Goal: Obtain resource: Download file/media

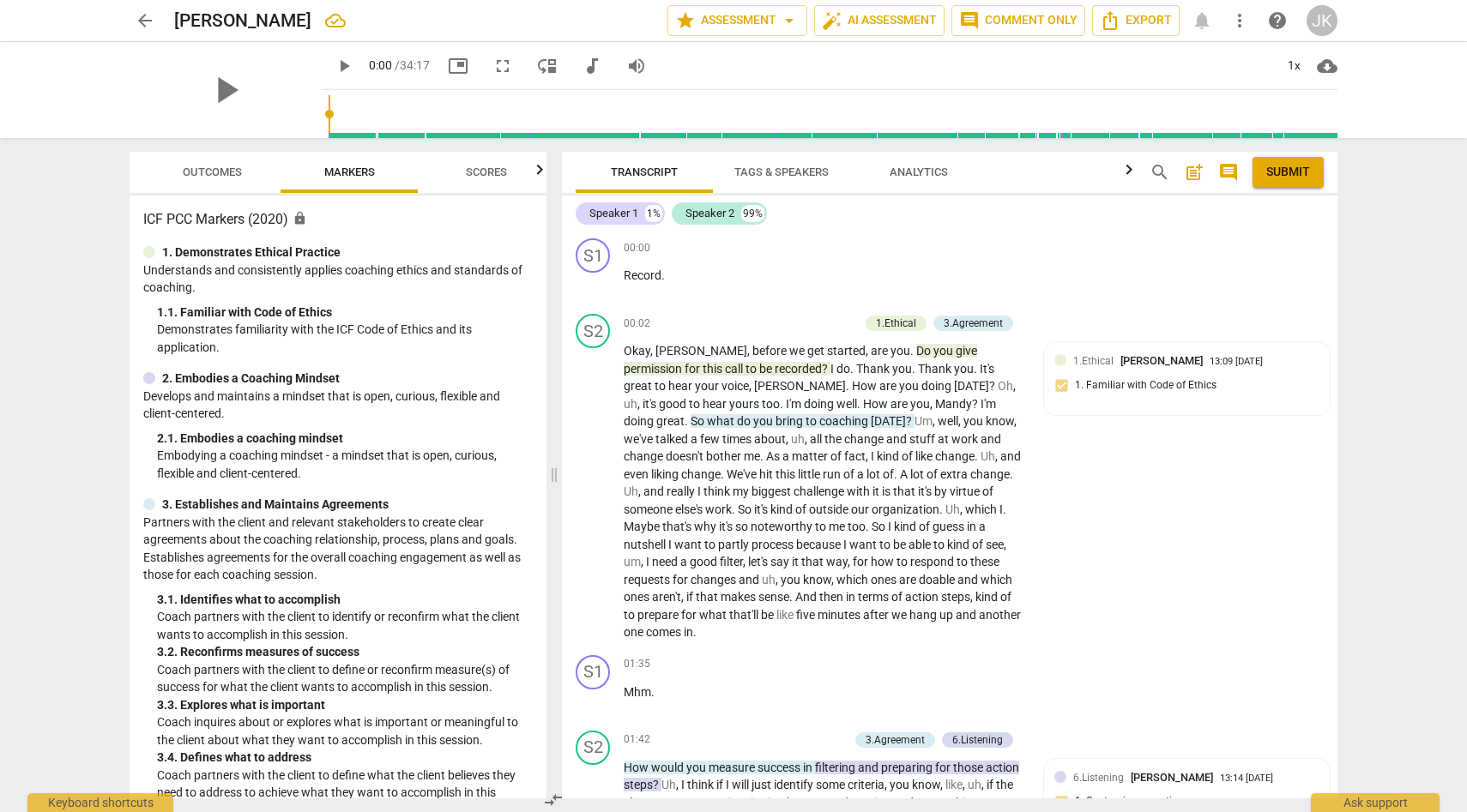
scroll to position [932, 0]
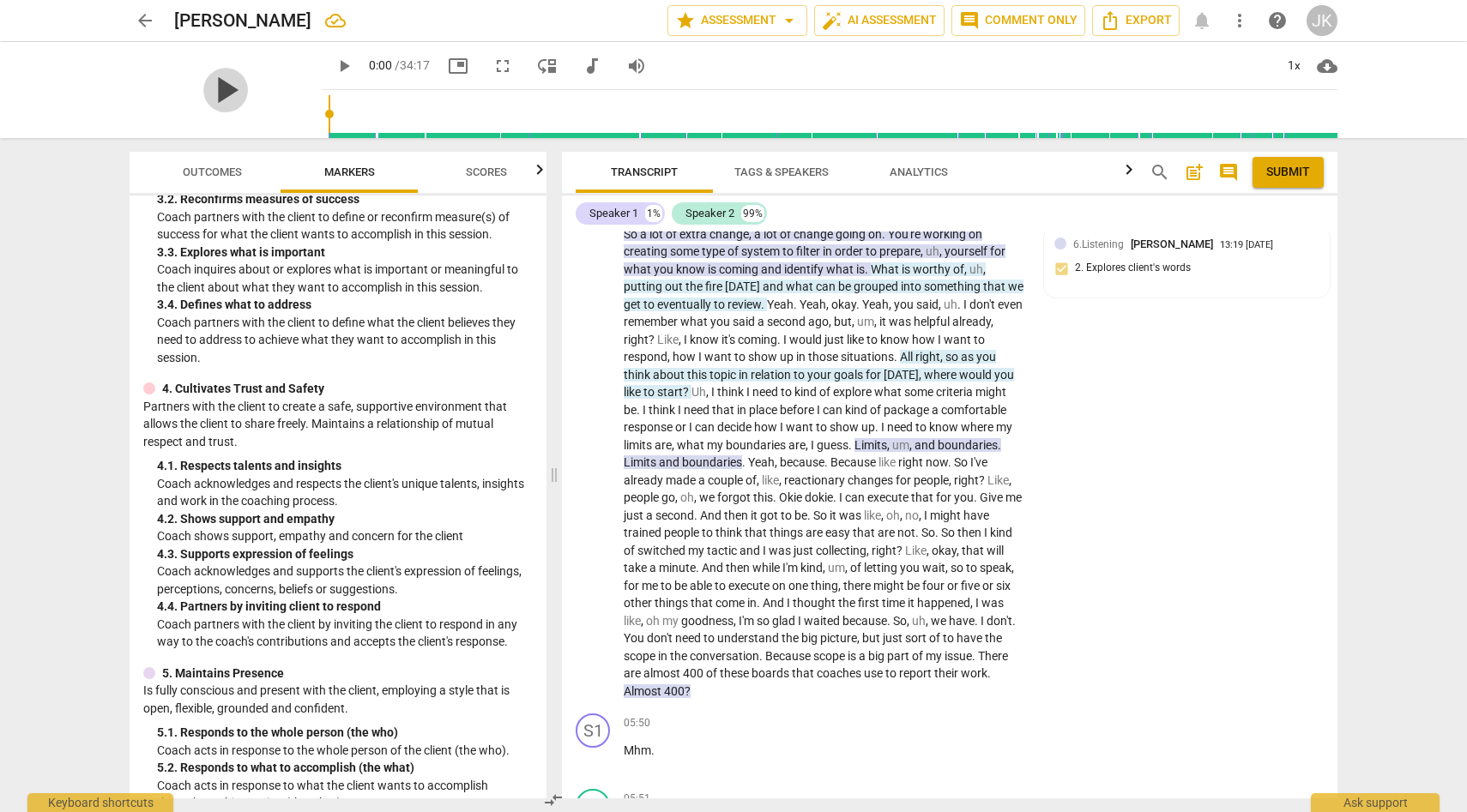
click at [220, 81] on span "play_arrow" at bounding box center [225, 90] width 45 height 45
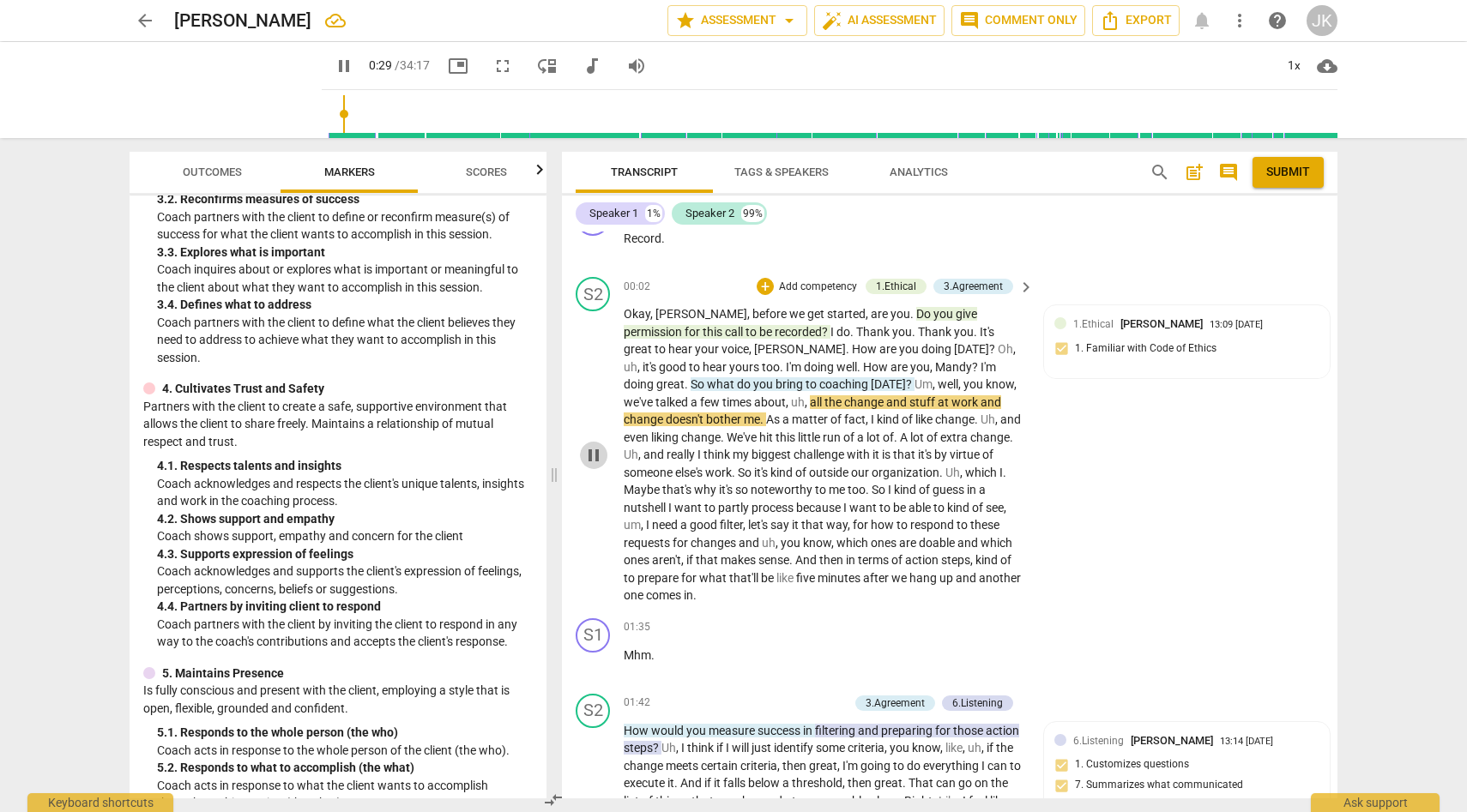
click at [600, 445] on span "pause" at bounding box center [593, 455] width 20 height 20
click at [972, 284] on div "3.Agreement" at bounding box center [974, 286] width 59 height 15
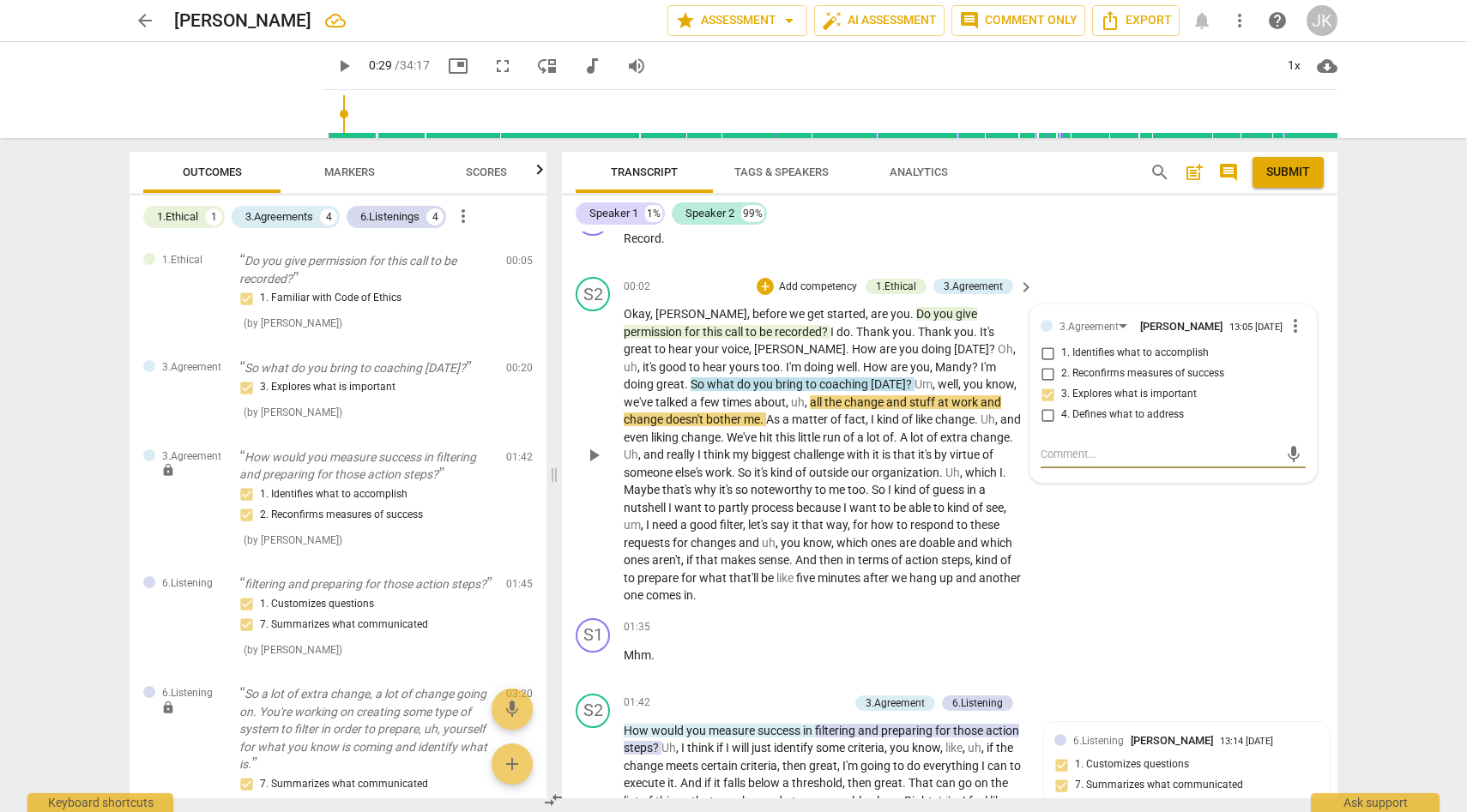
click at [598, 445] on span "play_arrow" at bounding box center [593, 455] width 20 height 20
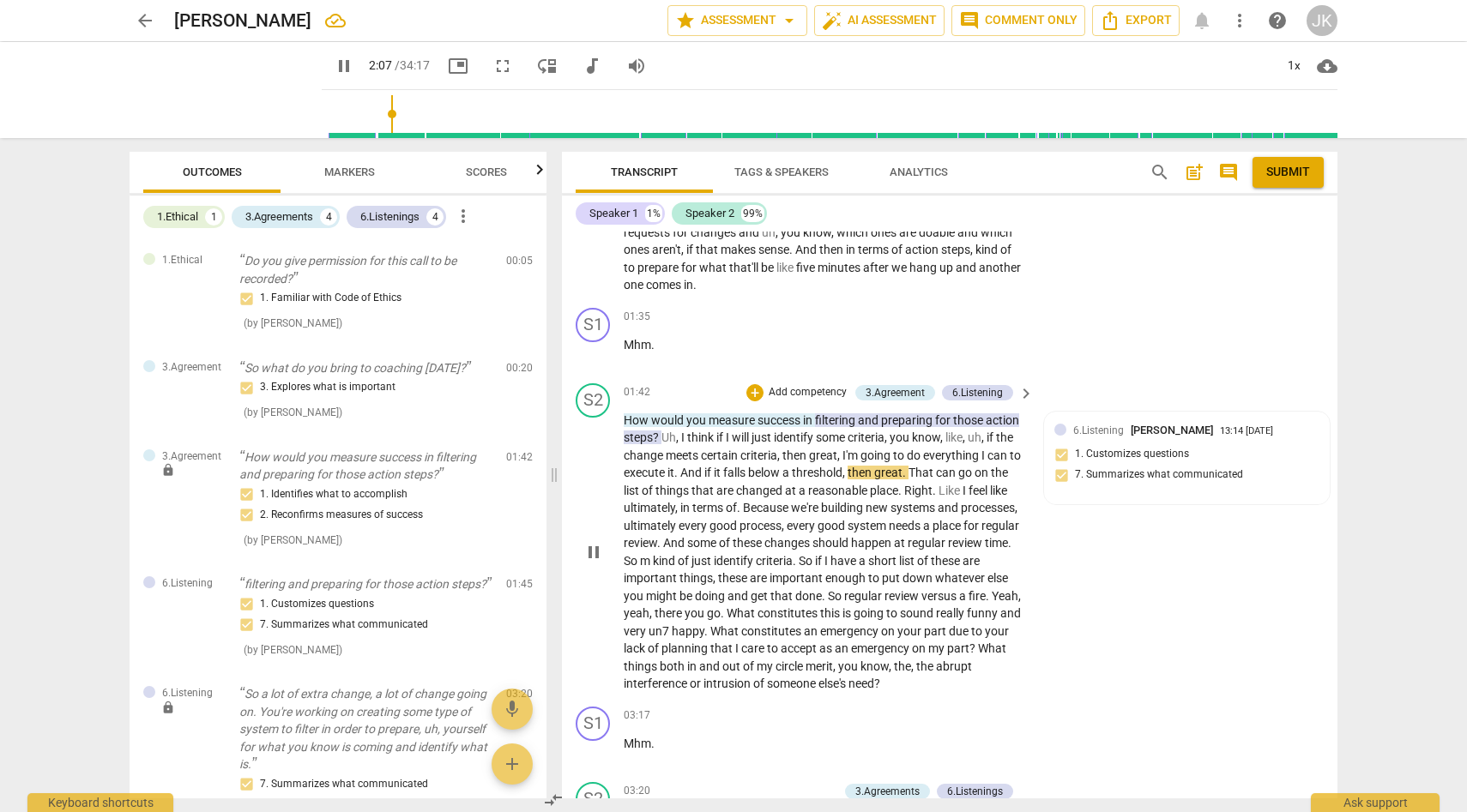
scroll to position [353, 0]
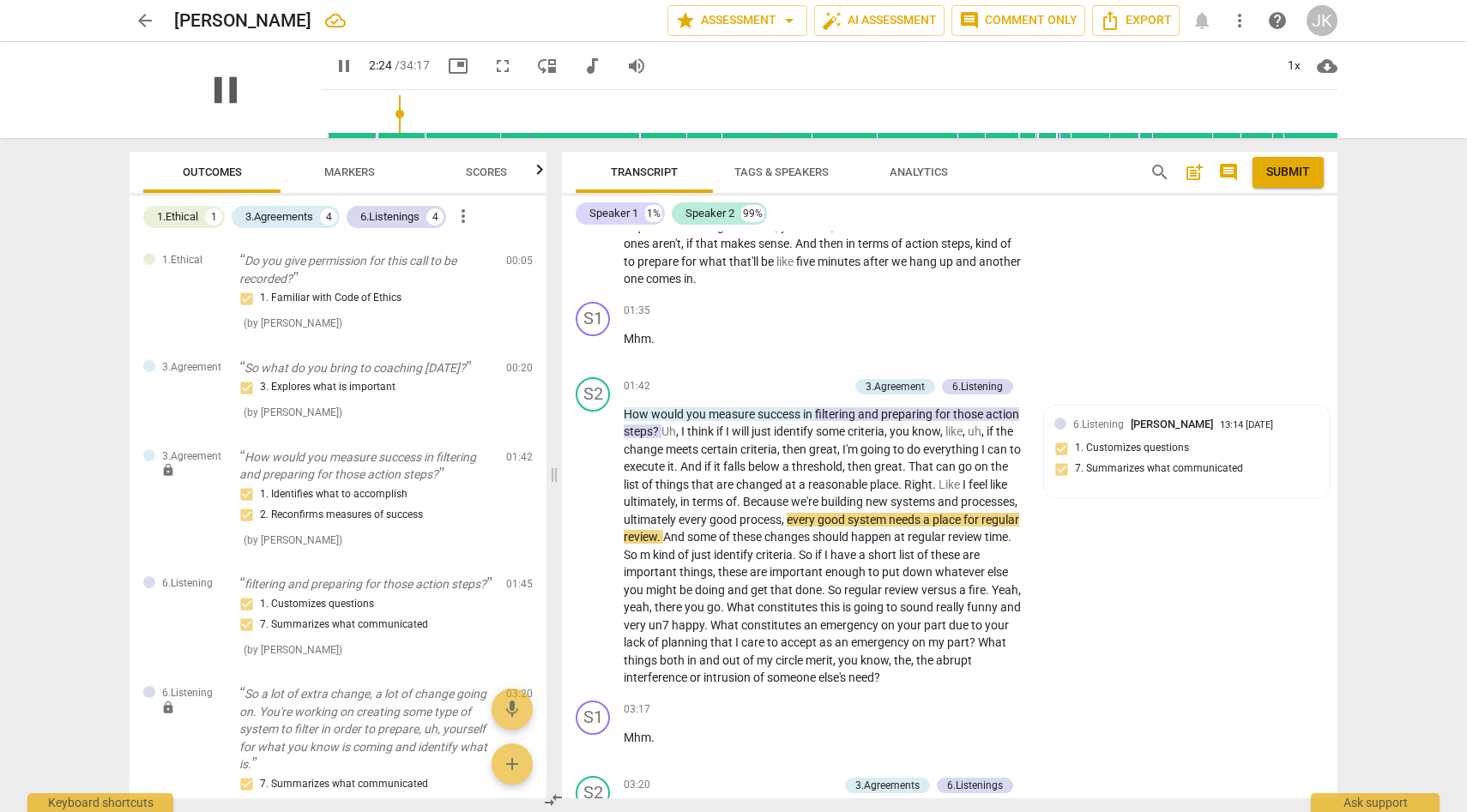
click at [218, 93] on span "pause" at bounding box center [225, 90] width 45 height 45
click at [218, 93] on span "play_arrow" at bounding box center [225, 90] width 45 height 45
click at [381, 129] on input "range" at bounding box center [833, 114] width 1009 height 55
click at [395, 118] on input "range" at bounding box center [833, 114] width 1009 height 55
click at [216, 84] on span "pause" at bounding box center [225, 90] width 45 height 45
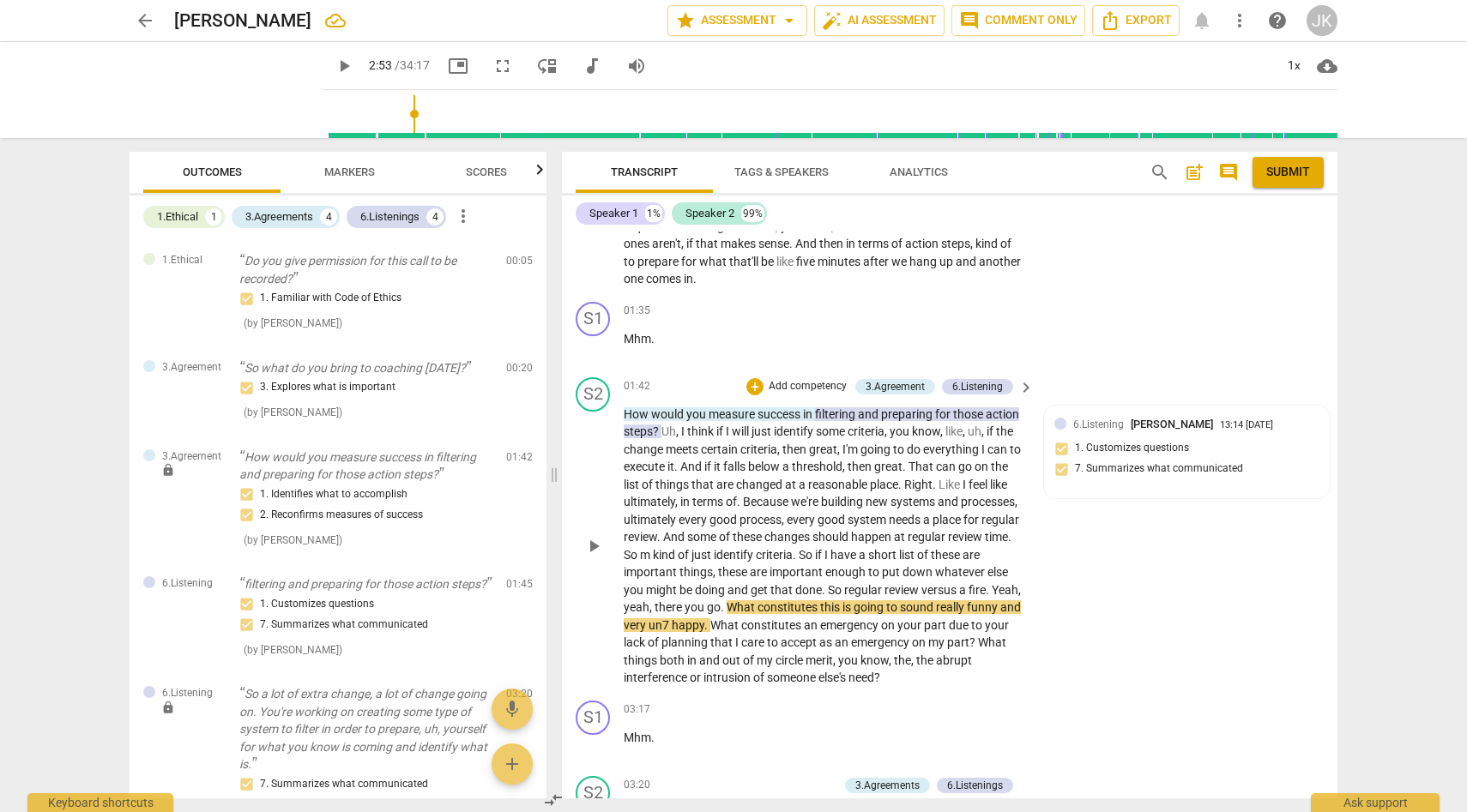
click at [596, 536] on span "play_arrow" at bounding box center [593, 546] width 20 height 20
click at [1008, 538] on span "." at bounding box center [1010, 536] width 4 height 13
click at [640, 548] on span "So" at bounding box center [632, 555] width 16 height 13
click at [1320, 16] on div "JK" at bounding box center [1322, 20] width 31 height 31
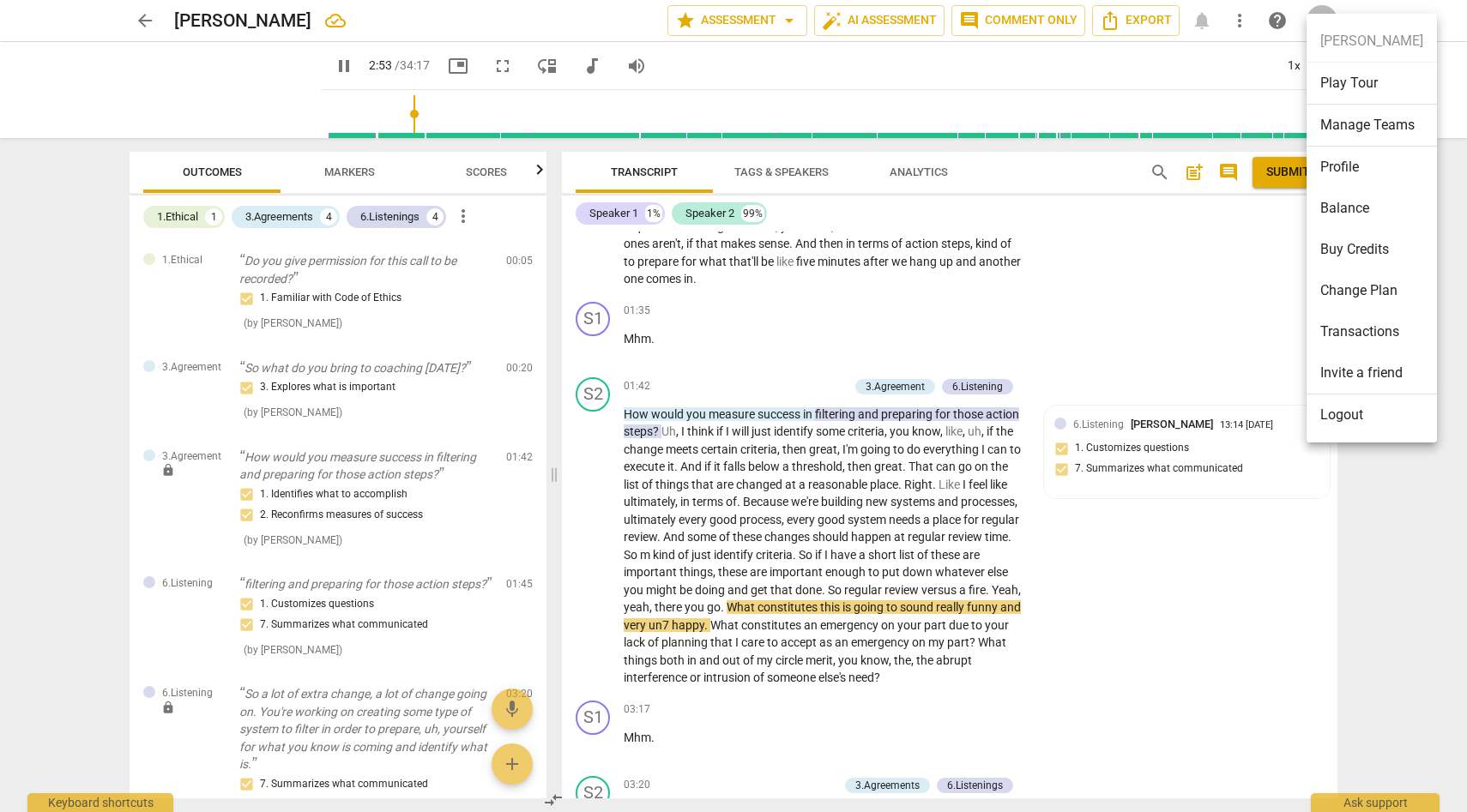
click at [1372, 491] on div at bounding box center [733, 406] width 1467 height 812
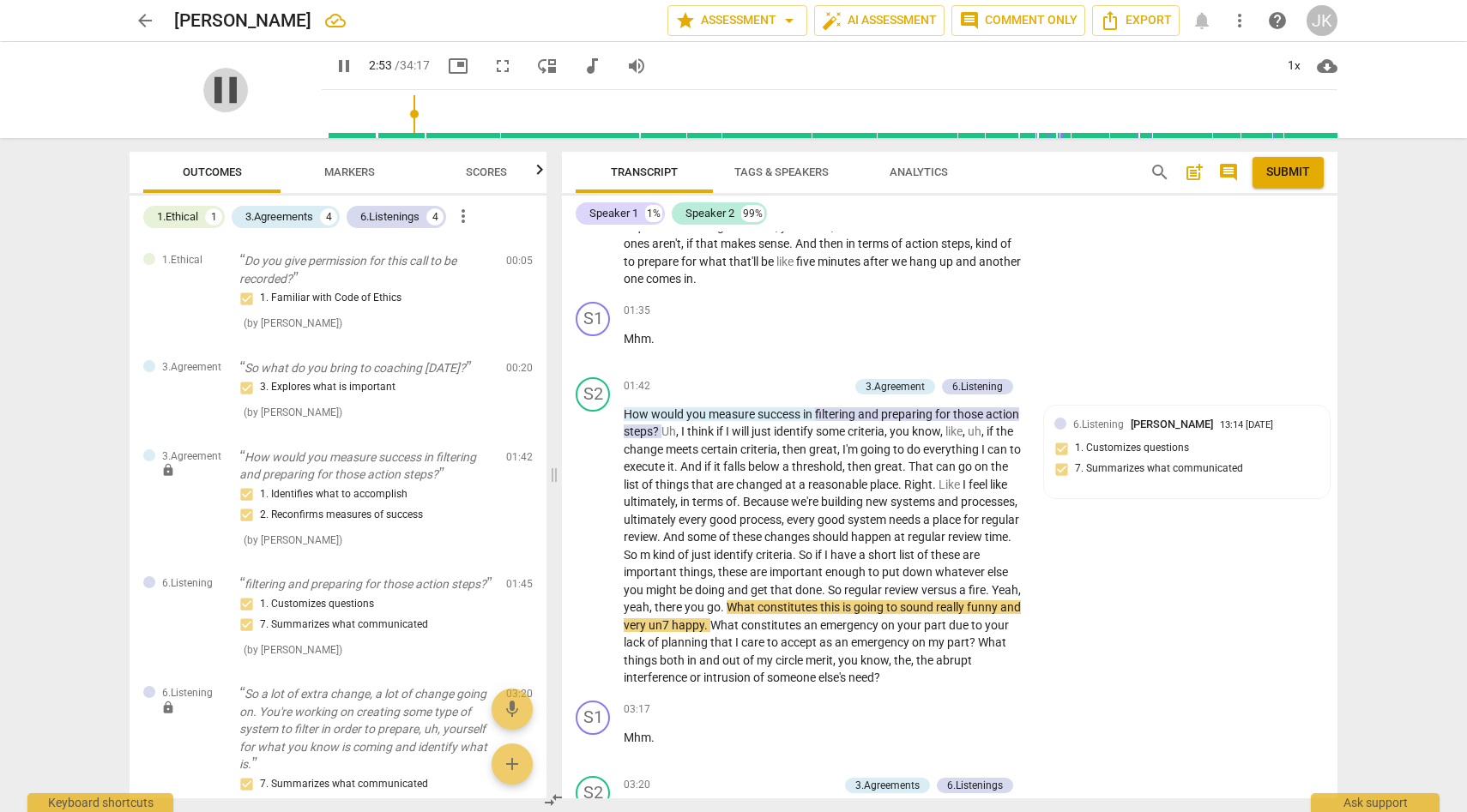
click at [229, 96] on span "pause" at bounding box center [225, 90] width 45 height 45
click at [213, 88] on span "play_arrow" at bounding box center [225, 90] width 45 height 45
click at [595, 536] on span "pause" at bounding box center [593, 546] width 20 height 20
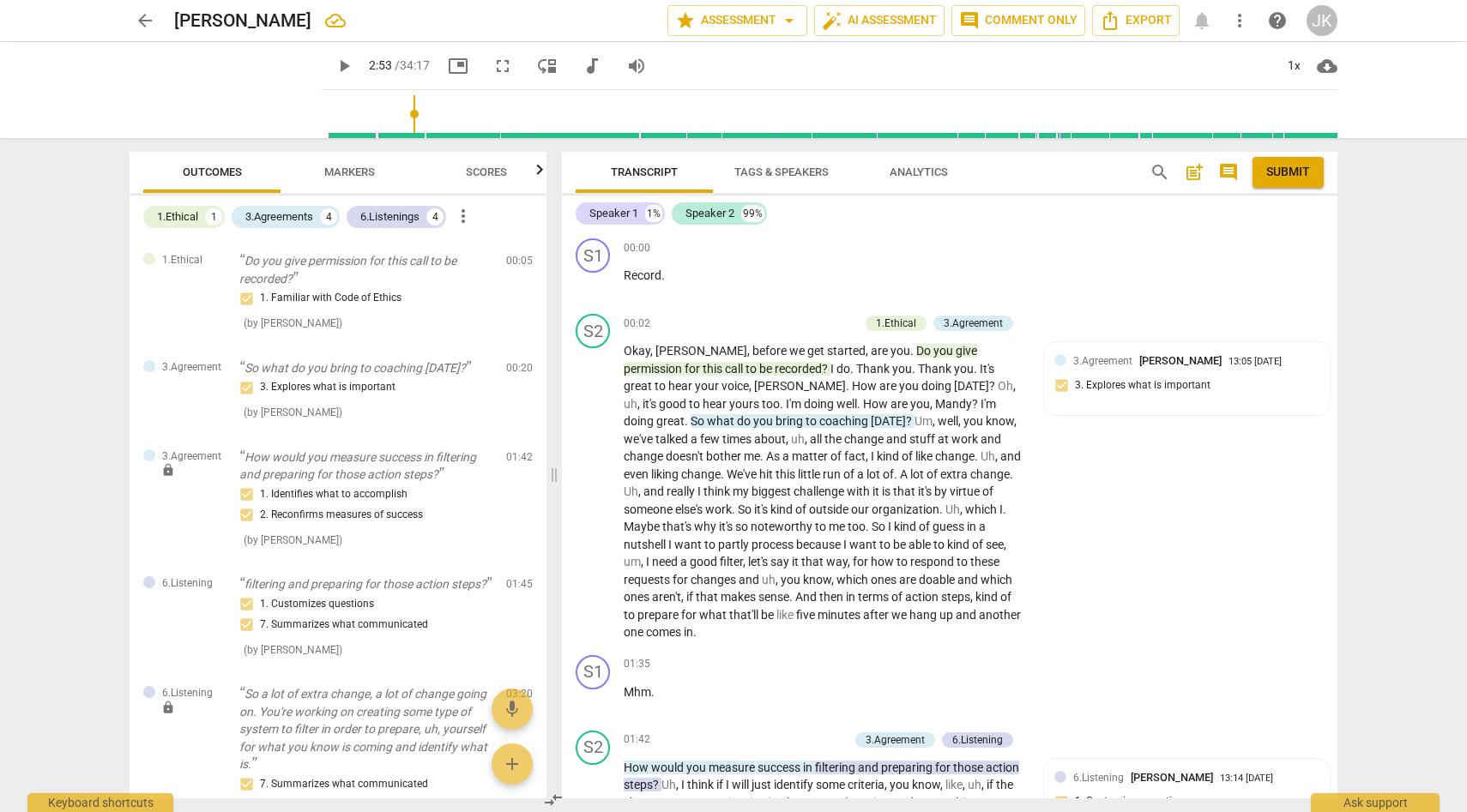
type input "5"
click at [329, 115] on input "range" at bounding box center [833, 114] width 1009 height 55
click at [211, 87] on span "play_arrow" at bounding box center [225, 90] width 45 height 45
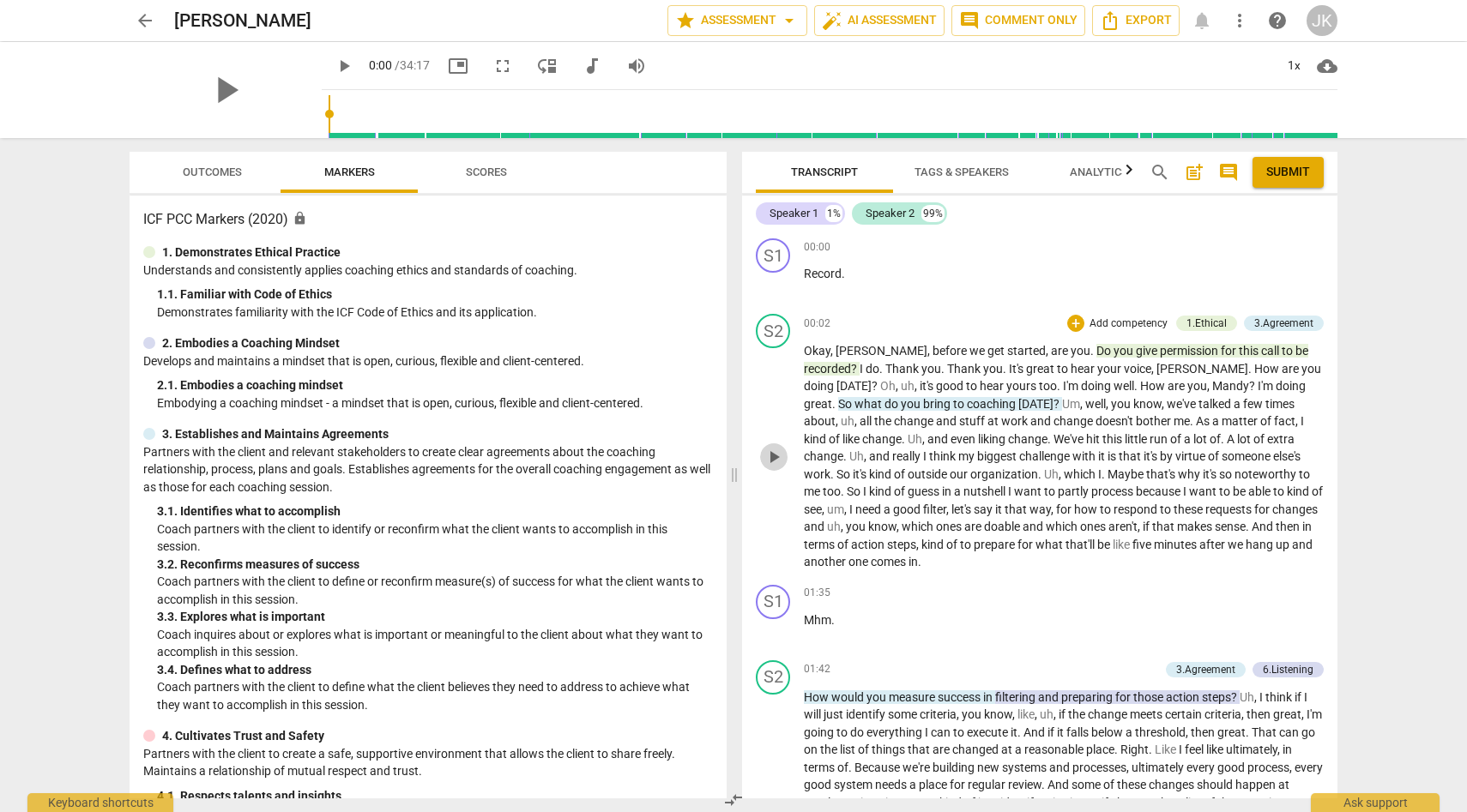
click at [776, 456] on span "play_arrow" at bounding box center [773, 457] width 20 height 20
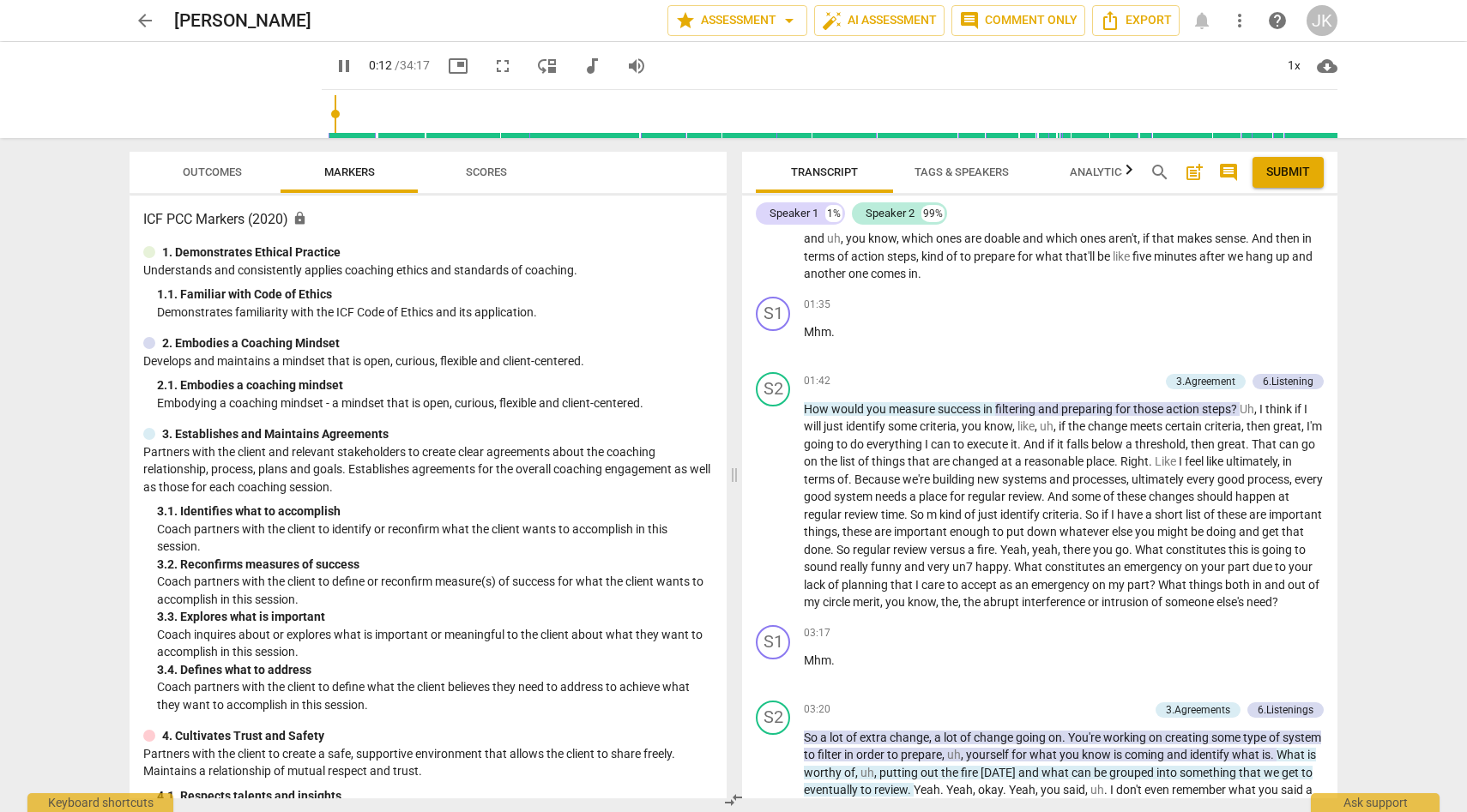
scroll to position [294, 0]
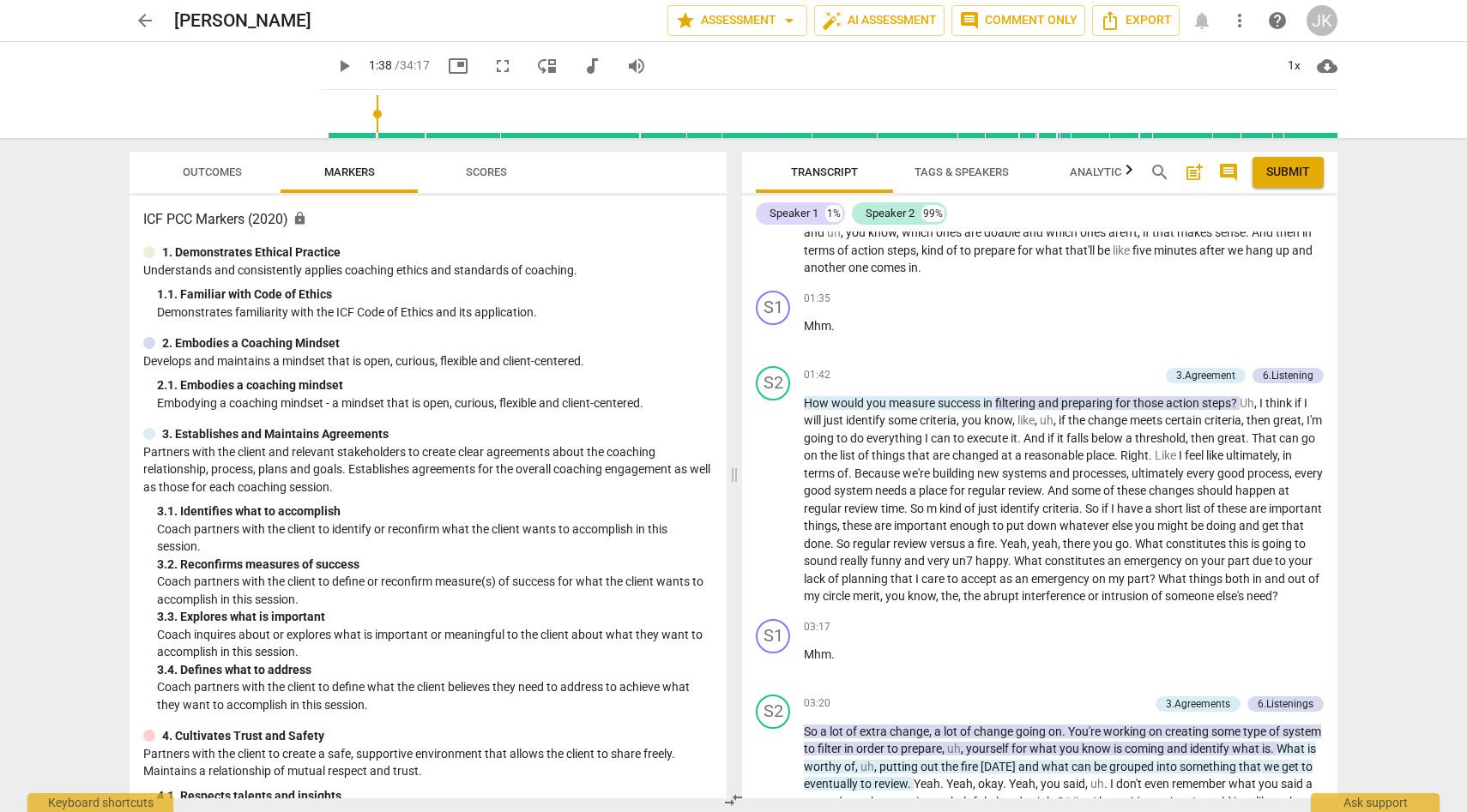
click at [334, 63] on span "play_arrow" at bounding box center [344, 66] width 20 height 20
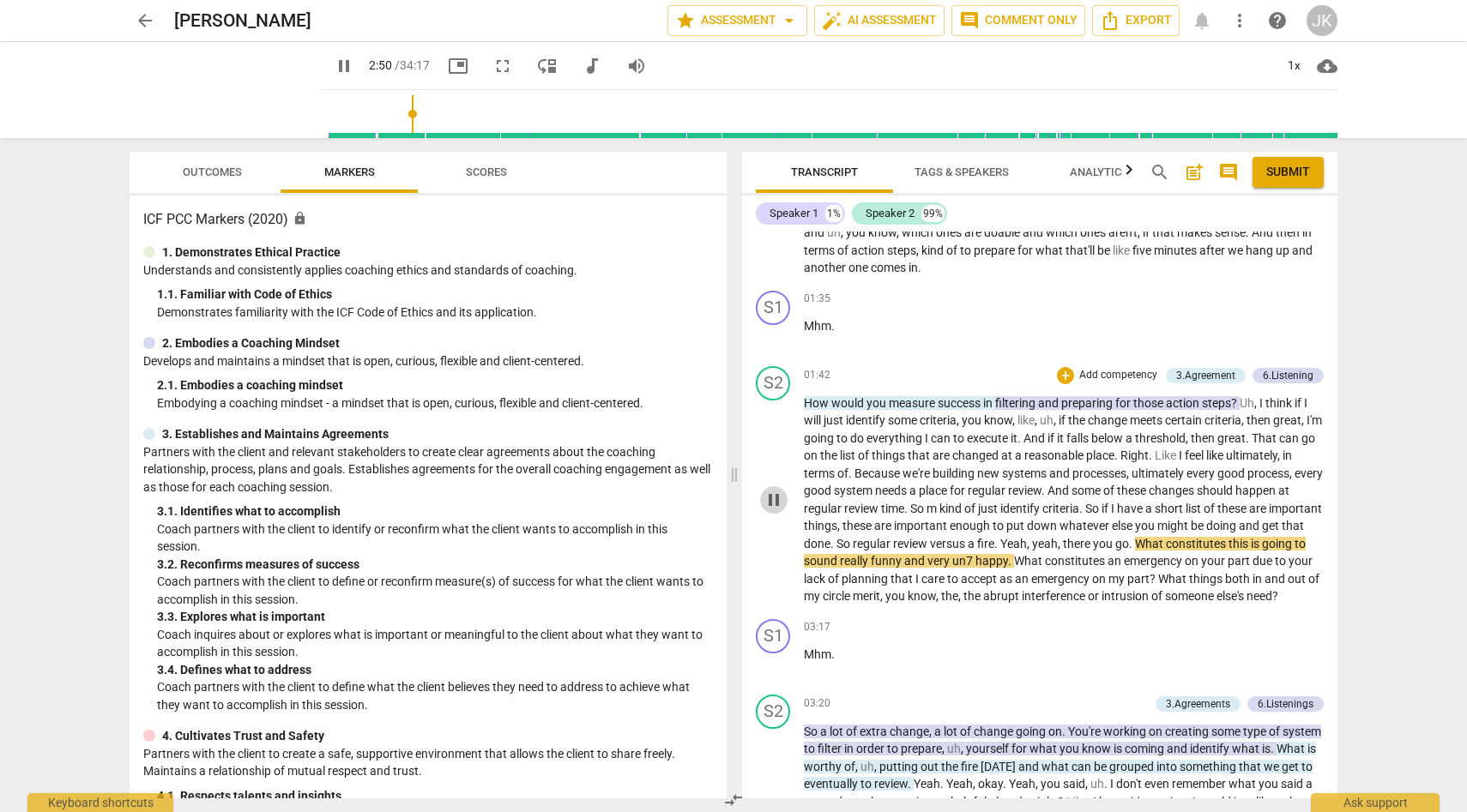
click at [771, 508] on span "pause" at bounding box center [773, 499] width 20 height 20
type input "170"
drag, startPoint x: 933, startPoint y: 540, endPoint x: 1101, endPoint y: 548, distance: 168.2
click at [1101, 548] on p "How would you measure success in filtering and preparing for those action steps…" at bounding box center [1064, 499] width 520 height 211
click at [1275, 377] on div "6.Listening" at bounding box center [1288, 375] width 51 height 15
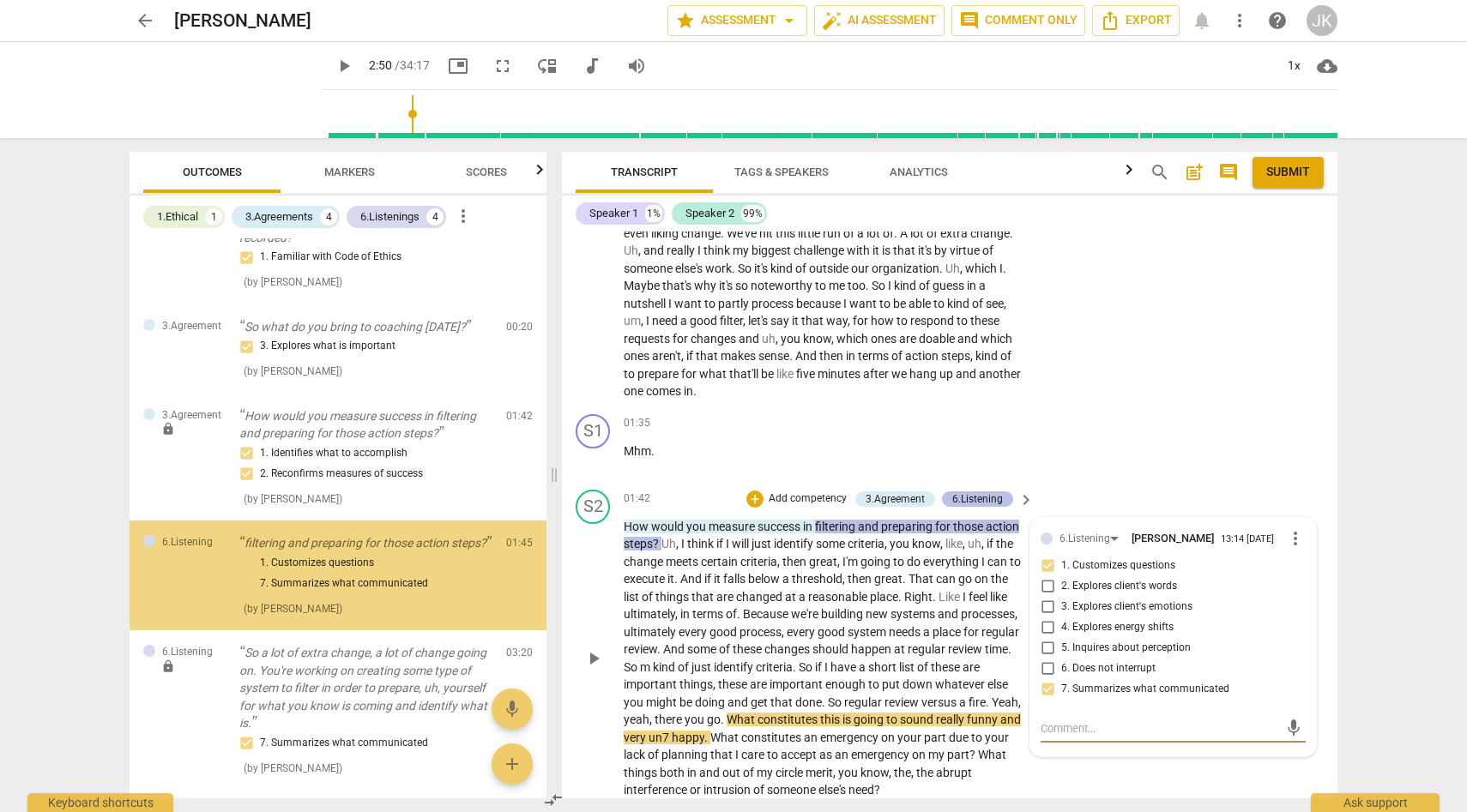
scroll to position [81, 0]
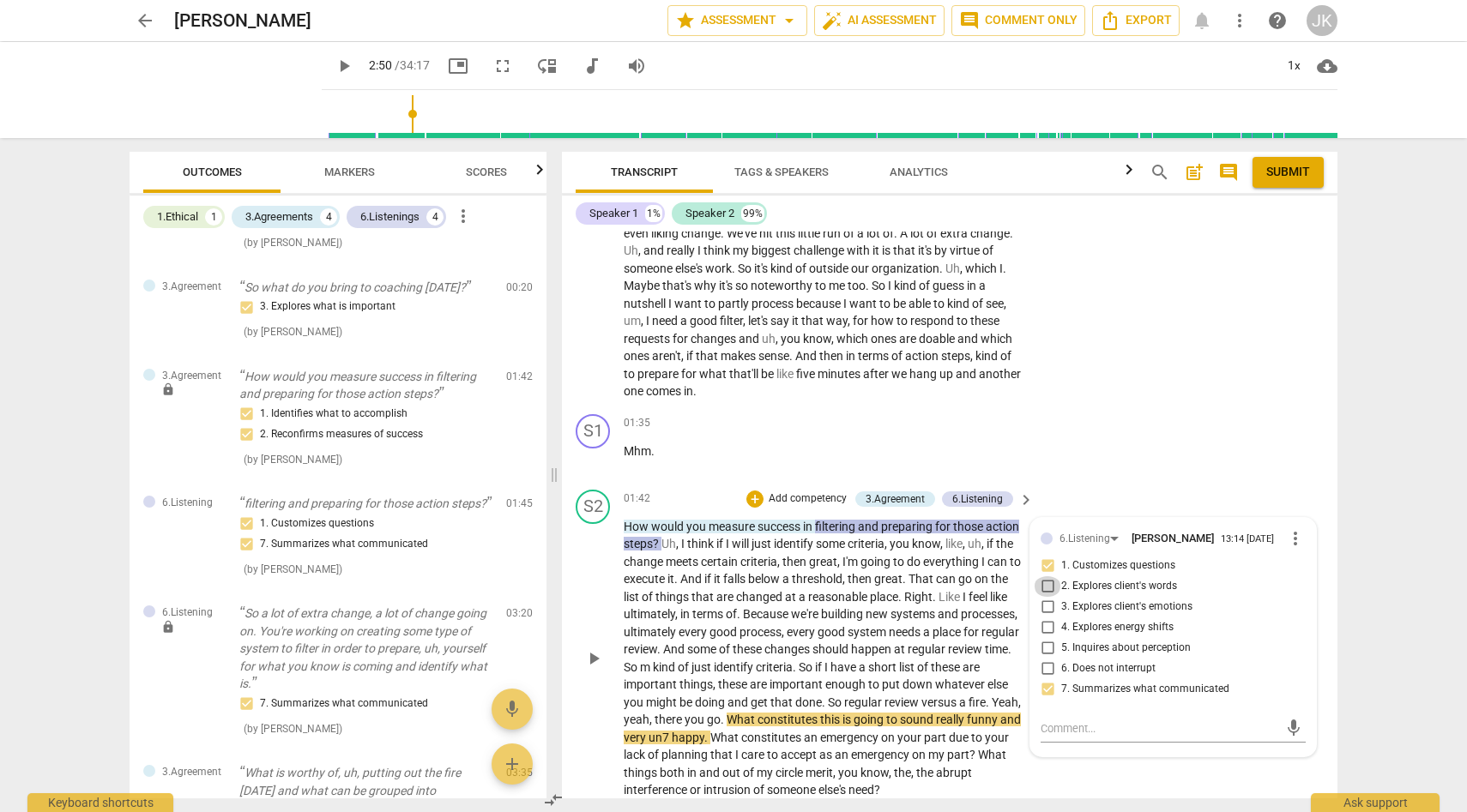
click at [1047, 576] on input "2. Explores client's words" at bounding box center [1047, 586] width 28 height 20
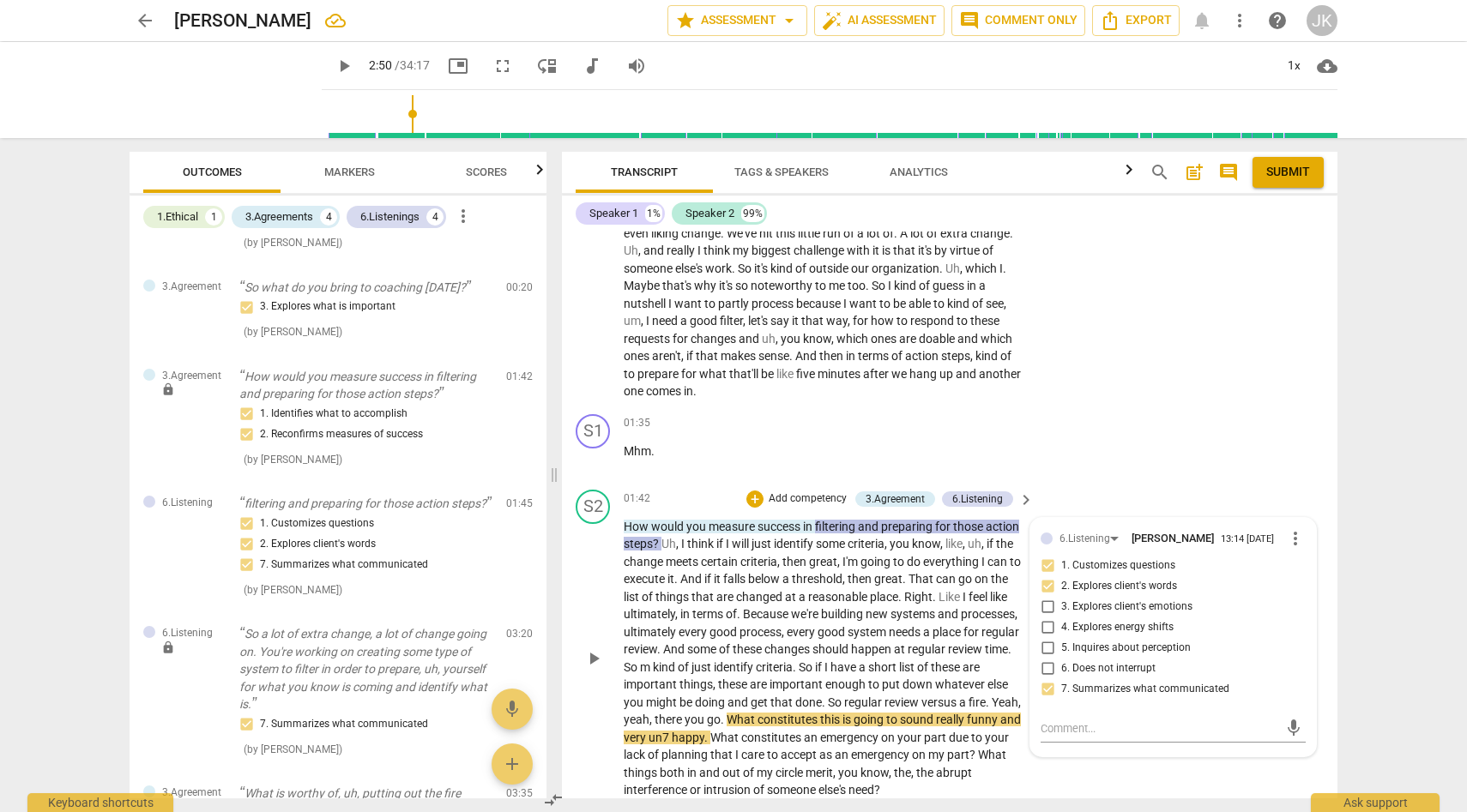
click at [1046, 576] on input "2. Explores client's words" at bounding box center [1047, 586] width 28 height 20
checkbox input "false"
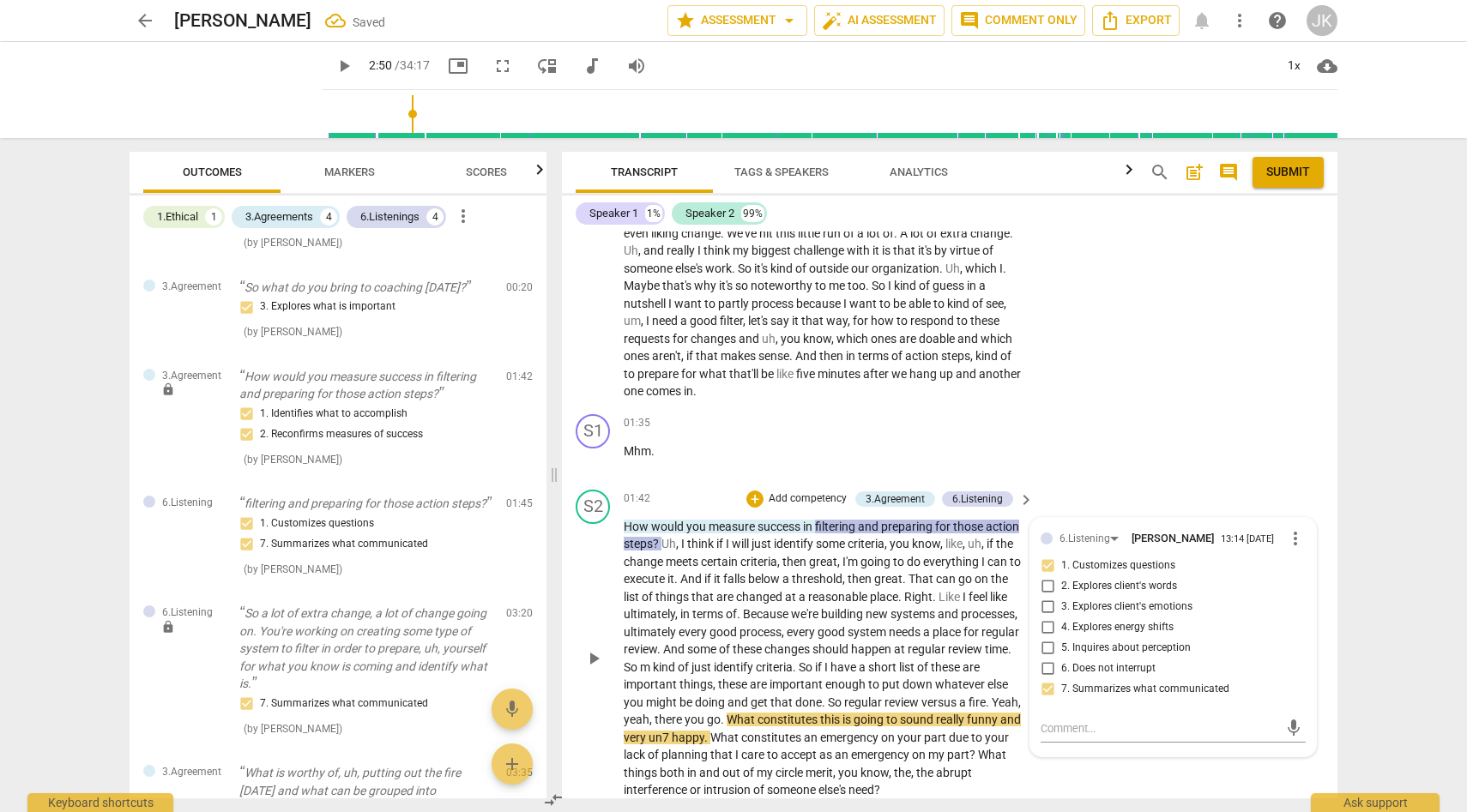
click at [1110, 775] on div "S2 play_arrow pause 01:42 + Add competency 3.Agreement 6.Listening keyboard_arr…" at bounding box center [949, 644] width 776 height 323
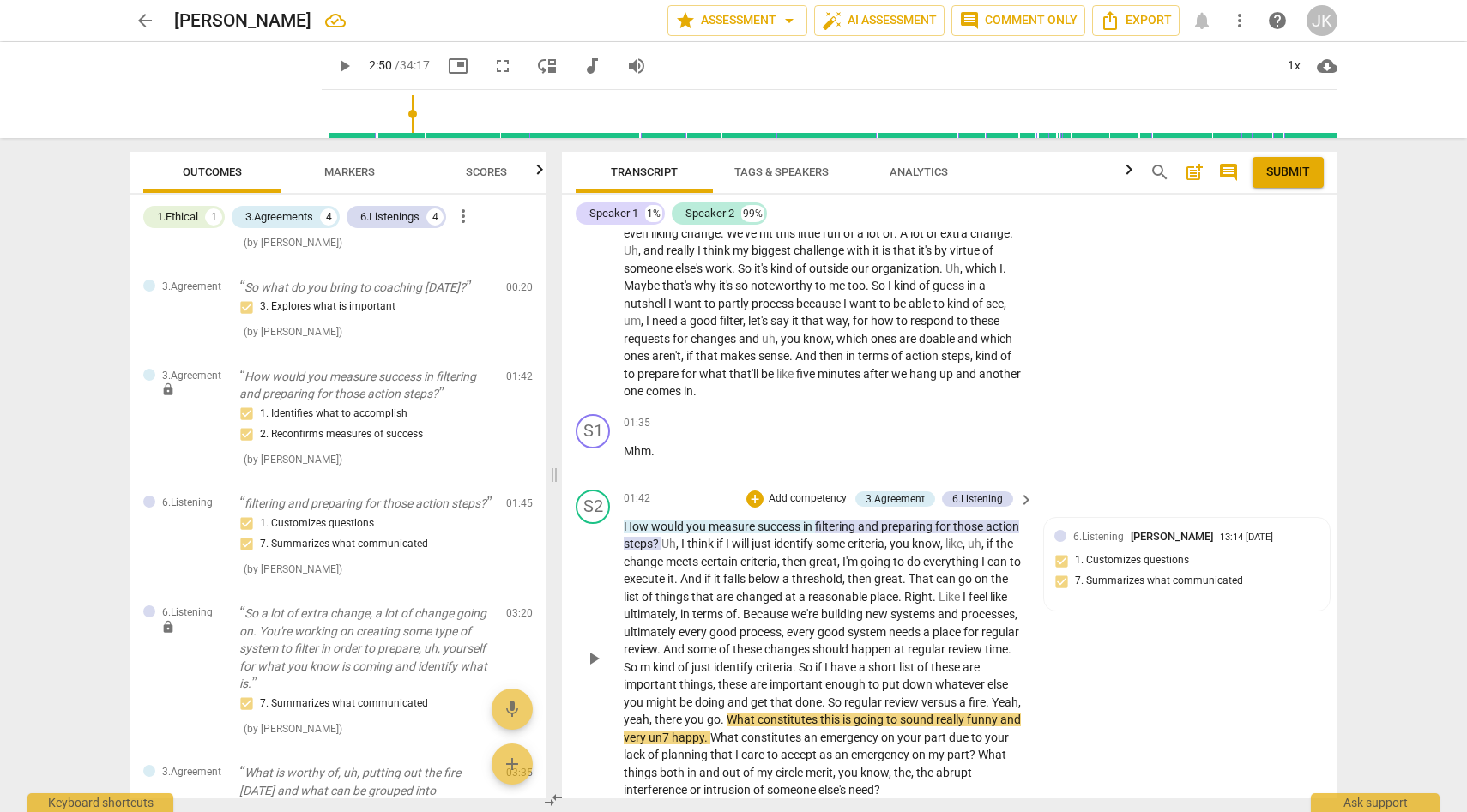
click at [844, 698] on span "regular" at bounding box center [864, 702] width 40 height 13
drag, startPoint x: 623, startPoint y: 698, endPoint x: 766, endPoint y: 703, distance: 143.1
click at [766, 703] on p "How would you measure success in filtering and preparing for those action steps…" at bounding box center [824, 659] width 402 height 281
click at [757, 491] on div "+" at bounding box center [754, 499] width 17 height 17
click at [876, 512] on b "6.Listening" at bounding box center [864, 513] width 52 height 20
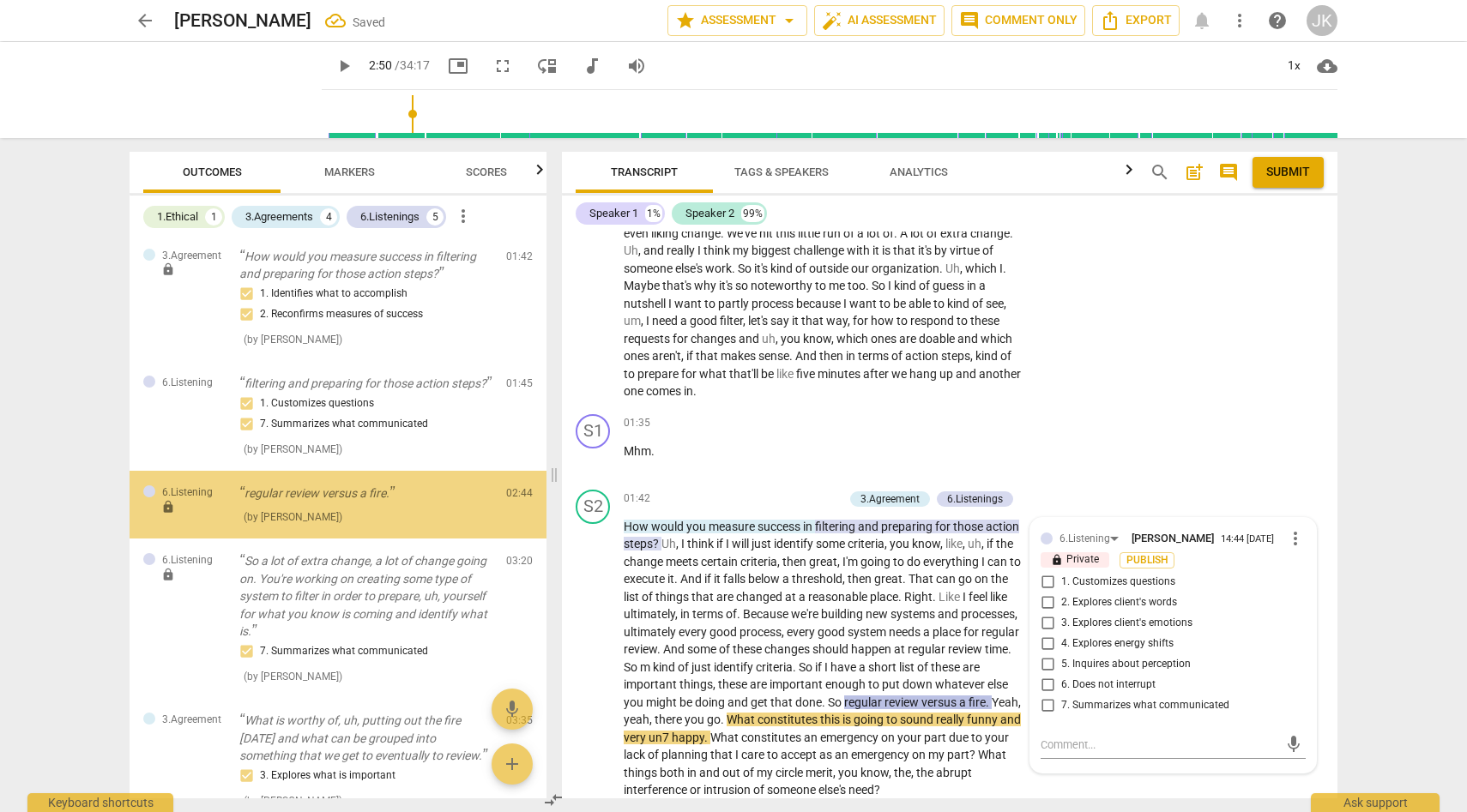
scroll to position [204, 0]
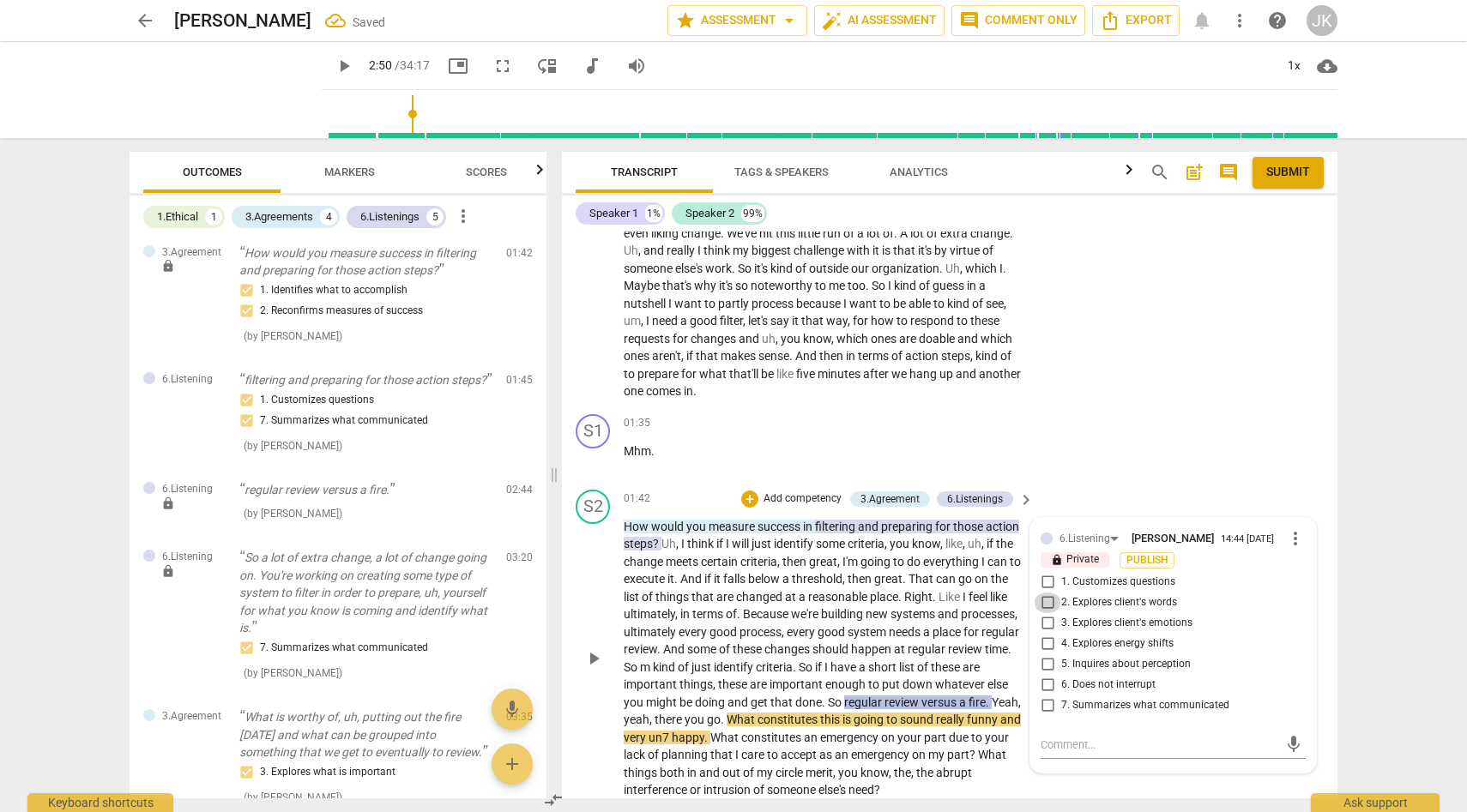
click at [1048, 593] on input "2. Explores client's words" at bounding box center [1047, 603] width 28 height 20
checkbox input "true"
click at [1155, 553] on span "Publish" at bounding box center [1146, 560] width 26 height 14
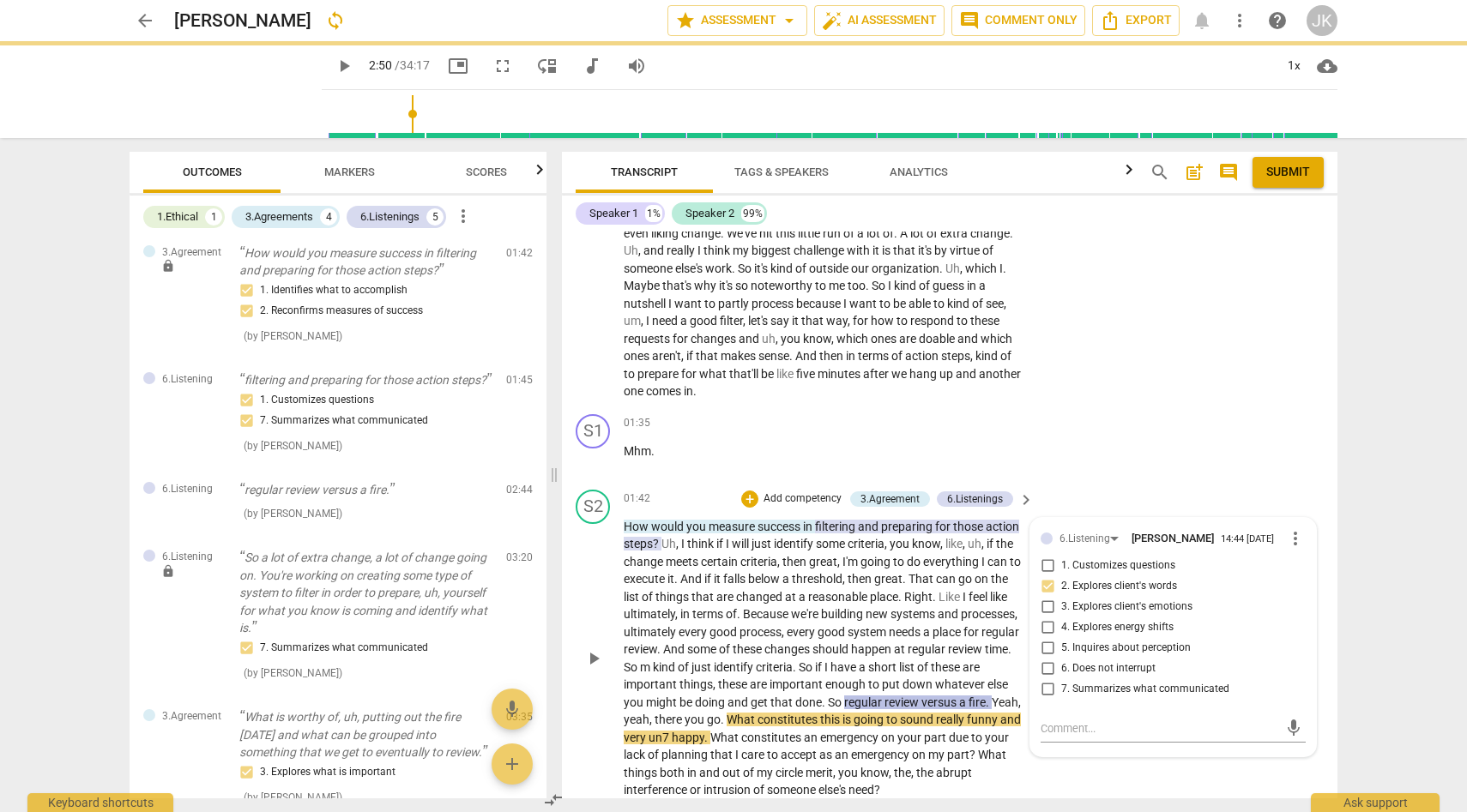
type input "170"
checkbox input "true"
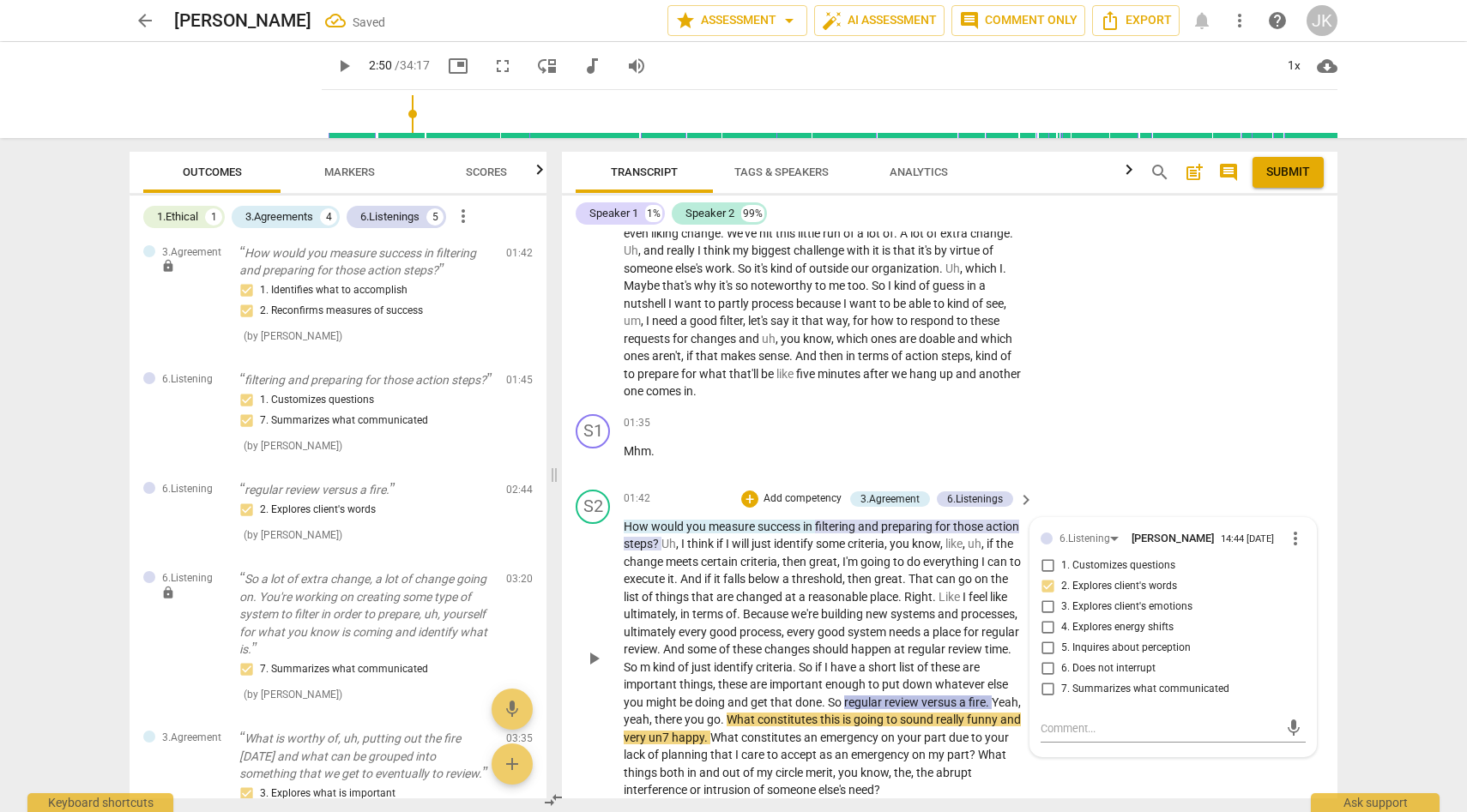
click at [1108, 762] on div "S2 play_arrow pause 01:42 + Add competency 3.Agreement 6.Listenings keyboard_ar…" at bounding box center [949, 644] width 776 height 323
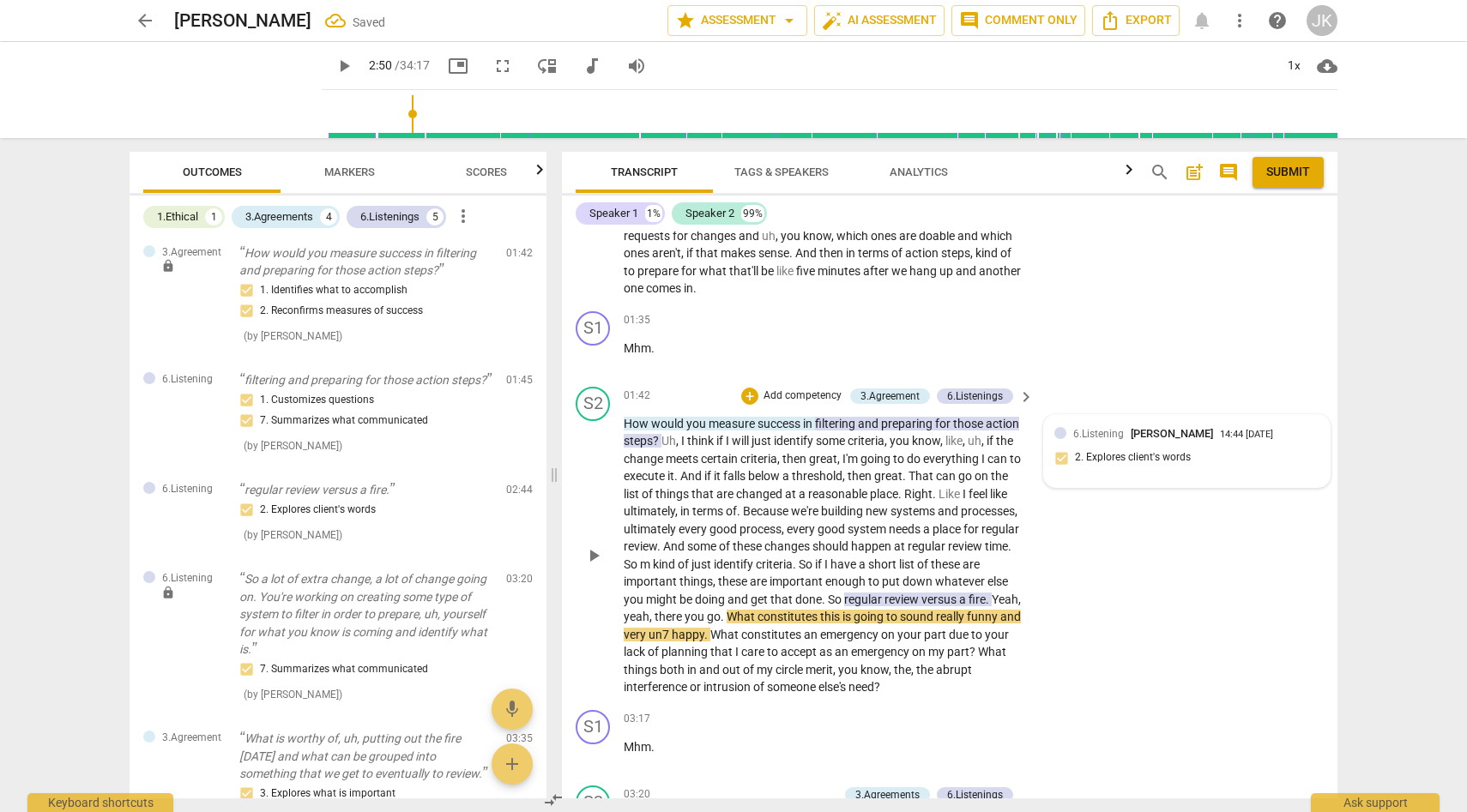
scroll to position [350, 0]
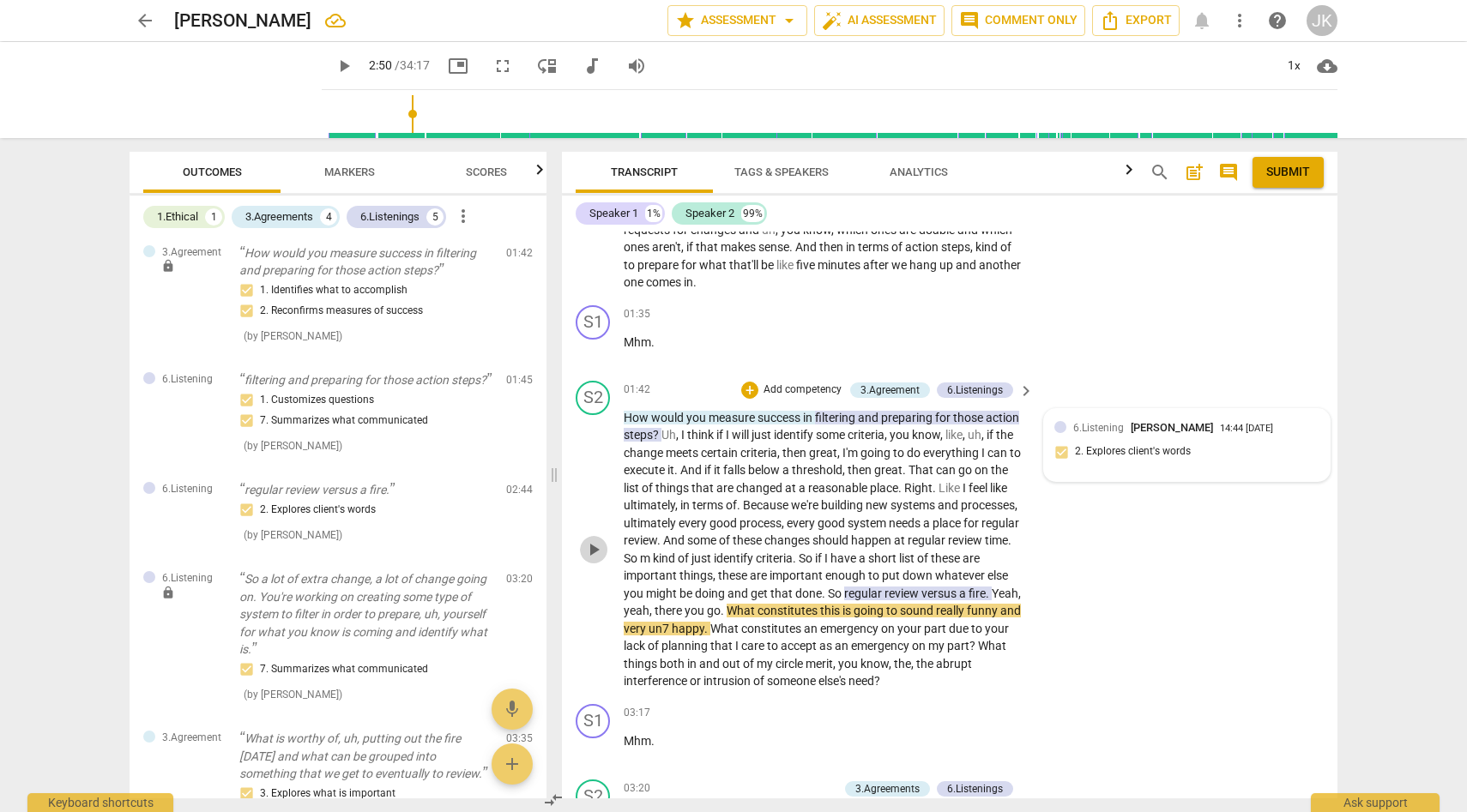
click at [595, 540] on span "play_arrow" at bounding box center [593, 549] width 20 height 20
click at [595, 540] on span "pause" at bounding box center [593, 549] width 20 height 20
type input "200"
click at [346, 172] on span "Markers" at bounding box center [349, 172] width 51 height 12
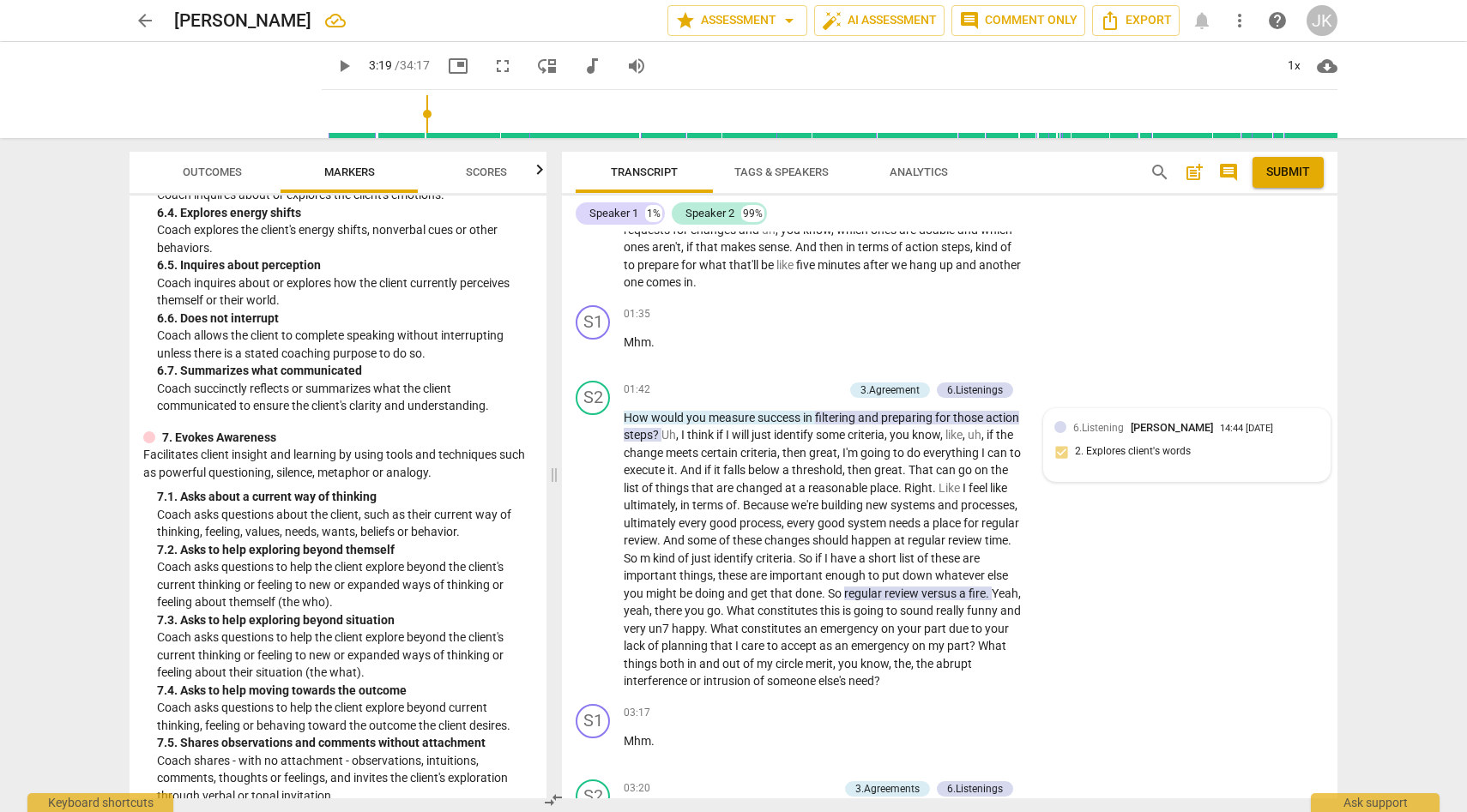
scroll to position [1400, 0]
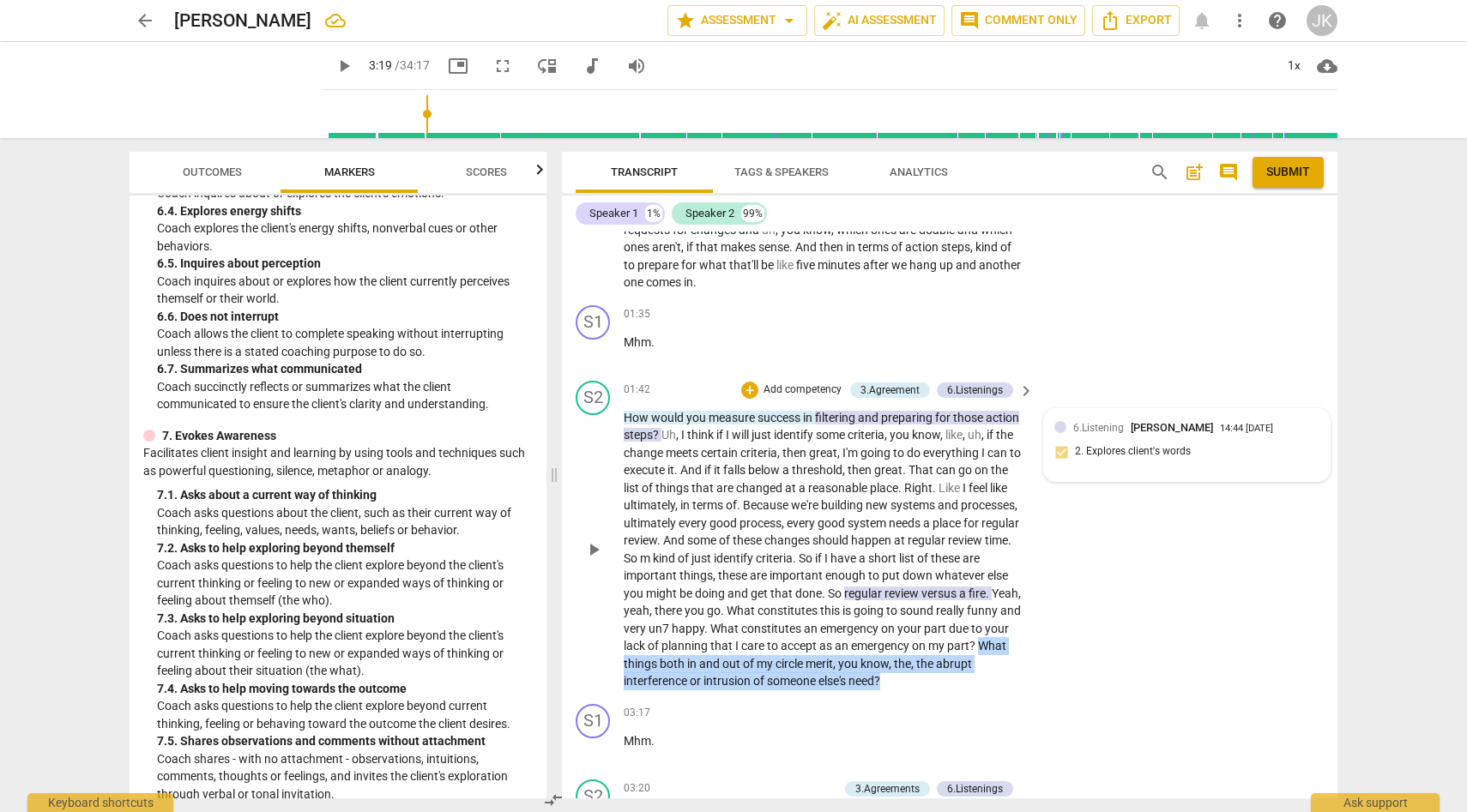
drag, startPoint x: 786, startPoint y: 642, endPoint x: 930, endPoint y: 678, distance: 148.4
click at [930, 678] on p "How would you measure success in filtering and preparing for those action steps…" at bounding box center [824, 549] width 402 height 281
drag, startPoint x: 894, startPoint y: 606, endPoint x: 1030, endPoint y: 681, distance: 155.3
click at [1030, 681] on div "How would you measure success in filtering and preparing for those action steps…" at bounding box center [829, 549] width 412 height 281
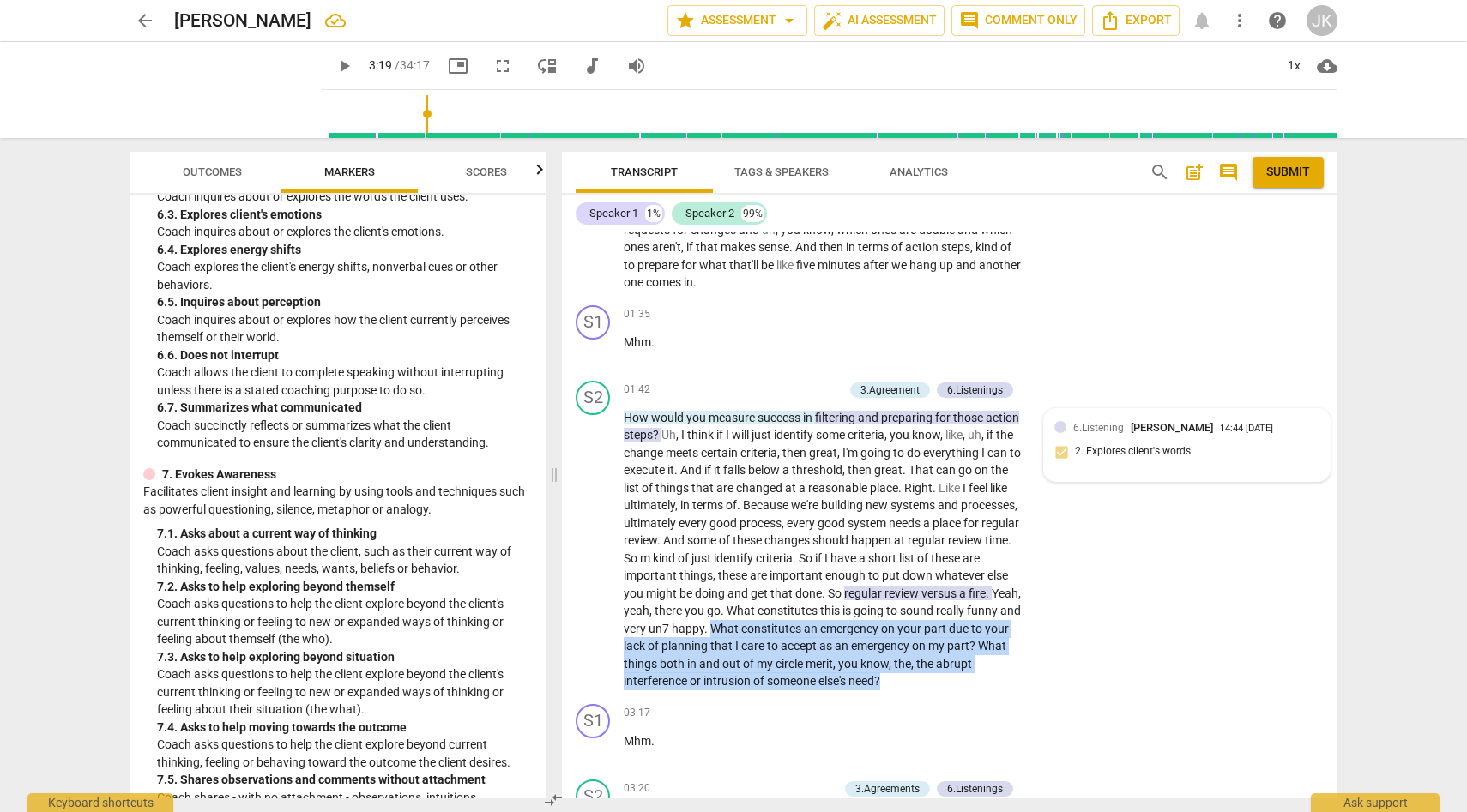
scroll to position [1349, 0]
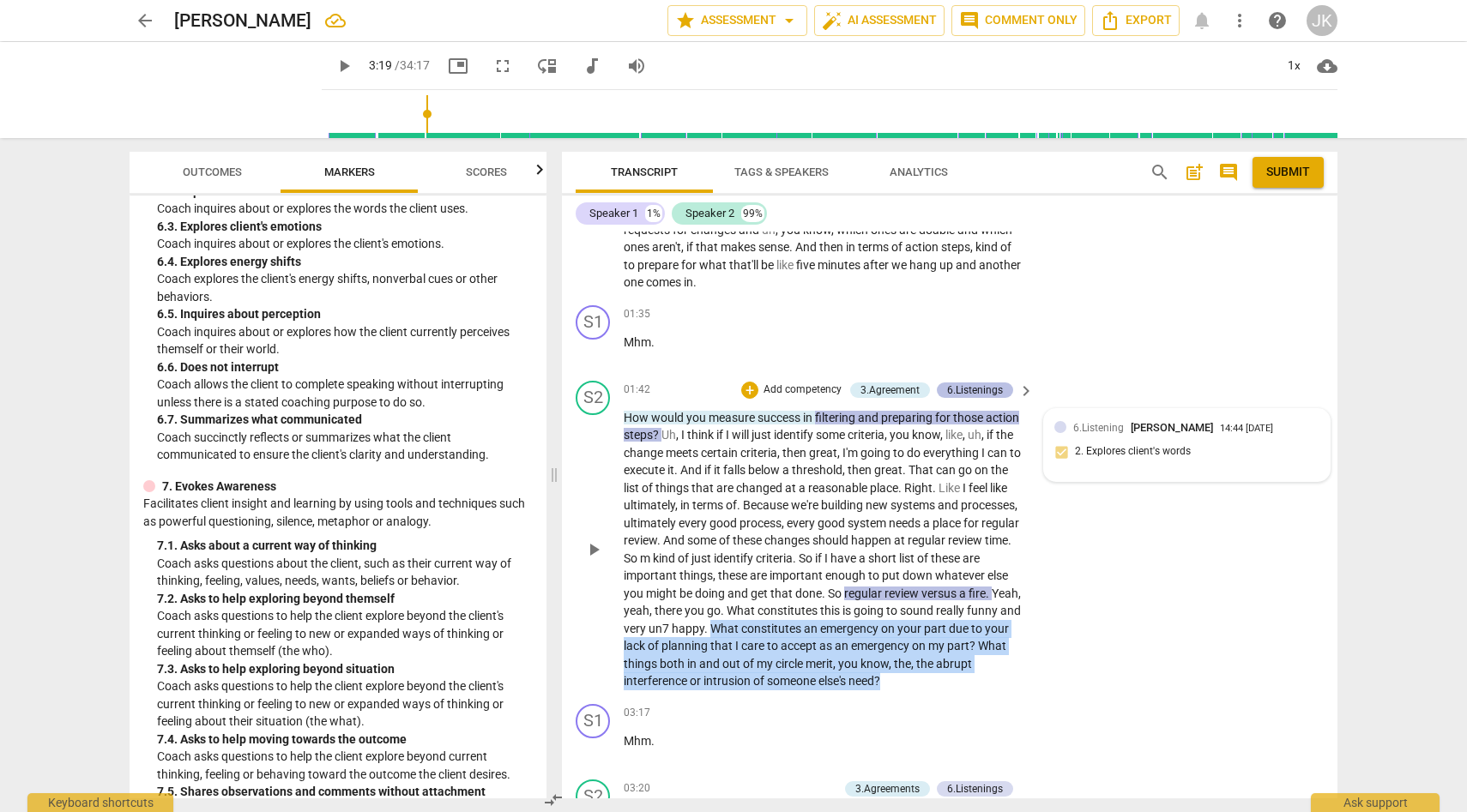
click at [969, 383] on div "6.Listenings" at bounding box center [974, 390] width 56 height 15
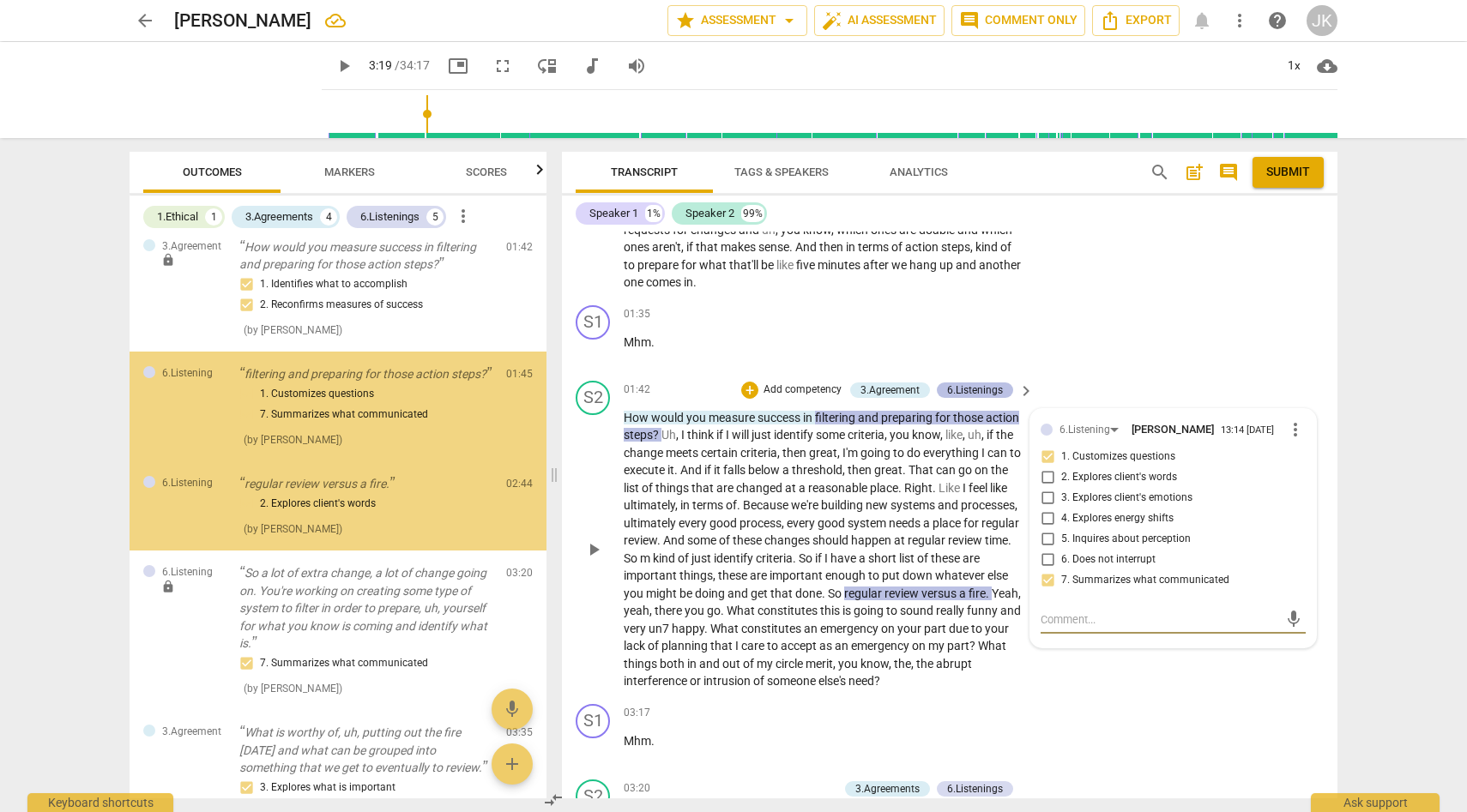
scroll to position [215, 0]
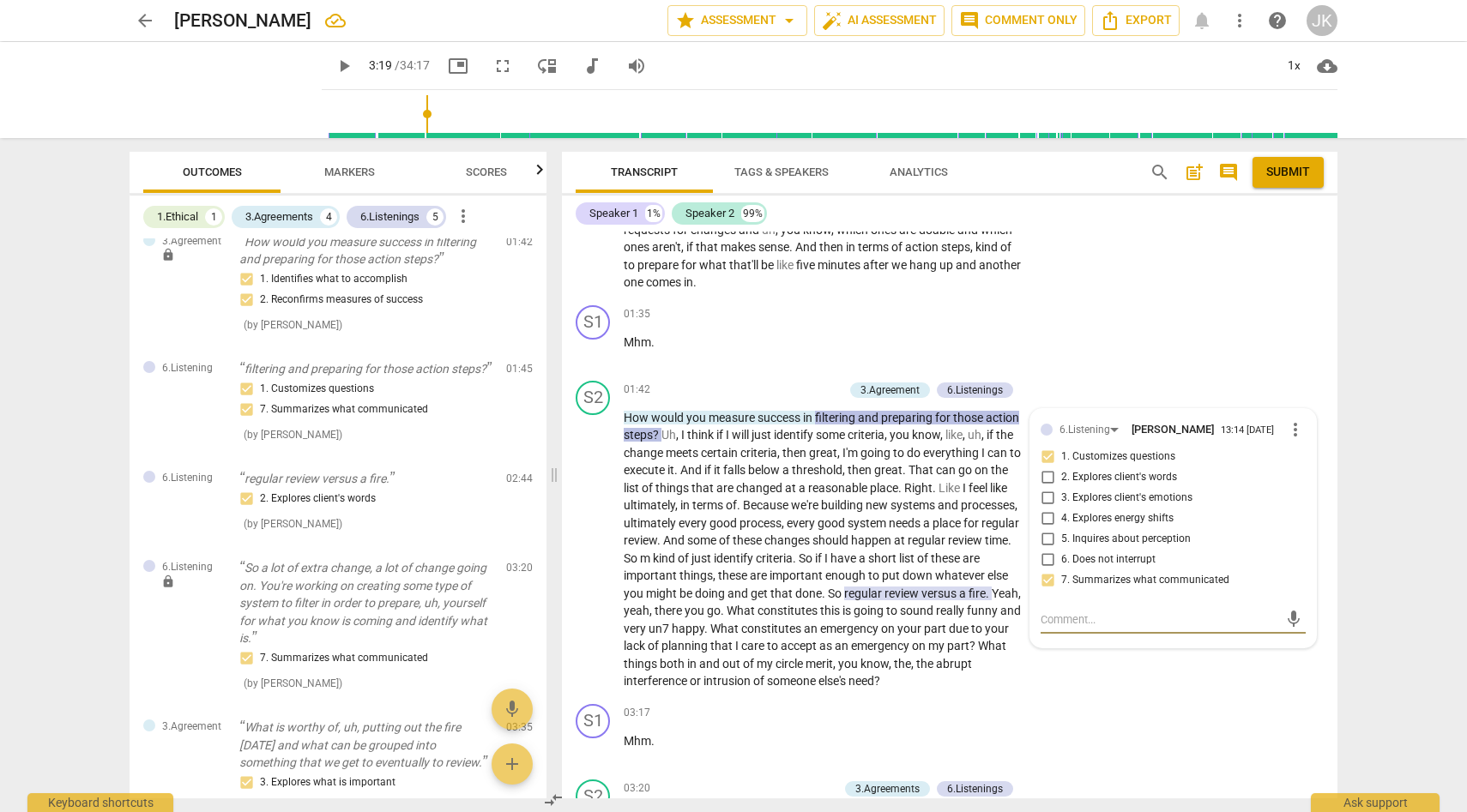
click at [359, 170] on span "Markers" at bounding box center [349, 172] width 51 height 12
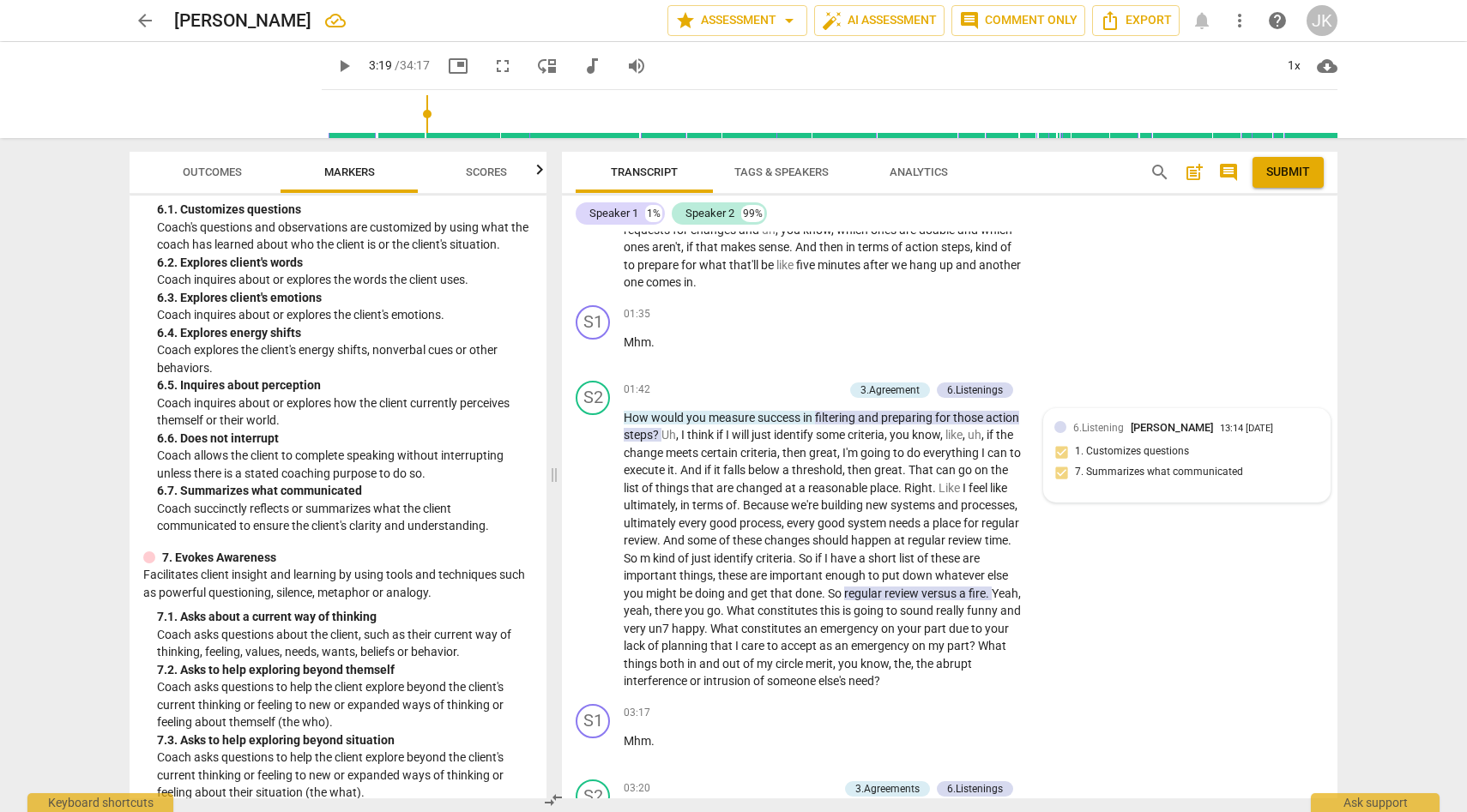
scroll to position [1291, 0]
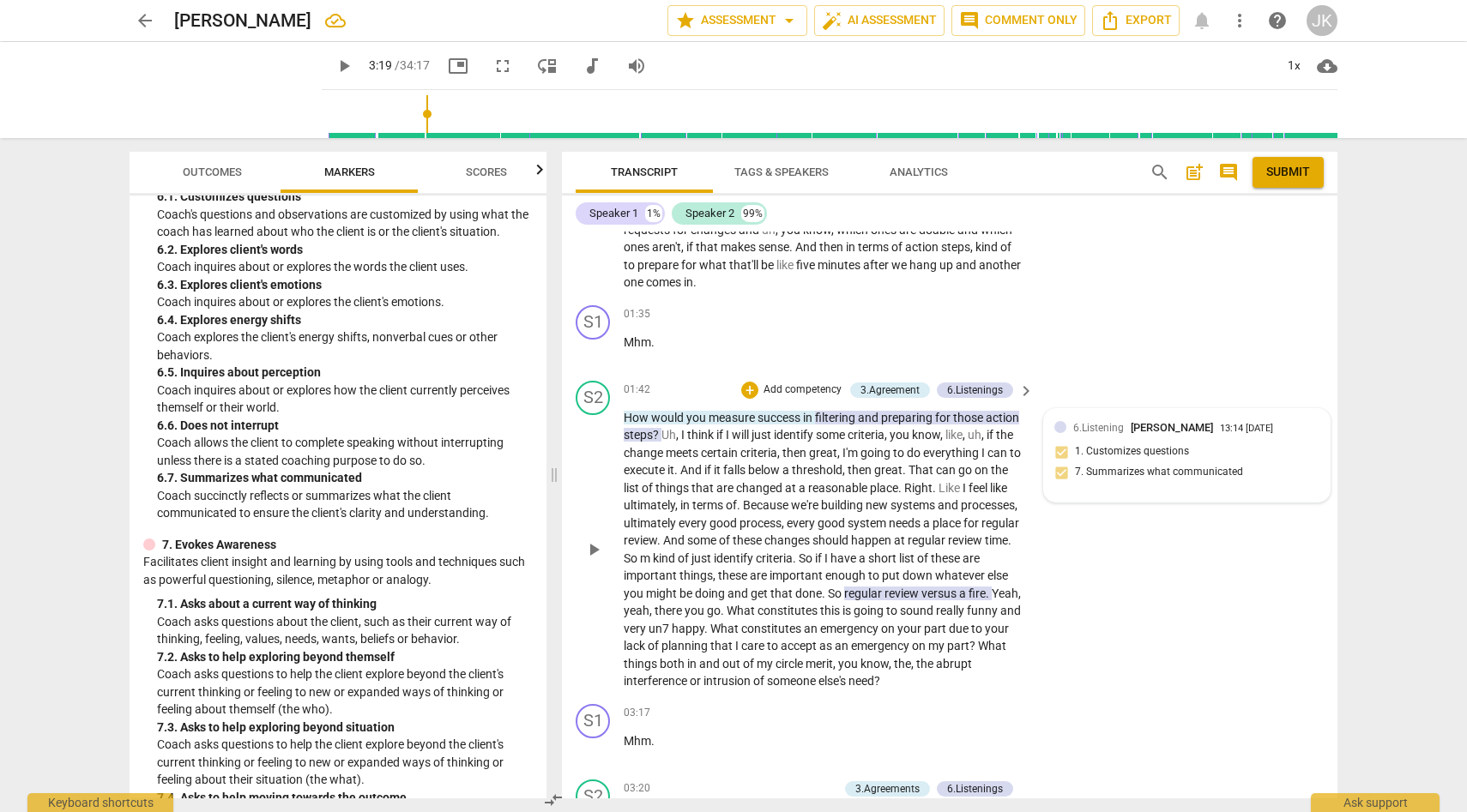
click at [758, 604] on span "What" at bounding box center [742, 610] width 31 height 13
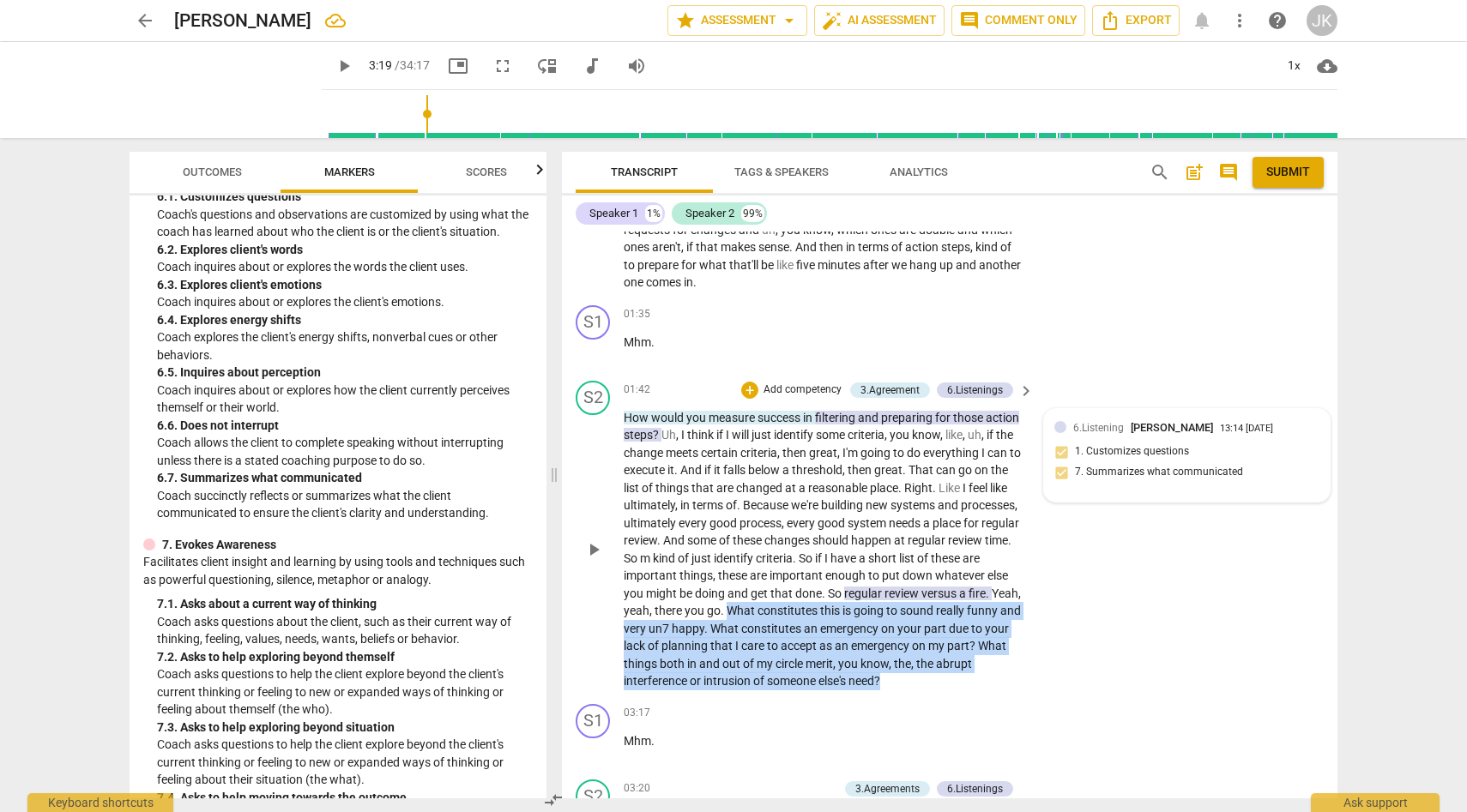
drag, startPoint x: 906, startPoint y: 588, endPoint x: 1021, endPoint y: 682, distance: 148.5
click at [1021, 682] on p "How would you measure success in filtering and preparing for those action steps…" at bounding box center [824, 549] width 402 height 281
click at [749, 382] on div "+" at bounding box center [749, 390] width 17 height 17
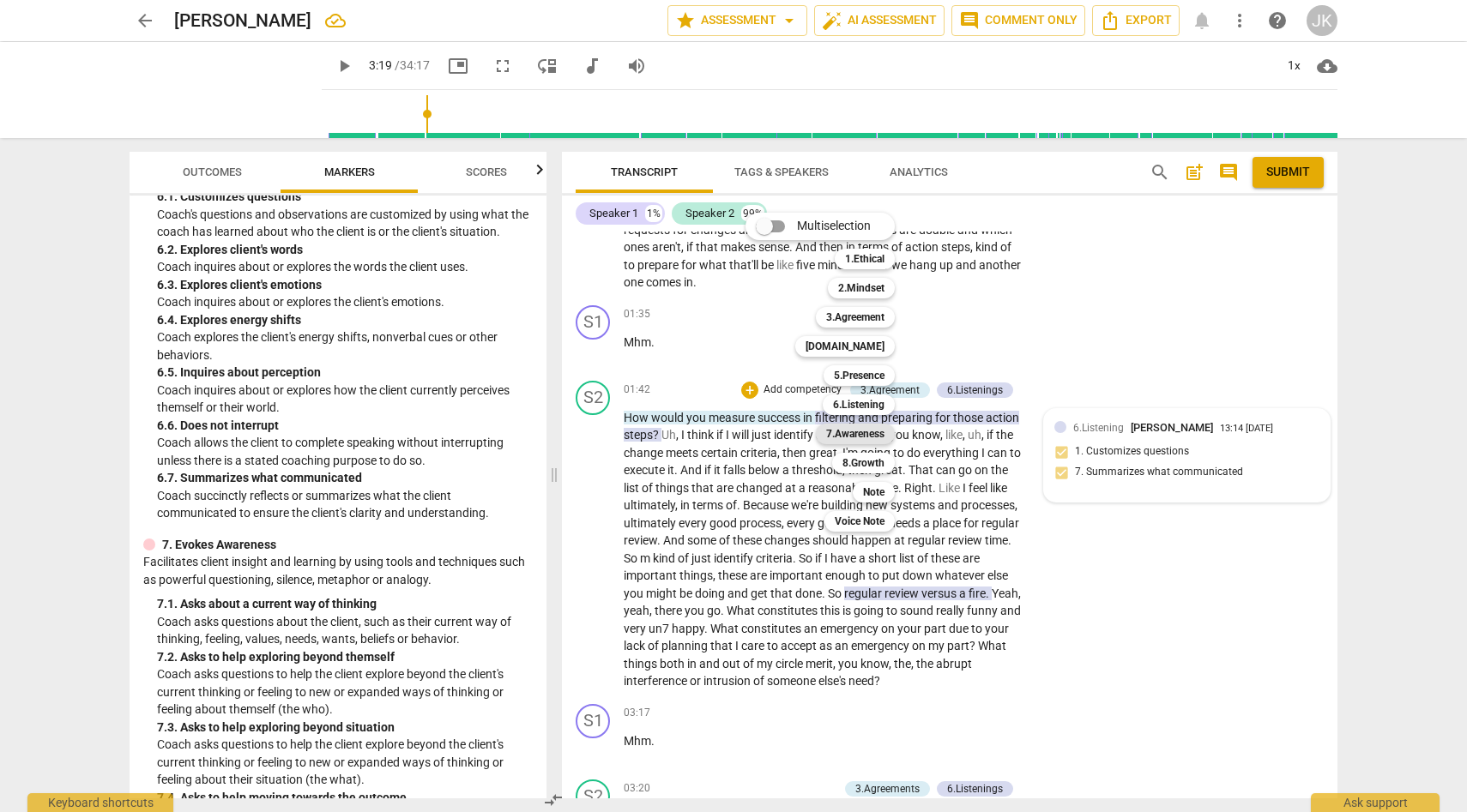
click at [867, 434] on b "7.Awareness" at bounding box center [855, 434] width 58 height 20
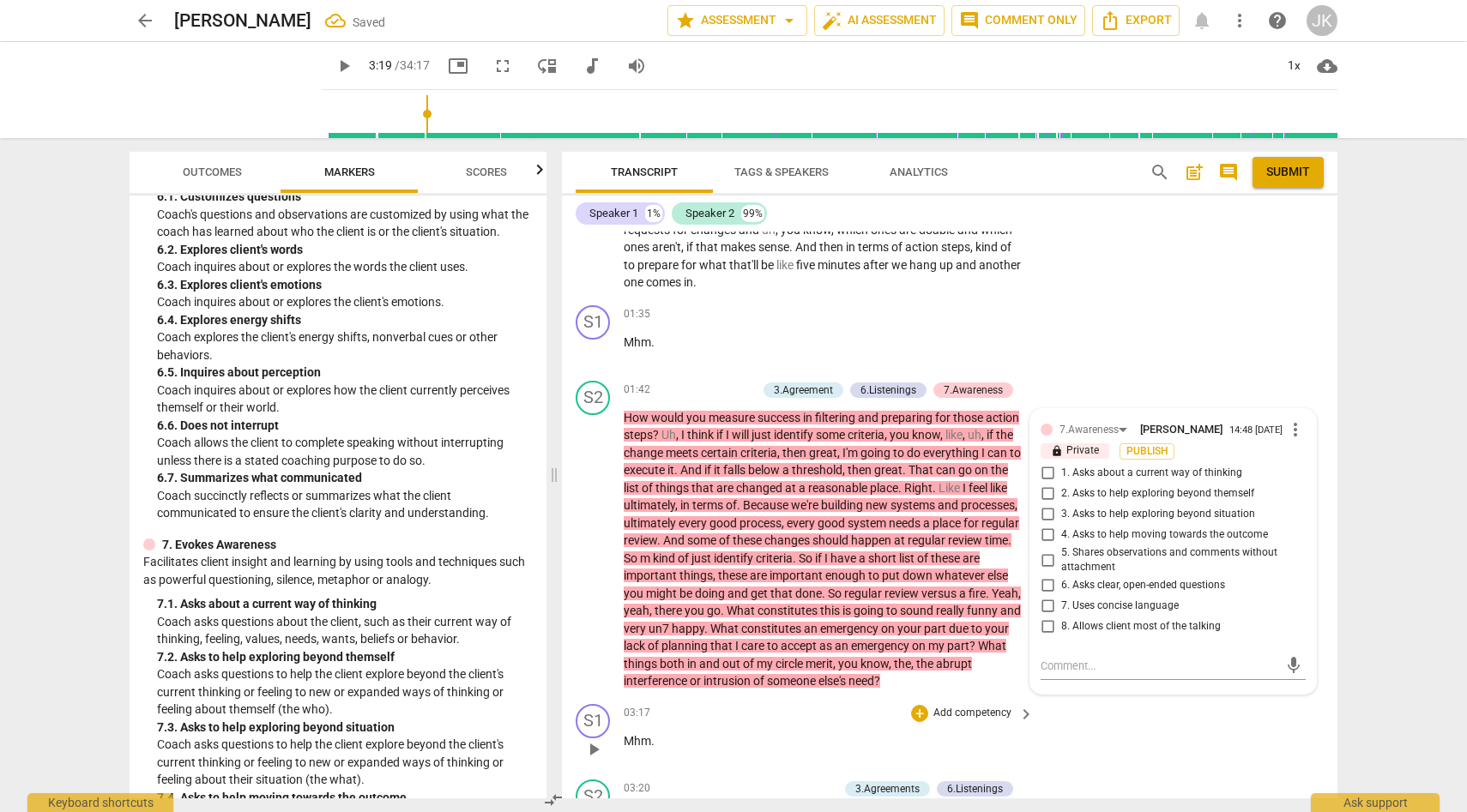
click at [948, 721] on p "Add competency" at bounding box center [973, 713] width 82 height 15
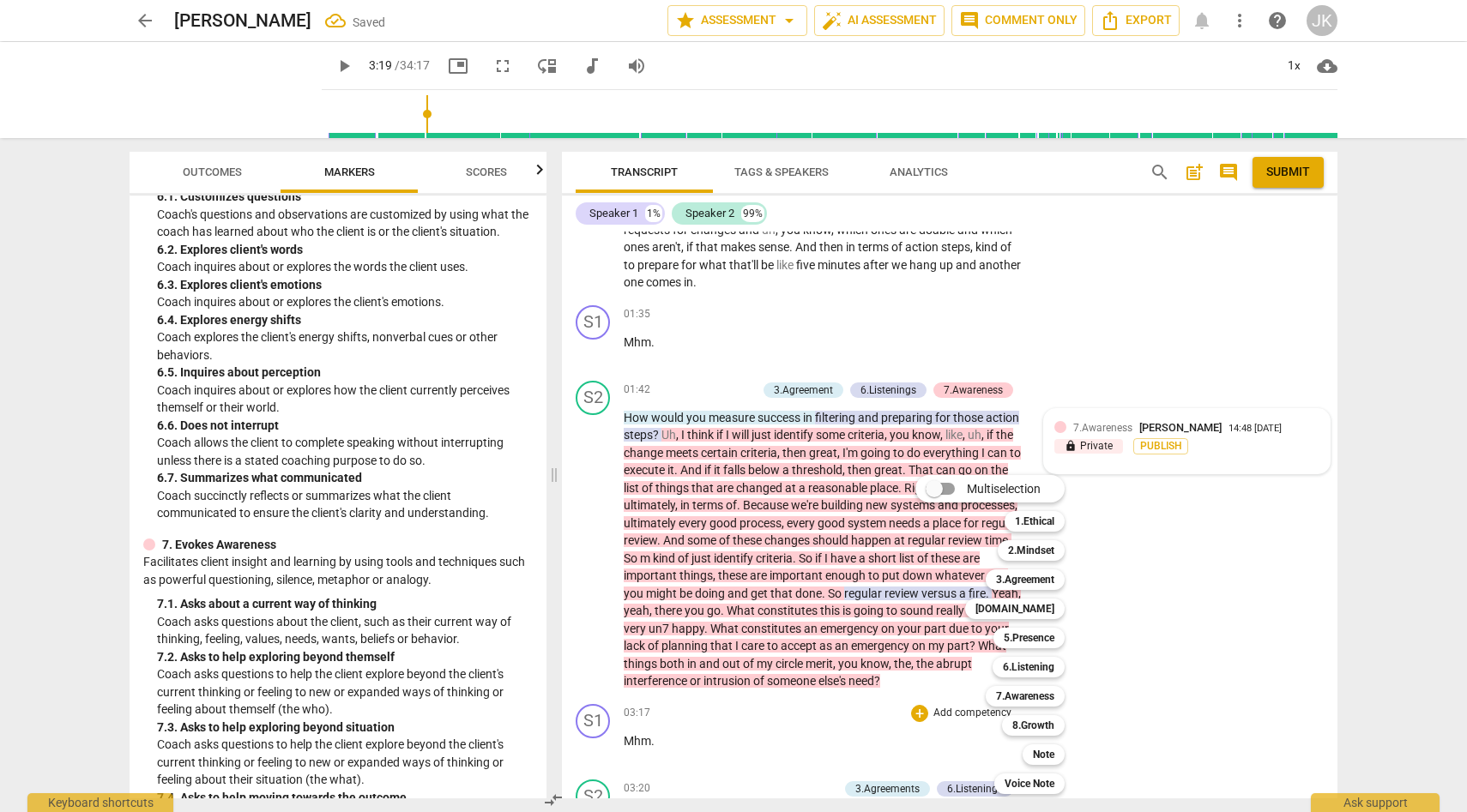
click at [909, 720] on div "Multiselection m 1.Ethical 1 2.Mindset 2 3.Agreement 3 4.Trust 4 5.Presence 5 6…" at bounding box center [1003, 635] width 189 height 328
click at [1126, 556] on div at bounding box center [733, 406] width 1467 height 812
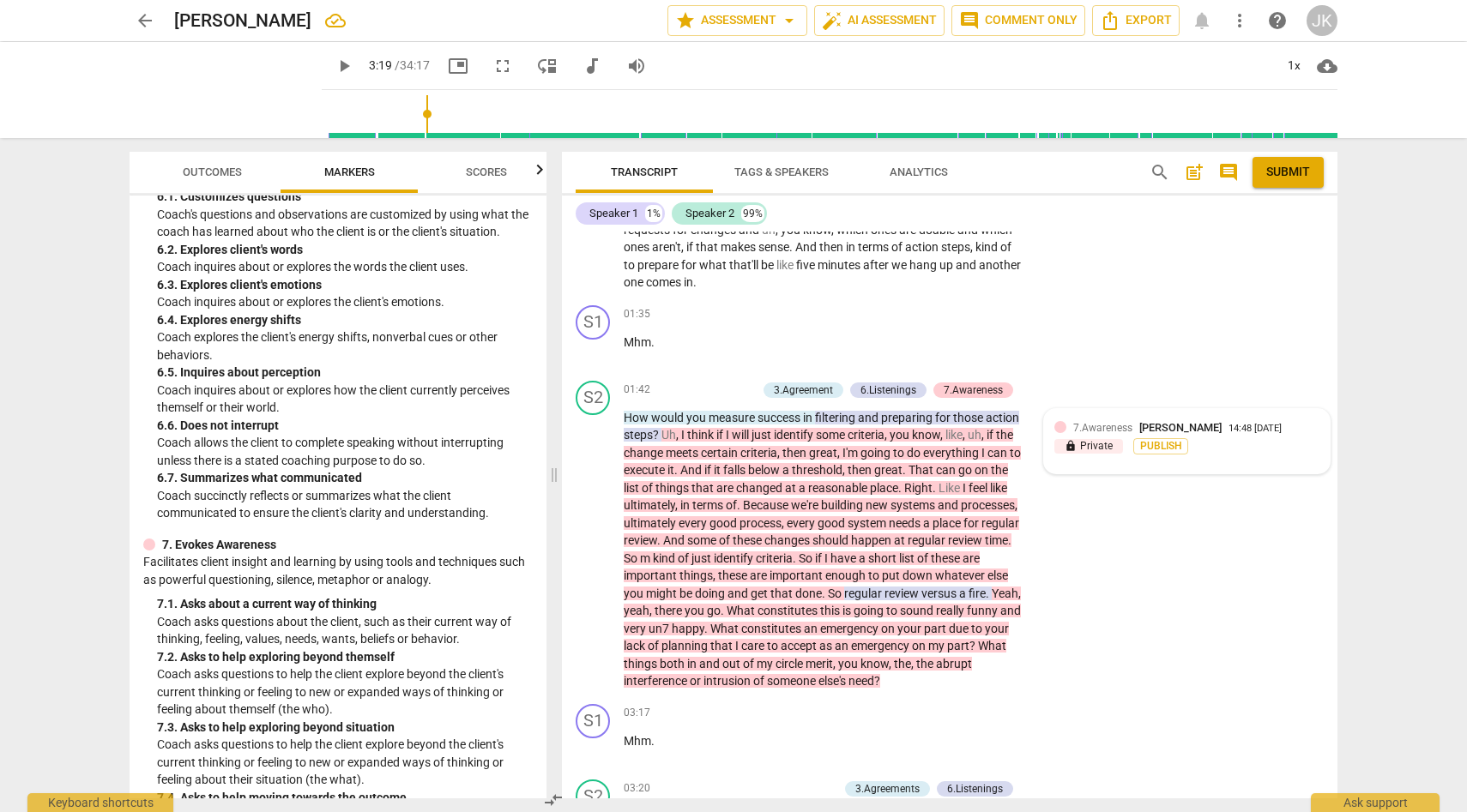
click at [1296, 409] on div "7.Awareness Jane Knight 14:48 09-12-2025 lock Private Publish" at bounding box center [1186, 441] width 286 height 65
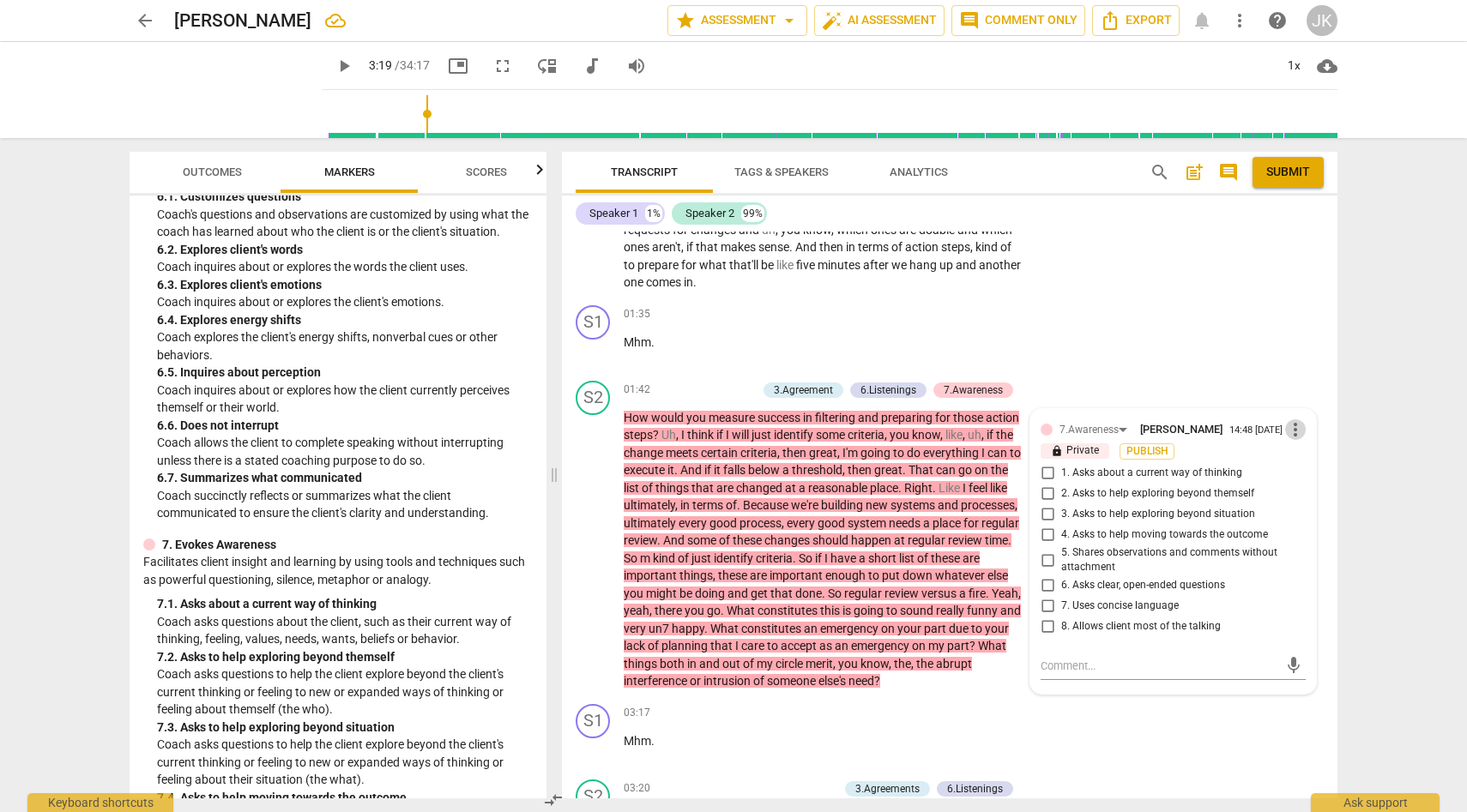
click at [1290, 419] on span "more_vert" at bounding box center [1295, 429] width 20 height 20
click at [1318, 441] on li "Delete" at bounding box center [1308, 443] width 59 height 33
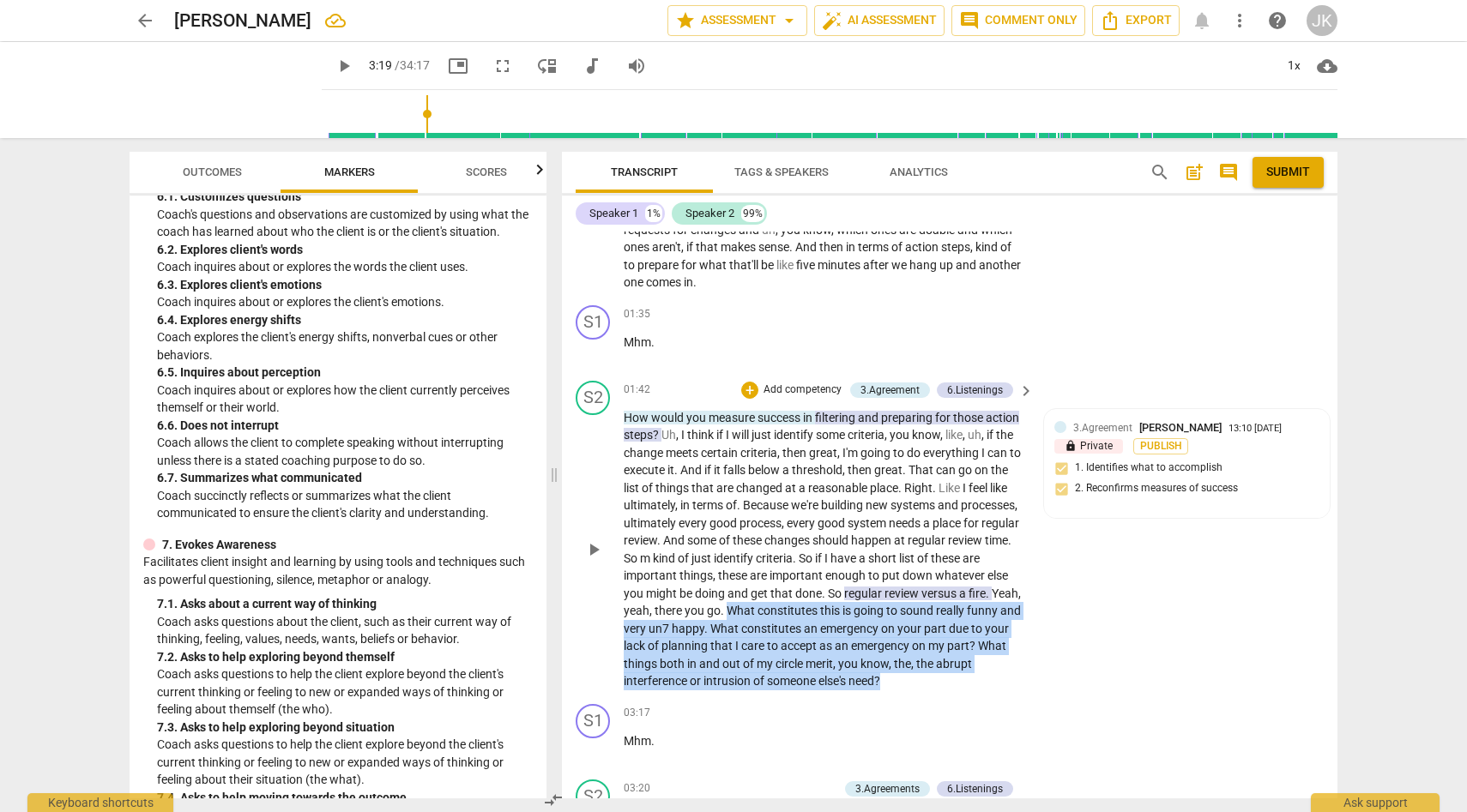
drag, startPoint x: 909, startPoint y: 594, endPoint x: 1016, endPoint y: 671, distance: 131.8
click at [1016, 671] on p "How would you measure success in filtering and preparing for those action steps…" at bounding box center [824, 549] width 402 height 281
click at [752, 382] on div "+" at bounding box center [749, 390] width 17 height 17
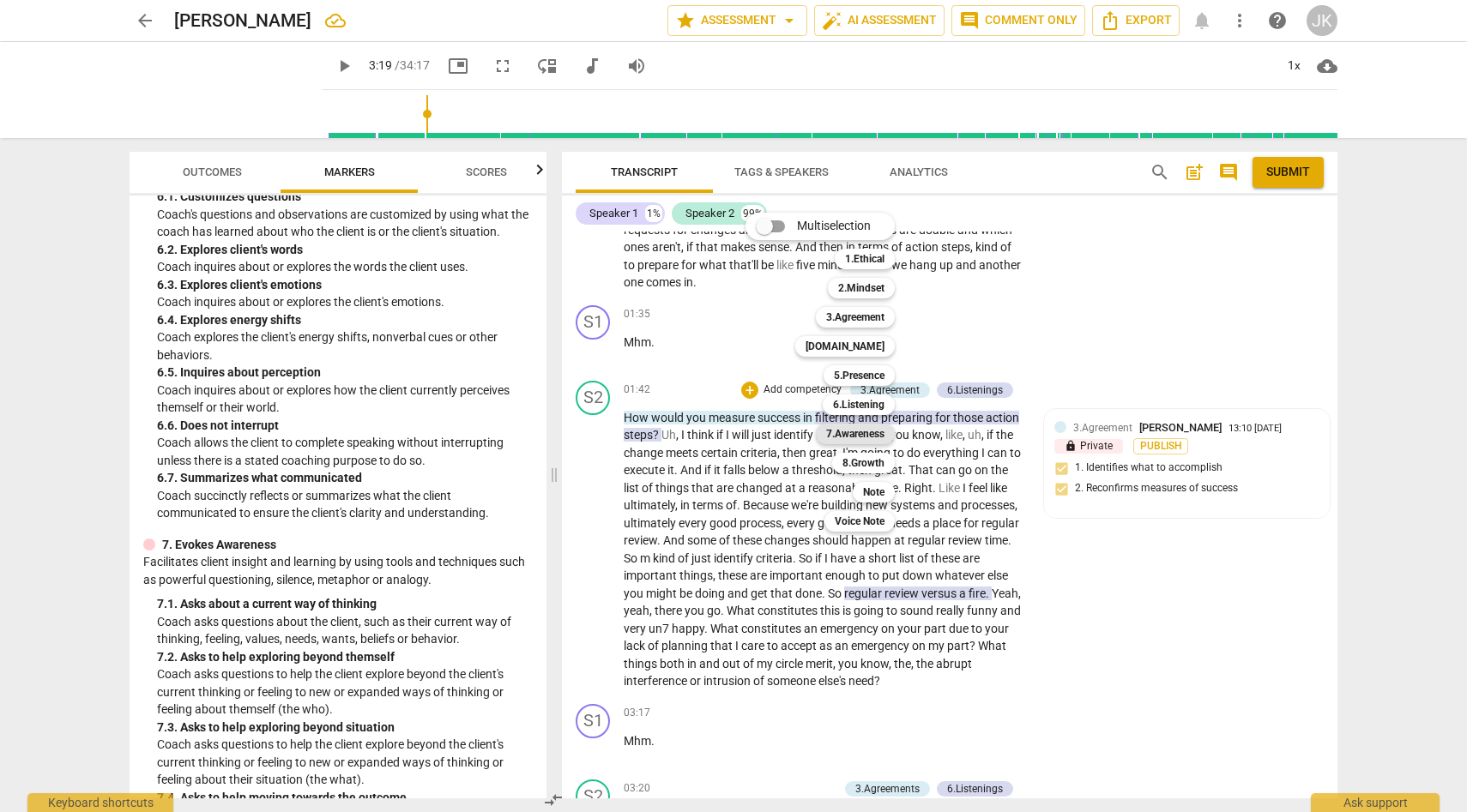
click at [868, 430] on b "7.Awareness" at bounding box center [855, 434] width 58 height 20
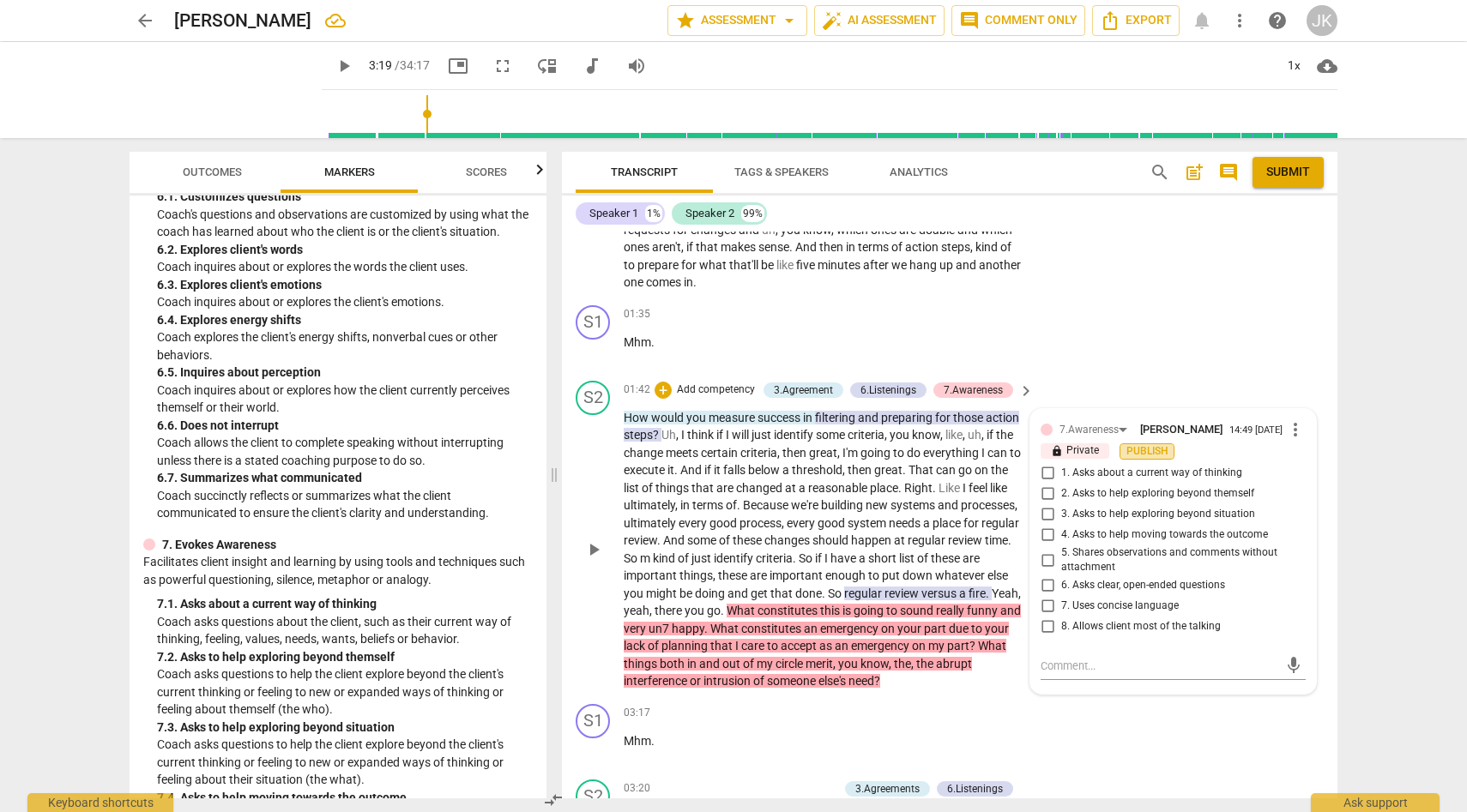
click at [1147, 444] on span "Publish" at bounding box center [1146, 451] width 26 height 14
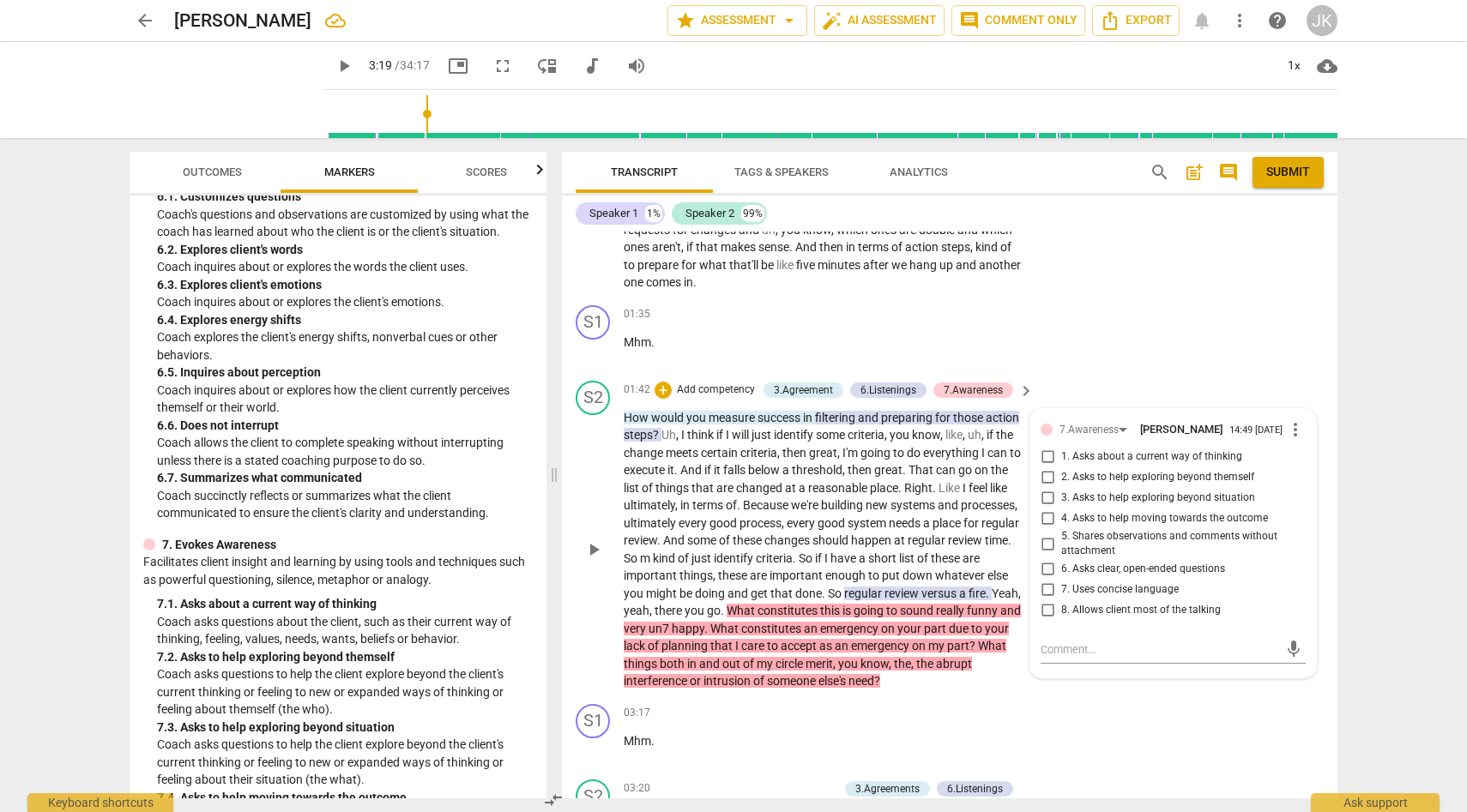
click at [1047, 447] on input "1. Asks about a current way of thinking" at bounding box center [1047, 457] width 28 height 20
checkbox input "true"
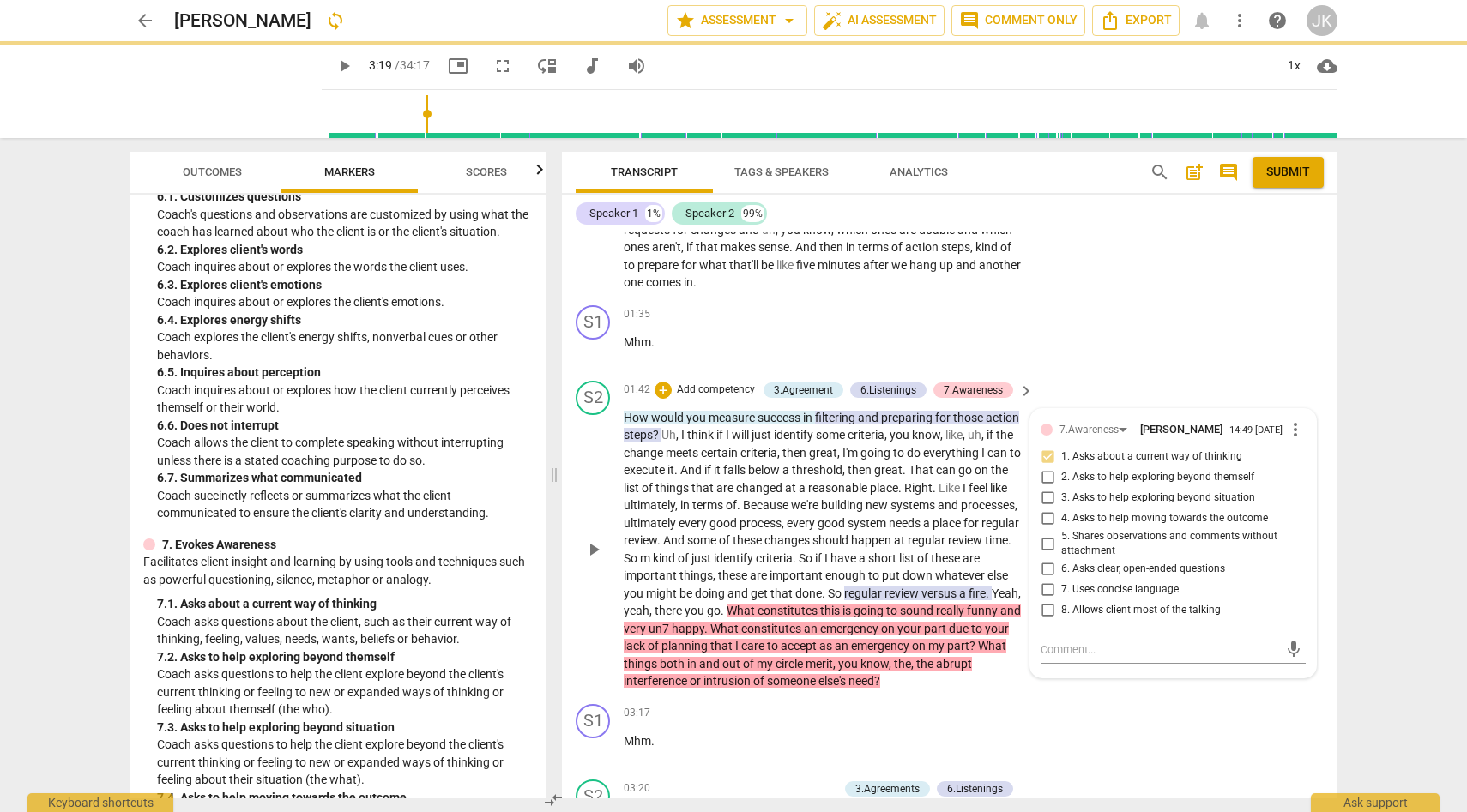
type input "200"
checkbox input "true"
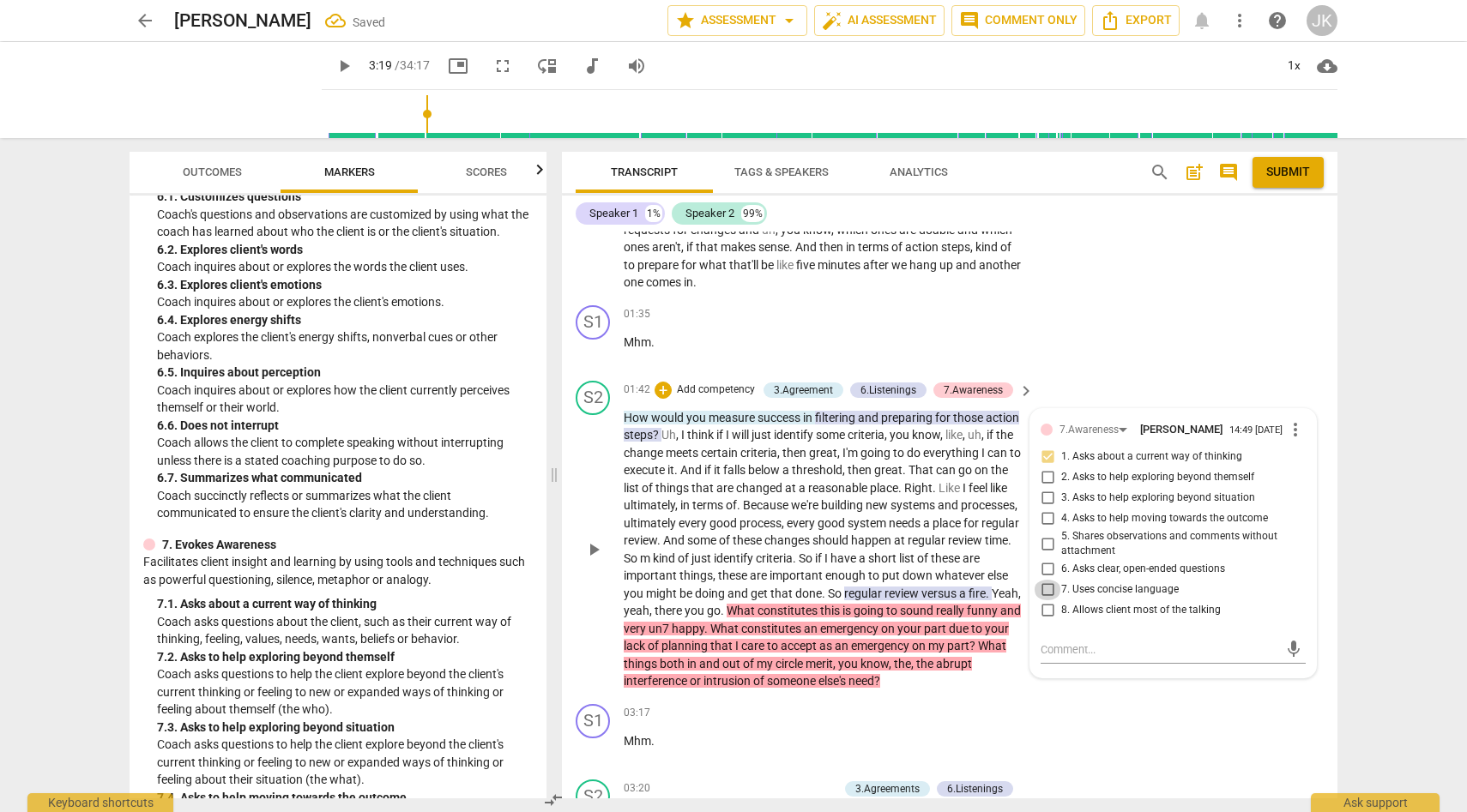
click at [1047, 580] on input "7. Uses concise language" at bounding box center [1047, 589] width 28 height 20
checkbox input "true"
click at [1050, 559] on input "6. Asks clear, open-ended questions" at bounding box center [1047, 569] width 28 height 20
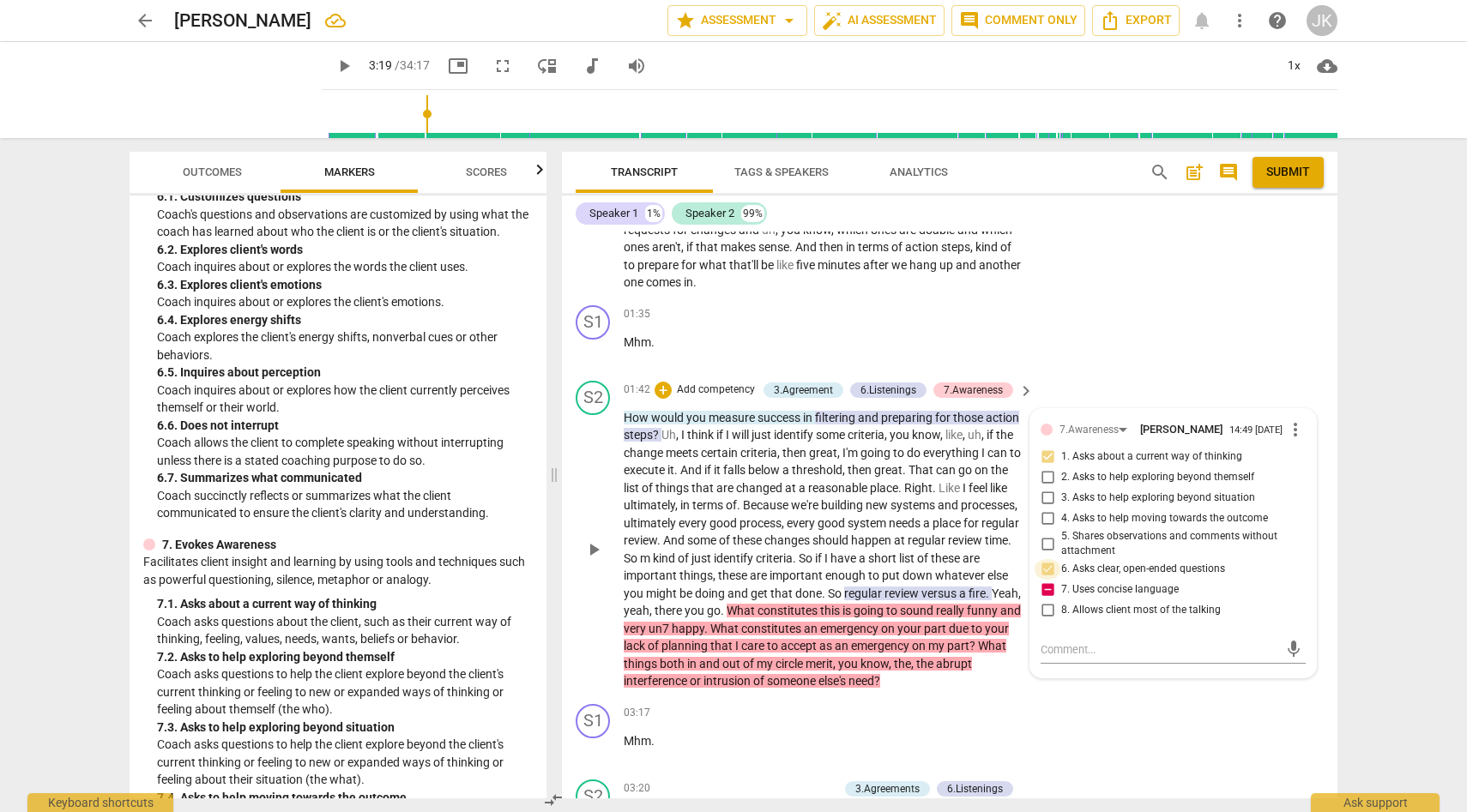
checkbox input "true"
click at [1047, 600] on input "8. Allows client most of the talking" at bounding box center [1047, 610] width 28 height 20
checkbox input "true"
click at [1110, 697] on div "S2 play_arrow pause 01:42 + Add competency 3.Agreement 6.Listenings 7.Awareness…" at bounding box center [949, 535] width 776 height 323
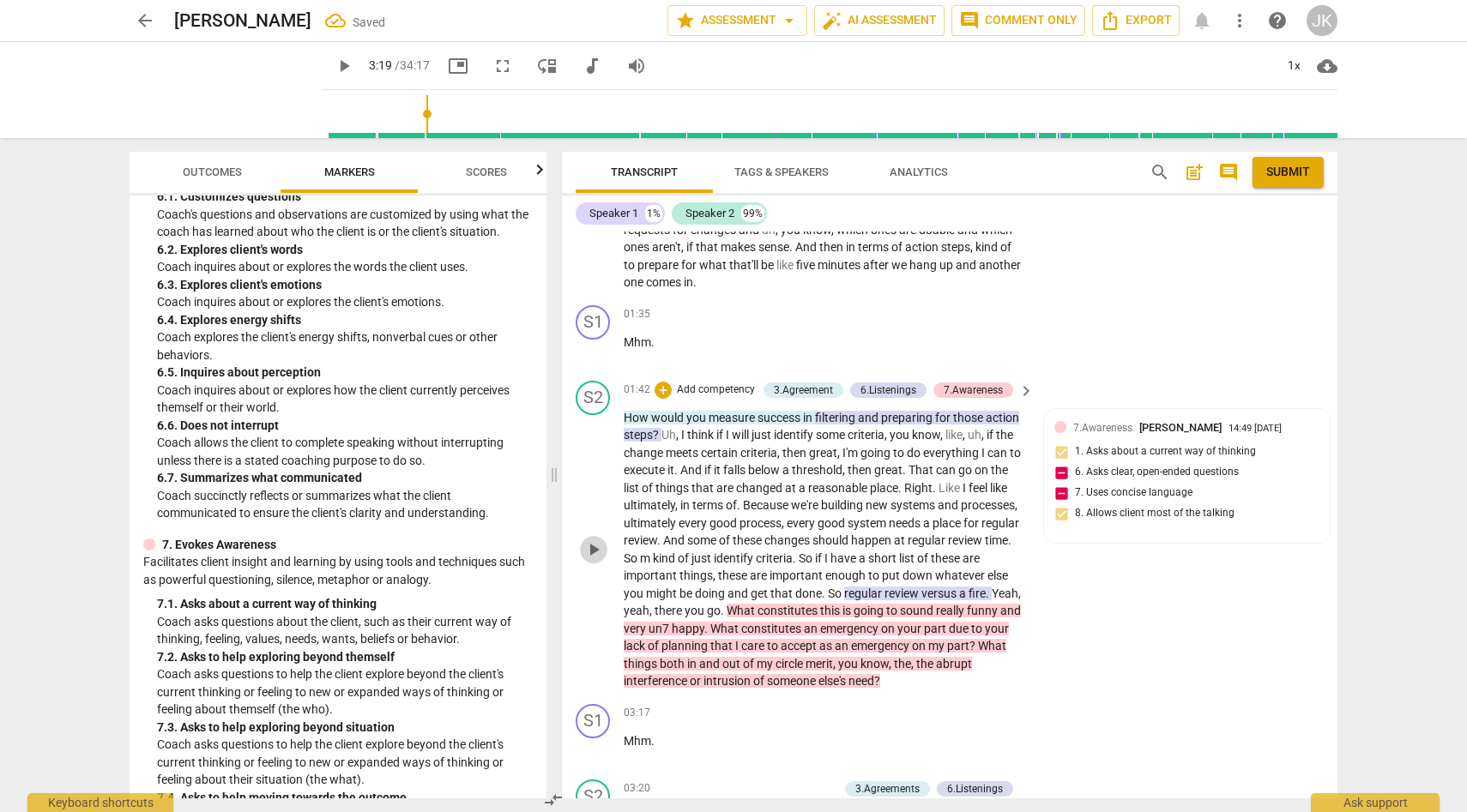
click at [598, 548] on span "play_arrow" at bounding box center [593, 549] width 20 height 20
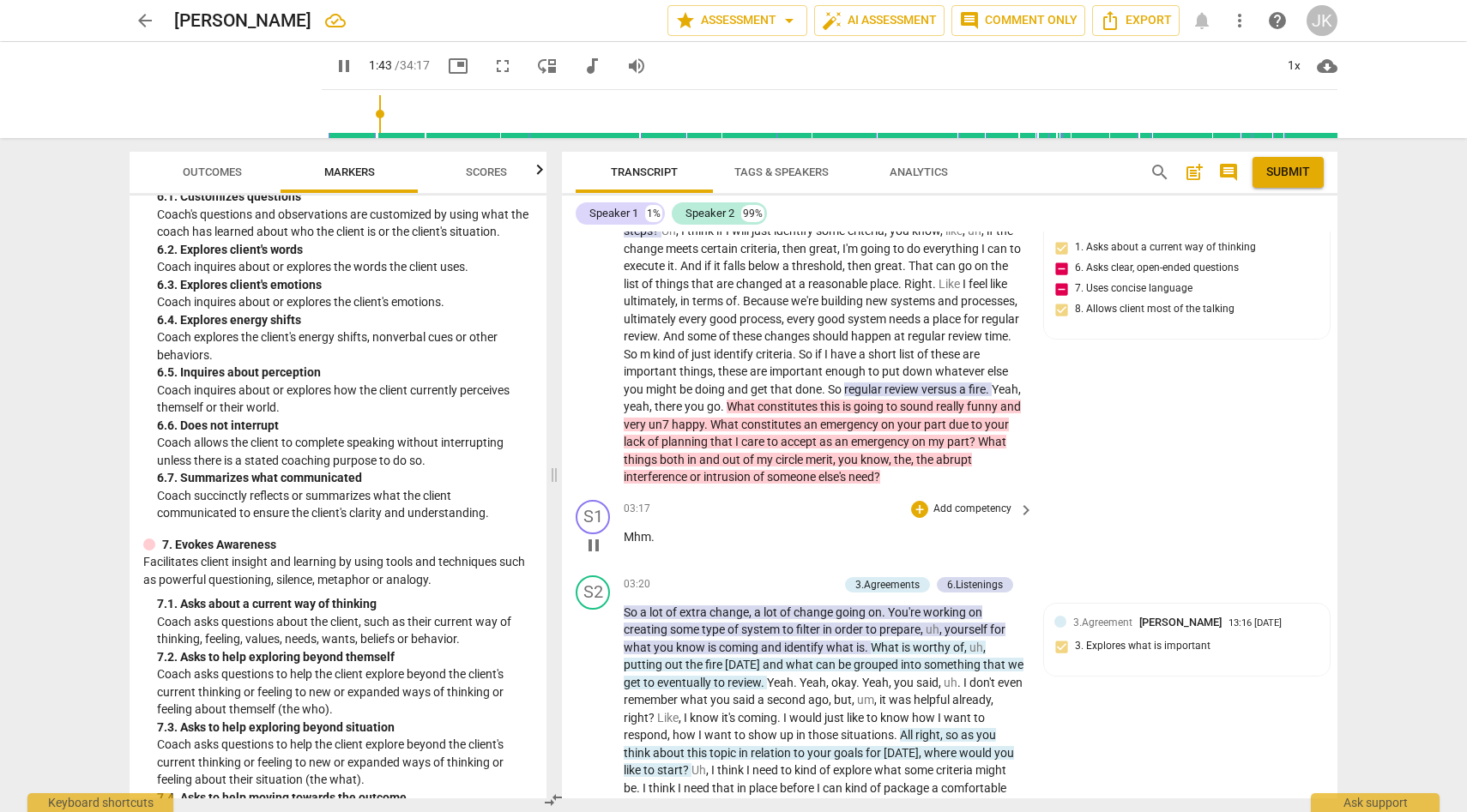
scroll to position [555, 0]
click at [592, 555] on span "pause" at bounding box center [593, 544] width 20 height 20
click at [592, 555] on span "play_arrow" at bounding box center [593, 544] width 20 height 20
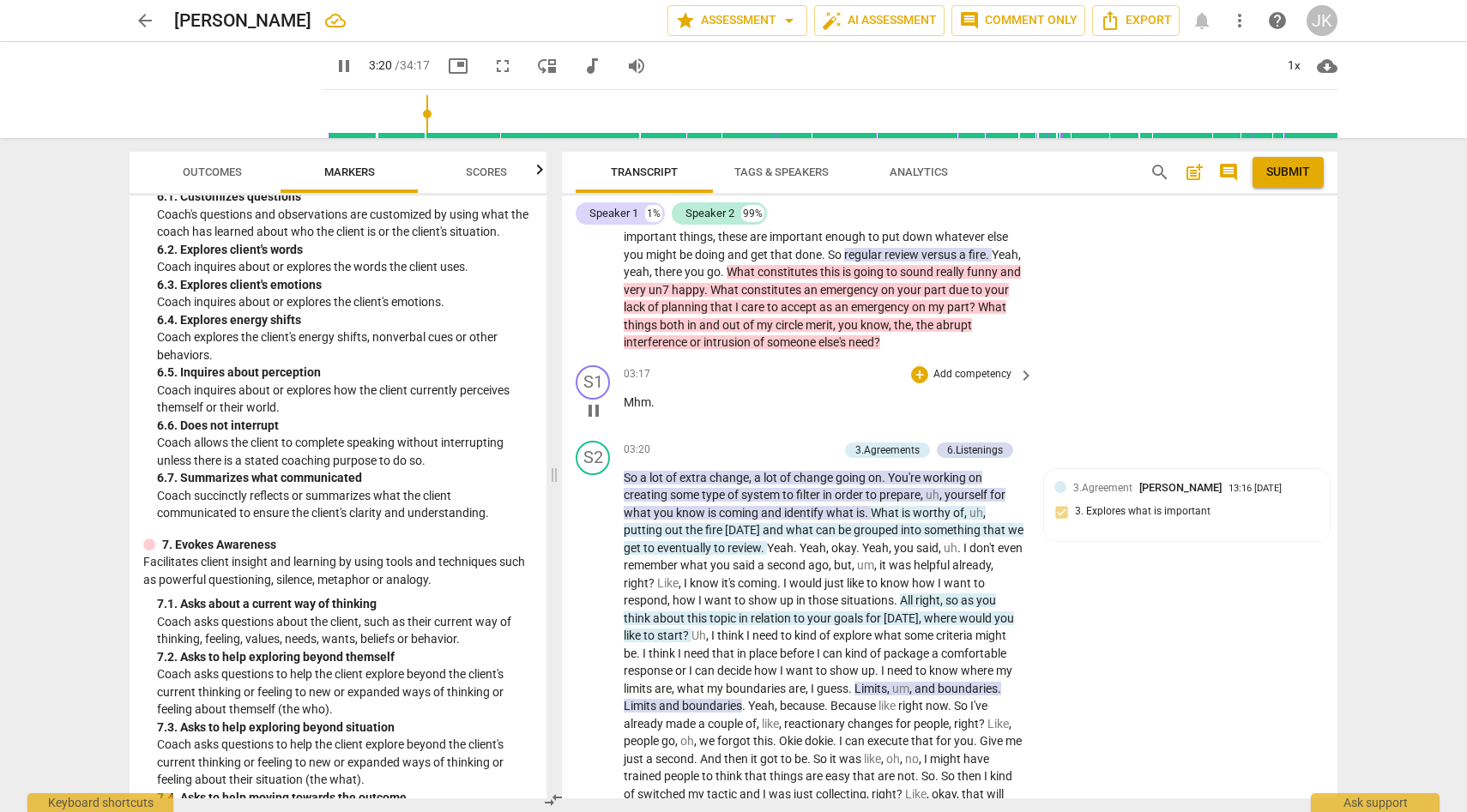
scroll to position [699, 0]
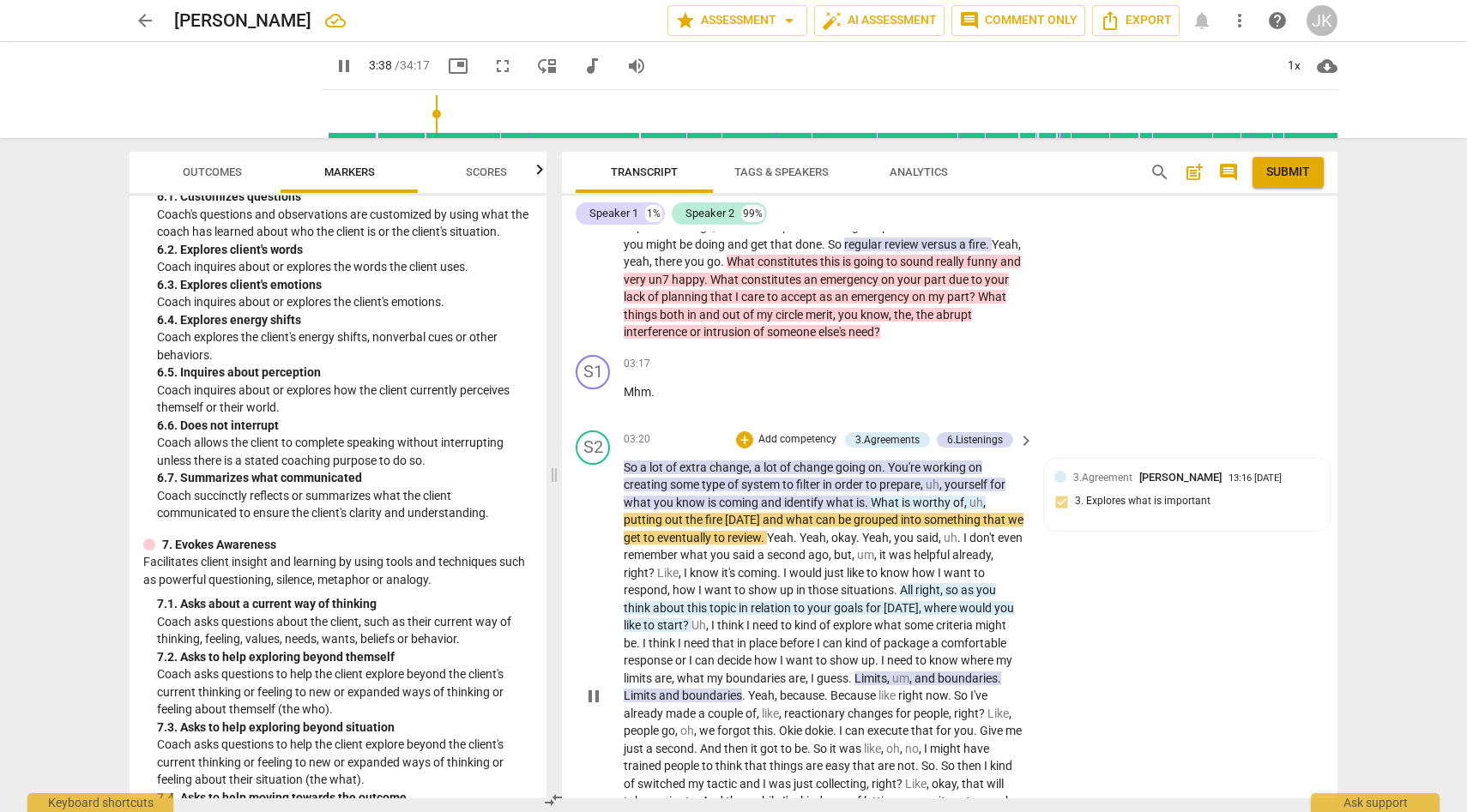
click at [1101, 720] on div "S2 play_arrow pause 03:20 + Add competency 3.Agreements 6.Listenings keyboard_a…" at bounding box center [949, 682] width 776 height 517
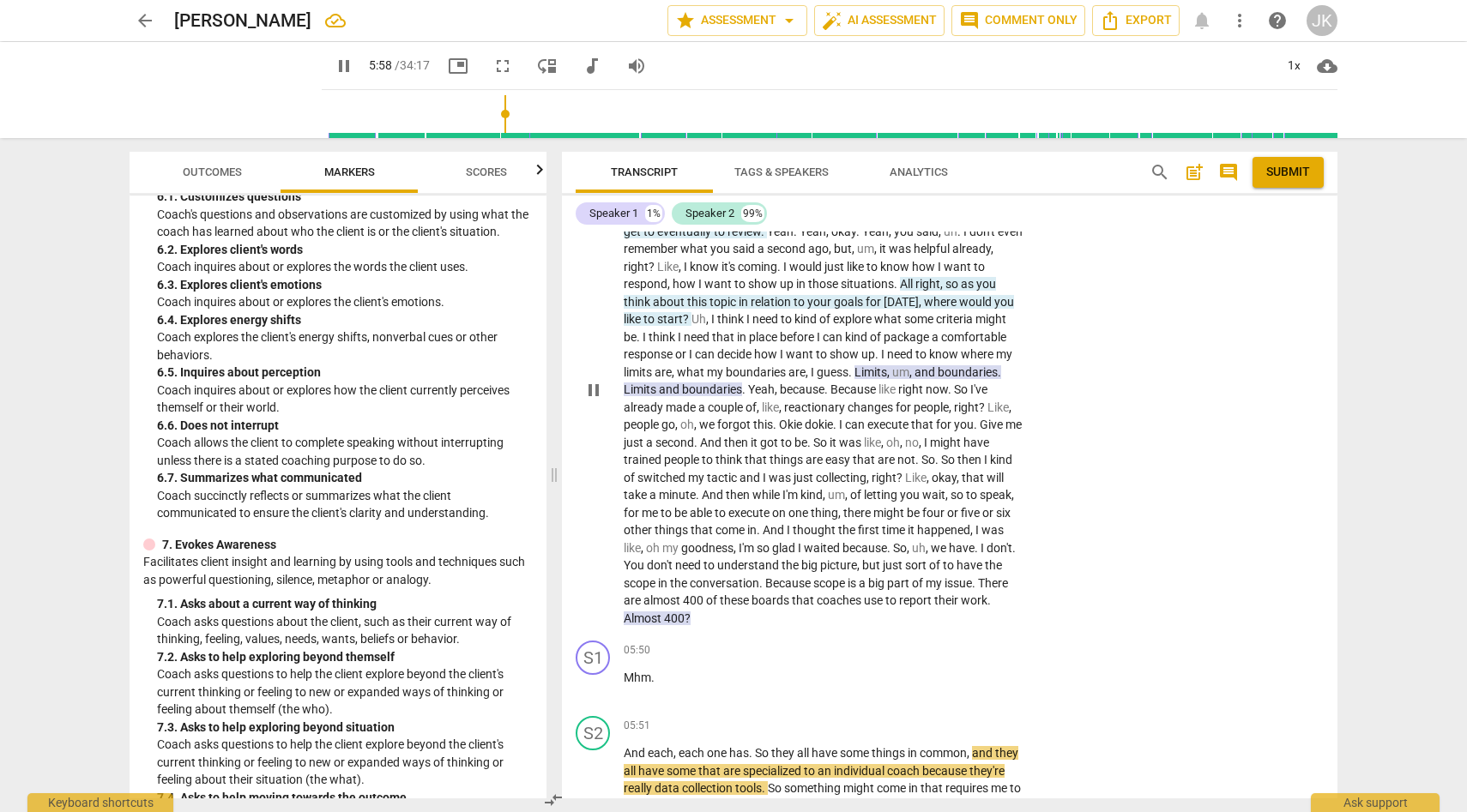
scroll to position [1004, 0]
click at [594, 697] on span "pause" at bounding box center [593, 686] width 20 height 20
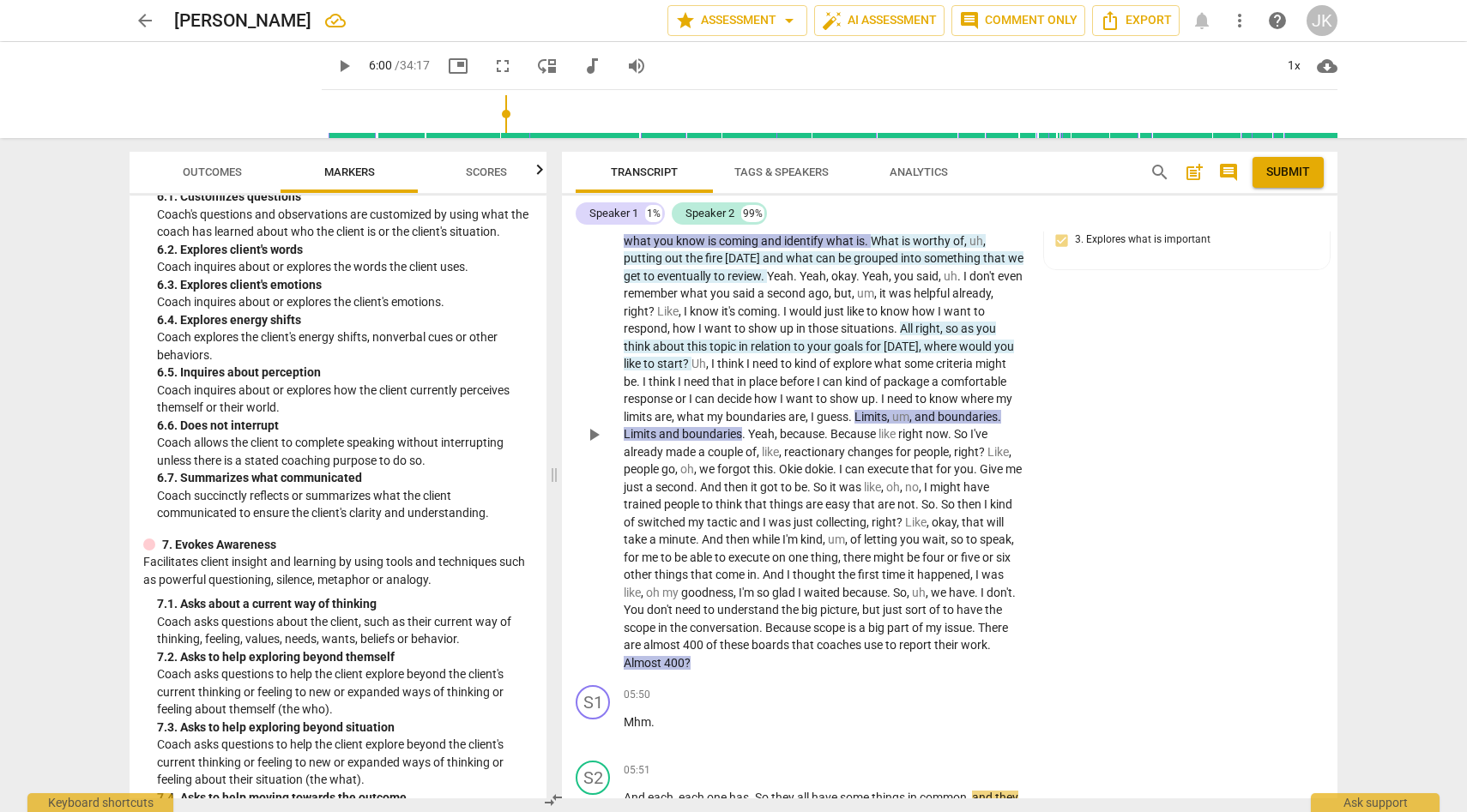
scroll to position [964, 0]
click at [686, 666] on span "?" at bounding box center [688, 659] width 6 height 13
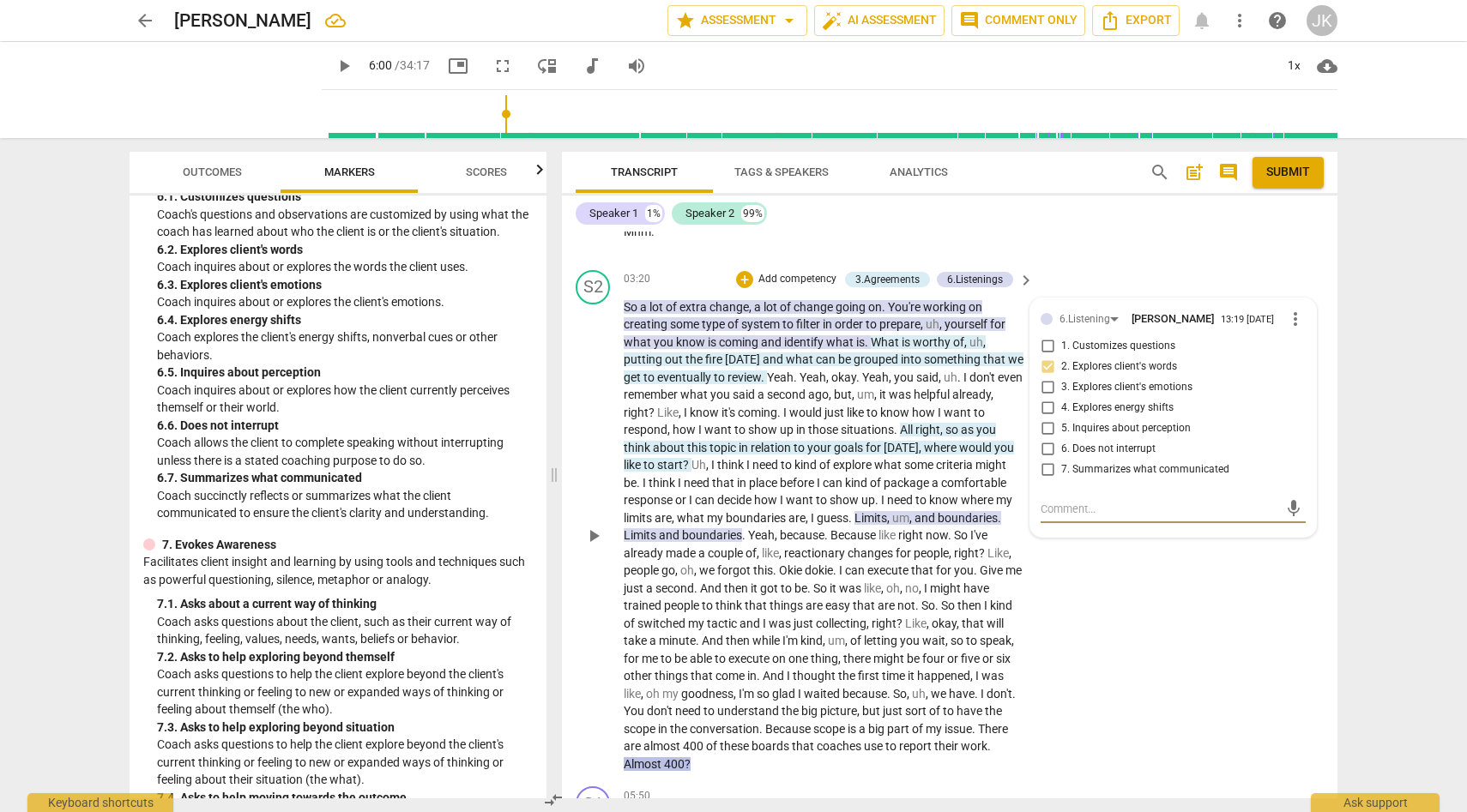
scroll to position [854, 0]
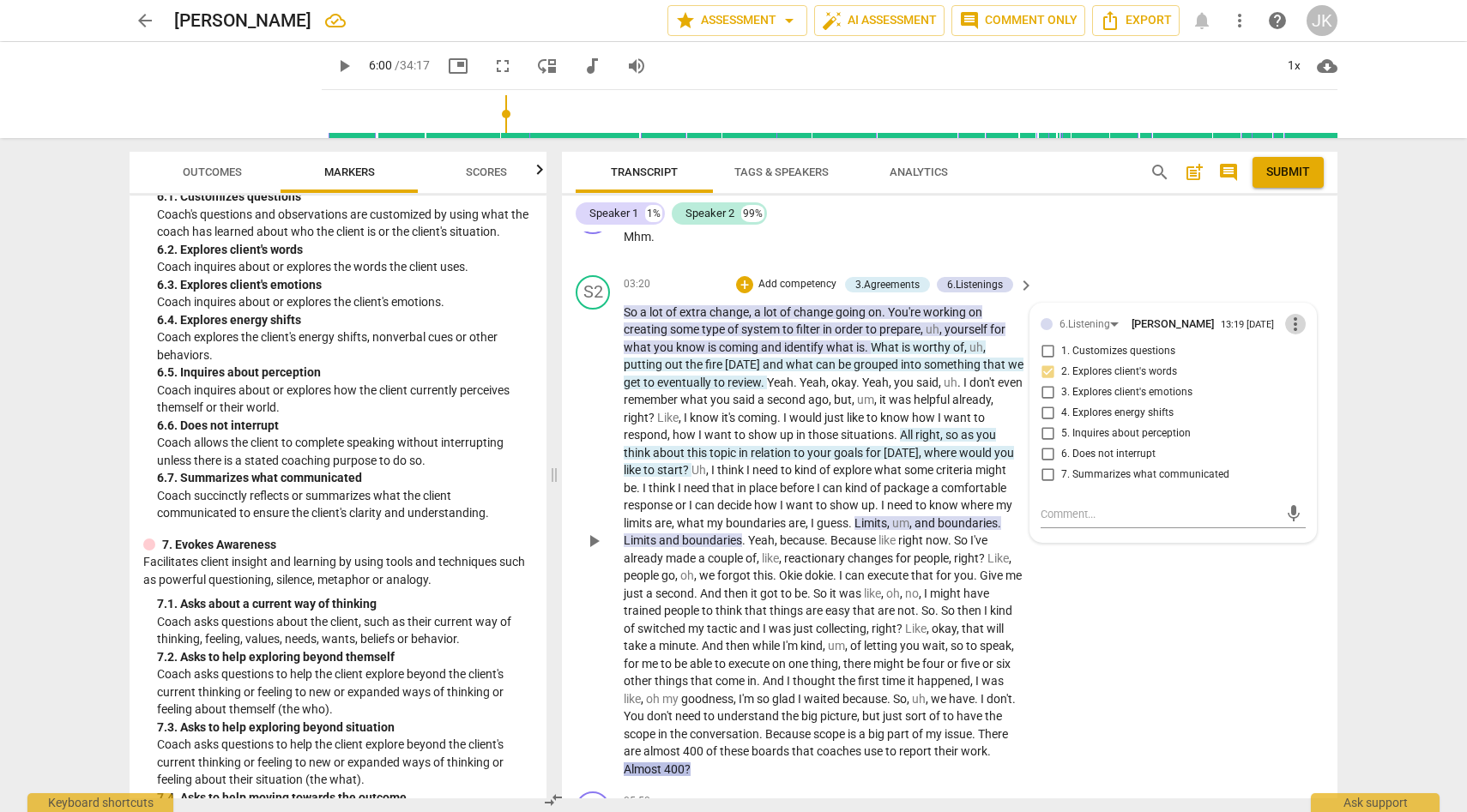
click at [1289, 335] on span "more_vert" at bounding box center [1295, 324] width 20 height 20
click at [1309, 376] on li "Delete" at bounding box center [1308, 375] width 59 height 33
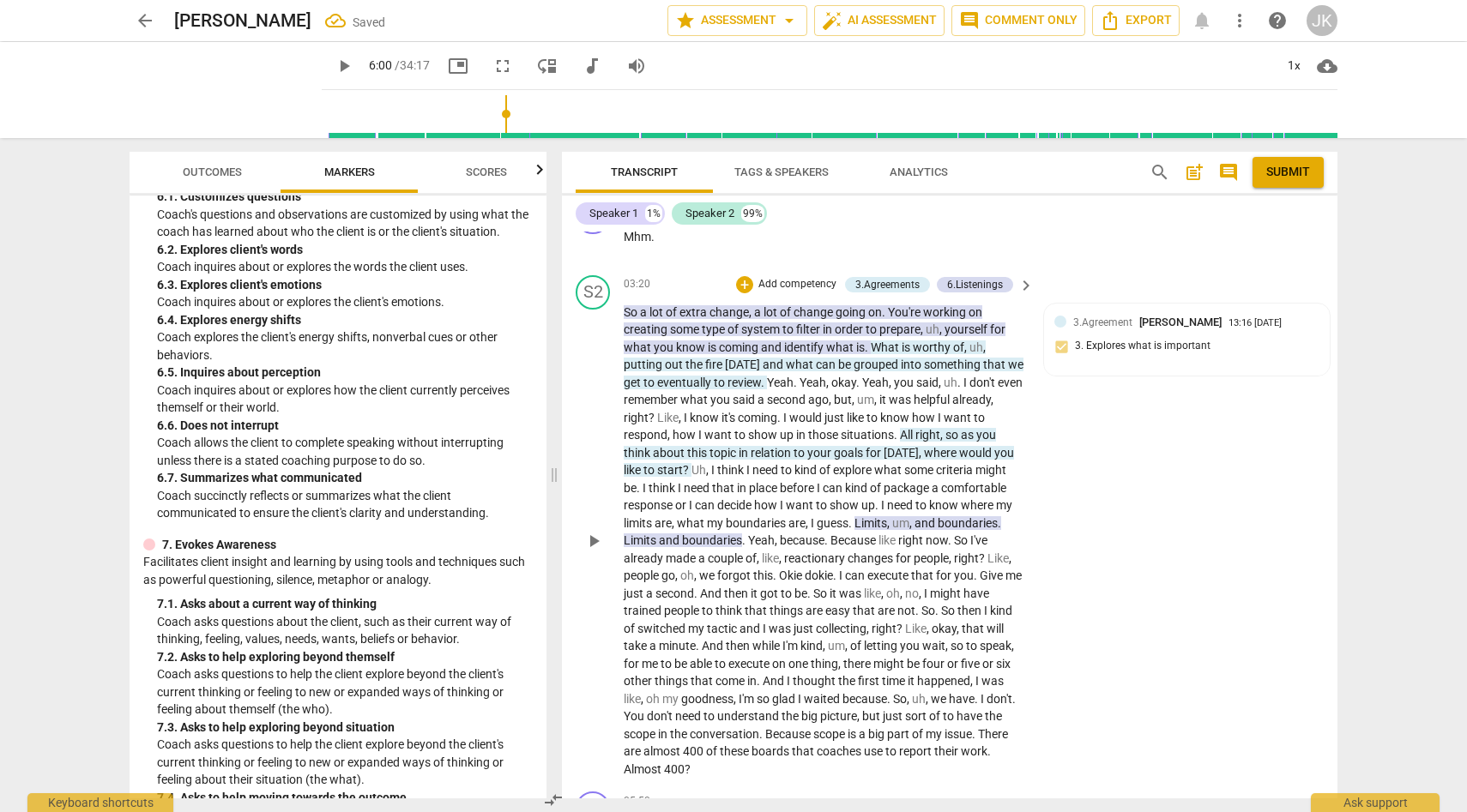
click at [1141, 665] on div "S2 play_arrow pause 03:20 + Add competency 3.Agreements 6.Listenings keyboard_a…" at bounding box center [949, 526] width 776 height 517
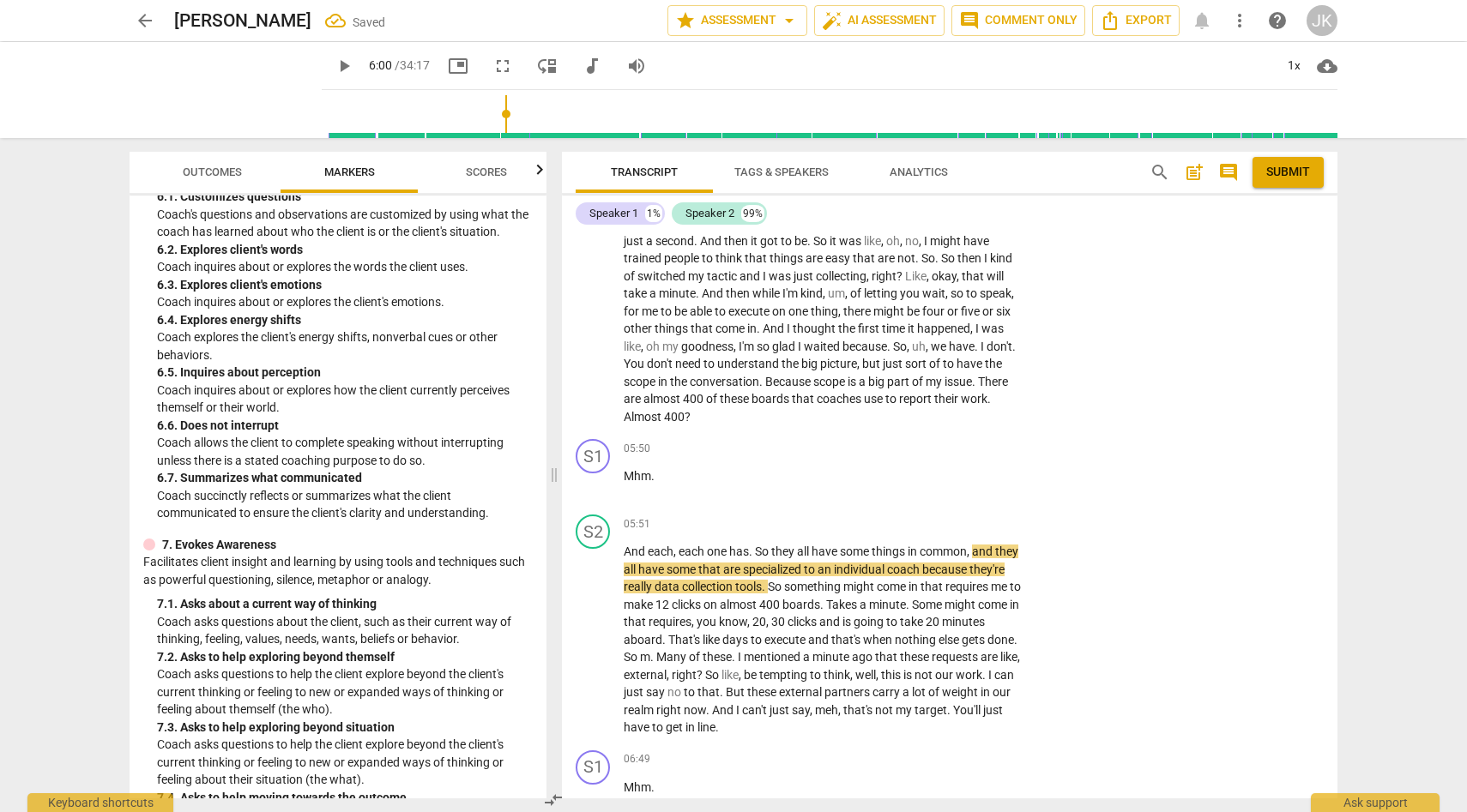
scroll to position [1226, 0]
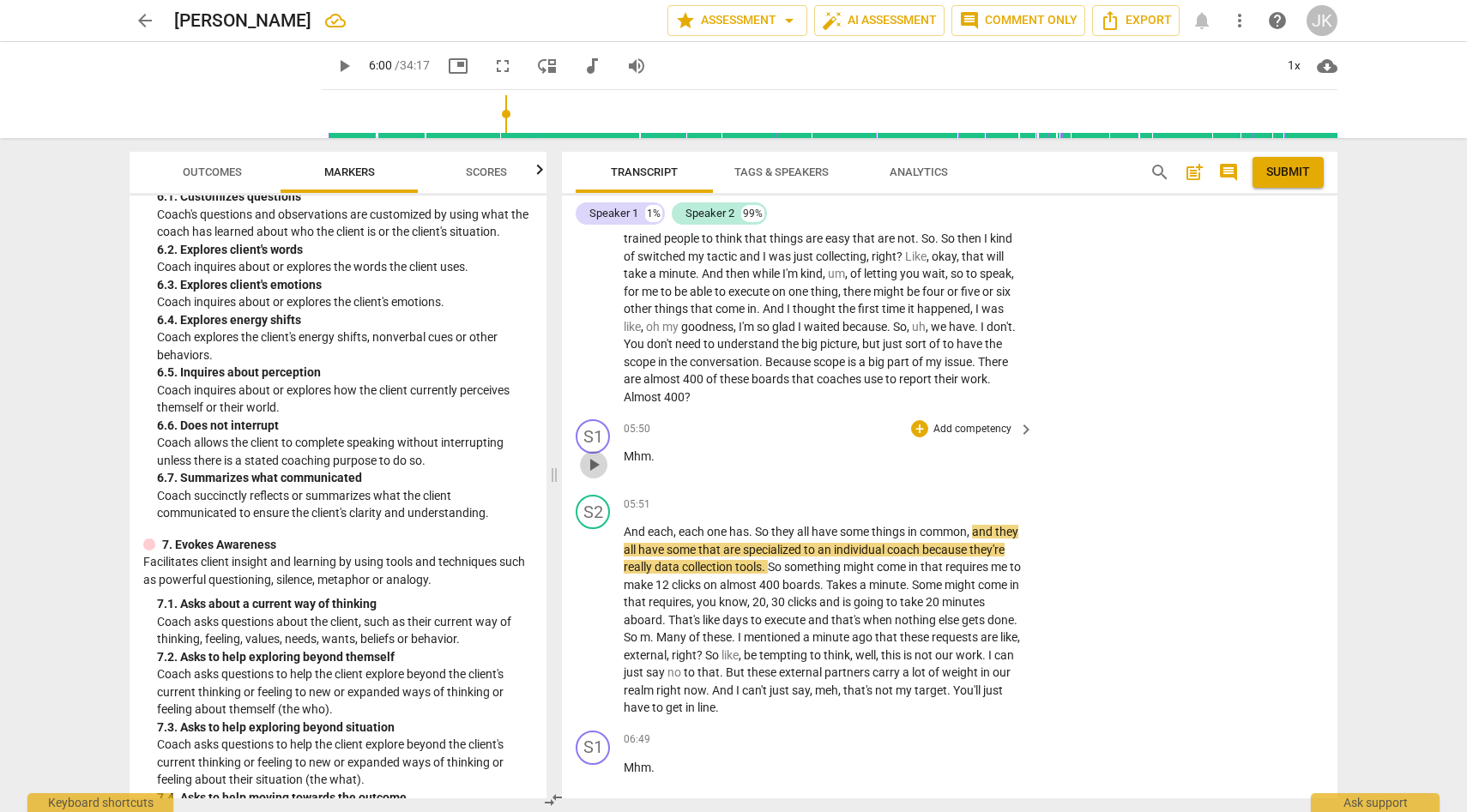
click at [599, 475] on span "play_arrow" at bounding box center [593, 465] width 20 height 20
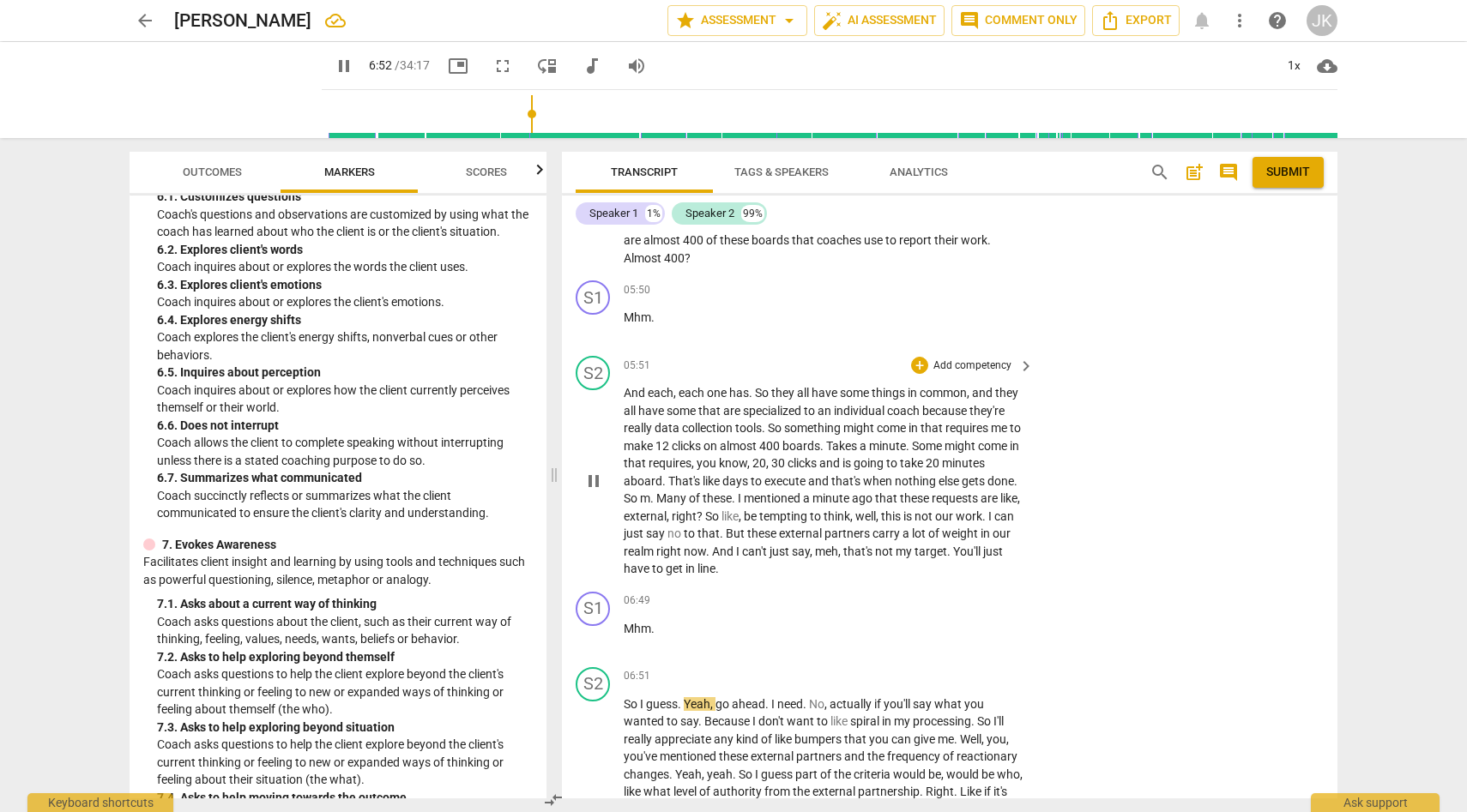
scroll to position [1356, 0]
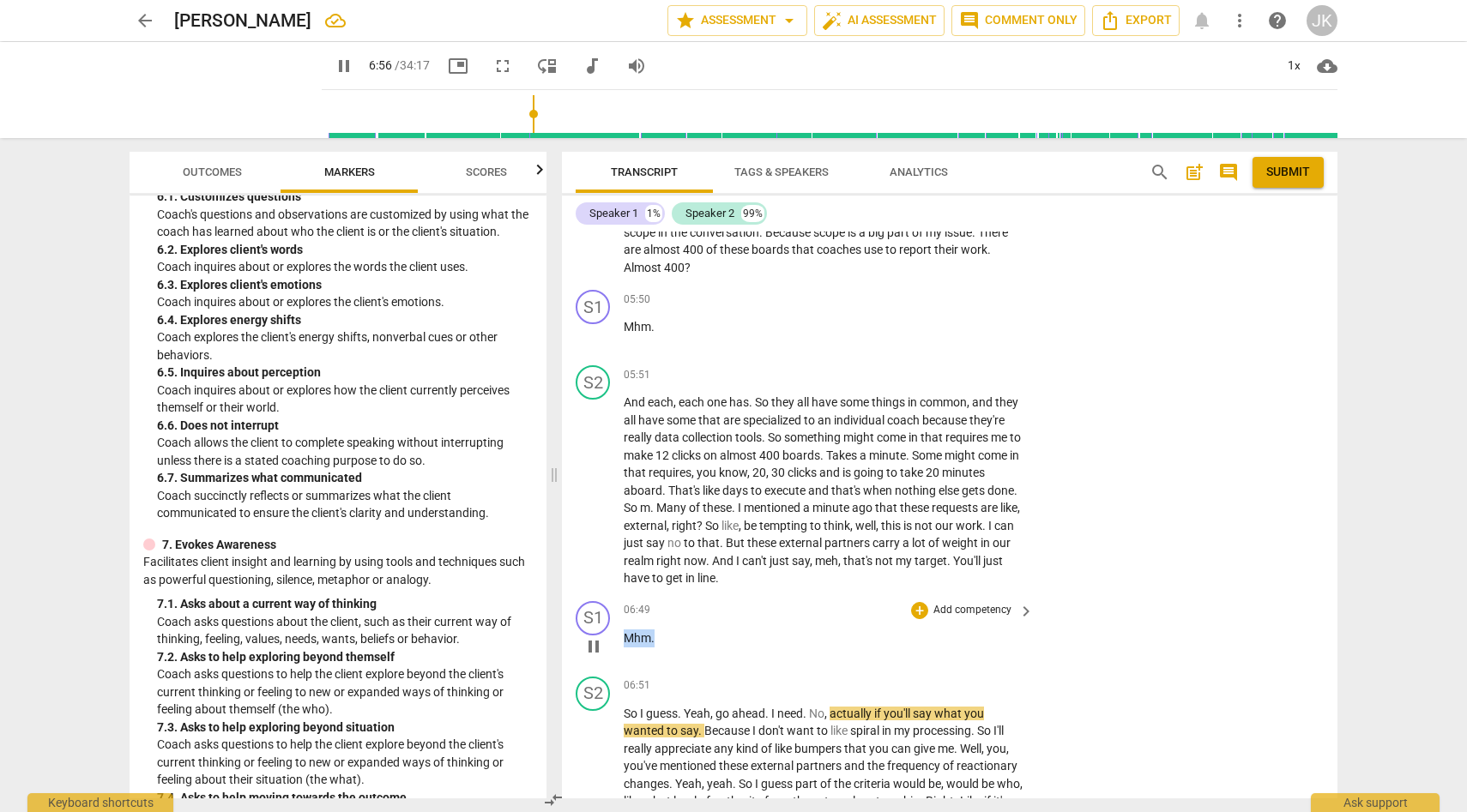
drag, startPoint x: 623, startPoint y: 654, endPoint x: 680, endPoint y: 654, distance: 57.0
click at [680, 647] on p "Mhm ." at bounding box center [824, 638] width 402 height 18
click at [919, 619] on div "+" at bounding box center [919, 610] width 17 height 17
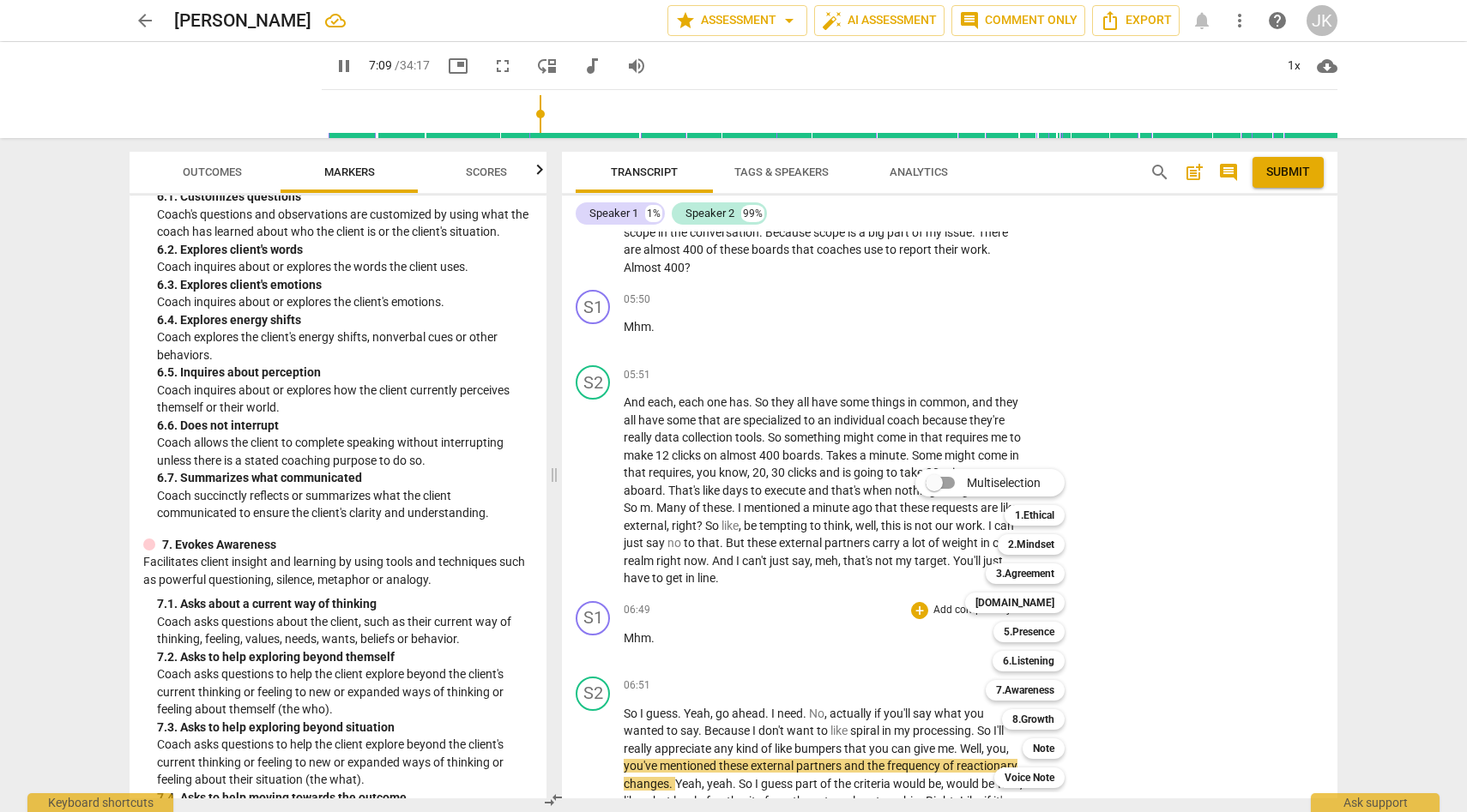
click at [850, 667] on div at bounding box center [733, 406] width 1467 height 812
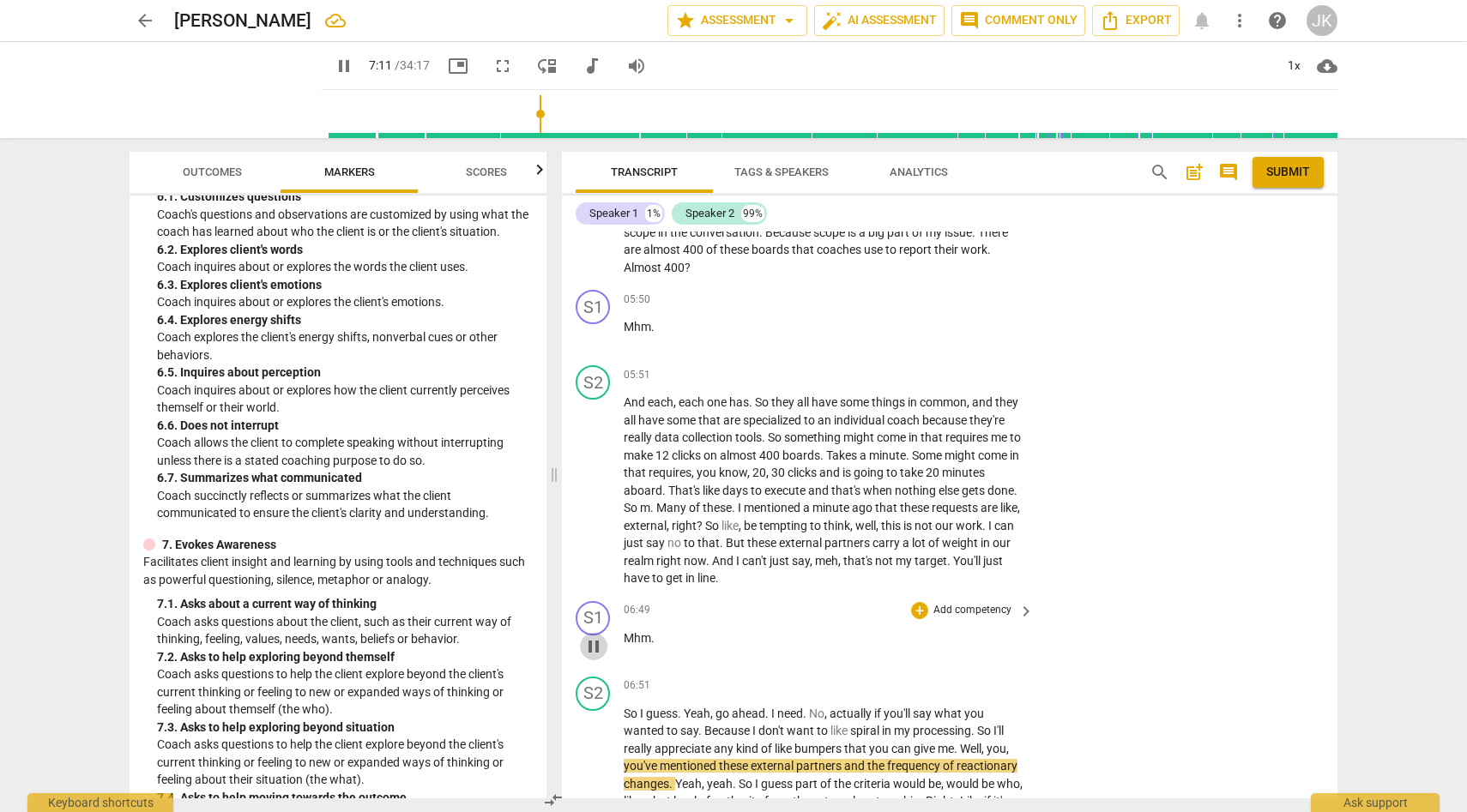
click at [599, 657] on span "pause" at bounding box center [593, 646] width 20 height 20
type input "431"
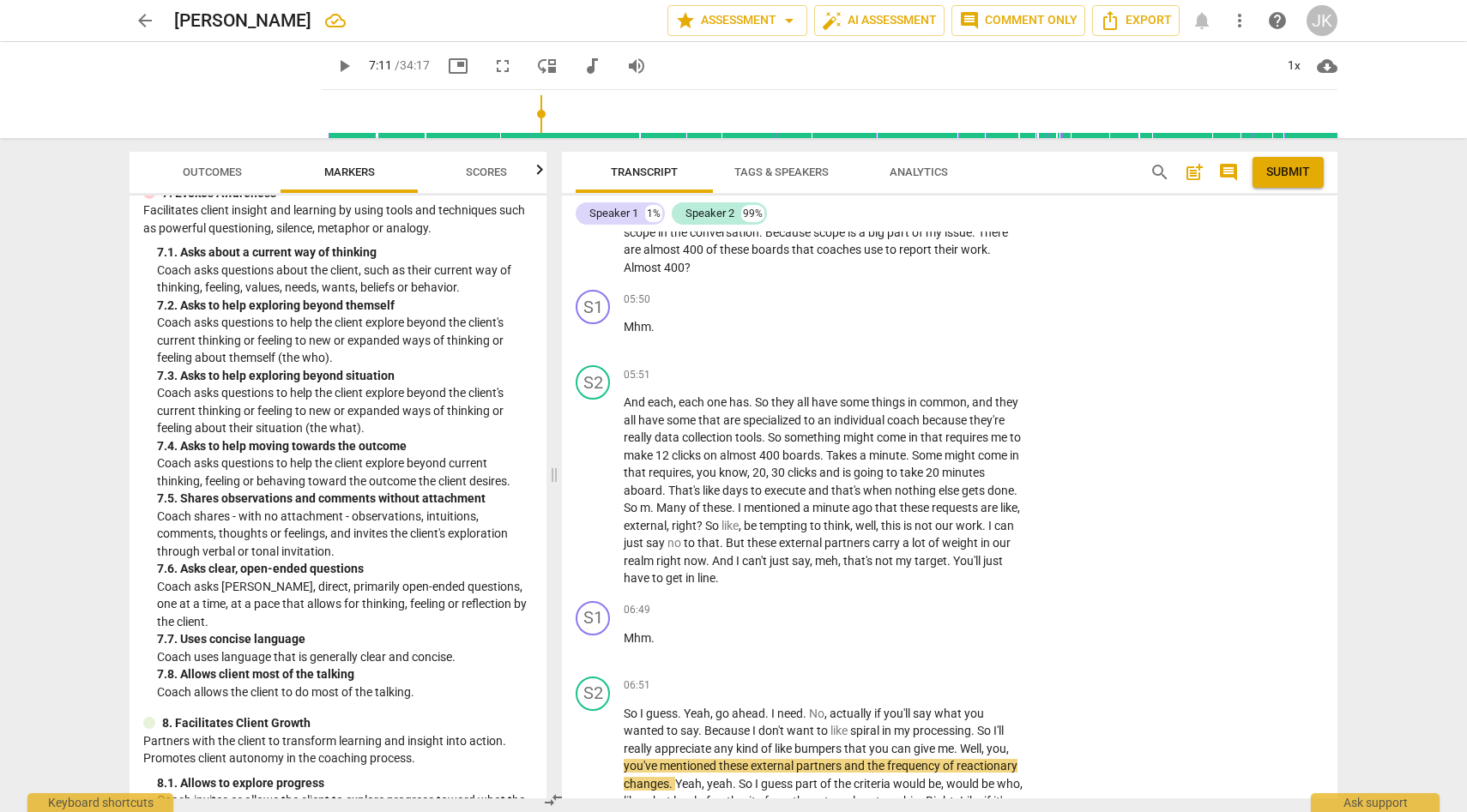
scroll to position [1648, 0]
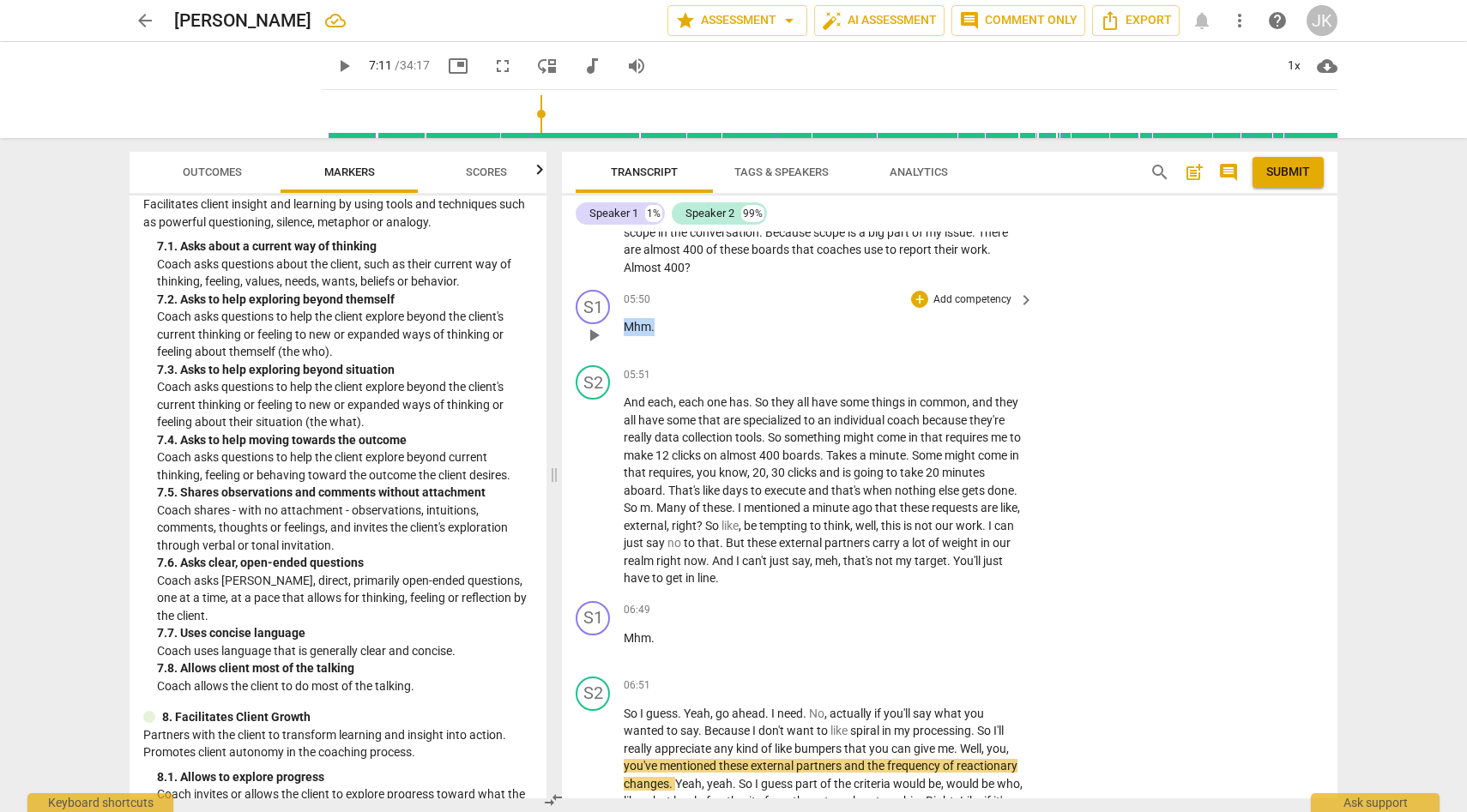
drag, startPoint x: 621, startPoint y: 340, endPoint x: 665, endPoint y: 340, distance: 44.0
click at [665, 340] on div "S1 play_arrow pause 05:50 + Add competency keyboard_arrow_right Mhm ." at bounding box center [949, 321] width 776 height 76
click at [919, 308] on div "+" at bounding box center [919, 299] width 17 height 17
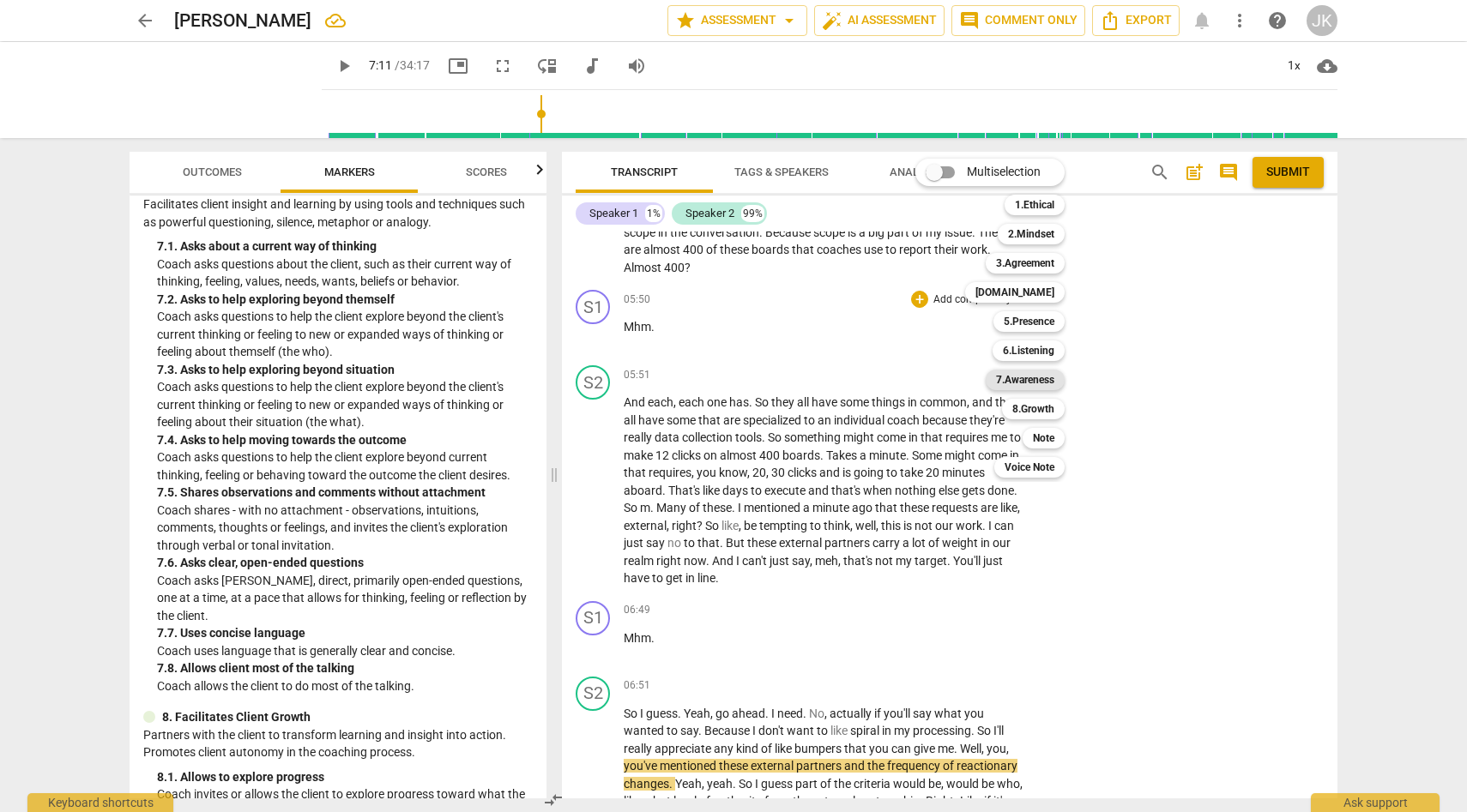
click at [1015, 385] on b "7.Awareness" at bounding box center [1024, 379] width 58 height 20
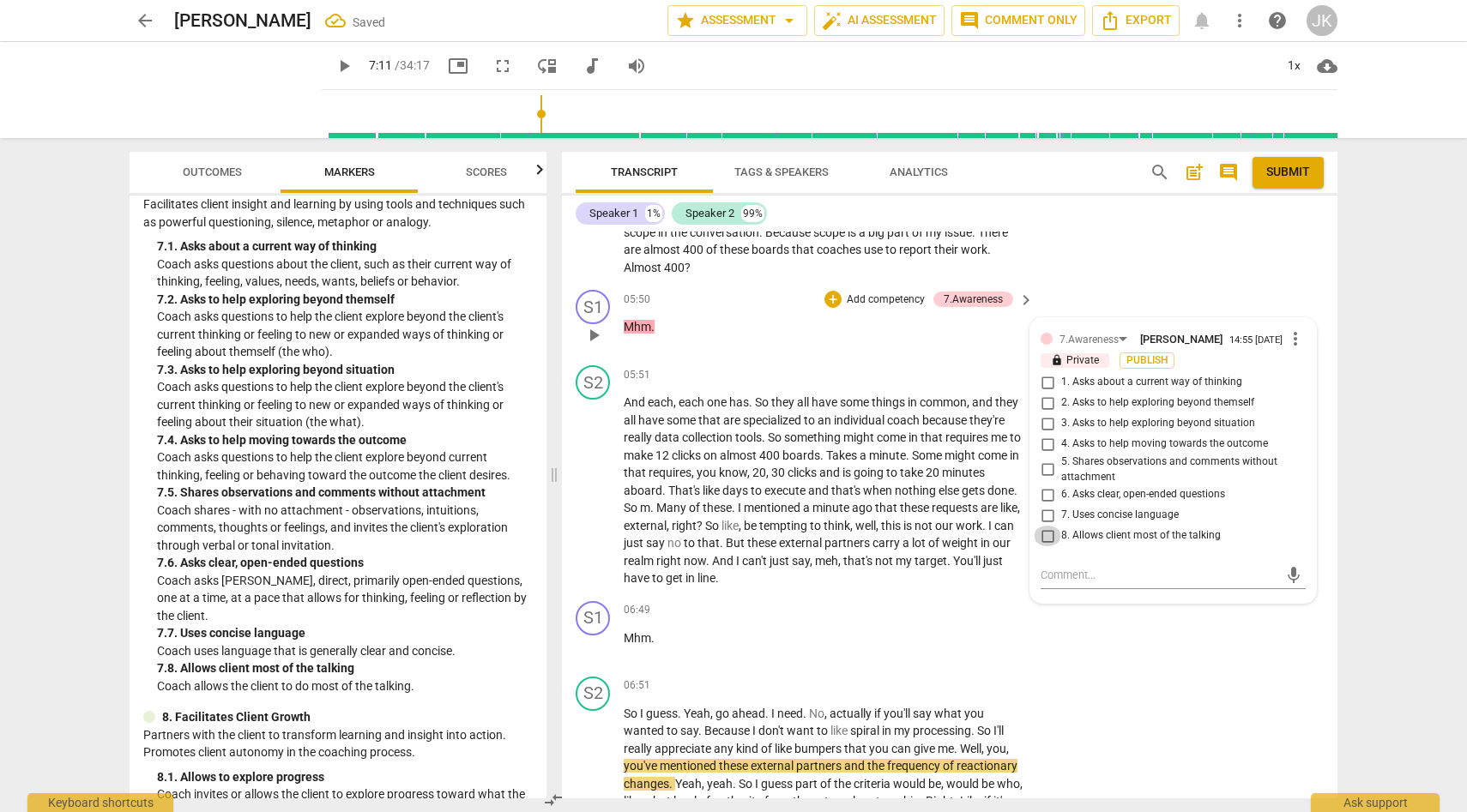
click at [1044, 547] on input "8. Allows client most of the talking" at bounding box center [1047, 535] width 28 height 20
checkbox input "true"
click at [1055, 637] on div "S1 play_arrow pause 06:49 + Add competency keyboard_arrow_right Mhm ." at bounding box center [949, 632] width 776 height 76
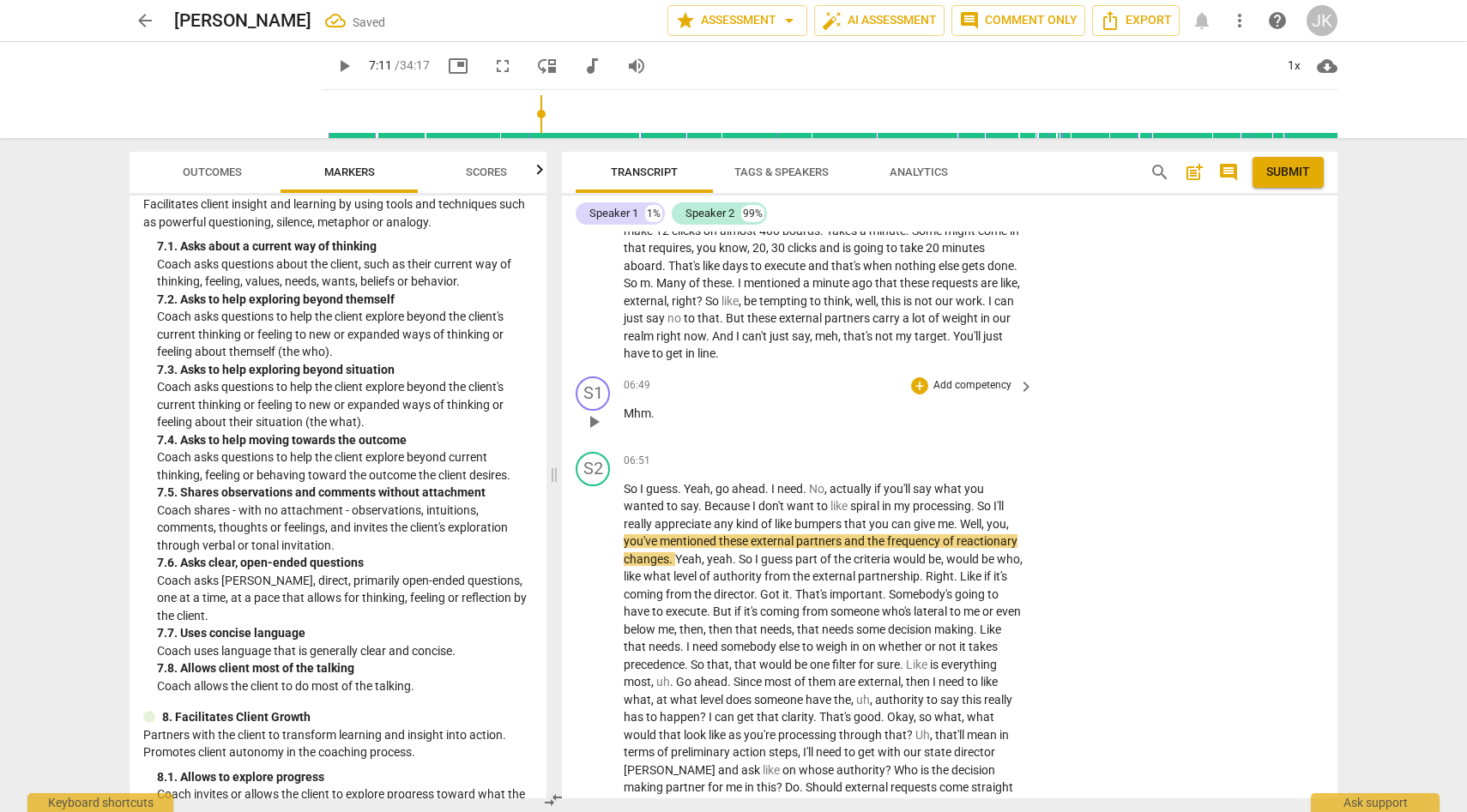
scroll to position [1591, 0]
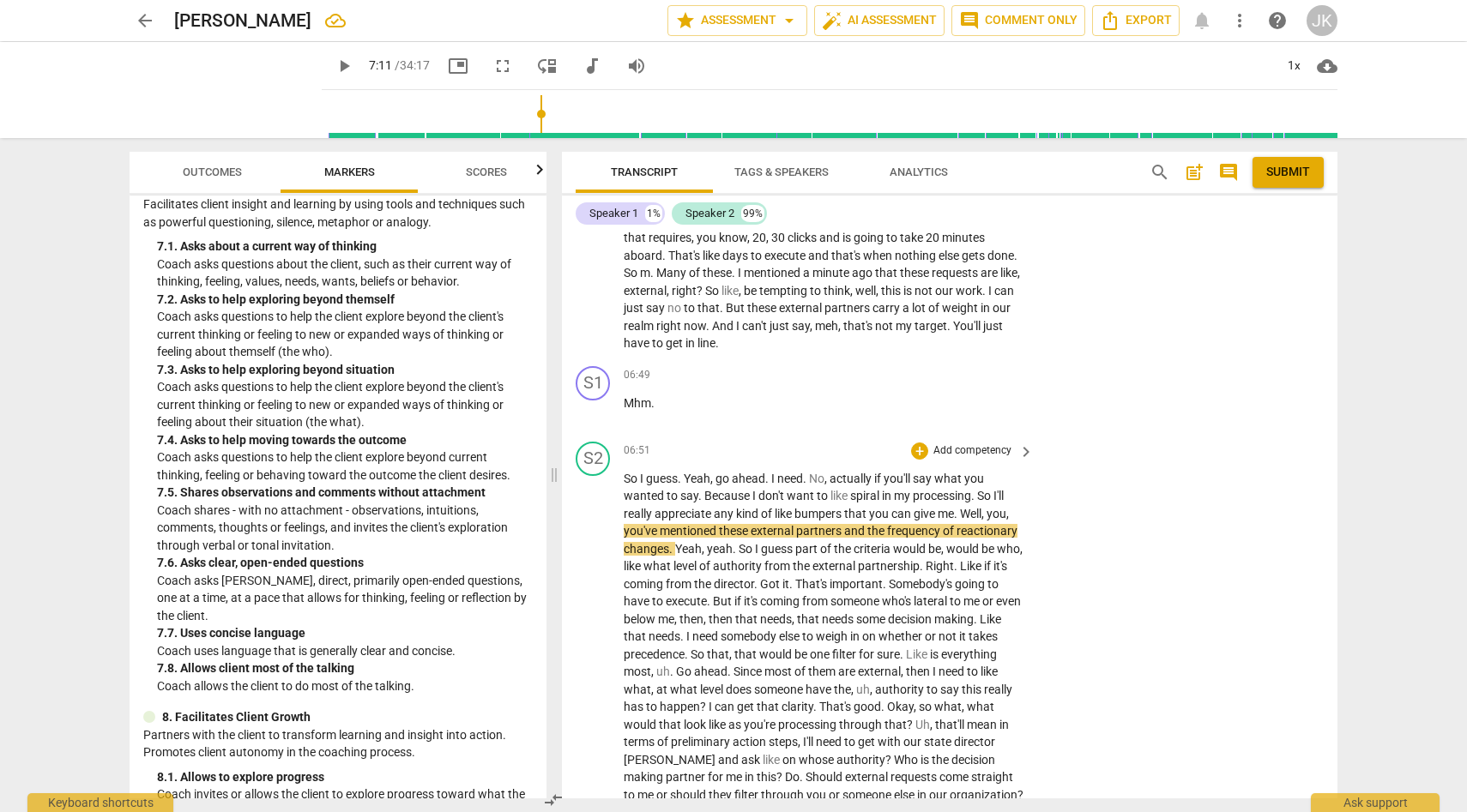
click at [601, 564] on div "play_arrow pause" at bounding box center [601, 822] width 44 height 692
click at [588, 588] on div "play_arrow pause" at bounding box center [601, 822] width 44 height 692
click at [618, 541] on div "play_arrow pause" at bounding box center [601, 822] width 44 height 692
click at [596, 422] on span "play_arrow" at bounding box center [593, 411] width 20 height 20
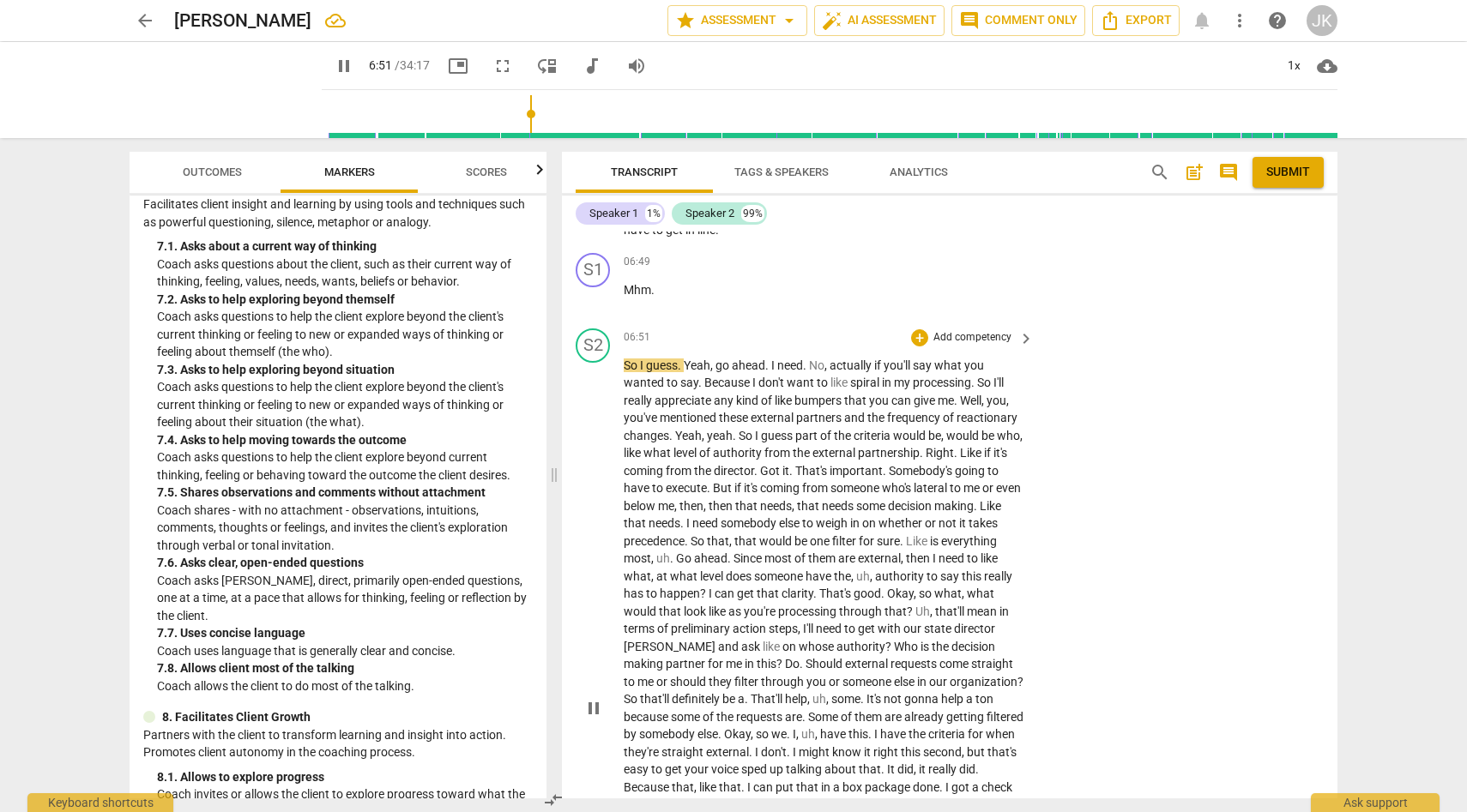
scroll to position [1709, 0]
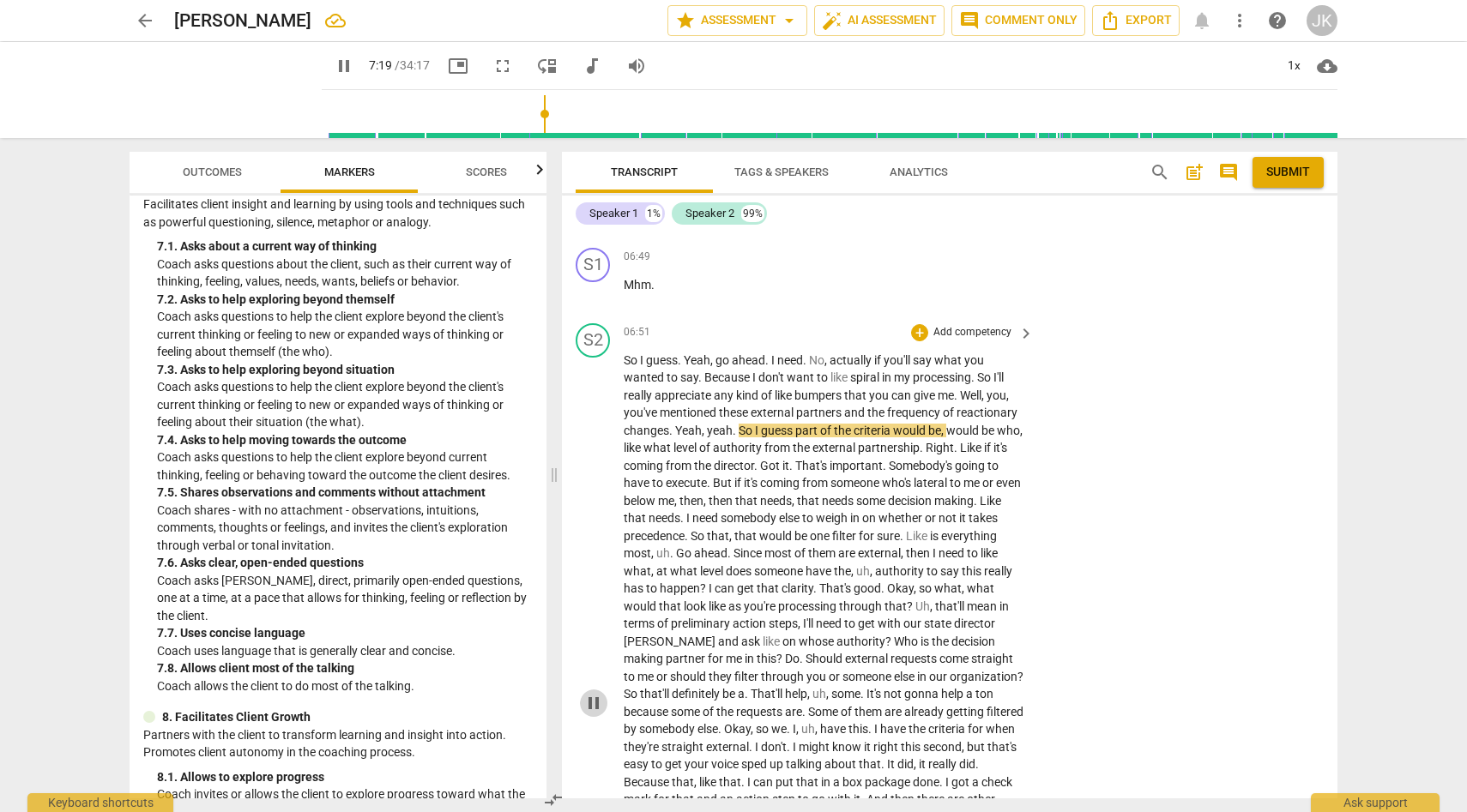
click at [595, 713] on span "pause" at bounding box center [593, 702] width 20 height 20
type input "440"
drag, startPoint x: 966, startPoint y: 412, endPoint x: 672, endPoint y: 453, distance: 296.8
click at [672, 453] on p "So I guess . Yeah , go ahead . I need . No , actually if you'll say what you wa…" at bounding box center [824, 703] width 402 height 703
click at [918, 341] on div "+" at bounding box center [919, 332] width 17 height 17
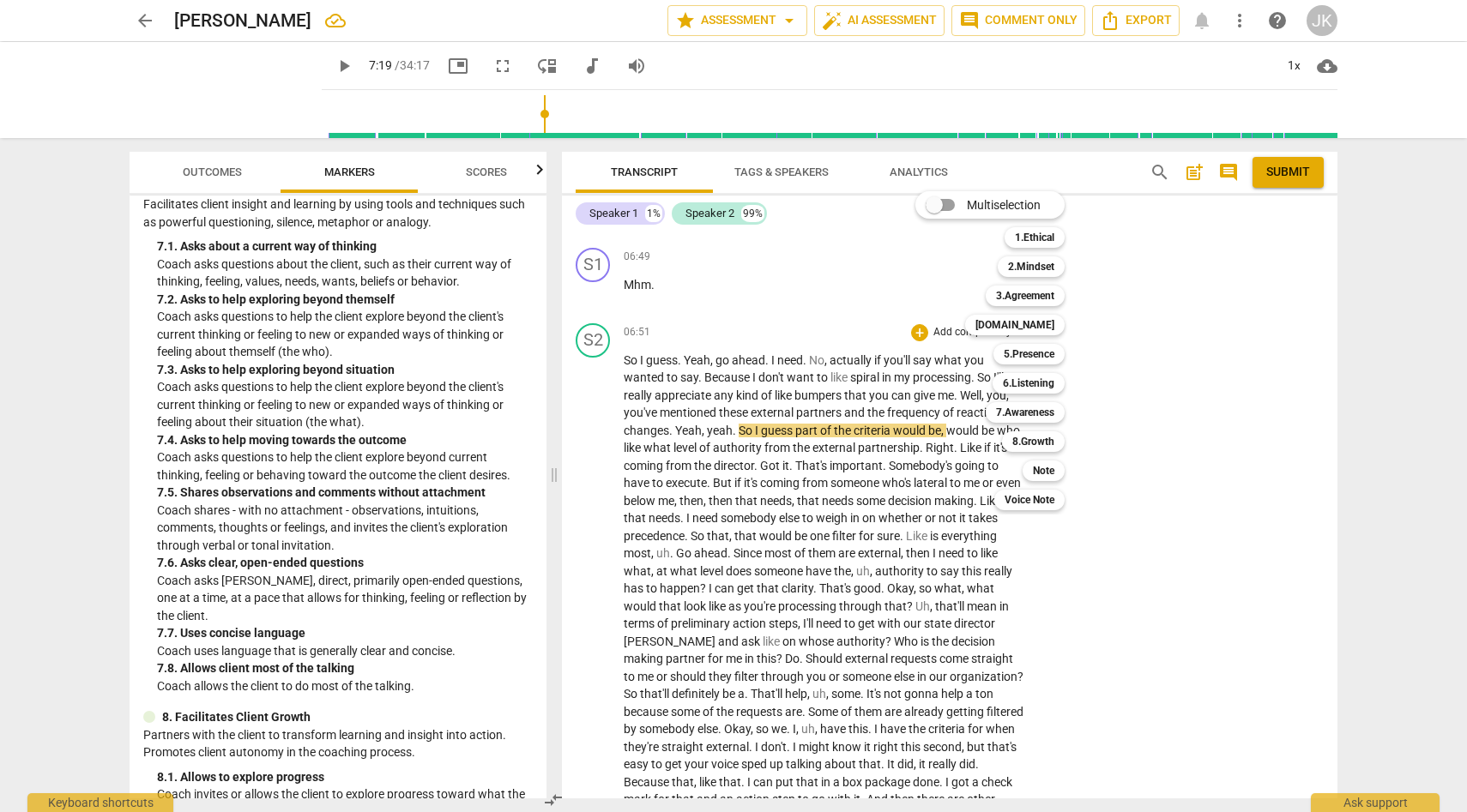
click at [345, 173] on div at bounding box center [733, 406] width 1467 height 812
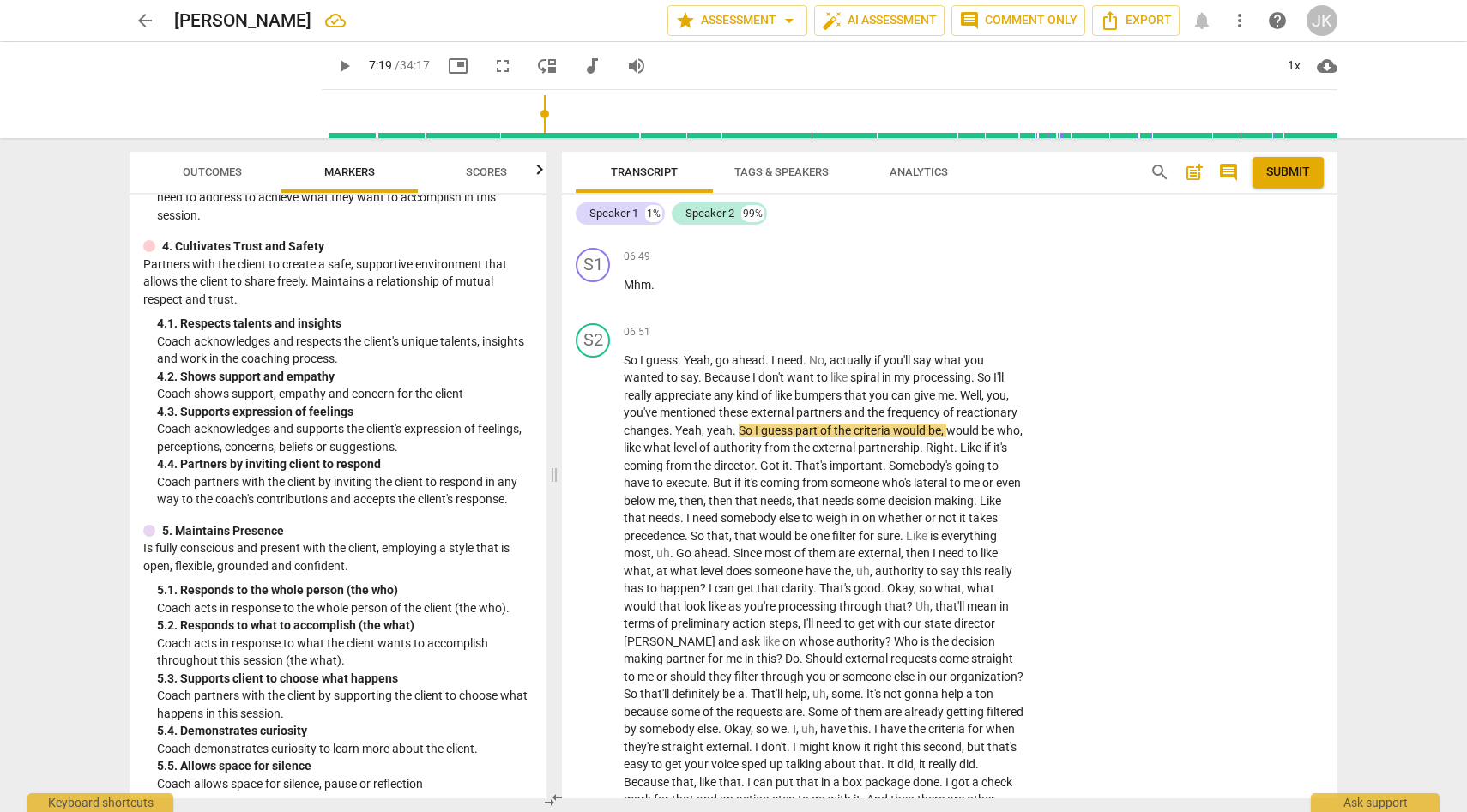
scroll to position [599, 0]
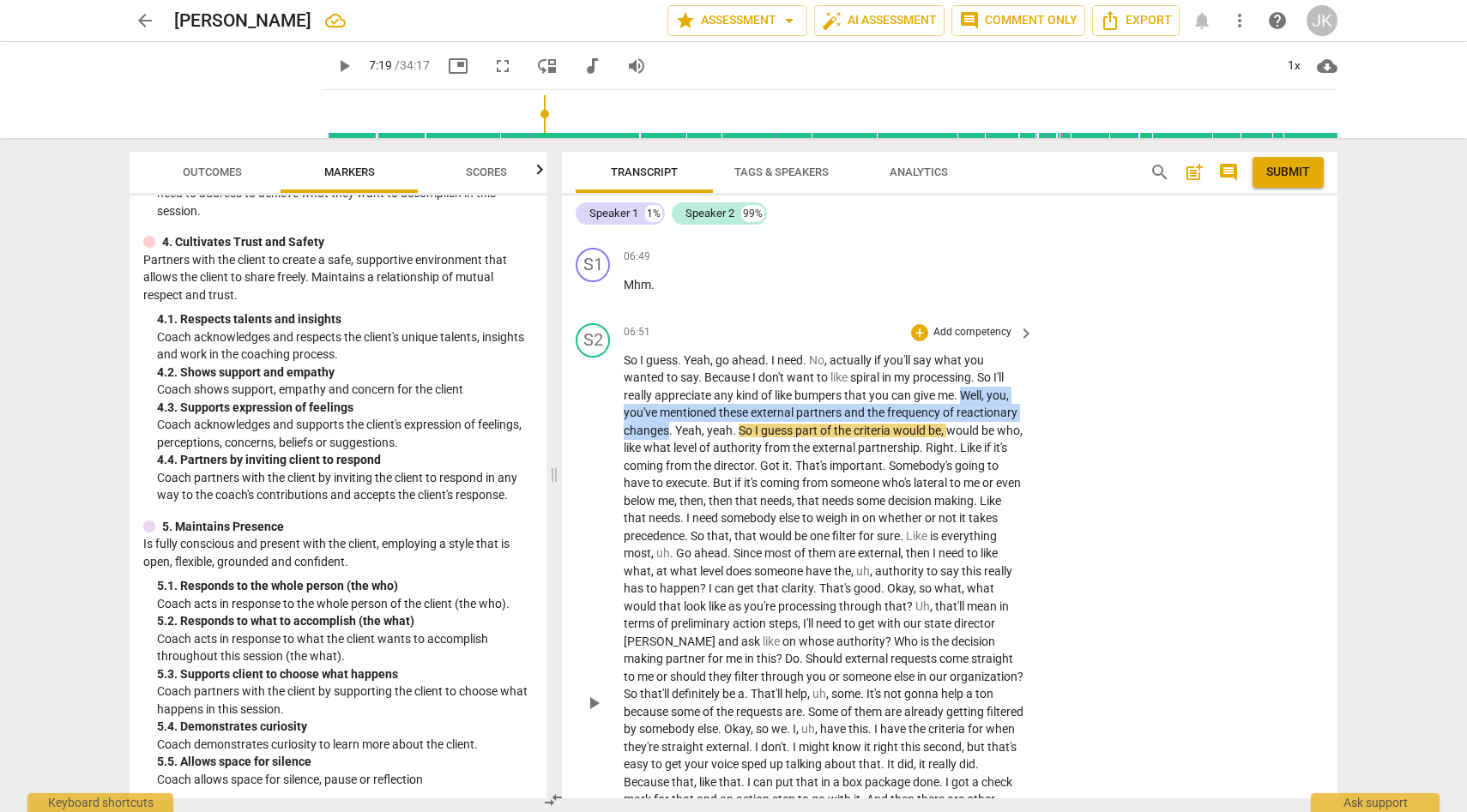
drag, startPoint x: 966, startPoint y: 411, endPoint x: 675, endPoint y: 459, distance: 294.9
click at [670, 453] on p "So I guess . Yeah , go ahead . I need . No , actually if you'll say what you wa…" at bounding box center [824, 703] width 402 height 703
click at [922, 341] on div "+" at bounding box center [919, 332] width 17 height 17
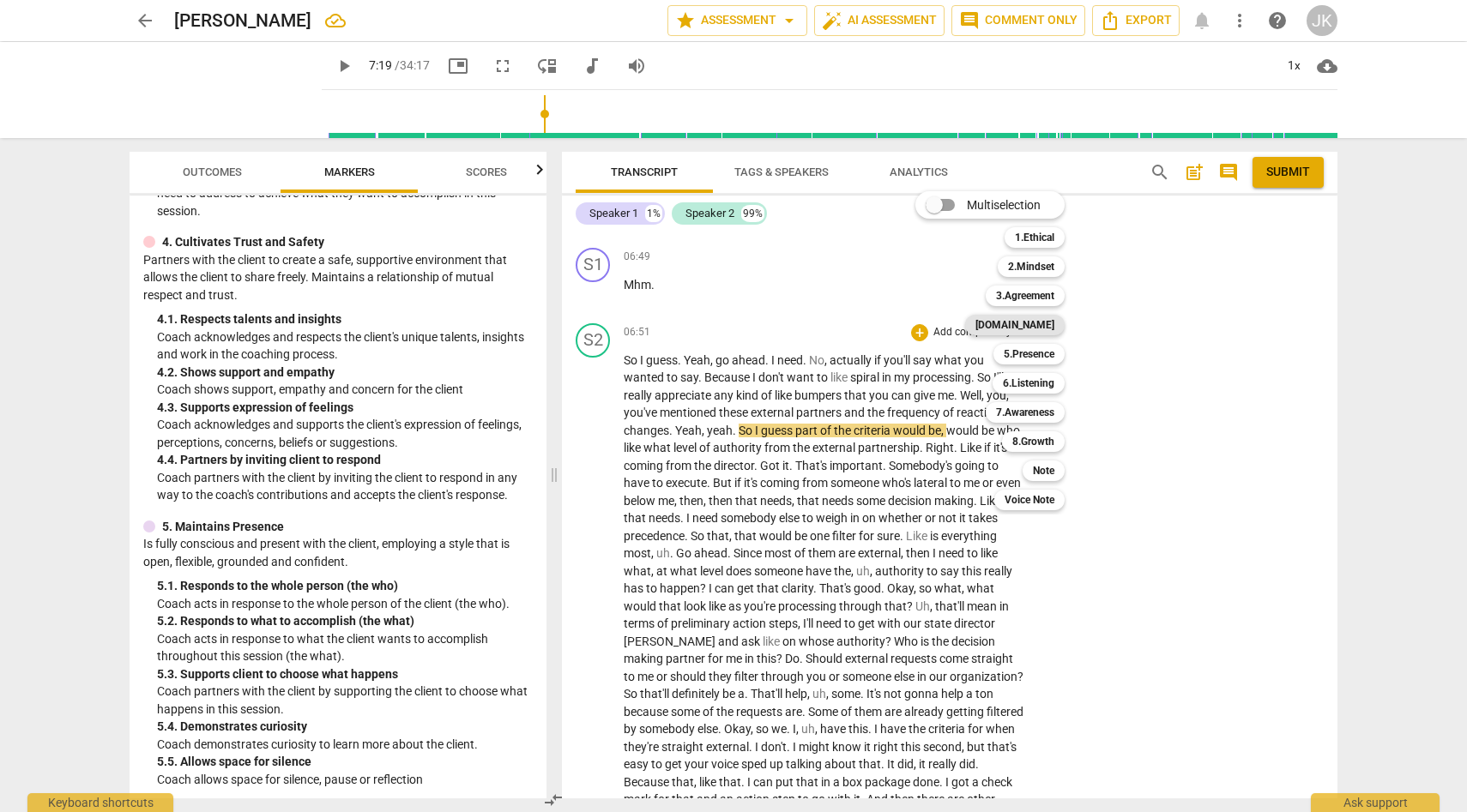
click at [1032, 325] on b "4.Trust" at bounding box center [1015, 325] width 79 height 20
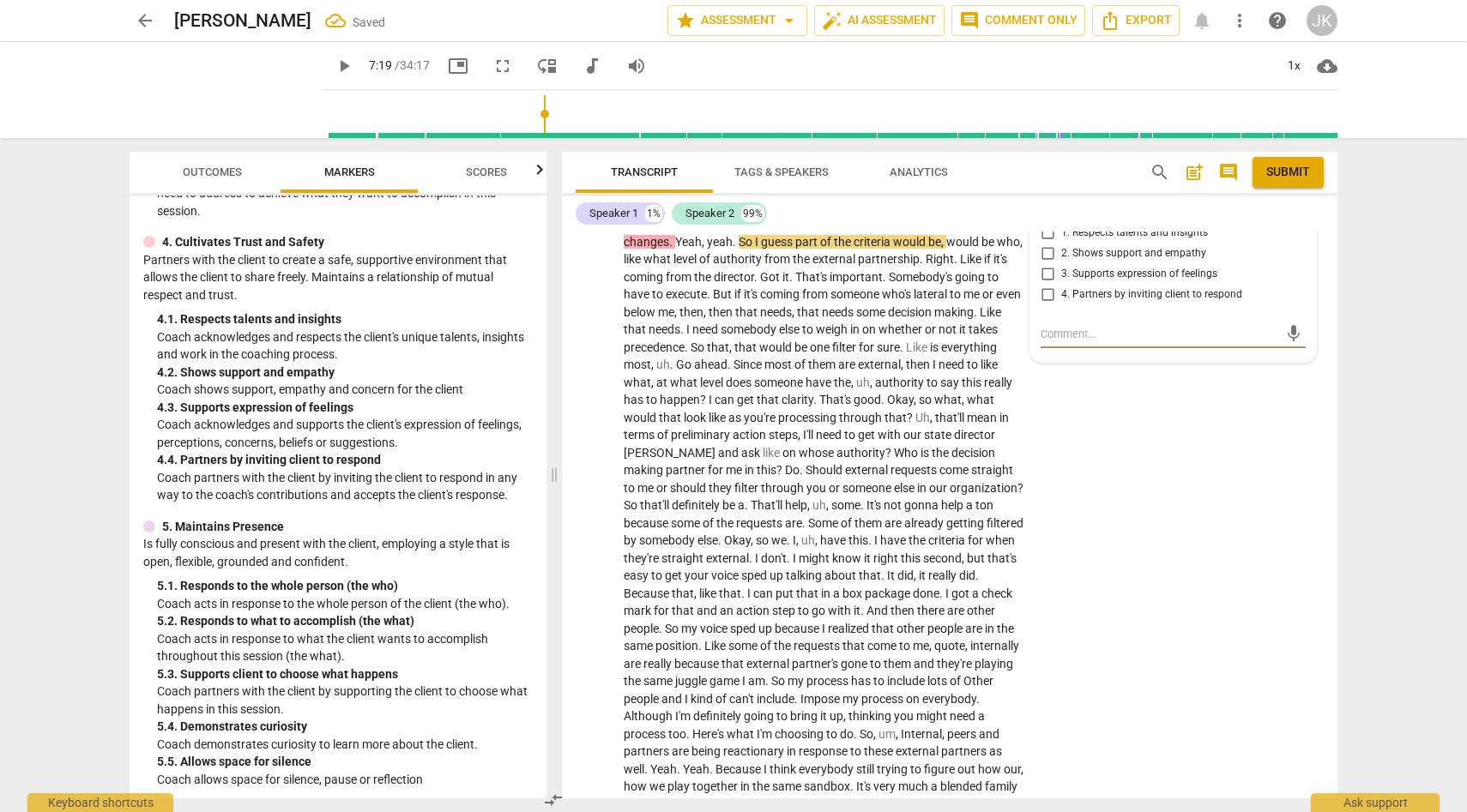
scroll to position [1901, 0]
click at [1047, 240] on input "1. Respects talents and insights" at bounding box center [1047, 230] width 28 height 20
checkbox input "true"
click at [1128, 422] on div "S2 play_arrow pause 06:51 + Add competency 4.Trust keyboard_arrow_right So I gu…" at bounding box center [949, 497] width 776 height 745
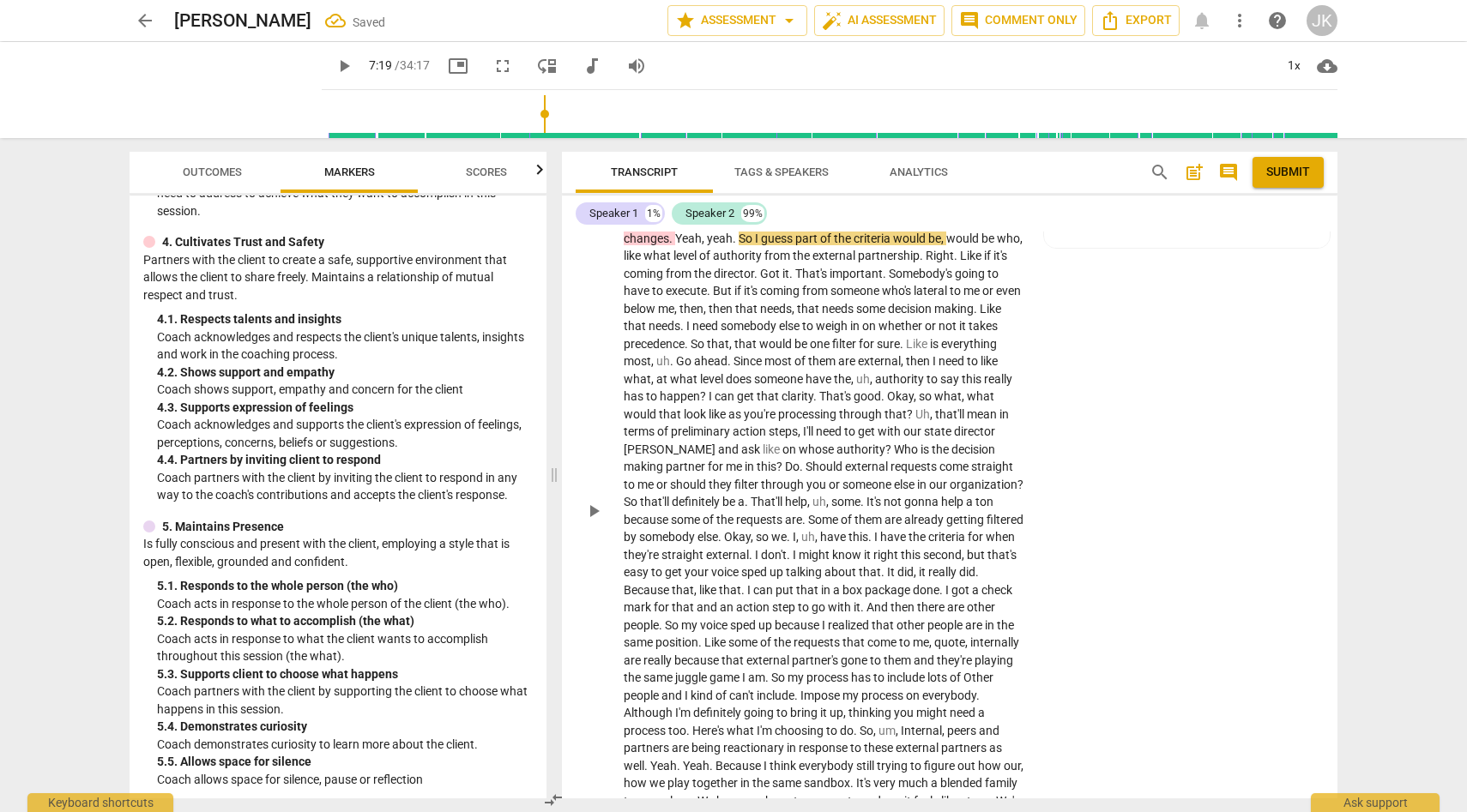
click at [593, 522] on span "play_arrow" at bounding box center [593, 511] width 20 height 20
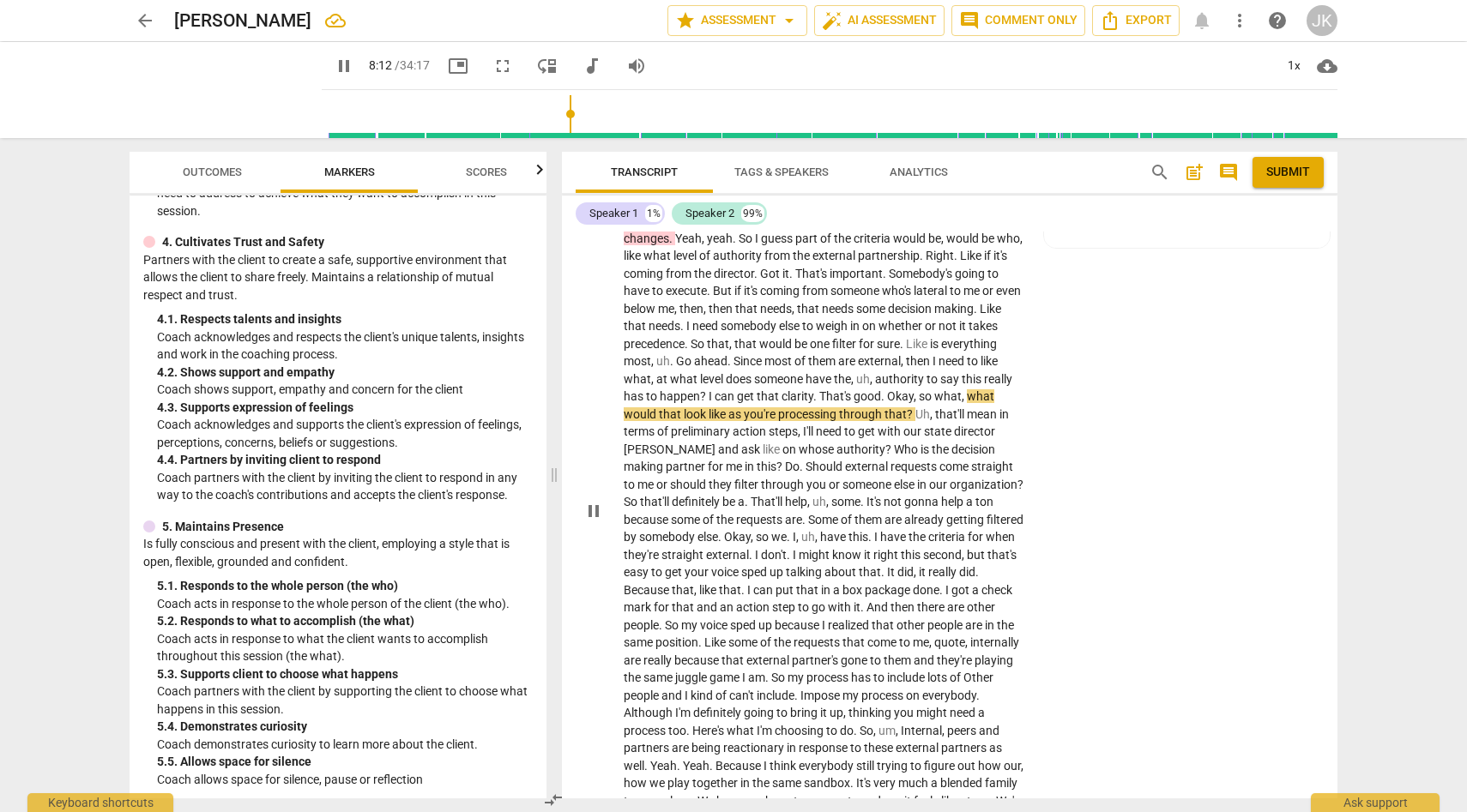
click at [594, 522] on span "pause" at bounding box center [593, 511] width 20 height 20
type input "493"
drag, startPoint x: 964, startPoint y: 416, endPoint x: 972, endPoint y: 429, distance: 15.3
click at [972, 429] on p "So I guess . Yeah , go ahead . I need . No , actually if you'll say what you wa…" at bounding box center [824, 511] width 402 height 703
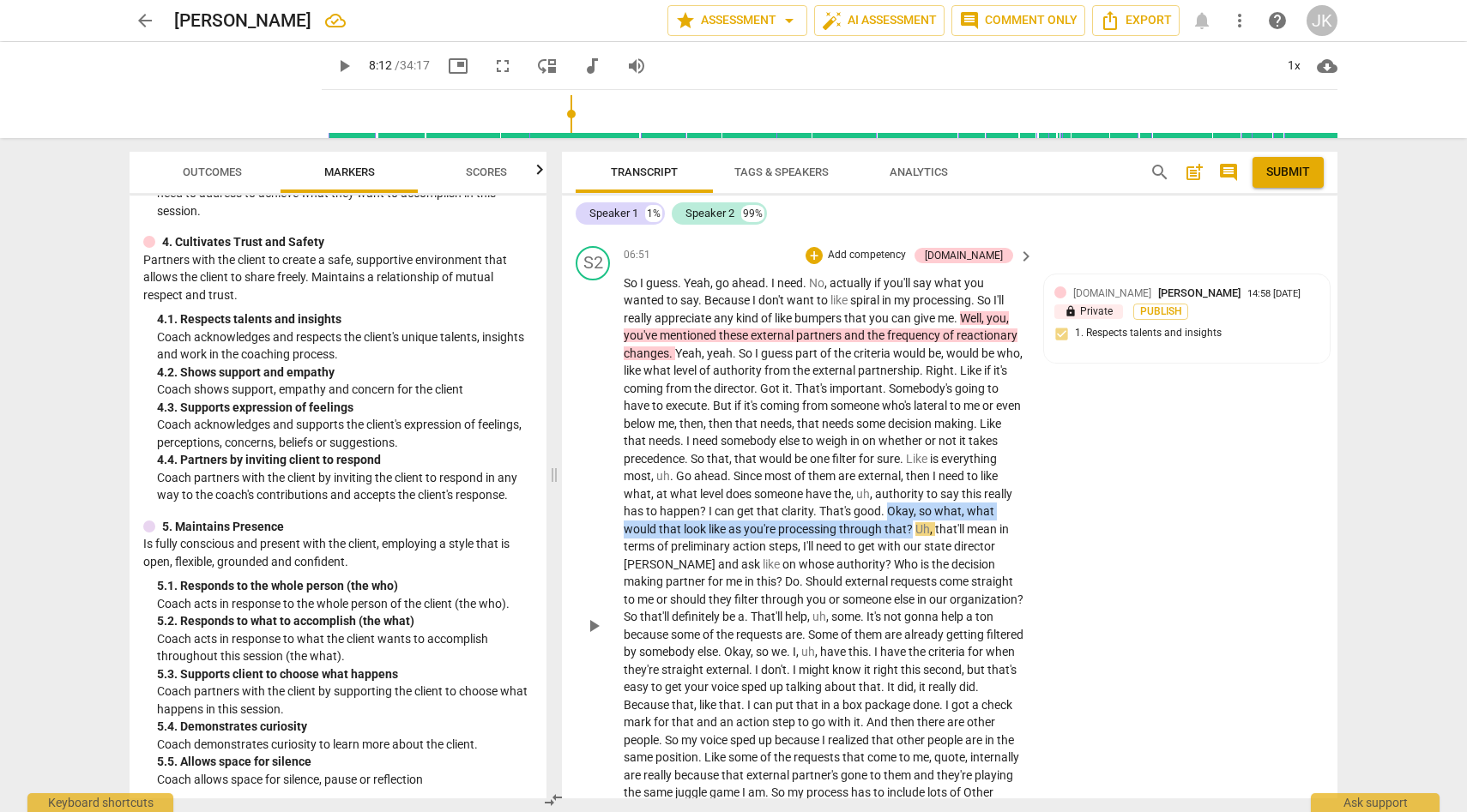
scroll to position [1782, 0]
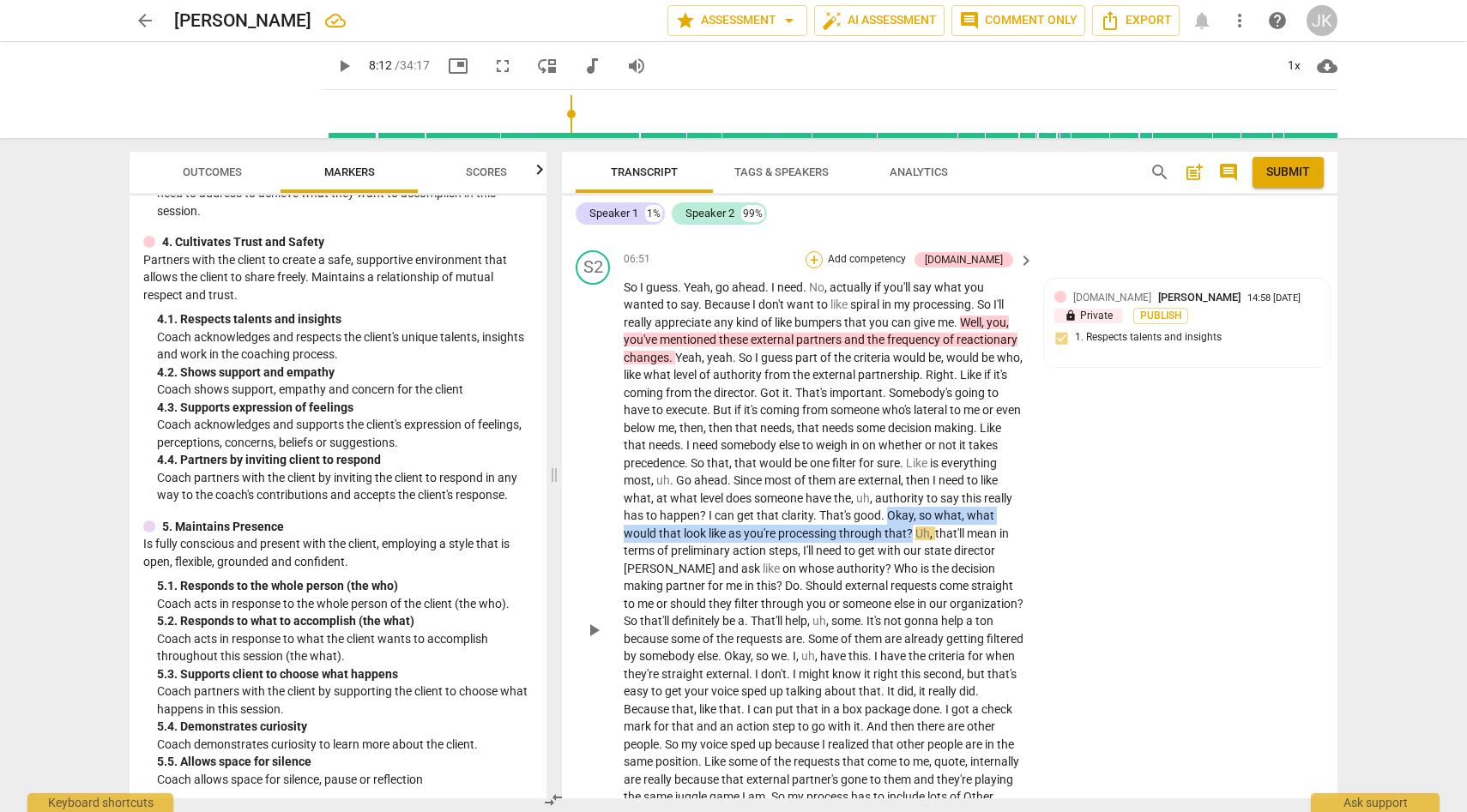
click at [823, 268] on div "+" at bounding box center [813, 259] width 17 height 17
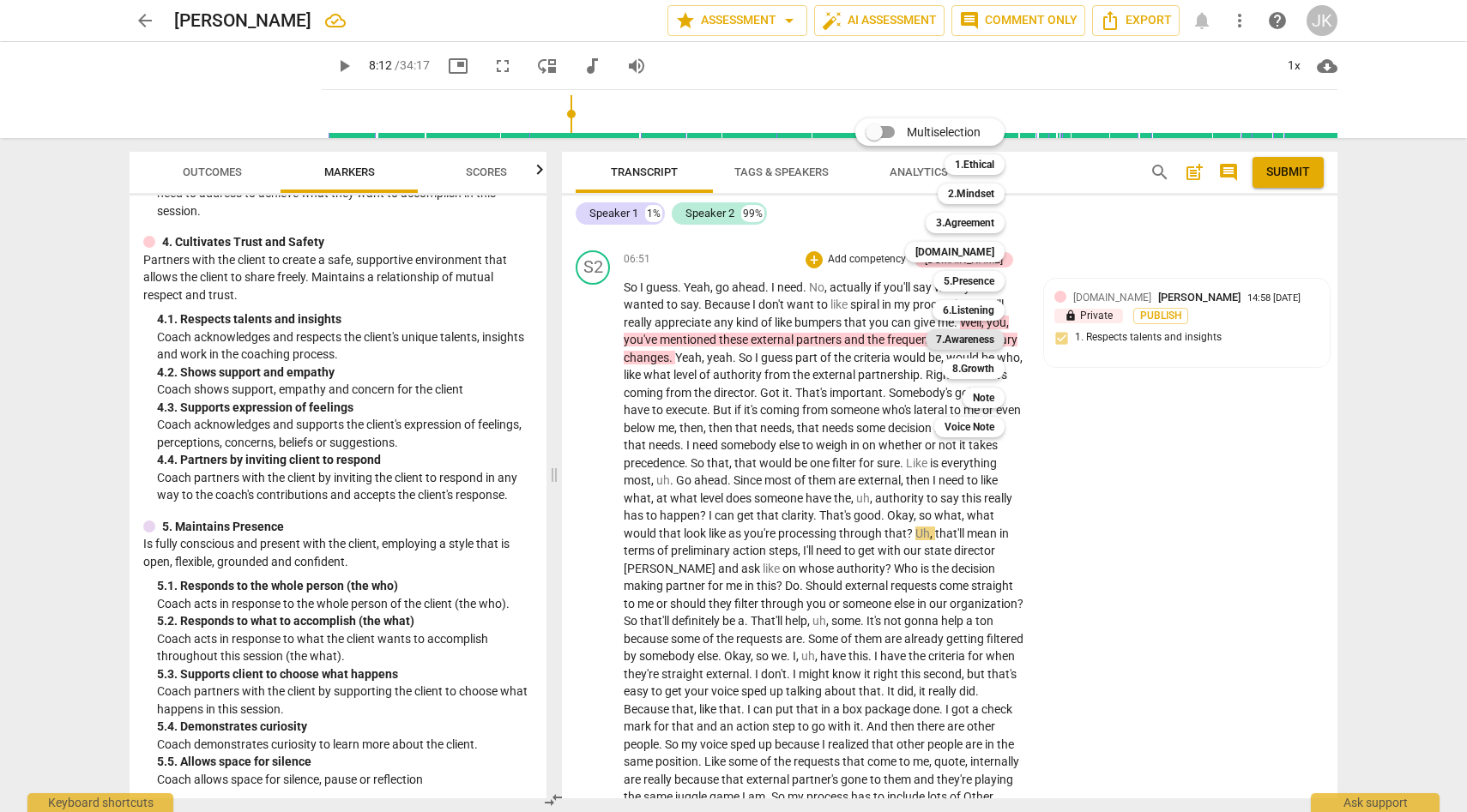
click at [981, 337] on b "7.Awareness" at bounding box center [965, 339] width 58 height 20
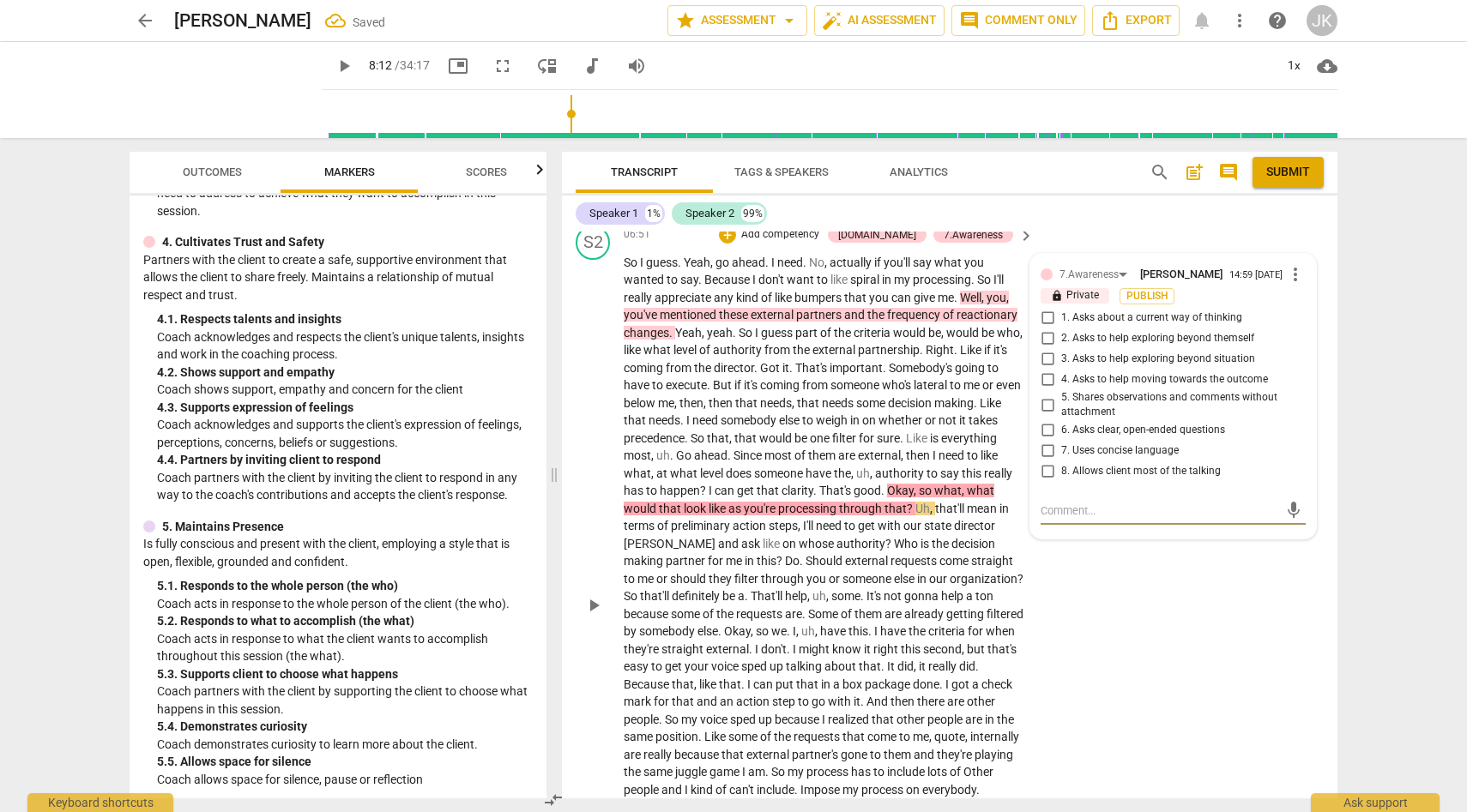
scroll to position [1772, 0]
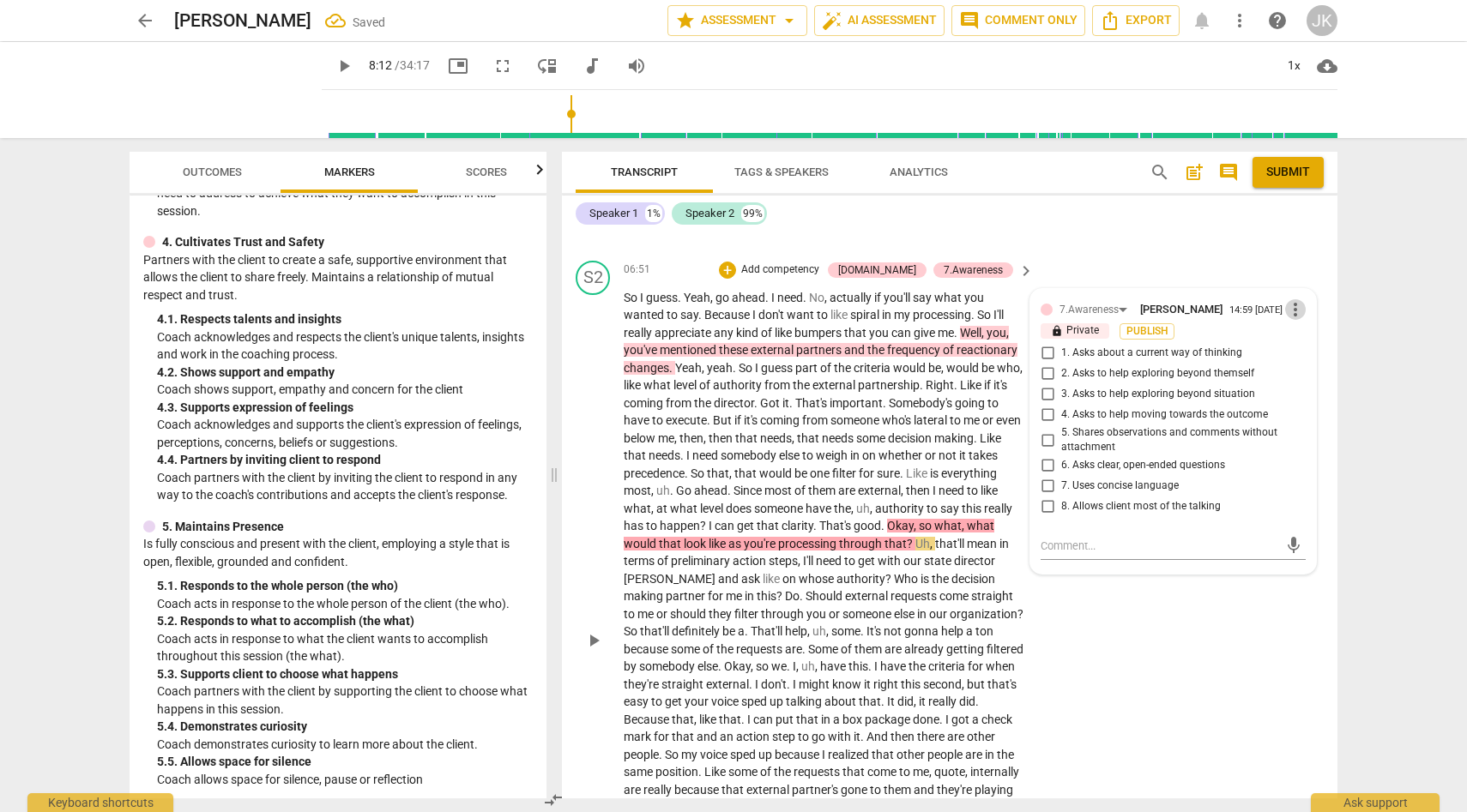
click at [1291, 320] on span "more_vert" at bounding box center [1295, 309] width 20 height 20
click at [1323, 357] on li "Delete" at bounding box center [1308, 360] width 59 height 33
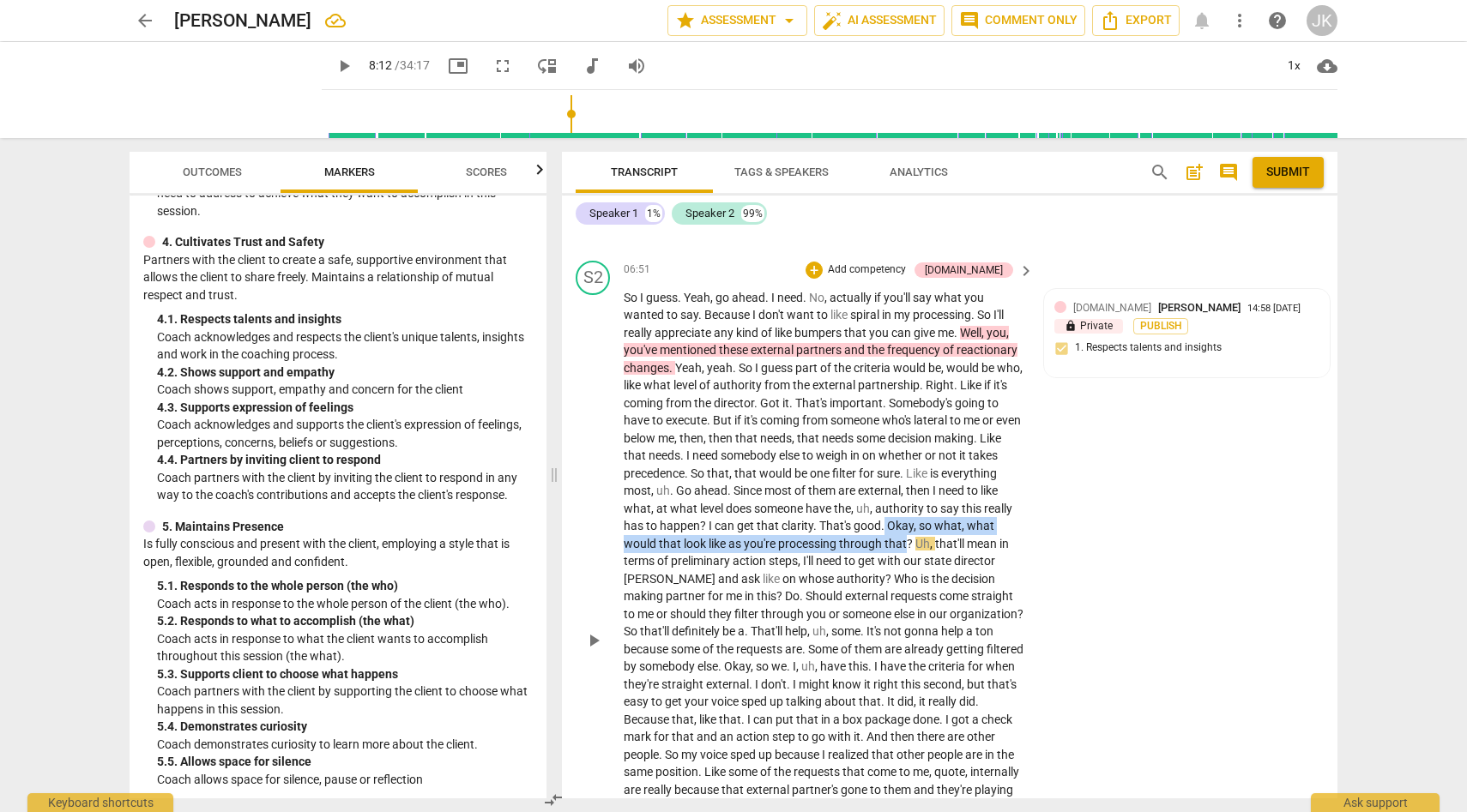
drag, startPoint x: 960, startPoint y: 539, endPoint x: 969, endPoint y: 558, distance: 21.0
click at [969, 558] on p "So I guess . Yeah , go ahead . I need . No , actually if you'll say what you wa…" at bounding box center [824, 641] width 402 height 703
click at [823, 279] on div "+" at bounding box center [813, 270] width 17 height 17
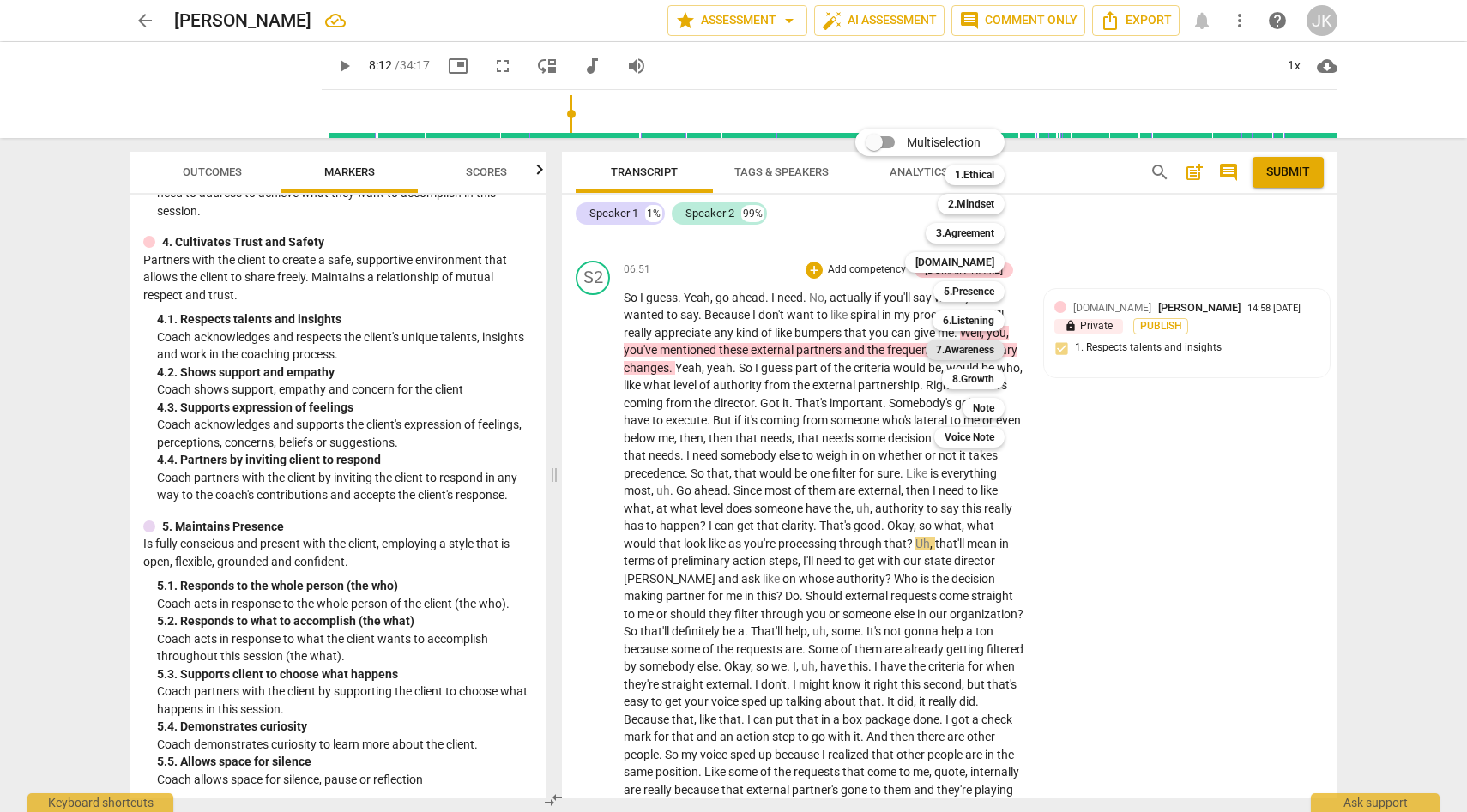
click at [991, 347] on b "7.Awareness" at bounding box center [965, 349] width 58 height 20
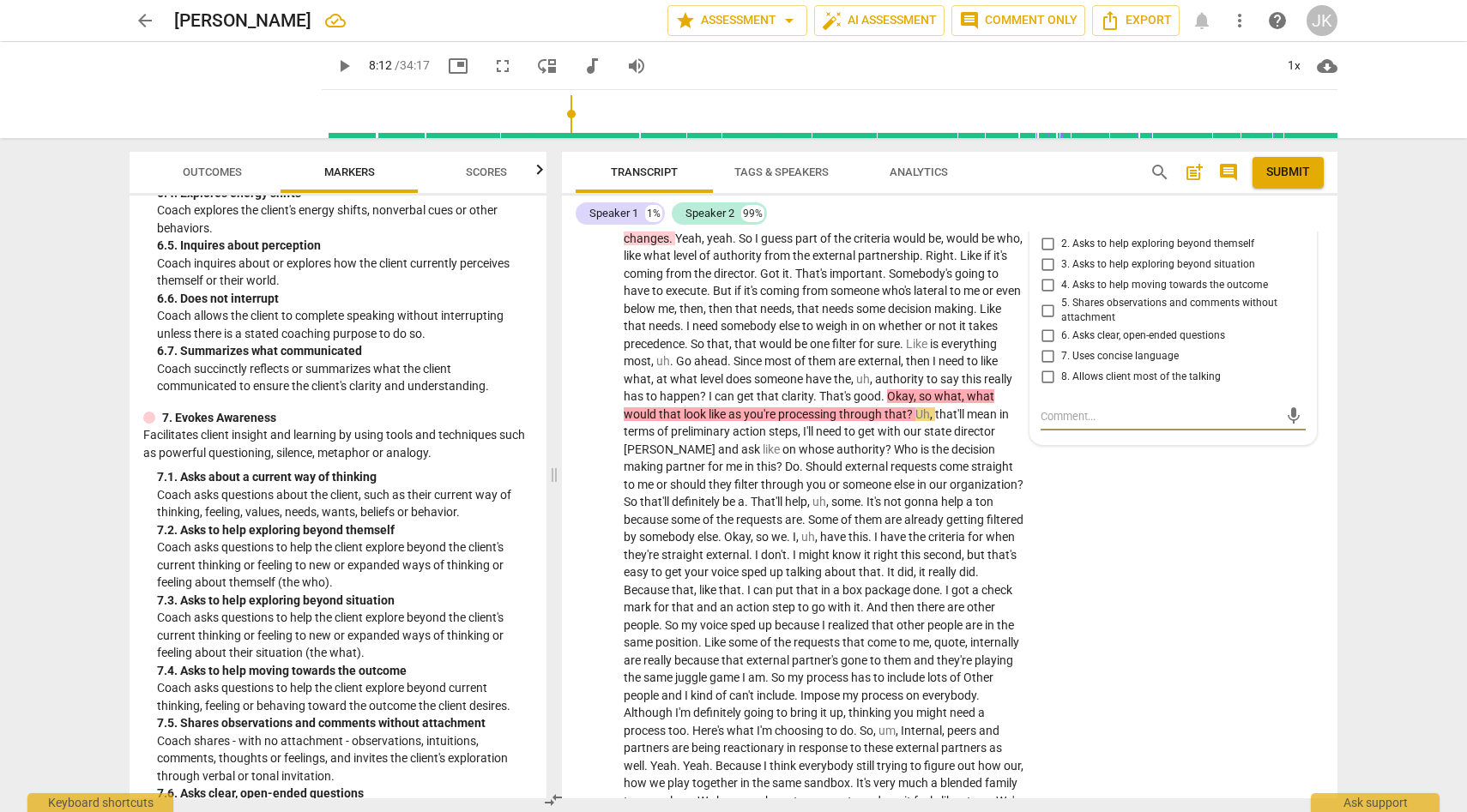
scroll to position [1433, 0]
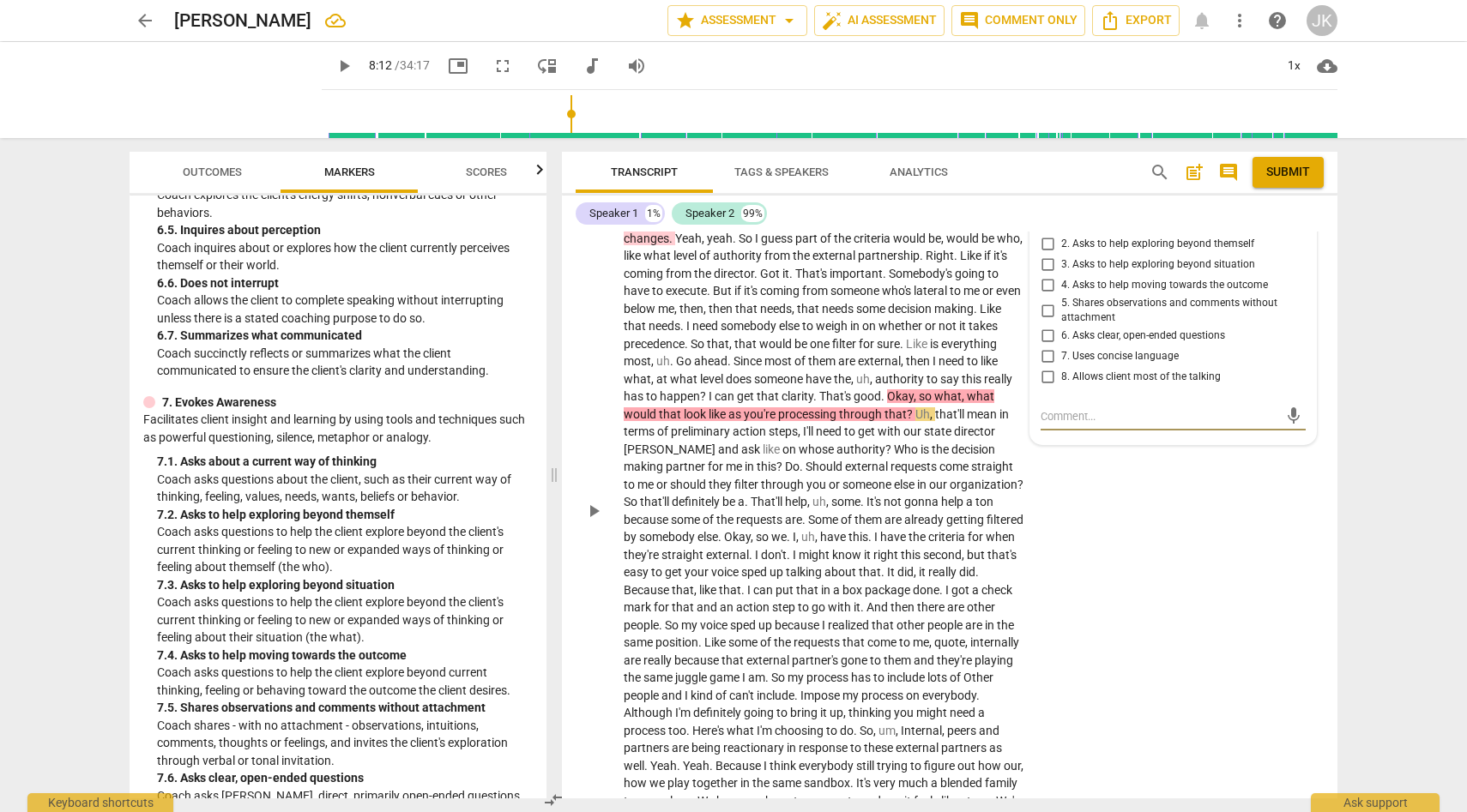
click at [1046, 275] on input "3. Asks to help exploring beyond situation" at bounding box center [1047, 264] width 28 height 20
checkbox input "true"
click at [1118, 493] on div "S2 play_arrow pause 06:51 + Add competency 4.Trust 7.Awareness keyboard_arrow_r…" at bounding box center [949, 497] width 776 height 745
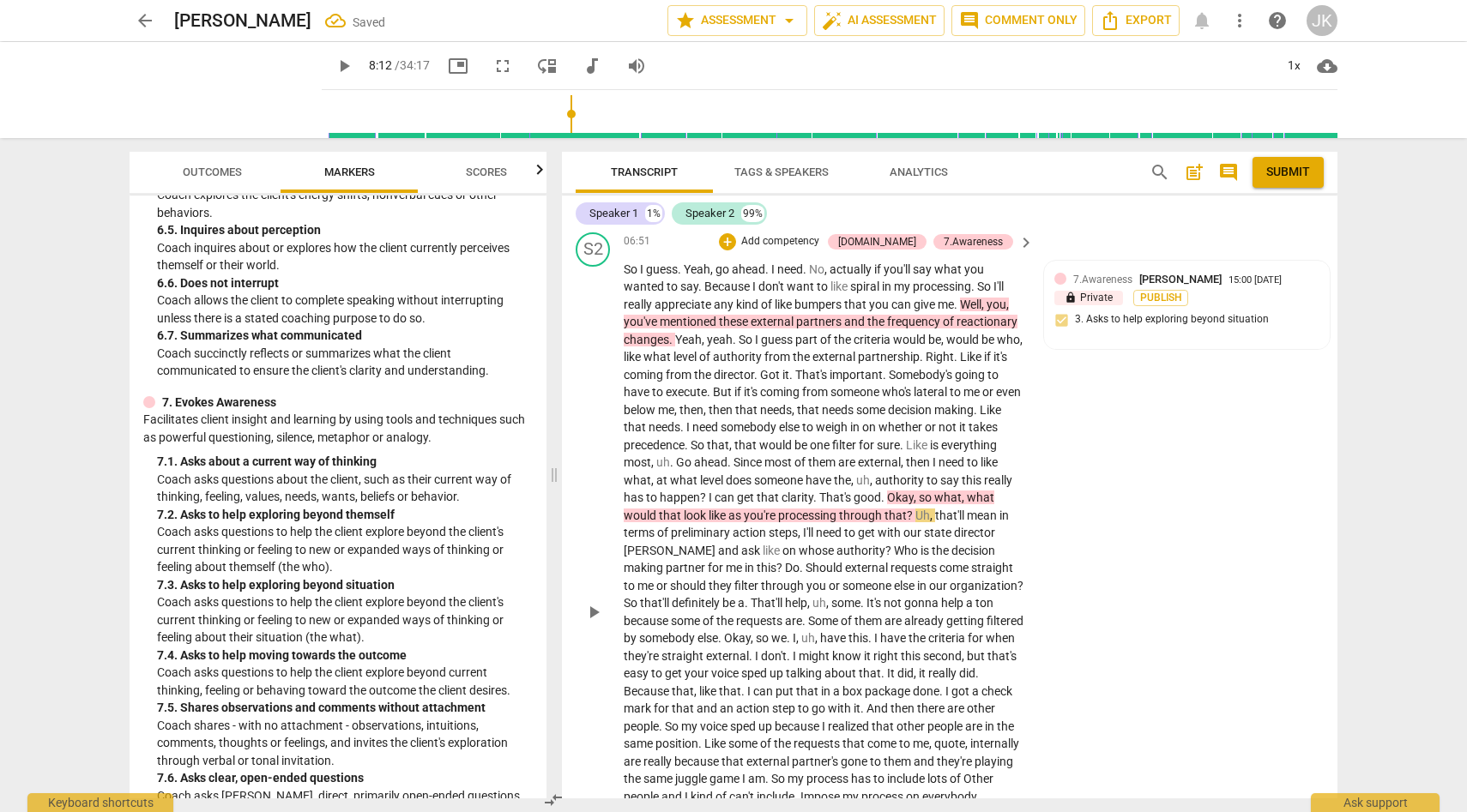
scroll to position [1787, 0]
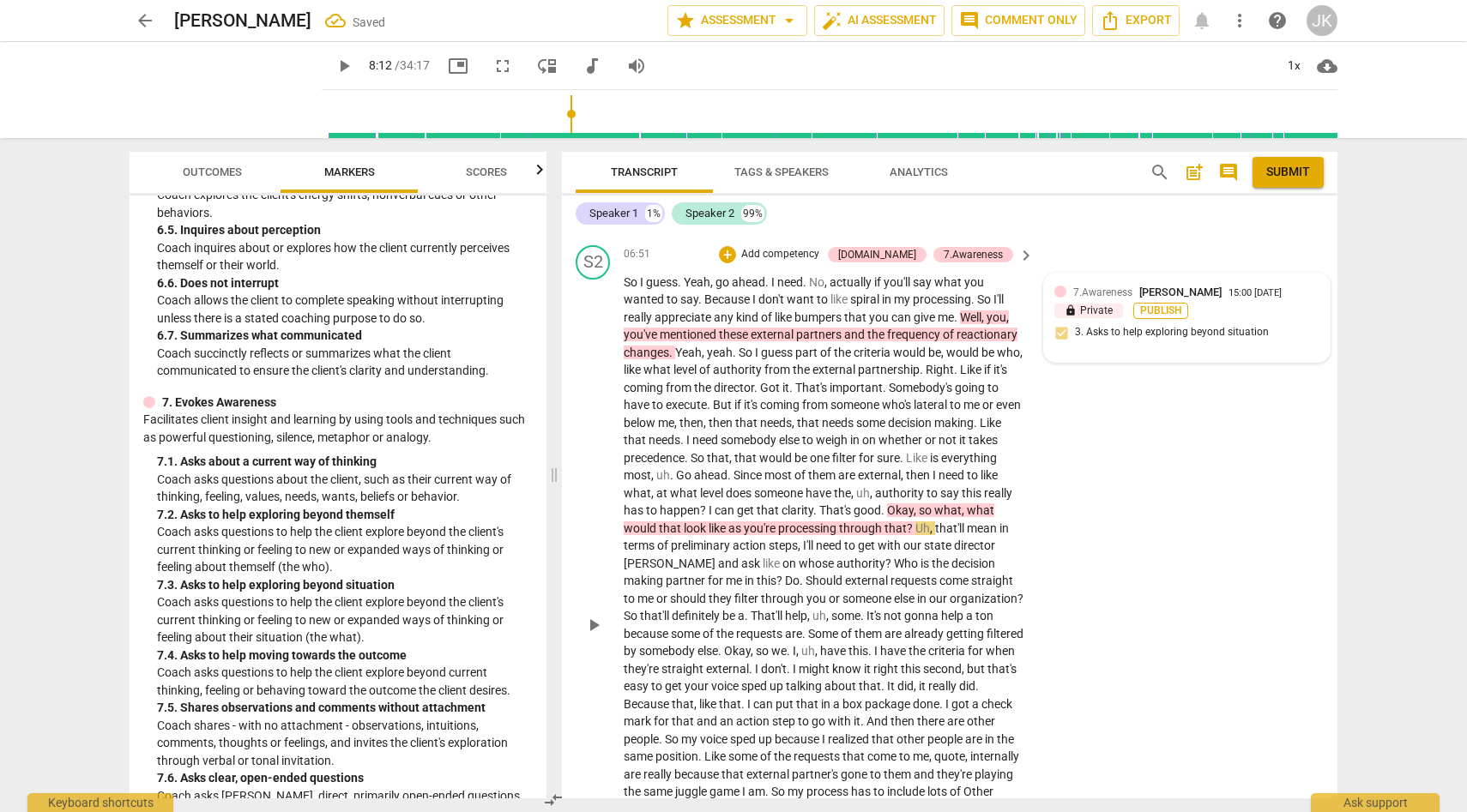
click at [1156, 318] on span "Publish" at bounding box center [1161, 311] width 26 height 14
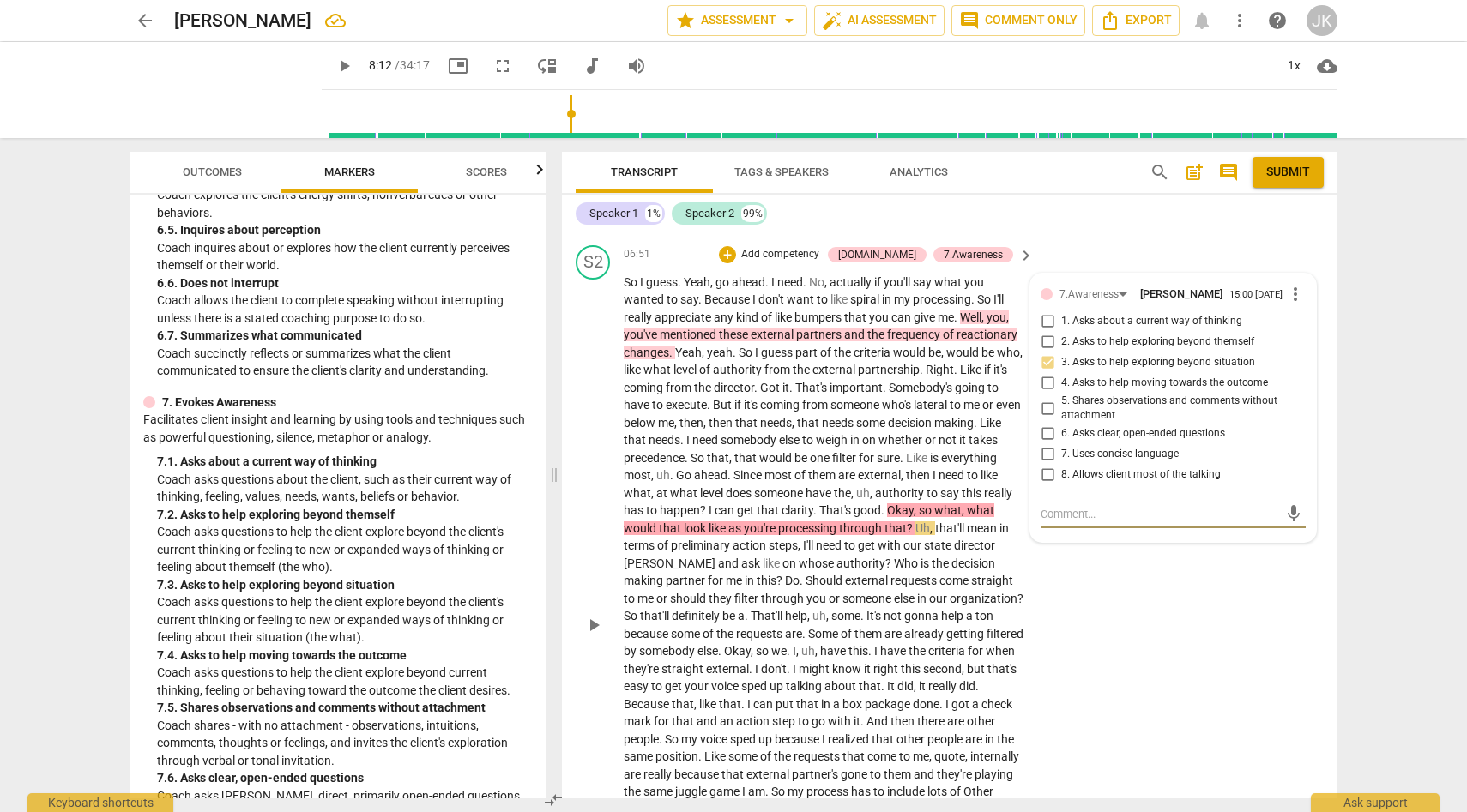
click at [1072, 641] on div "S2 play_arrow pause 06:51 + Add competency 4.Trust 7.Awareness keyboard_arrow_r…" at bounding box center [949, 611] width 776 height 745
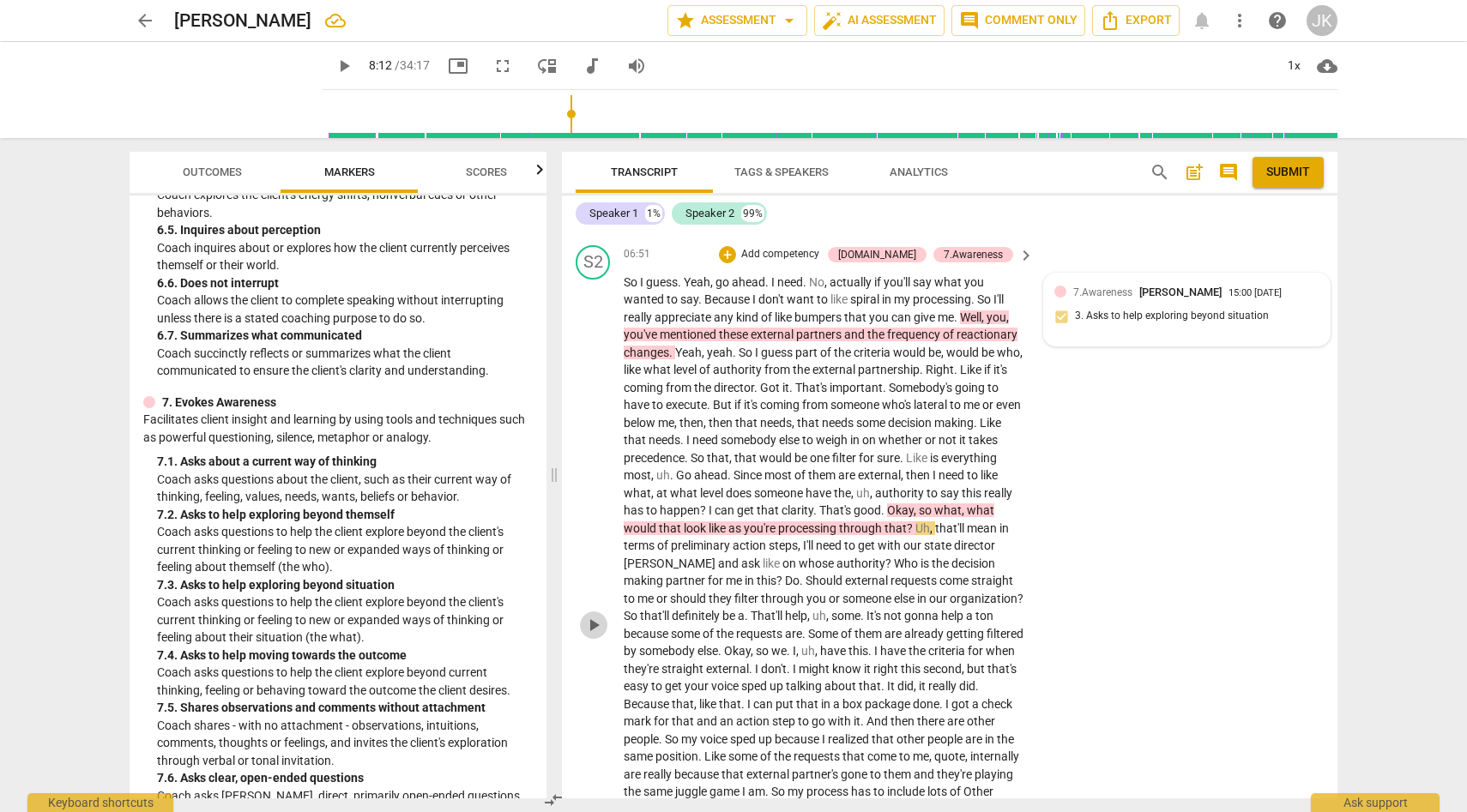
click at [595, 636] on span "play_arrow" at bounding box center [593, 625] width 20 height 20
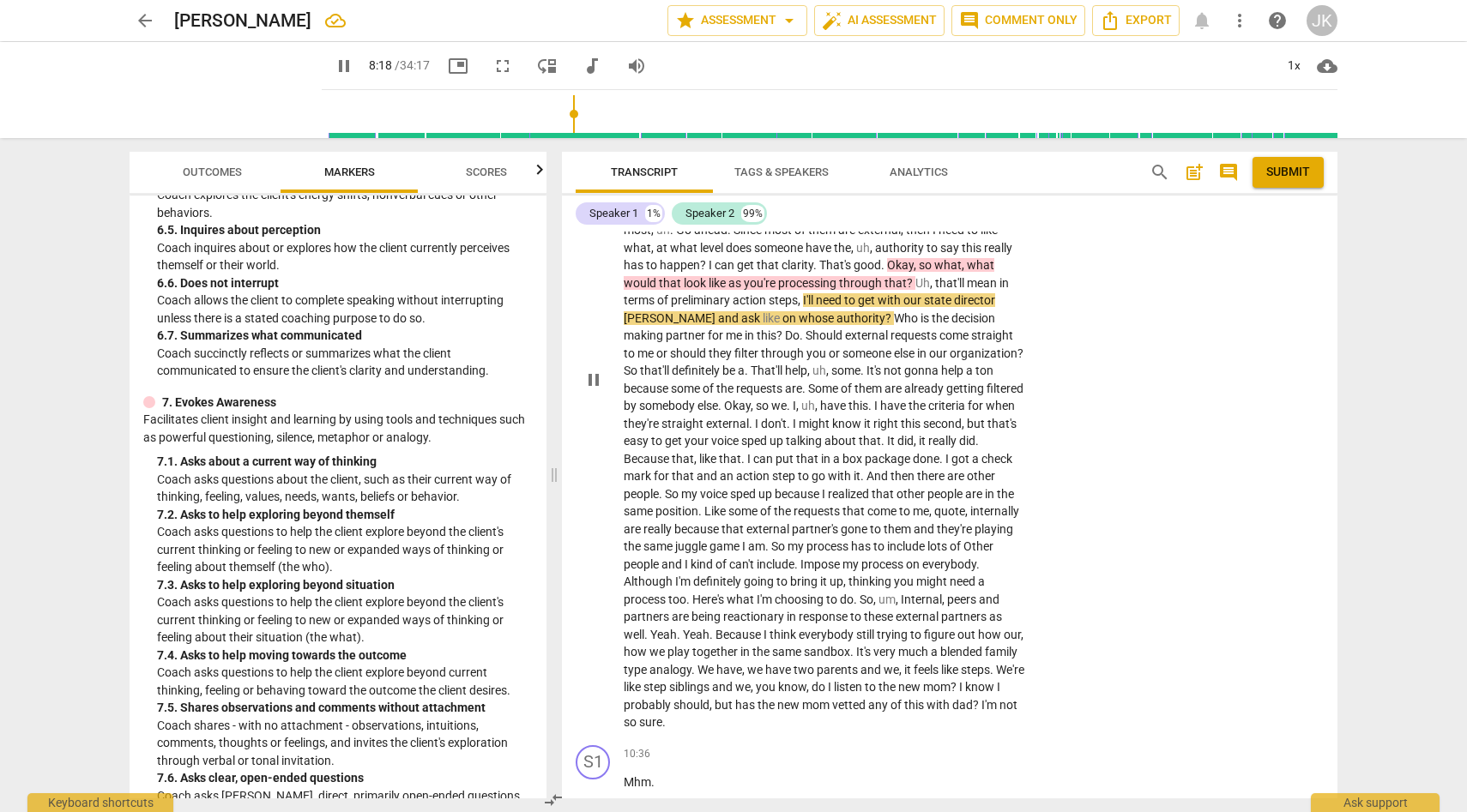
scroll to position [2037, 0]
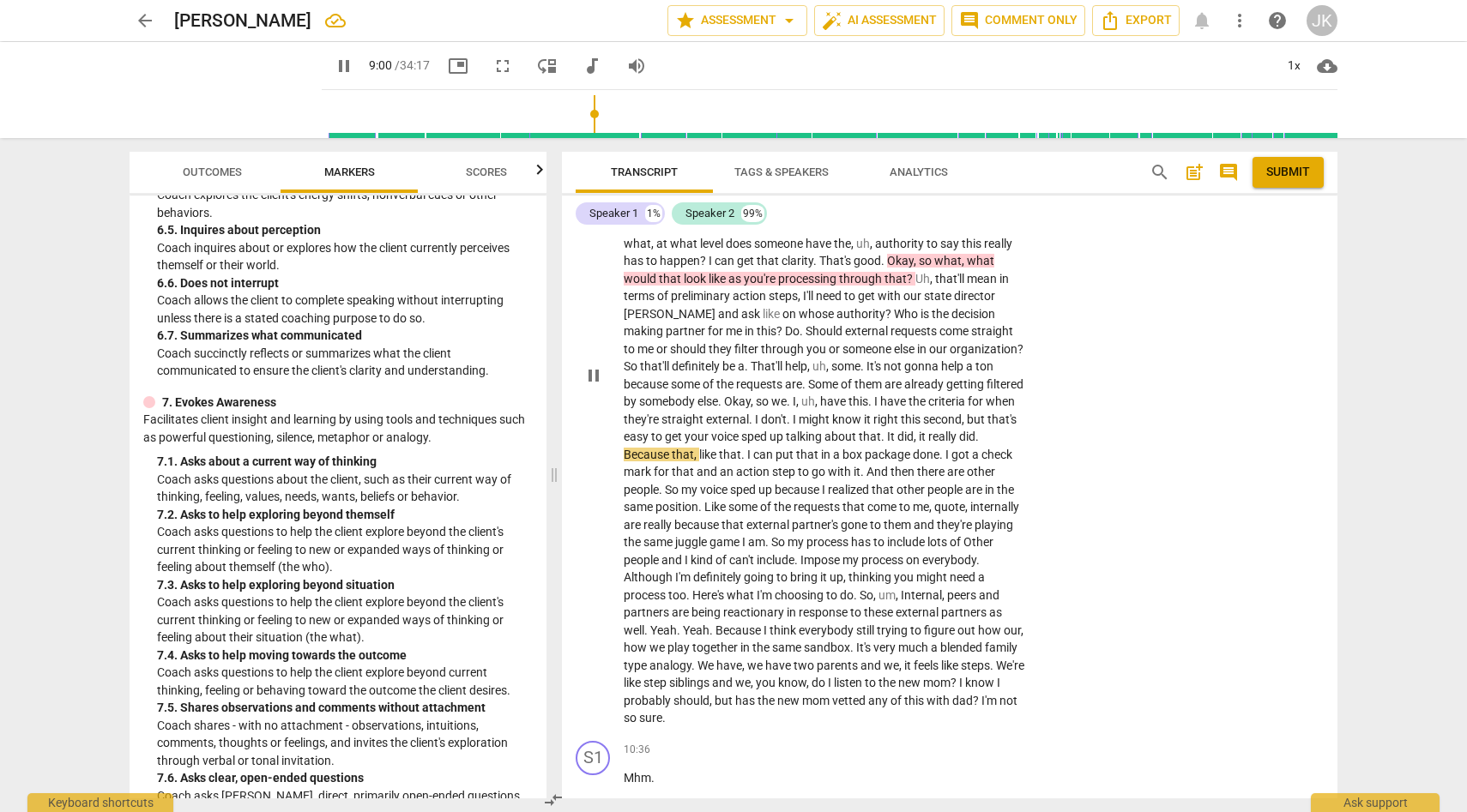
click at [591, 386] on span "pause" at bounding box center [593, 375] width 20 height 20
drag, startPoint x: 780, startPoint y: 455, endPoint x: 982, endPoint y: 456, distance: 202.0
click at [982, 456] on p "So I guess . Yeah , go ahead . I need . No , actually if you'll say what you wa…" at bounding box center [824, 376] width 402 height 703
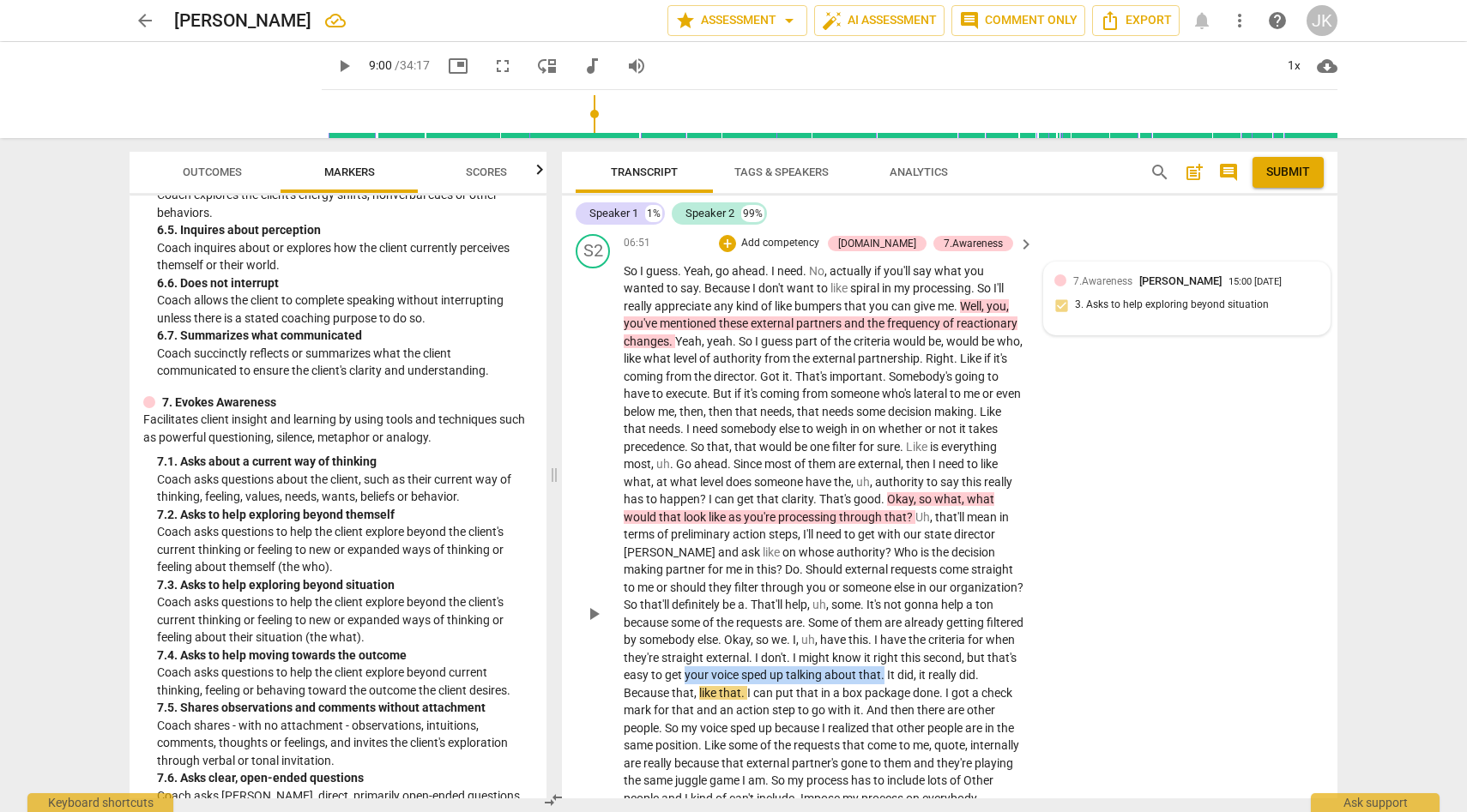
scroll to position [1778, 0]
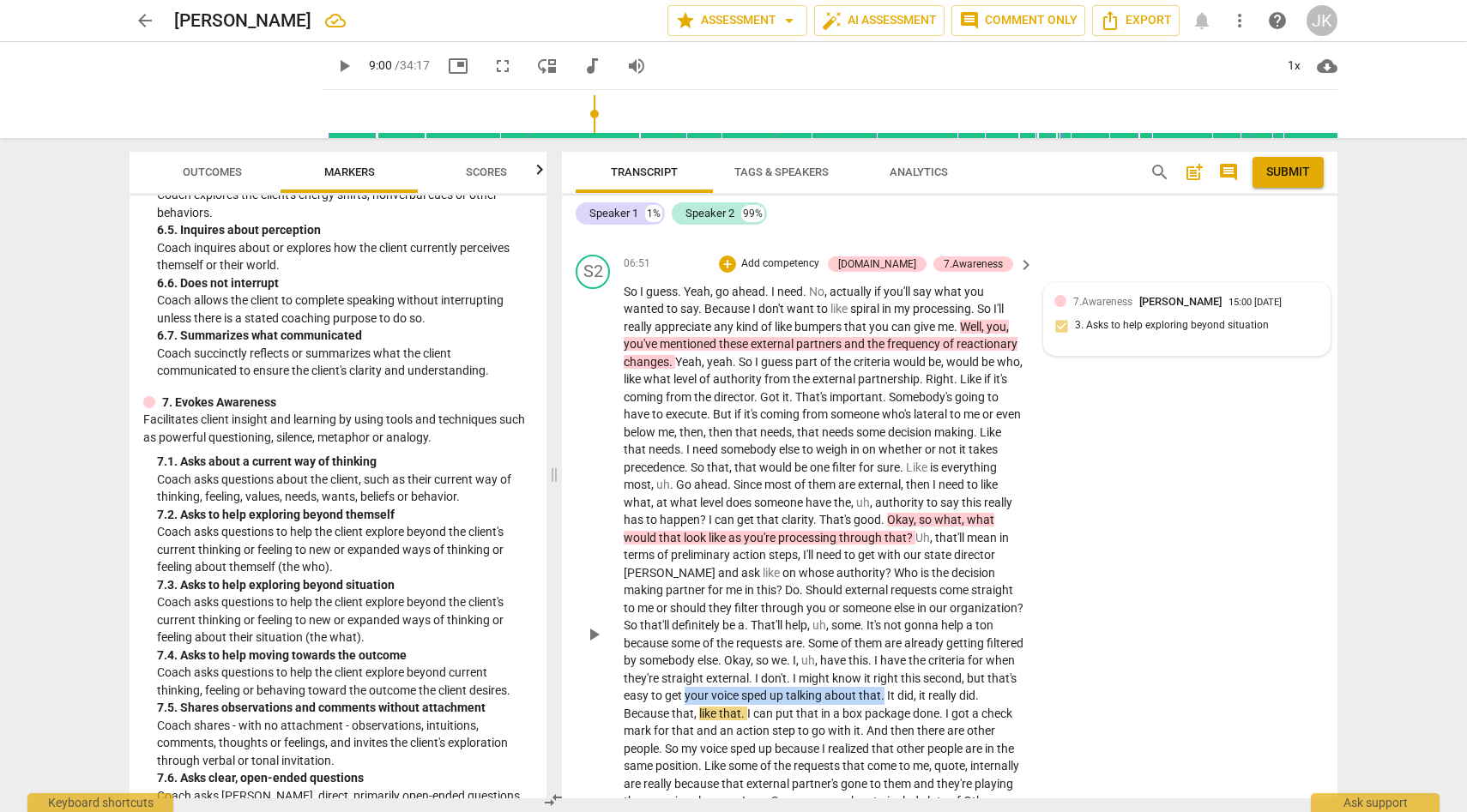
click at [813, 272] on p "Add competency" at bounding box center [780, 264] width 82 height 15
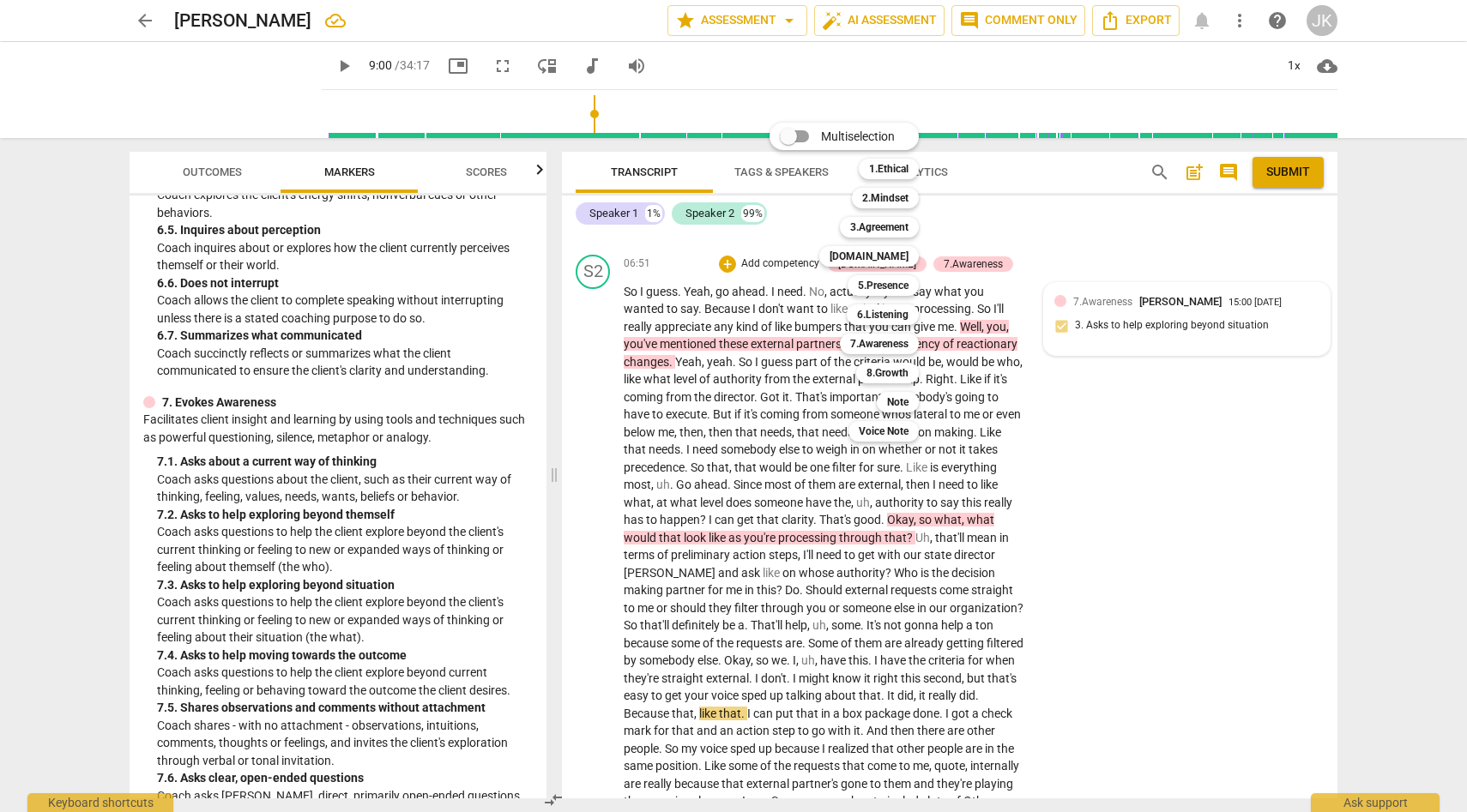
click at [351, 169] on div at bounding box center [733, 406] width 1467 height 812
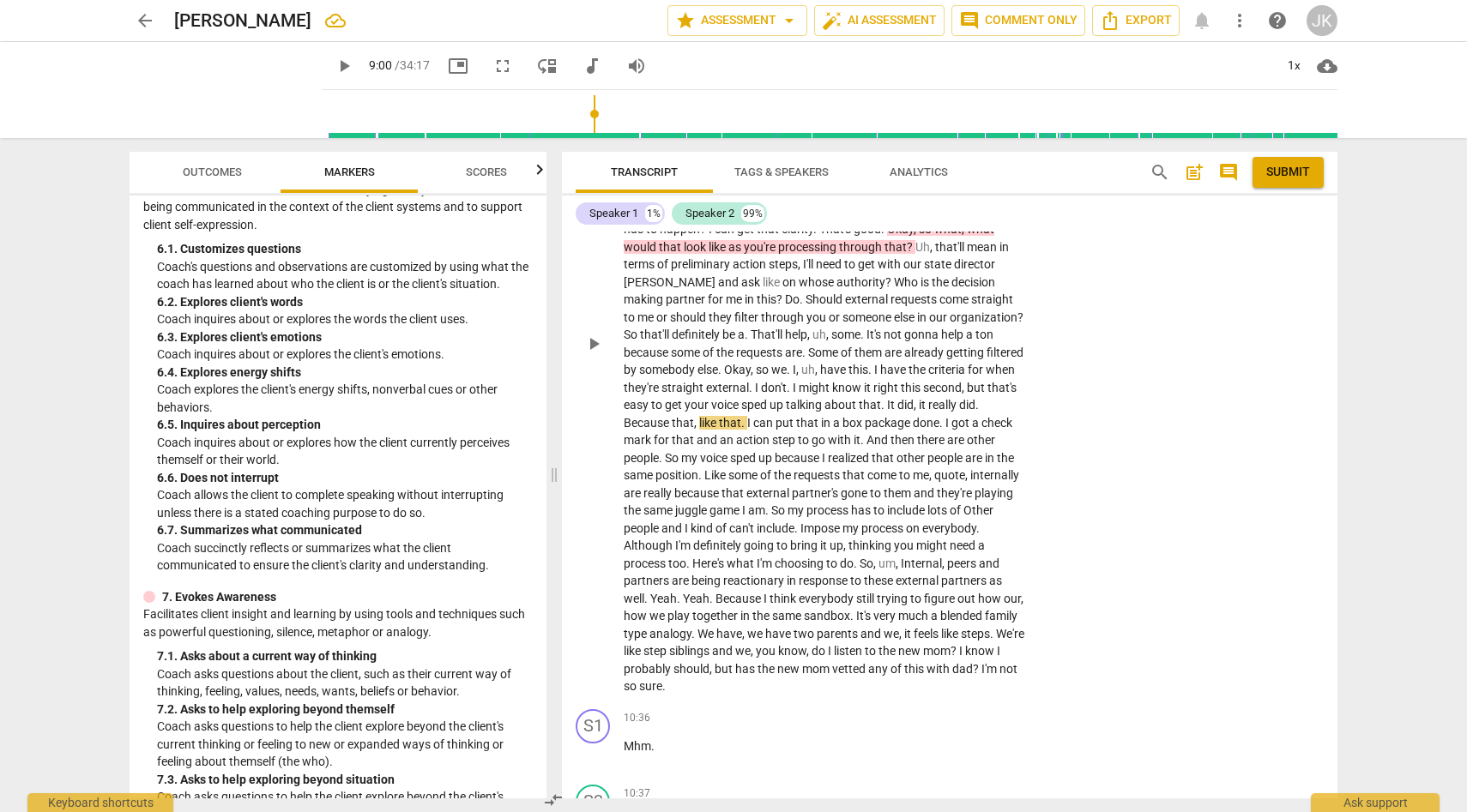
scroll to position [2078, 0]
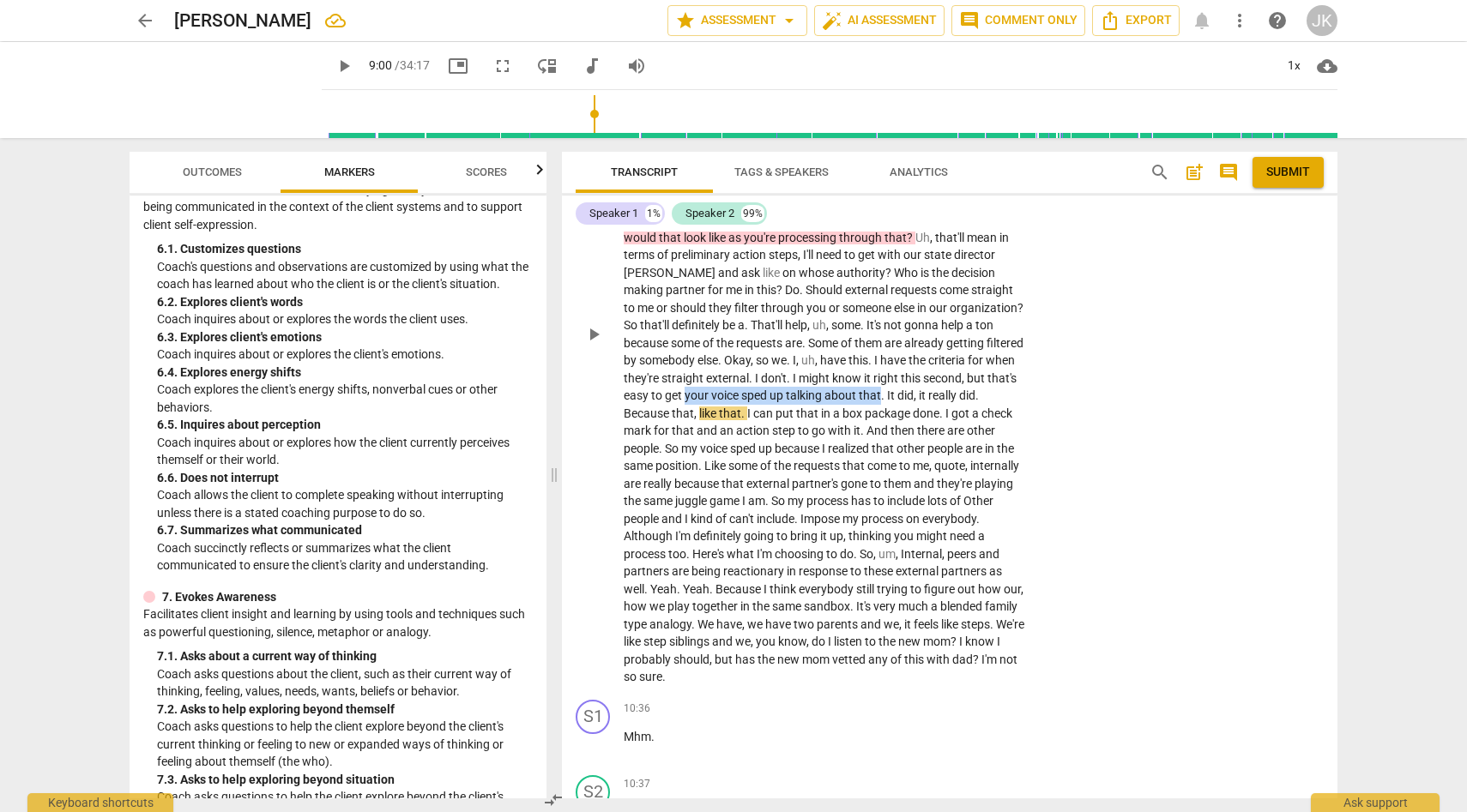
drag, startPoint x: 782, startPoint y: 411, endPoint x: 979, endPoint y: 418, distance: 197.1
click at [979, 418] on p "So I guess . Yeah , go ahead . I need . No , actually if you'll say what you wa…" at bounding box center [824, 335] width 402 height 703
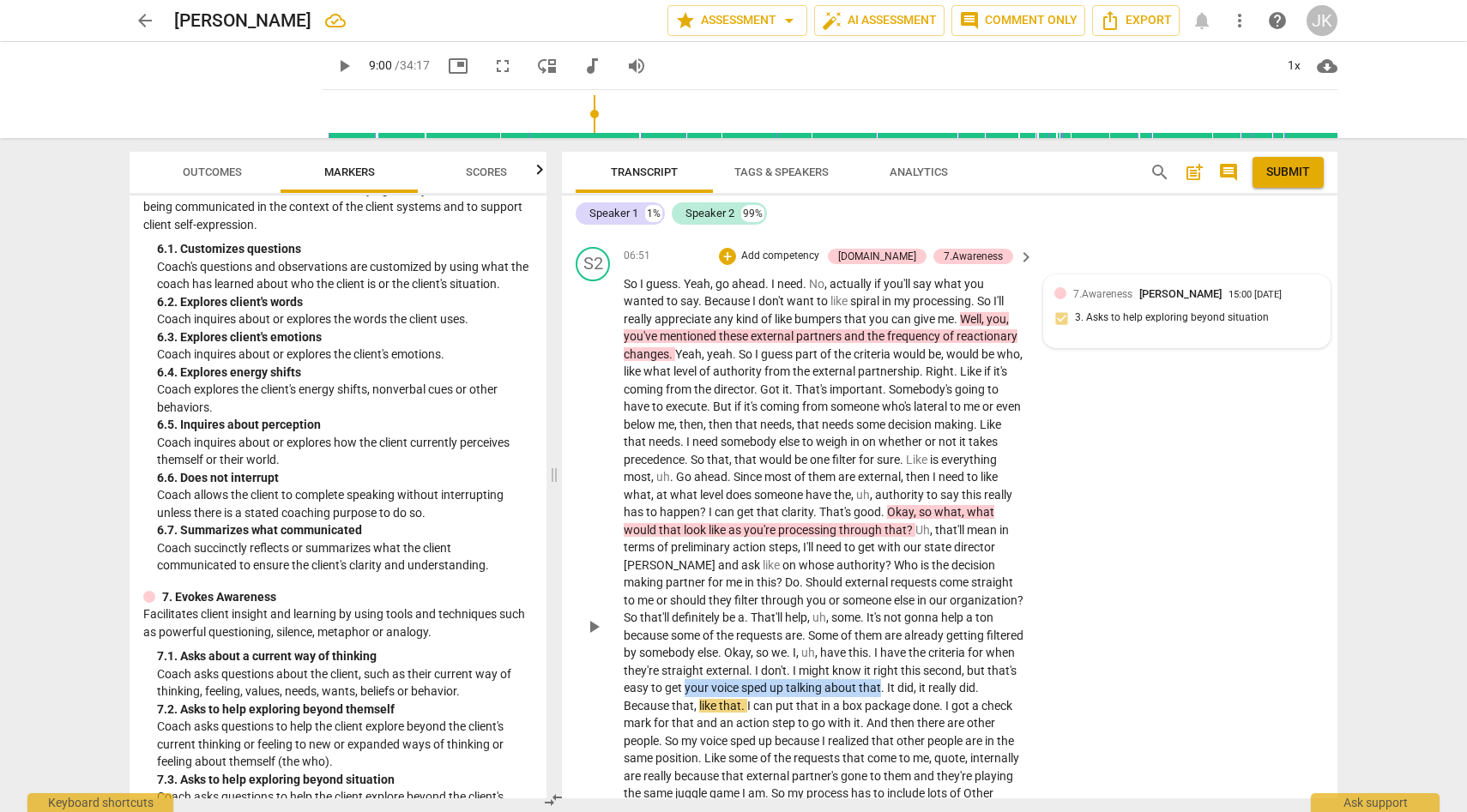
scroll to position [1744, 0]
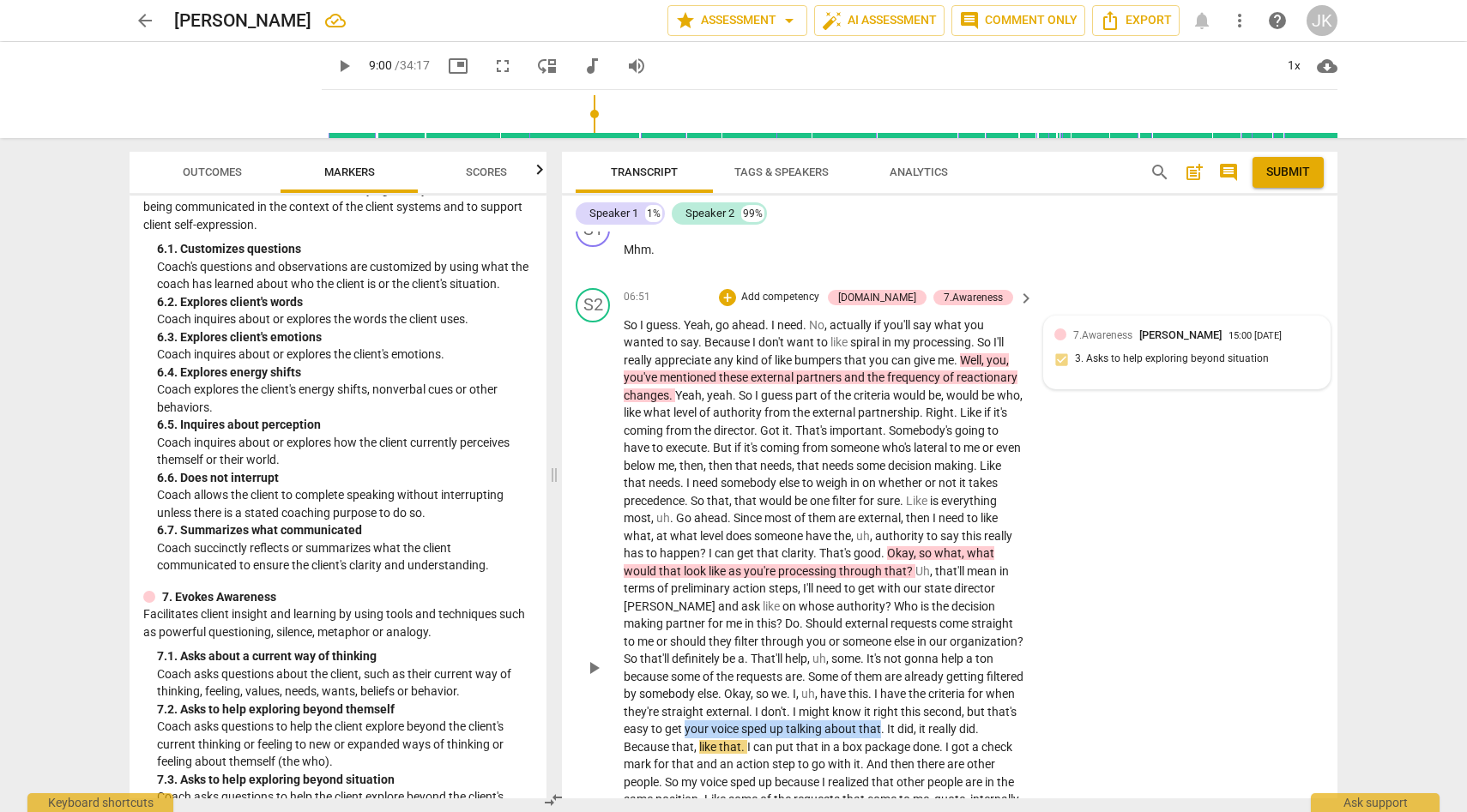
click at [821, 305] on p "Add competency" at bounding box center [780, 297] width 82 height 15
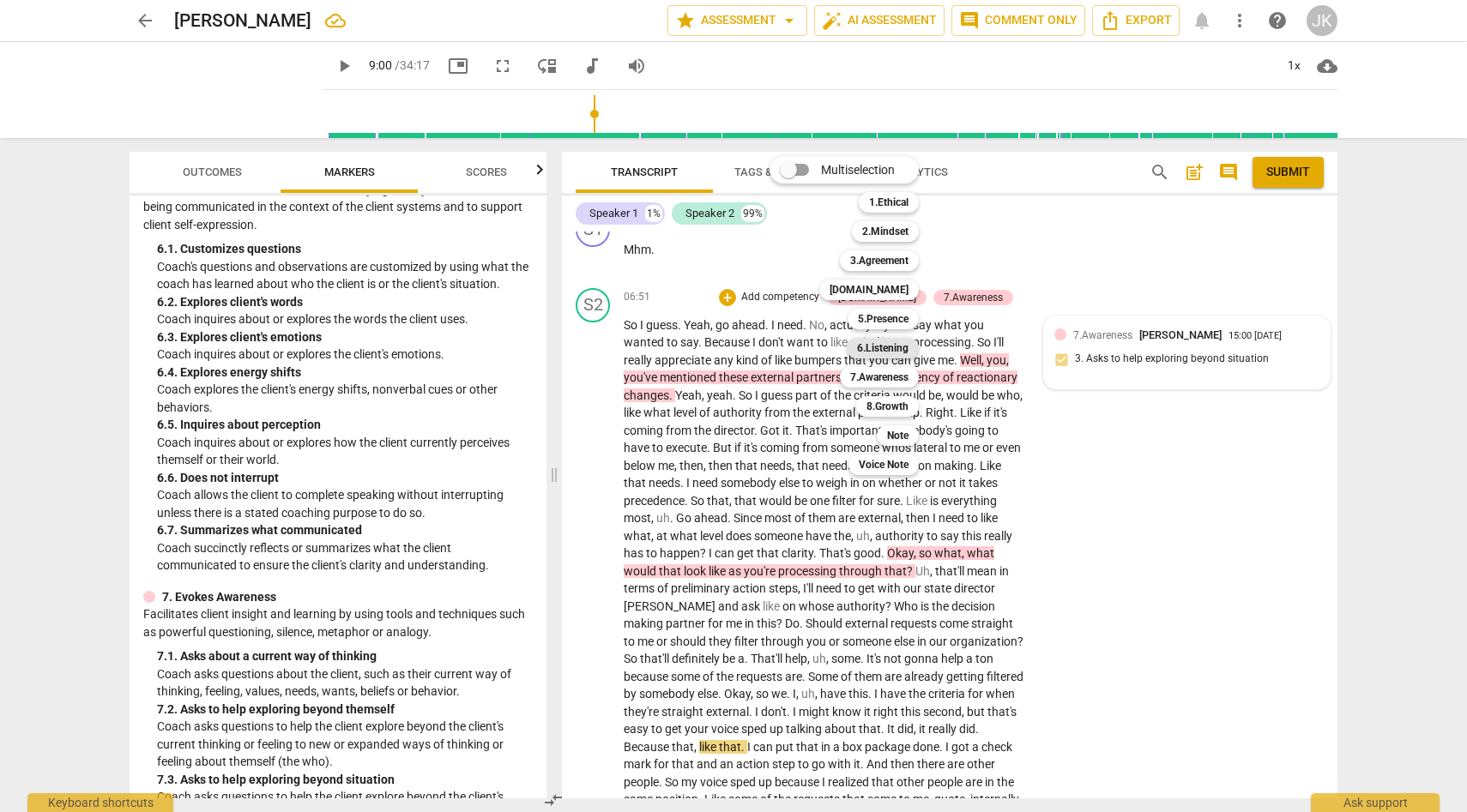
click at [901, 346] on b "6.Listening" at bounding box center [883, 348] width 52 height 20
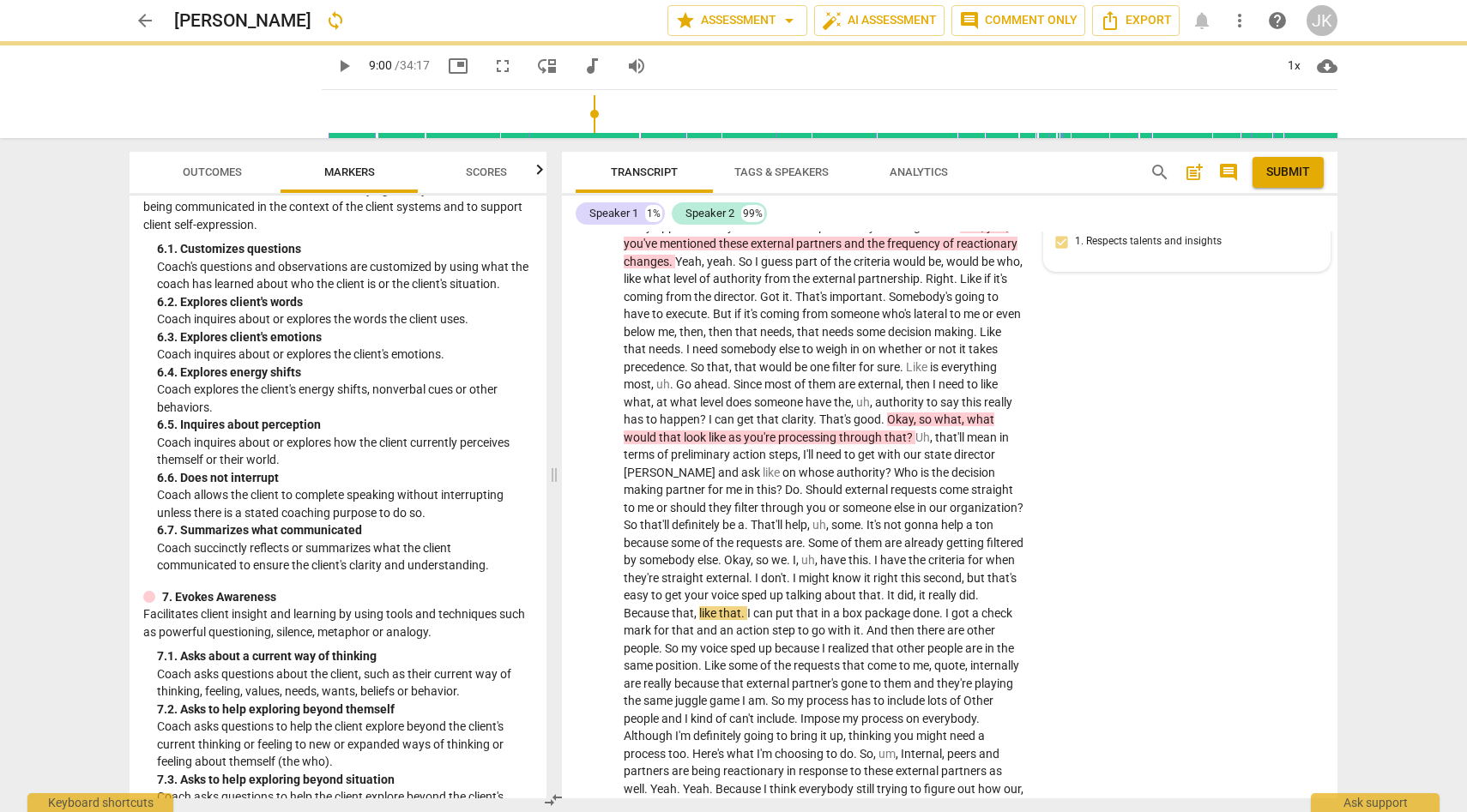
scroll to position [1901, 0]
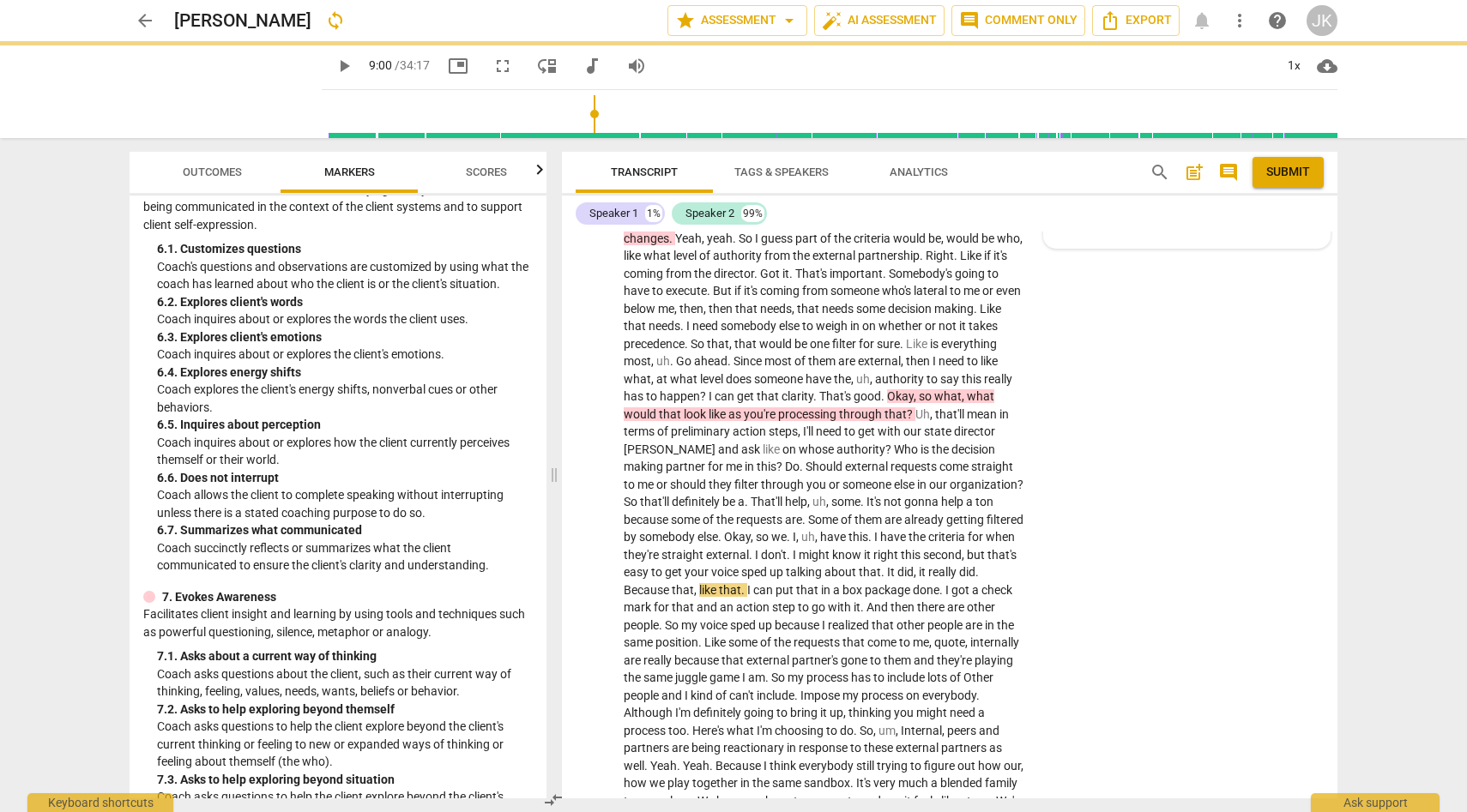
type input "541"
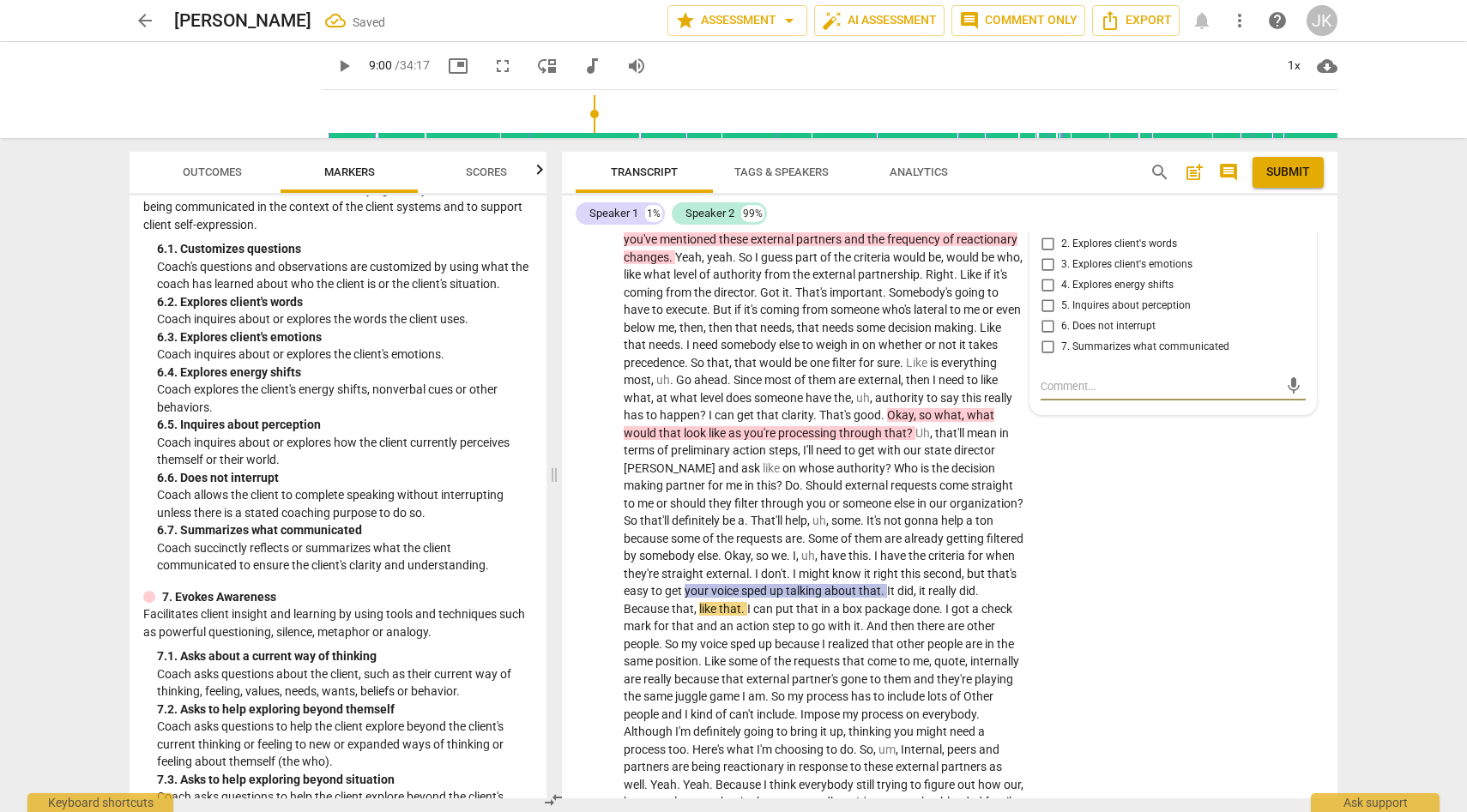
click at [1047, 296] on input "4. Explores energy shifts" at bounding box center [1047, 285] width 28 height 20
checkbox input "true"
click at [1118, 501] on div "S2 play_arrow pause 06:51 + Add competency 4.Trust 6.Listening 7.Awareness keyb…" at bounding box center [949, 507] width 776 height 764
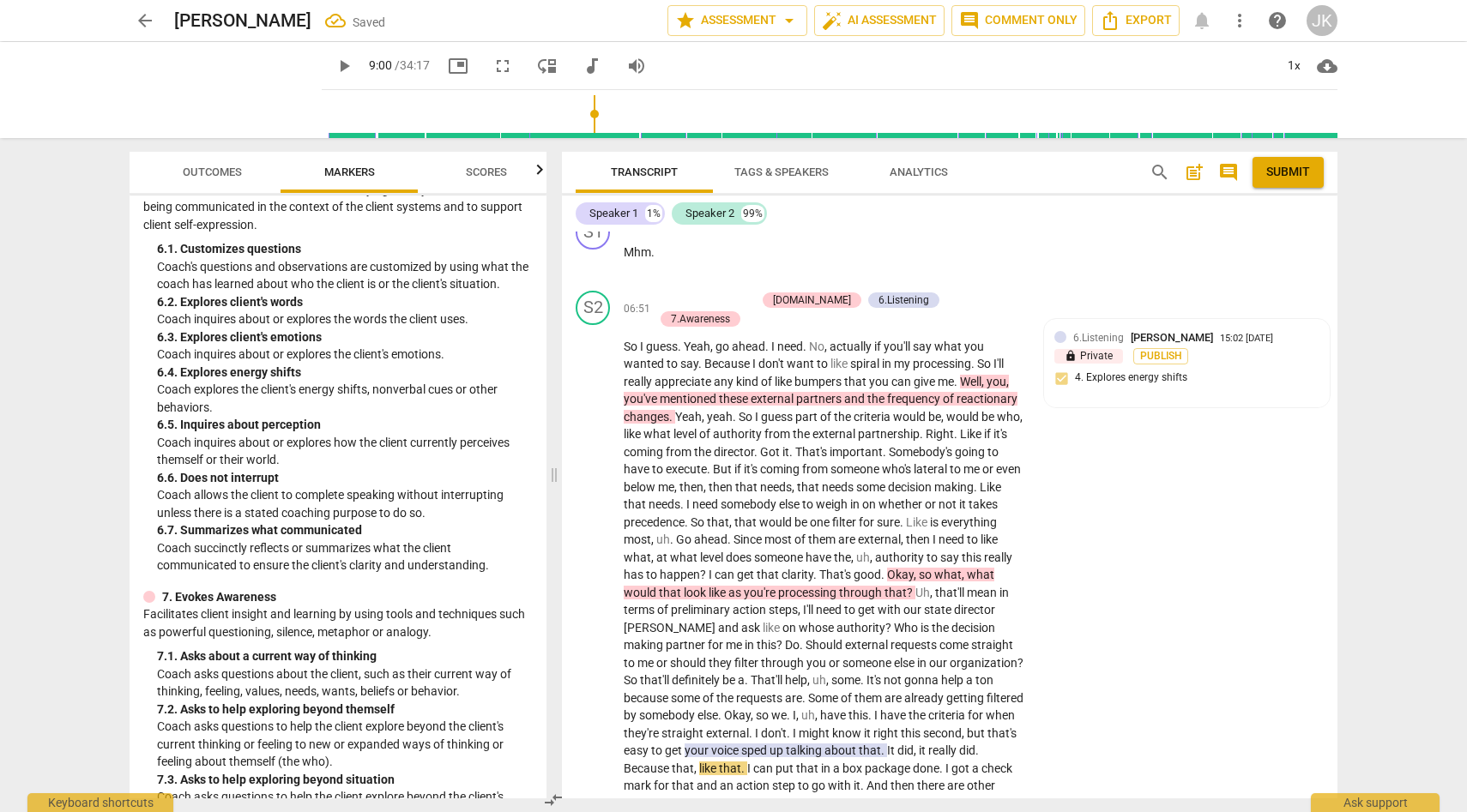
scroll to position [1737, 0]
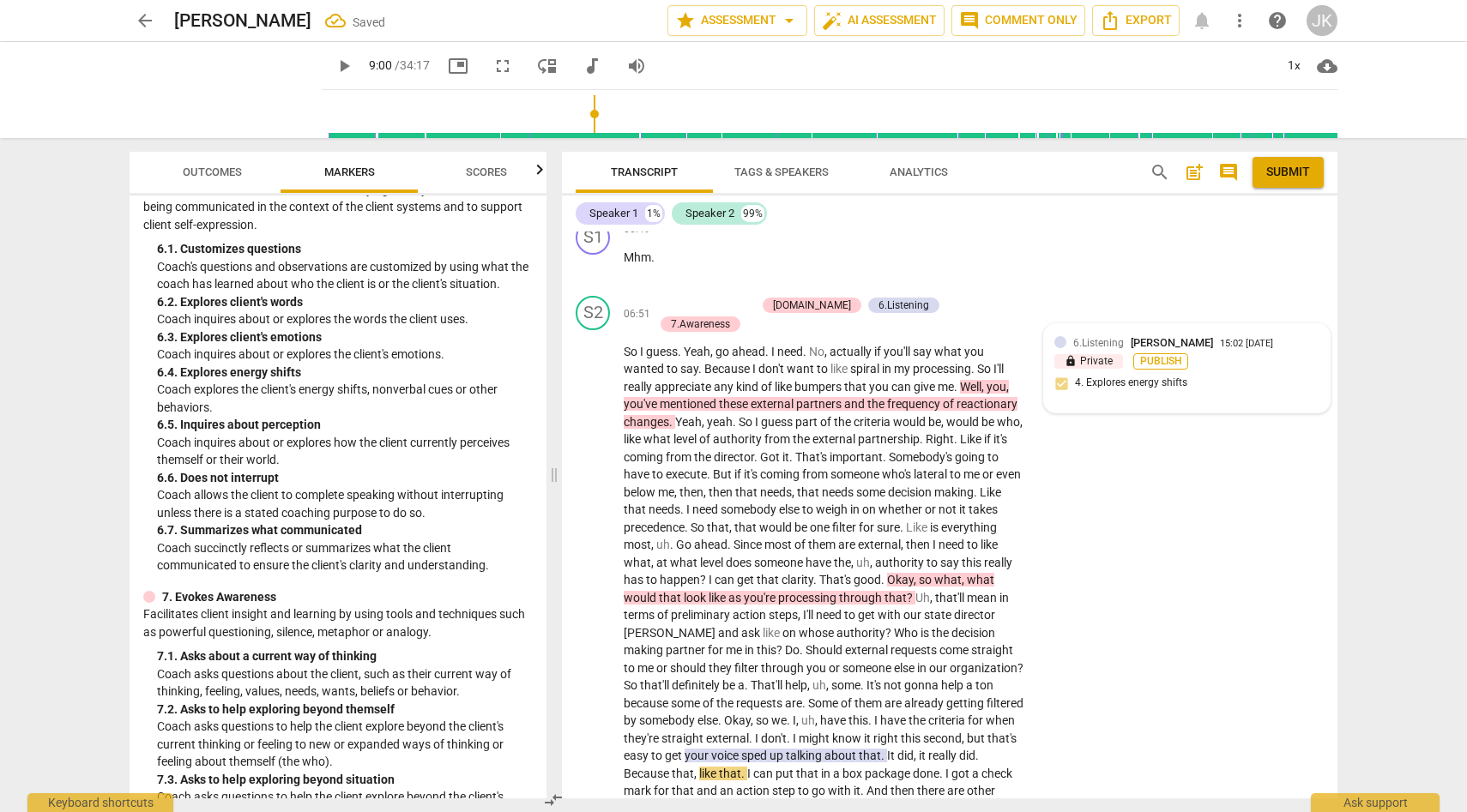
click at [1171, 369] on span "Publish" at bounding box center [1161, 361] width 26 height 14
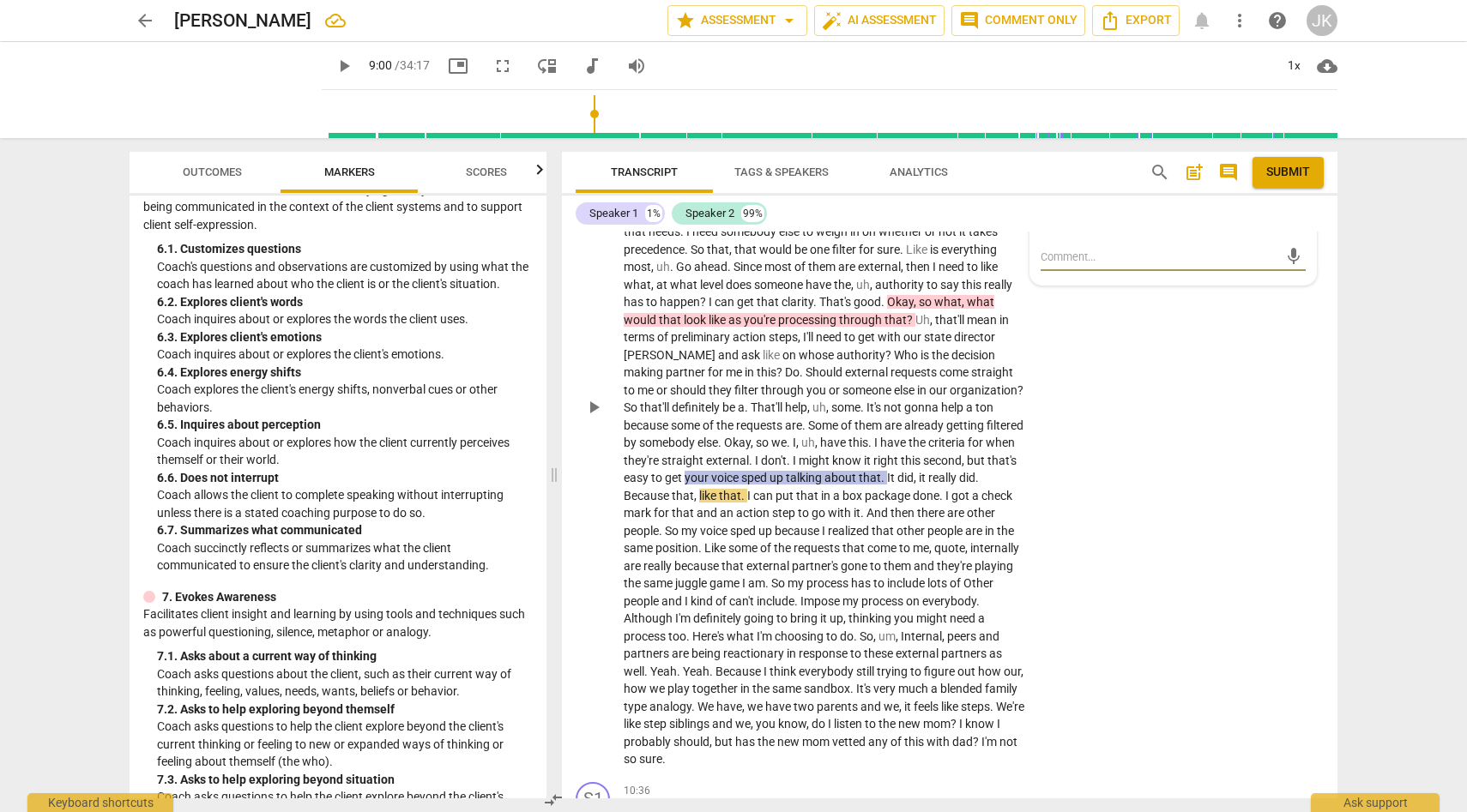
scroll to position [2024, 0]
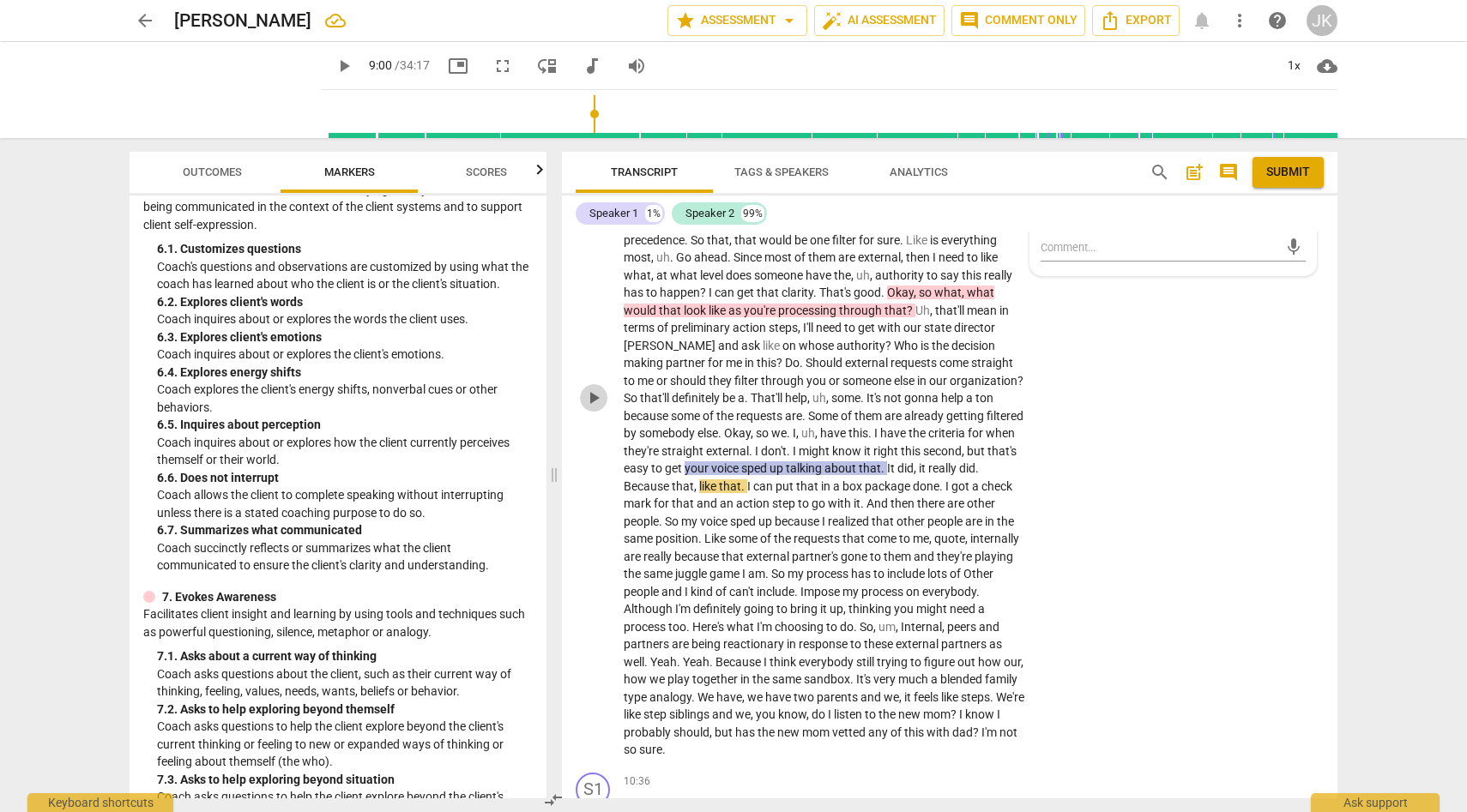
click at [595, 407] on span "play_arrow" at bounding box center [593, 397] width 20 height 20
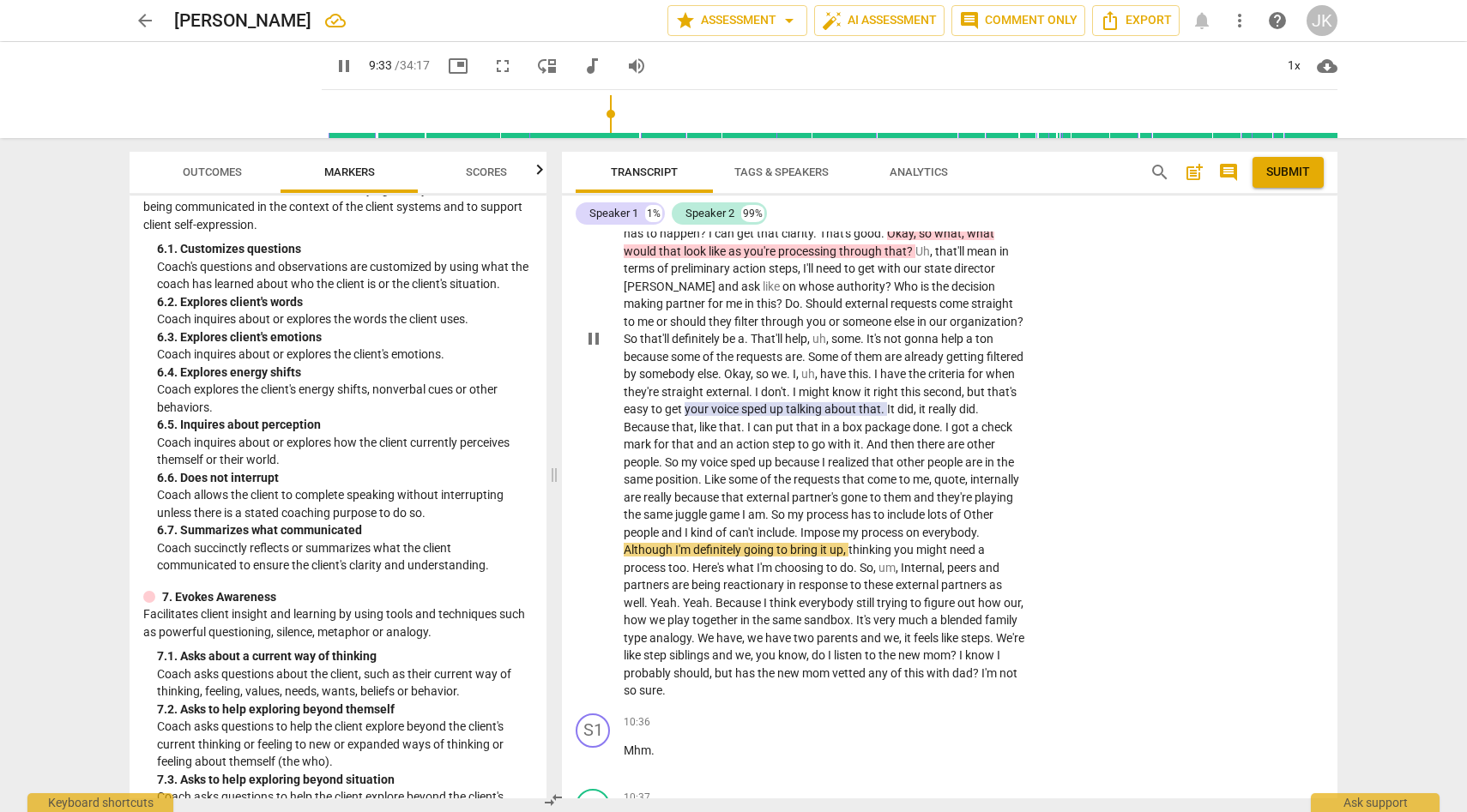
scroll to position [2092, 0]
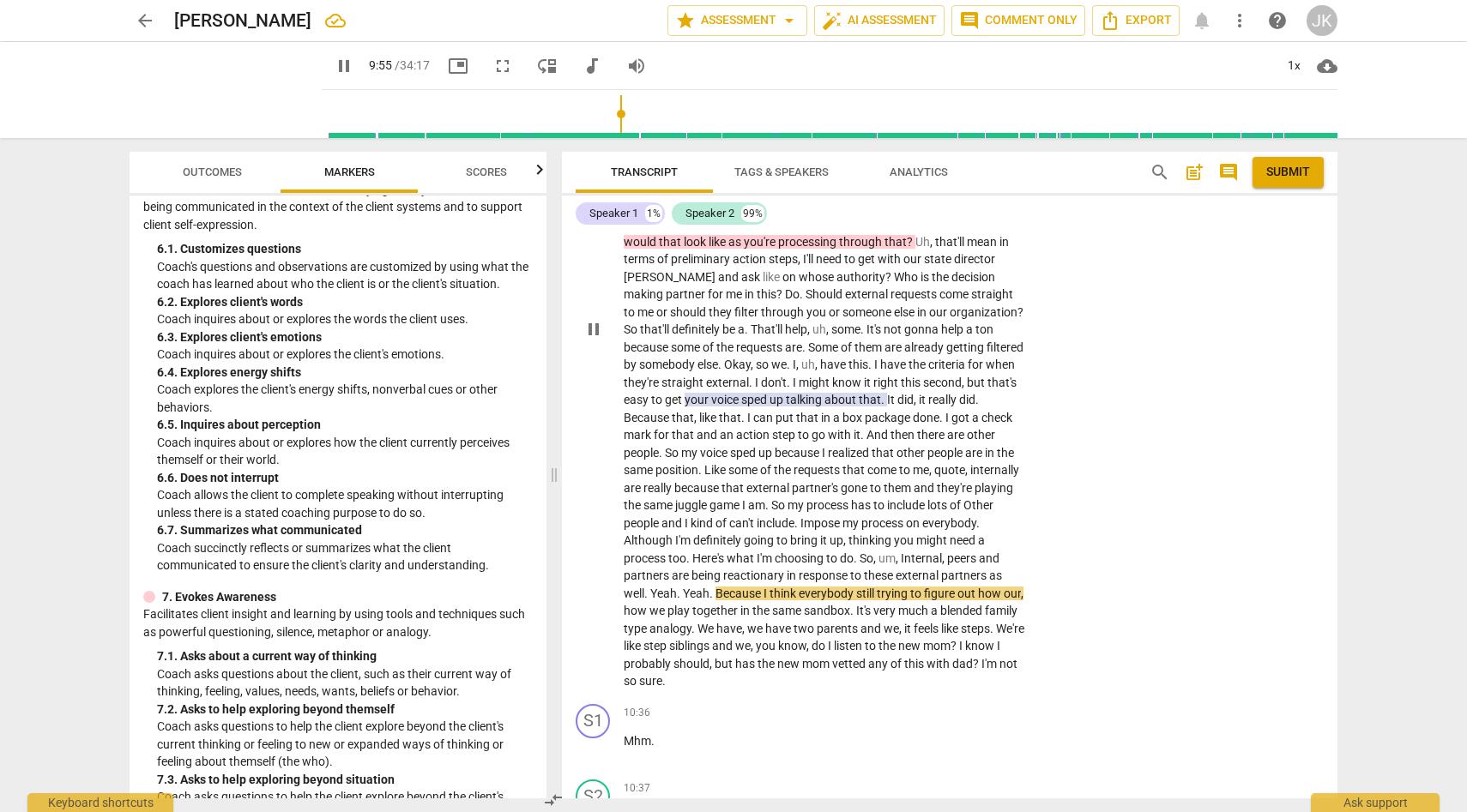
click at [591, 334] on span "pause" at bounding box center [593, 329] width 20 height 20
type input "596"
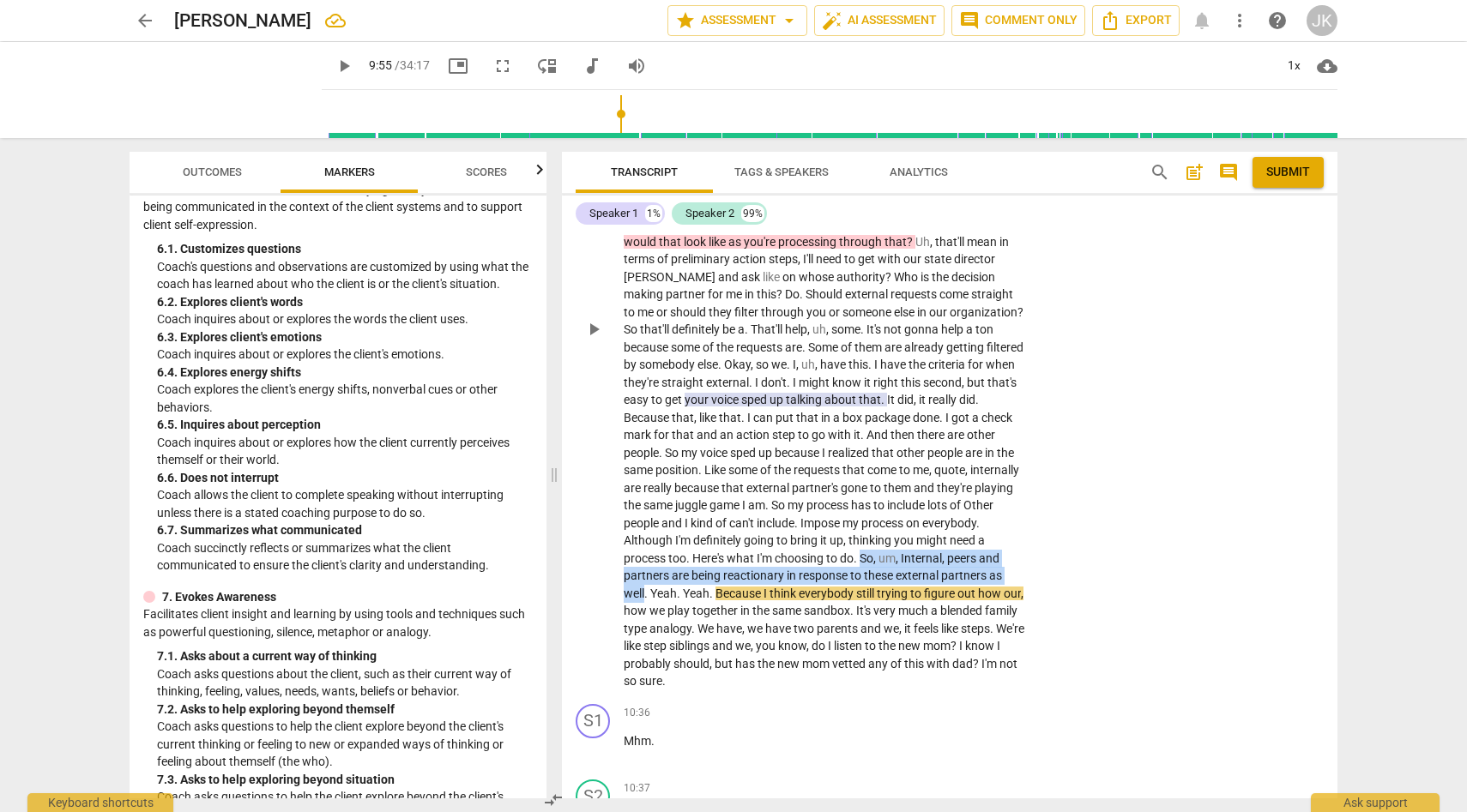
drag, startPoint x: 934, startPoint y: 556, endPoint x: 710, endPoint y: 594, distance: 227.2
click at [710, 594] on p "So I guess . Yeah , go ahead . I need . No , actually if you'll say what you wa…" at bounding box center [824, 339] width 402 height 703
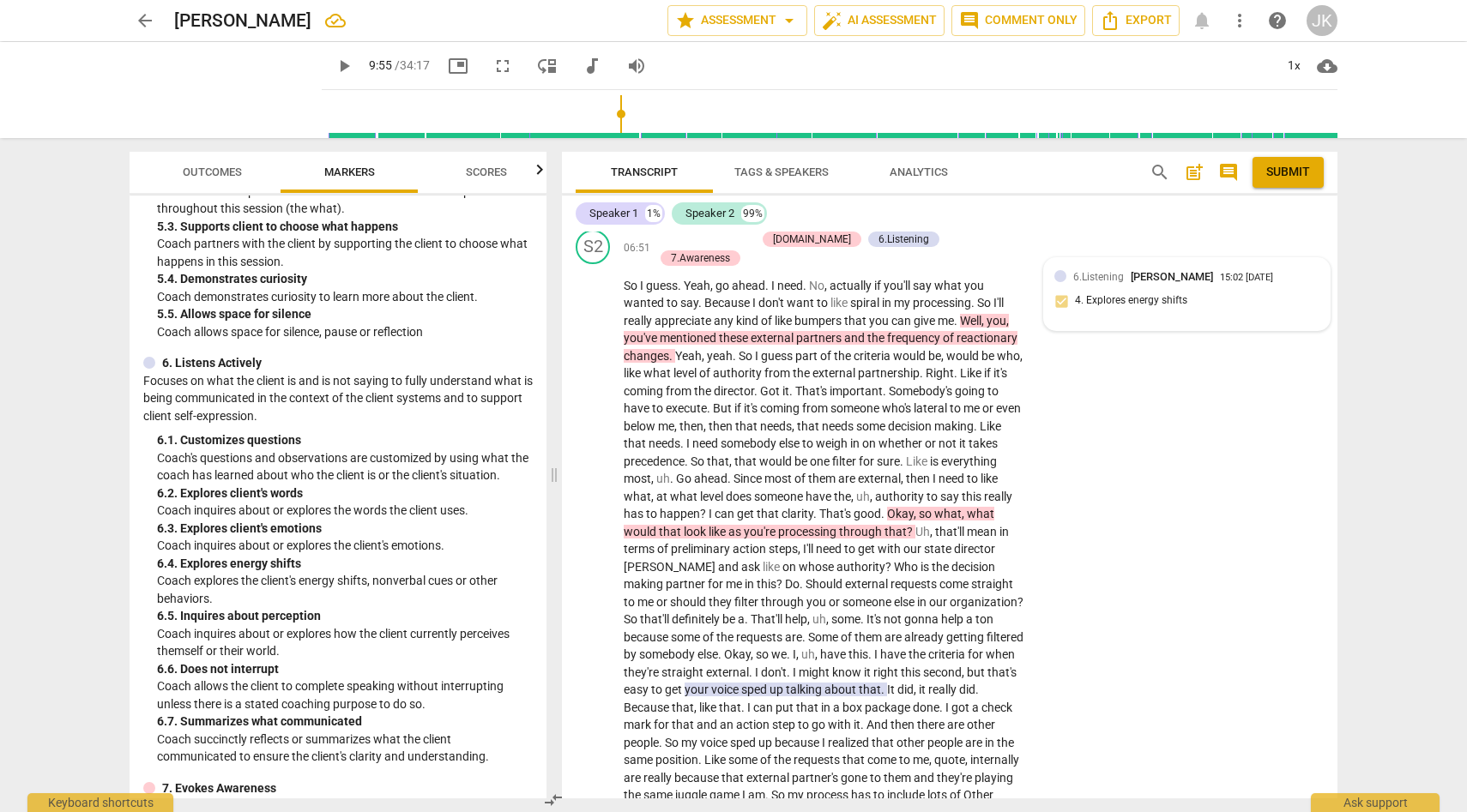
scroll to position [1041, 0]
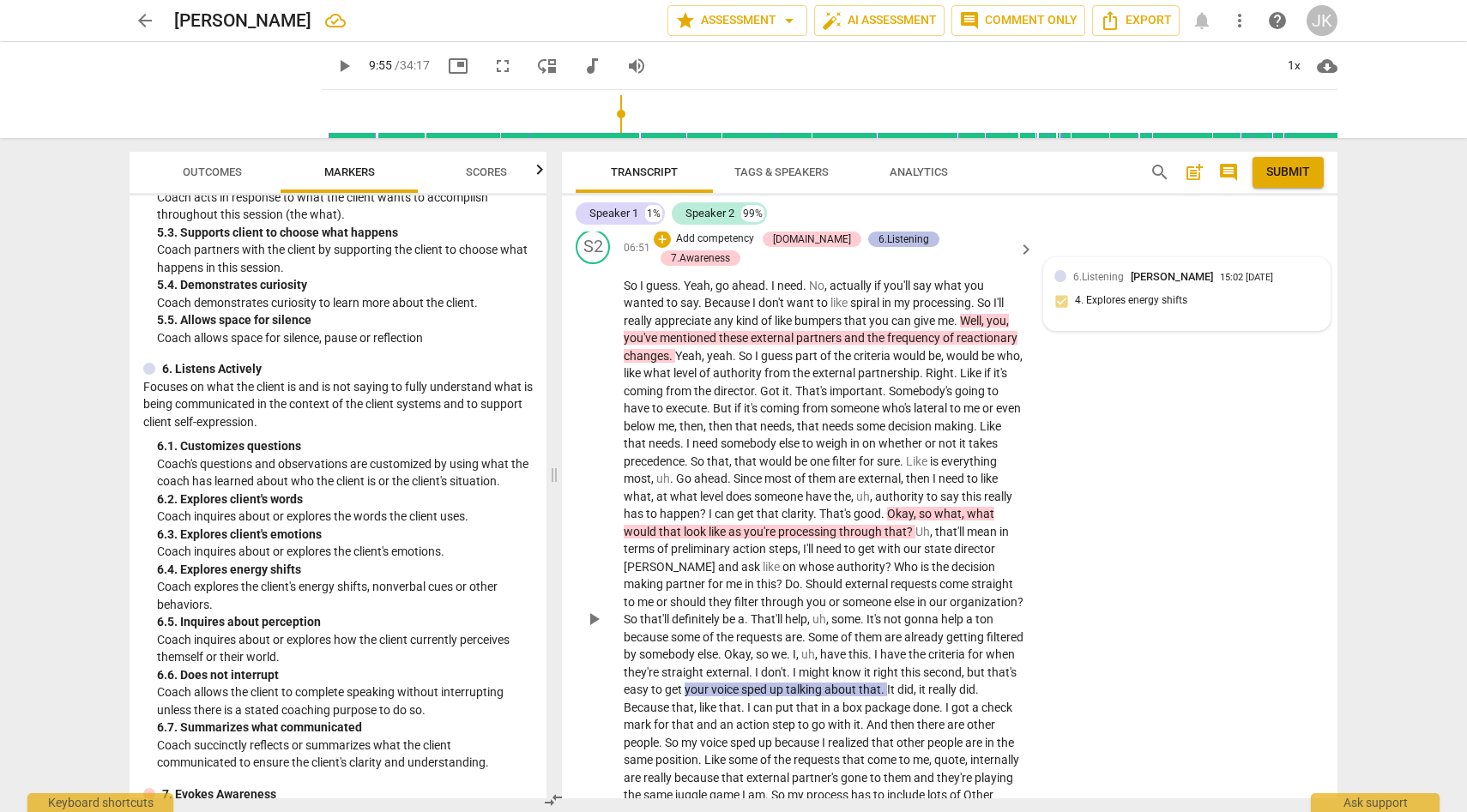
click at [893, 247] on div "6.Listening" at bounding box center [903, 239] width 51 height 15
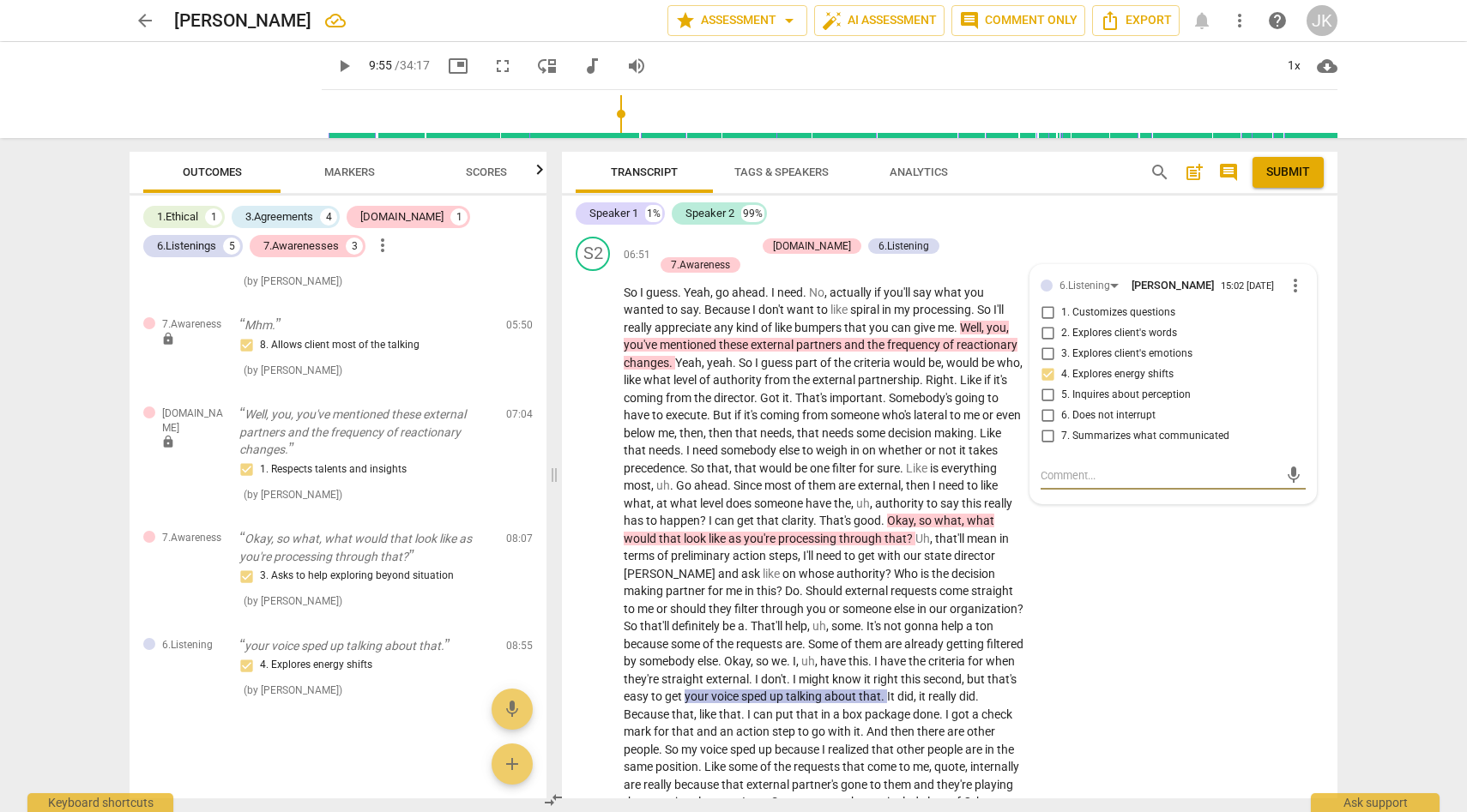
scroll to position [1789, 0]
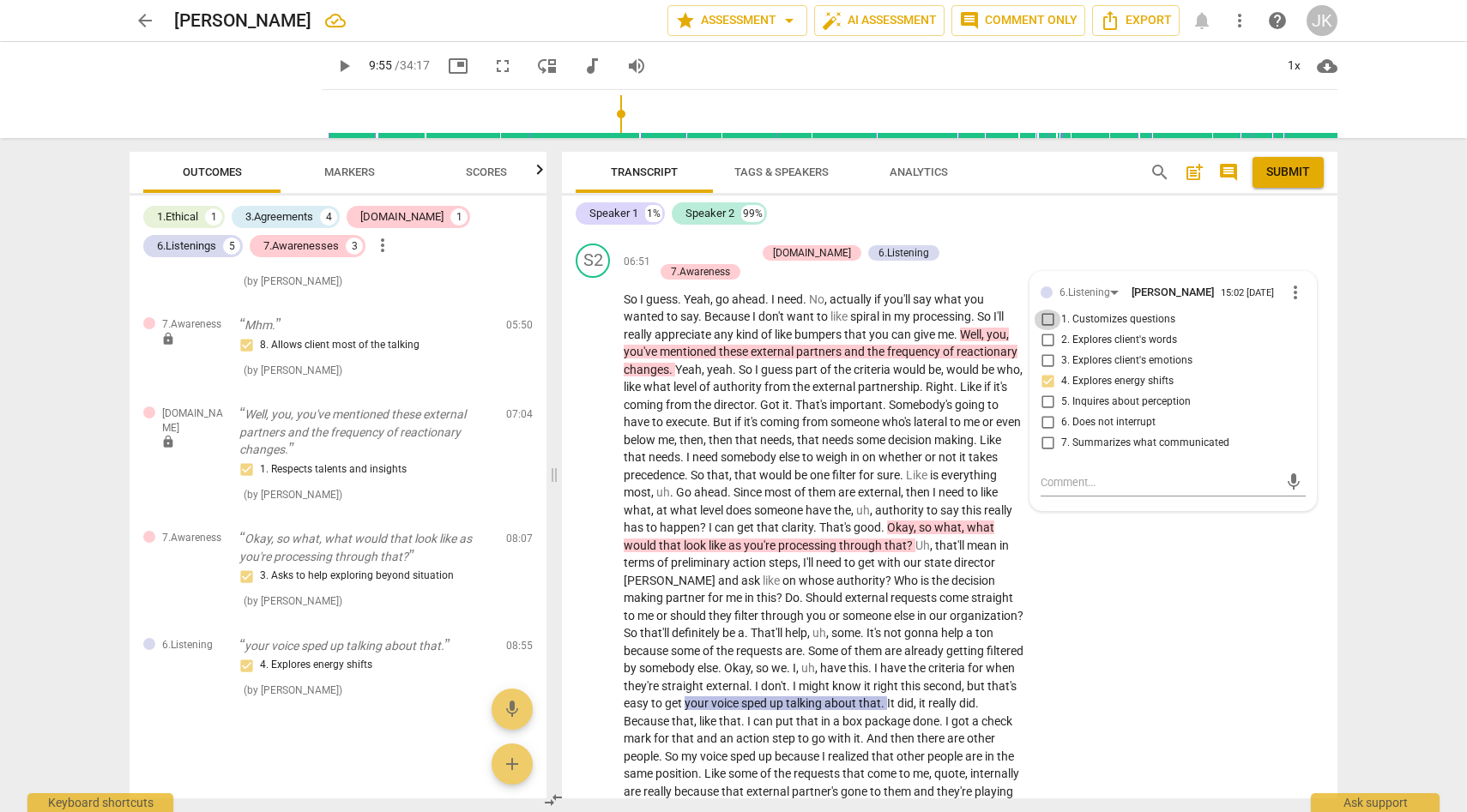
click at [1048, 330] on input "1. Customizes questions" at bounding box center [1047, 320] width 28 height 20
checkbox input "true"
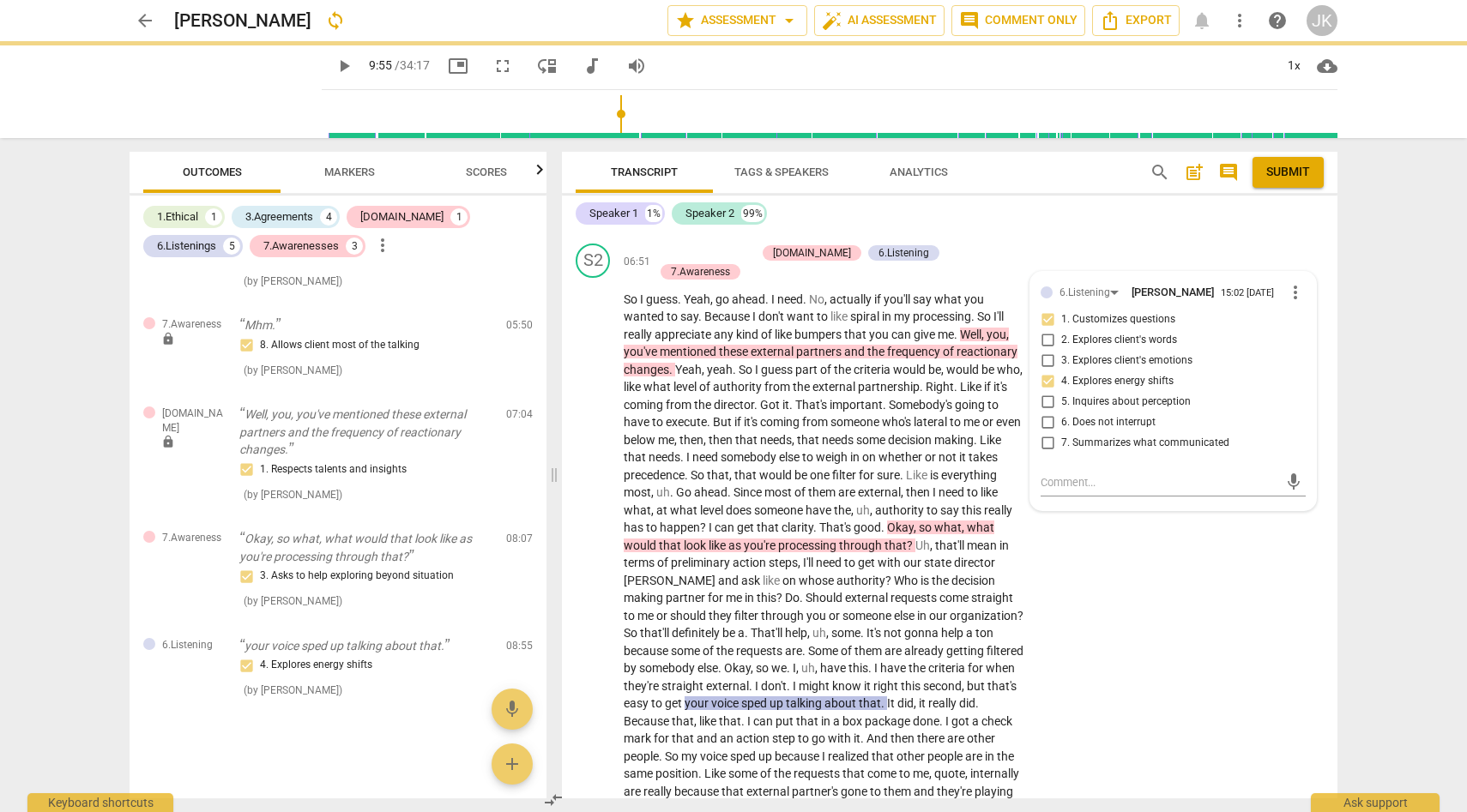
type input "596"
checkbox input "true"
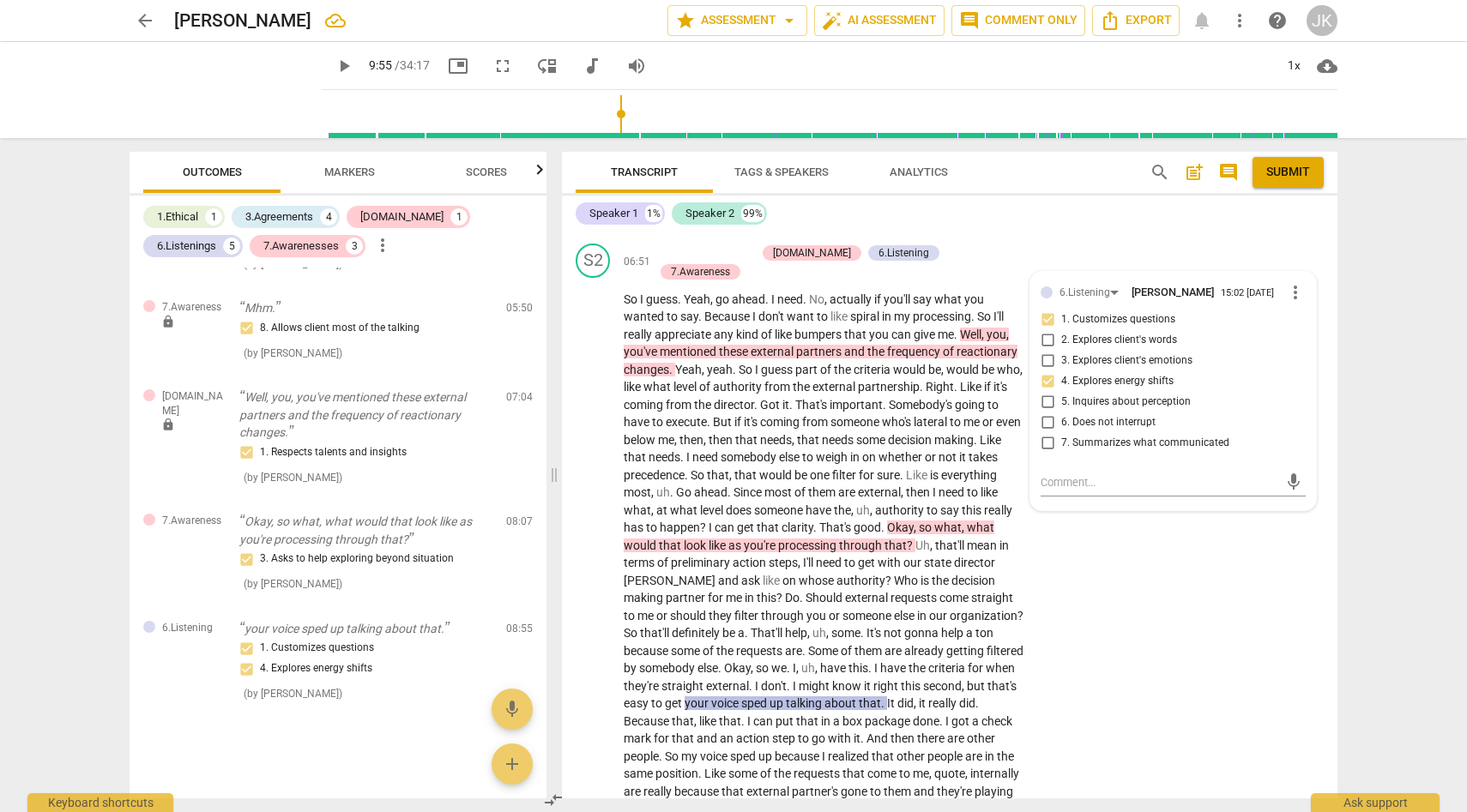
click at [592, 642] on span "play_arrow" at bounding box center [593, 632] width 20 height 20
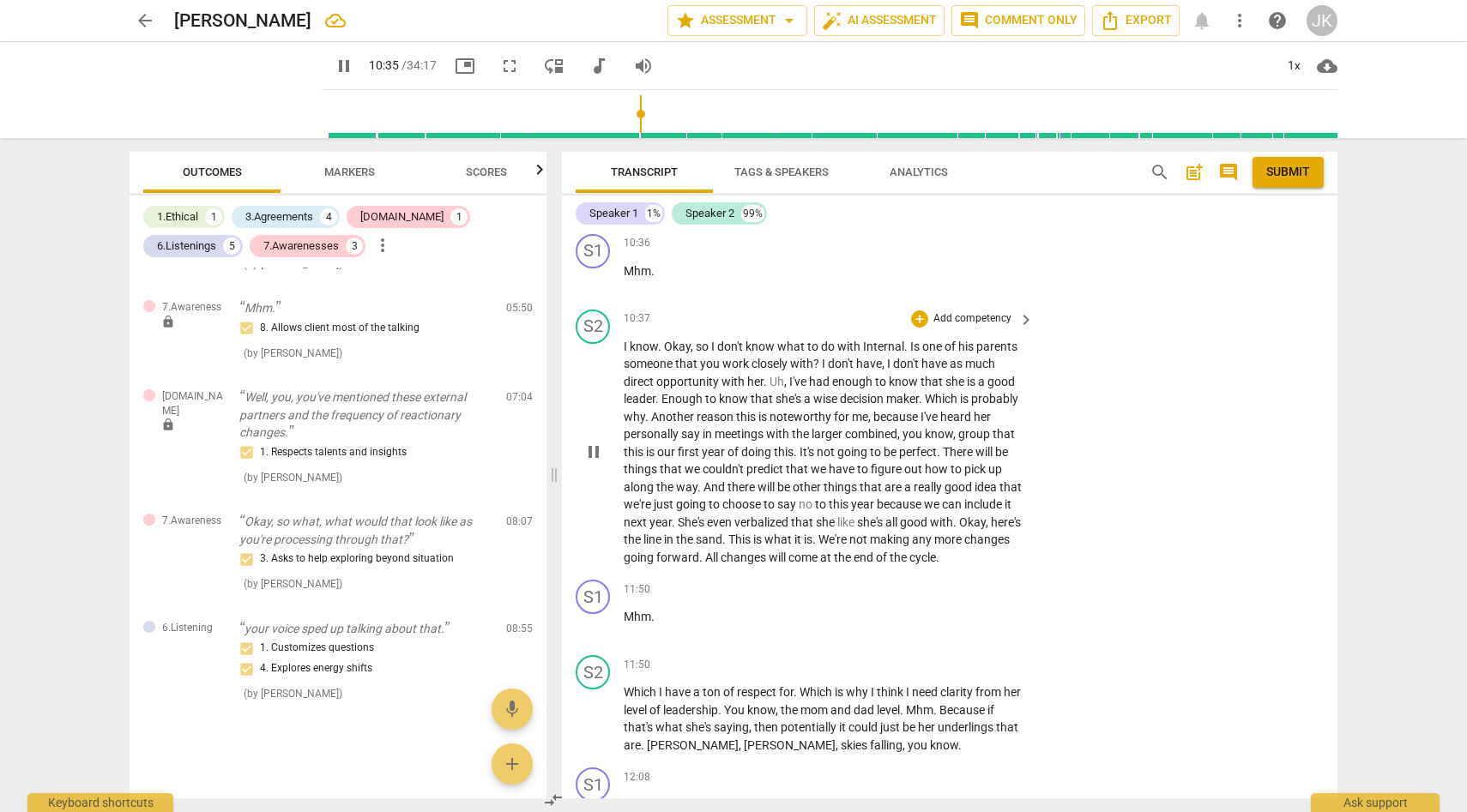
scroll to position [2562, 0]
click at [591, 457] on span "pause" at bounding box center [593, 451] width 20 height 20
type input "664"
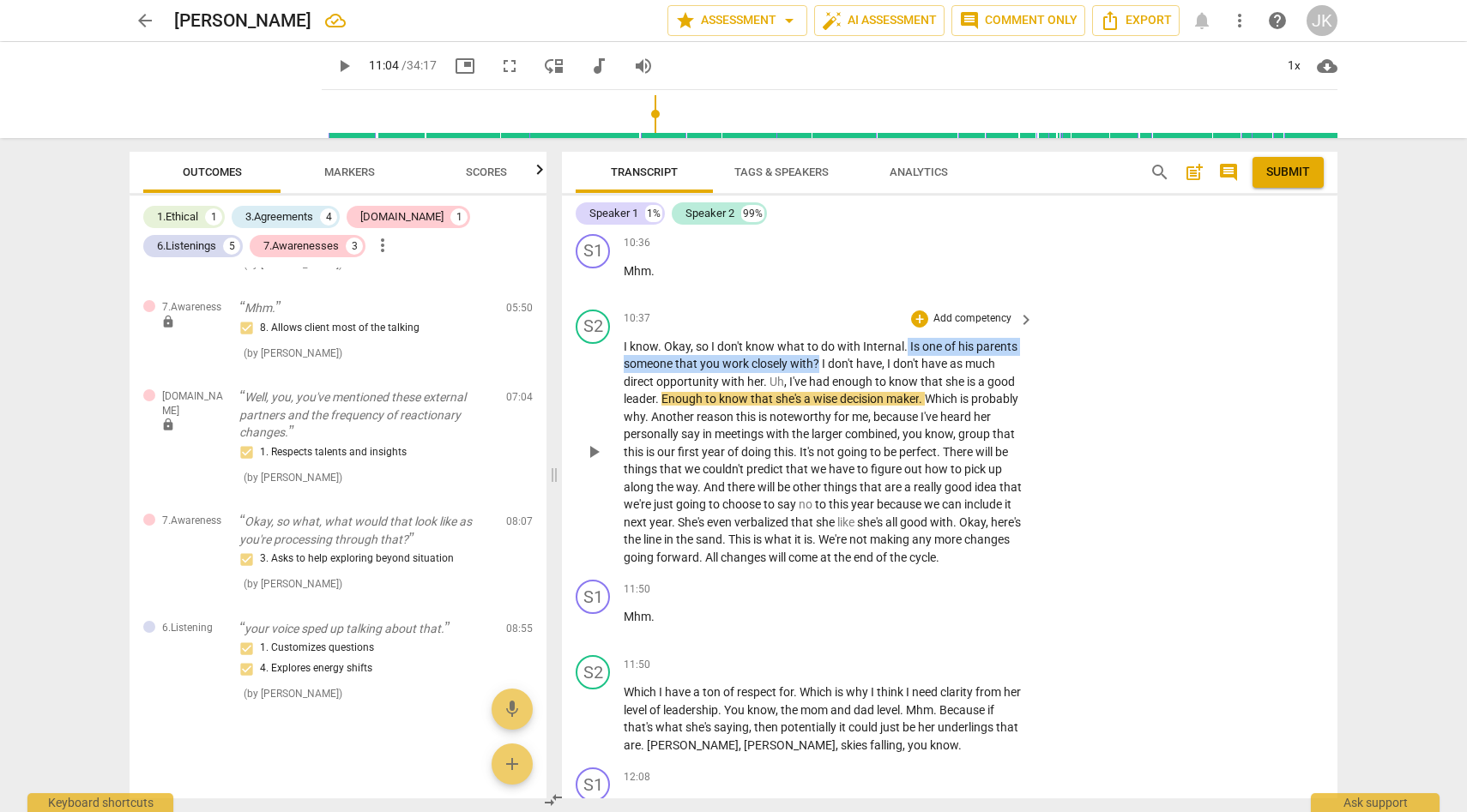
drag, startPoint x: 906, startPoint y: 342, endPoint x: 821, endPoint y: 367, distance: 88.6
click at [821, 367] on p "I know . Okay , so I don't know what to do with Internal . Is one of his parent…" at bounding box center [824, 452] width 402 height 229
click at [1200, 173] on span "post_add" at bounding box center [1194, 172] width 20 height 20
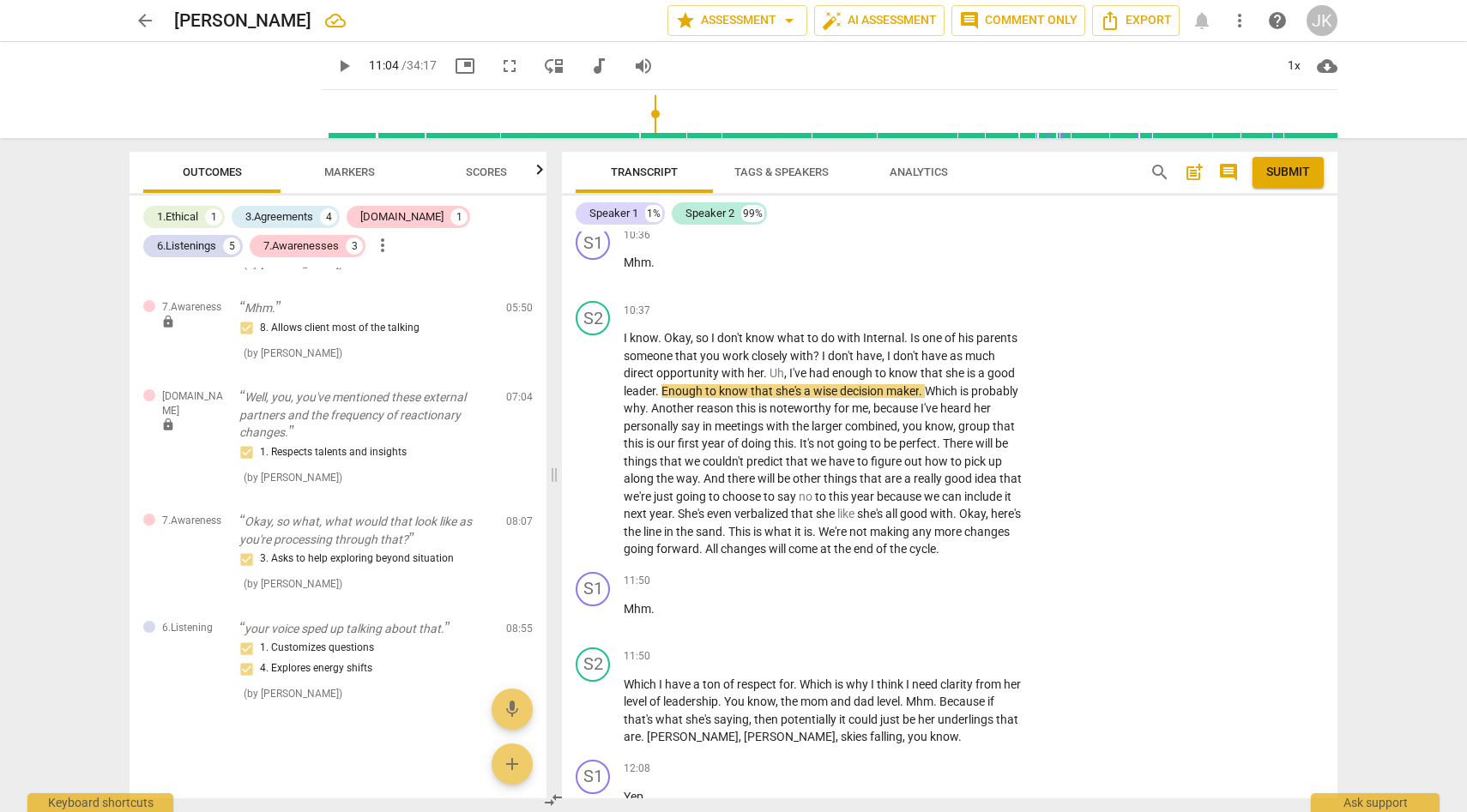
scroll to position [2637, 0]
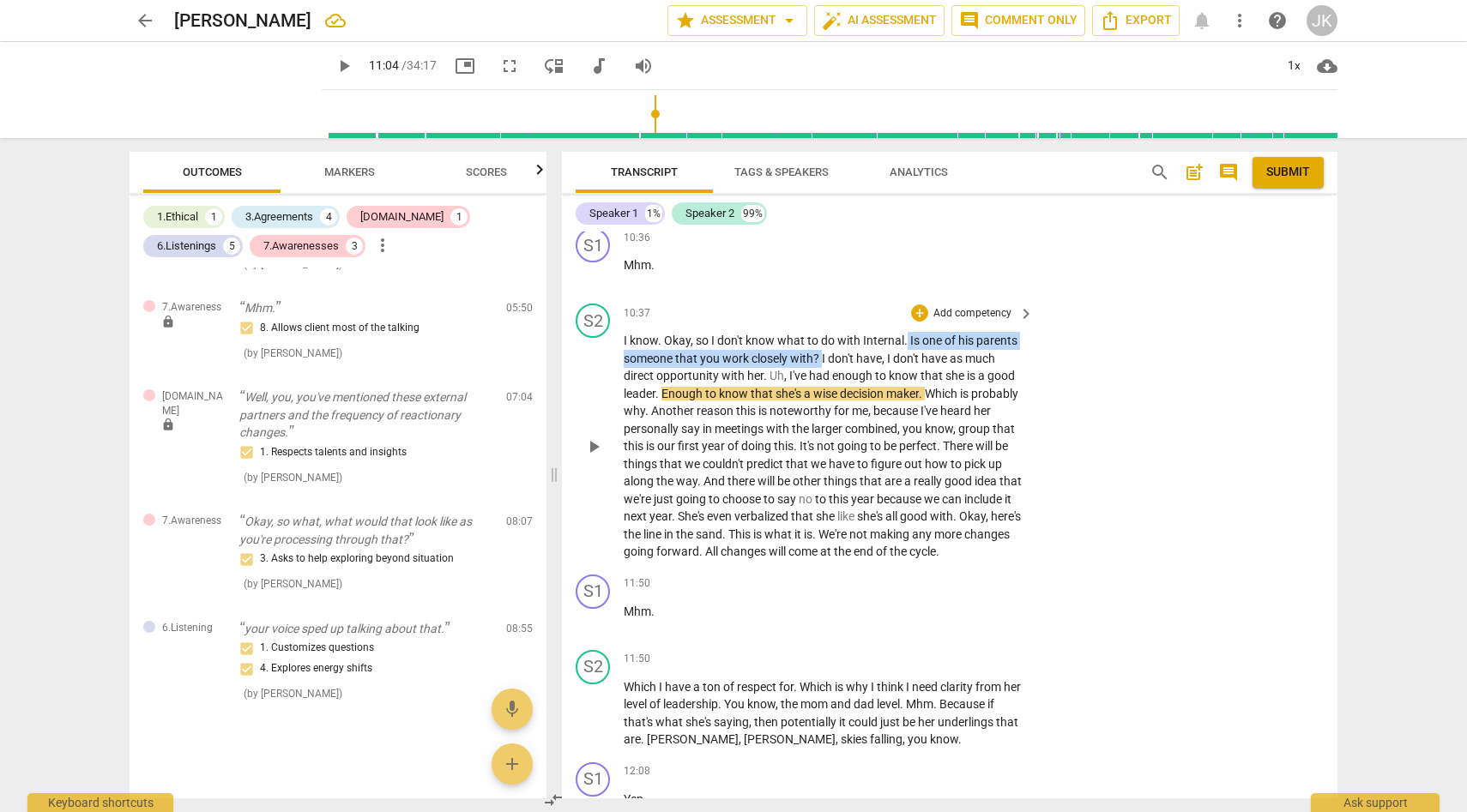
drag, startPoint x: 907, startPoint y: 341, endPoint x: 821, endPoint y: 358, distance: 87.7
click at [821, 358] on p "I know . Okay , so I don't know what to do with Internal . Is one of his parent…" at bounding box center [824, 446] width 402 height 229
click at [919, 312] on div "+" at bounding box center [919, 313] width 17 height 17
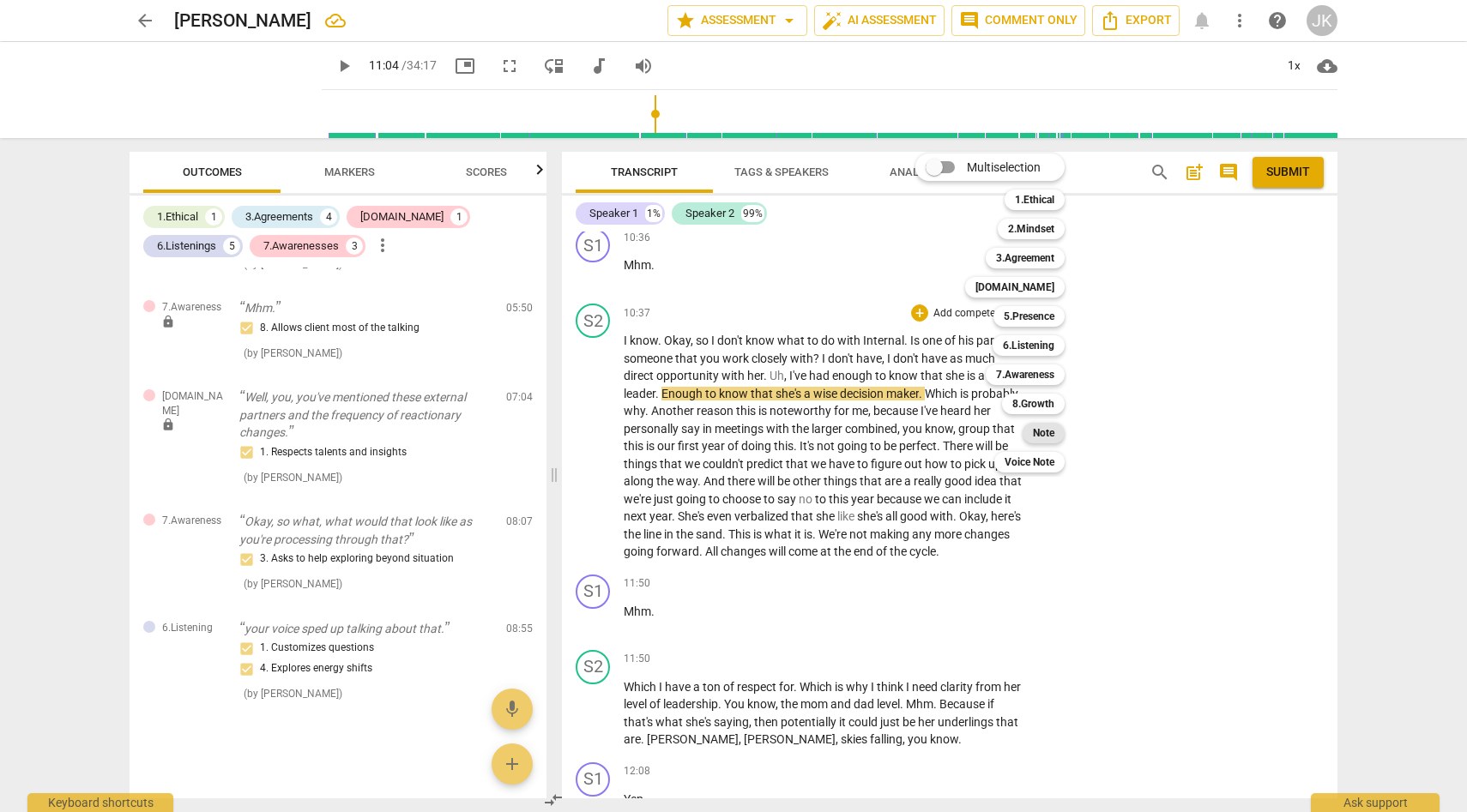
click at [1046, 431] on b "Note" at bounding box center [1044, 433] width 21 height 20
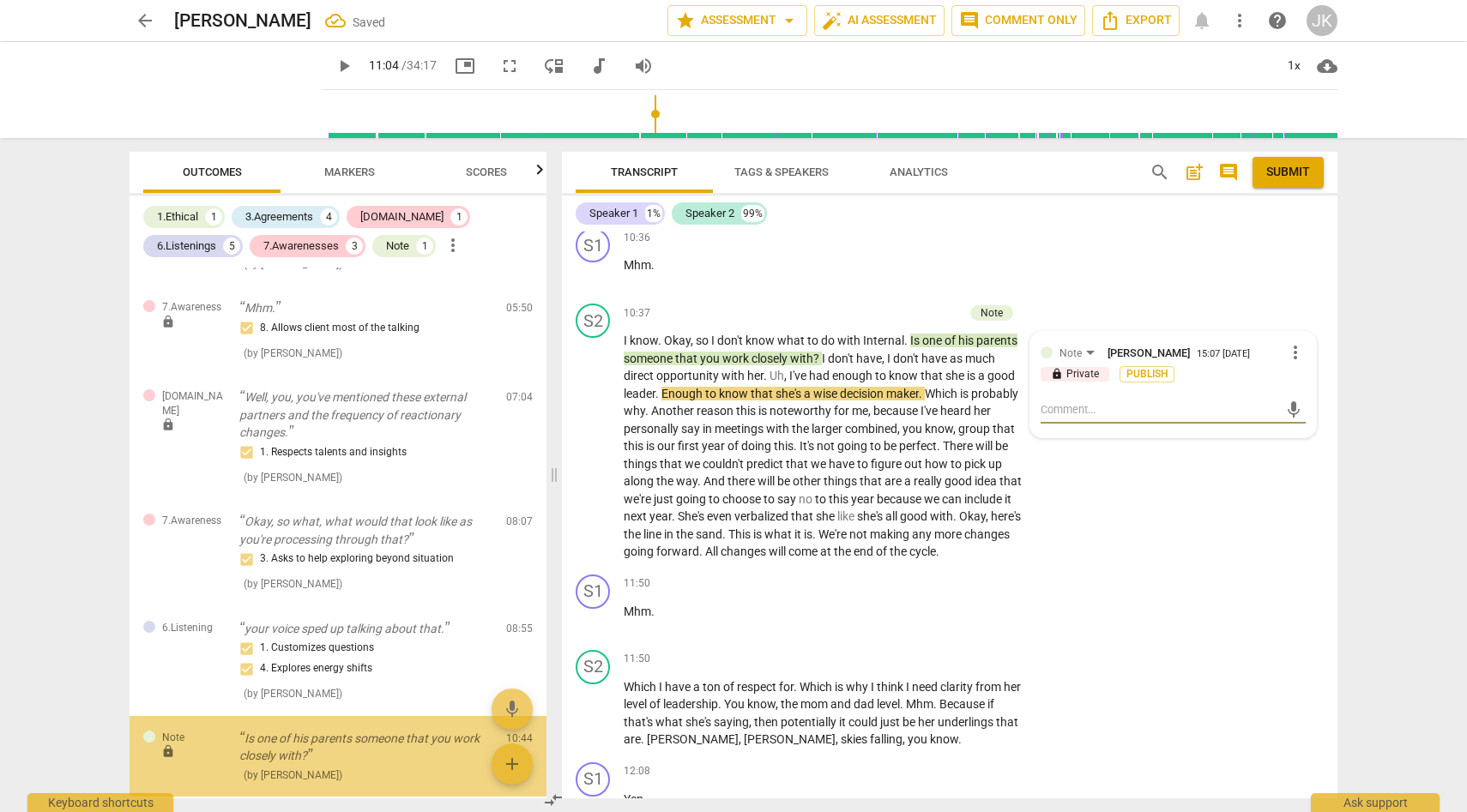
scroll to position [1394, 0]
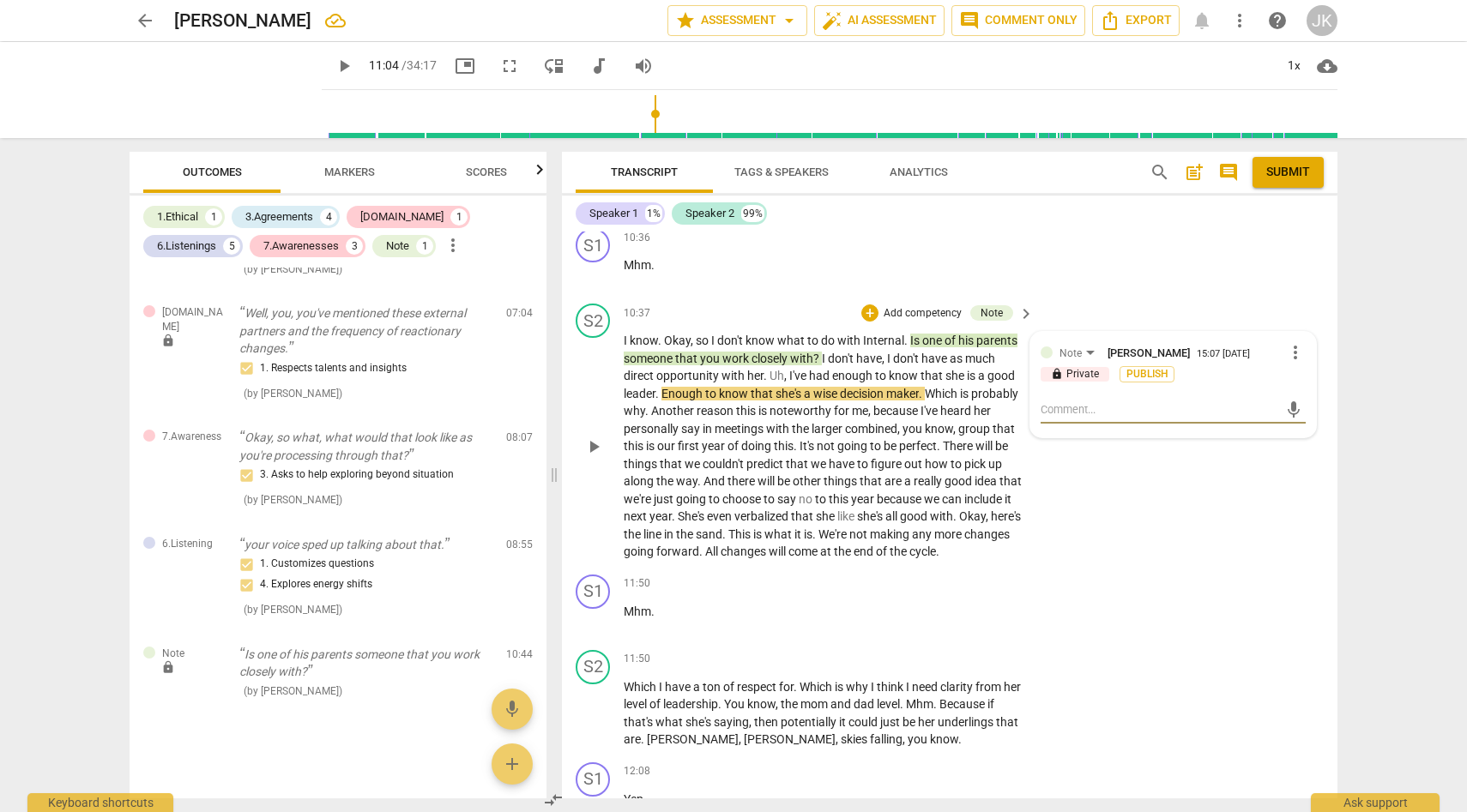
type textarea "C"
type textarea "Cl"
type textarea "Clo"
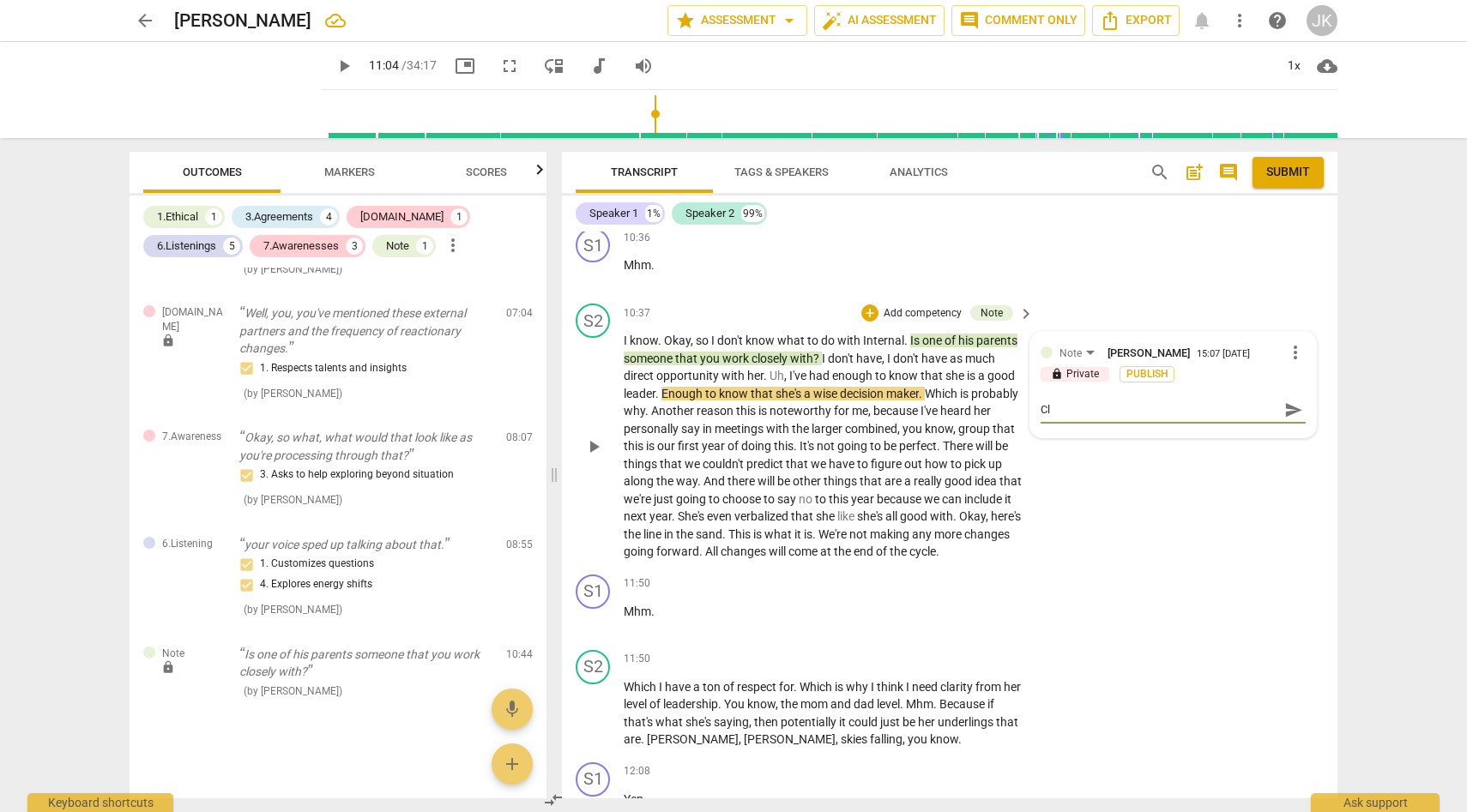
type textarea "Clo"
type textarea "Clos"
type textarea "Close"
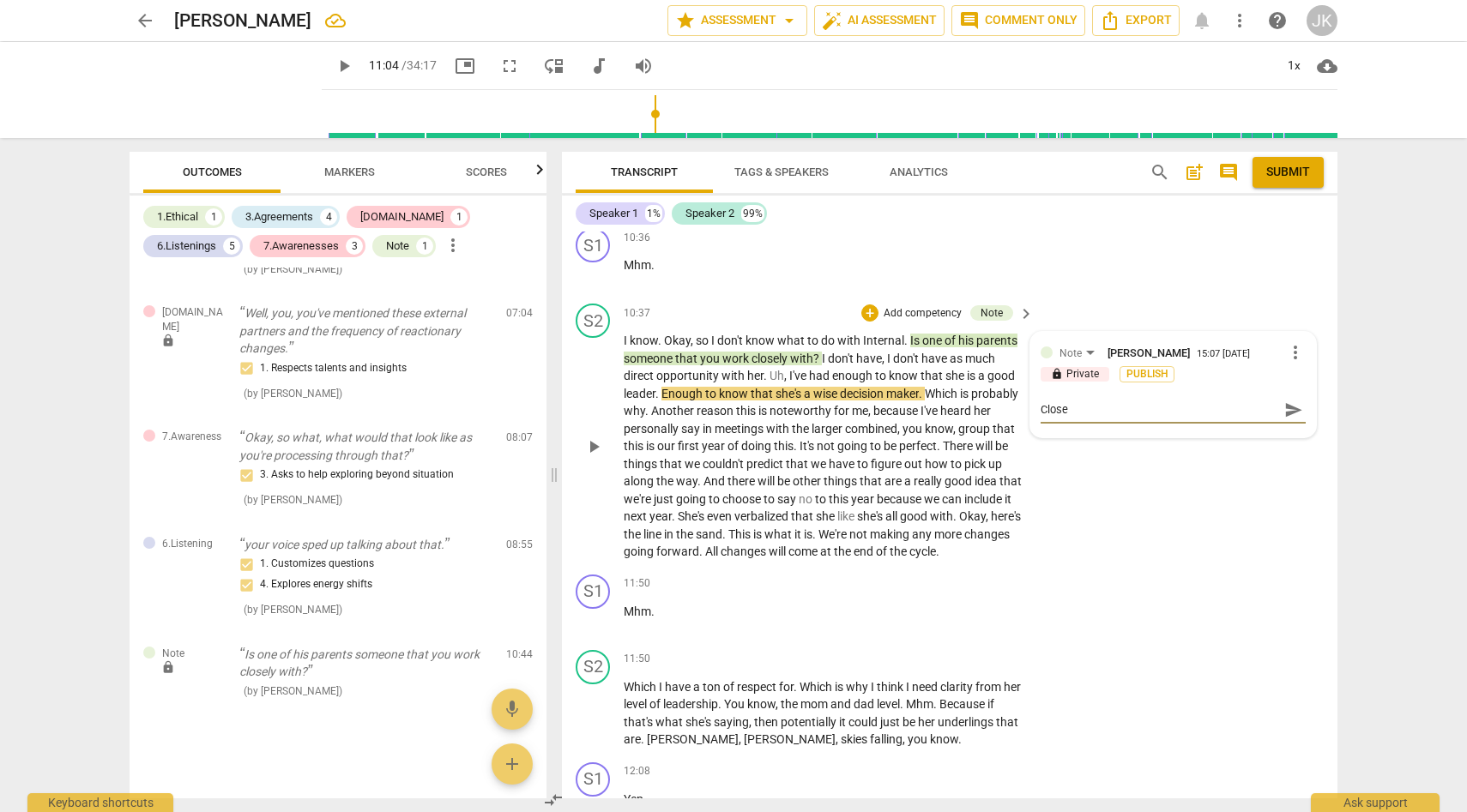
type textarea "Closed"
type textarea "Closed q"
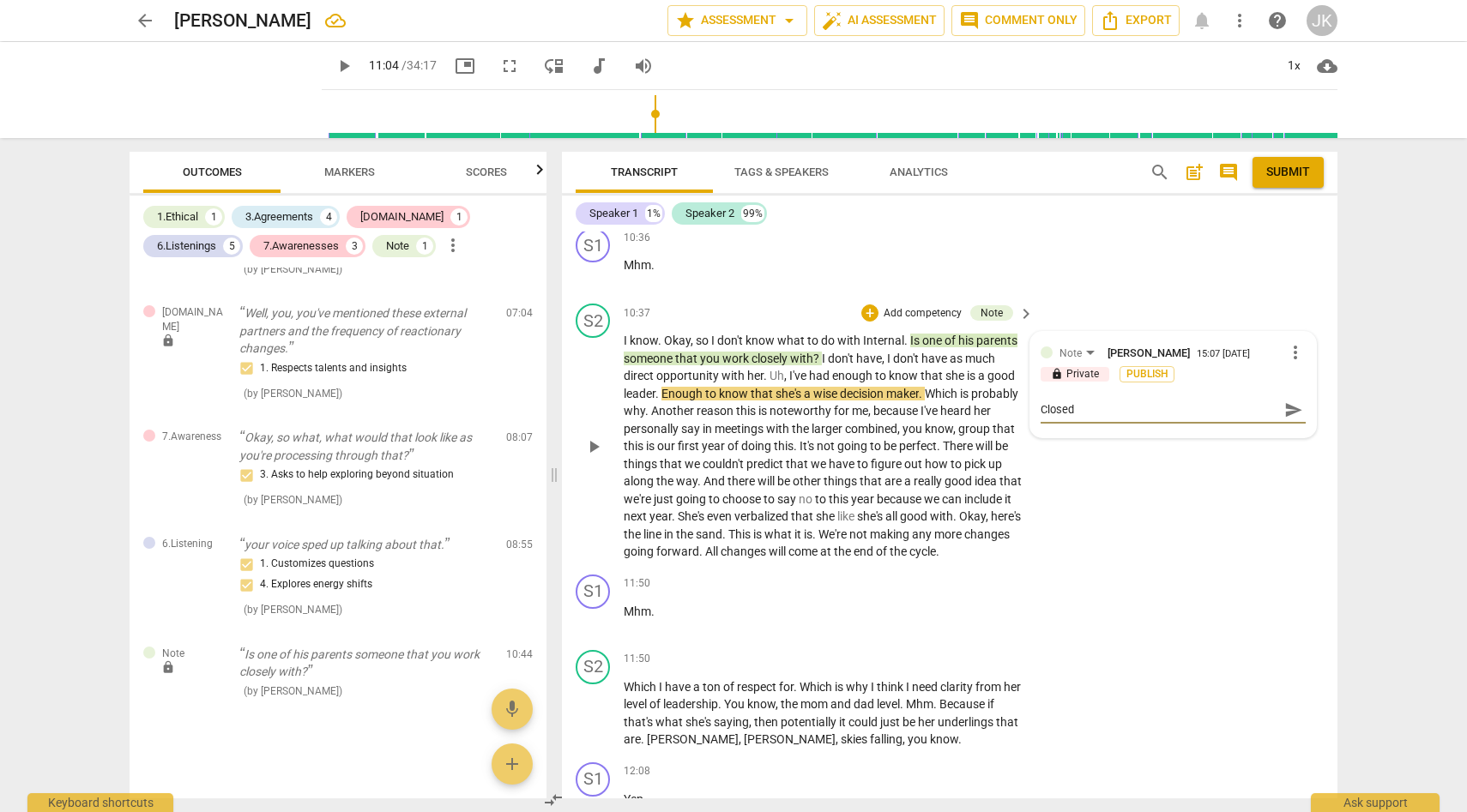
type textarea "Closed q"
type textarea "Closed qu"
type textarea "Closed que"
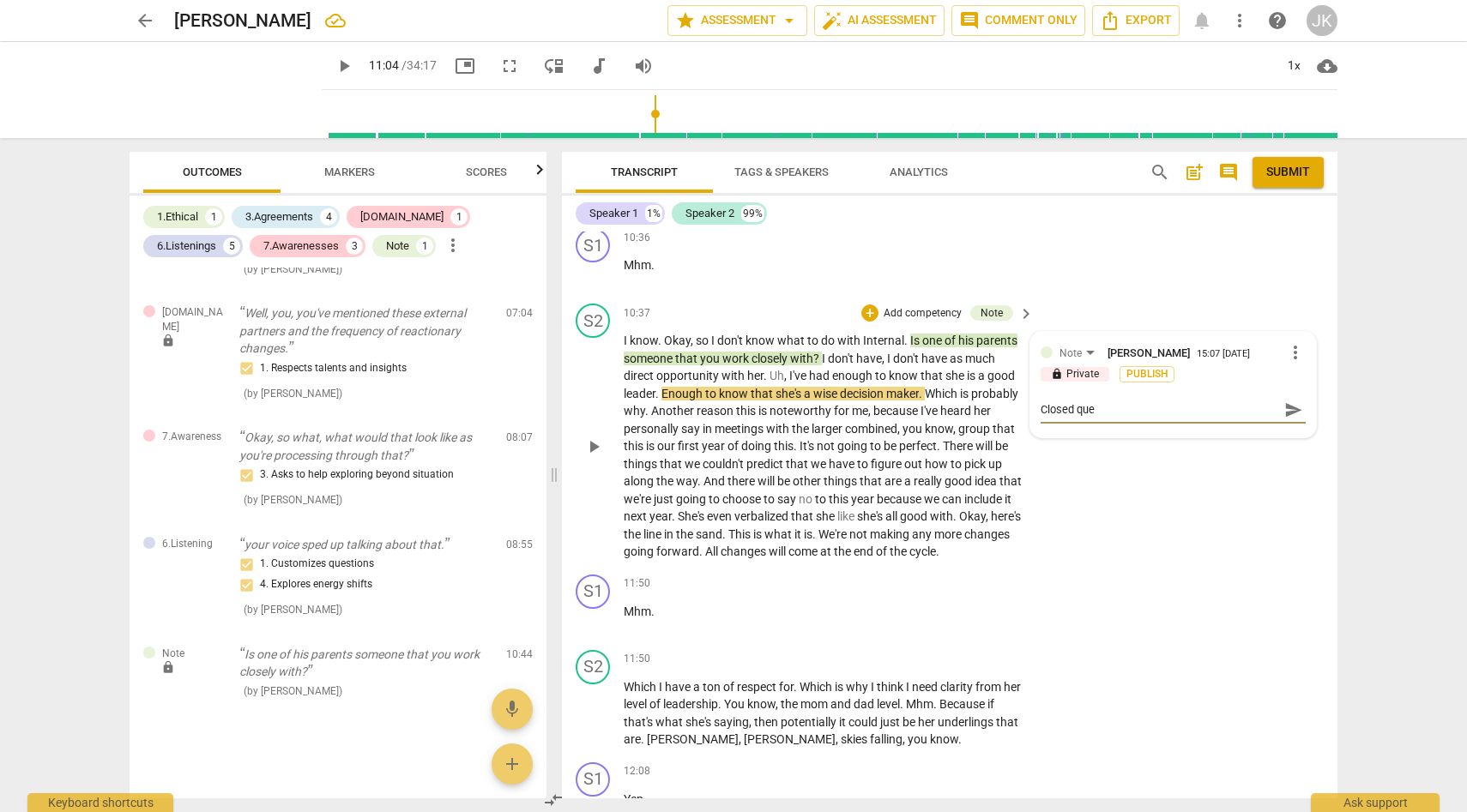
type textarea "Closed ques"
type textarea "Closed quest"
type textarea "Closed questi"
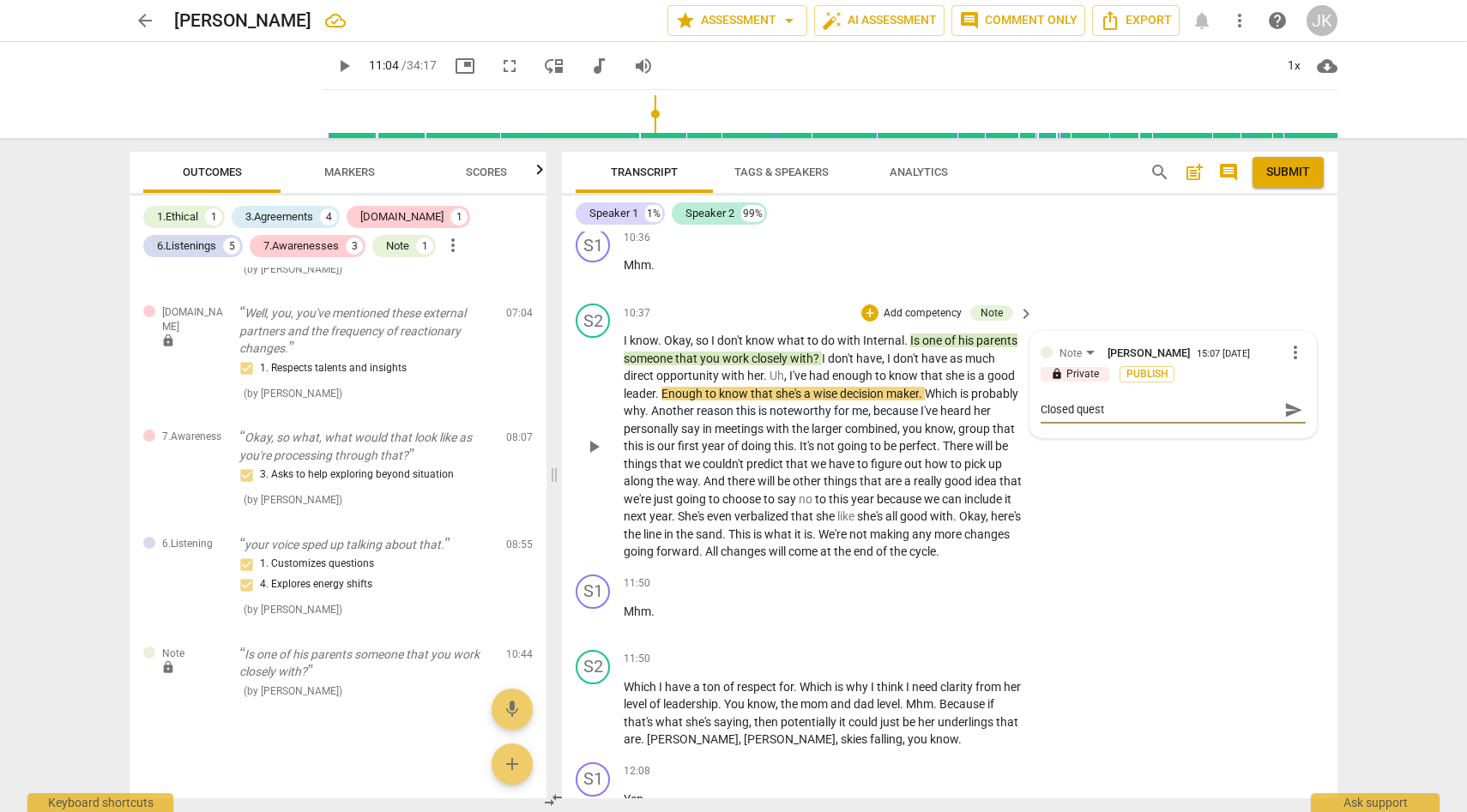
type textarea "Closed questi"
type textarea "Closed questio"
type textarea "Closed question"
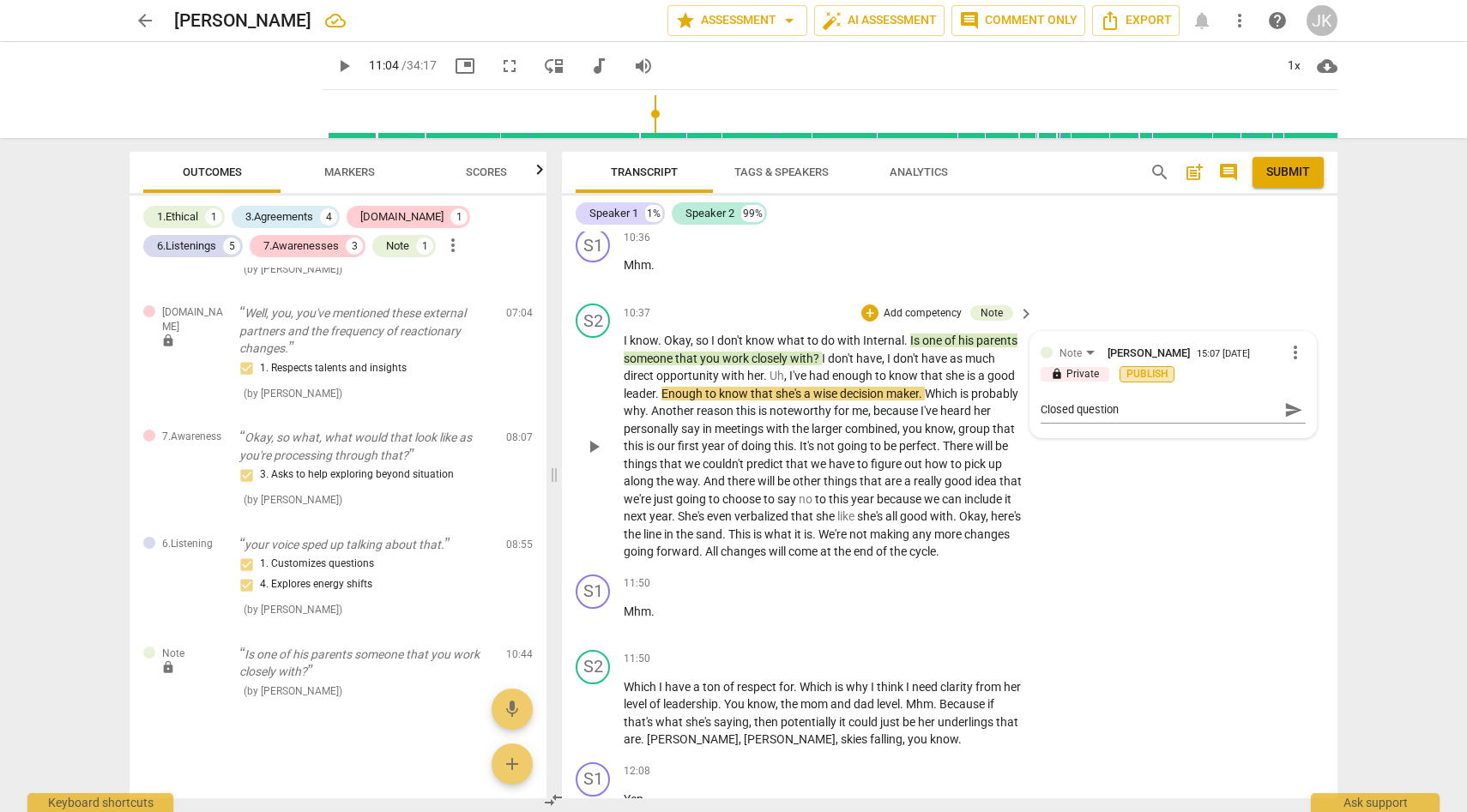
click at [1147, 374] on span "Publish" at bounding box center [1146, 374] width 26 height 14
click at [1157, 568] on div "S2 play_arrow pause 10:37 + Add competency Note keyboard_arrow_right I know . O…" at bounding box center [949, 432] width 776 height 271
click at [597, 454] on span "play_arrow" at bounding box center [593, 446] width 20 height 20
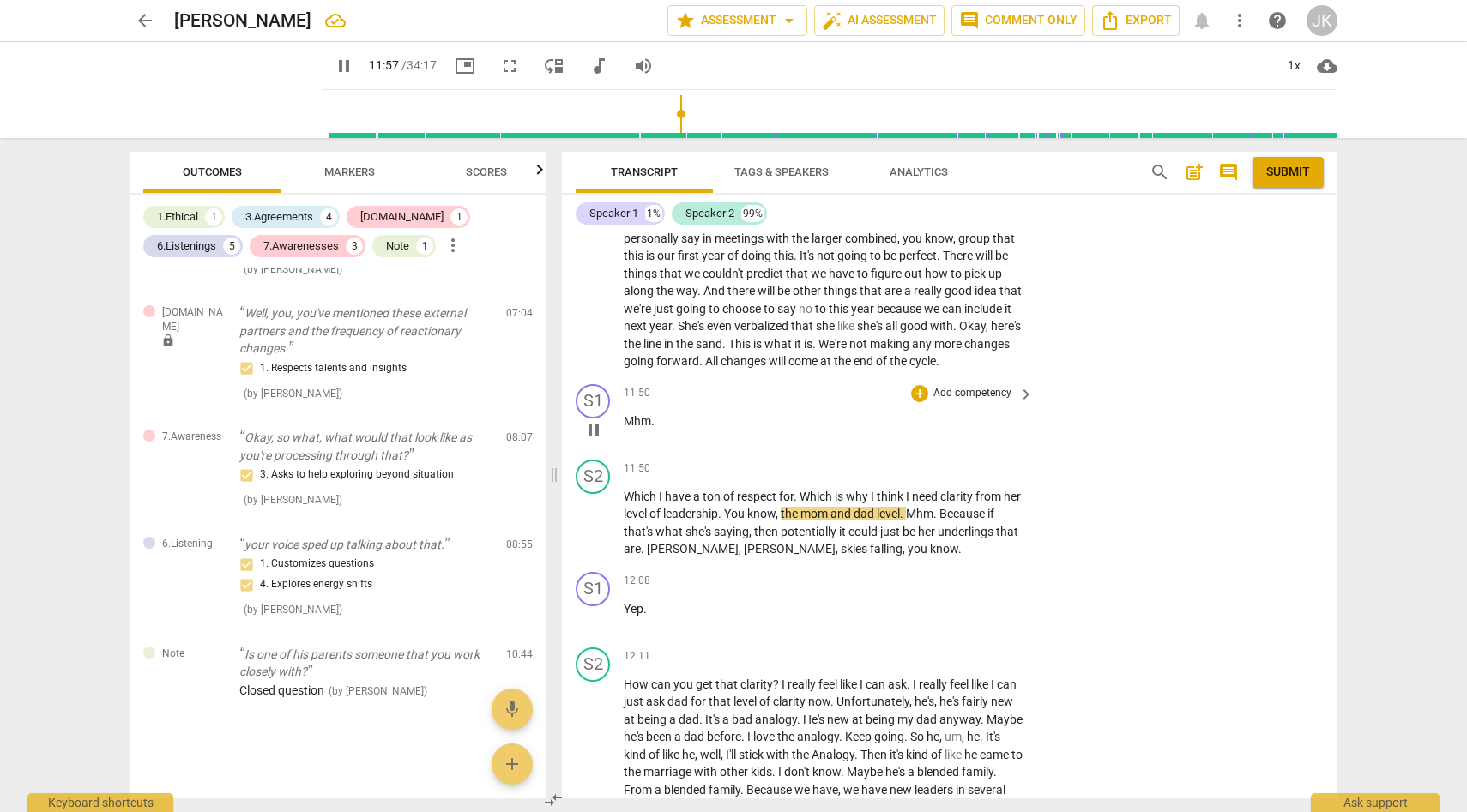
scroll to position [2830, 0]
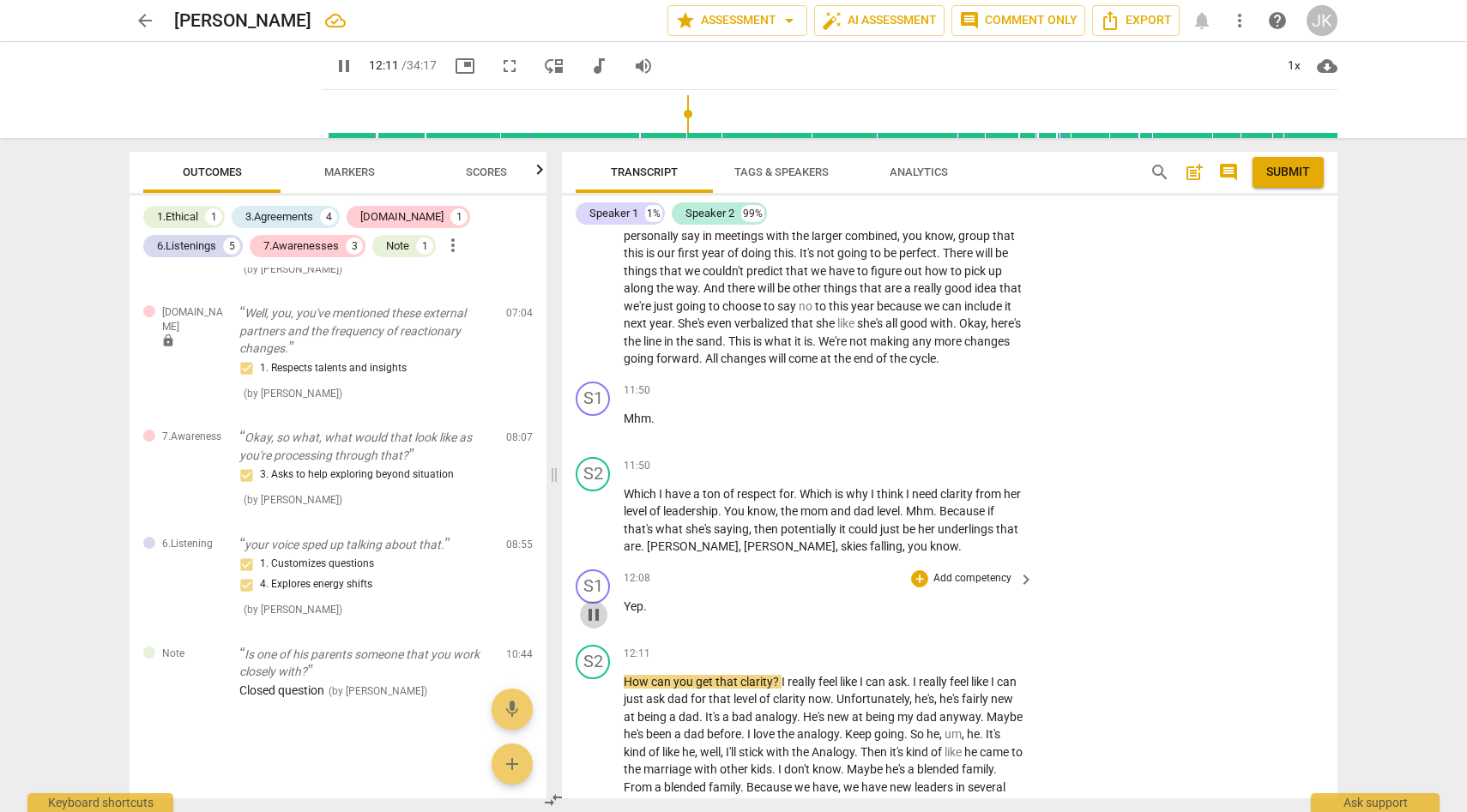
click at [595, 625] on span "pause" at bounding box center [593, 614] width 20 height 20
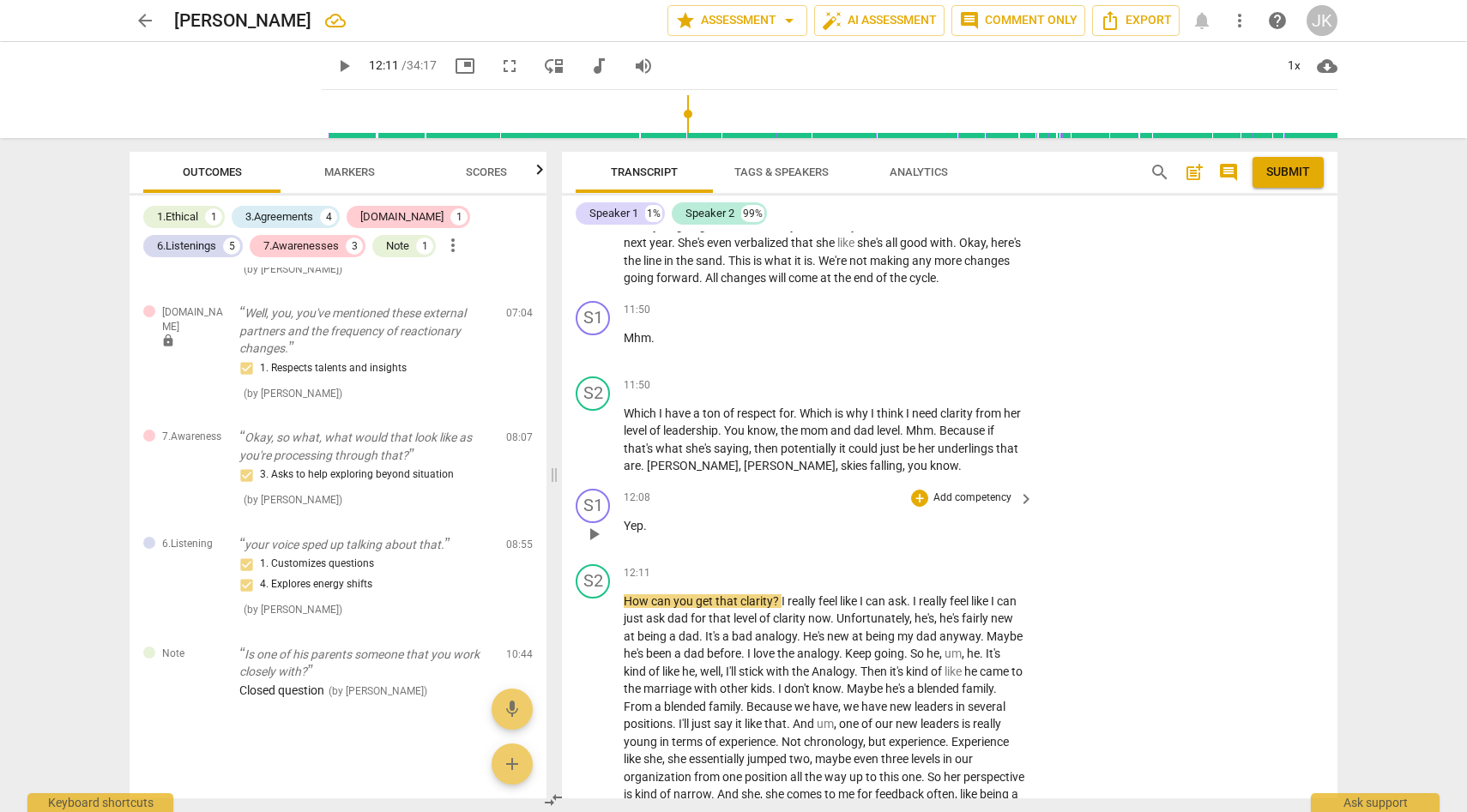
scroll to position [2913, 0]
click at [595, 714] on span "play_arrow" at bounding box center [593, 703] width 20 height 20
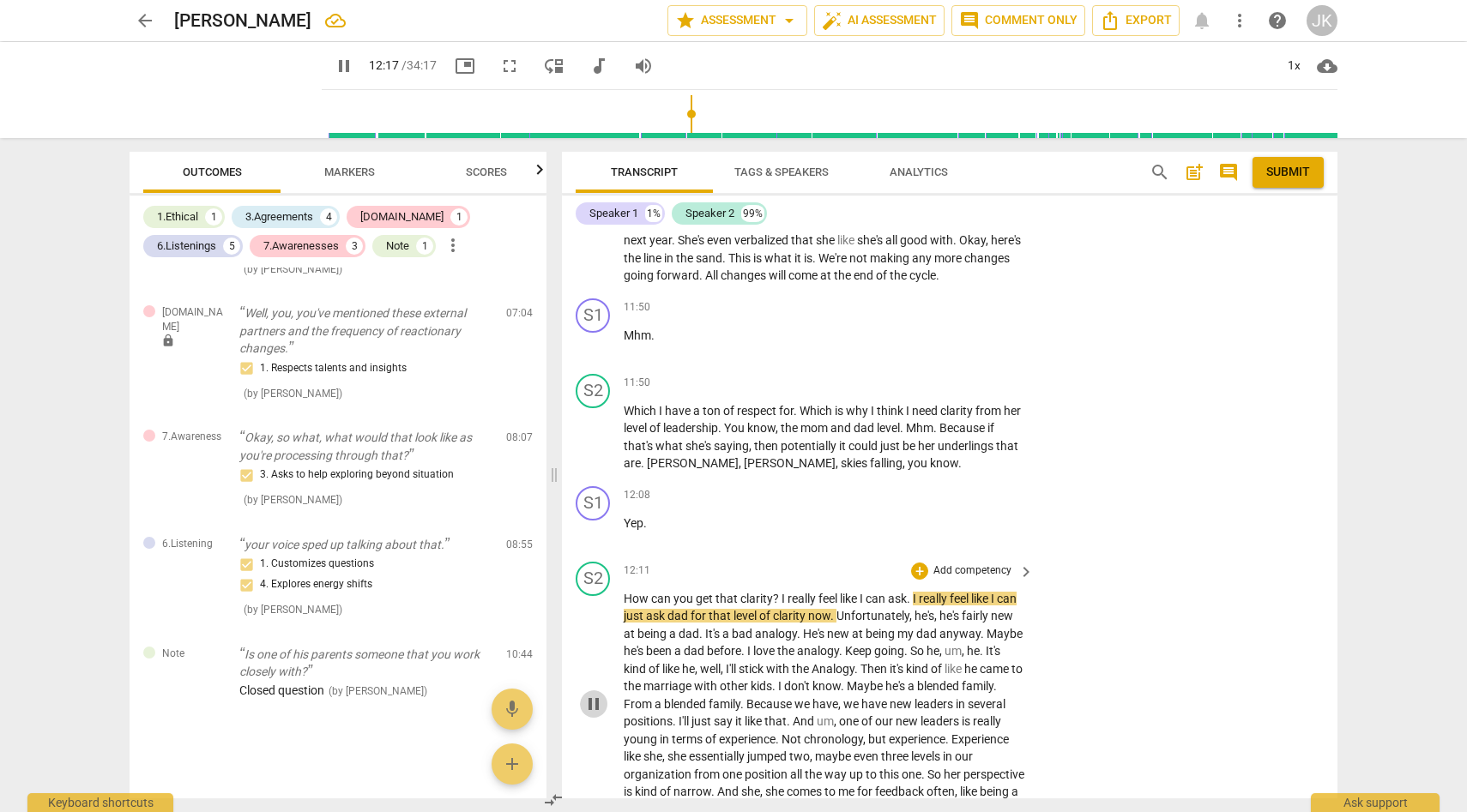
click at [592, 714] on span "pause" at bounding box center [593, 703] width 20 height 20
drag, startPoint x: 623, startPoint y: 613, endPoint x: 777, endPoint y: 613, distance: 154.0
click at [777, 613] on p "How can you get that clarity ? I really feel like I can ask . I really feel lik…" at bounding box center [824, 704] width 402 height 229
click at [919, 580] on div "+" at bounding box center [919, 571] width 17 height 17
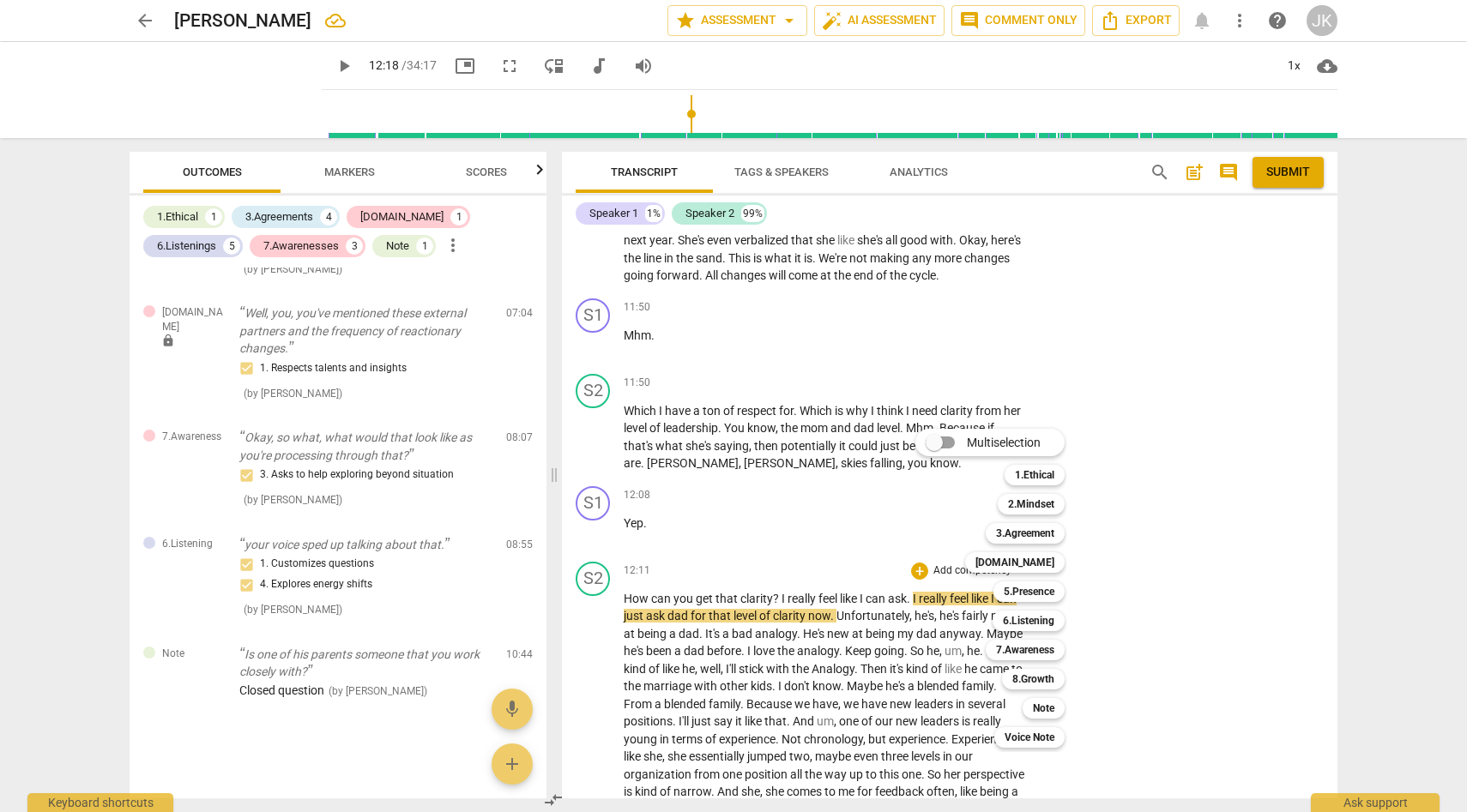
click at [343, 172] on div at bounding box center [733, 406] width 1467 height 812
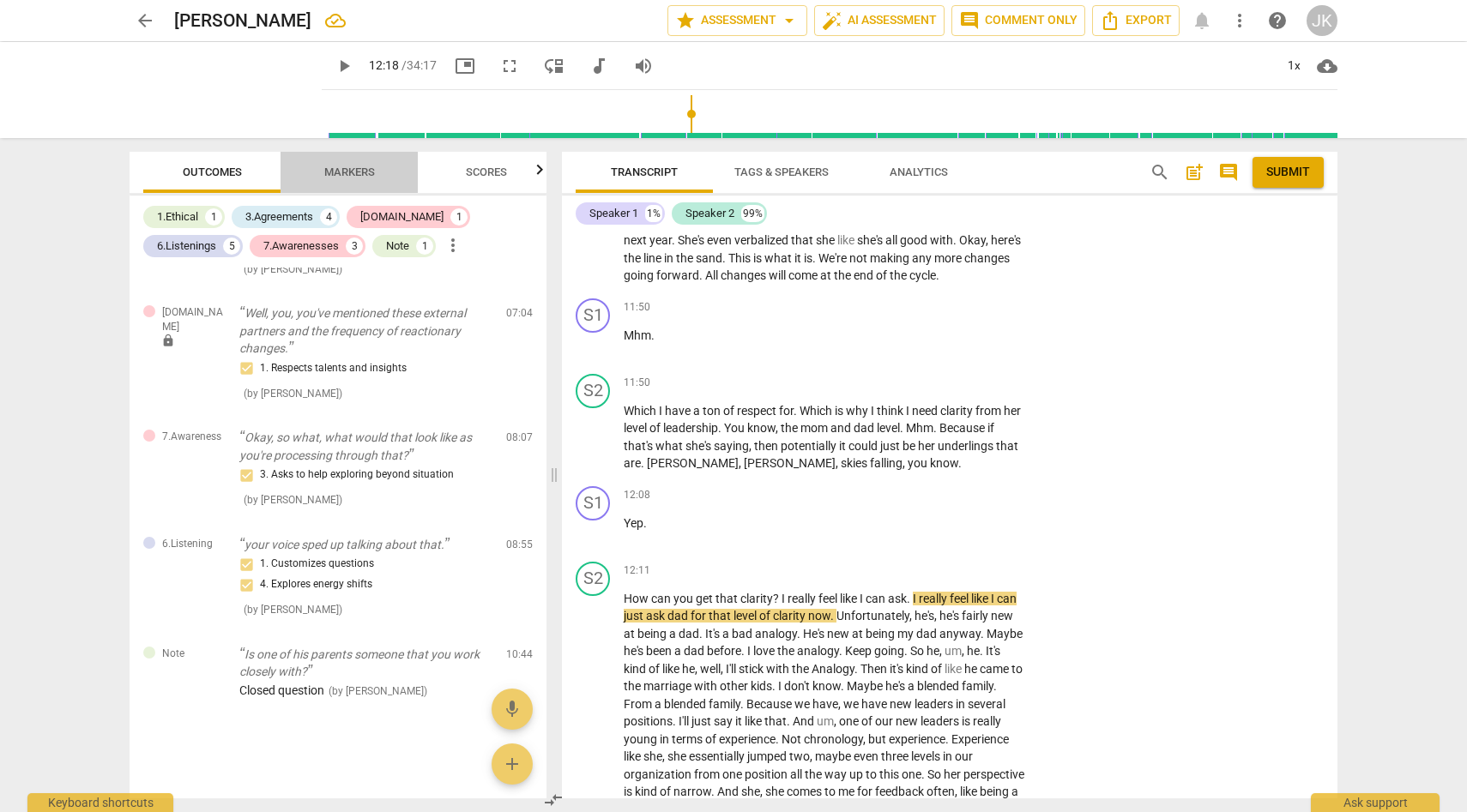
click at [343, 172] on span "Markers" at bounding box center [349, 172] width 51 height 12
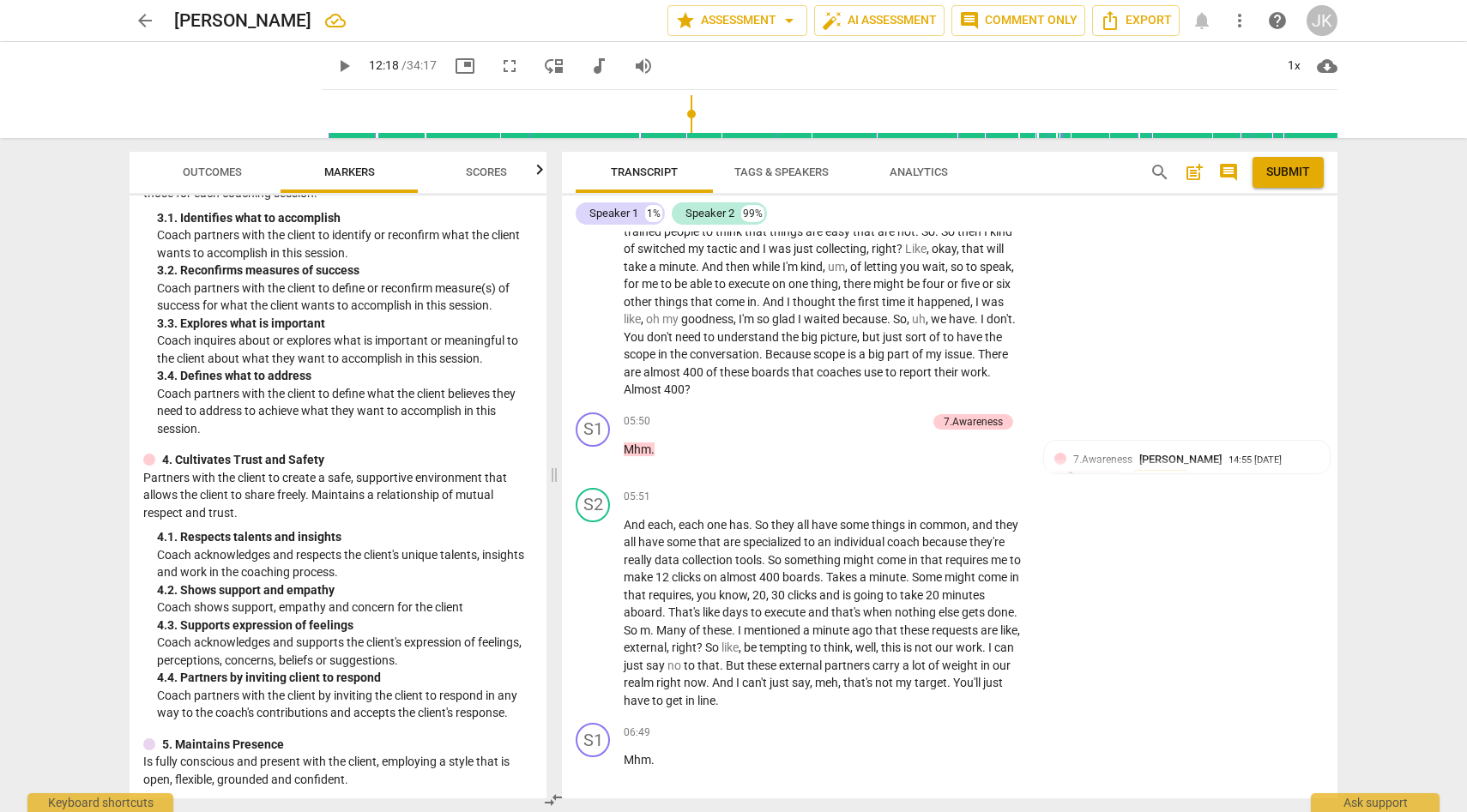
scroll to position [1301, 0]
click at [1181, 467] on span "Jane Knight" at bounding box center [1180, 461] width 82 height 12
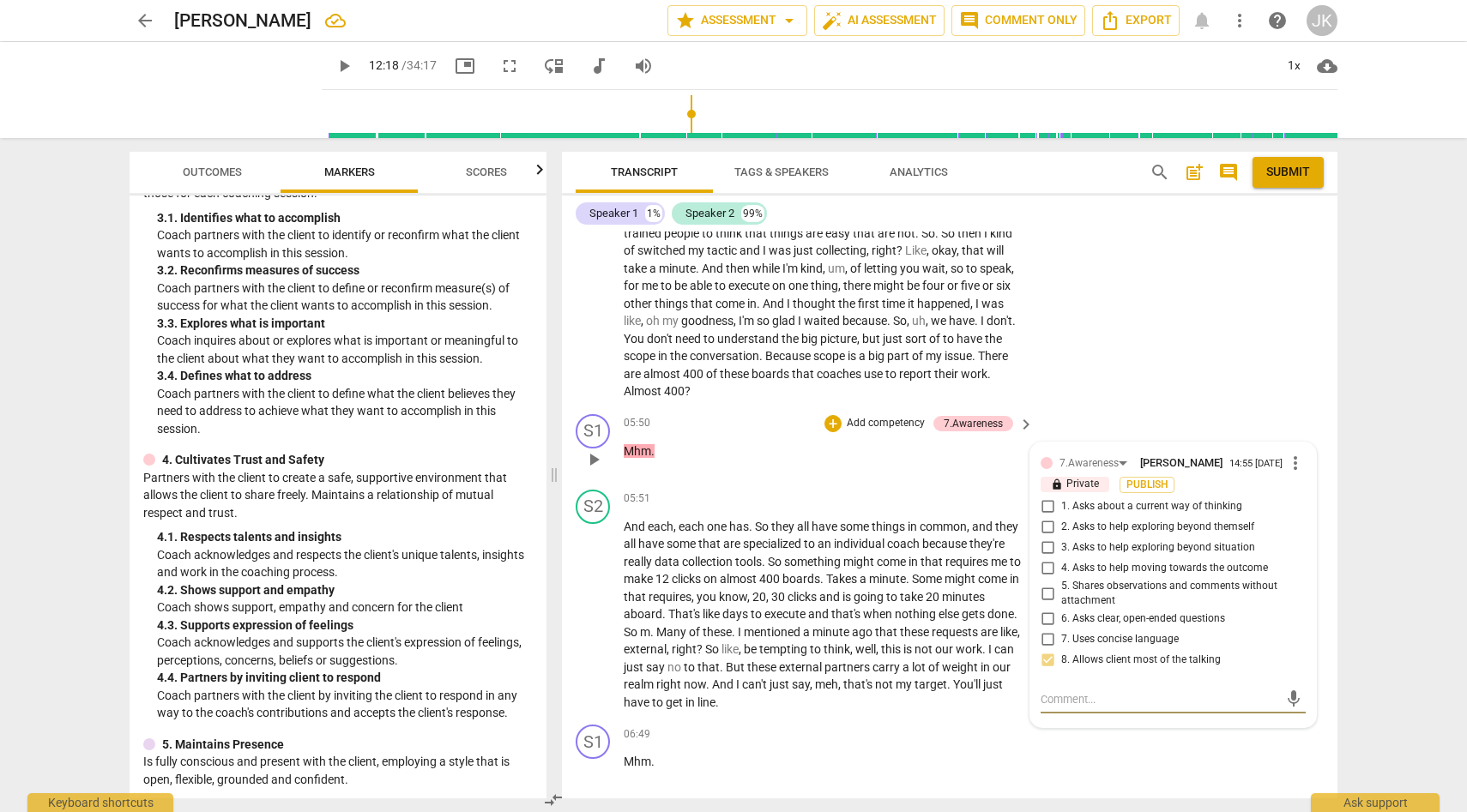
click at [1289, 474] on span "more_vert" at bounding box center [1295, 463] width 20 height 20
click at [1316, 513] on li "Delete" at bounding box center [1308, 514] width 59 height 33
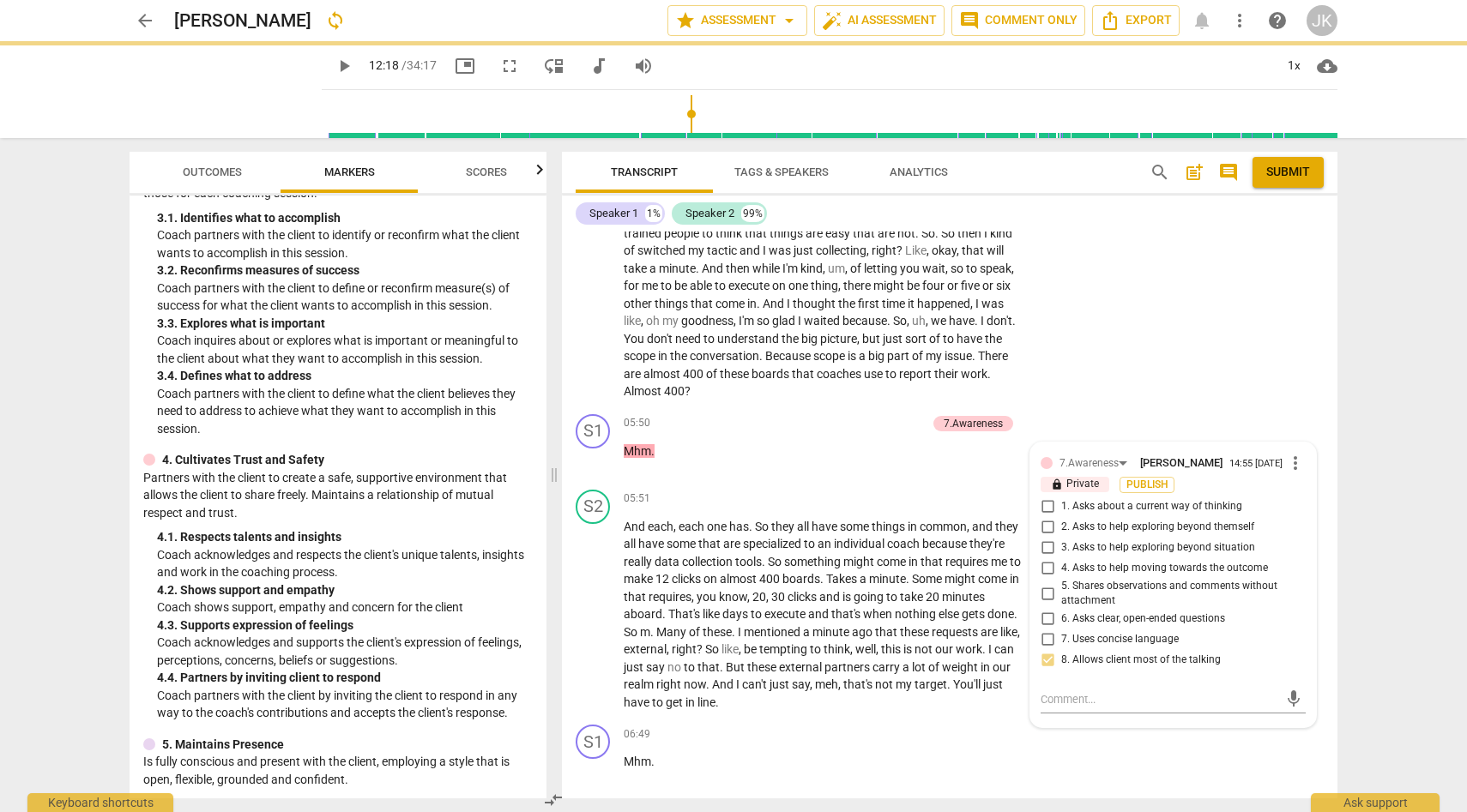
type input "738"
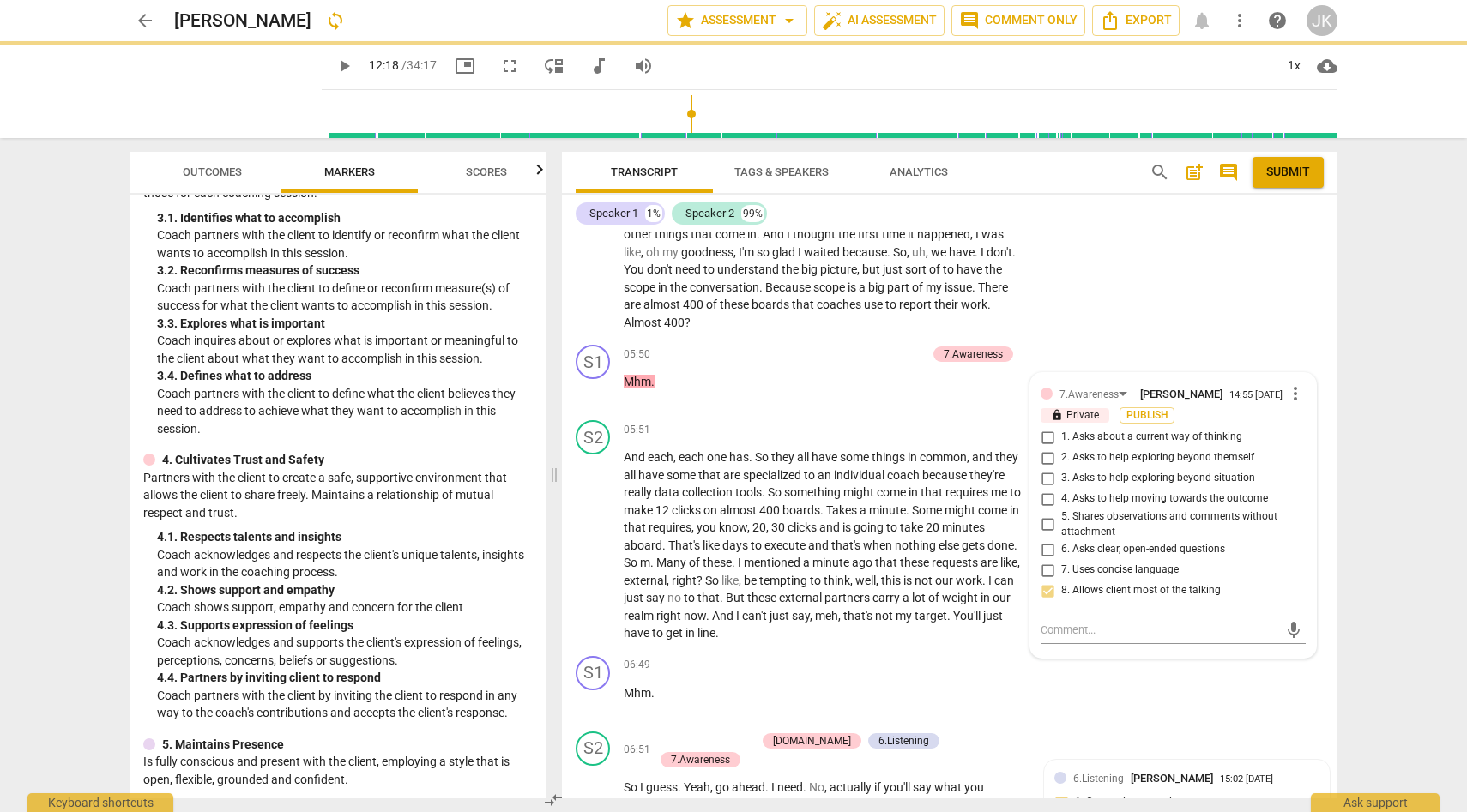
scroll to position [1231, 0]
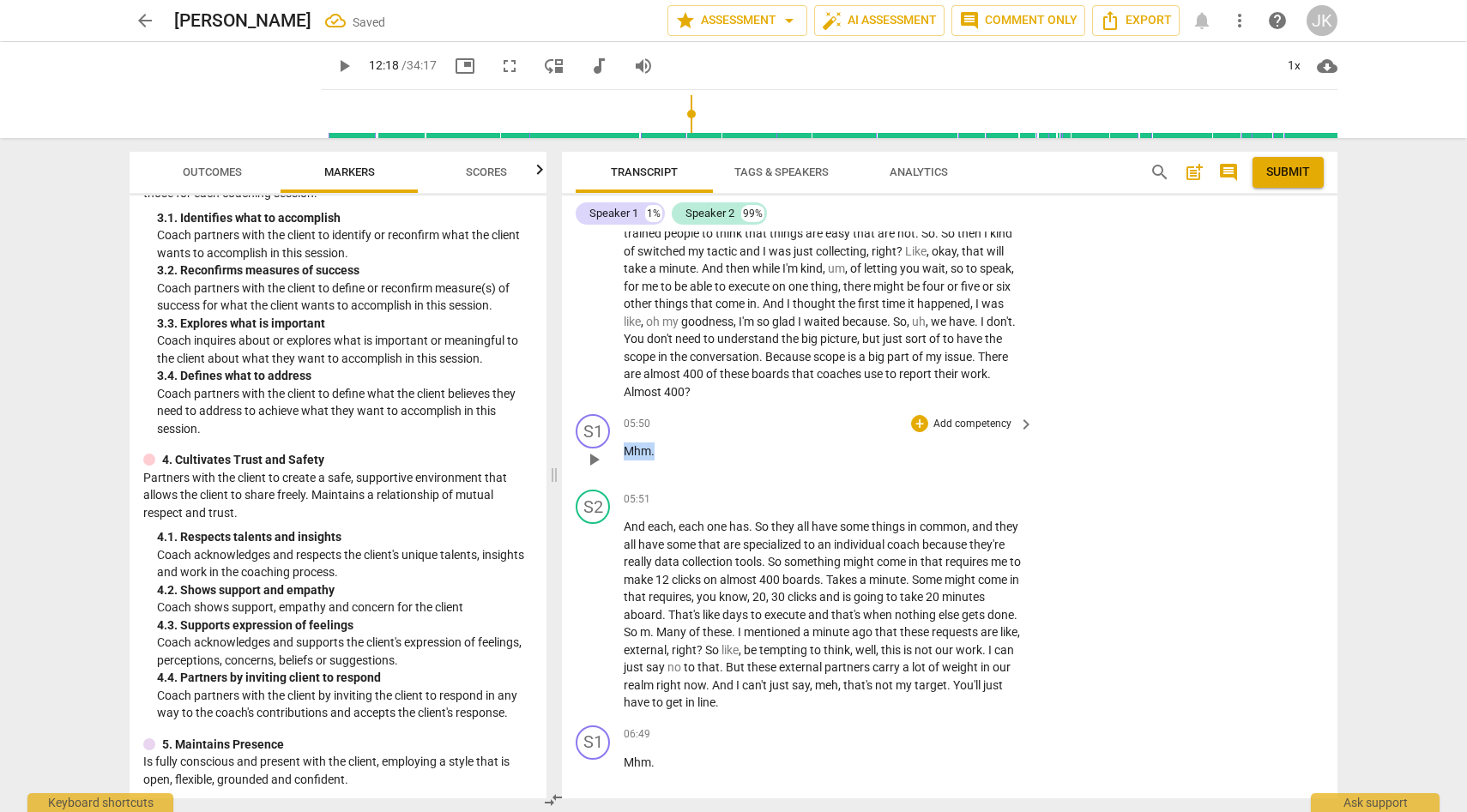
drag, startPoint x: 646, startPoint y: 464, endPoint x: 663, endPoint y: 461, distance: 17.3
click at [663, 460] on p "Mhm ." at bounding box center [824, 451] width 402 height 18
click at [923, 432] on div "+" at bounding box center [919, 423] width 17 height 17
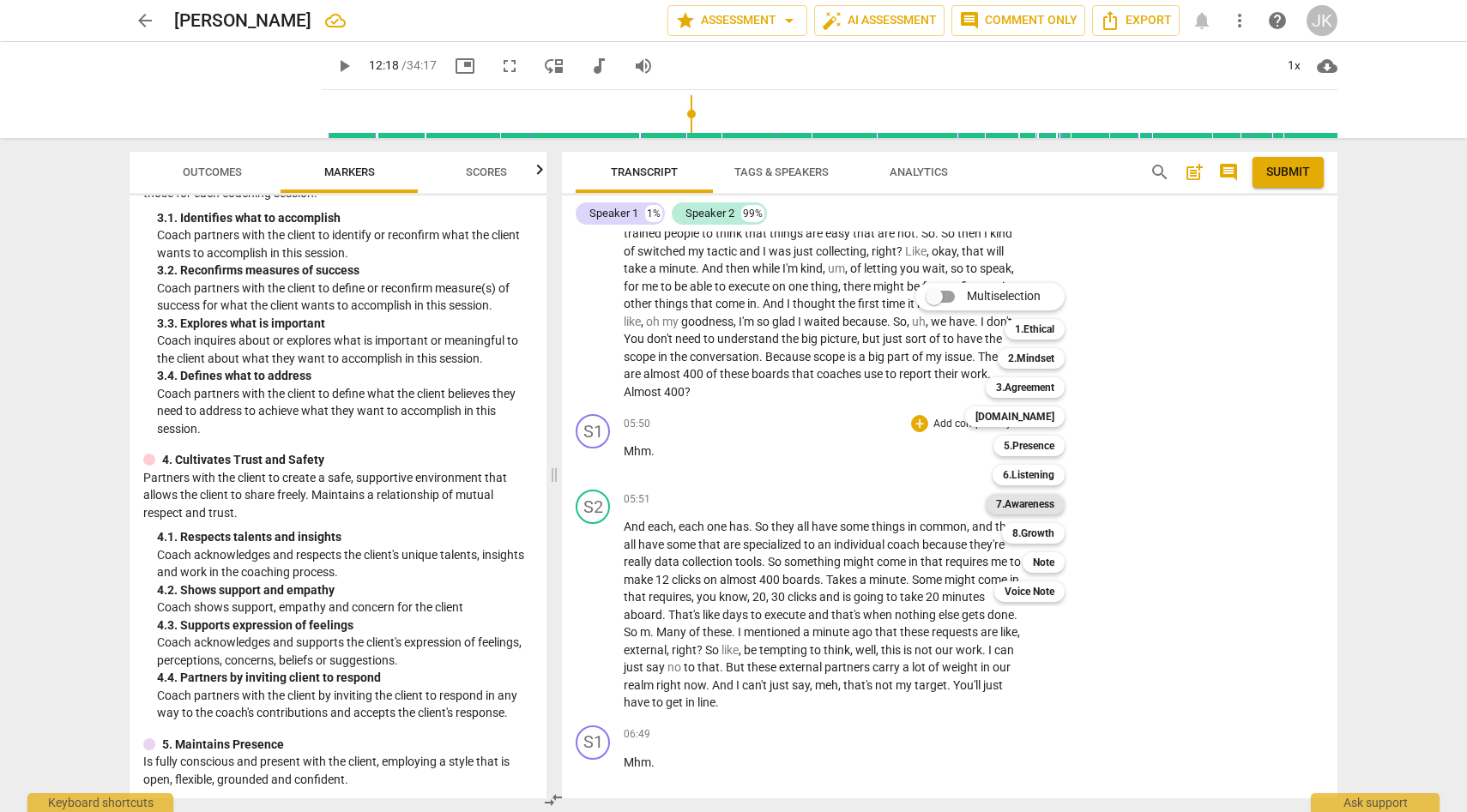
click at [1023, 501] on b "7.Awareness" at bounding box center [1024, 504] width 58 height 20
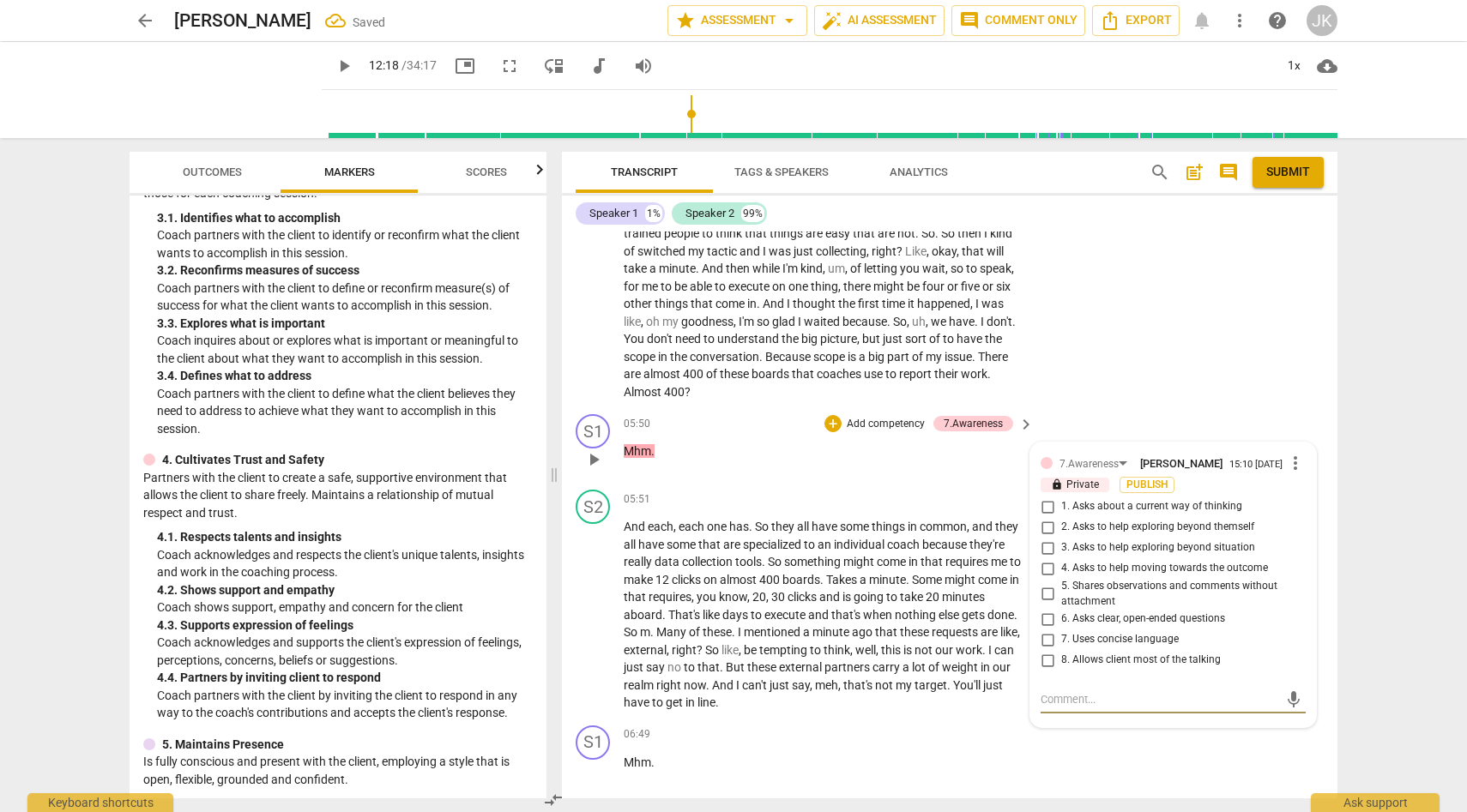
click at [1047, 670] on input "8. Allows client most of the talking" at bounding box center [1047, 660] width 28 height 20
checkbox input "true"
click at [1144, 760] on div "S1 play_arrow pause 06:49 + Add competency keyboard_arrow_right Mhm ." at bounding box center [949, 756] width 776 height 76
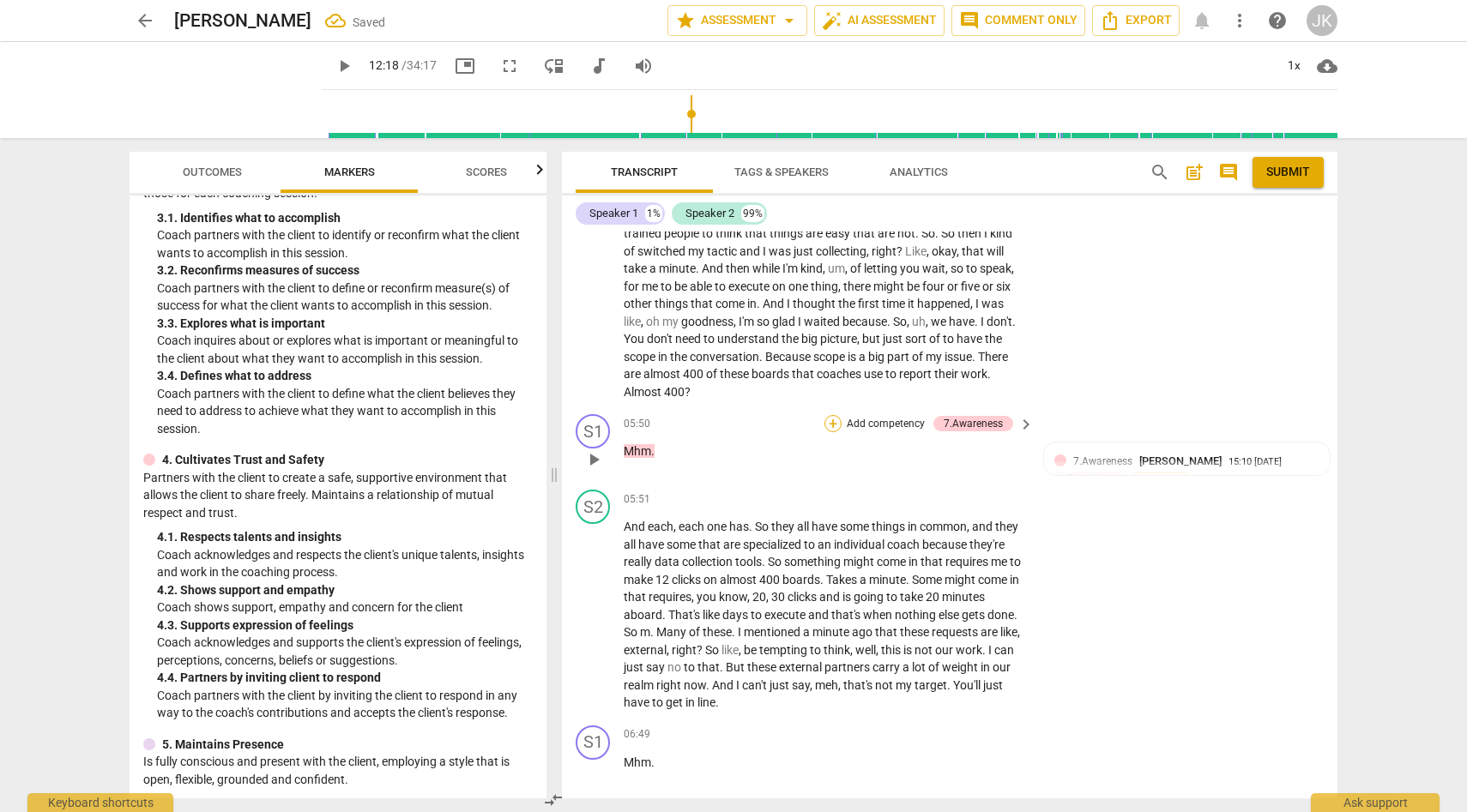
click at [831, 432] on div "+" at bounding box center [833, 423] width 17 height 17
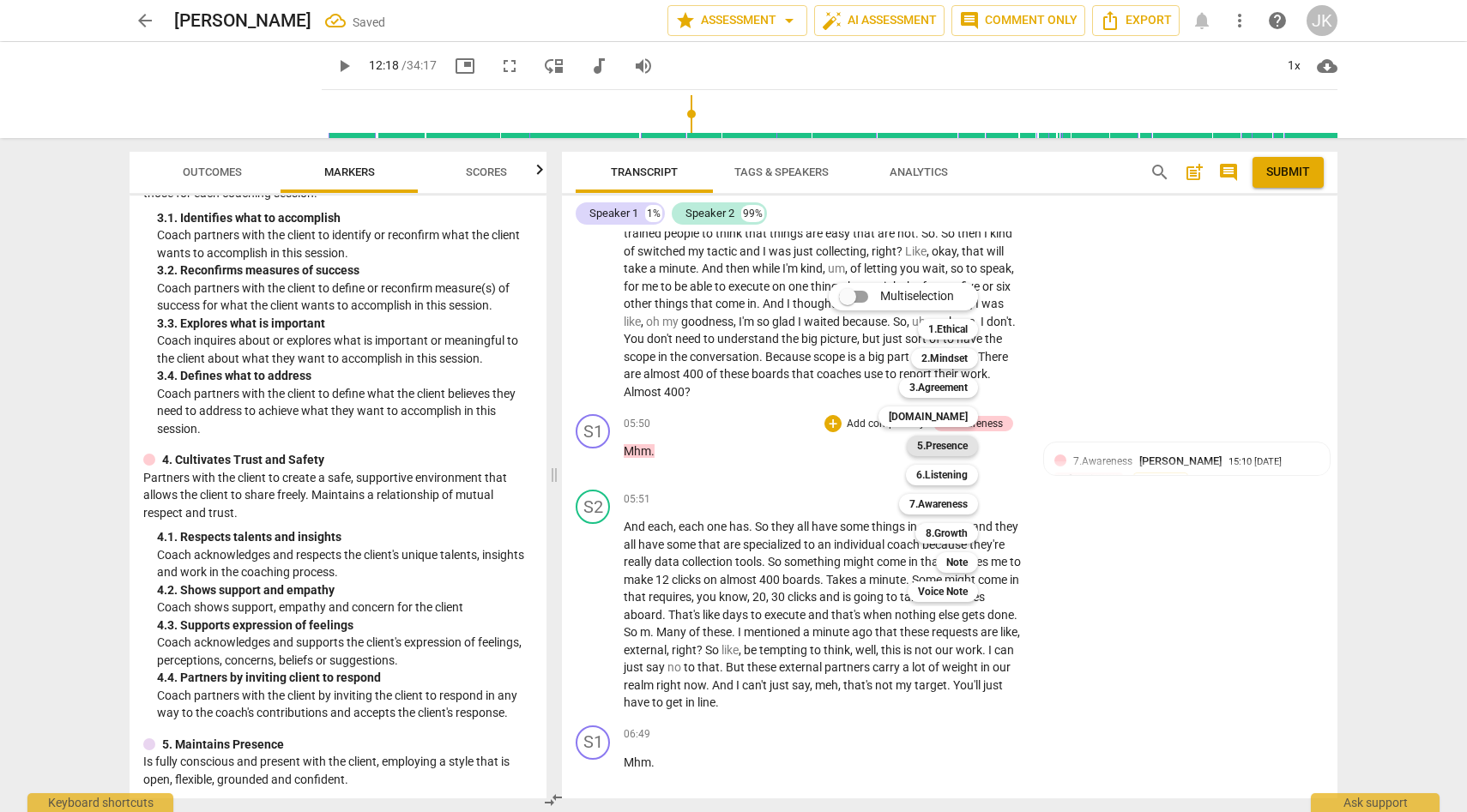
click at [955, 444] on b "5.Presence" at bounding box center [942, 445] width 51 height 20
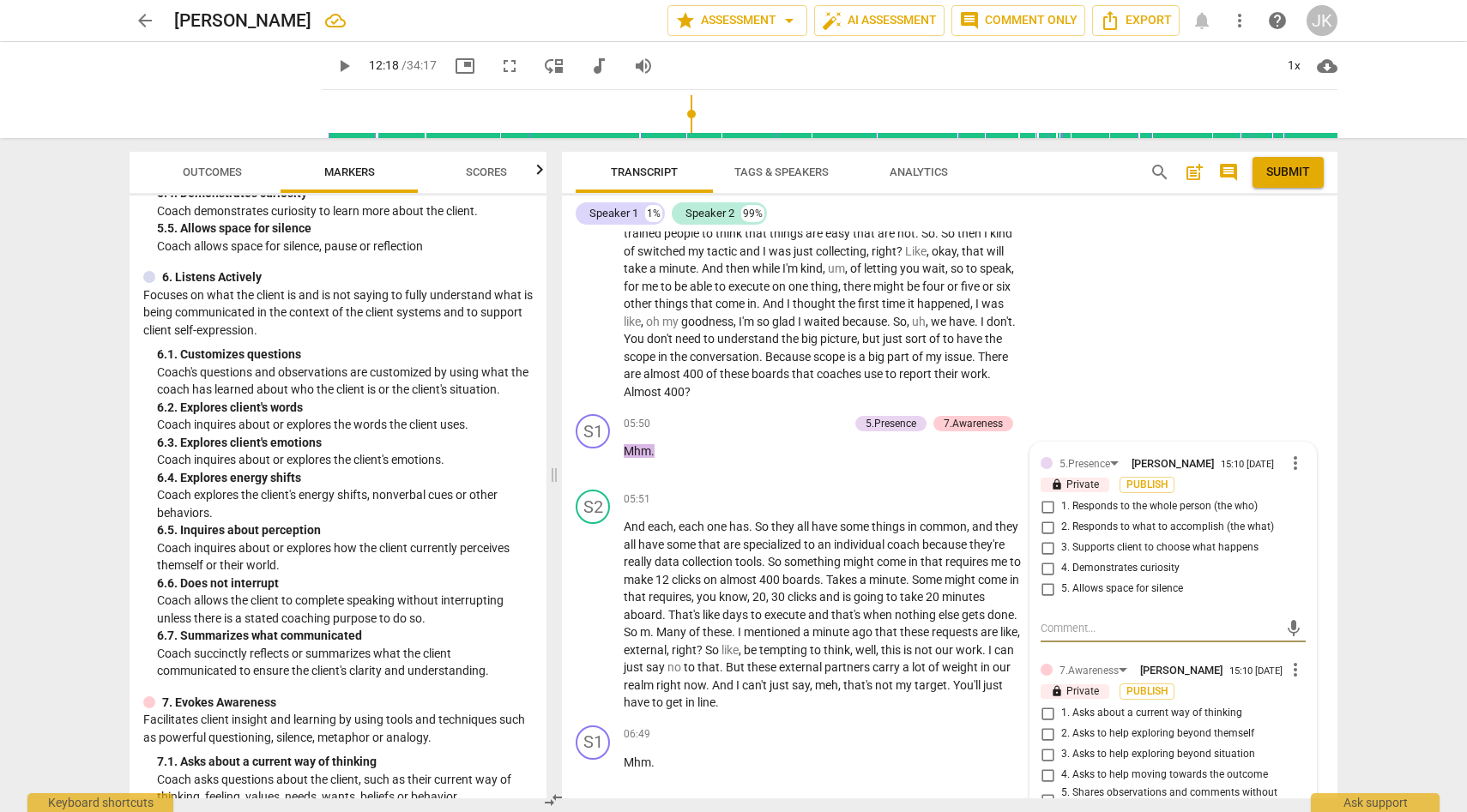
scroll to position [1133, 0]
click at [1292, 474] on span "more_vert" at bounding box center [1295, 463] width 20 height 20
click at [1310, 509] on li "Delete" at bounding box center [1308, 514] width 59 height 33
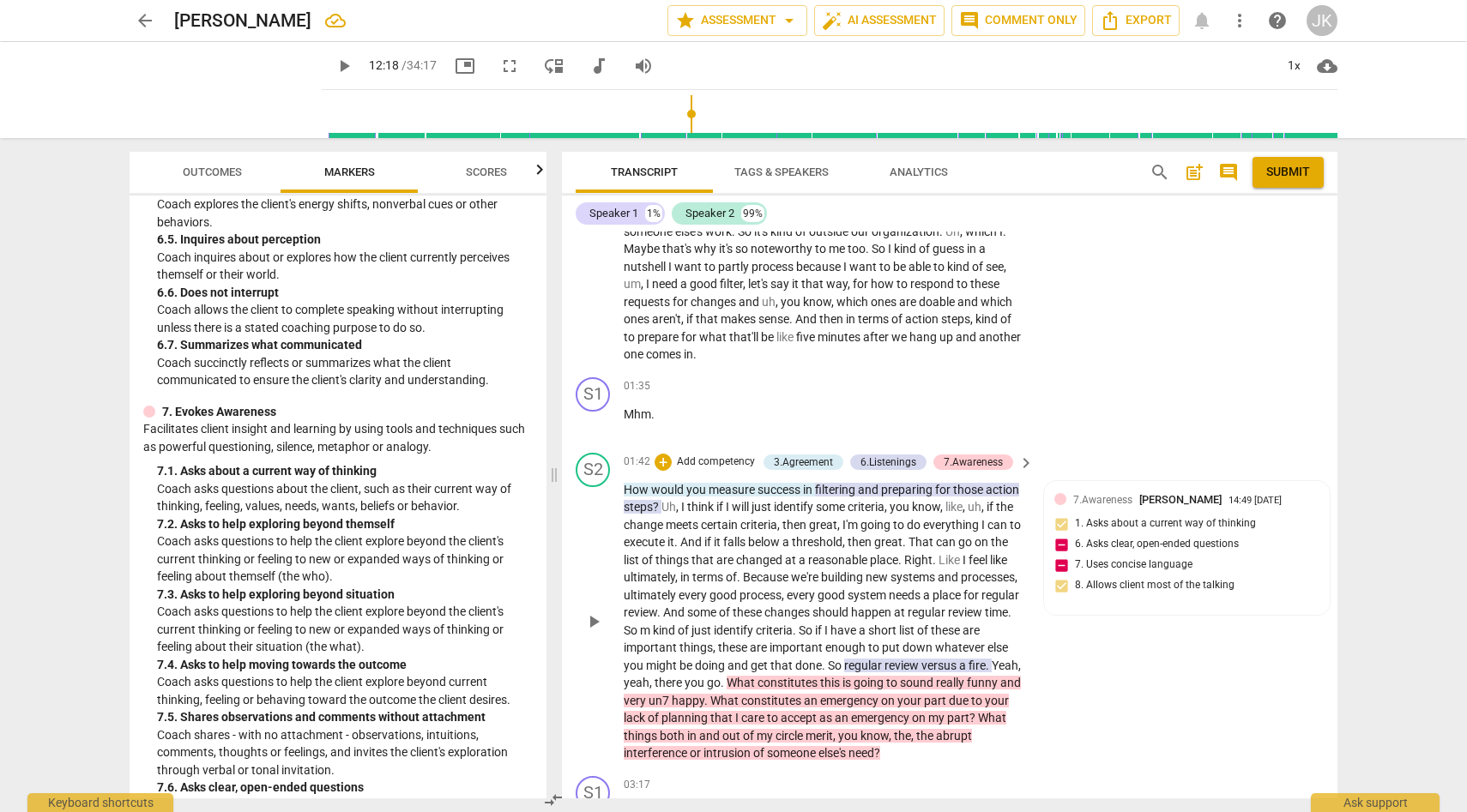
scroll to position [272, 0]
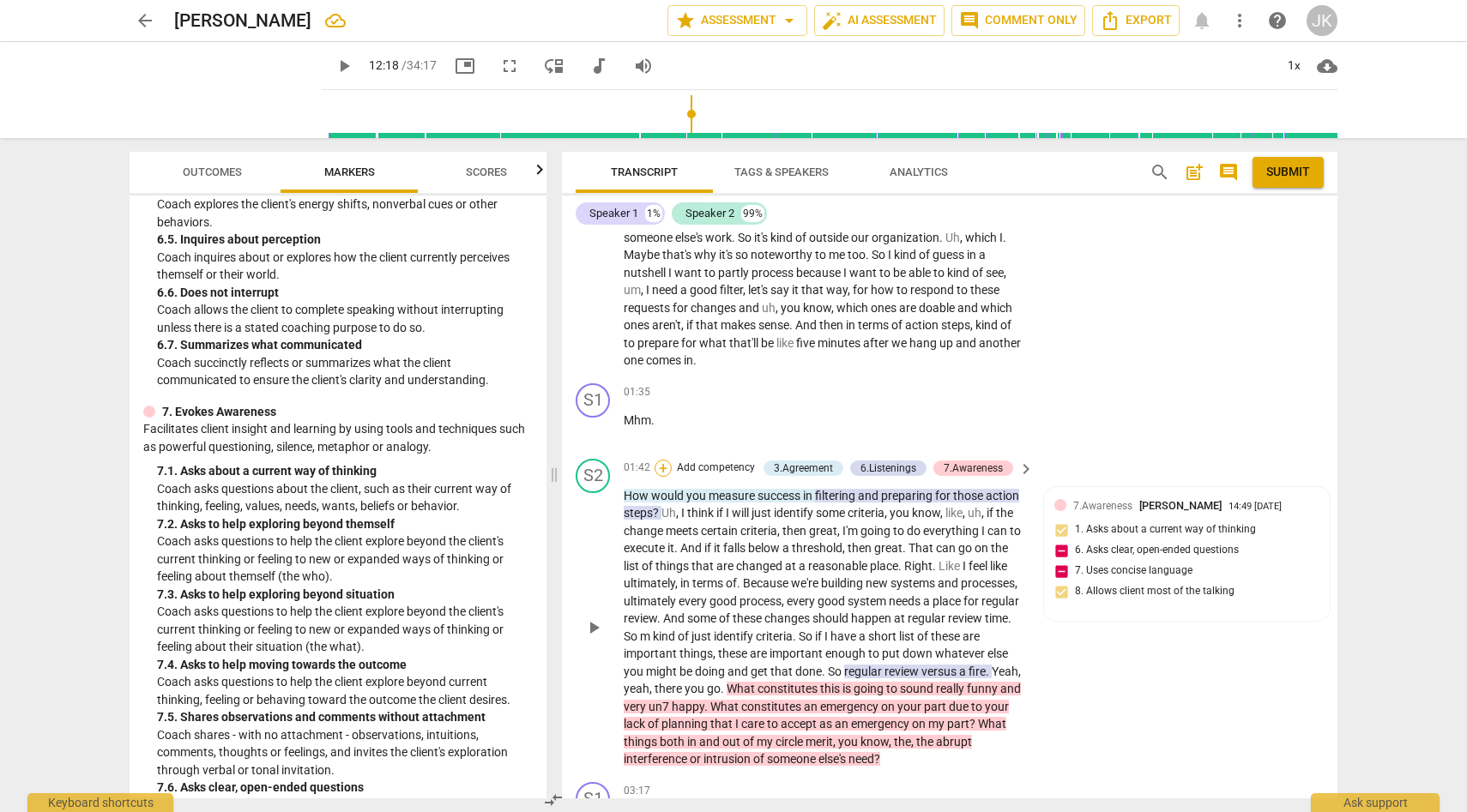
click at [669, 459] on div "+" at bounding box center [663, 467] width 17 height 17
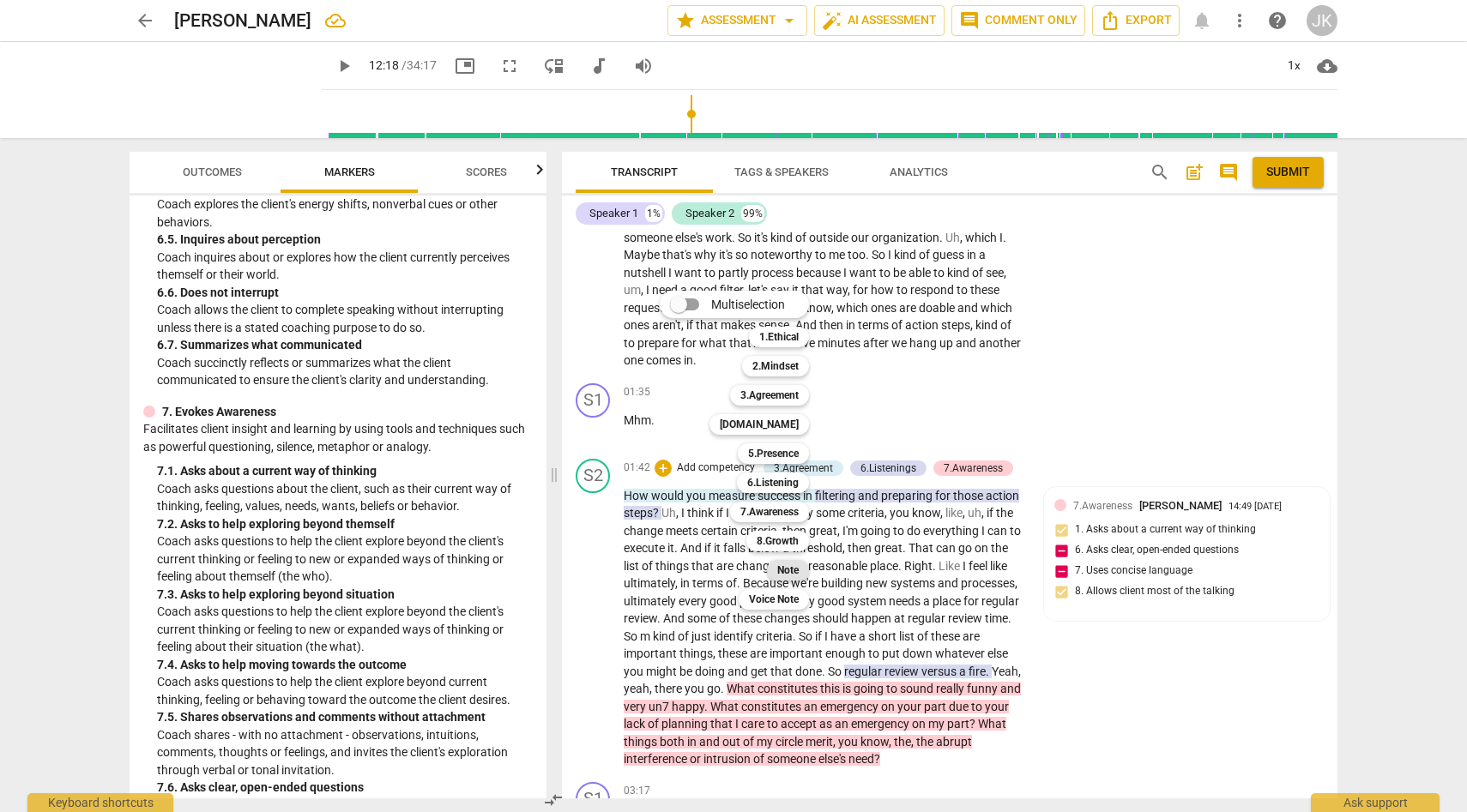
click at [791, 569] on b "Note" at bounding box center [788, 570] width 21 height 20
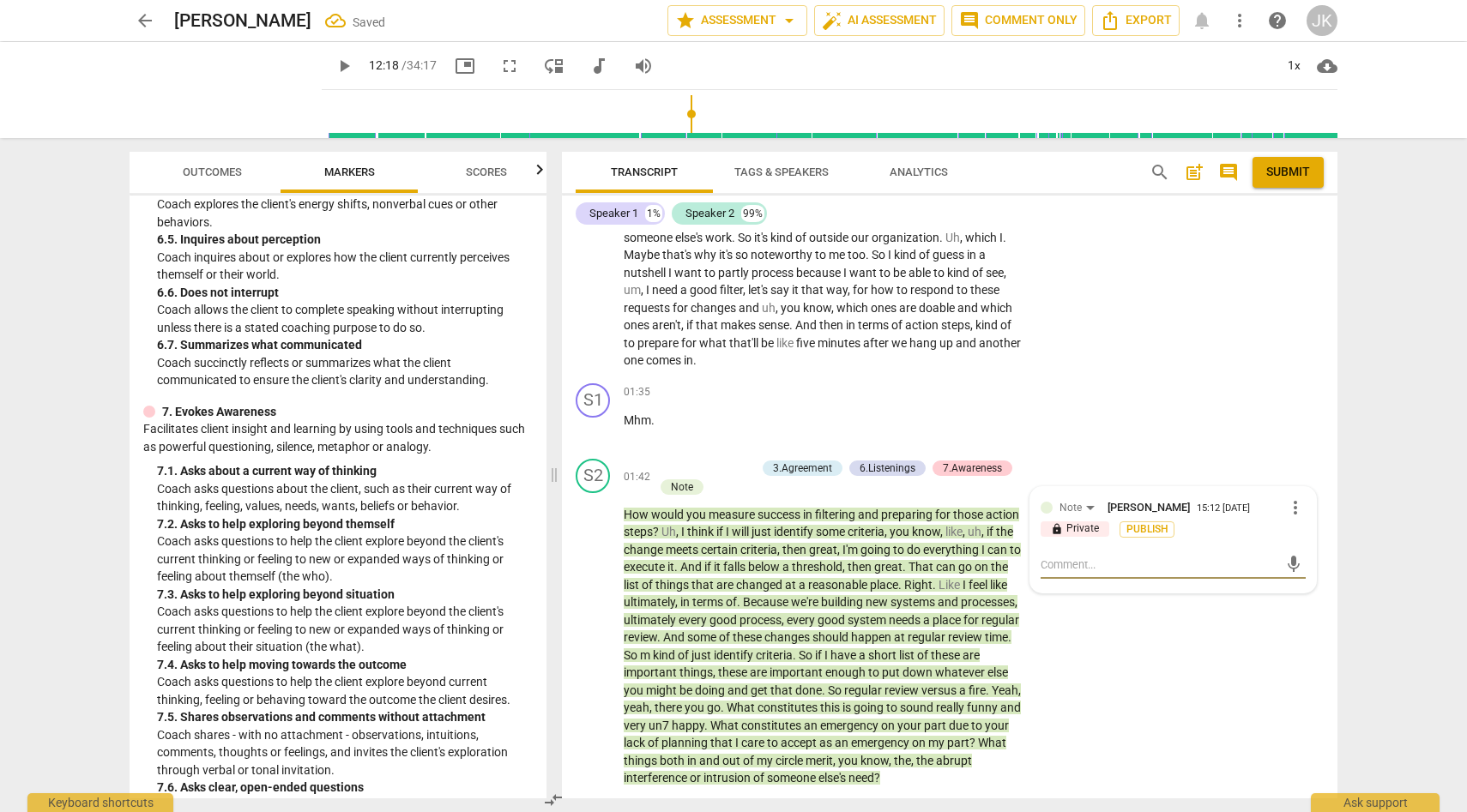
type textarea "C"
type textarea "Co"
type textarea "Coa"
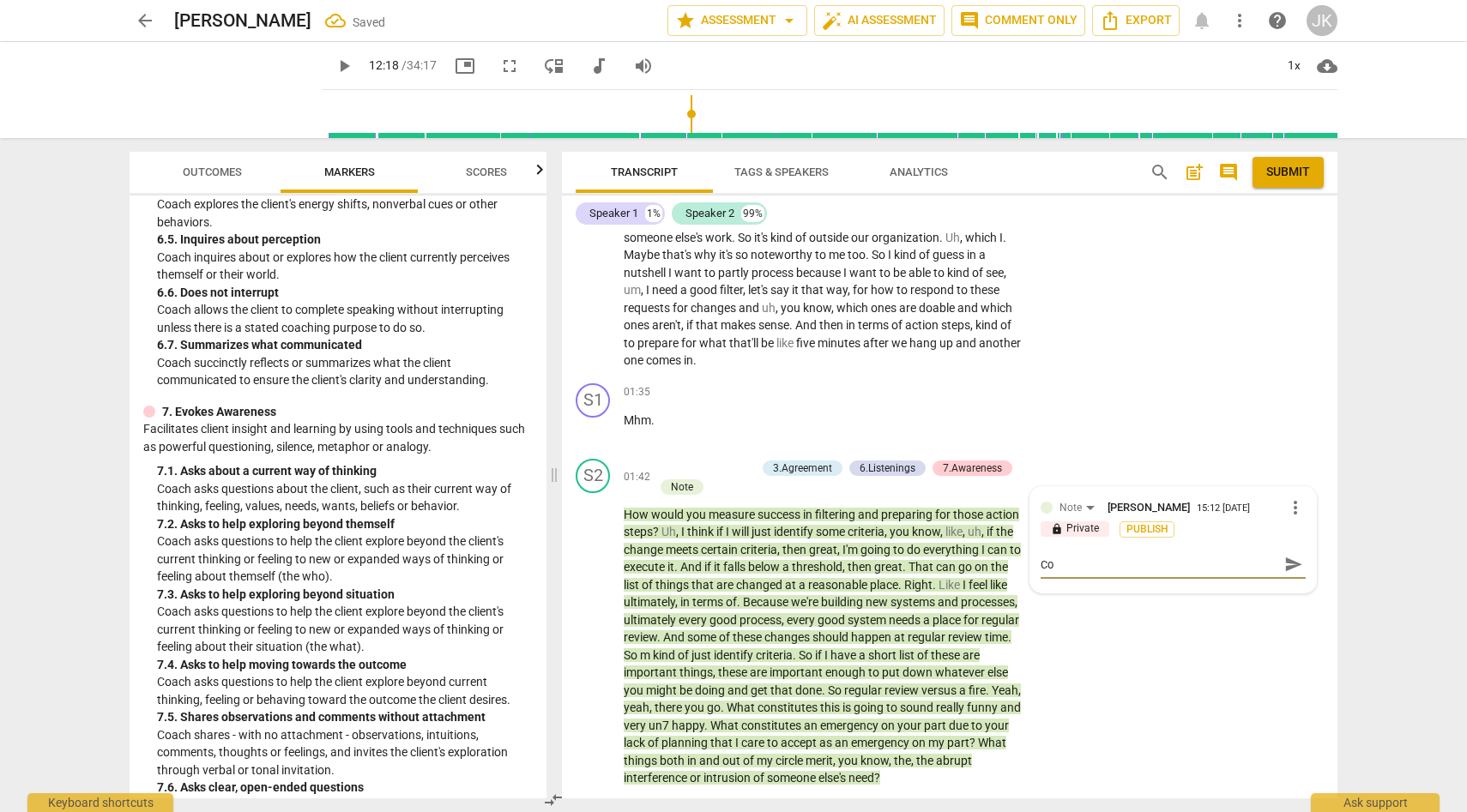
type textarea "Coa"
type textarea "Co"
type textarea "C"
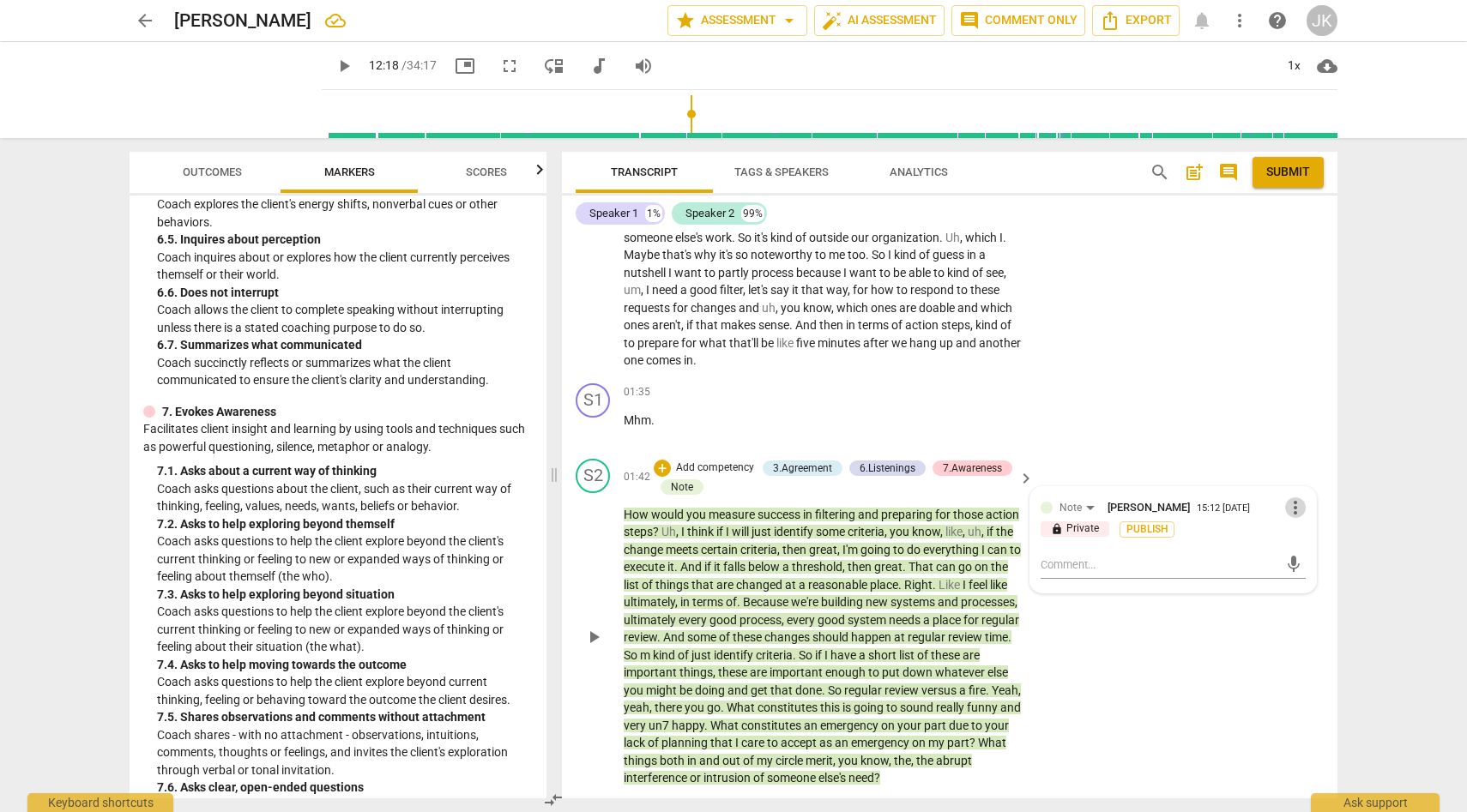
click at [1288, 498] on span "more_vert" at bounding box center [1295, 508] width 20 height 20
click at [1307, 522] on li "Delete" at bounding box center [1308, 522] width 59 height 33
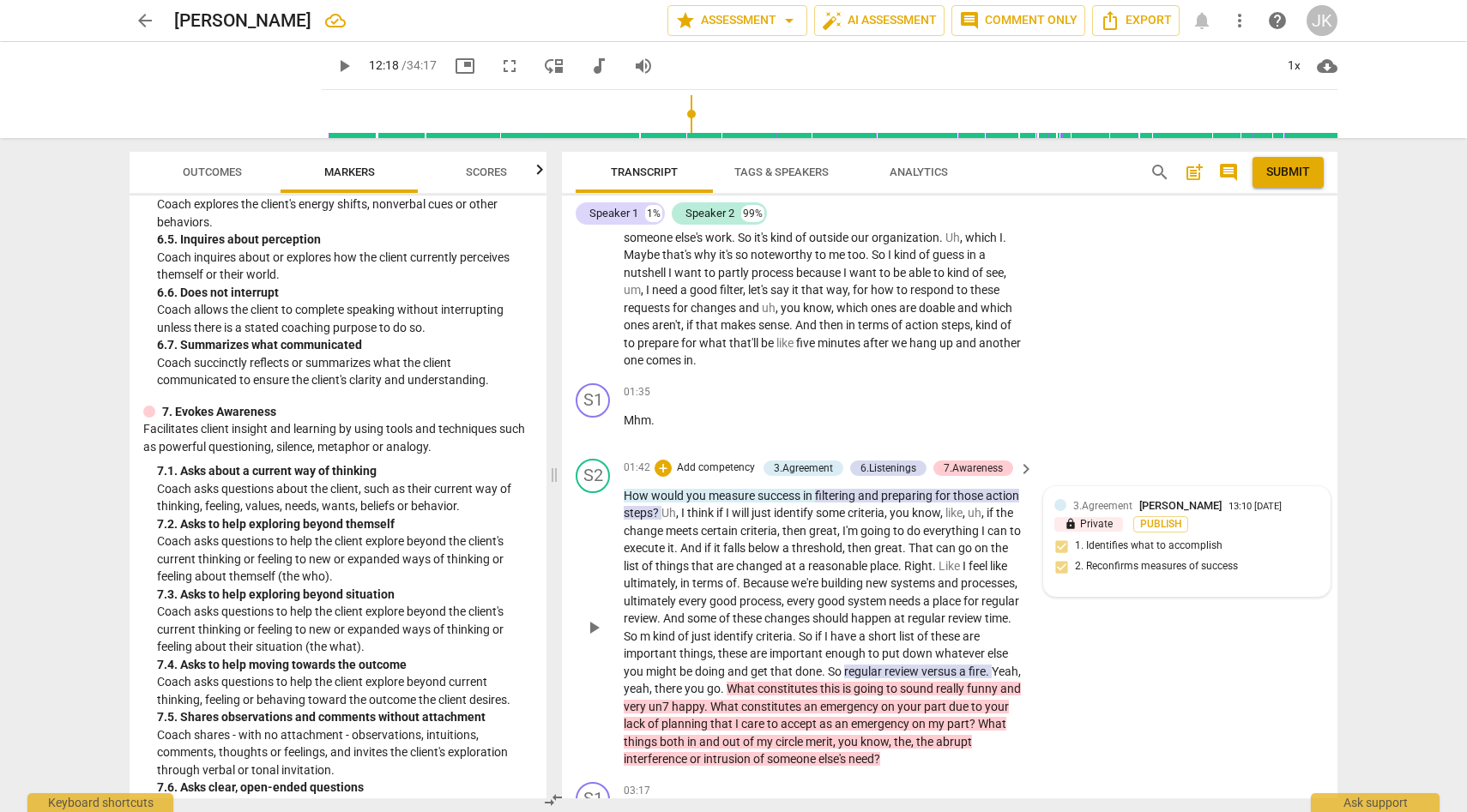
click at [1113, 563] on div "3.Agreement Jane Knight 13:10 09-12-2025 lock Private Publish 1. Identifies wha…" at bounding box center [1187, 542] width 265 height 89
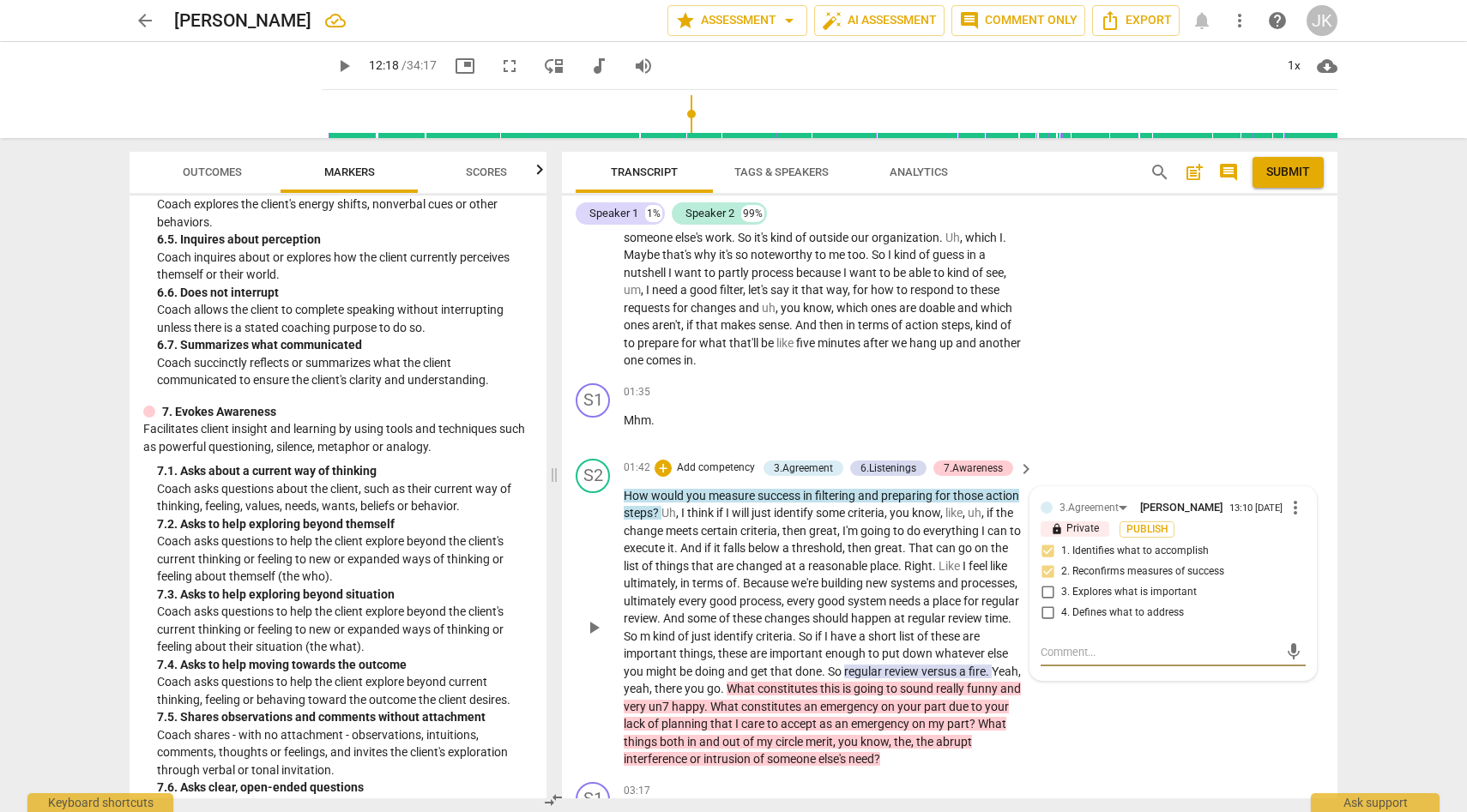
click at [1048, 603] on input "4. Defines what to address" at bounding box center [1047, 613] width 28 height 20
checkbox input "true"
click at [1045, 644] on textarea at bounding box center [1159, 652] width 238 height 16
type textarea "N"
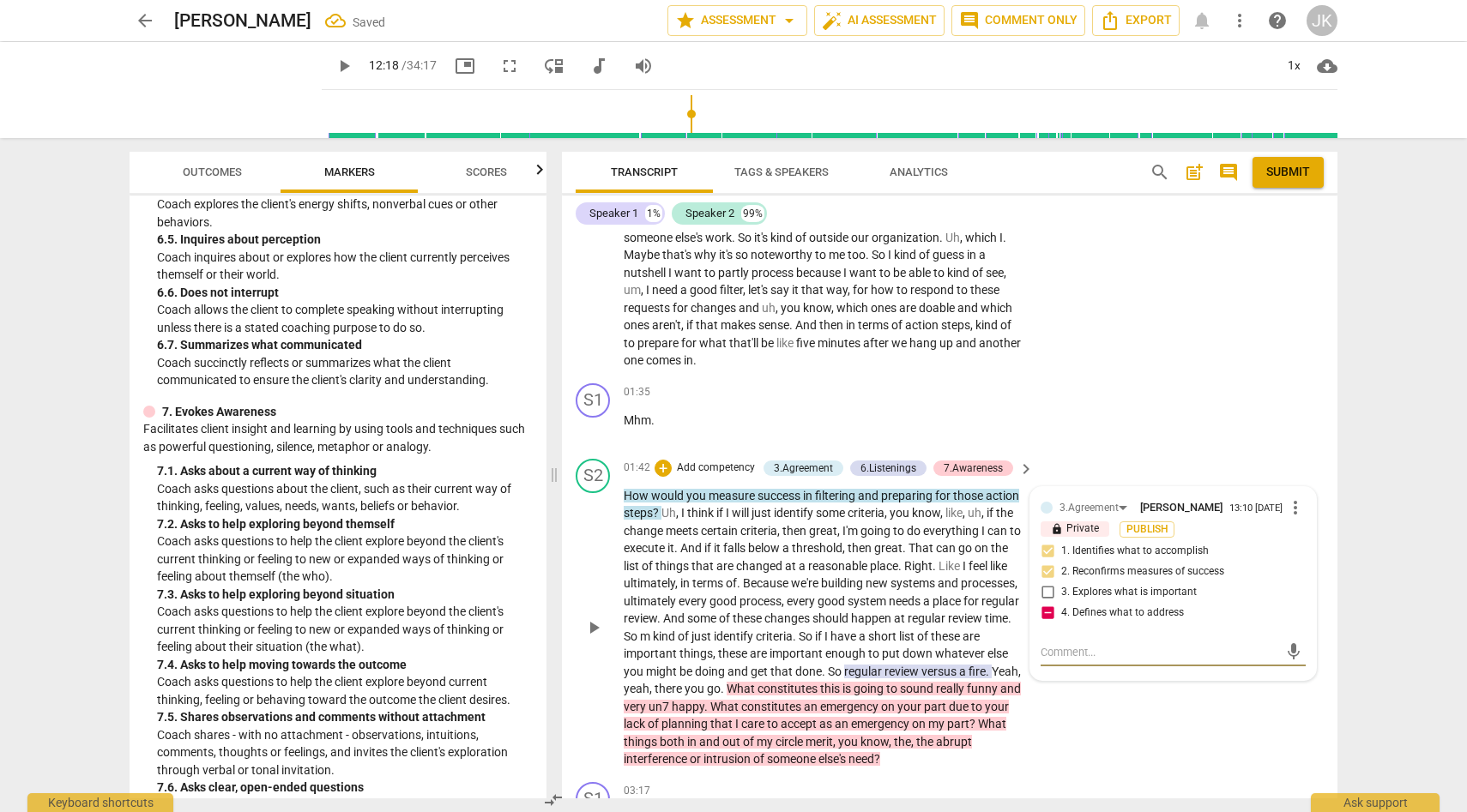
type textarea "N"
type textarea "No"
type textarea "Not"
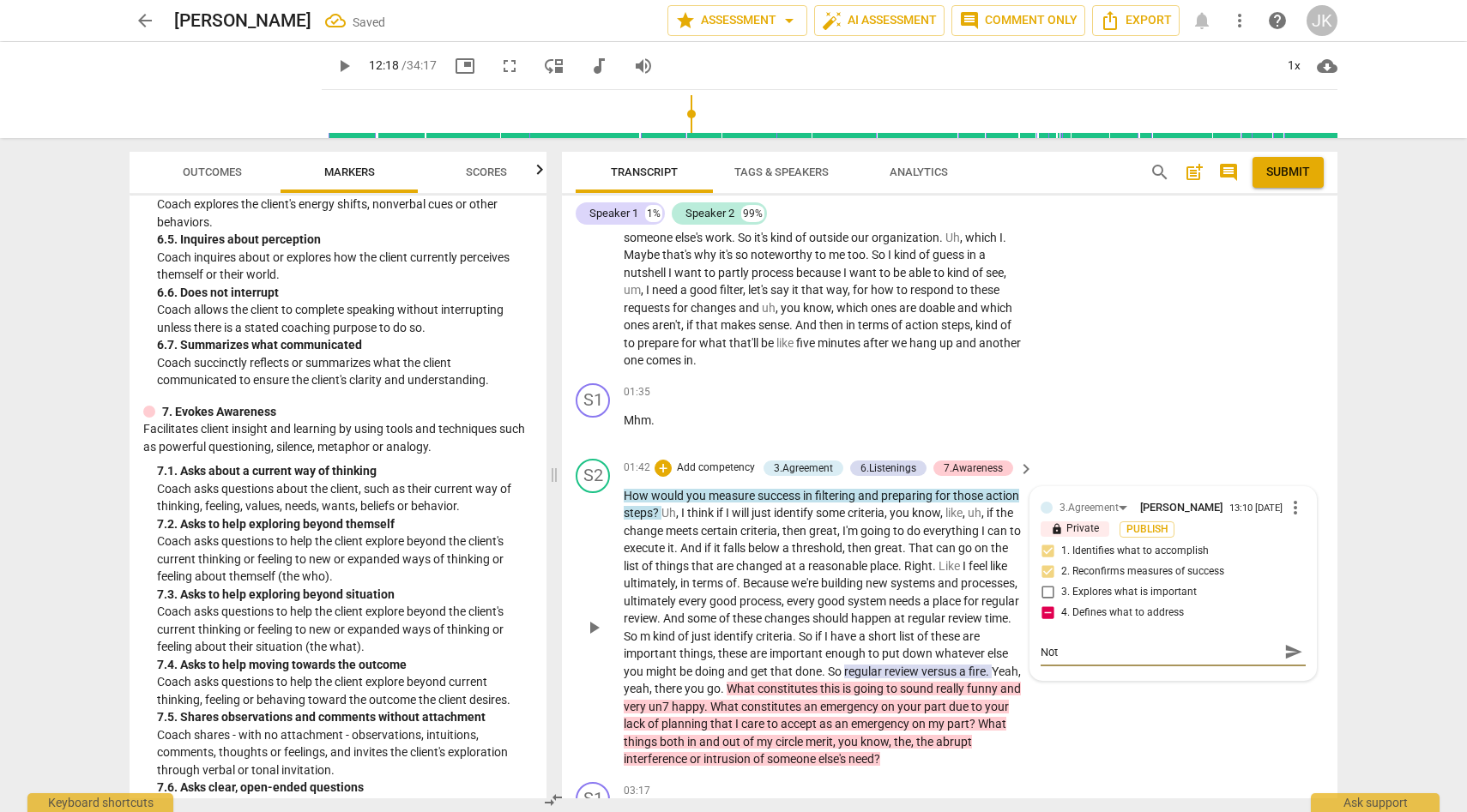
type textarea "Note"
type textarea "Note:"
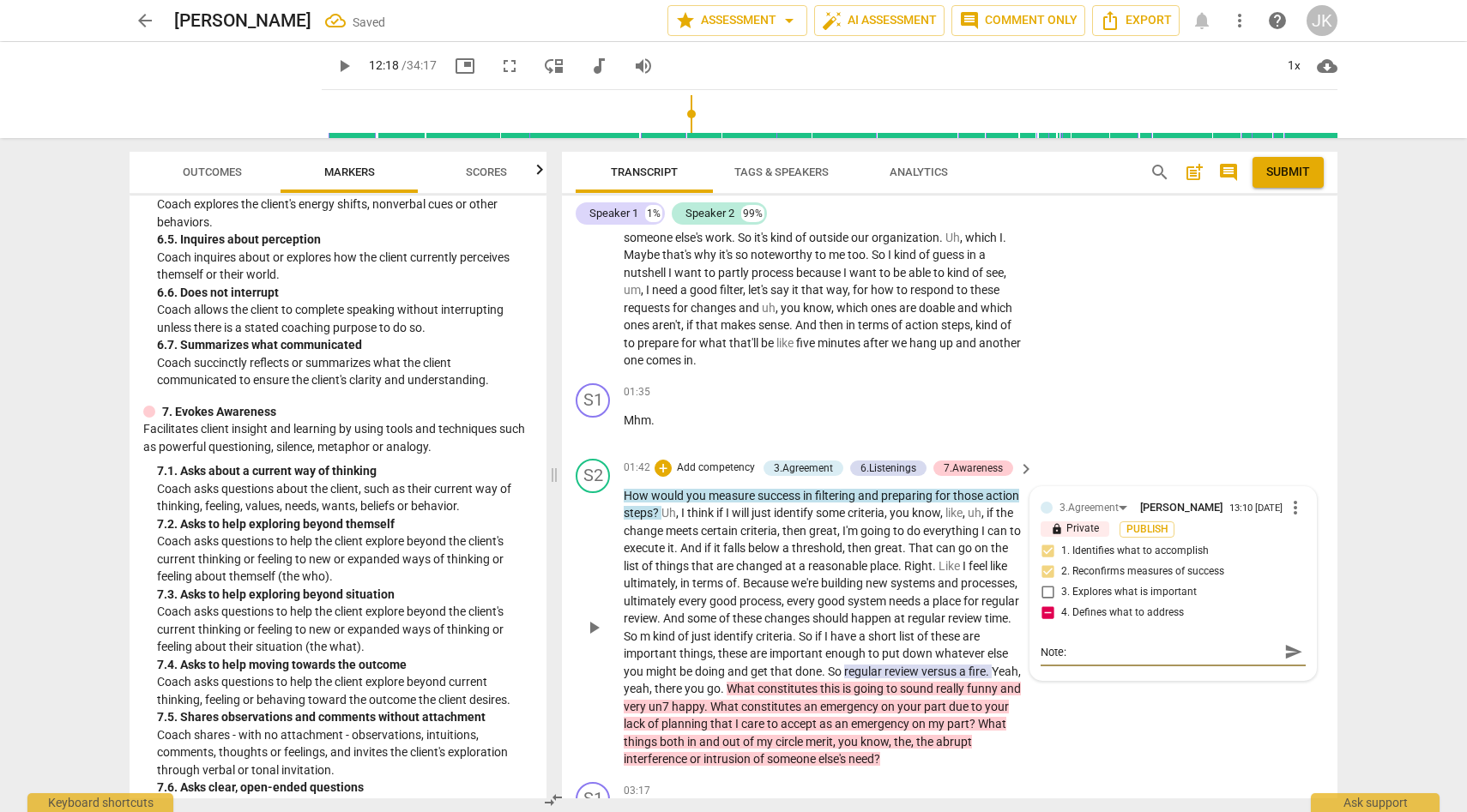
type textarea "Note:"
type textarea "Note: C"
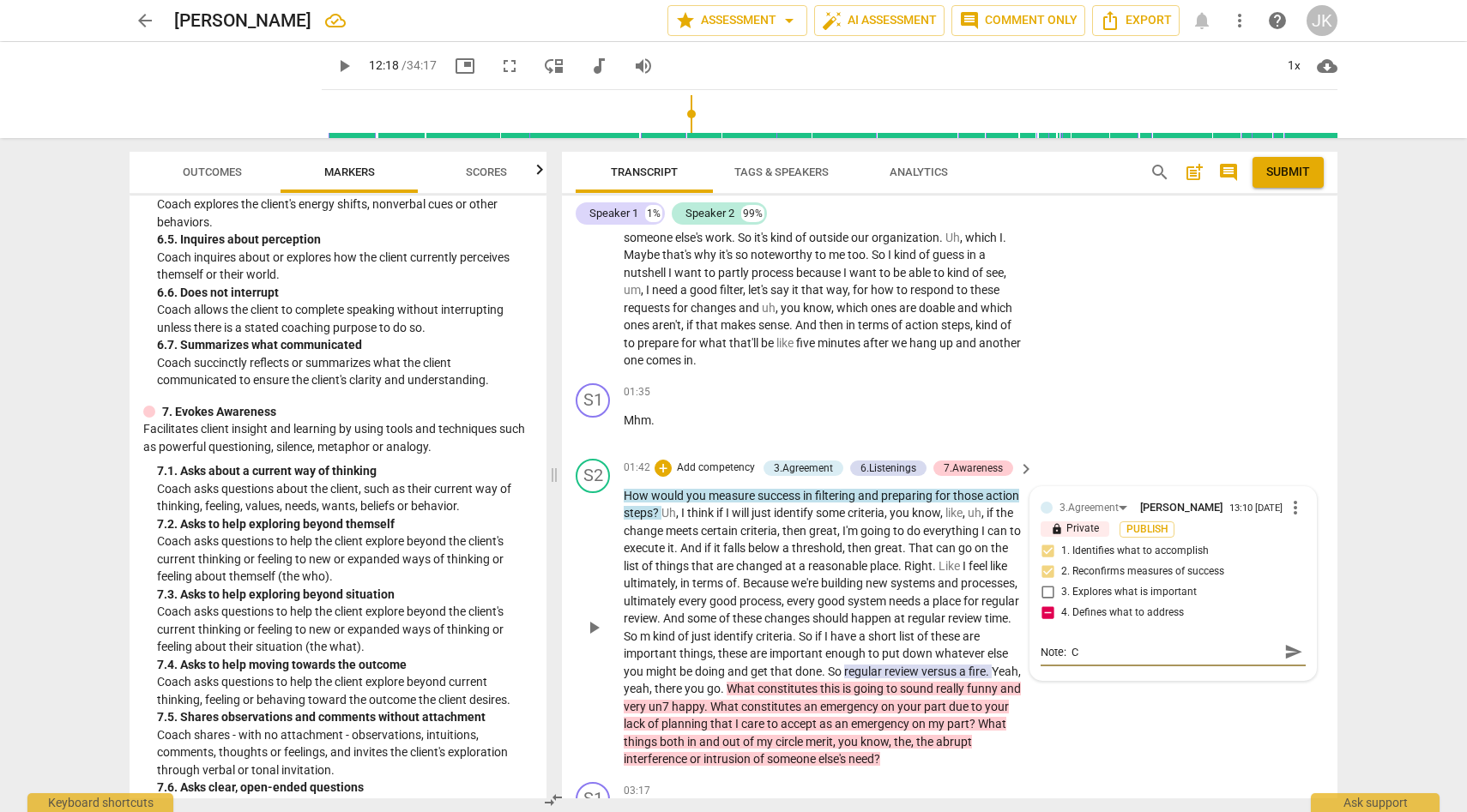
type textarea "Note: Co"
type textarea "Note: Coa"
type textarea "Note: Coac"
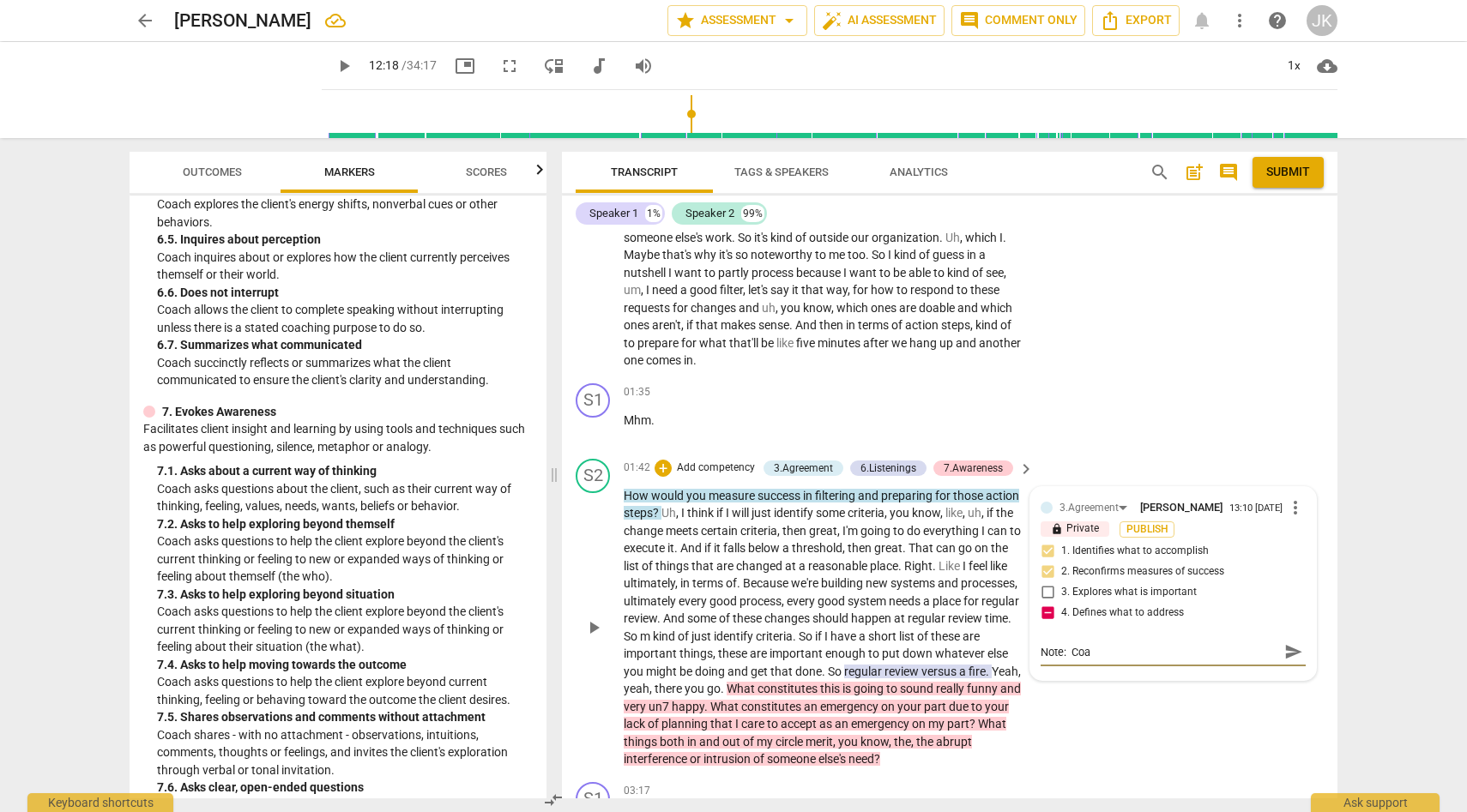
type textarea "Note: Coac"
type textarea "Note: Coach"
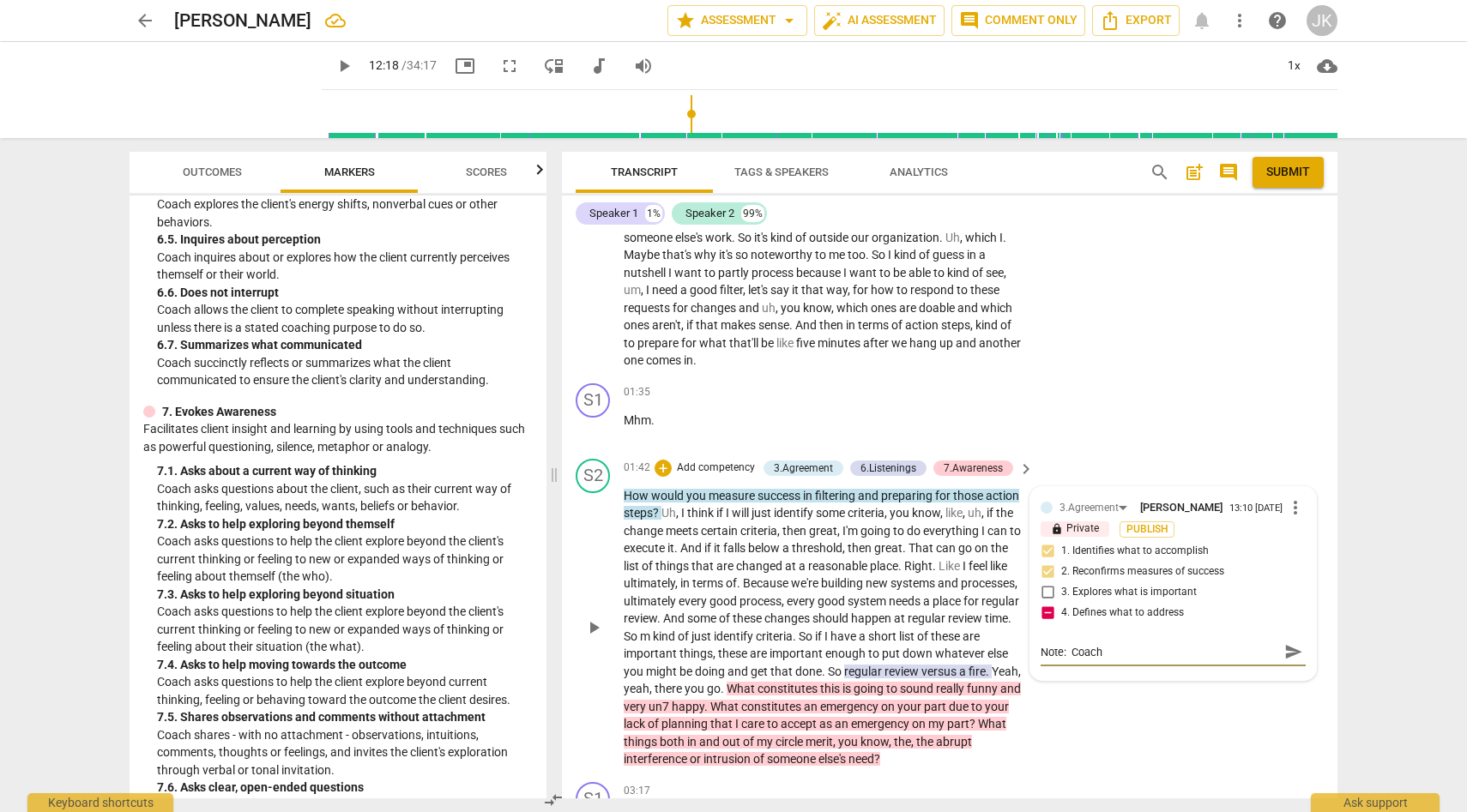
type textarea "Note: Coach a"
type textarea "Note: Coach as"
type textarea "Note: Coach ass"
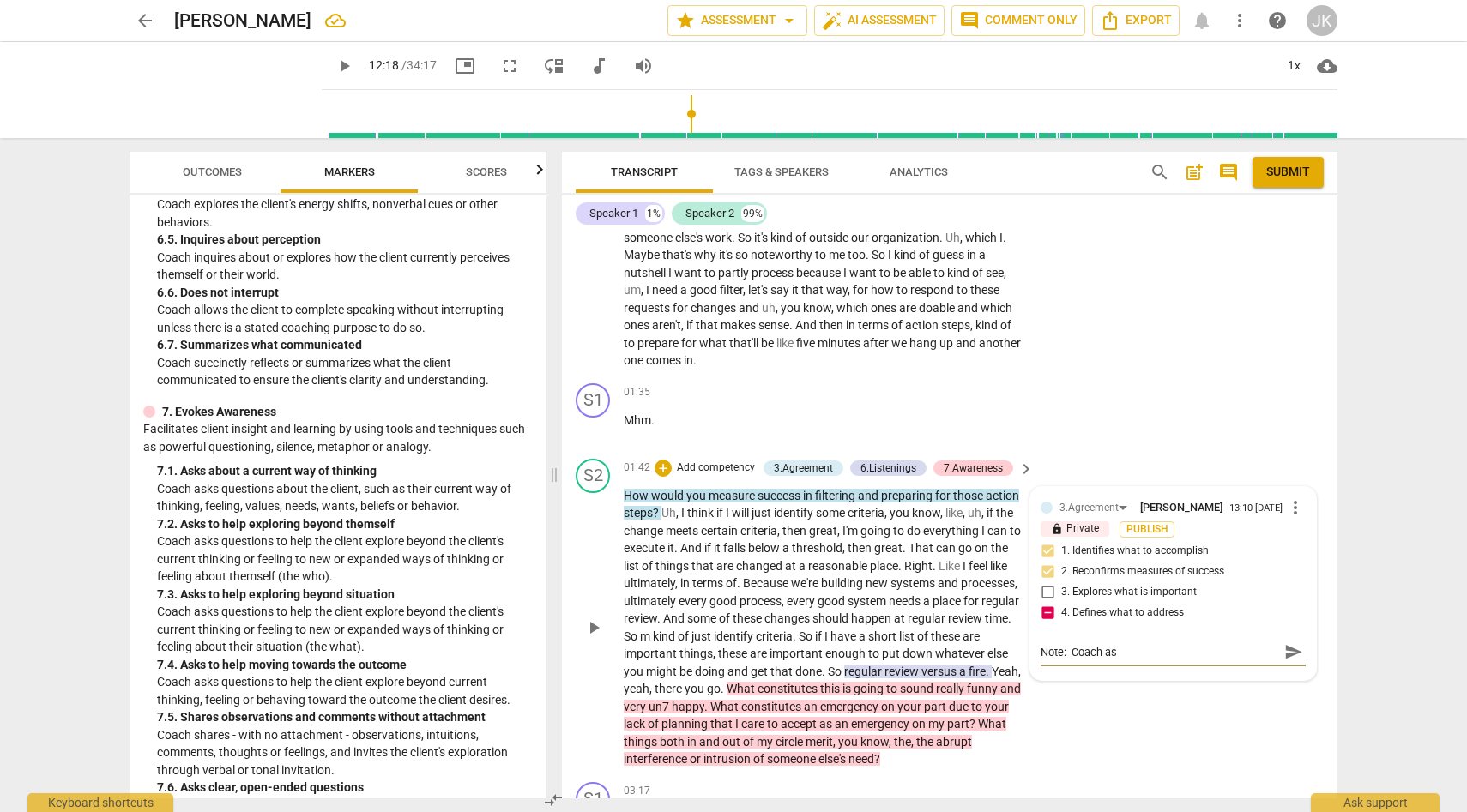
type textarea "Note: Coach ass"
type textarea "Note: Coach assu"
type textarea "Note: Coach assum"
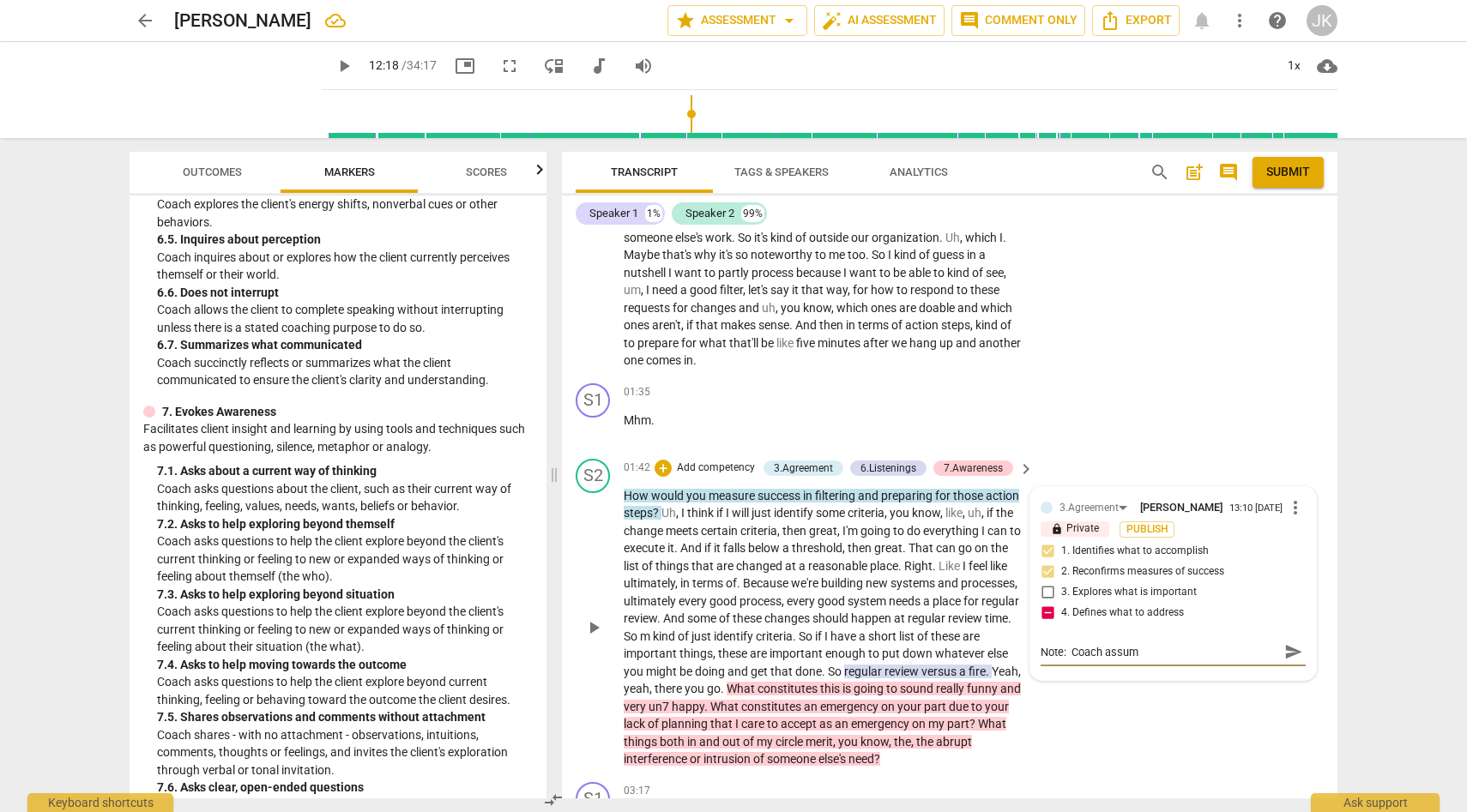
type textarea "Note: Coach assume"
type textarea "Note: Coach assumed"
type textarea "Note: Coach assume"
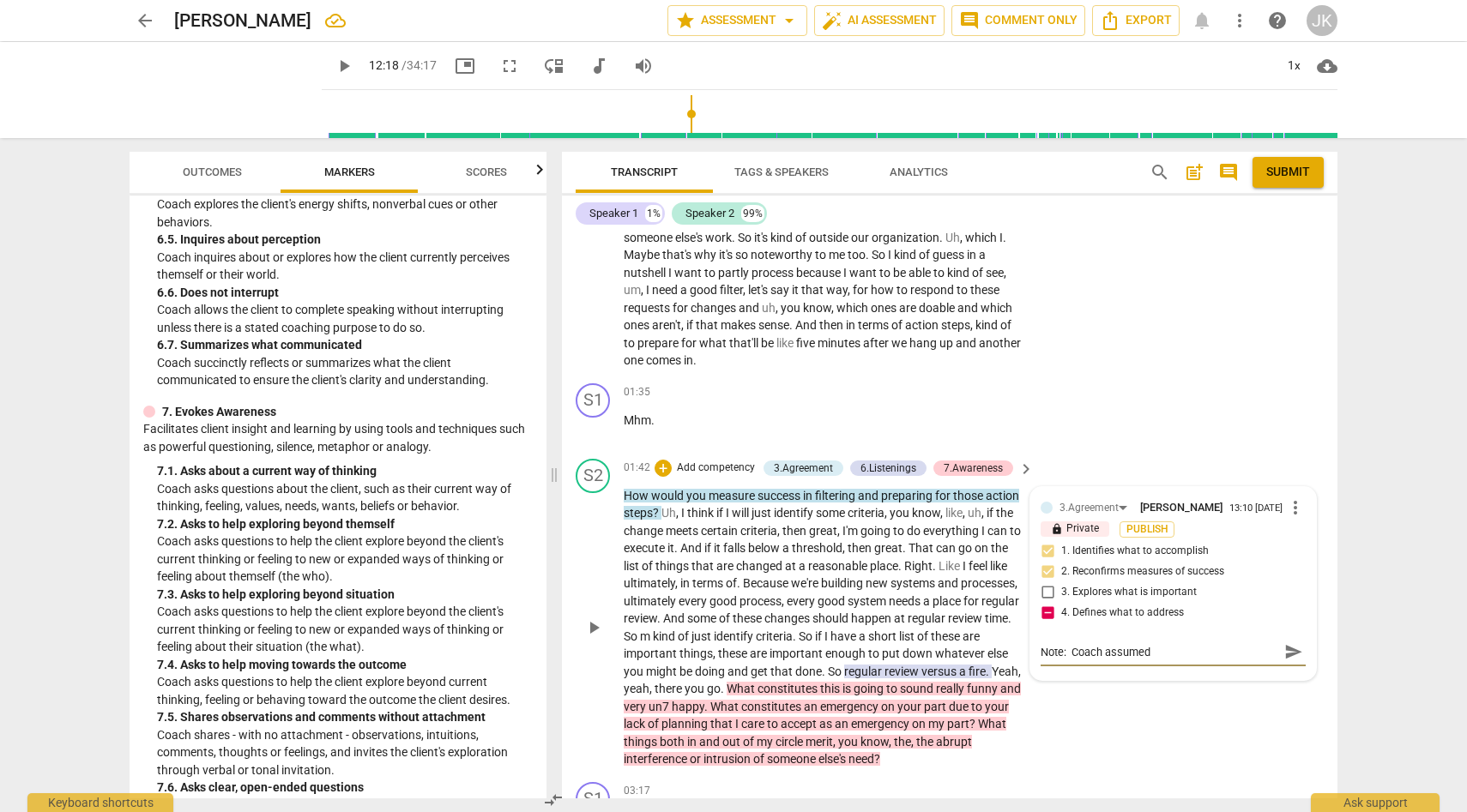
type textarea "Note: Coach assume"
type textarea "Note: Coach assum"
type textarea "Note: Coach assu"
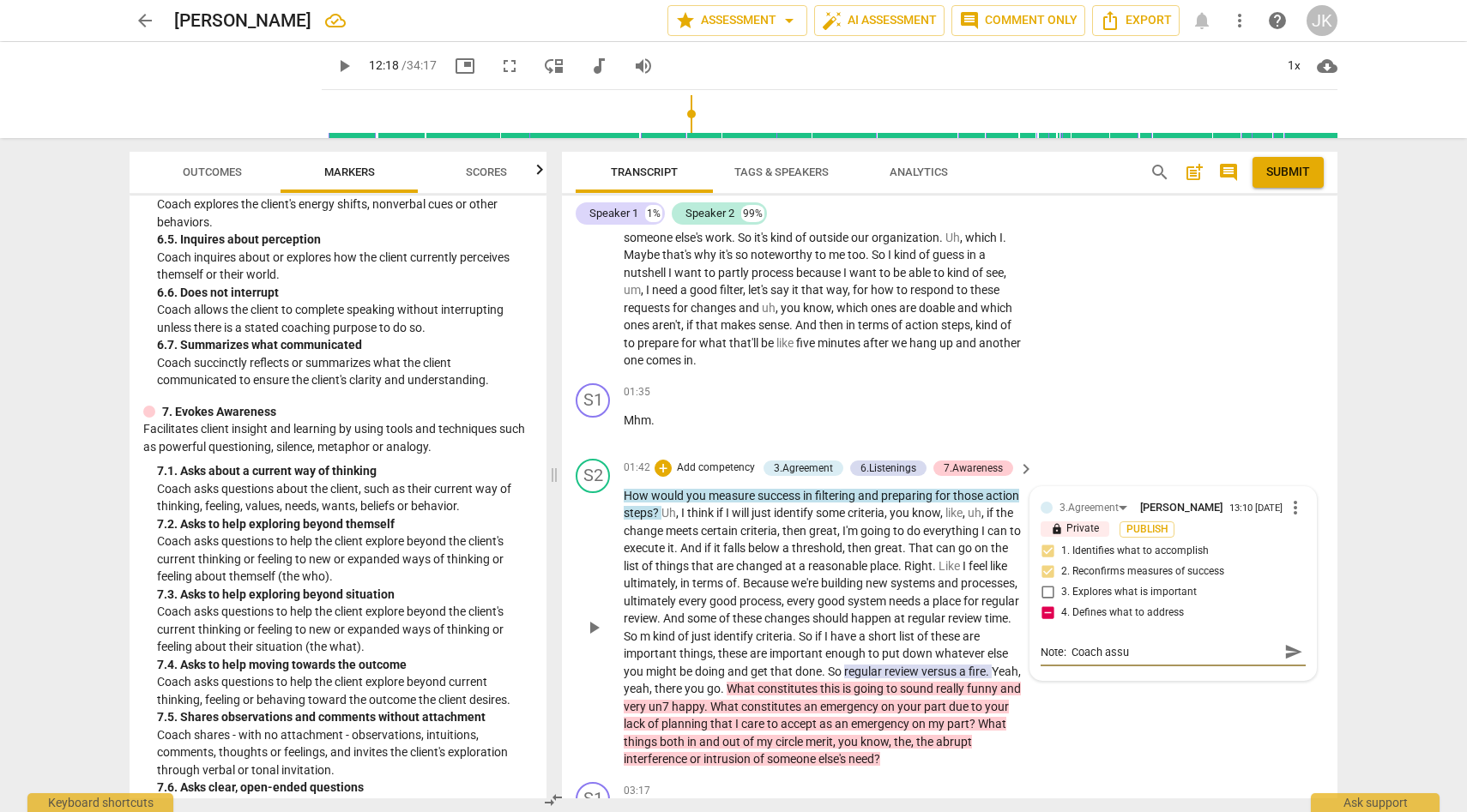
type textarea "Note: Coach ass"
type textarea "Note: Coach as"
type textarea "Note: Coach a"
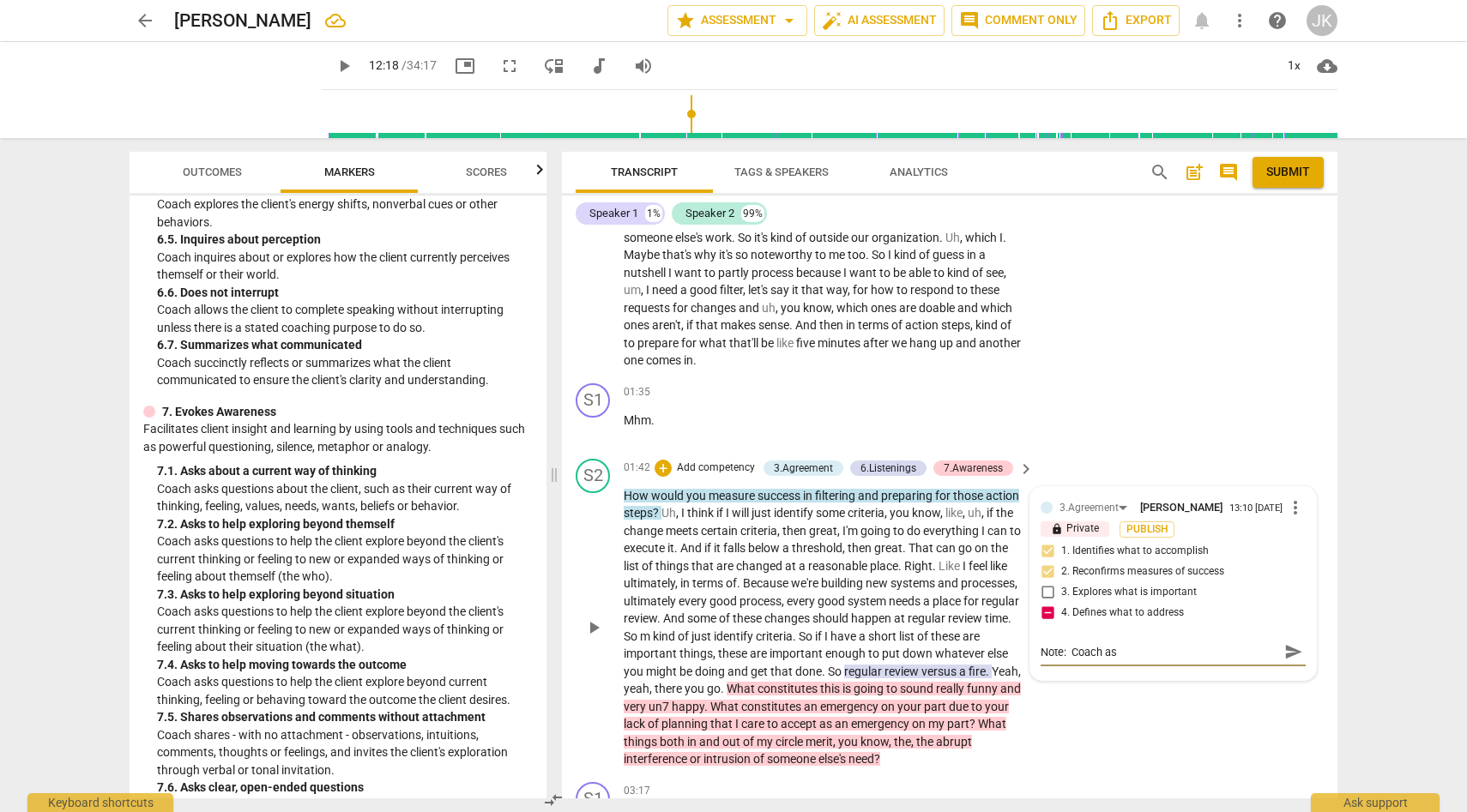
type textarea "Note: Coach a"
type textarea "Note: Coach"
type textarea "Note: Coach n"
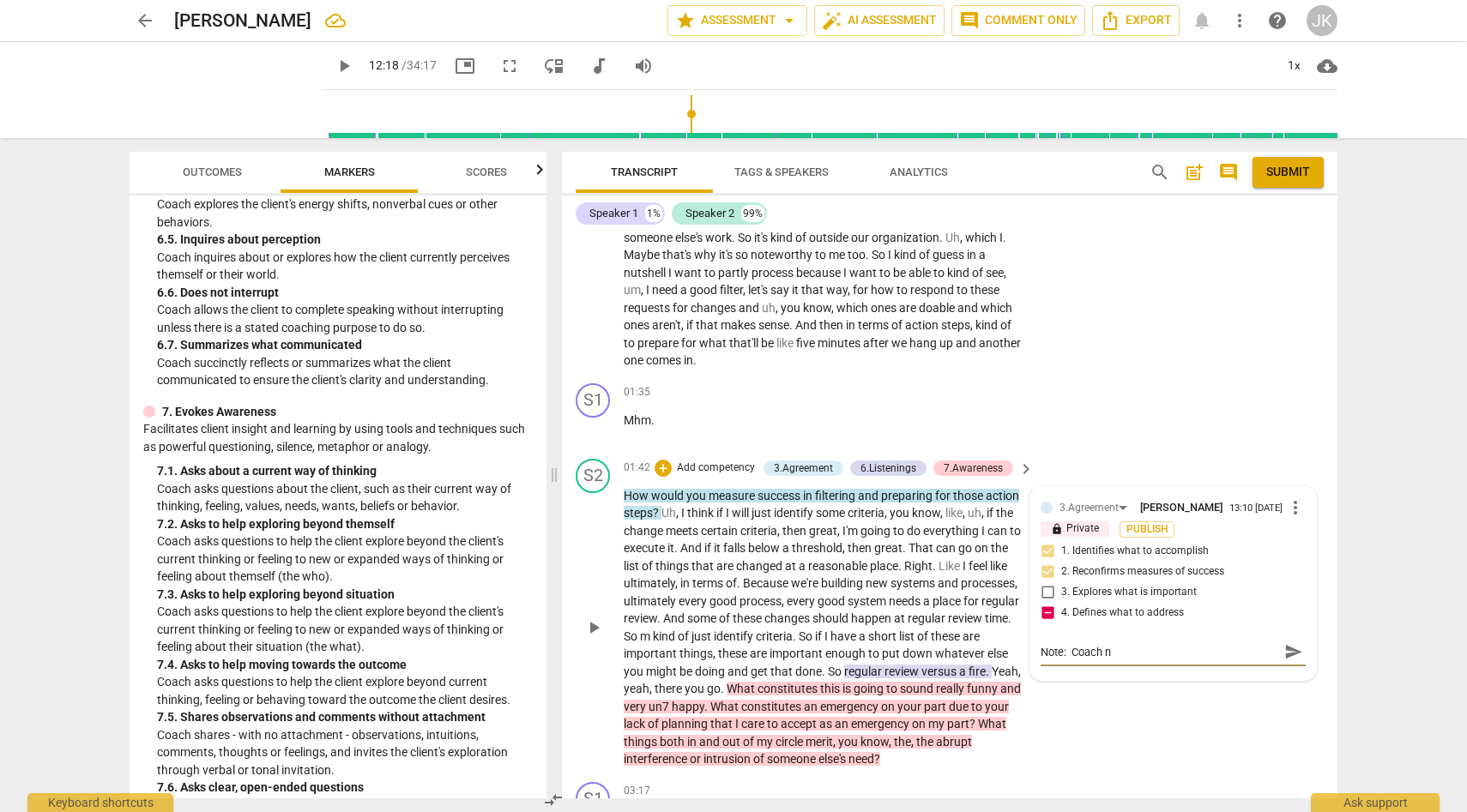
type textarea "Note: Coach ne"
type textarea "Note: Coach nee"
type textarea "Note: Coach need"
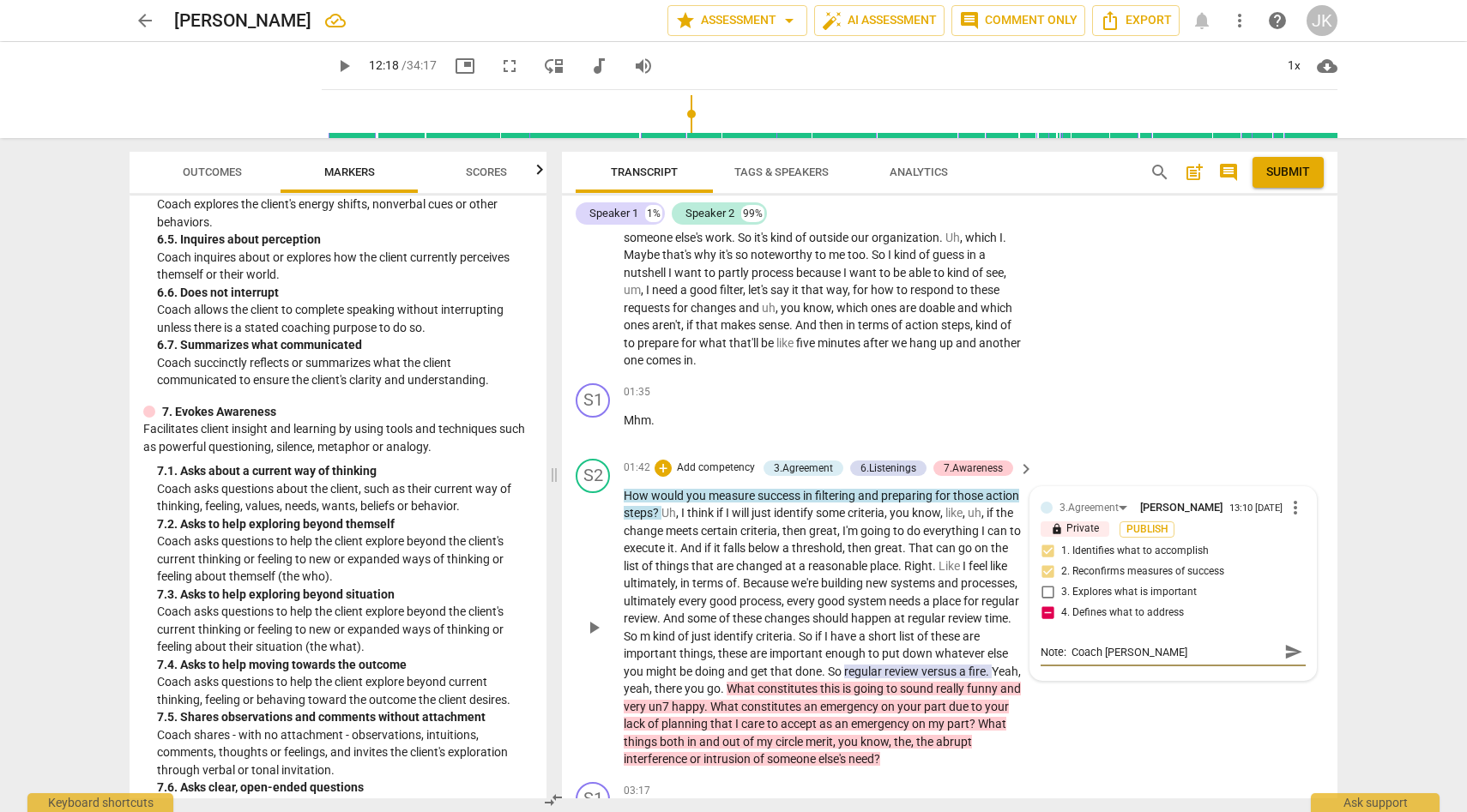
type textarea "Note: Coach need"
type textarea "Note: Coach nee"
type textarea "Note: Coach ne"
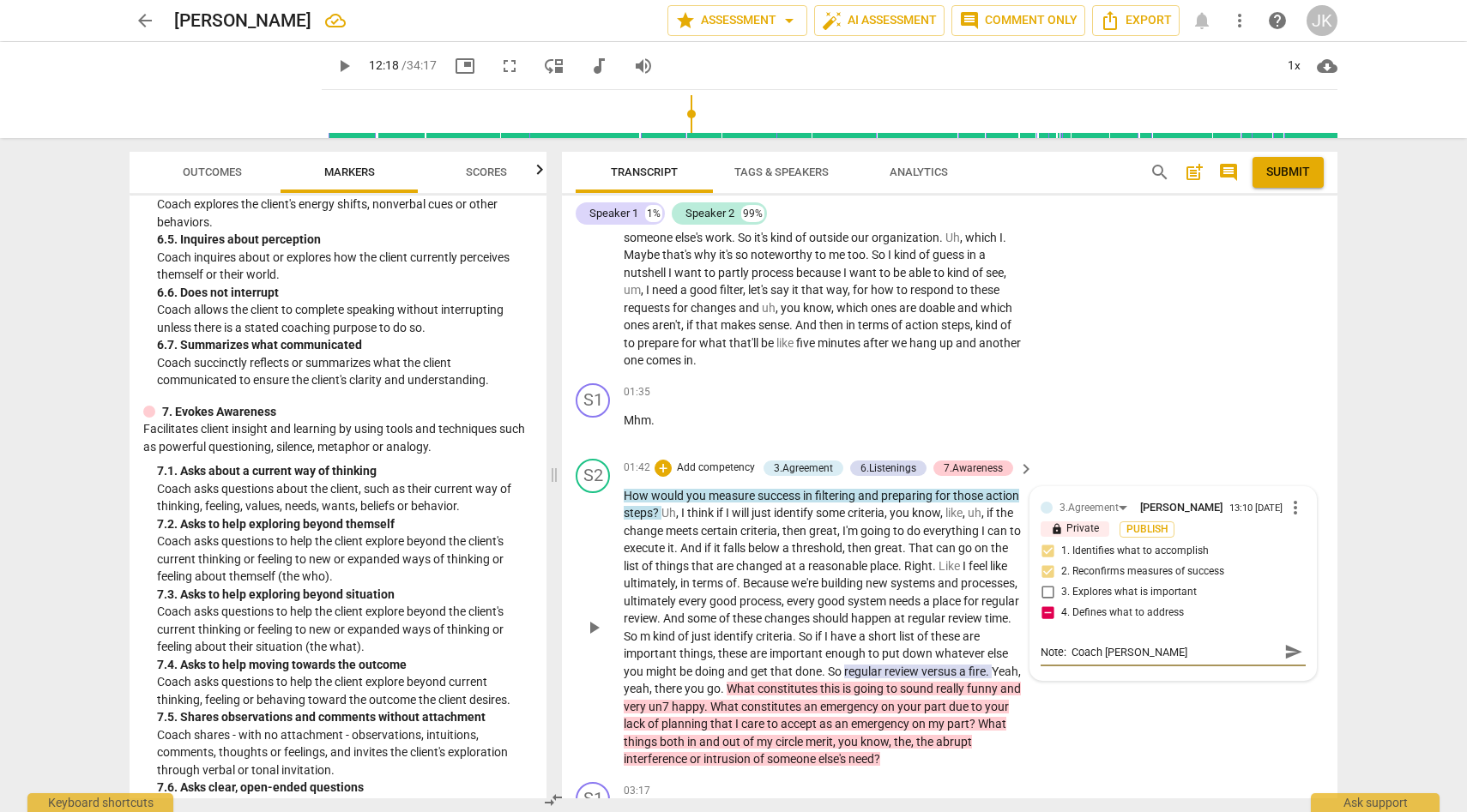
type textarea "Note: Coach n"
type textarea "Note: Coach"
type textarea "Note: Coach a"
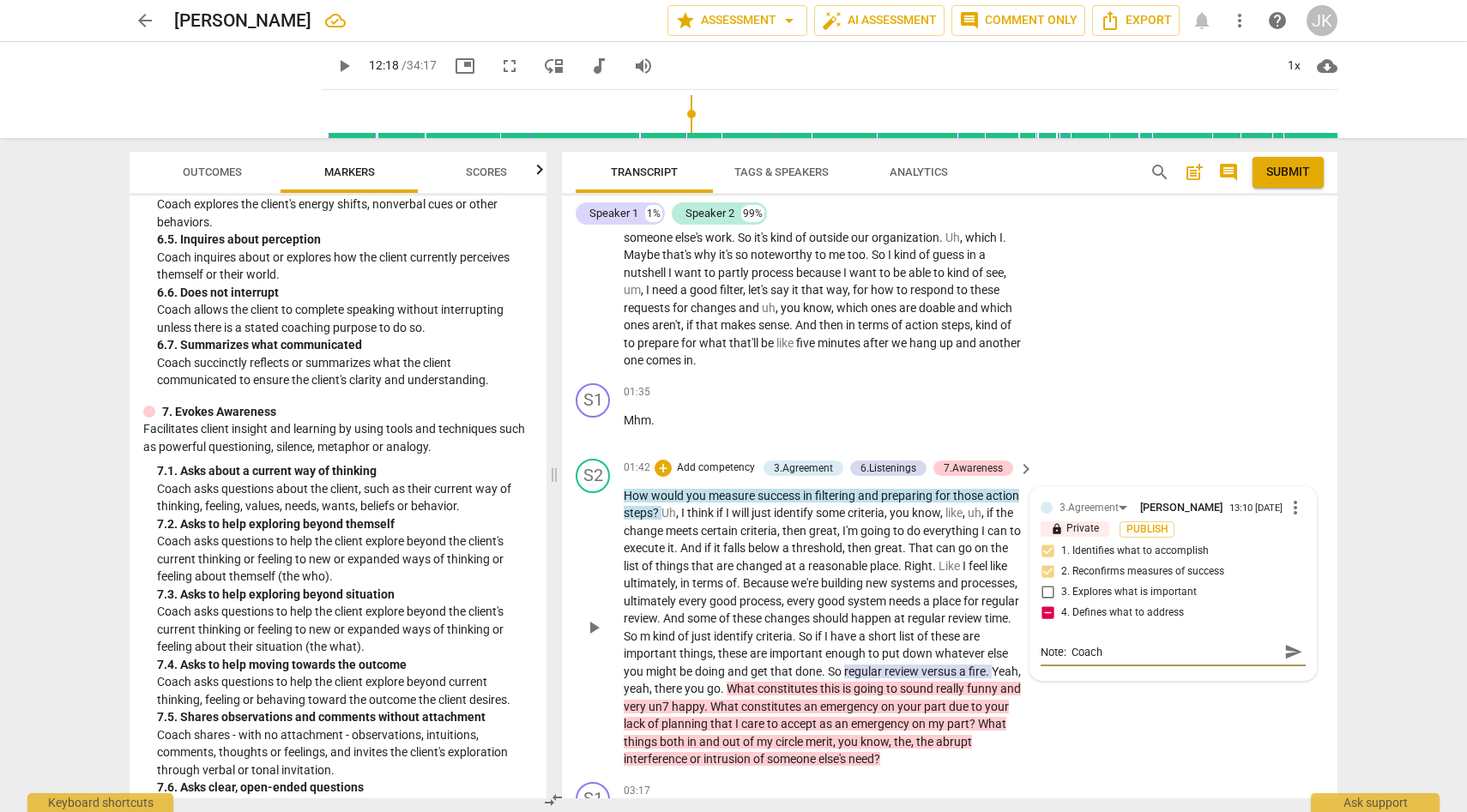
type textarea "Note: Coach a"
type textarea "Note: Coach as"
type textarea "Note: Coach ass"
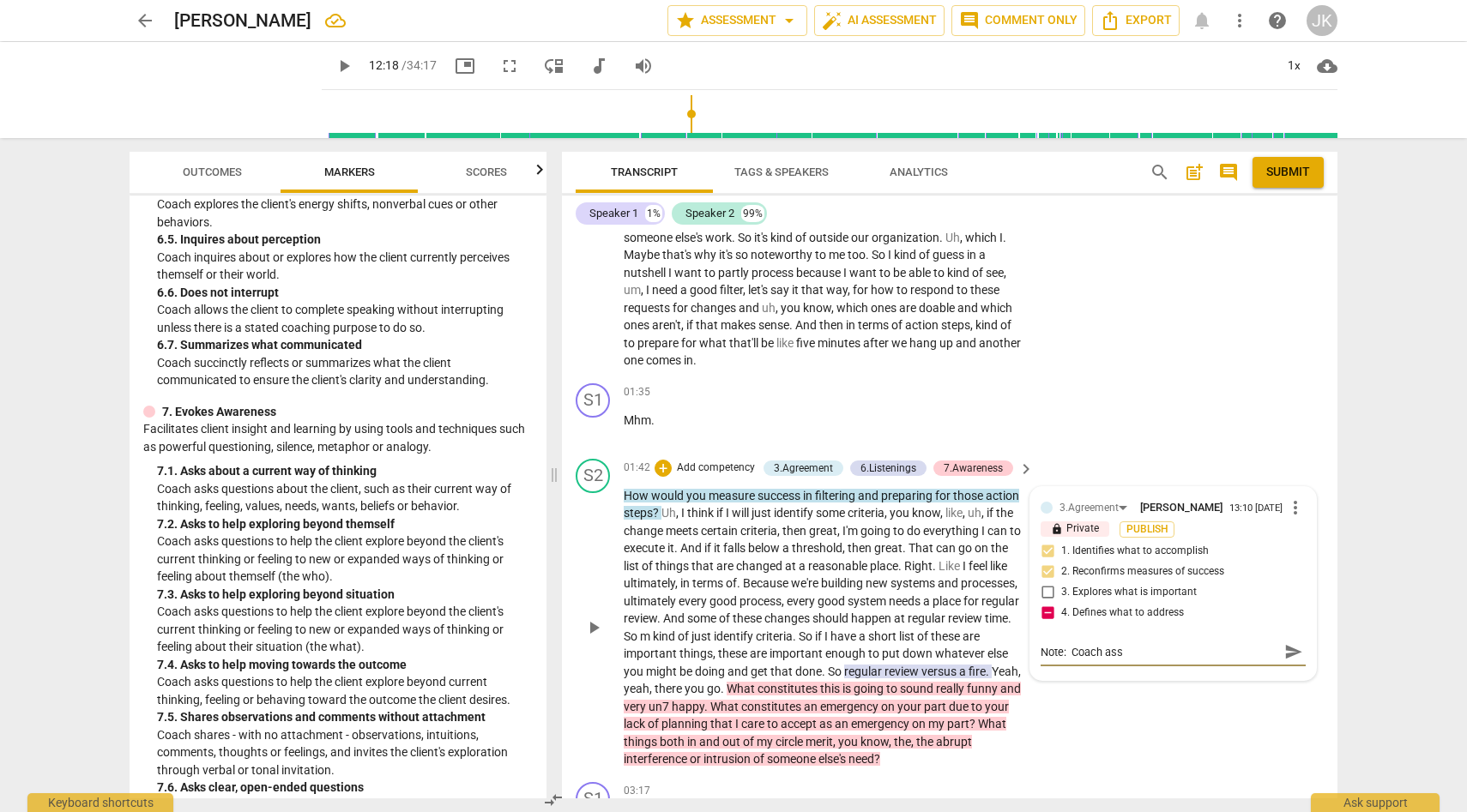
type textarea "Note: Coach assu"
type textarea "Note: Coach assum"
type textarea "Note: Coach assume"
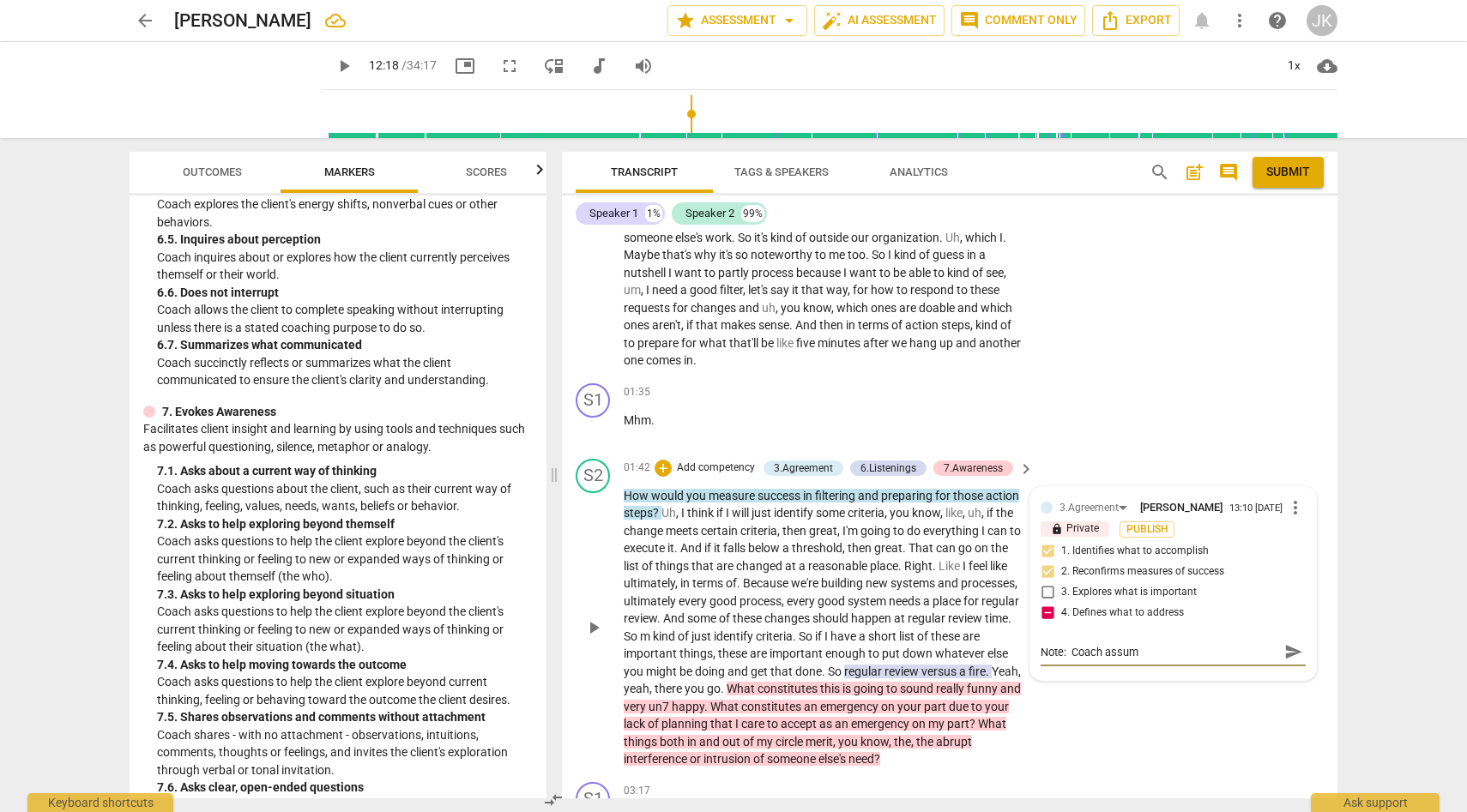
type textarea "Note: Coach assume"
type textarea "Note: Coach assumed"
type textarea "Note: Coach assumed,"
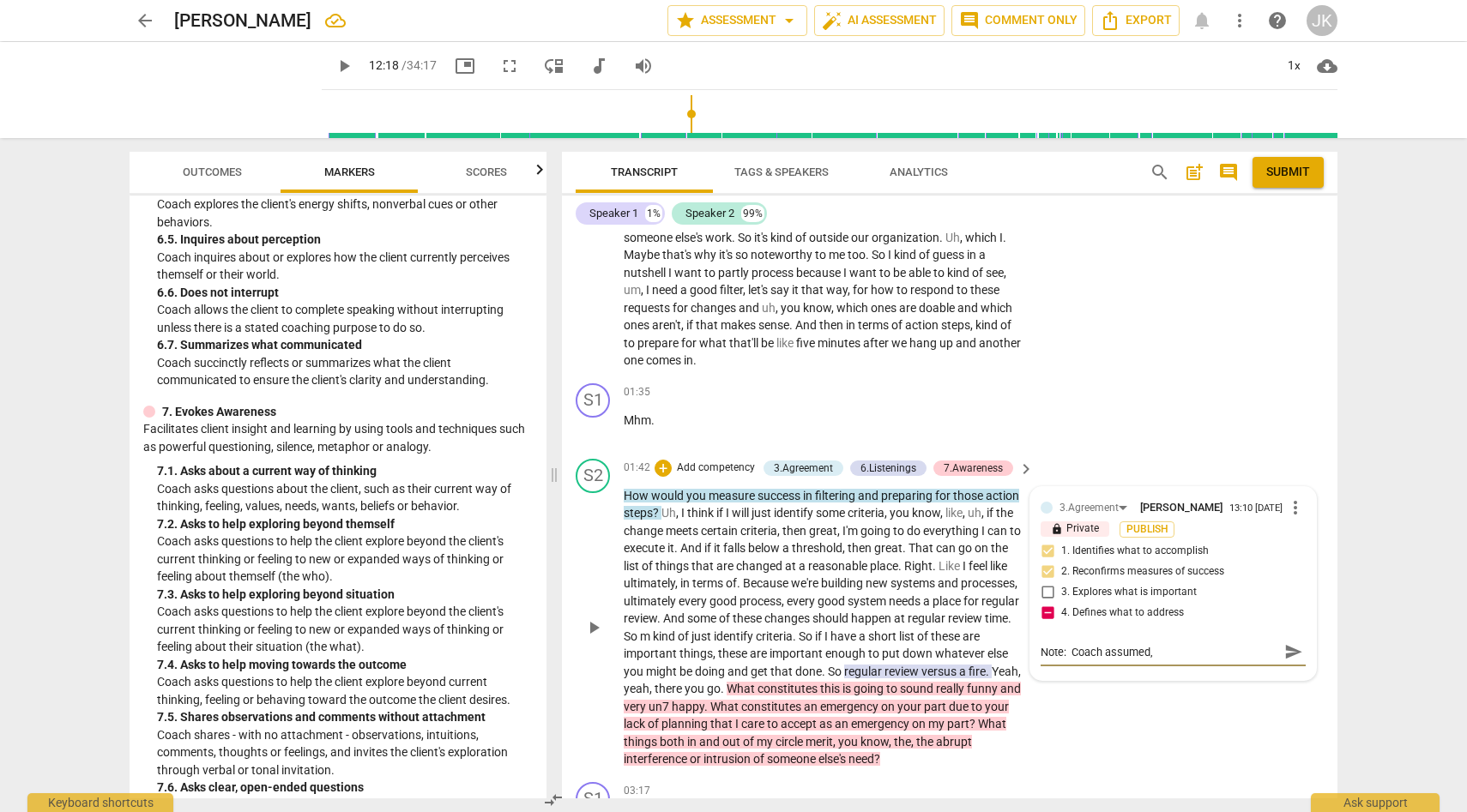
type textarea "Note: Coach assumed,"
type textarea "Note: Coach assumed, r"
type textarea "Note: Coach assumed, ra"
type textarea "Note: Coach assumed, rat"
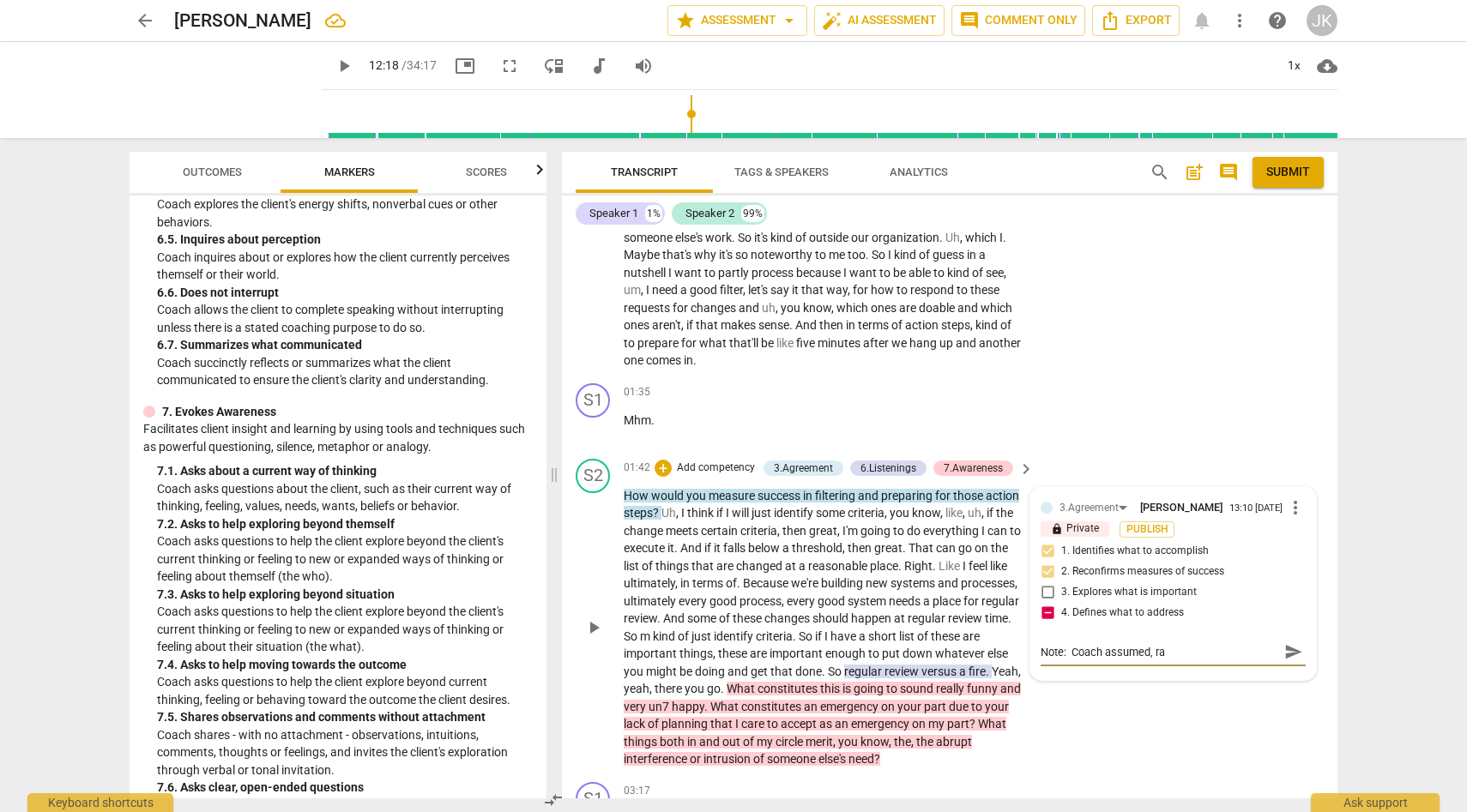
type textarea "Note: Coach assumed, rat"
type textarea "Note: Coach assumed, rate"
type textarea "Note: Coach assumed, rater"
type textarea "Note: Coach assumed, rate"
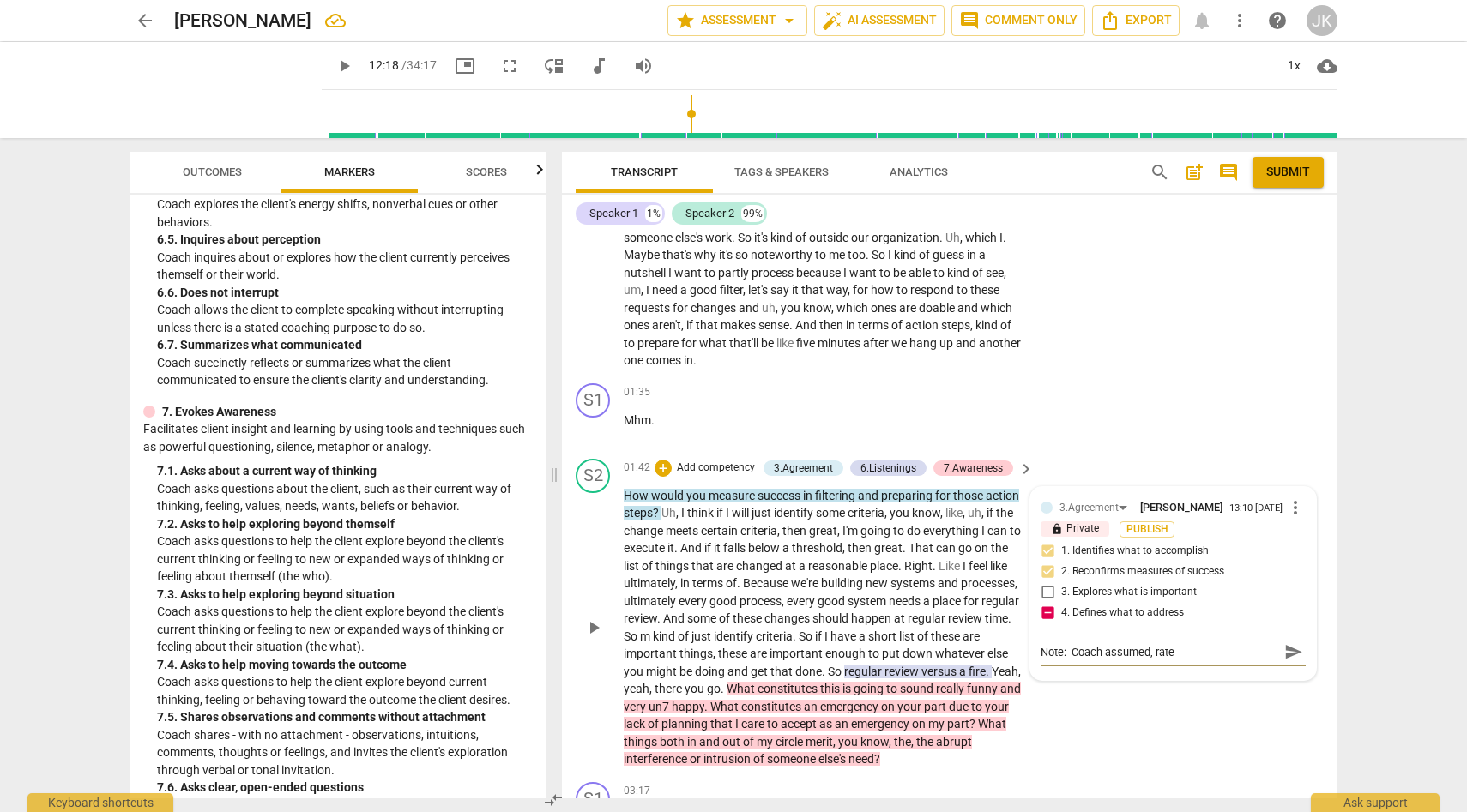
type textarea "Note: Coach assumed, rat"
type textarea "Note: Coach assumed, rath"
type textarea "Note: Coach assumed, rathe"
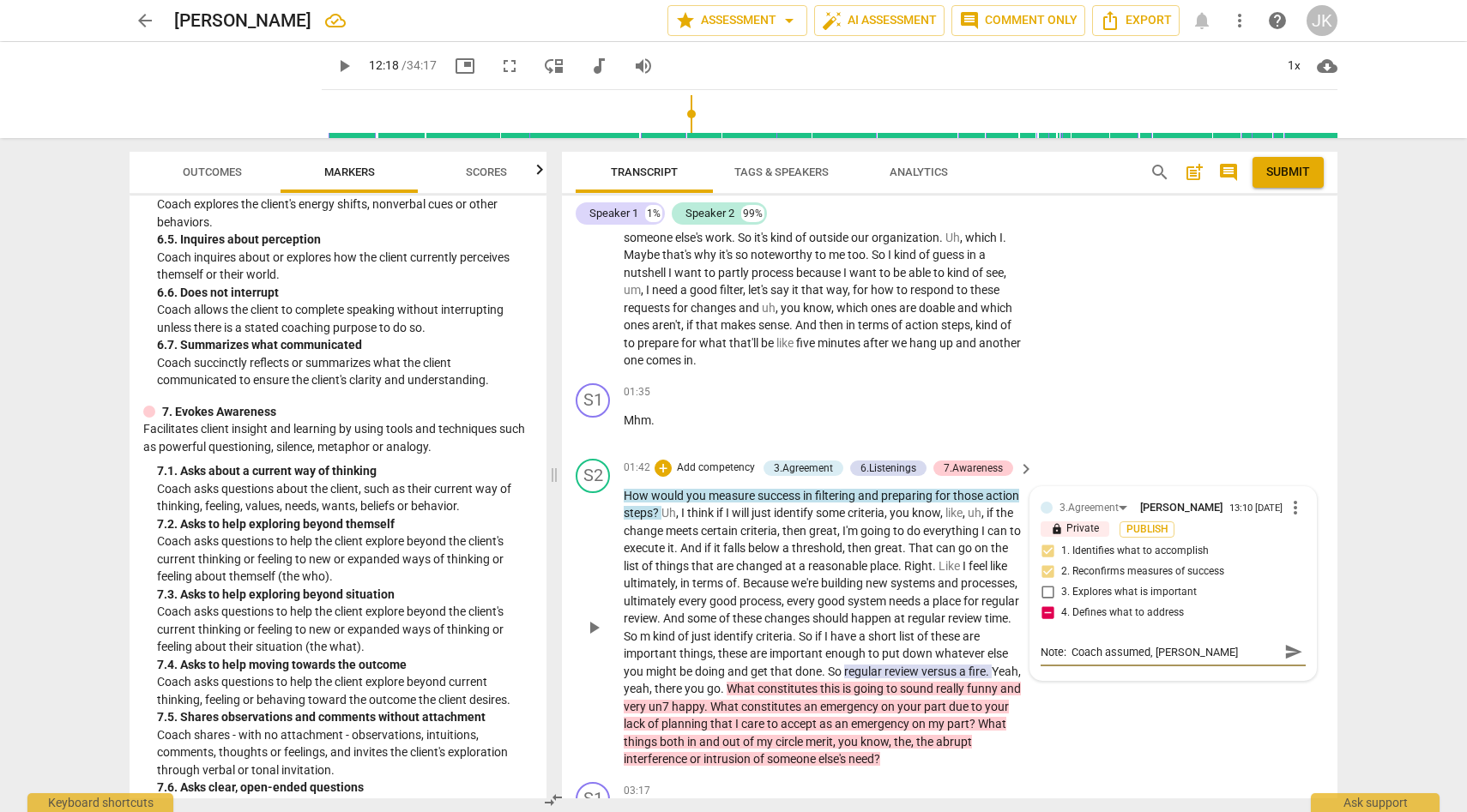
type textarea "Note: Coach assumed, rathe"
type textarea "Note: Coach assumed, rather"
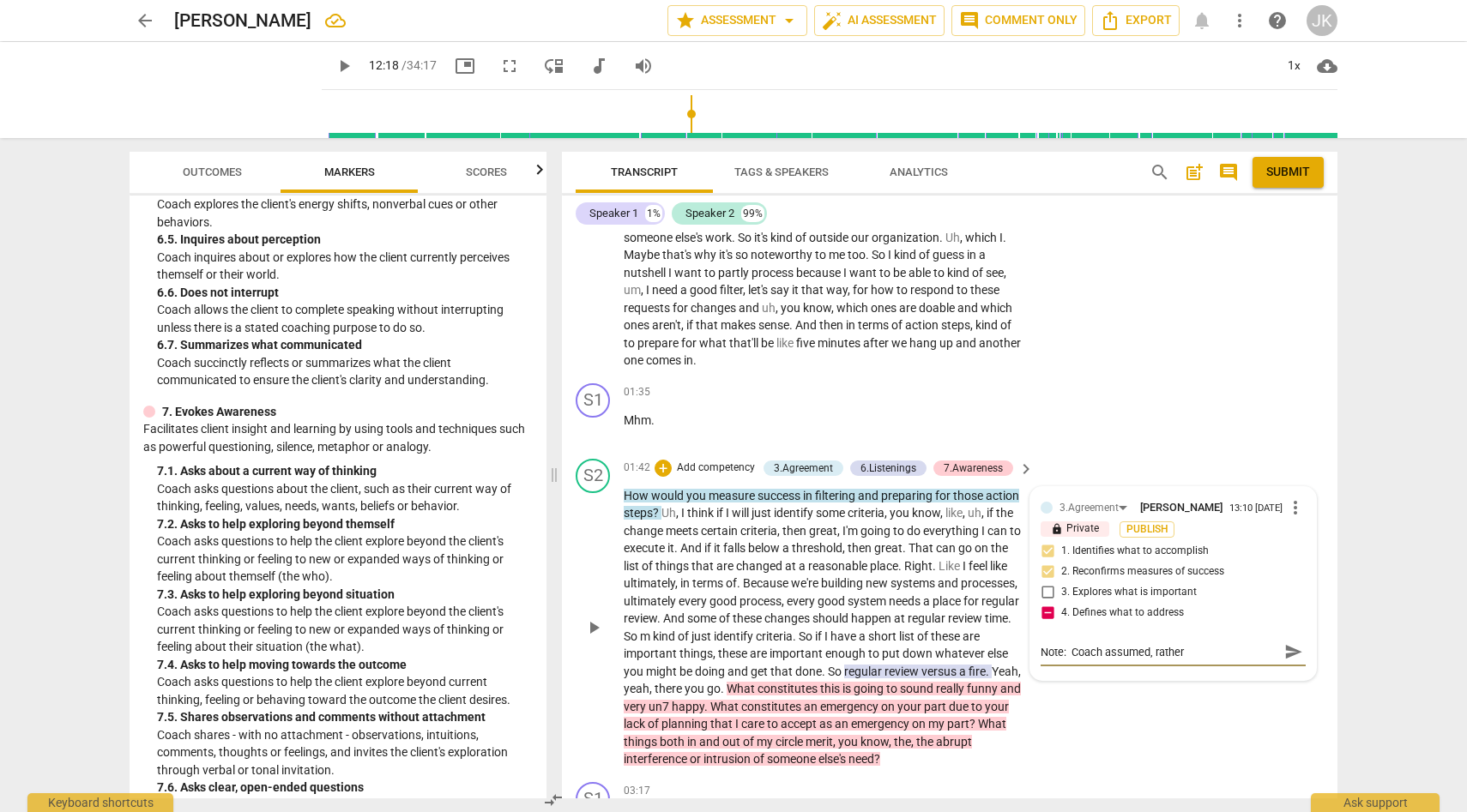
type textarea "Note: Coach assumed, rather t"
type textarea "Note: Coach assumed, rather th"
type textarea "Note: Coach assumed, rather tha"
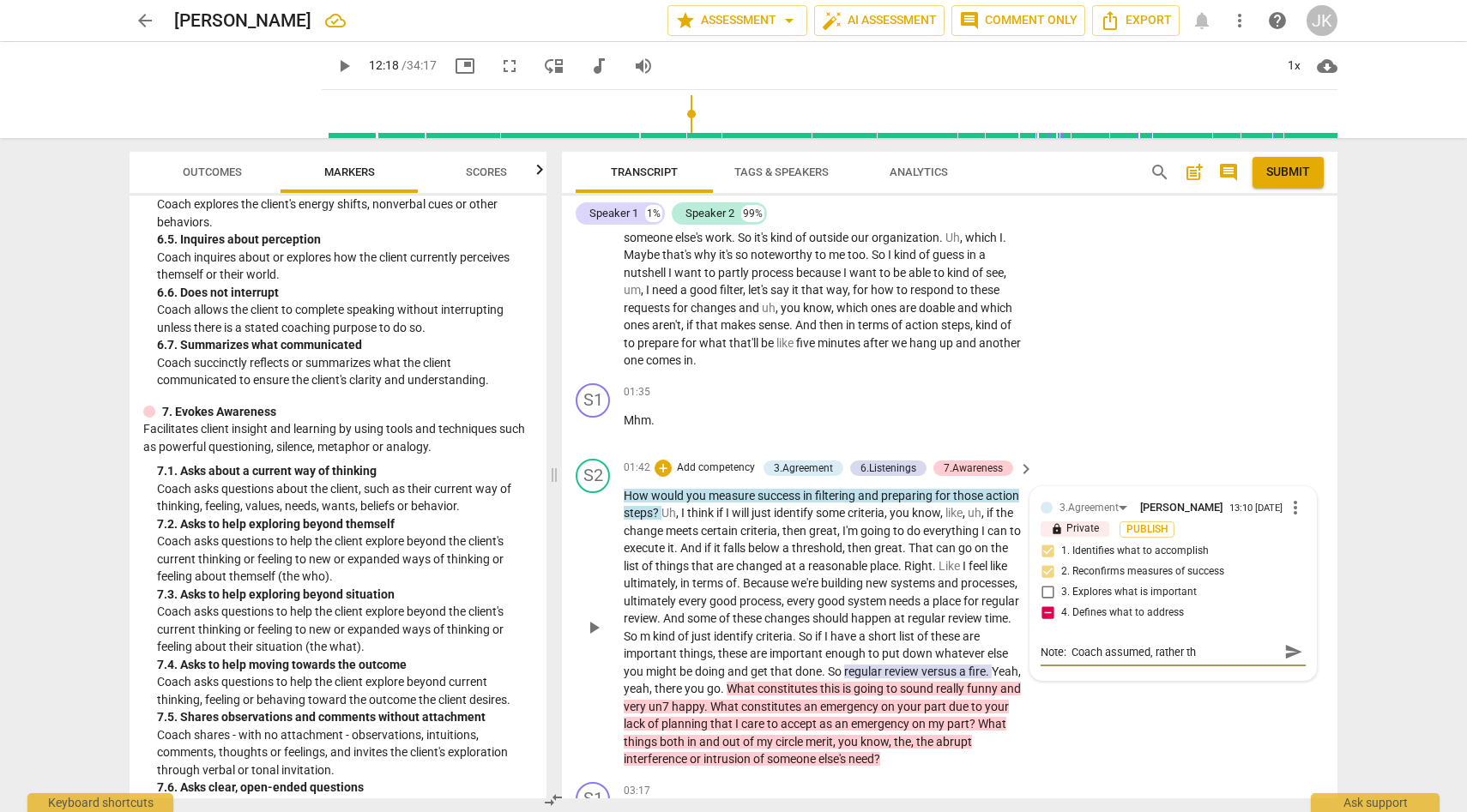
type textarea "Note: Coach assumed, rather tha"
type textarea "Note: Coach assumed, rather than"
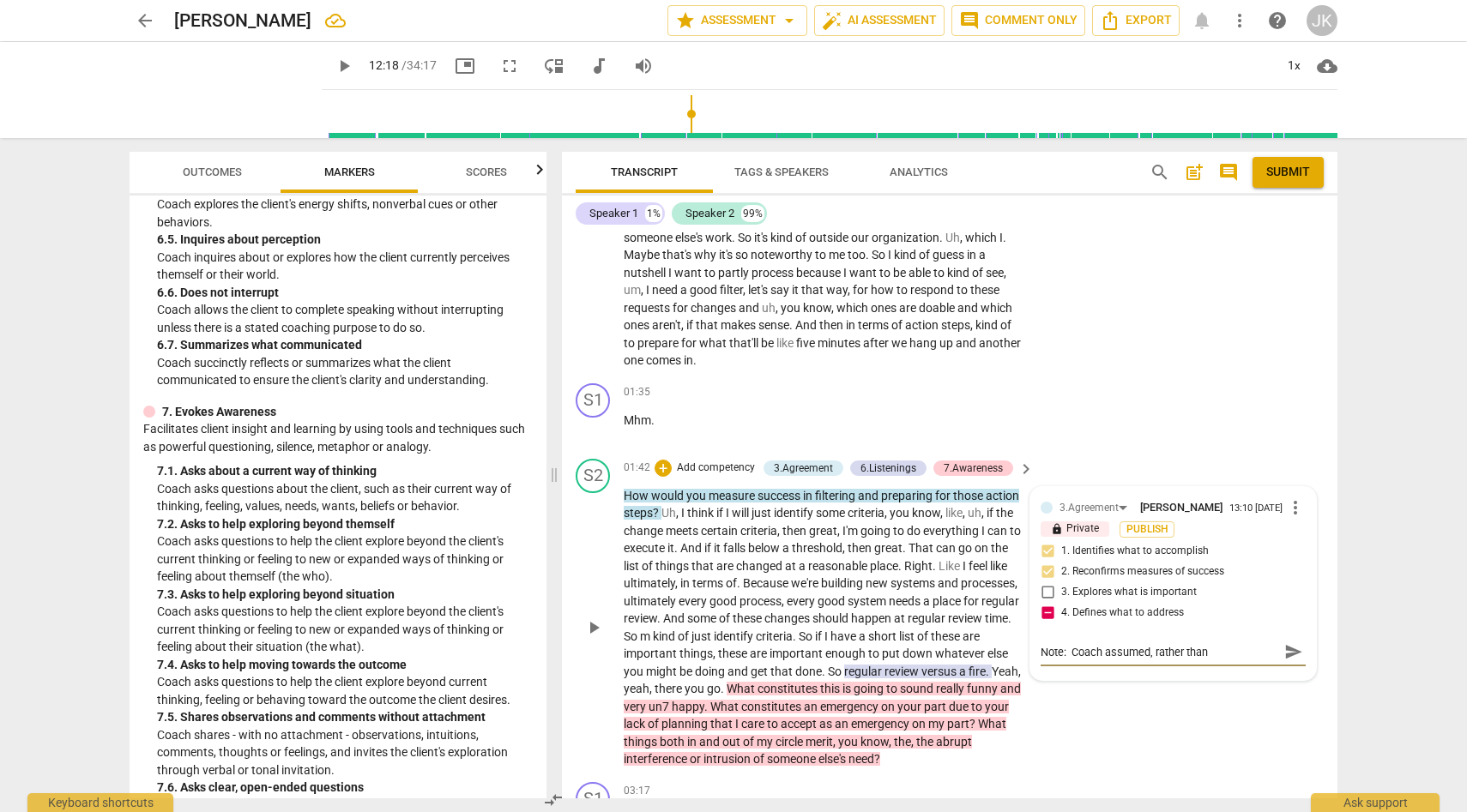
type textarea "Note: Coach assumed, rather than a"
type textarea "Note: Coach assumed, rather than af"
type textarea "Note: Coach assumed, rather than aff"
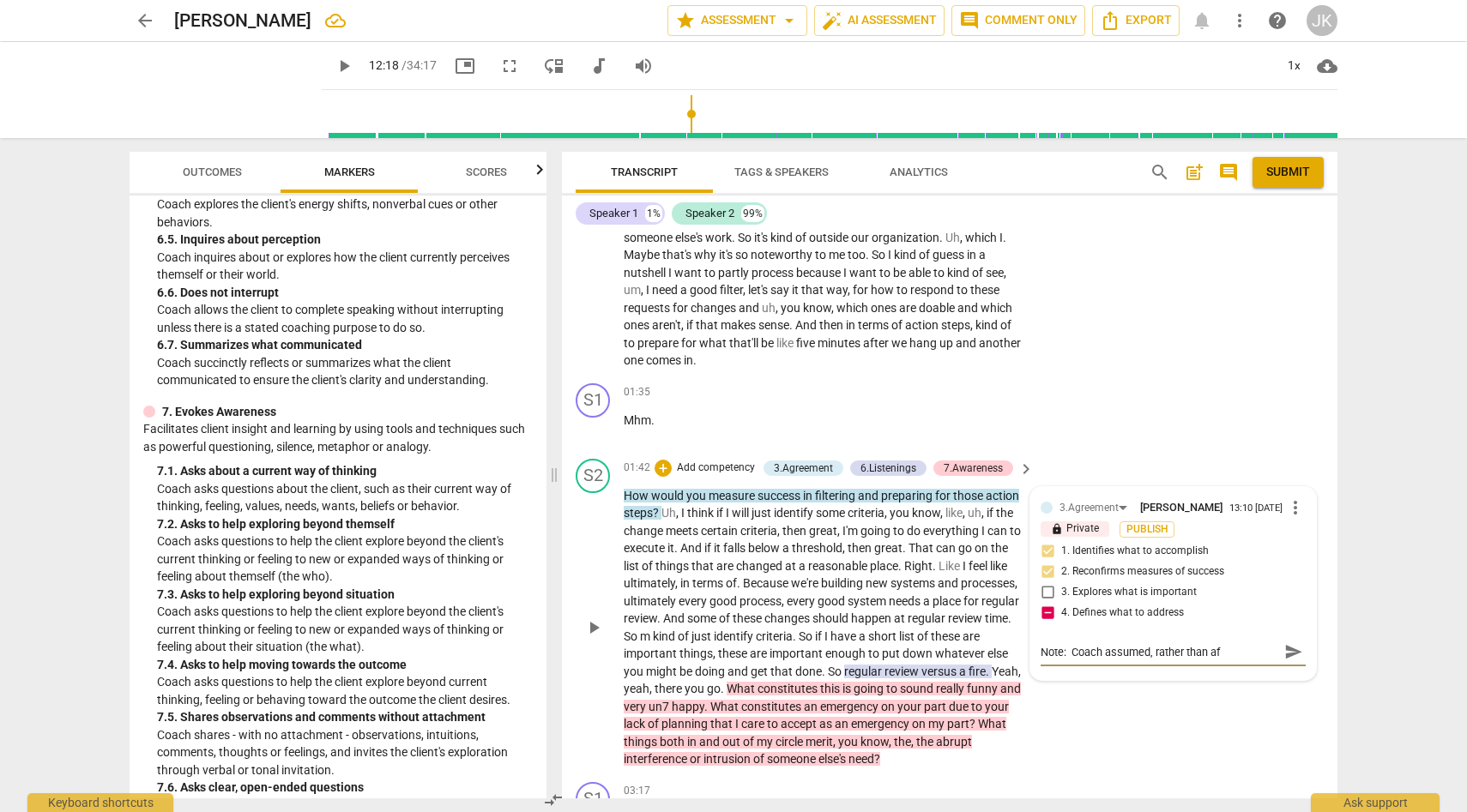
type textarea "Note: Coach assumed, rather than aff"
type textarea "Note: Coach assumed, rather than affi"
type textarea "Note: Coach assumed, rather than affir"
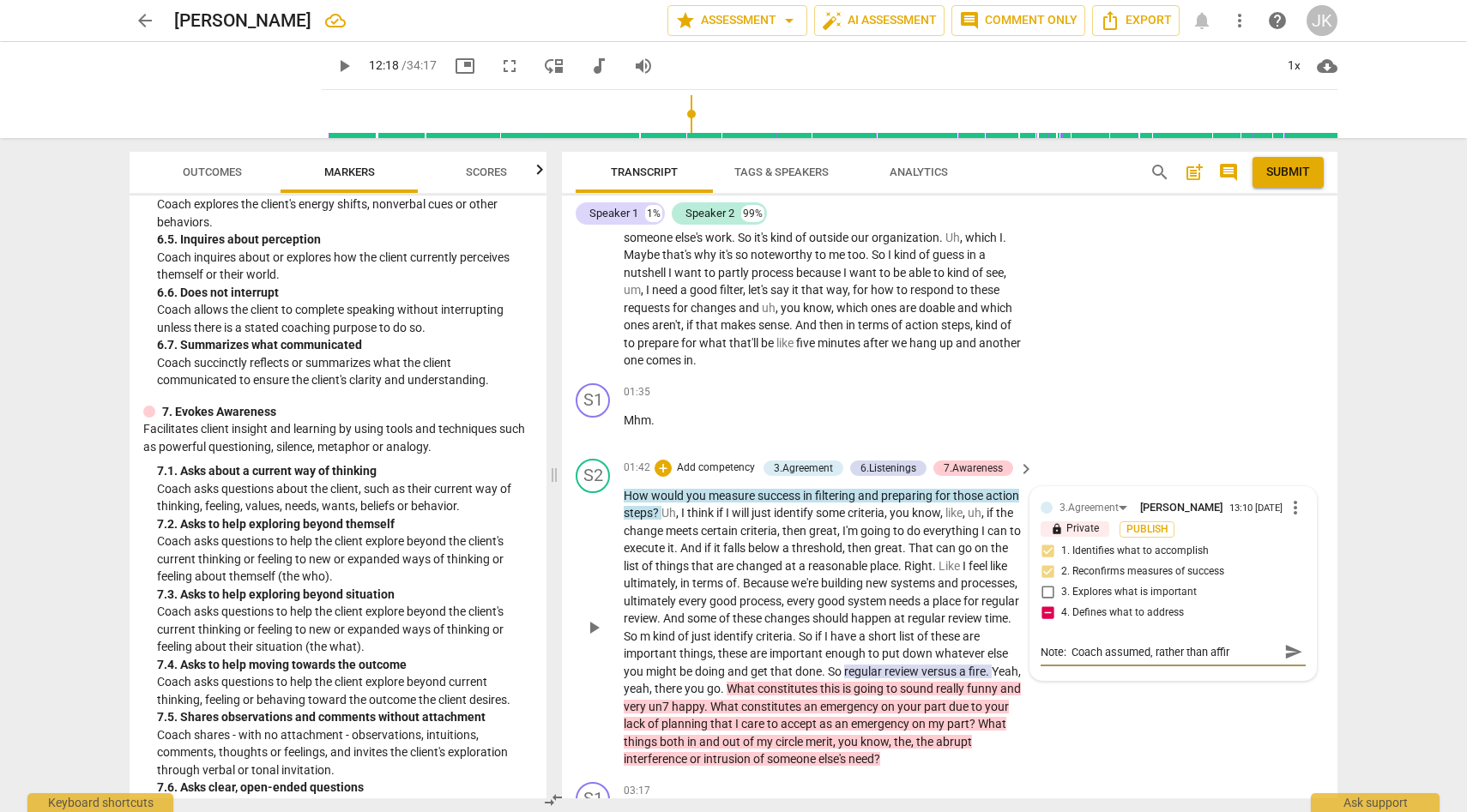
type textarea "Note: Coach assumed, rather than affirm"
click at [1165, 719] on div "S2 play_arrow pause 01:42 + Add competency 3.Agreement 6.Listenings 7.Awareness…" at bounding box center [949, 613] width 776 height 323
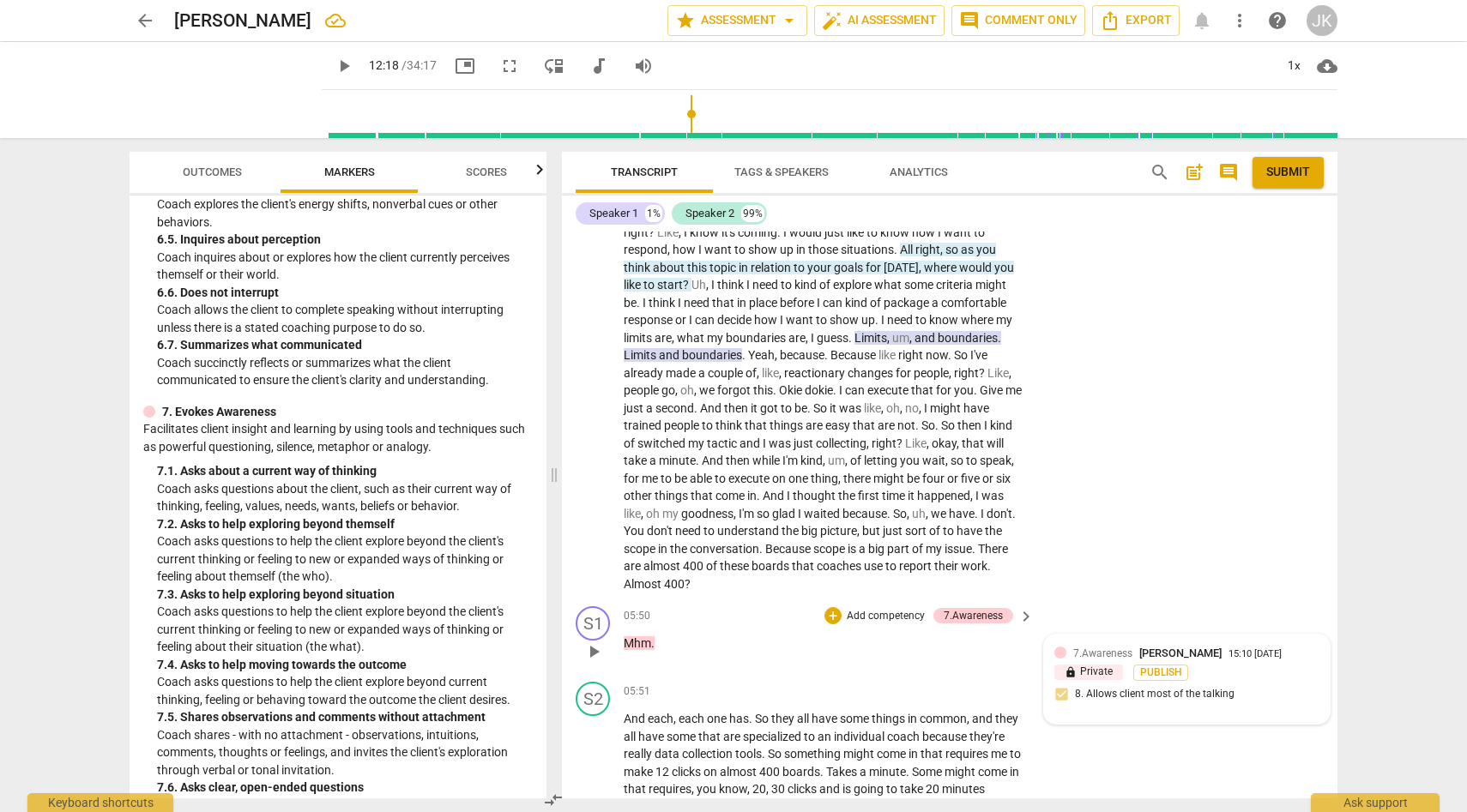
scroll to position [1038, 0]
click at [1178, 715] on div "7.Awareness Jane Knight 15:10 09-12-2025 lock Private Publish 8. Allows client …" at bounding box center [1187, 680] width 265 height 69
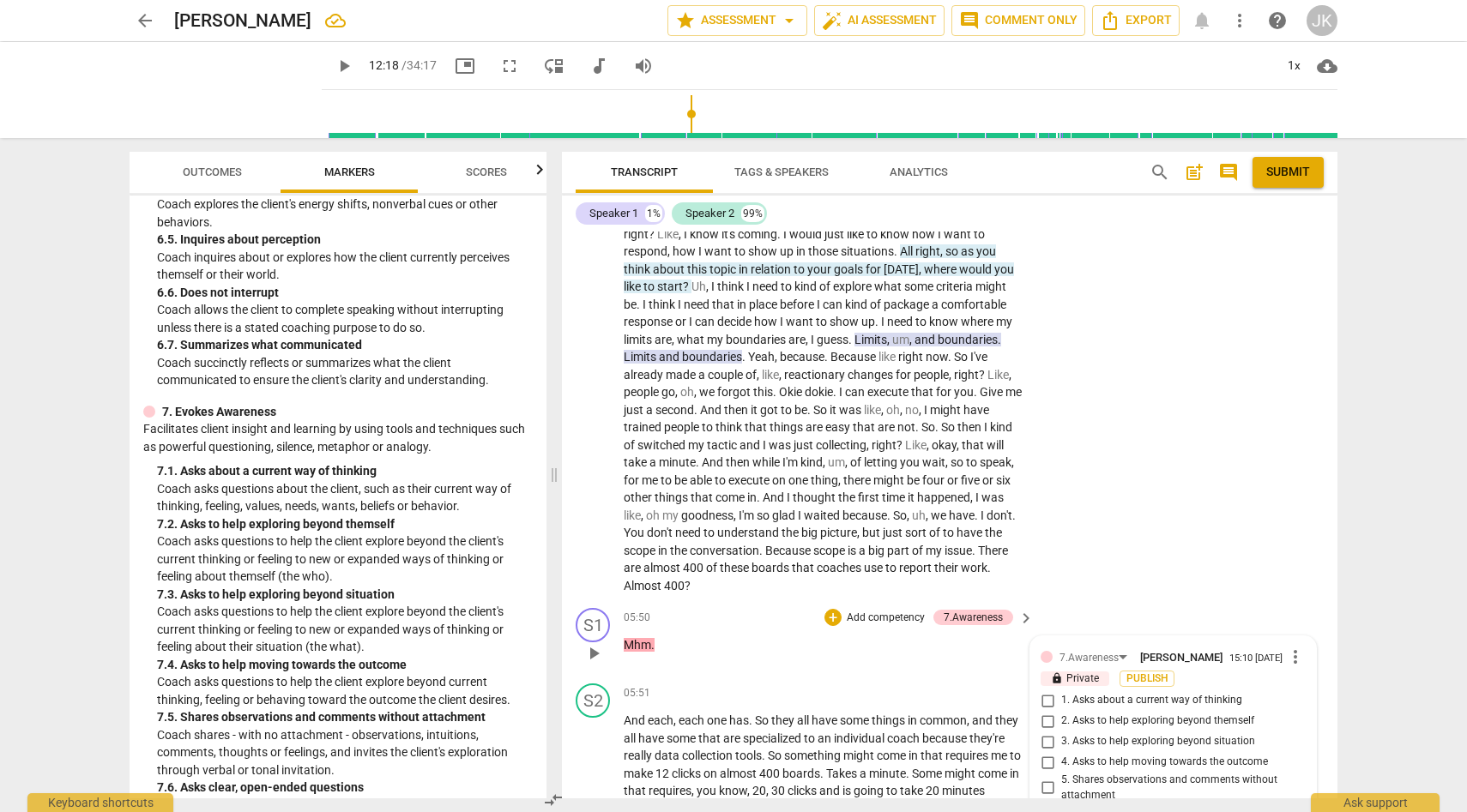
scroll to position [1434, 0]
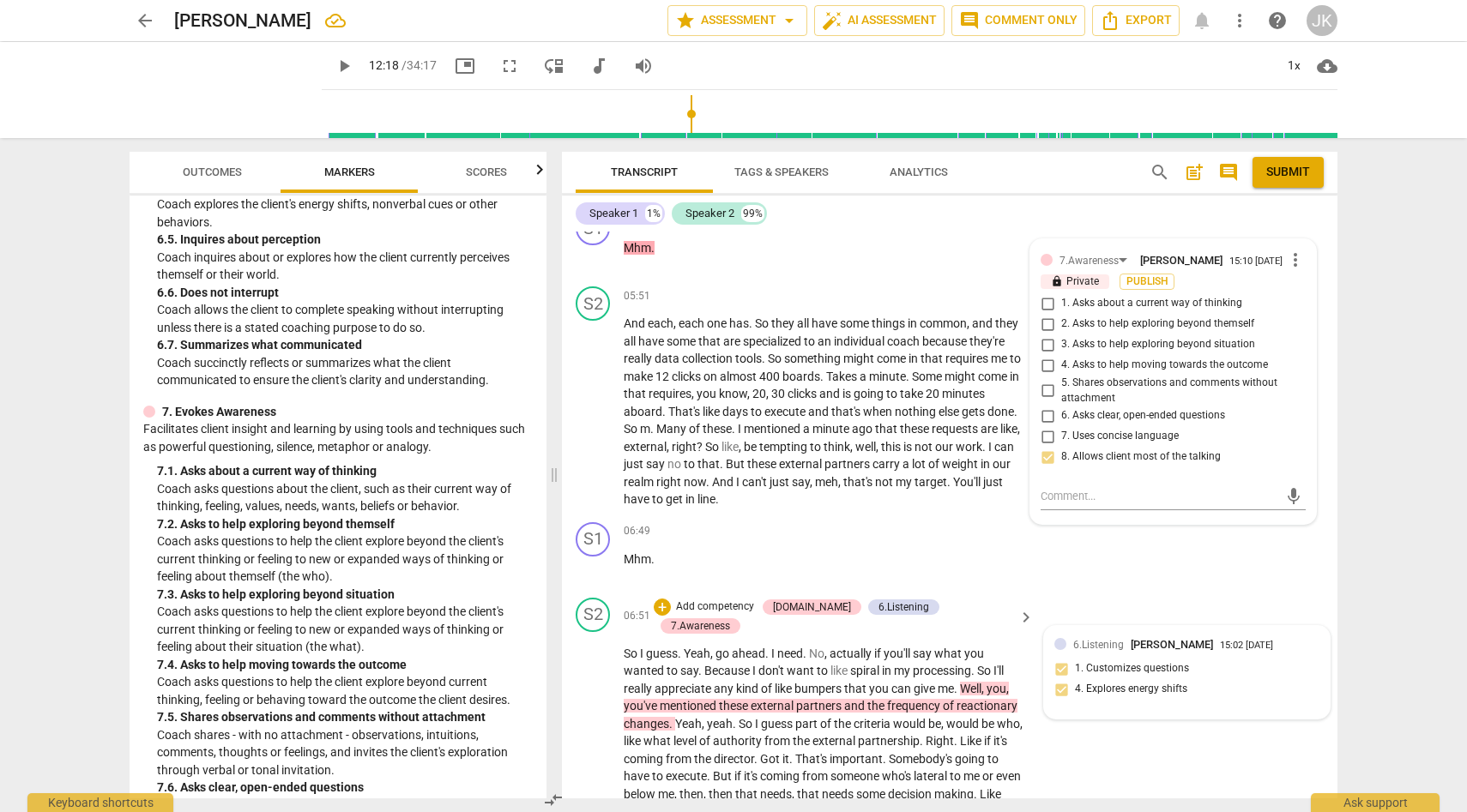
click at [1300, 653] on div "6.Listening Jane Knight 15:02 09-12-2025" at bounding box center [1196, 645] width 246 height 16
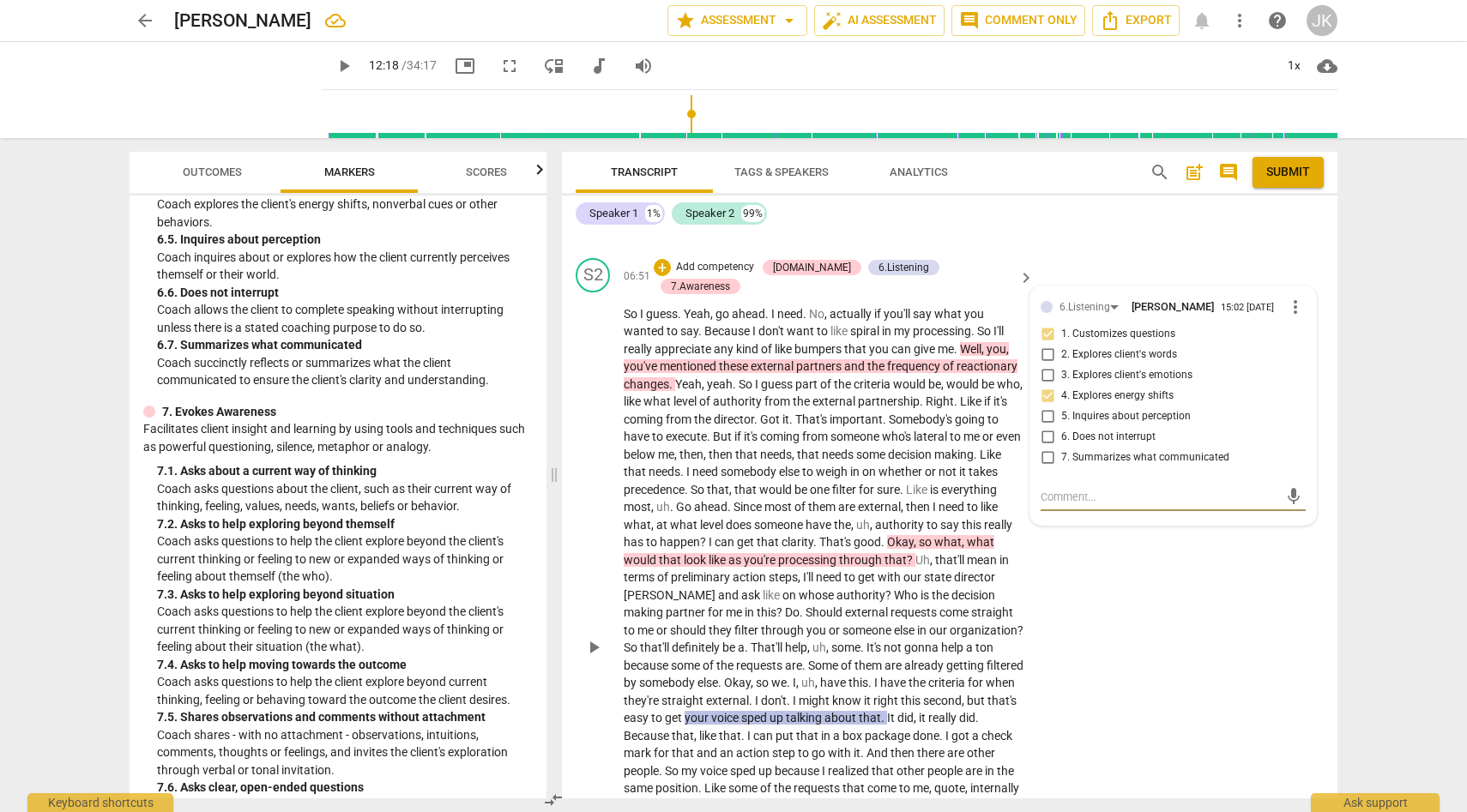
click at [916, 554] on span "?" at bounding box center [911, 559] width 9 height 13
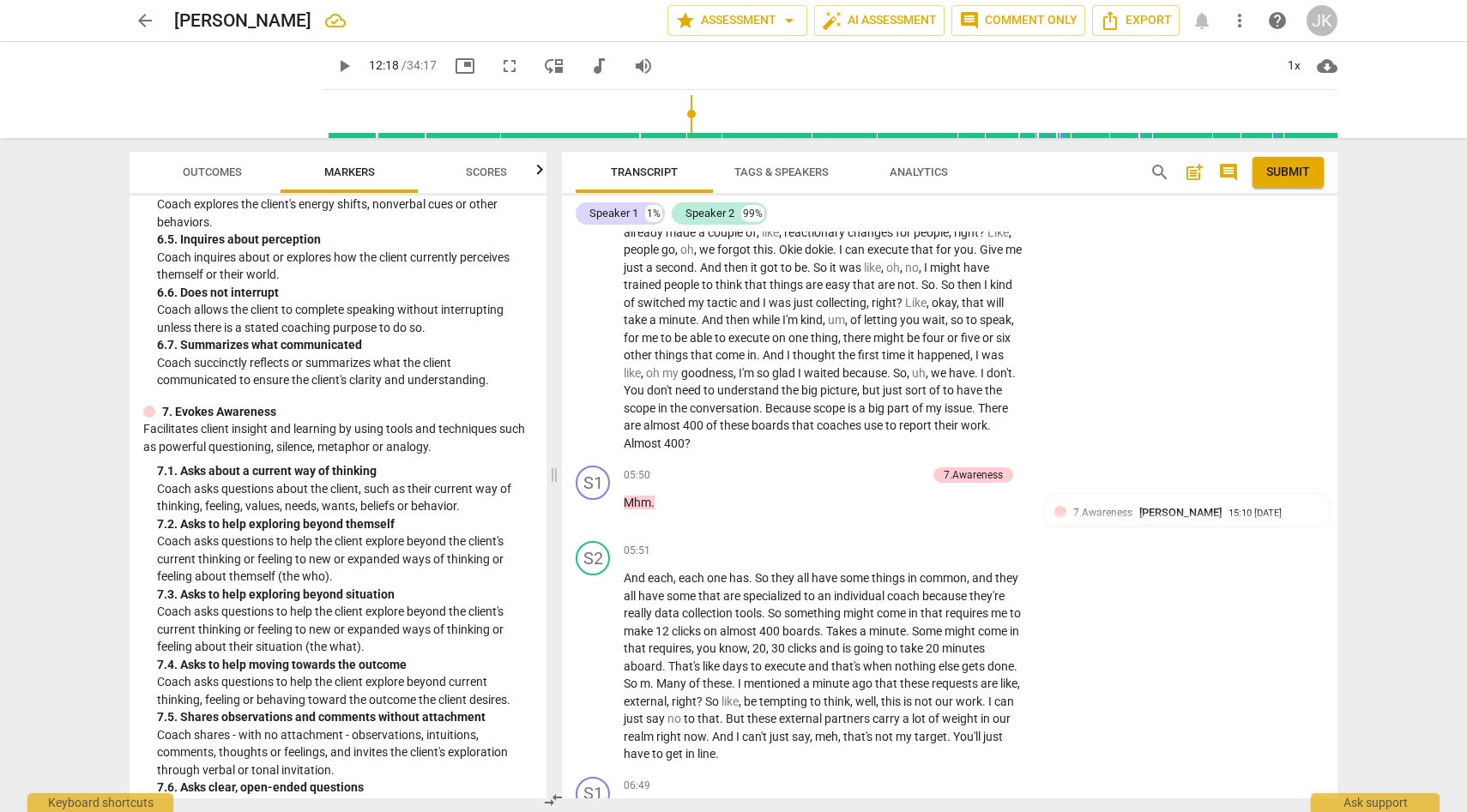
scroll to position [1189, 0]
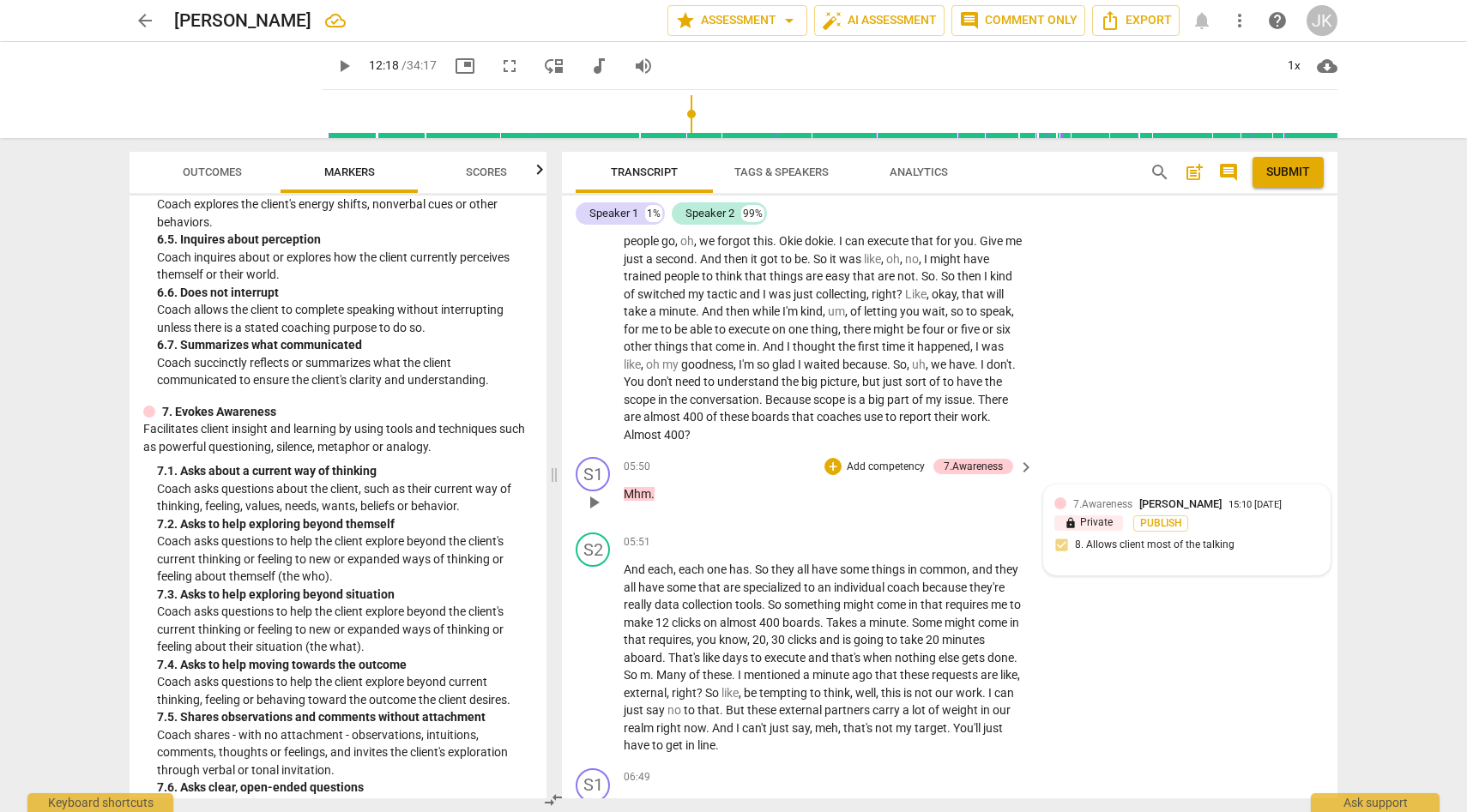
click at [1272, 532] on div "lock Private Publish" at bounding box center [1187, 524] width 265 height 16
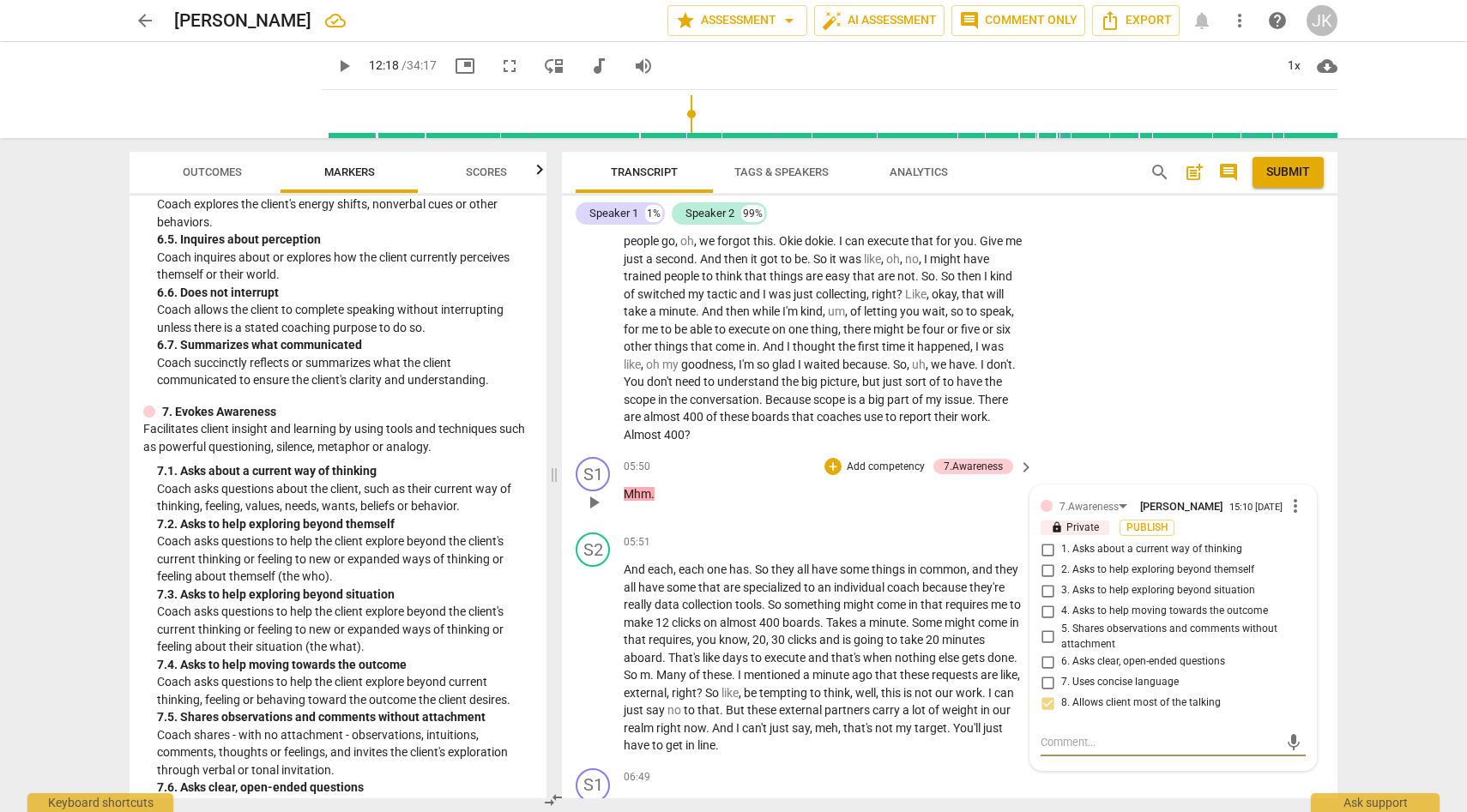
click at [1294, 560] on div "1. Asks about a current way of thinking" at bounding box center [1173, 549] width 265 height 20
click at [1289, 516] on span "more_vert" at bounding box center [1295, 506] width 20 height 20
click at [1304, 519] on li "Edit" at bounding box center [1308, 524] width 59 height 33
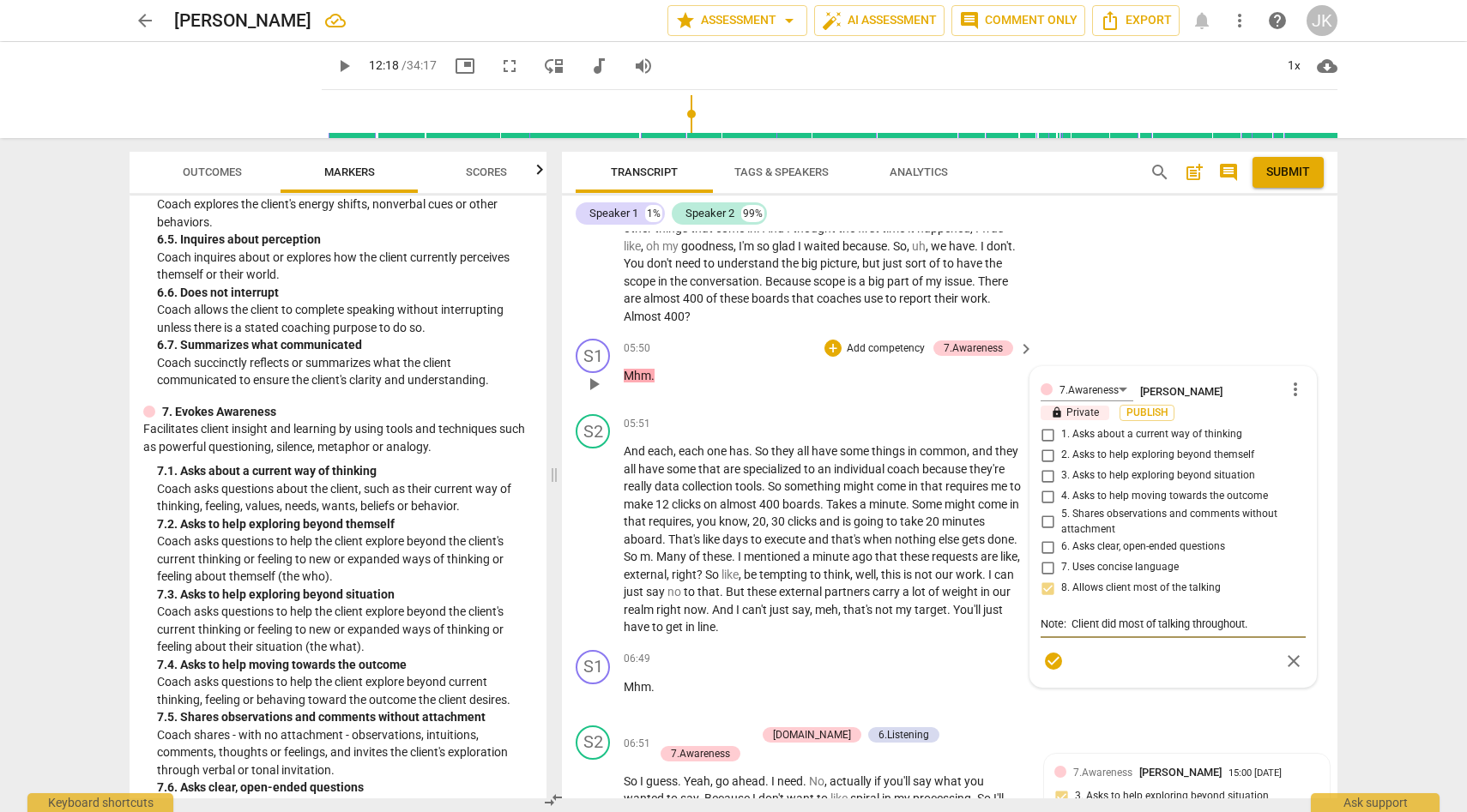
scroll to position [1309, 0]
click at [1192, 732] on div "S1 play_arrow pause 00:00 + Add competency keyboard_arrow_right Record . S2 pla…" at bounding box center [949, 515] width 776 height 567
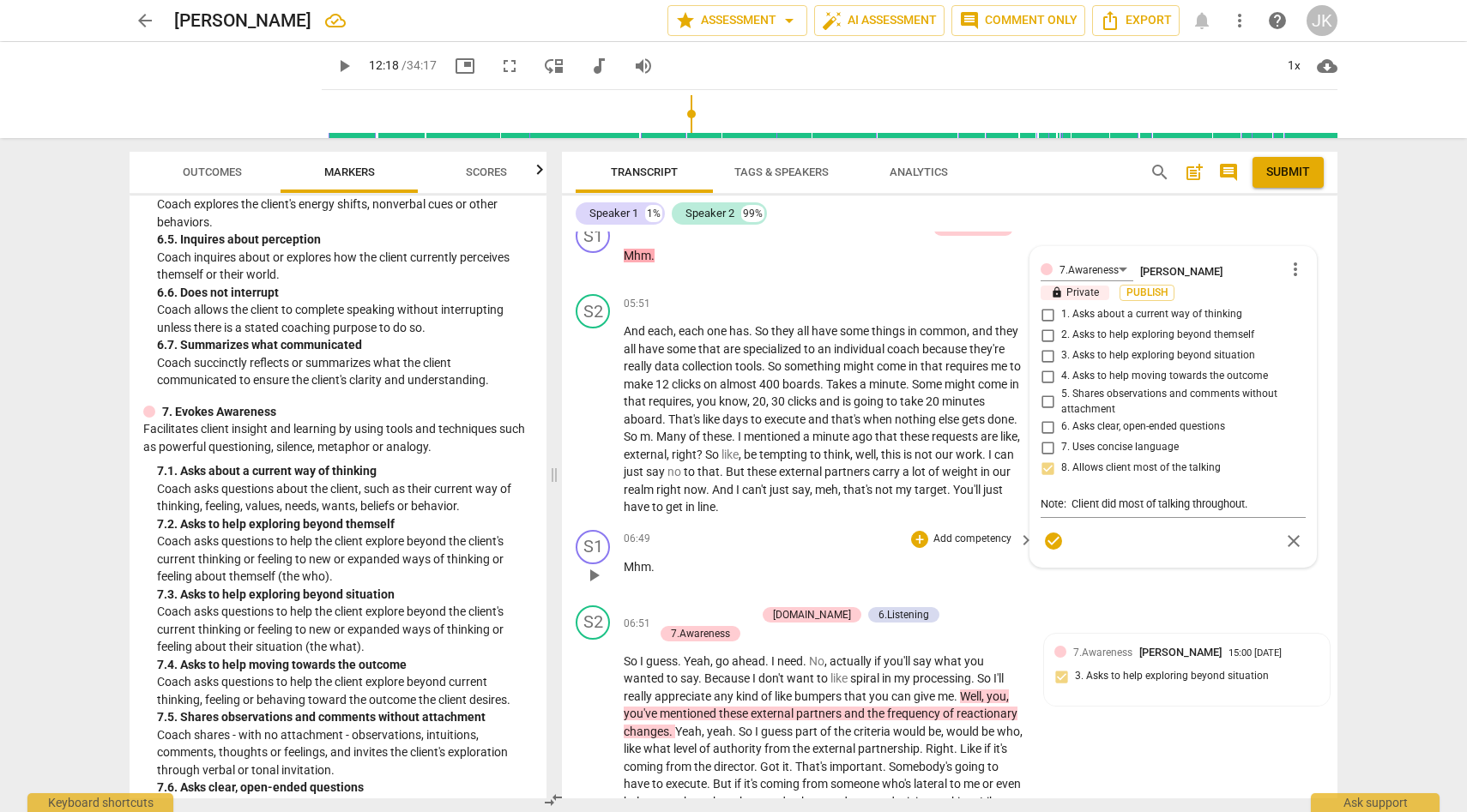
scroll to position [1425, 0]
click at [734, 579] on p "Mhm ." at bounding box center [824, 570] width 402 height 18
click at [595, 589] on span "play_arrow" at bounding box center [593, 578] width 20 height 20
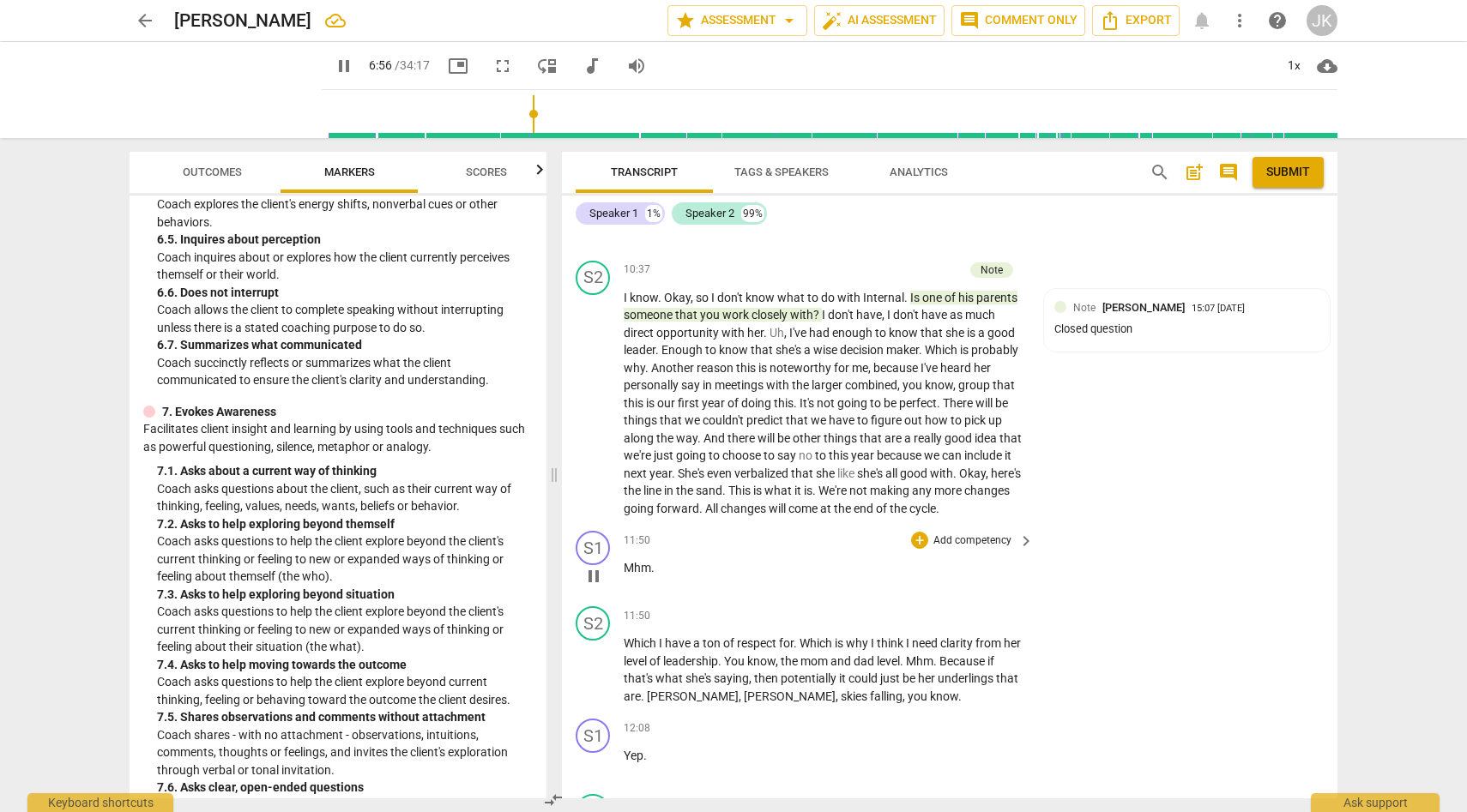
scroll to position [2615, 0]
click at [593, 408] on span "pause" at bounding box center [593, 399] width 20 height 20
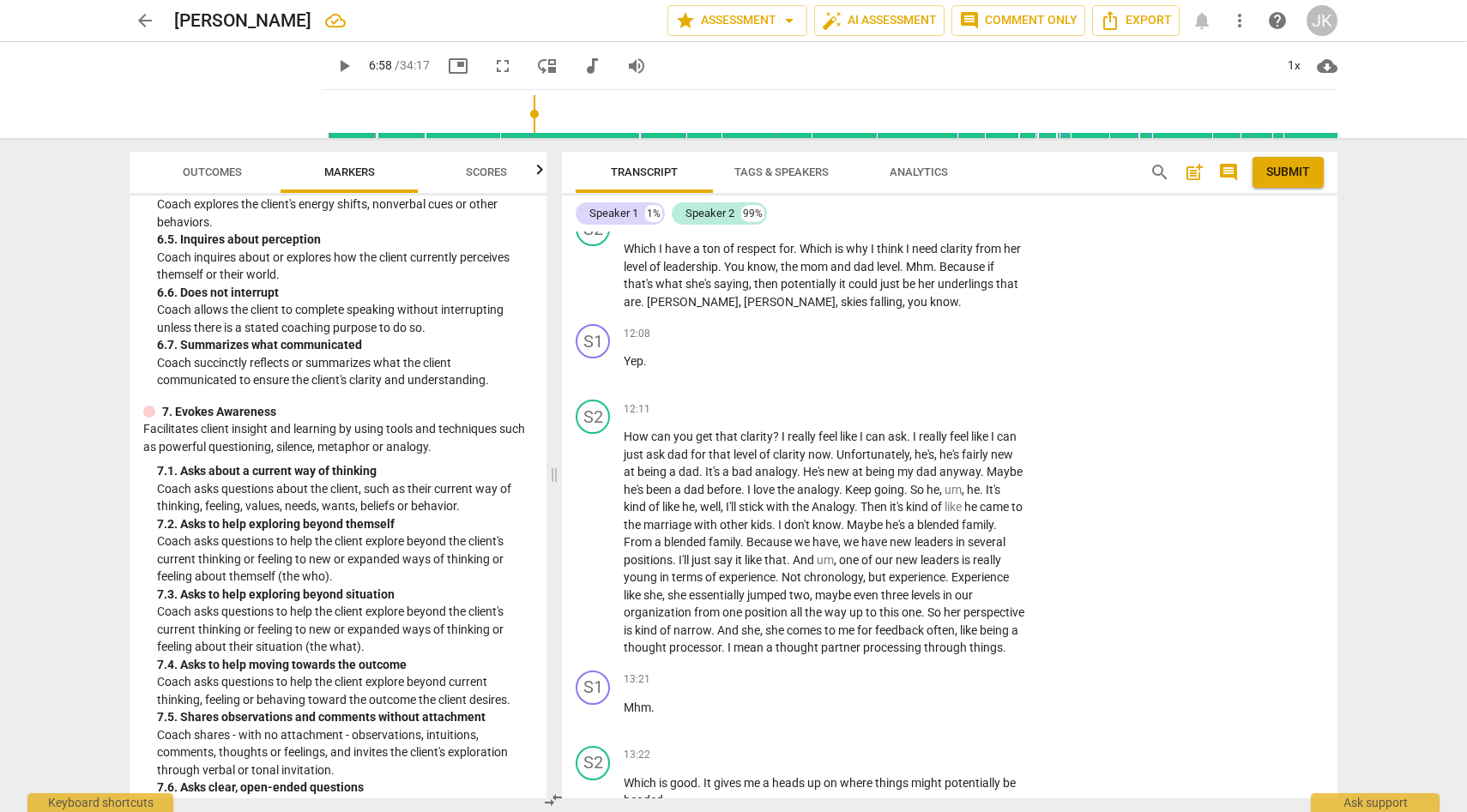
scroll to position [3009, 0]
drag, startPoint x: 623, startPoint y: 448, endPoint x: 782, endPoint y: 447, distance: 159.0
click at [782, 447] on p "How can you get that clarity ? I really feel like I can ask . I really feel lik…" at bounding box center [824, 539] width 402 height 229
click at [919, 414] on div "+" at bounding box center [919, 405] width 17 height 17
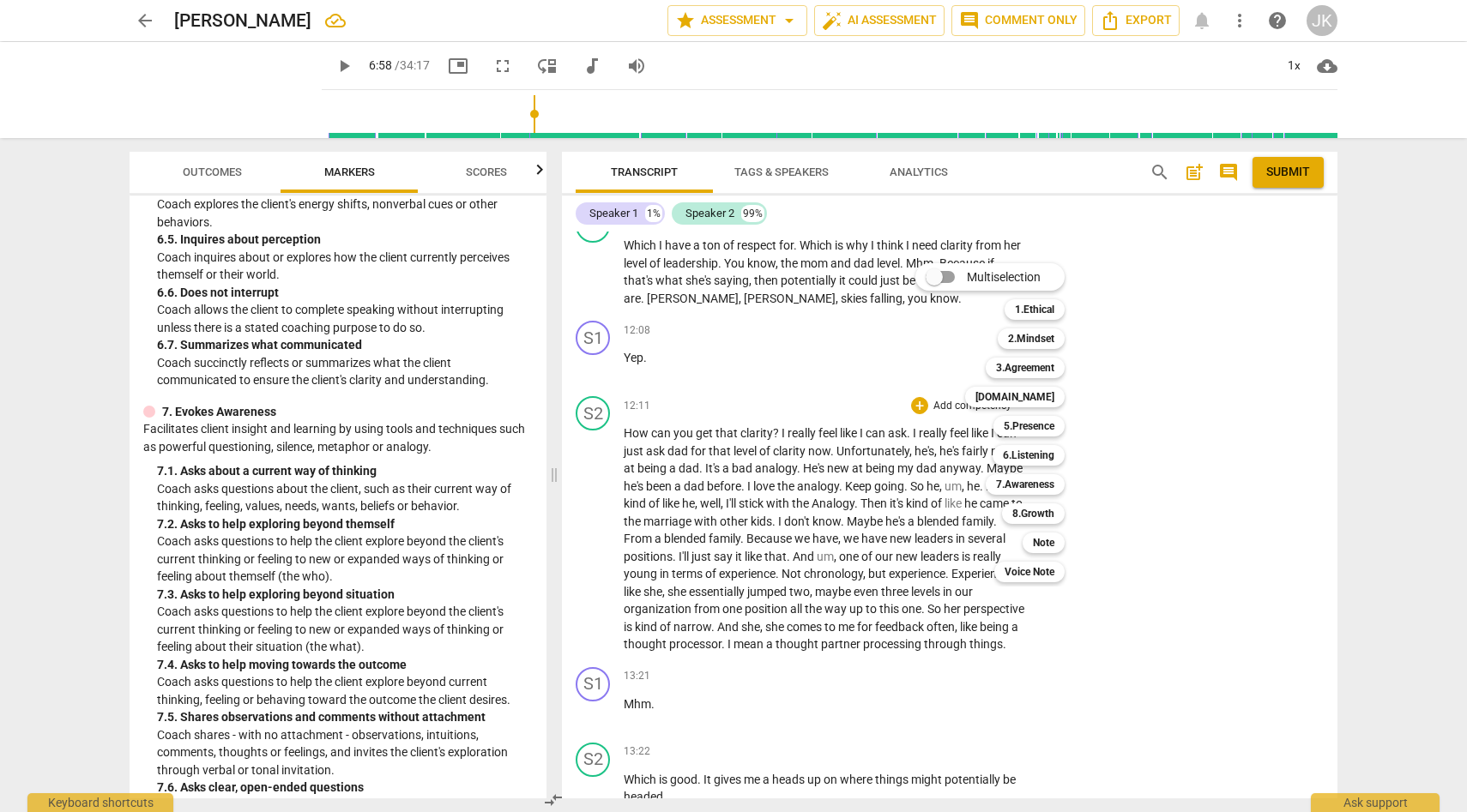
click at [351, 168] on div at bounding box center [733, 406] width 1467 height 812
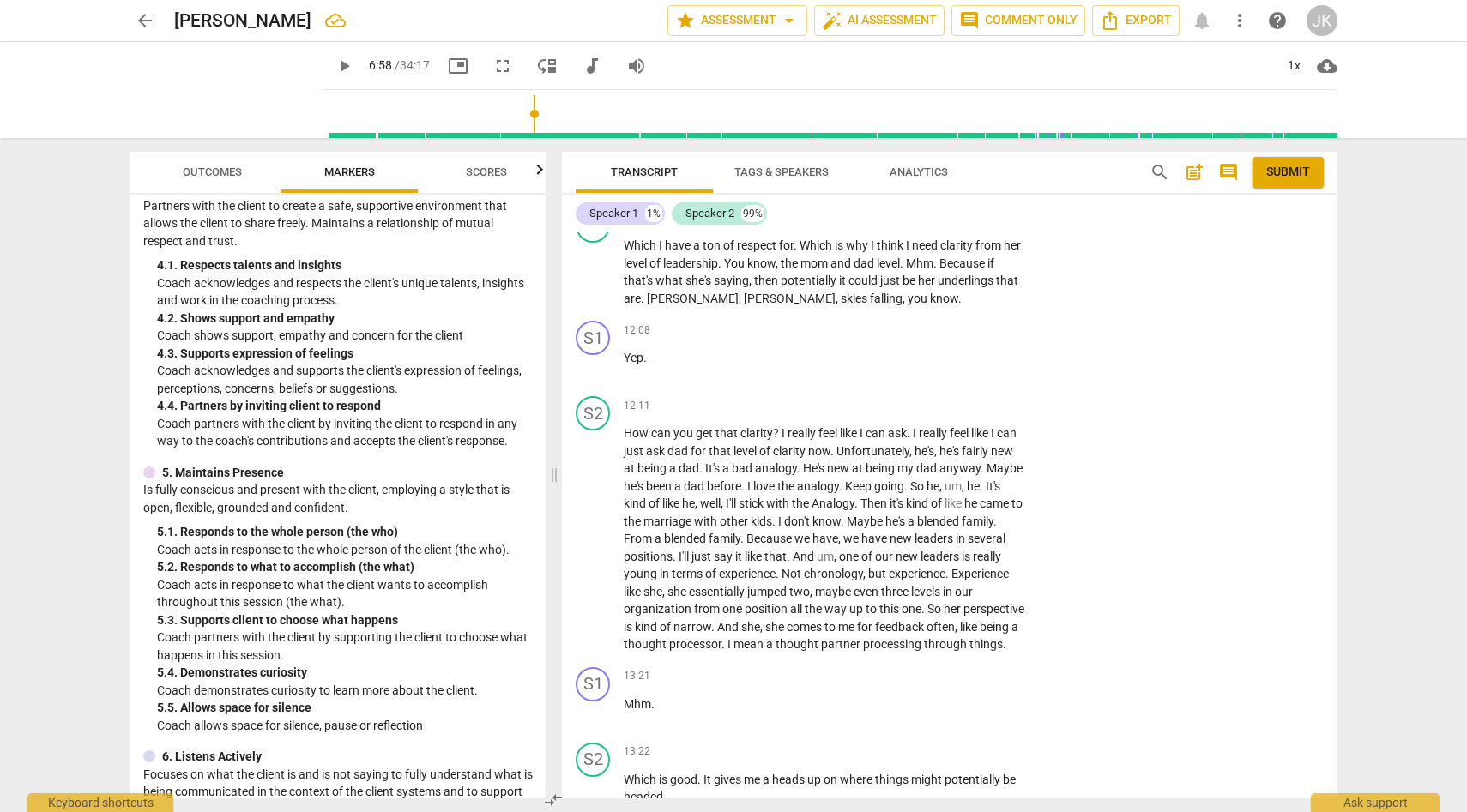
scroll to position [652, 0]
click at [921, 414] on div "+" at bounding box center [919, 405] width 17 height 17
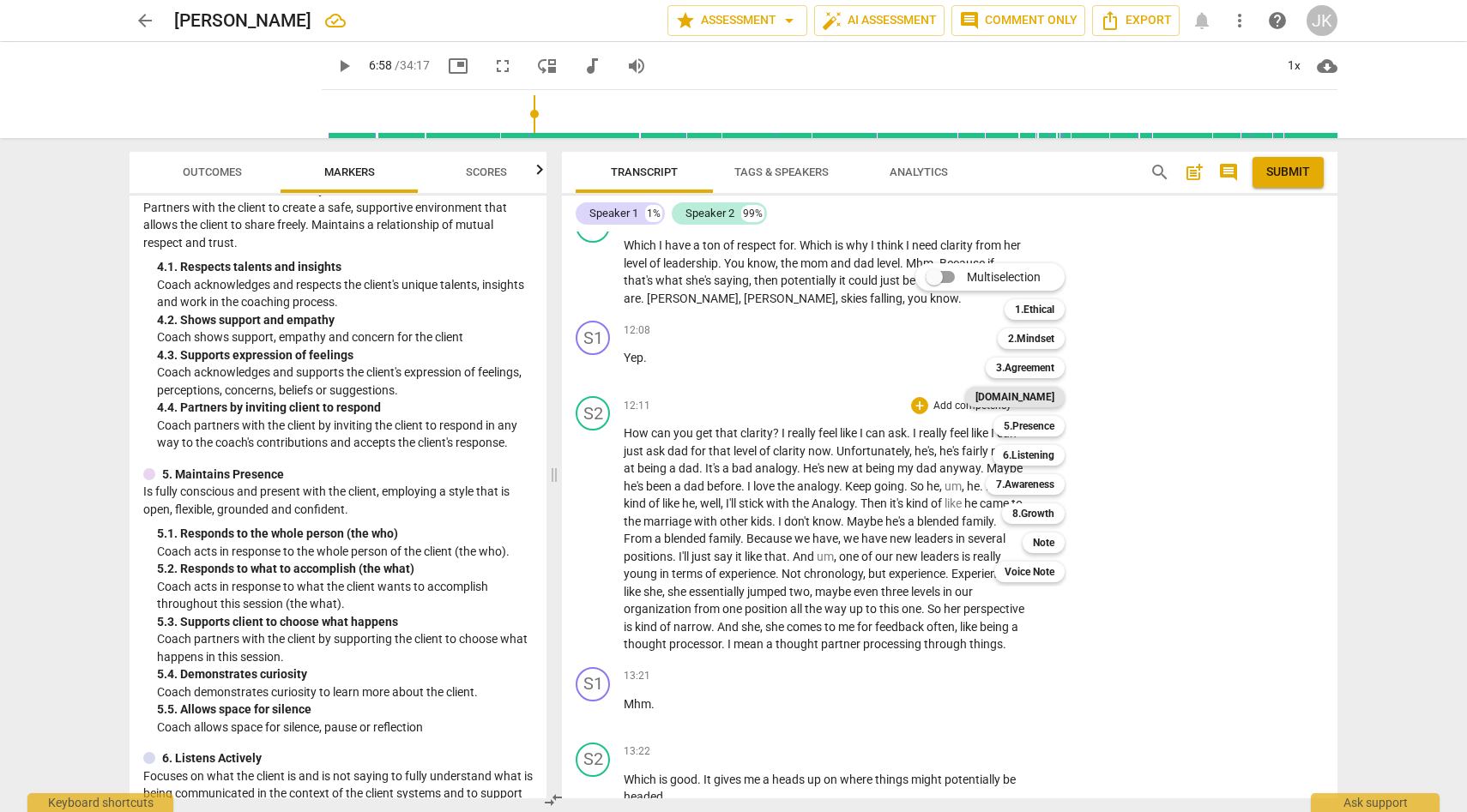
click at [1042, 394] on b "4.Trust" at bounding box center [1015, 396] width 79 height 20
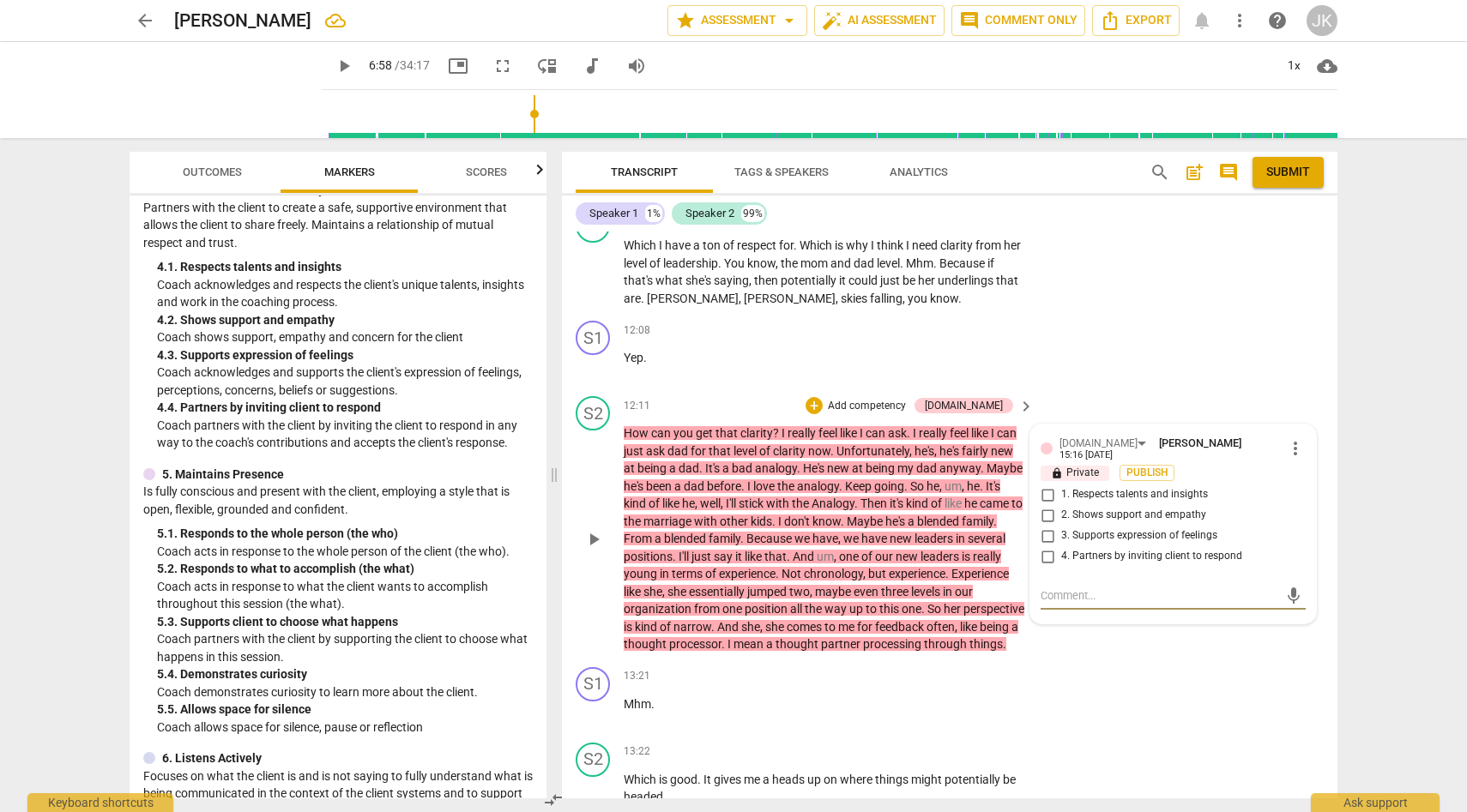
click at [1049, 503] on input "1. Respects talents and insights" at bounding box center [1047, 494] width 28 height 20
click at [1293, 459] on span "more_vert" at bounding box center [1295, 448] width 20 height 20
click at [1314, 493] on li "Delete" at bounding box center [1308, 494] width 59 height 33
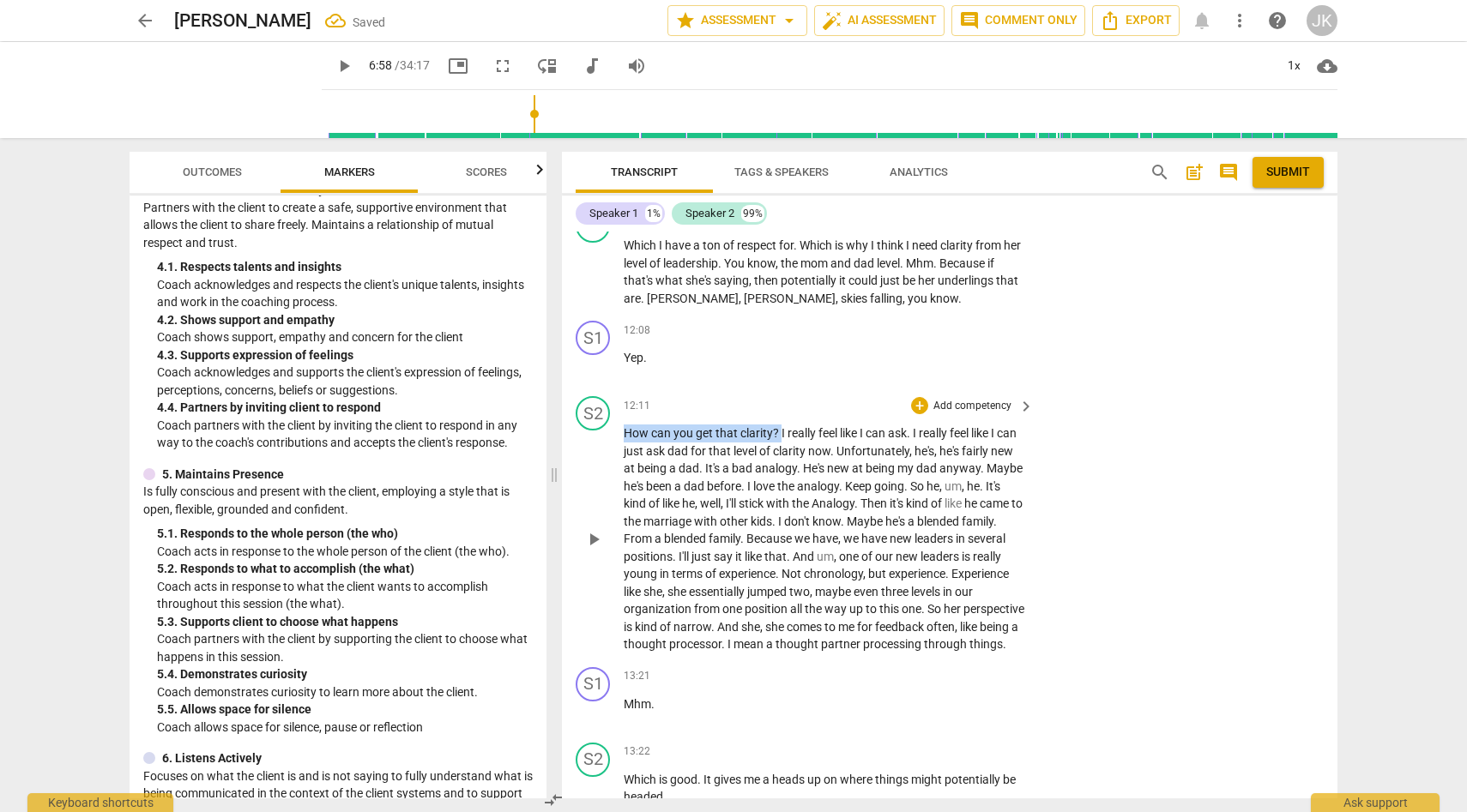
drag, startPoint x: 623, startPoint y: 448, endPoint x: 782, endPoint y: 450, distance: 159.0
click at [782, 450] on p "How can you get that clarity ? I really feel like I can ask . I really feel lik…" at bounding box center [824, 539] width 402 height 229
click at [922, 414] on div "+" at bounding box center [919, 405] width 17 height 17
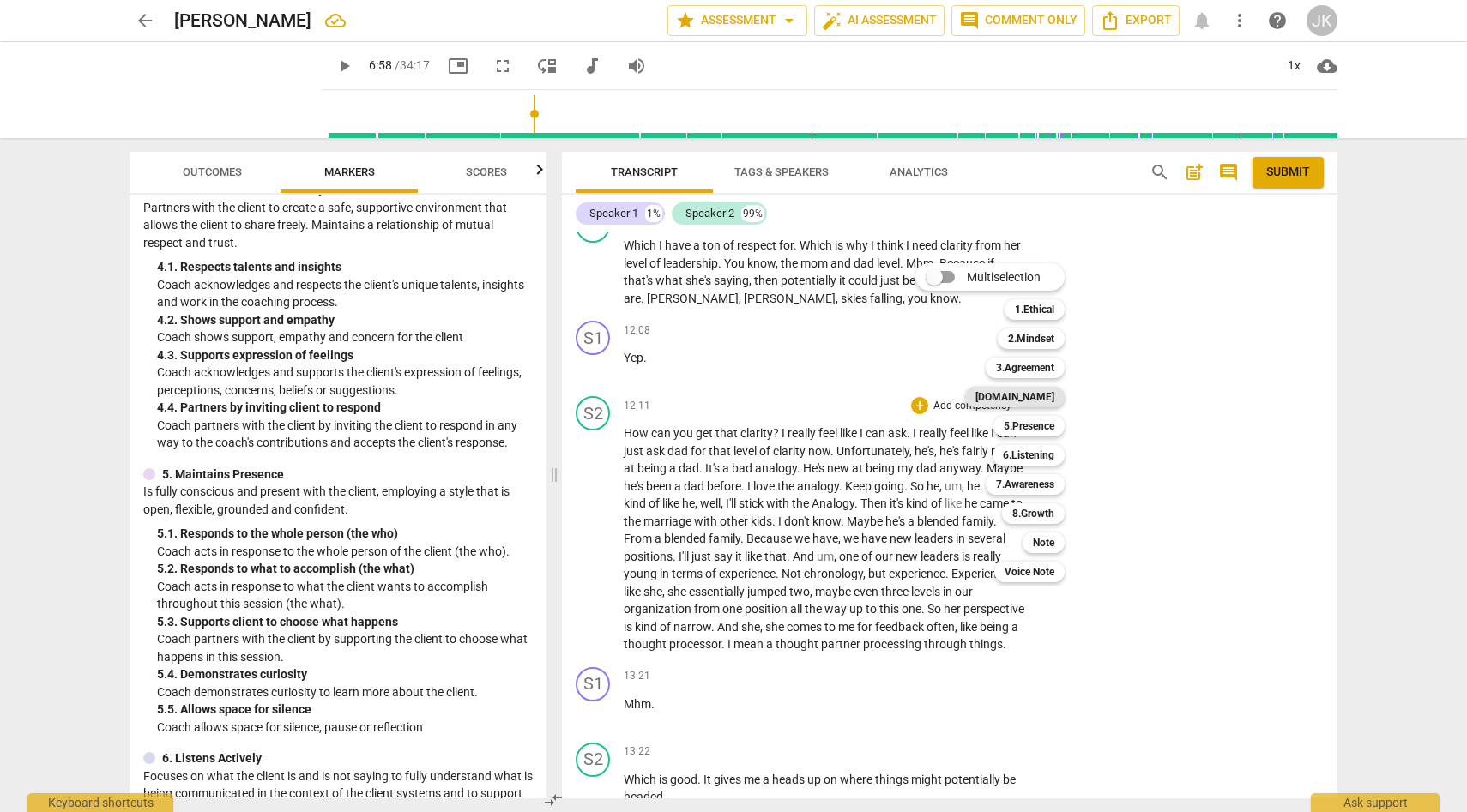
click at [1043, 394] on b "4.Trust" at bounding box center [1015, 396] width 79 height 20
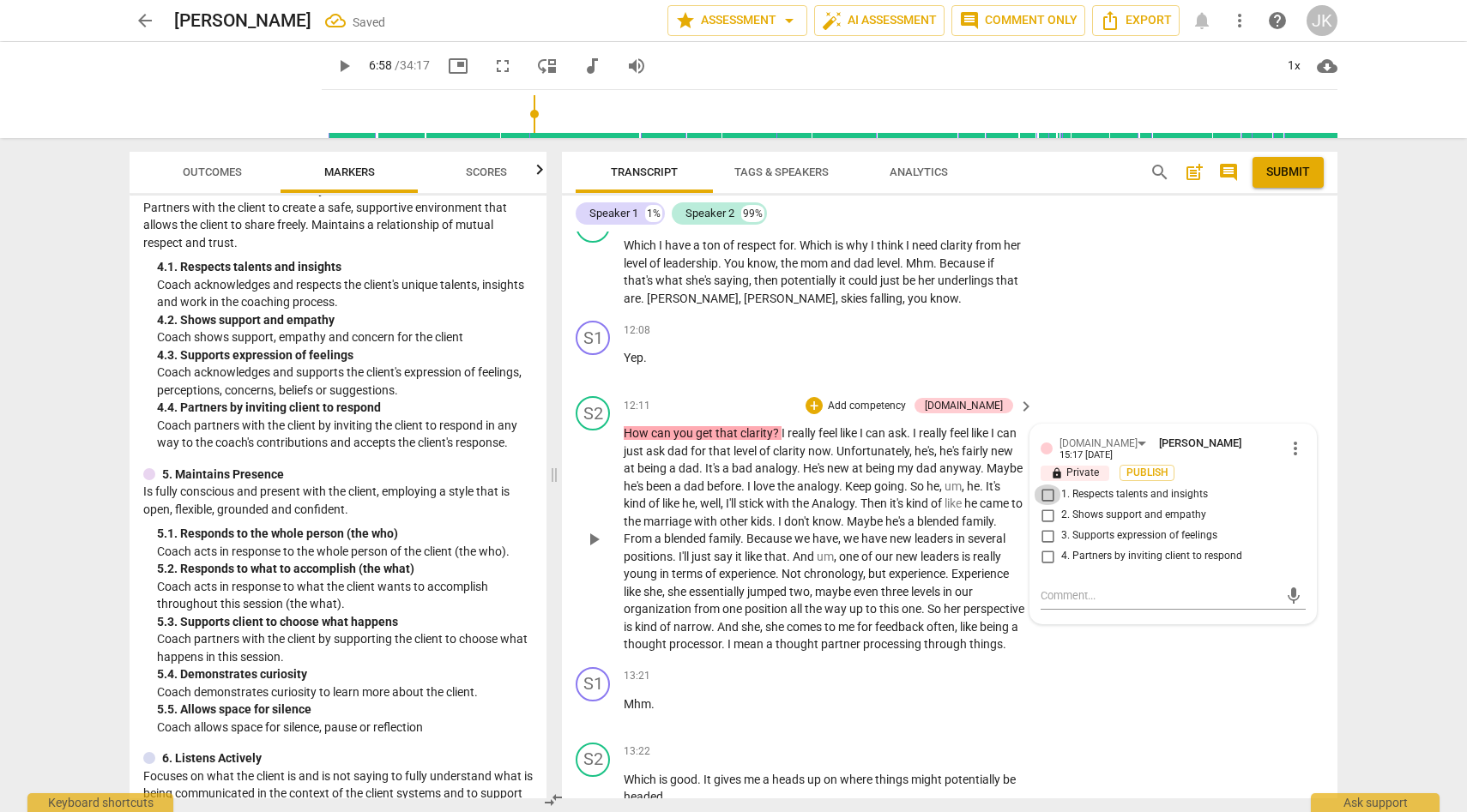
click at [1044, 503] on input "1. Respects talents and insights" at bounding box center [1047, 494] width 28 height 20
click at [1047, 524] on input "2. Shows support and empathy" at bounding box center [1047, 515] width 28 height 20
click at [1108, 661] on div "S2 play_arrow pause 12:11 + Add competency 4.Trust keyboard_arrow_right How can…" at bounding box center [949, 524] width 776 height 271
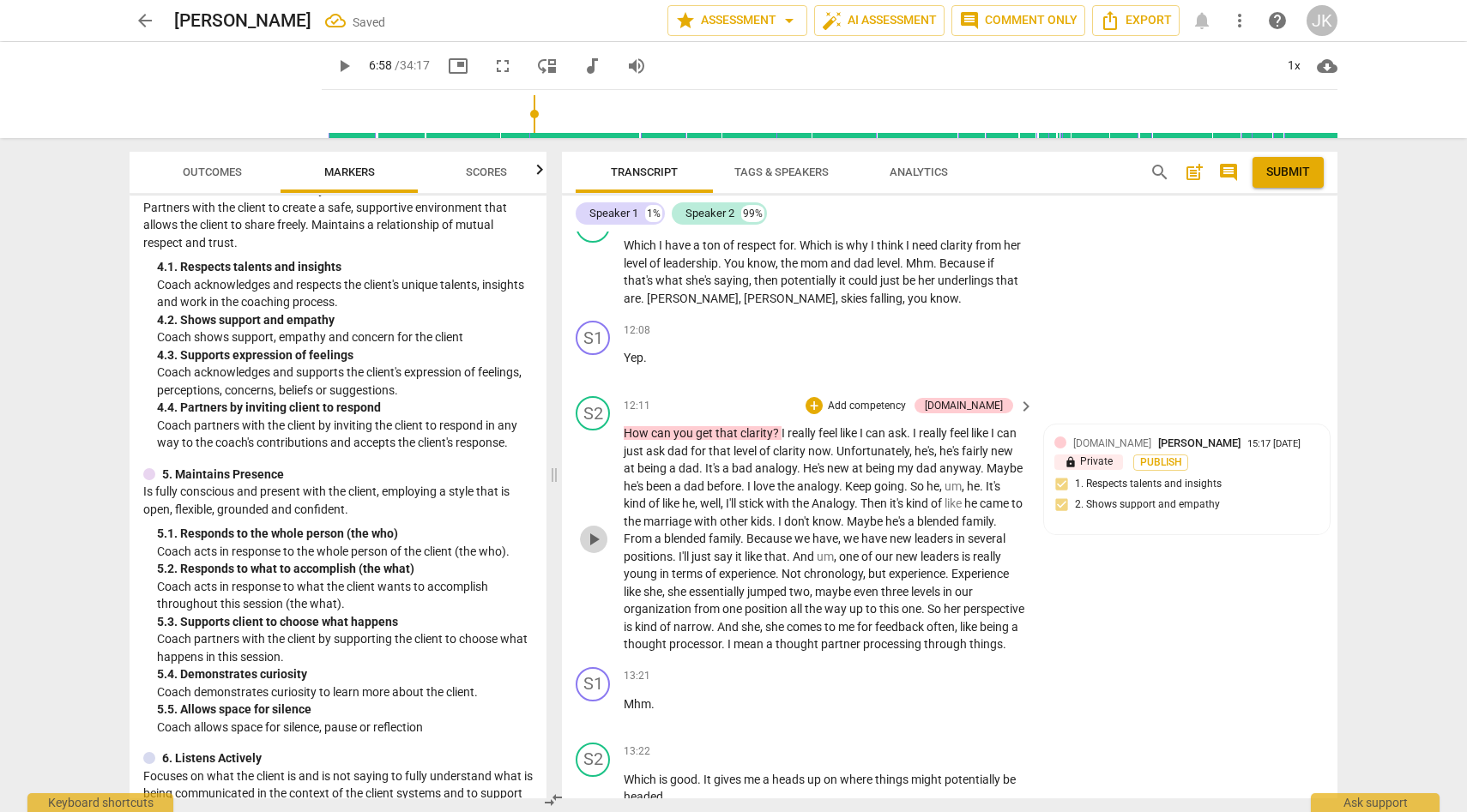
click at [599, 549] on span "play_arrow" at bounding box center [593, 539] width 20 height 20
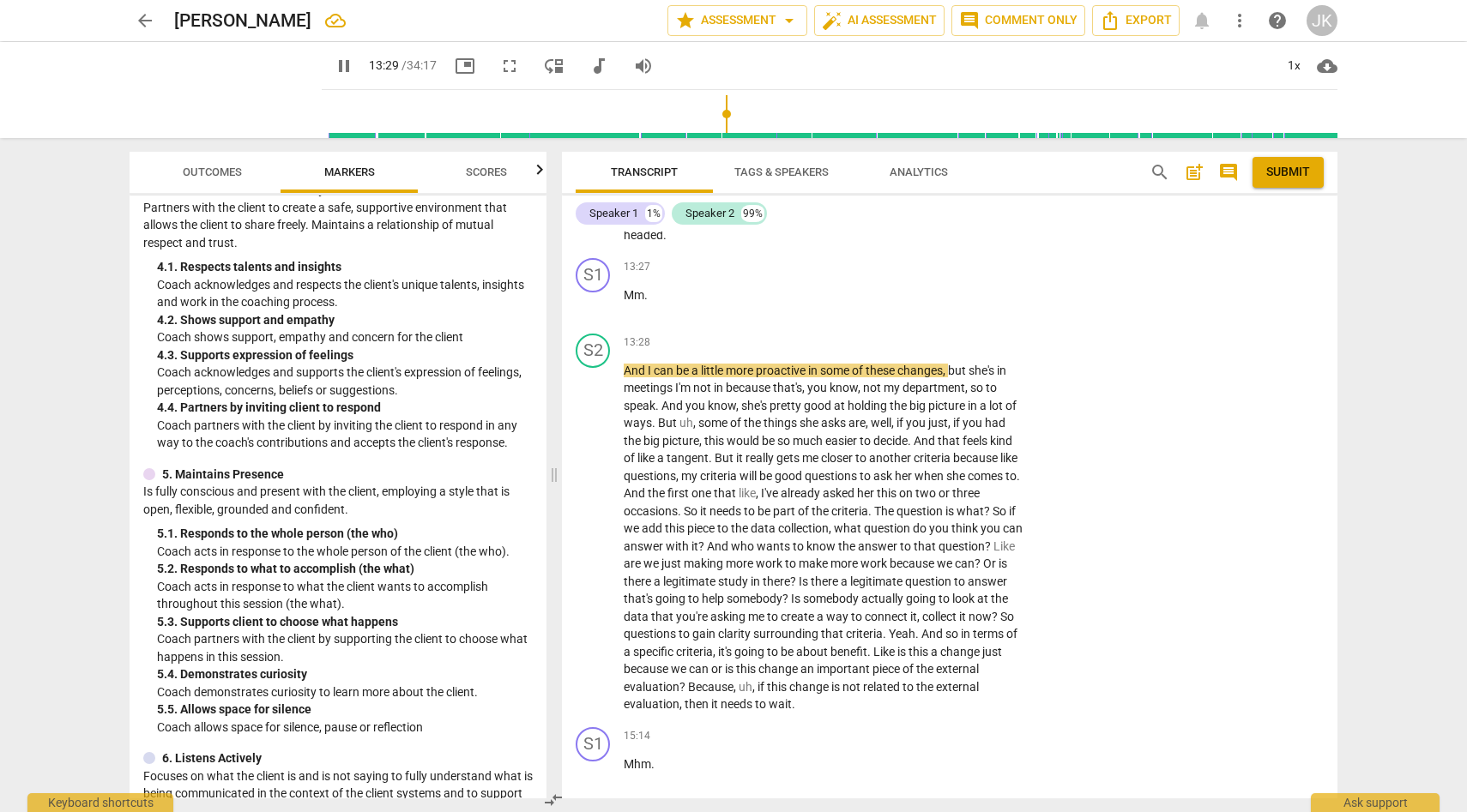
scroll to position [3575, 0]
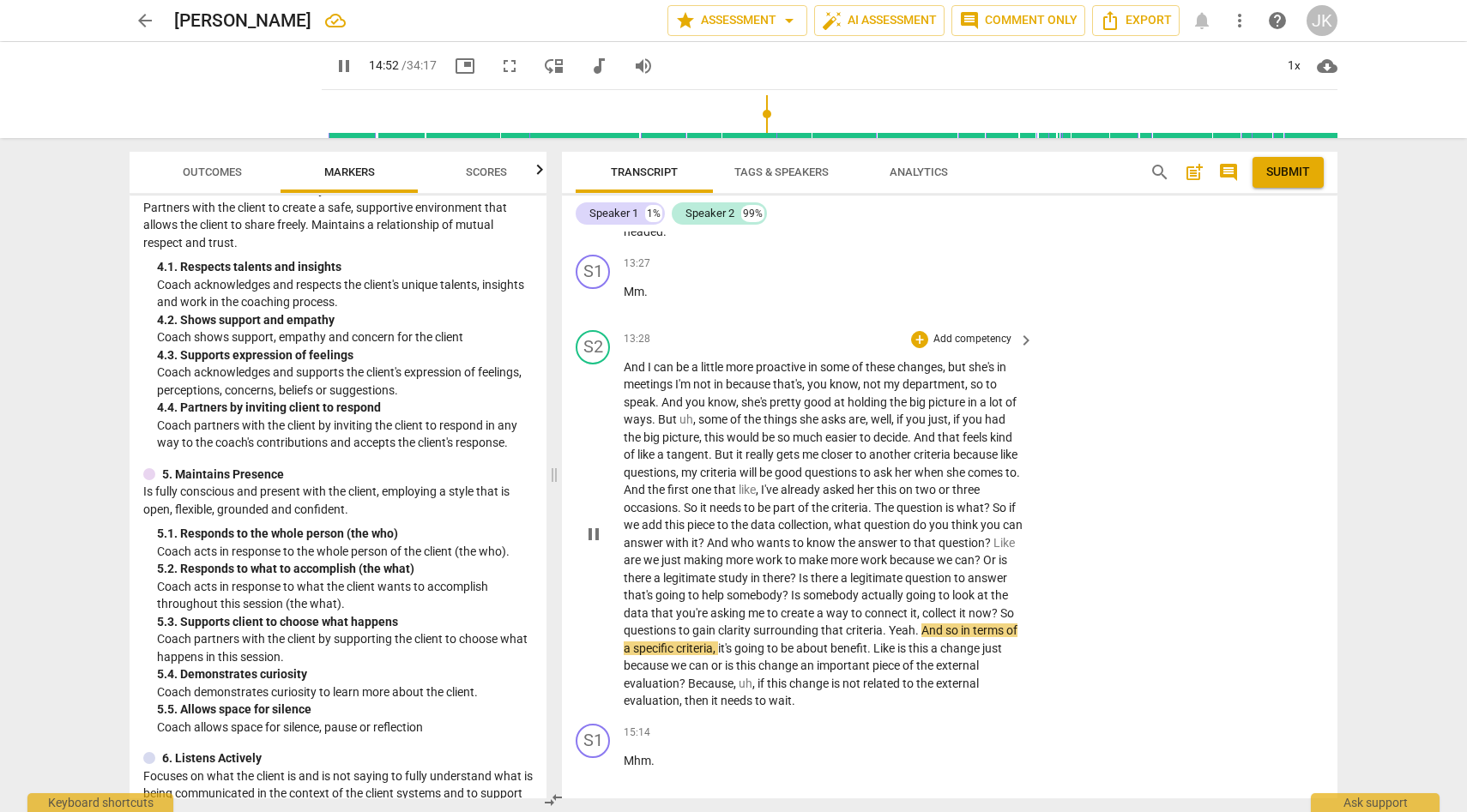
click at [595, 545] on span "pause" at bounding box center [593, 534] width 20 height 20
drag, startPoint x: 713, startPoint y: 666, endPoint x: 741, endPoint y: 664, distance: 28.1
click at [746, 664] on p "And I can be a little more proactive in some of these changes , but she's in me…" at bounding box center [824, 534] width 402 height 352
click at [1000, 620] on span "So" at bounding box center [1007, 613] width 13 height 13
drag, startPoint x: 717, startPoint y: 664, endPoint x: 984, endPoint y: 660, distance: 267.0
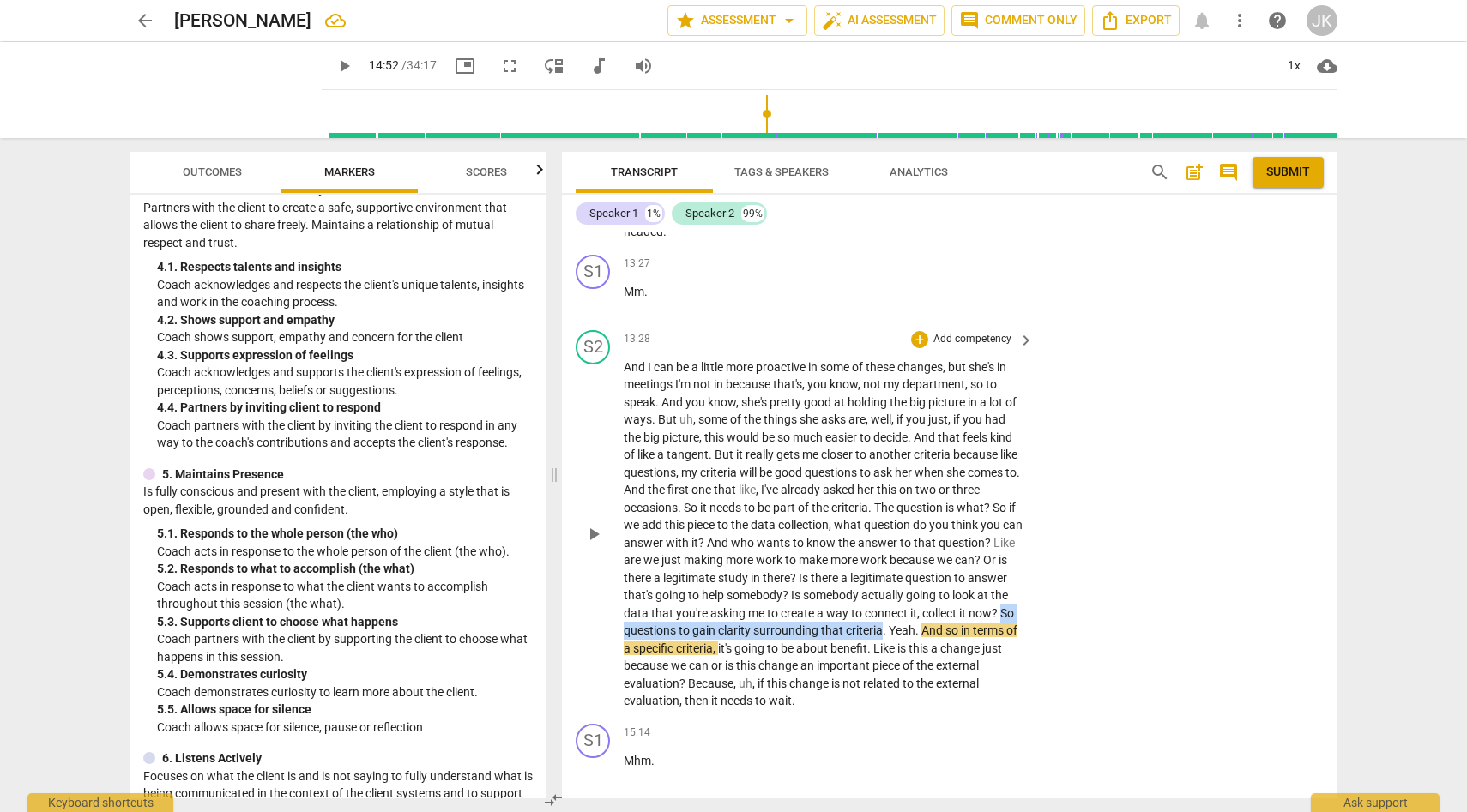
click at [984, 660] on p "And I can be a little more proactive in some of these changes , but she's in me…" at bounding box center [824, 534] width 402 height 352
click at [919, 348] on div "+" at bounding box center [919, 339] width 17 height 17
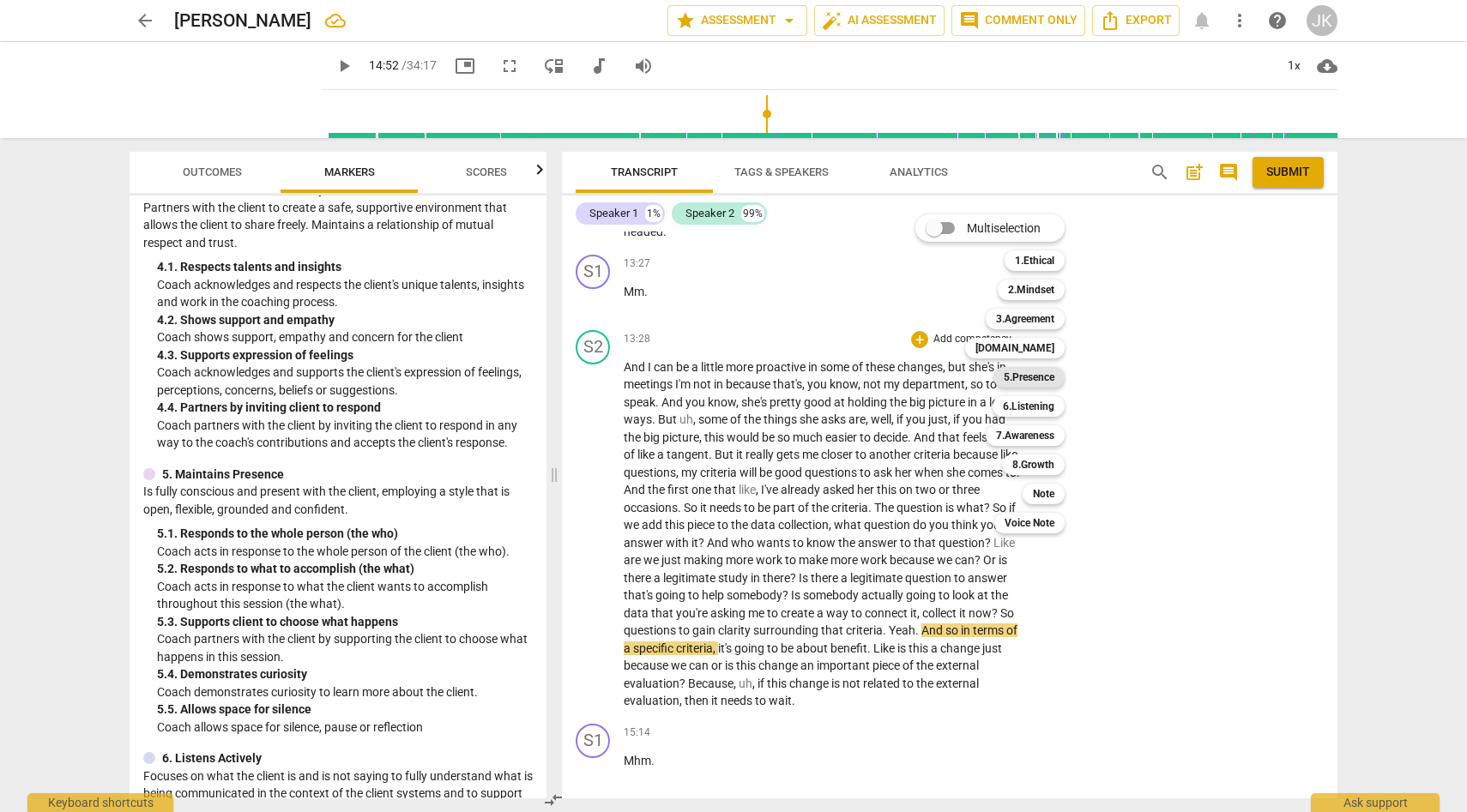
click at [1039, 376] on b "5.Presence" at bounding box center [1029, 377] width 51 height 20
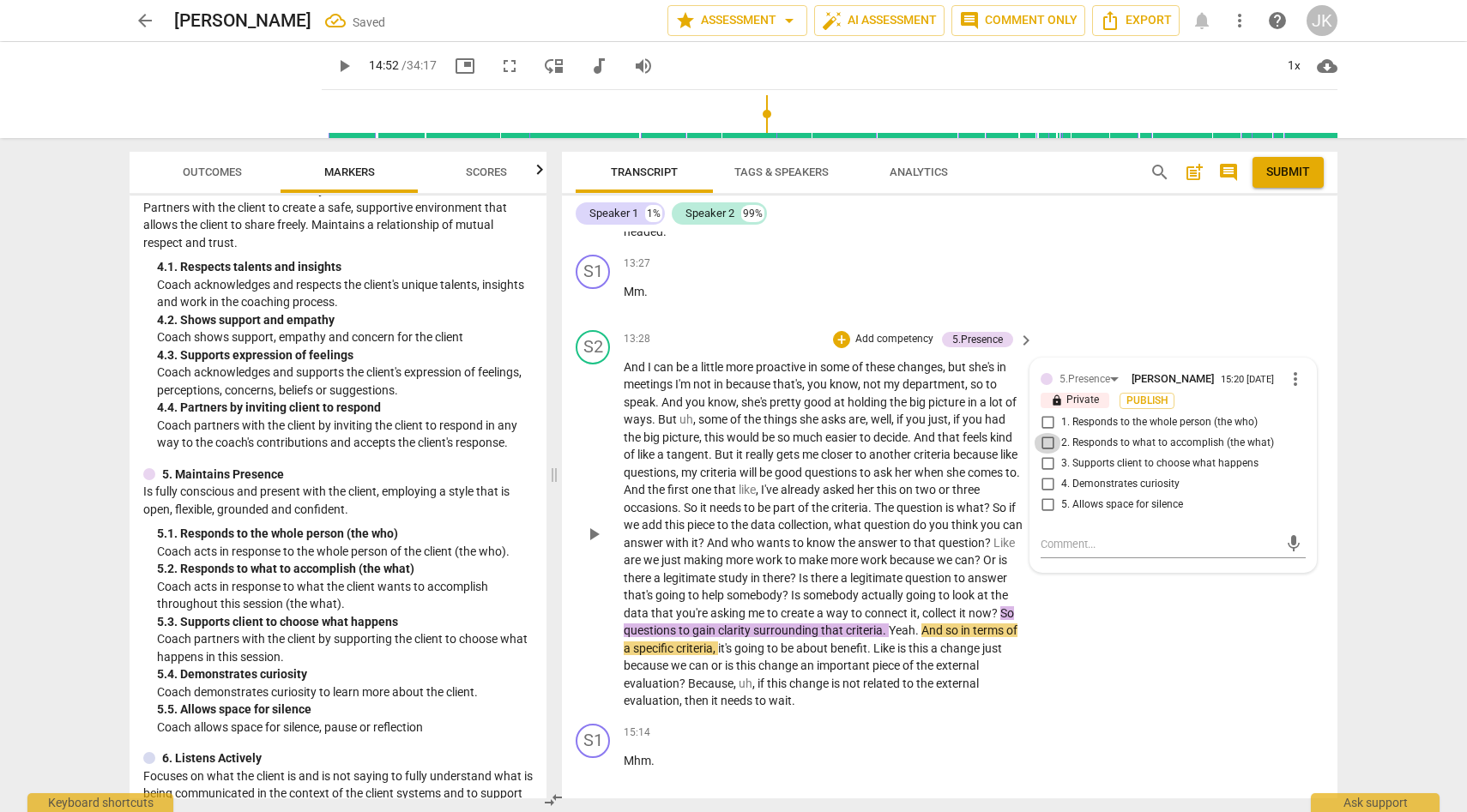
click at [1045, 454] on input "2. Responds to what to accomplish (the what)" at bounding box center [1047, 443] width 28 height 20
click at [1089, 638] on div "S2 play_arrow pause 13:28 + Add competency 5.Presence keyboard_arrow_right And …" at bounding box center [949, 520] width 776 height 394
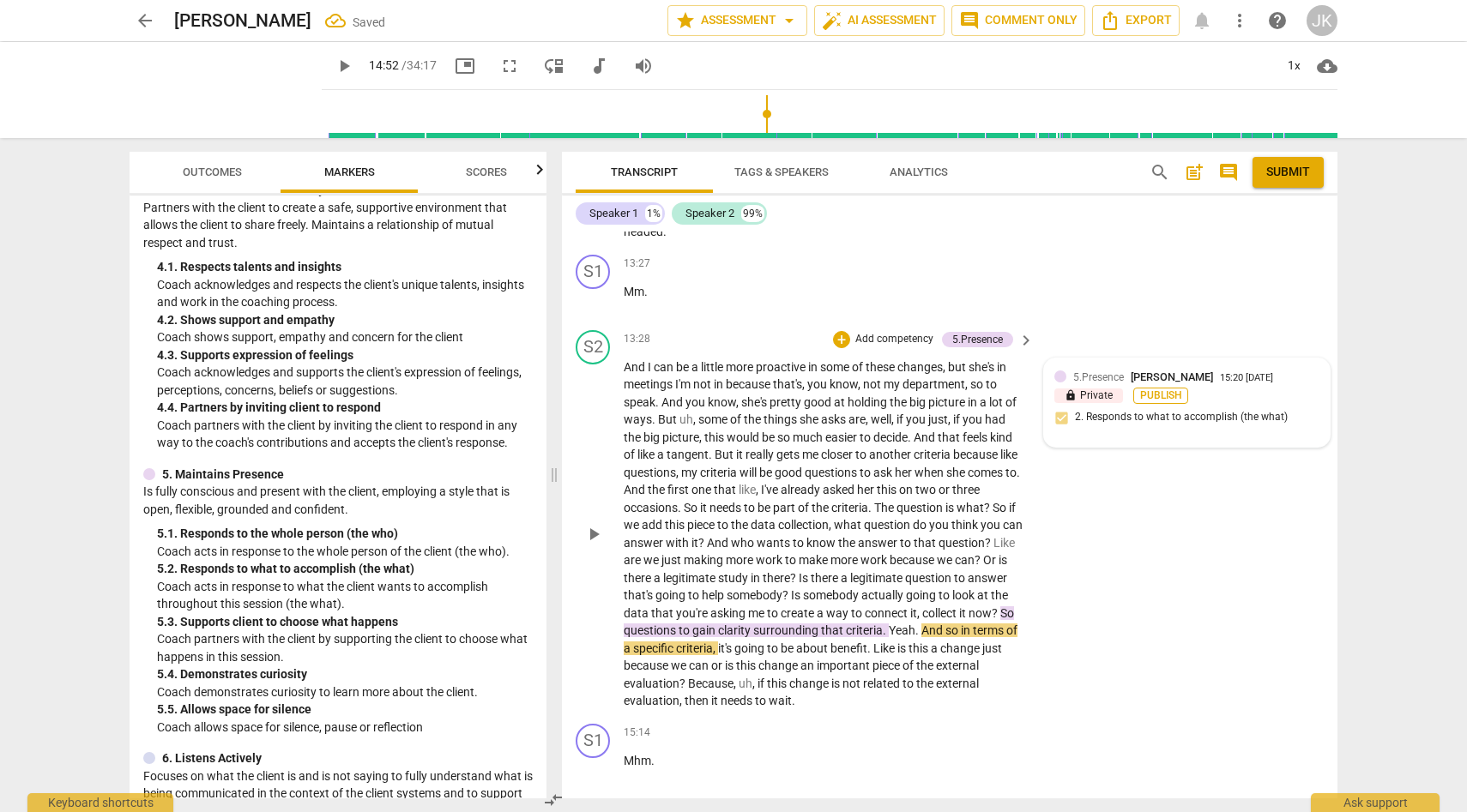
click at [1148, 403] on span "Publish" at bounding box center [1161, 395] width 26 height 14
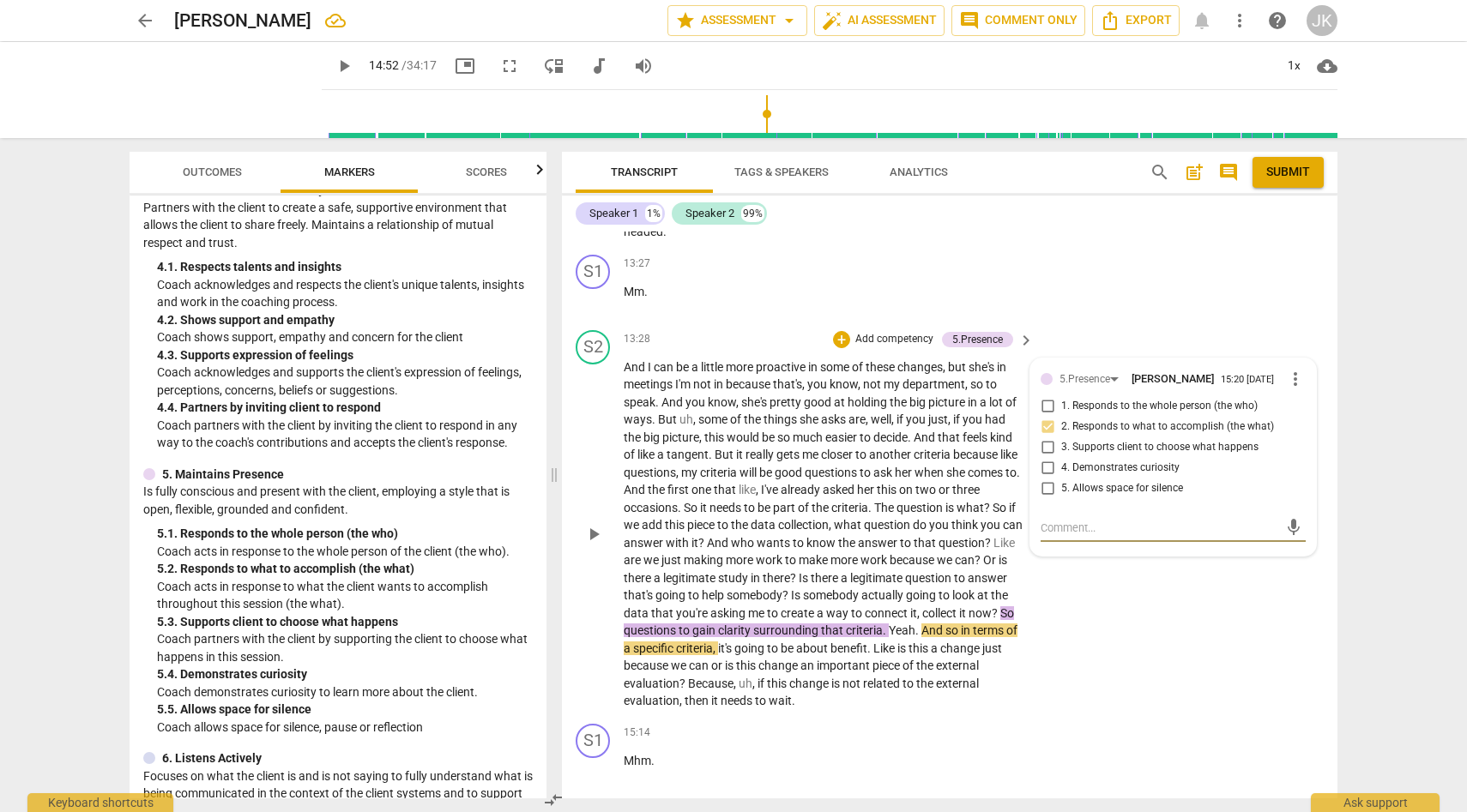
click at [597, 545] on span "play_arrow" at bounding box center [593, 534] width 20 height 20
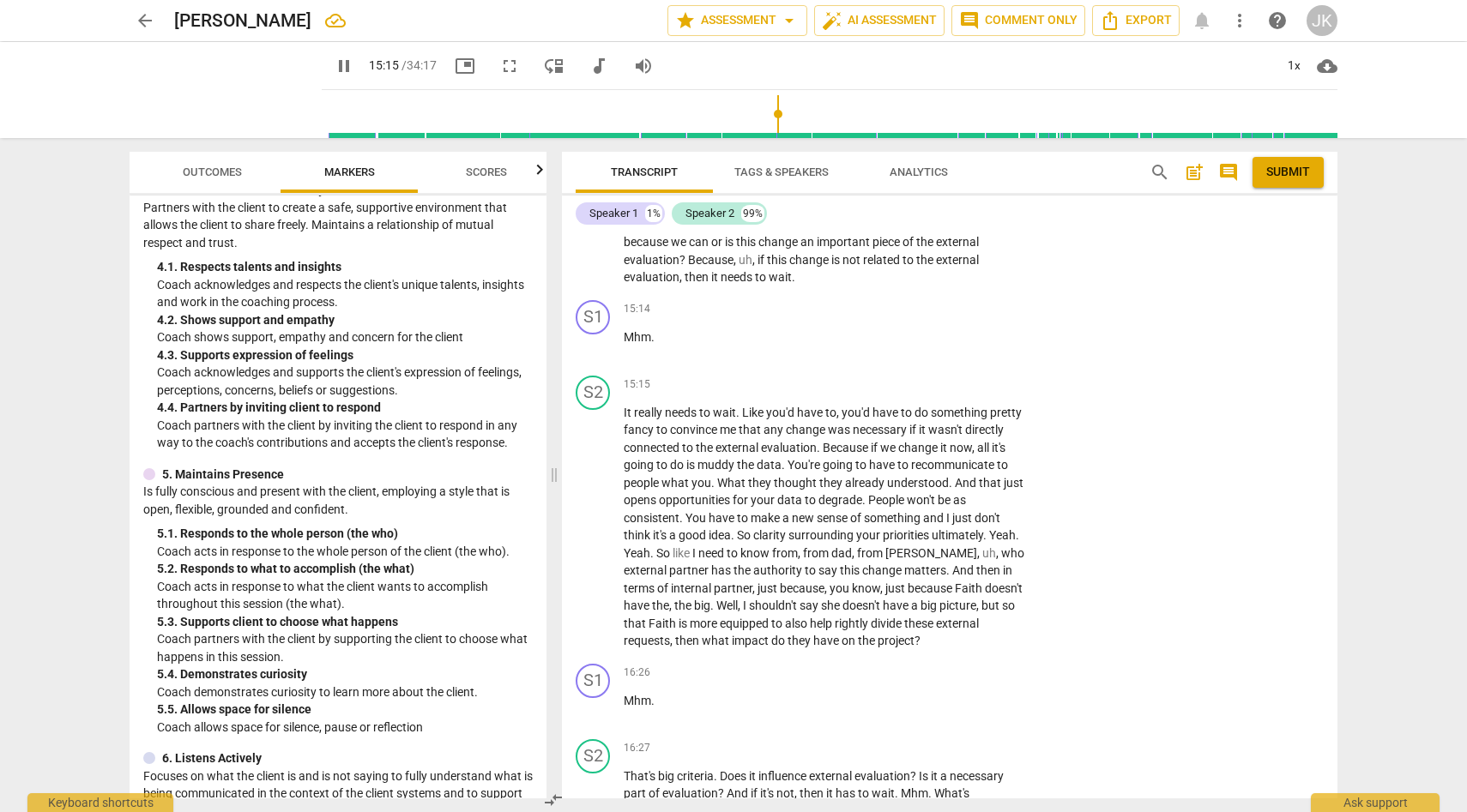
scroll to position [3999, 0]
click at [597, 537] on span "pause" at bounding box center [593, 526] width 20 height 20
drag, startPoint x: 878, startPoint y: 572, endPoint x: 753, endPoint y: 592, distance: 126.6
click at [753, 592] on p "It really needs to wait . Like you'd have to , you'd have to do something prett…" at bounding box center [824, 526] width 402 height 246
click at [916, 393] on div "+" at bounding box center [919, 384] width 17 height 17
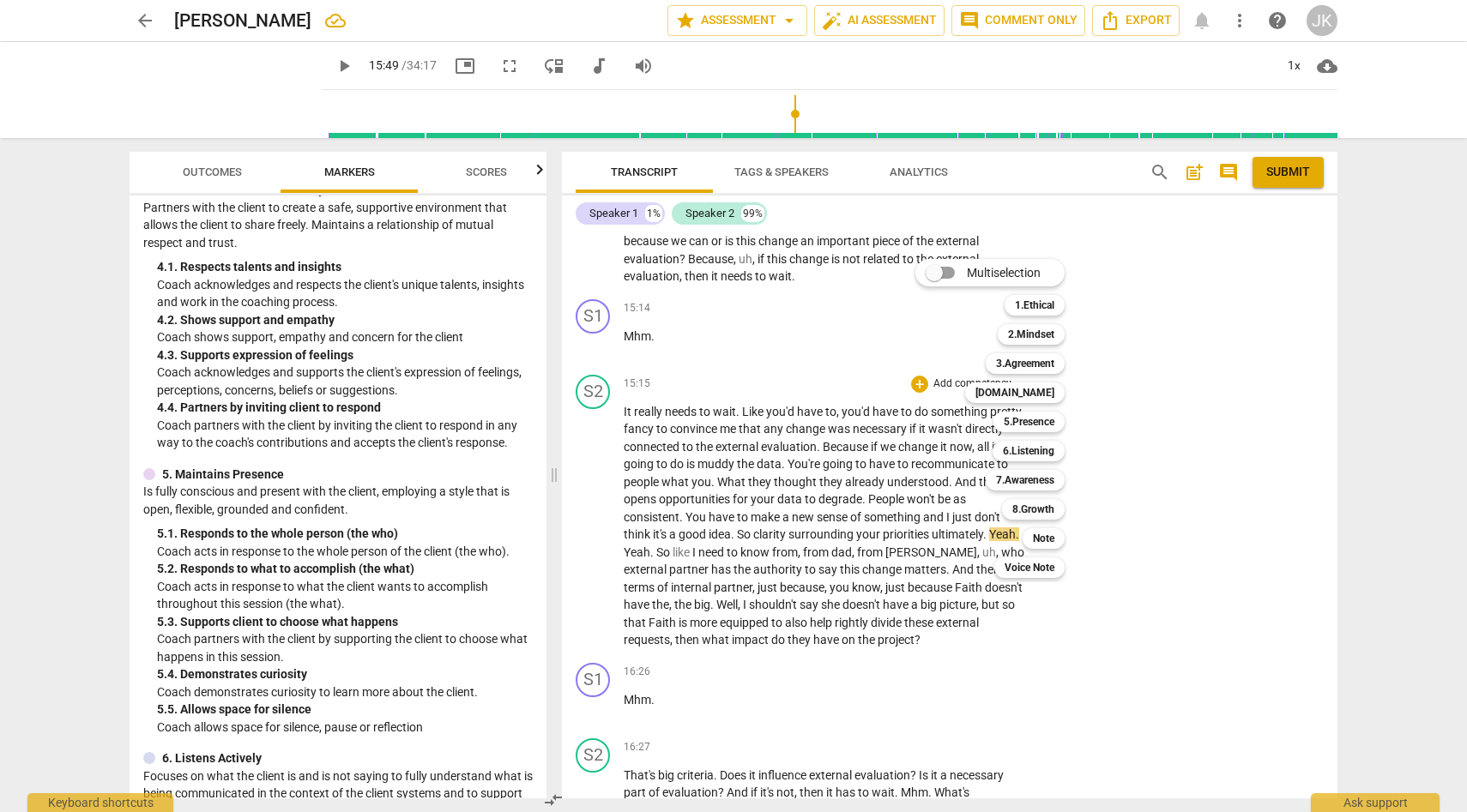
click at [475, 569] on div at bounding box center [733, 406] width 1467 height 812
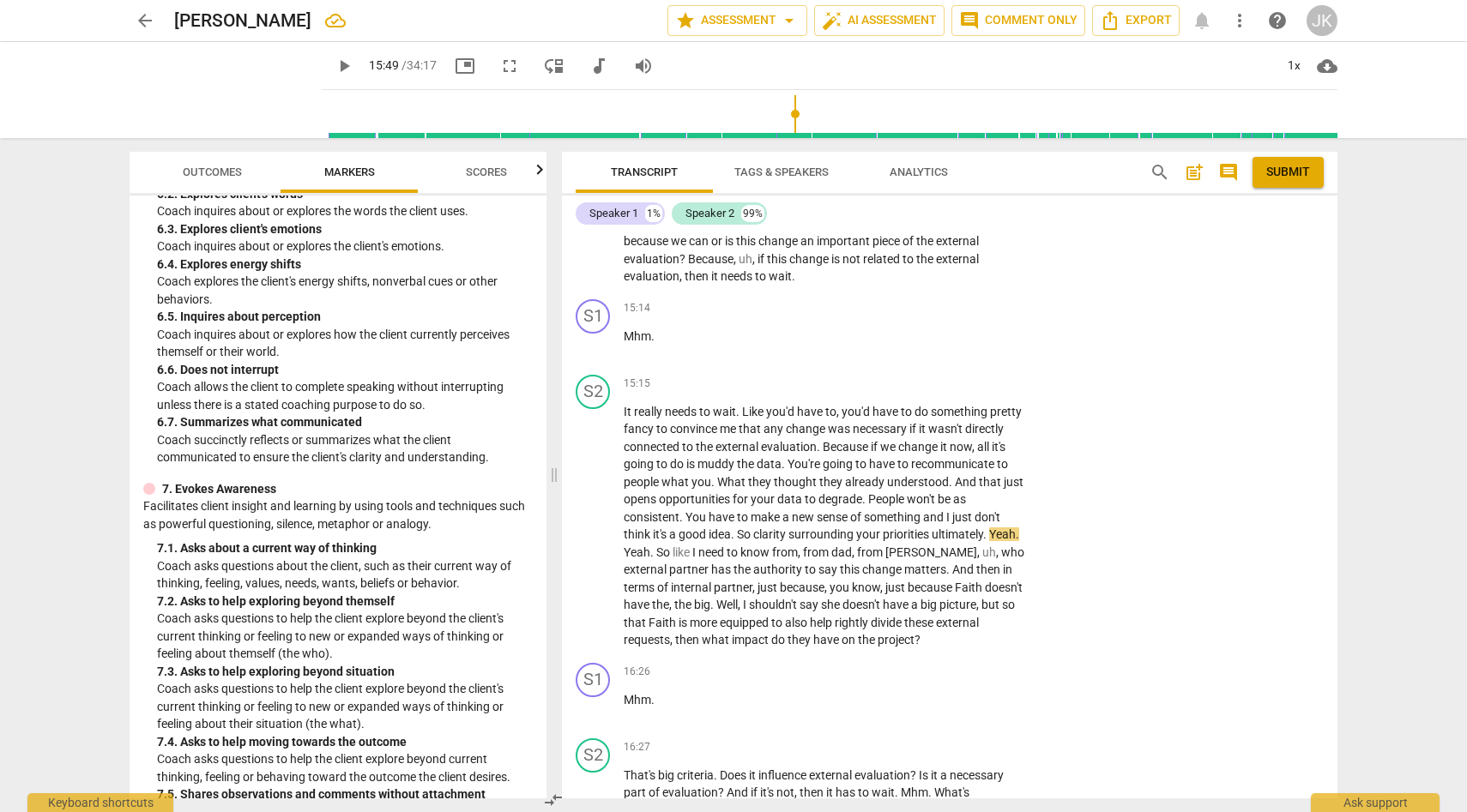
scroll to position [1340, 0]
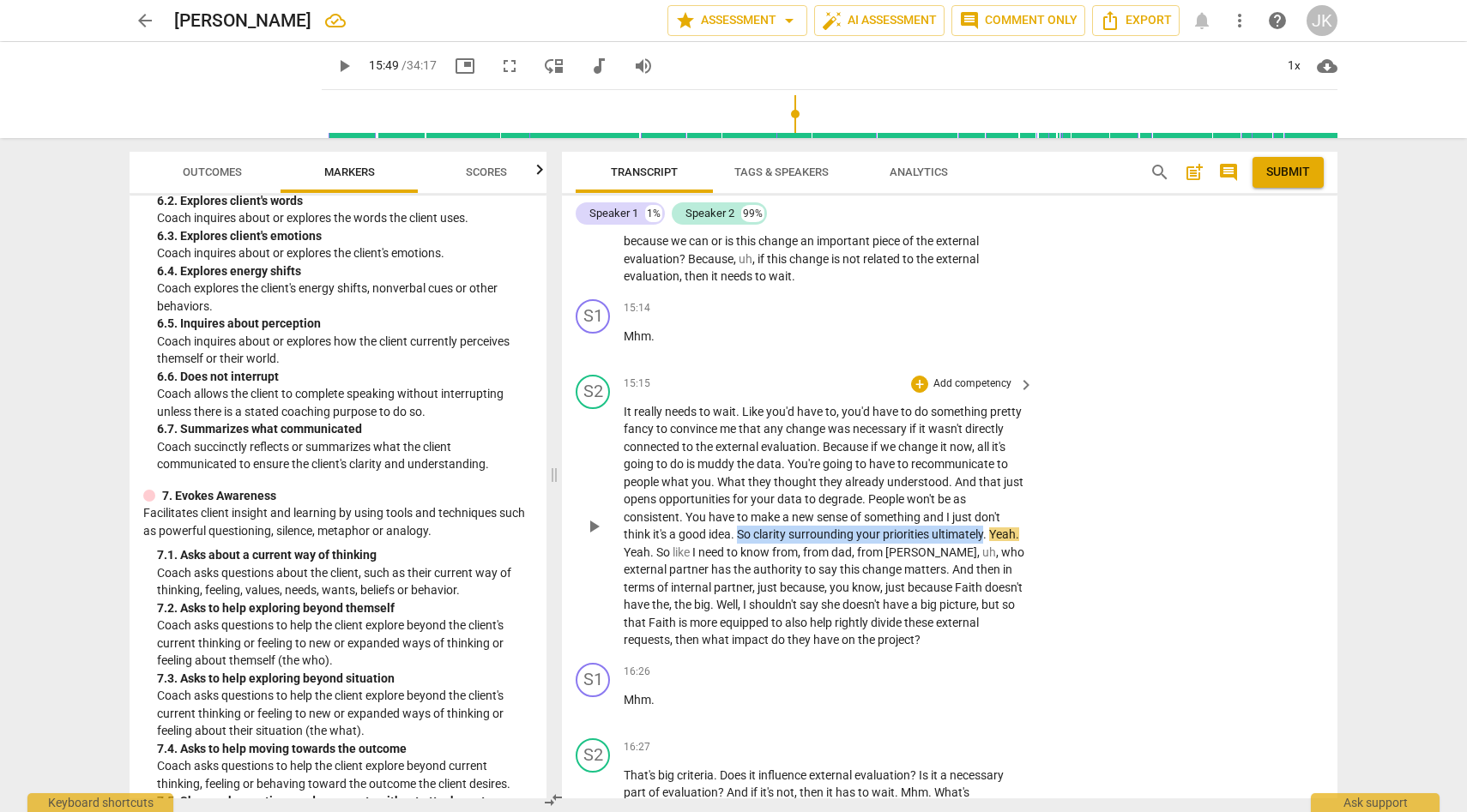
drag, startPoint x: 880, startPoint y: 567, endPoint x: 753, endPoint y: 582, distance: 127.9
click at [753, 582] on p "It really needs to wait . Like you'd have to , you'd have to do something prett…" at bounding box center [824, 526] width 402 height 246
click at [917, 393] on div "+" at bounding box center [919, 384] width 17 height 17
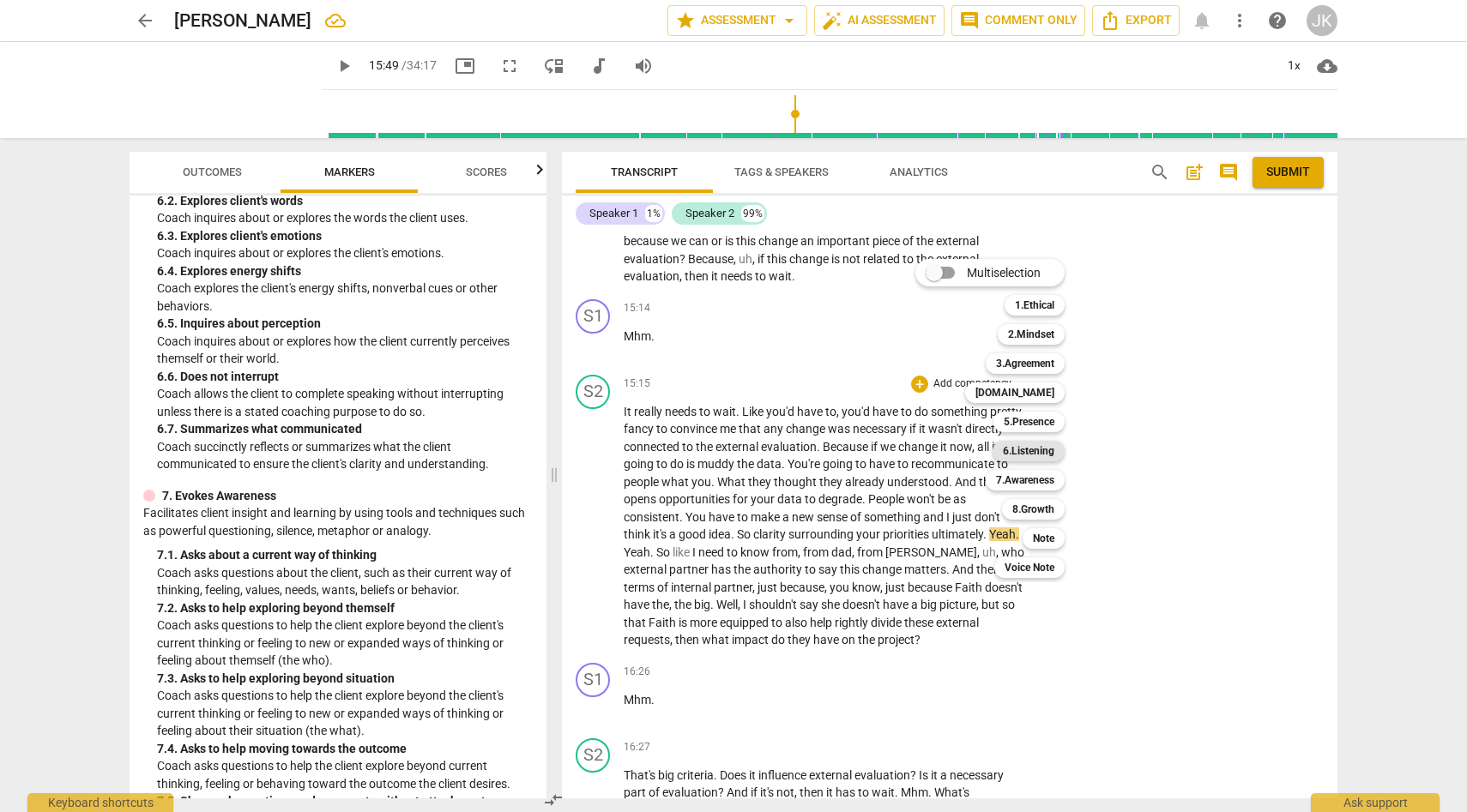
click at [1034, 450] on b "6.Listening" at bounding box center [1029, 451] width 52 height 20
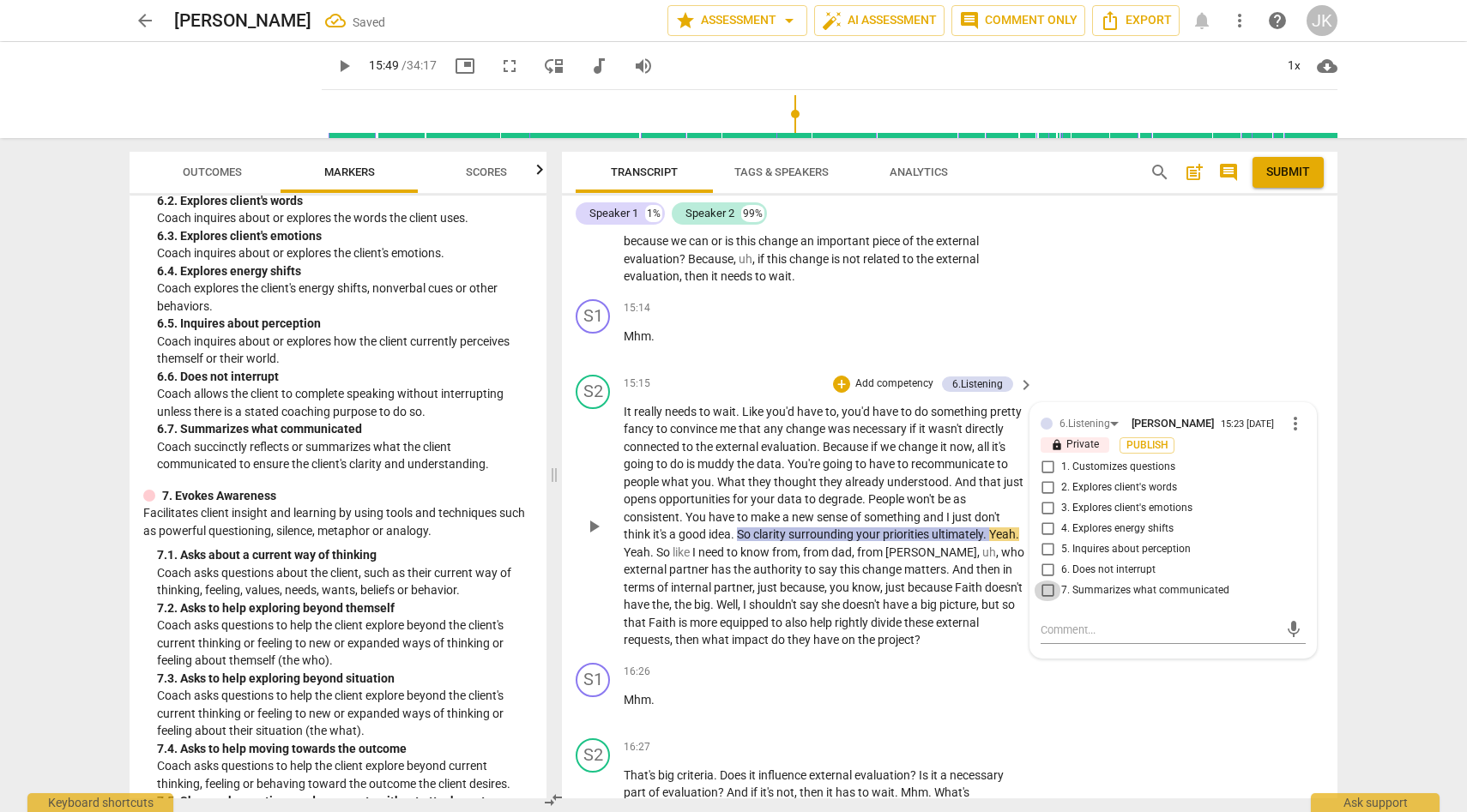
click at [1047, 601] on input "7. Summarizes what communicated" at bounding box center [1047, 590] width 28 height 20
click at [1059, 638] on textarea at bounding box center [1159, 629] width 238 height 16
click at [1287, 639] on span "send" at bounding box center [1293, 629] width 19 height 19
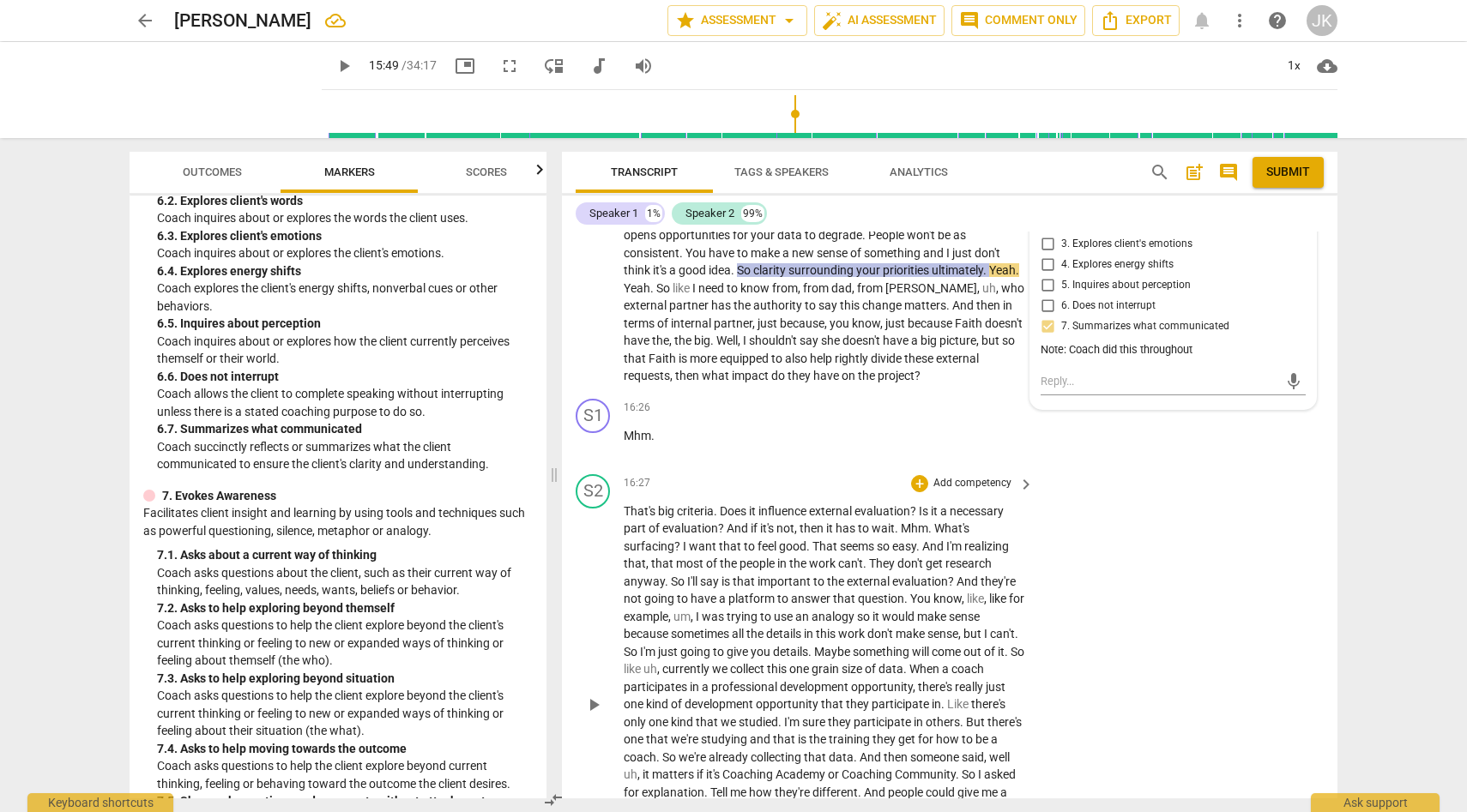
scroll to position [4259, 0]
click at [597, 276] on span "play_arrow" at bounding box center [593, 265] width 20 height 20
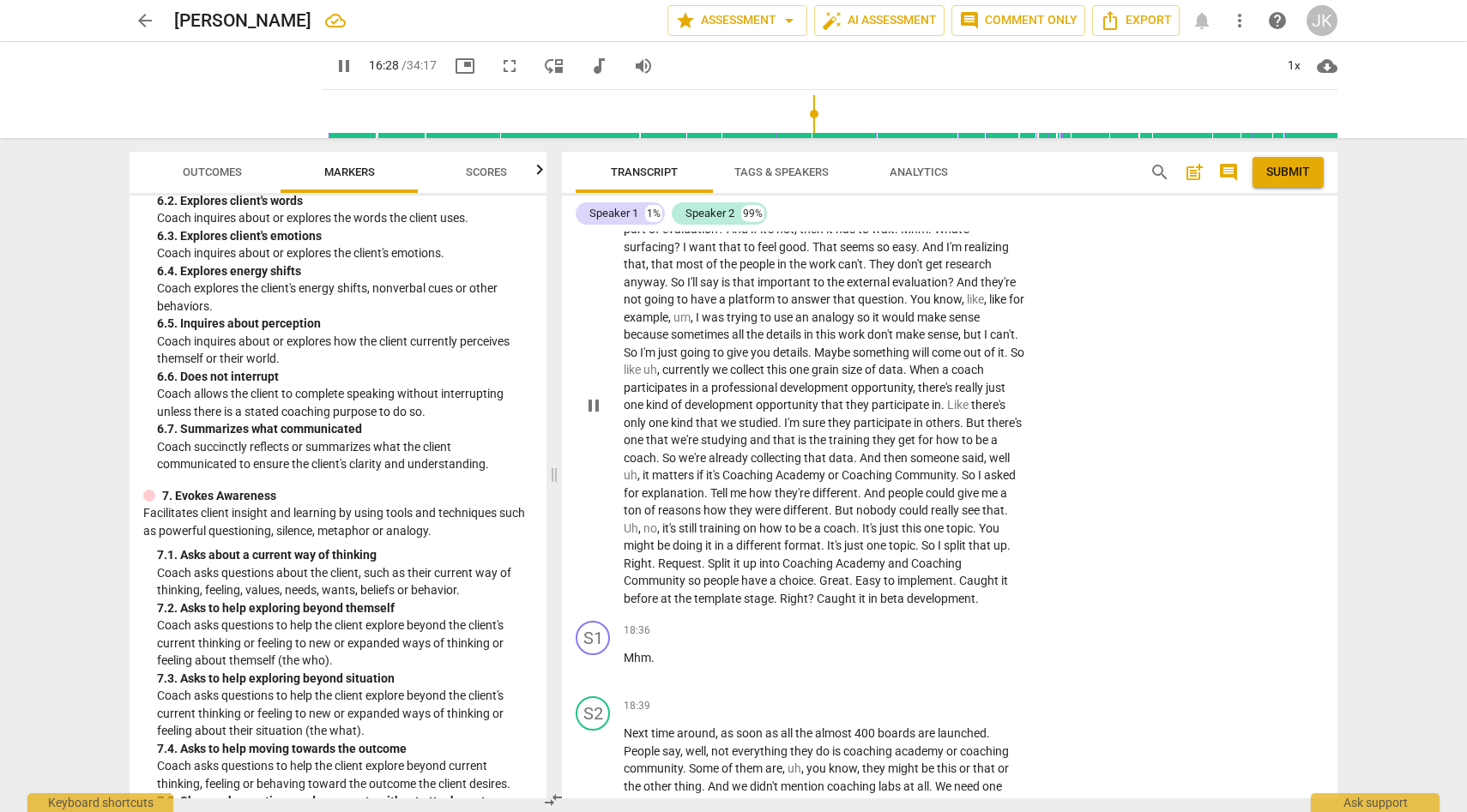
scroll to position [4560, 0]
click at [596, 418] on span "pause" at bounding box center [593, 407] width 20 height 20
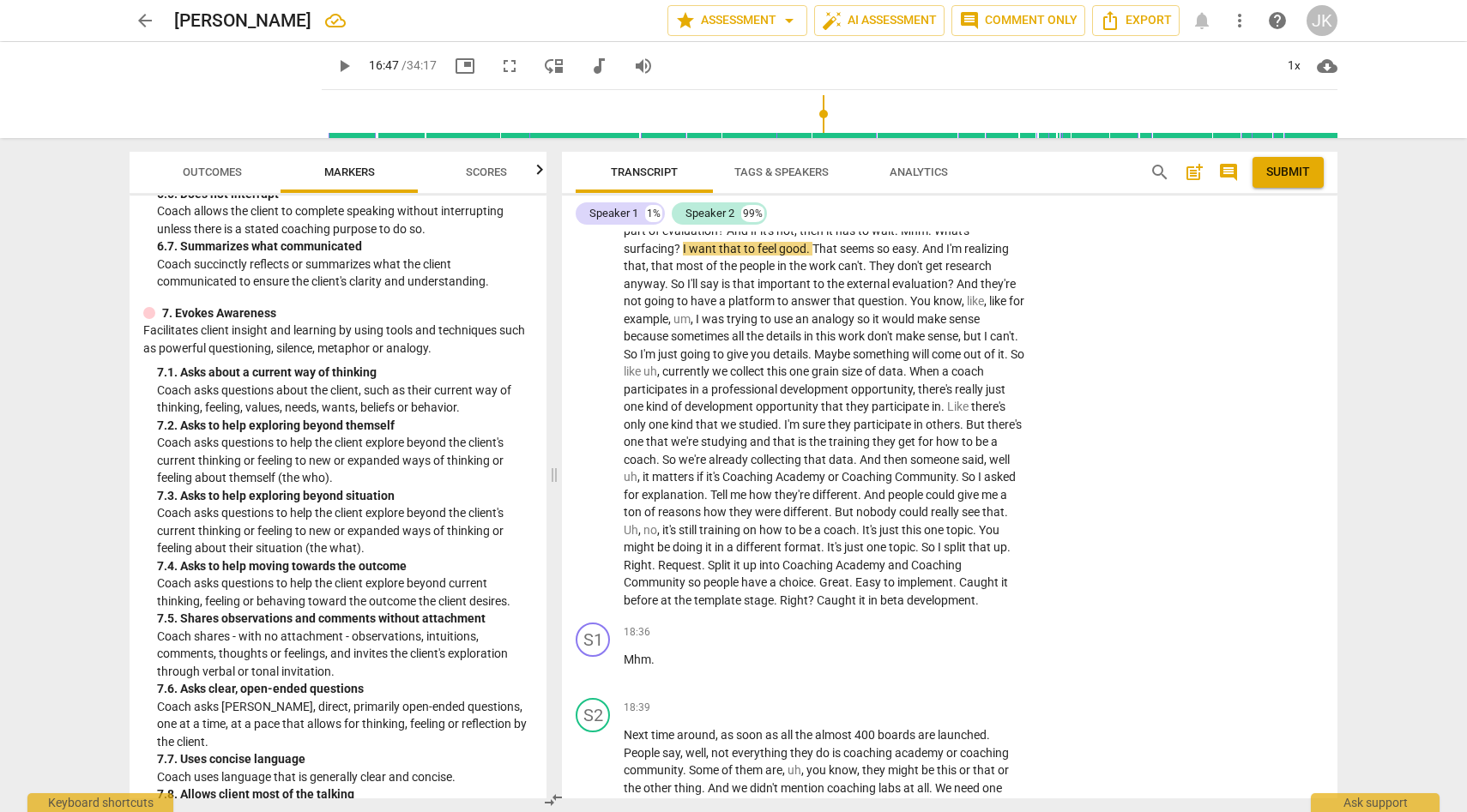
scroll to position [1516, 0]
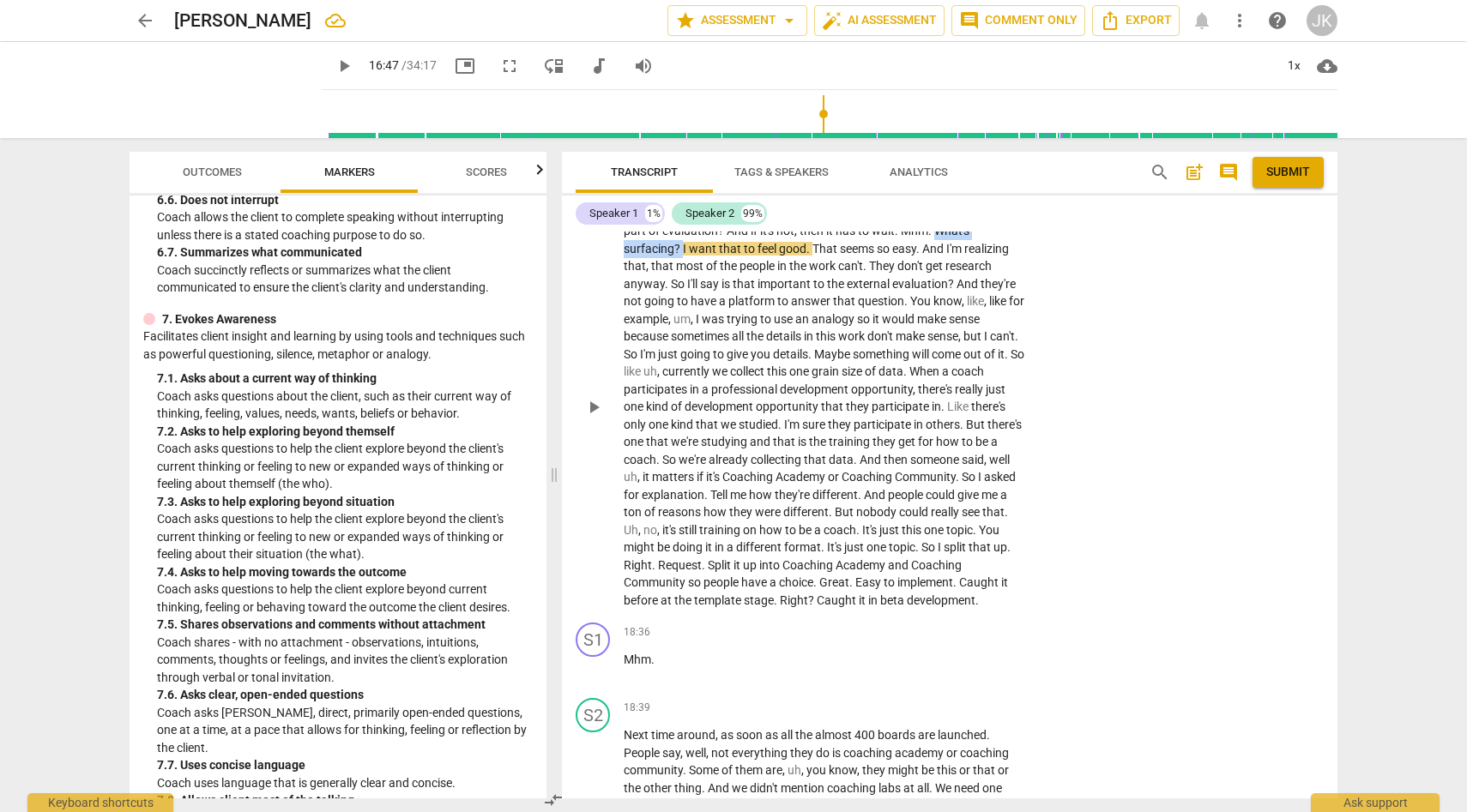
drag, startPoint x: 937, startPoint y: 278, endPoint x: 682, endPoint y: 302, distance: 256.1
click at [682, 302] on p "That's big criteria . Does it influence external evaluation ? Is it a necessary…" at bounding box center [824, 407] width 402 height 405
click at [922, 195] on div "+" at bounding box center [919, 185] width 17 height 17
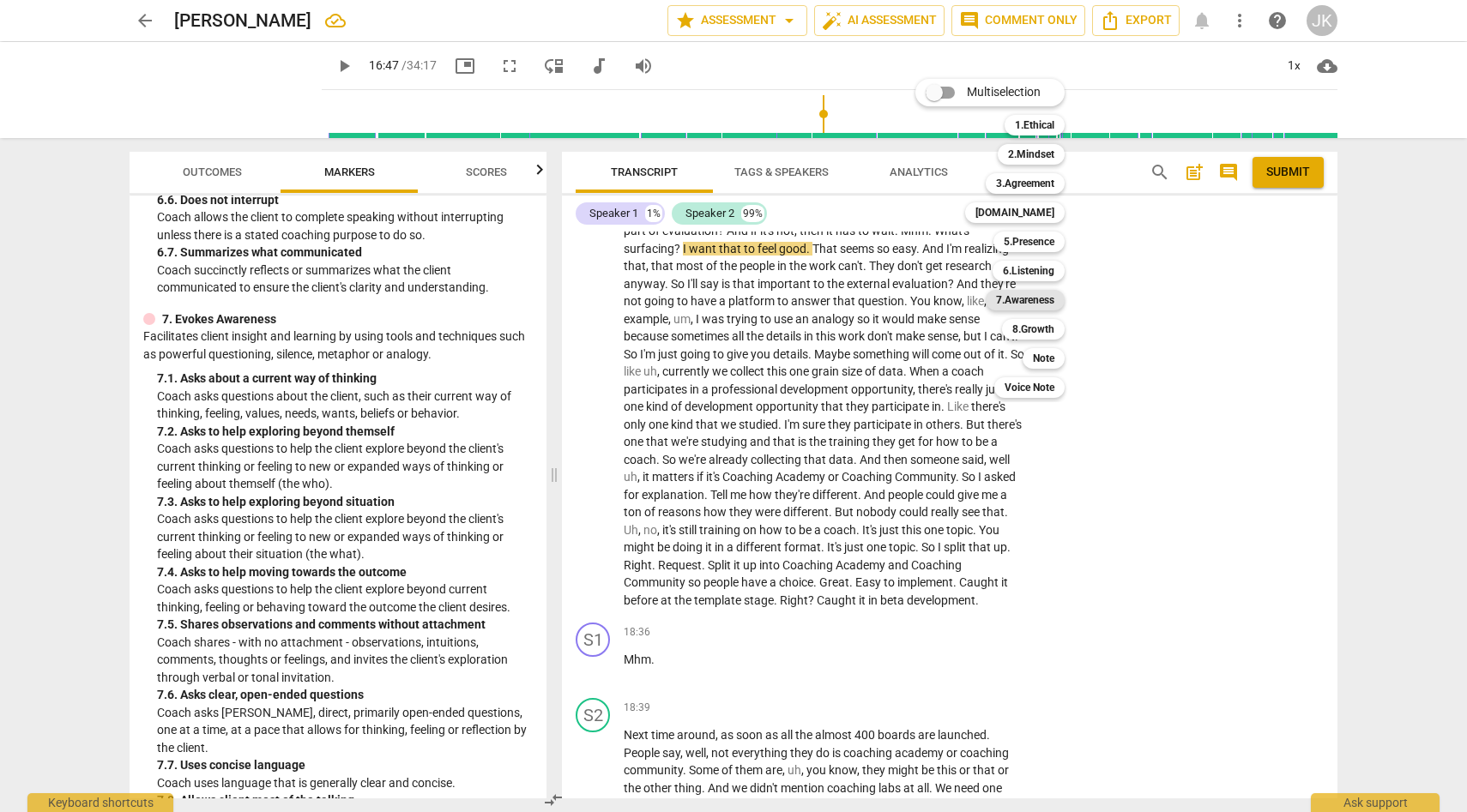
click at [1039, 295] on b "7.Awareness" at bounding box center [1024, 300] width 58 height 20
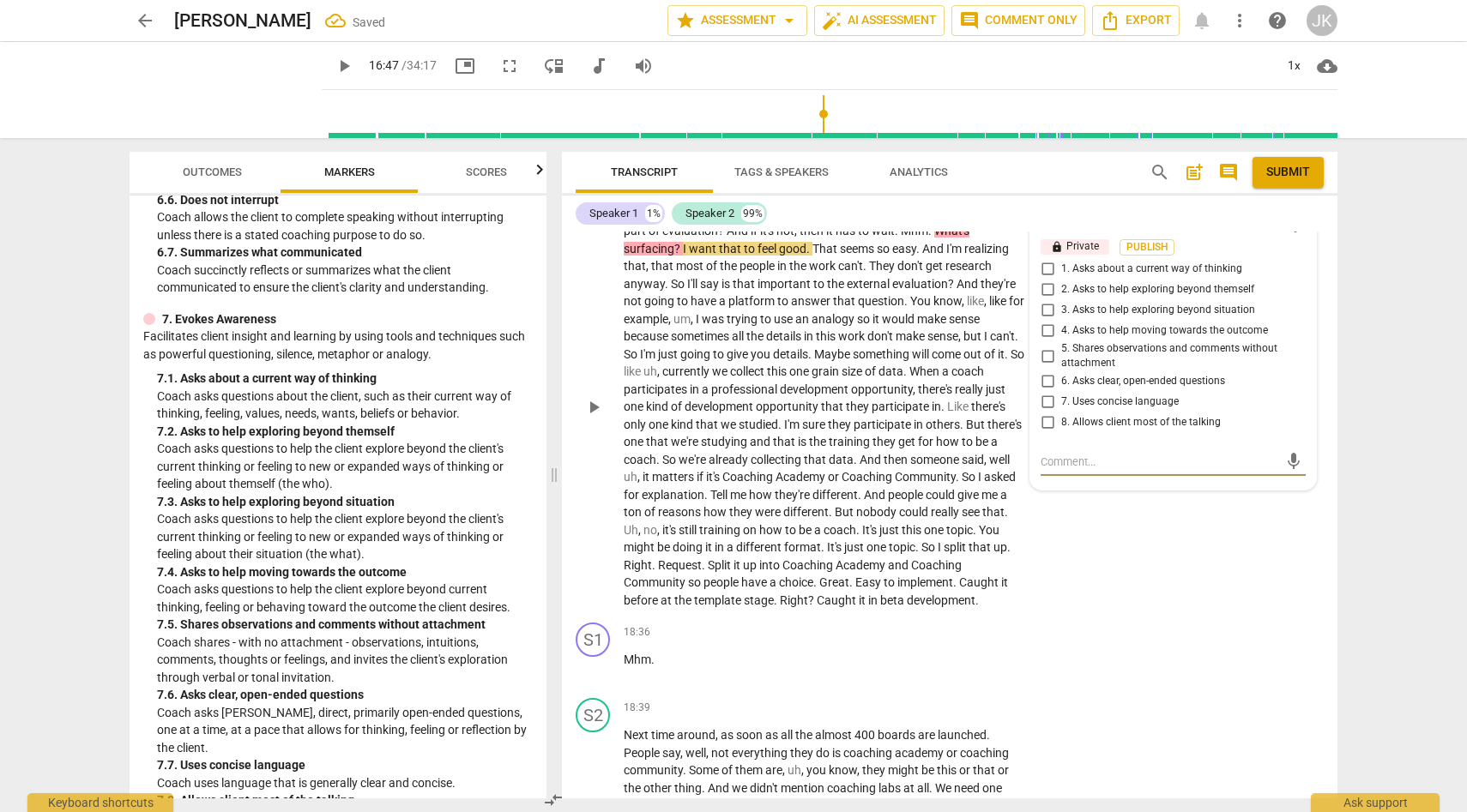
click at [1047, 280] on input "1. Asks about a current way of thinking" at bounding box center [1047, 269] width 28 height 20
click at [1035, 617] on div "S2 play_arrow pause 16:27 + Add competency 7.Awareness keyboard_arrow_right Tha…" at bounding box center [949, 394] width 776 height 447
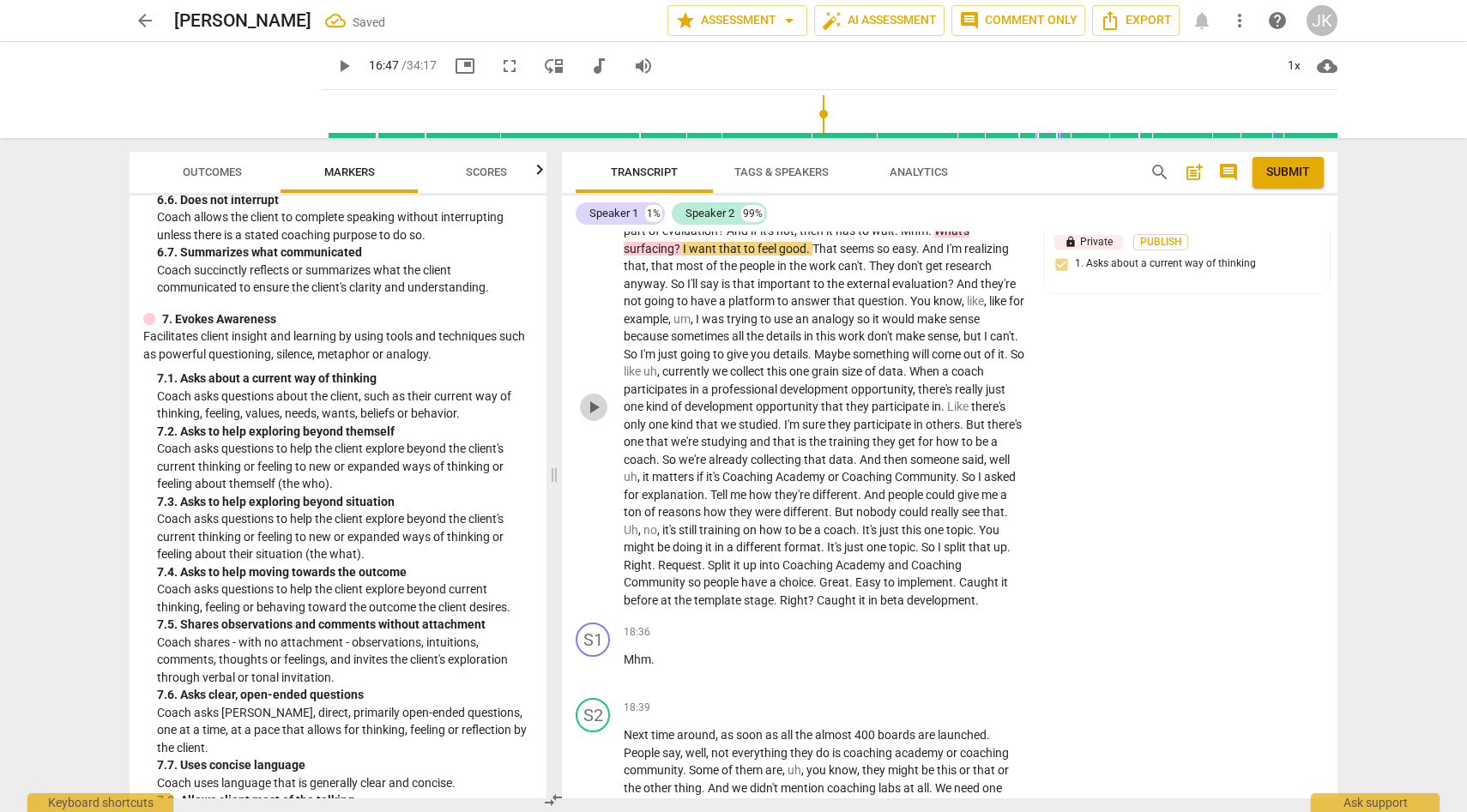
click at [595, 418] on span "play_arrow" at bounding box center [593, 407] width 20 height 20
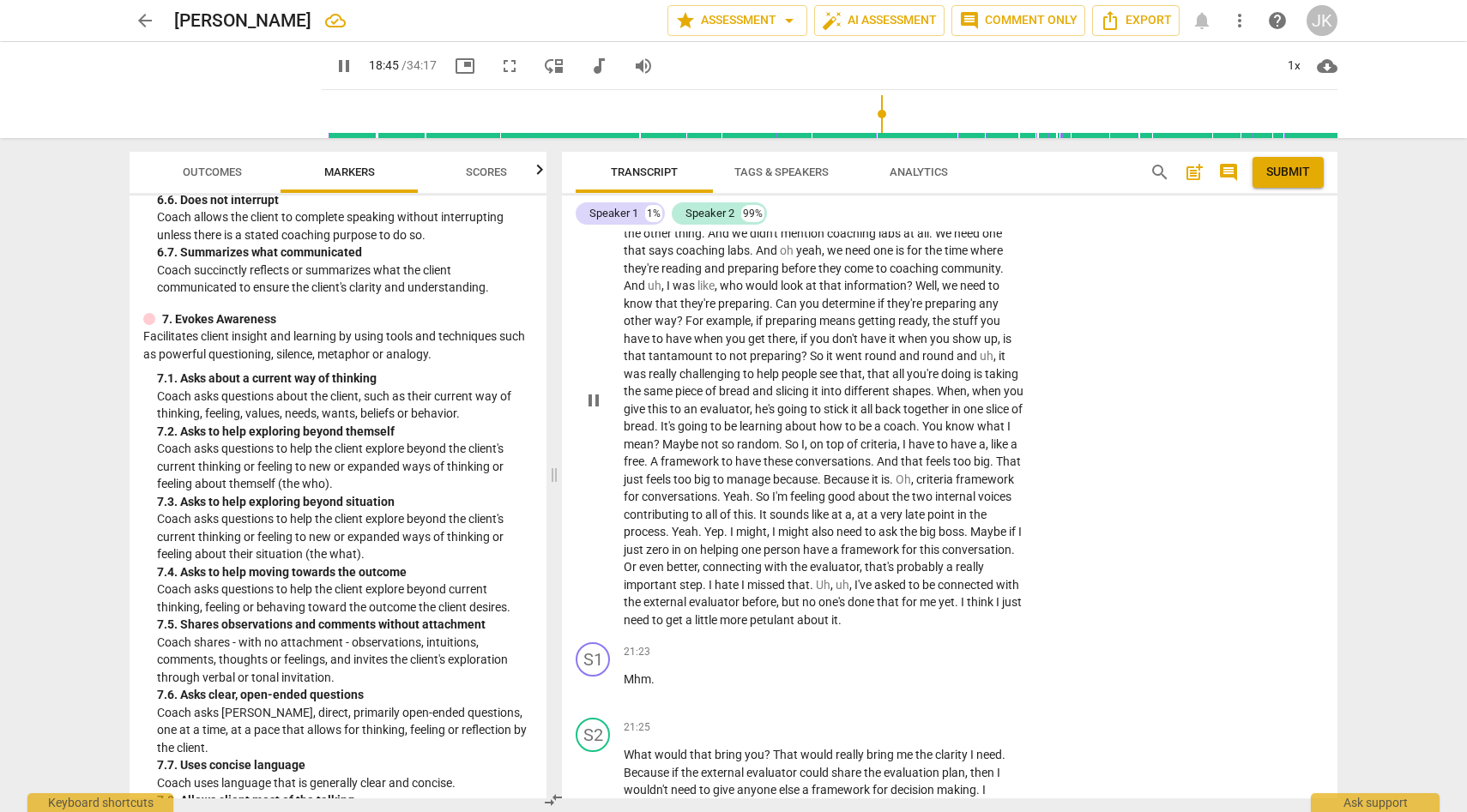
scroll to position [5129, 0]
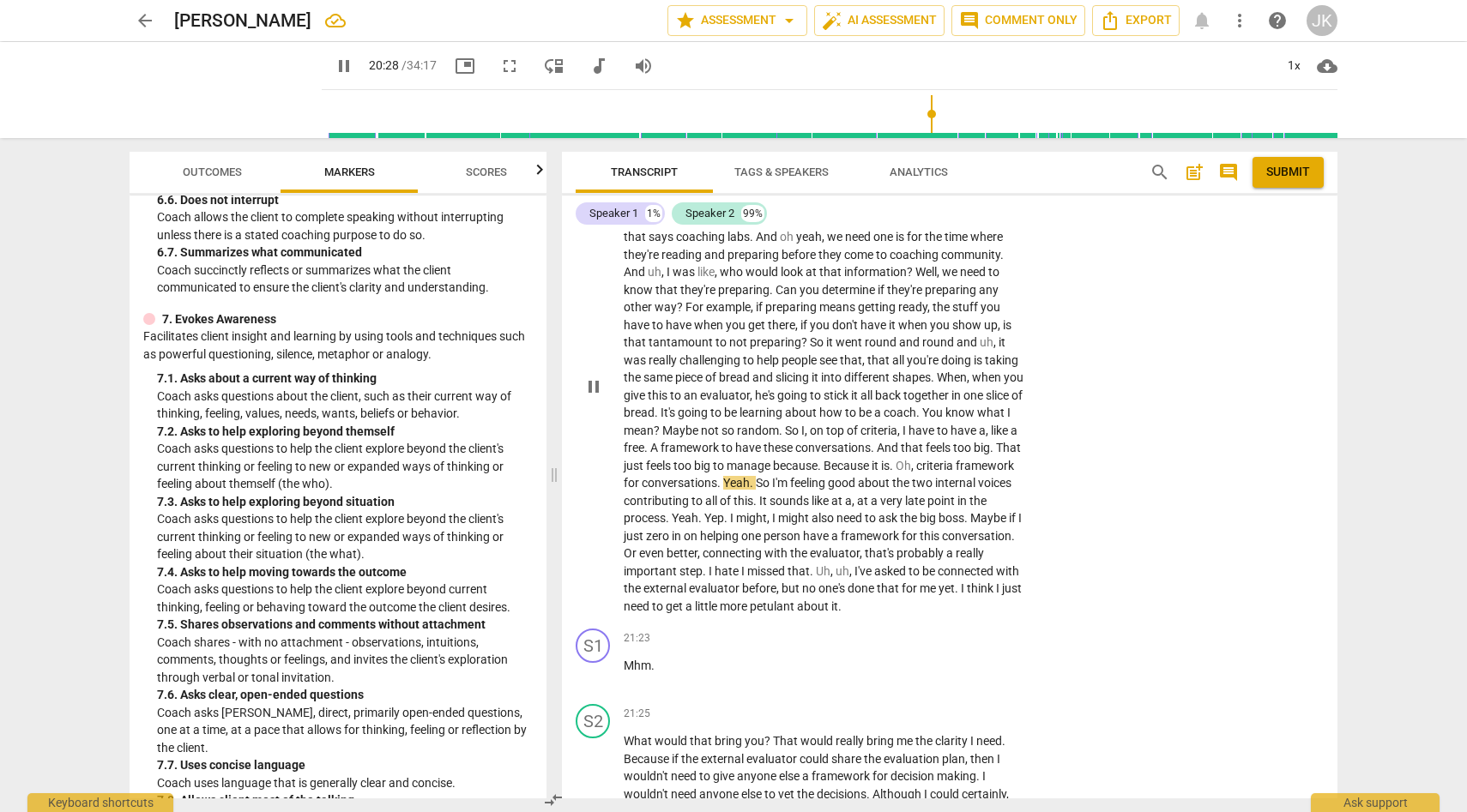
click at [606, 577] on div "play_arrow pause" at bounding box center [601, 386] width 44 height 446
click at [595, 397] on span "pause" at bounding box center [593, 386] width 20 height 20
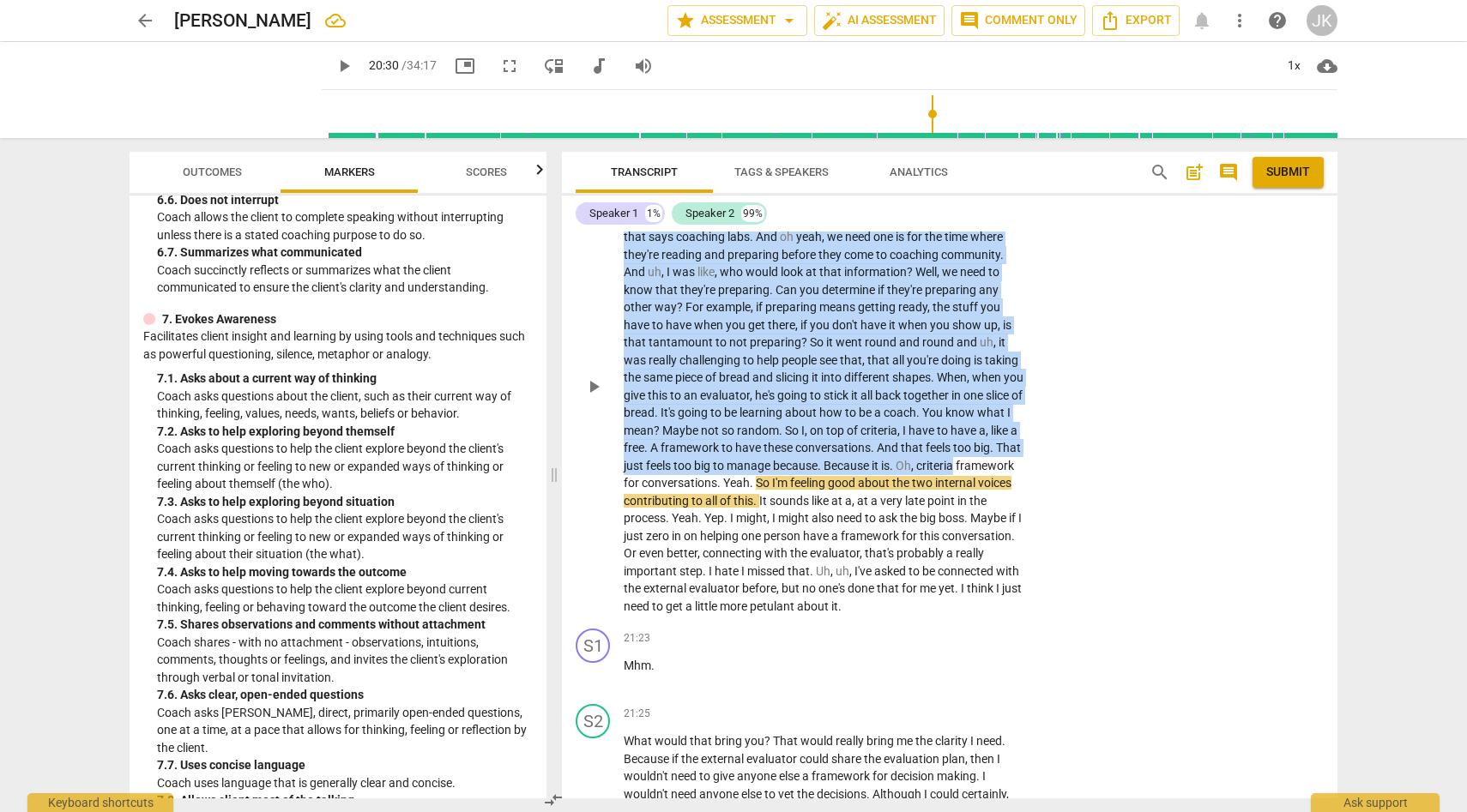
drag, startPoint x: 618, startPoint y: 545, endPoint x: 584, endPoint y: 591, distance: 57.2
click at [658, 556] on div "S2 play_arrow pause 18:39 + Add competency keyboard_arrow_right Next time aroun…" at bounding box center [949, 372] width 776 height 499
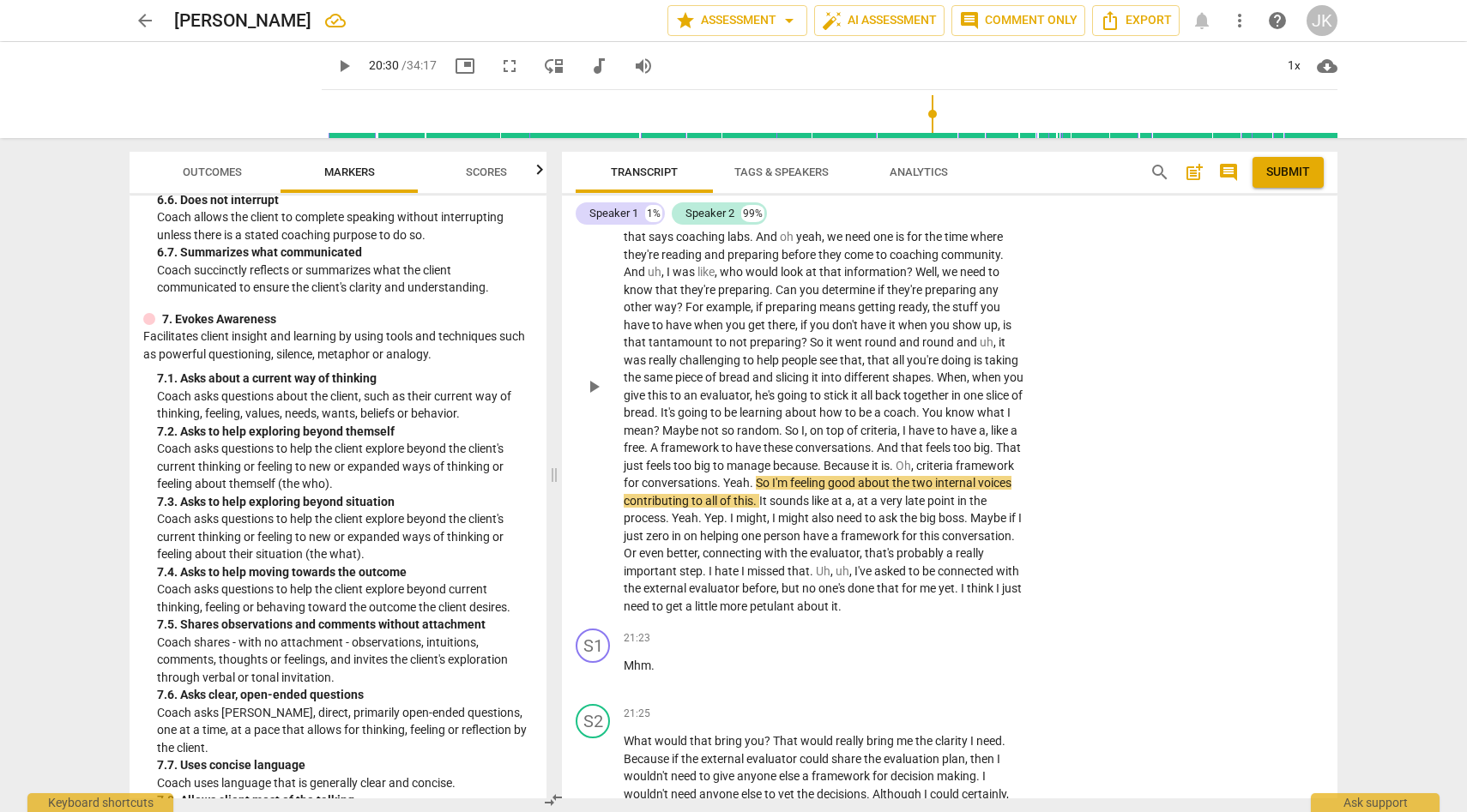
click at [580, 607] on div "play_arrow pause" at bounding box center [601, 386] width 44 height 446
drag, startPoint x: 623, startPoint y: 548, endPoint x: 820, endPoint y: 550, distance: 197.0
click at [820, 550] on p "Next time around , as soon as all the almost 400 boards are launched . People s…" at bounding box center [824, 386] width 402 height 457
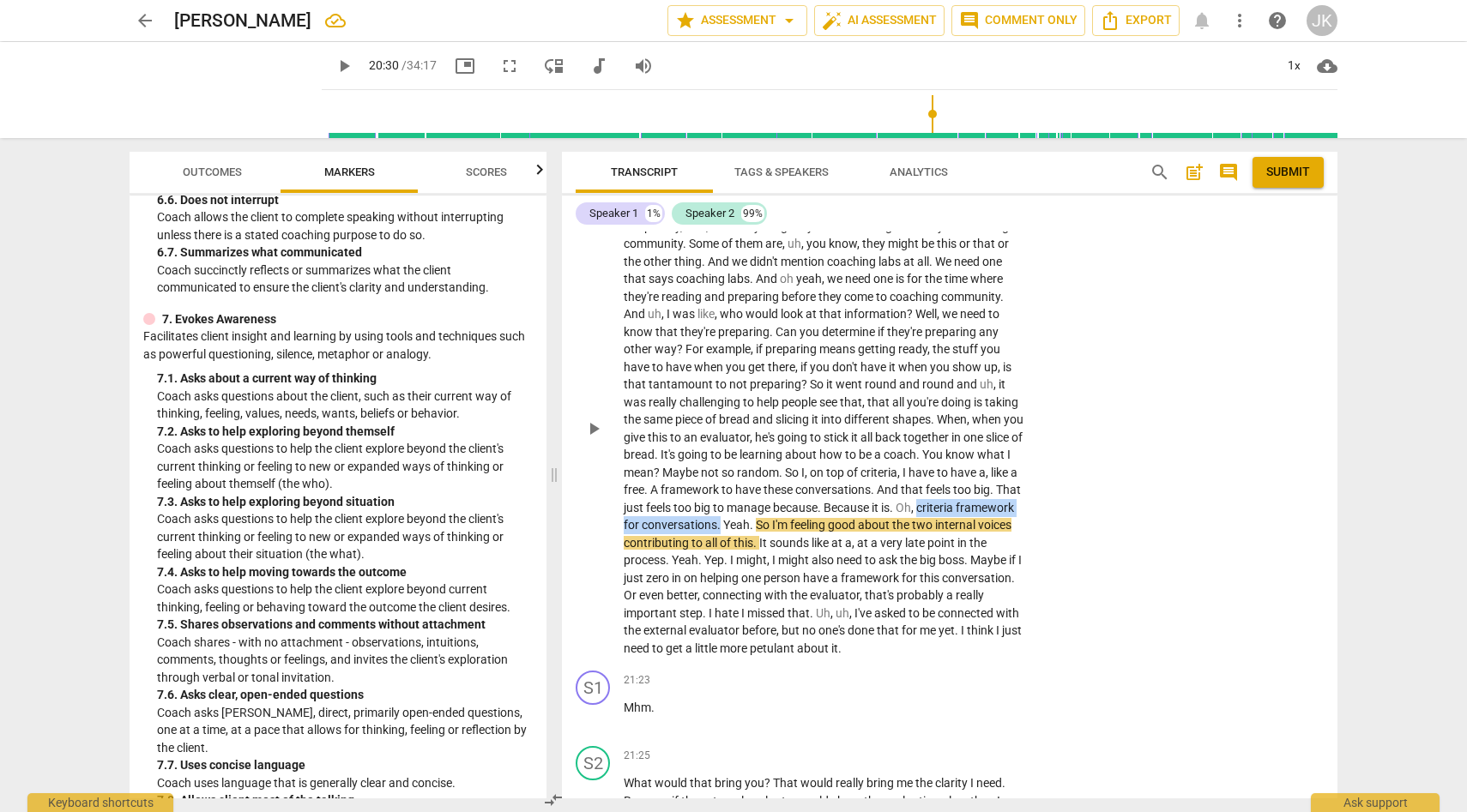
scroll to position [5080, 0]
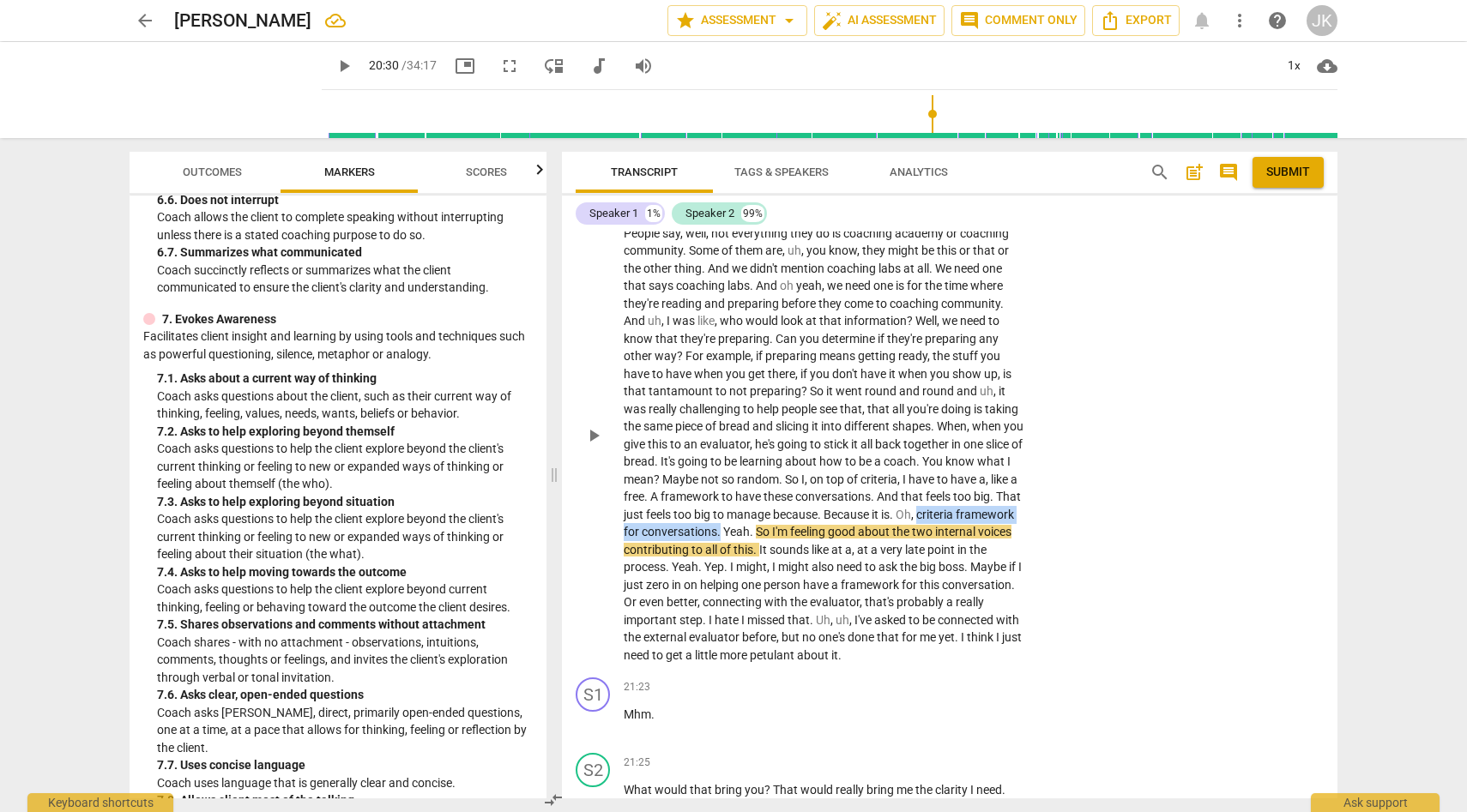
click at [917, 197] on div "+" at bounding box center [919, 187] width 17 height 17
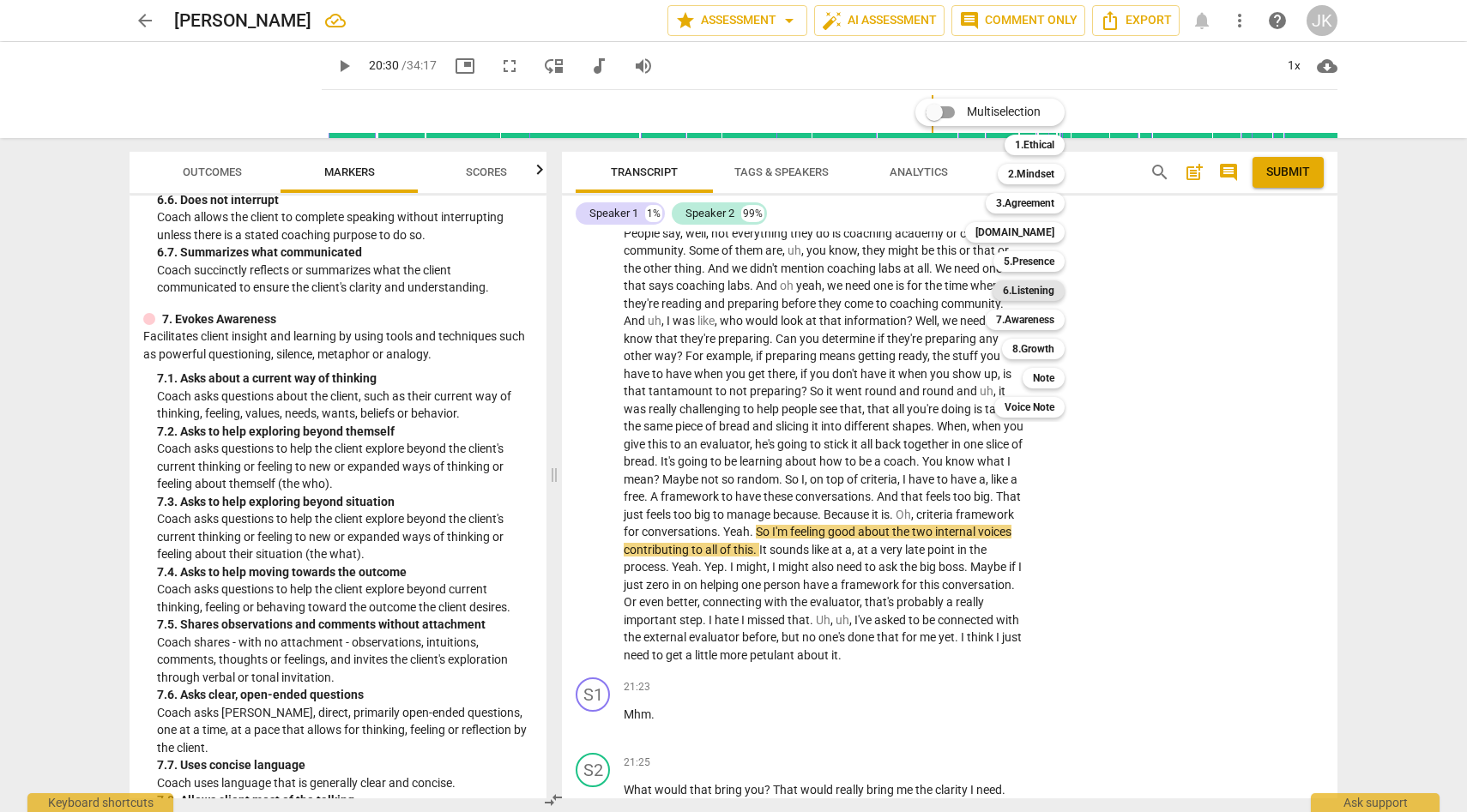
click at [1018, 291] on b "6.Listening" at bounding box center [1029, 290] width 52 height 20
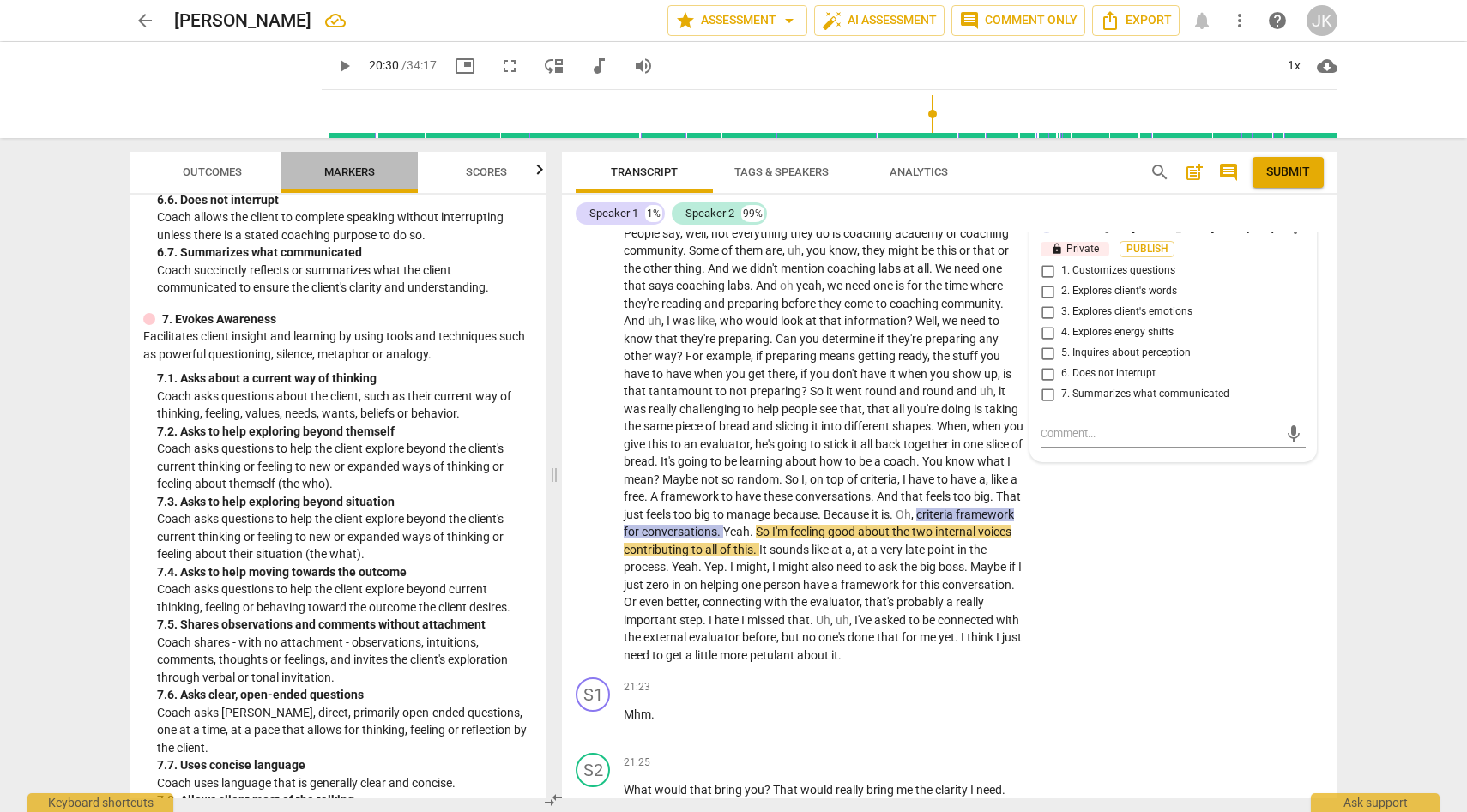
click at [358, 168] on span "Markers" at bounding box center [349, 172] width 51 height 12
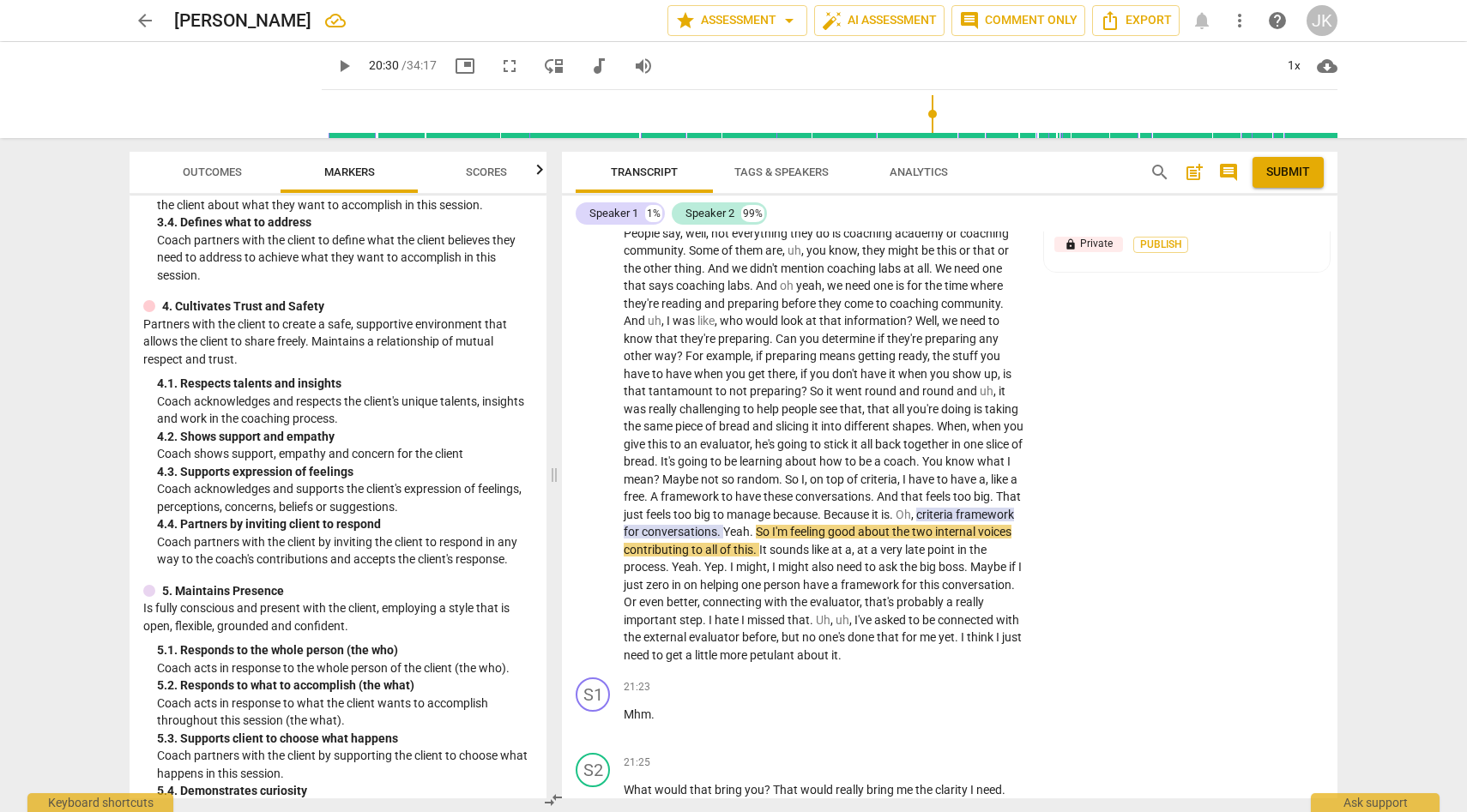
scroll to position [532, 0]
click at [838, 197] on div "+" at bounding box center [841, 187] width 17 height 17
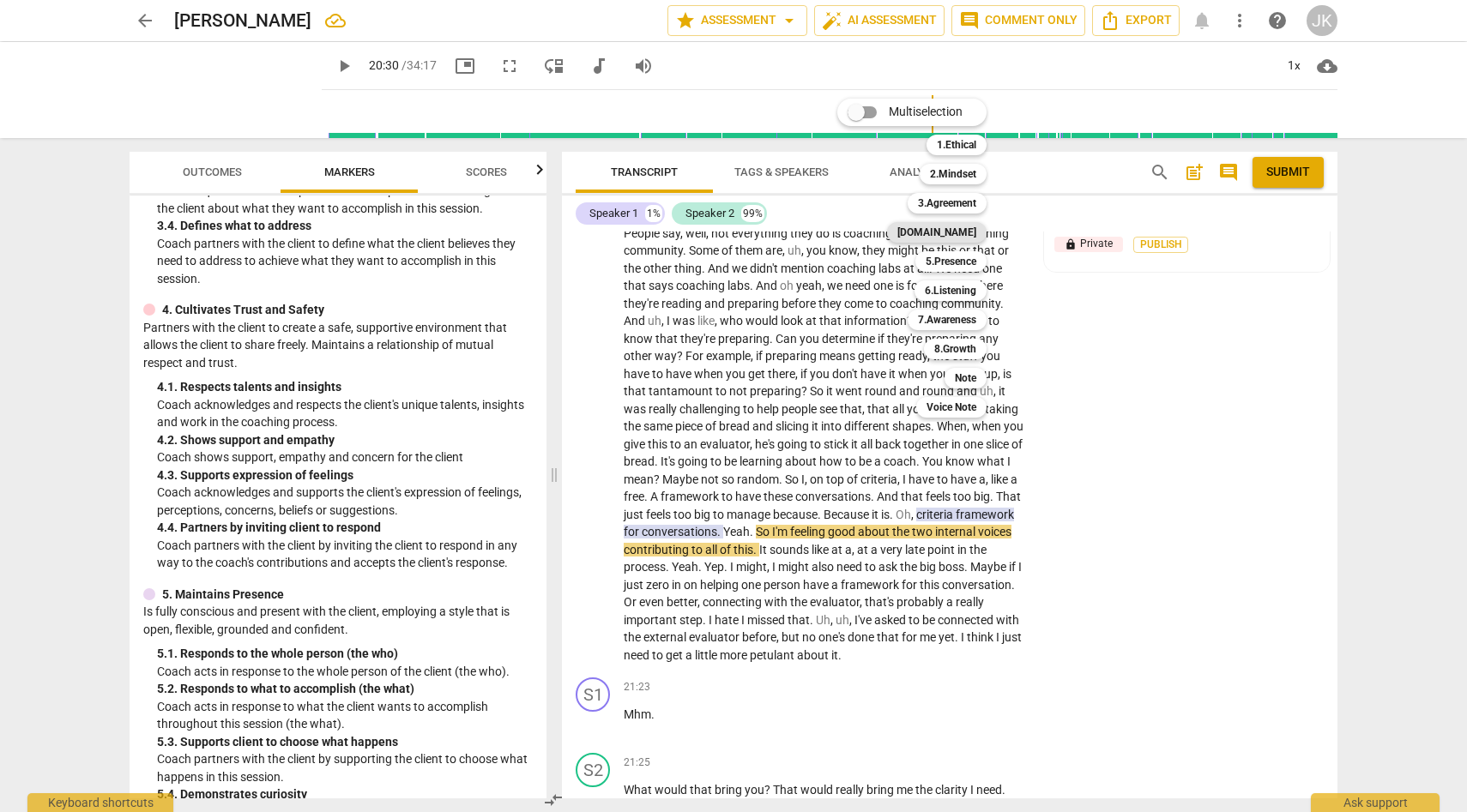
click at [949, 233] on b "4.Trust" at bounding box center [937, 231] width 79 height 20
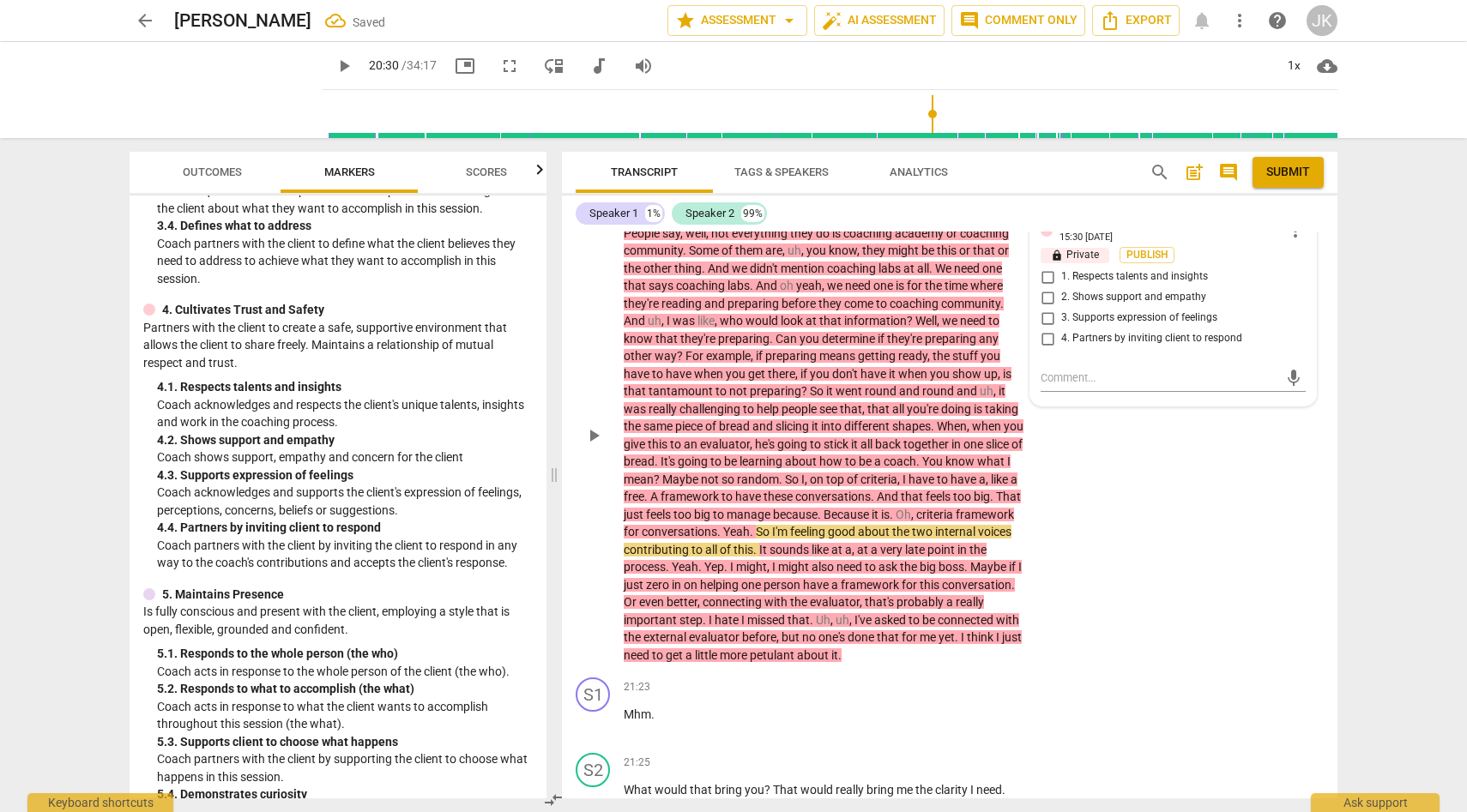
click at [1102, 516] on div "S2 play_arrow pause 18:39 + Add competency 4.Trust 6.Listening keyboard_arrow_r…" at bounding box center [949, 421] width 776 height 499
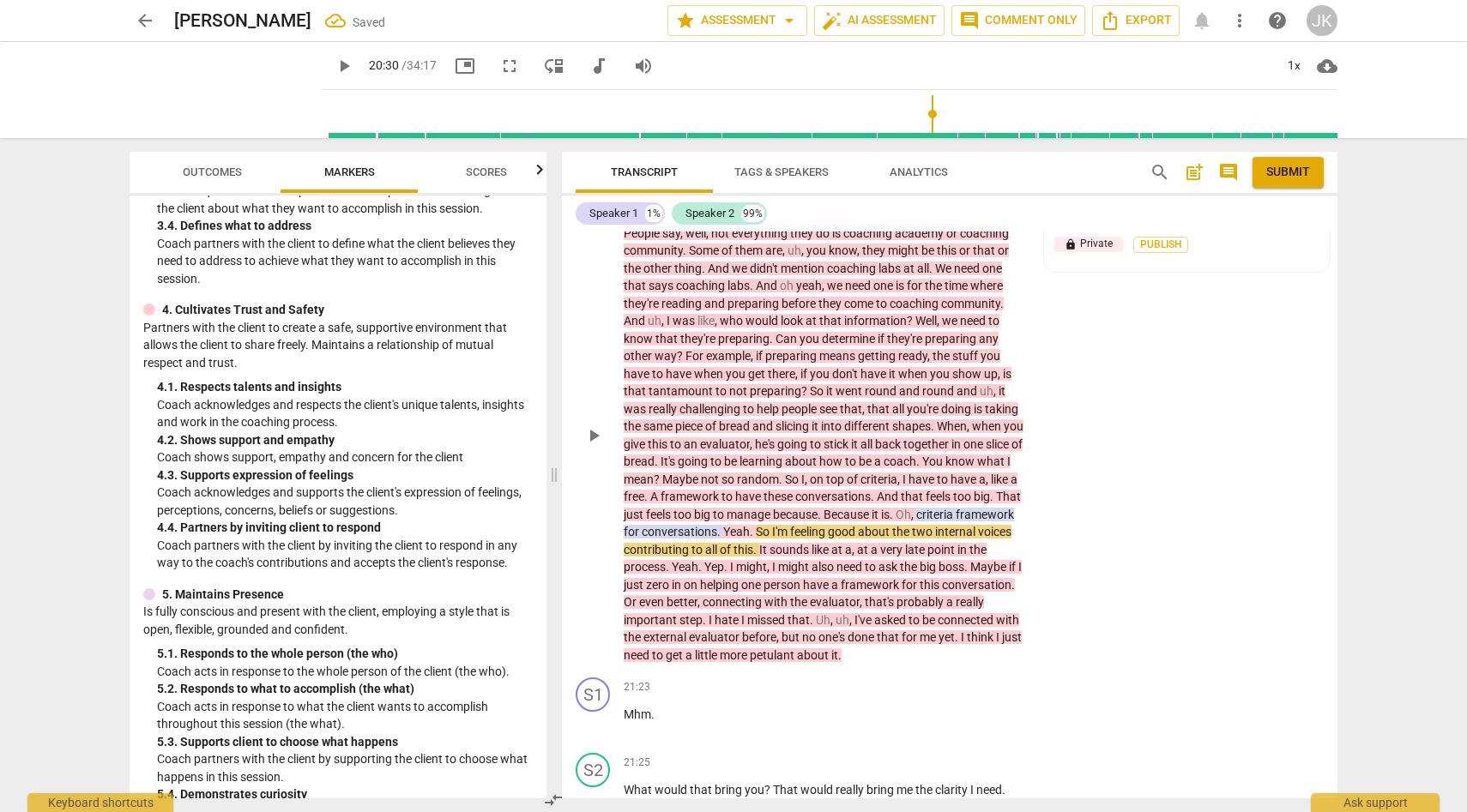
click at [717, 539] on span "conversations" at bounding box center [679, 531] width 76 height 13
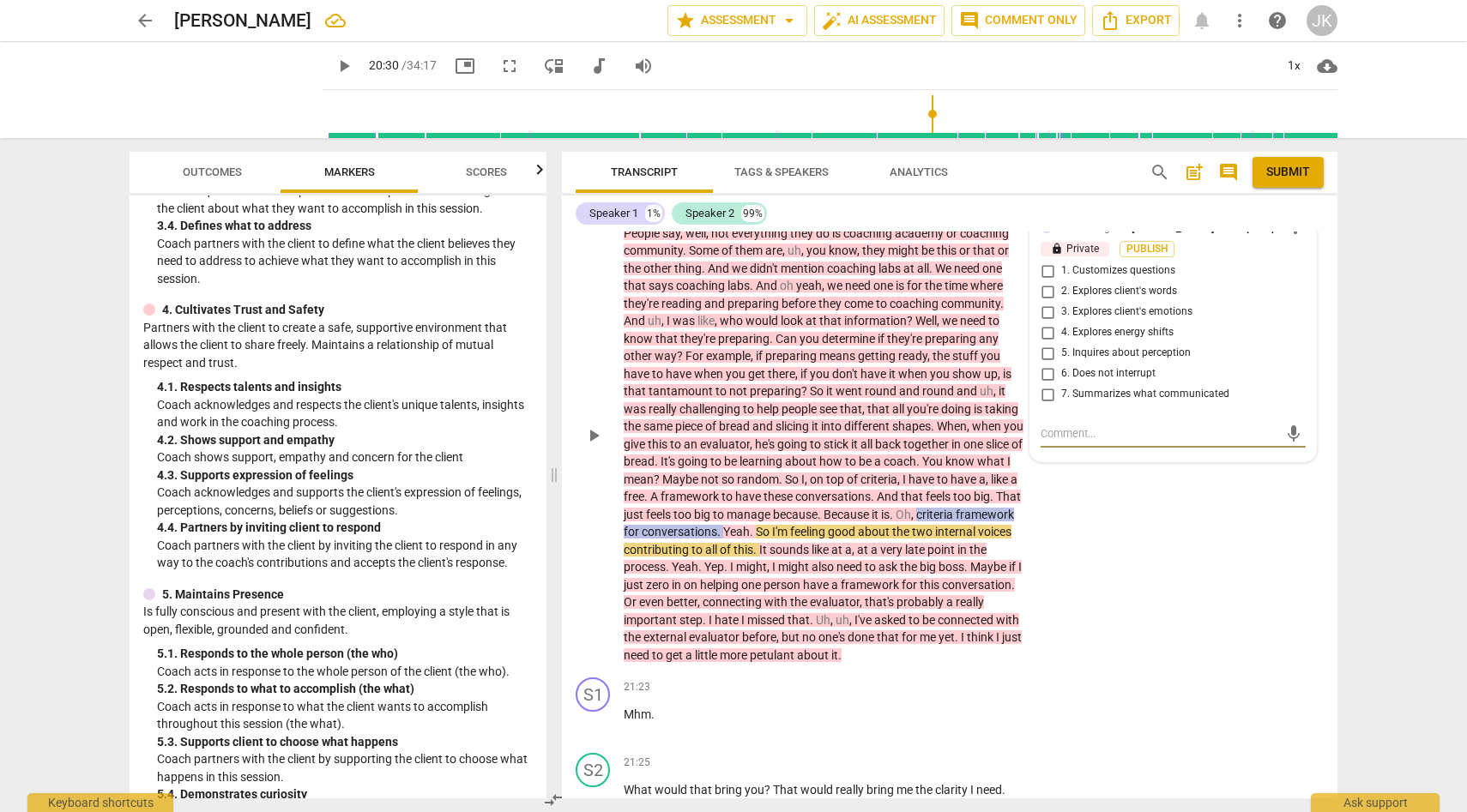
click at [1130, 543] on div "S2 play_arrow pause 18:39 + Add competency 4.Trust 6.Listening keyboard_arrow_r…" at bounding box center [949, 421] width 776 height 499
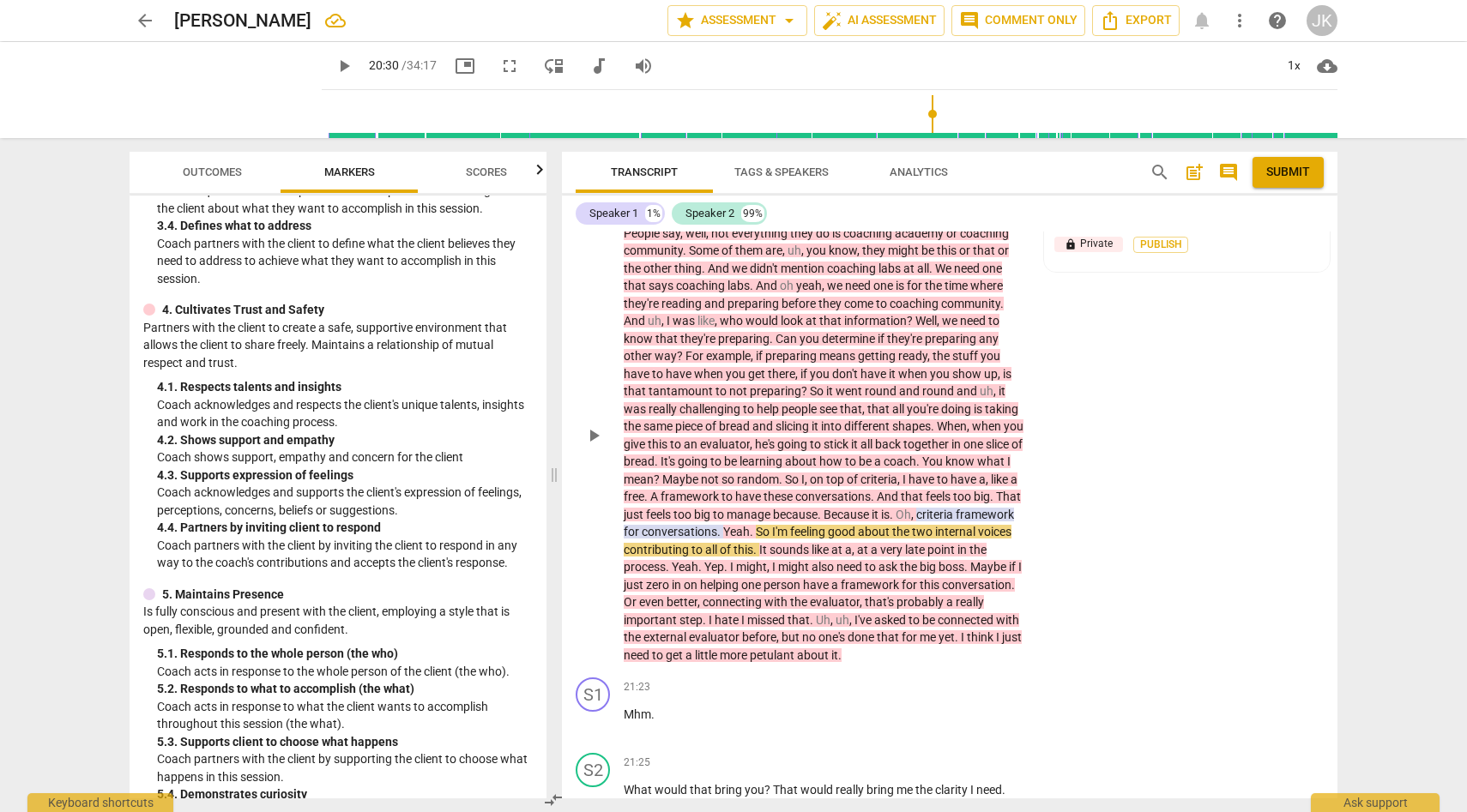
drag, startPoint x: 1099, startPoint y: 439, endPoint x: 1094, endPoint y: 431, distance: 9.4
click at [1099, 439] on div "S2 play_arrow pause 18:39 + Add competency 4.Trust 6.Listening keyboard_arrow_r…" at bounding box center [949, 421] width 776 height 499
click at [587, 342] on div "play_arrow pause" at bounding box center [601, 435] width 44 height 446
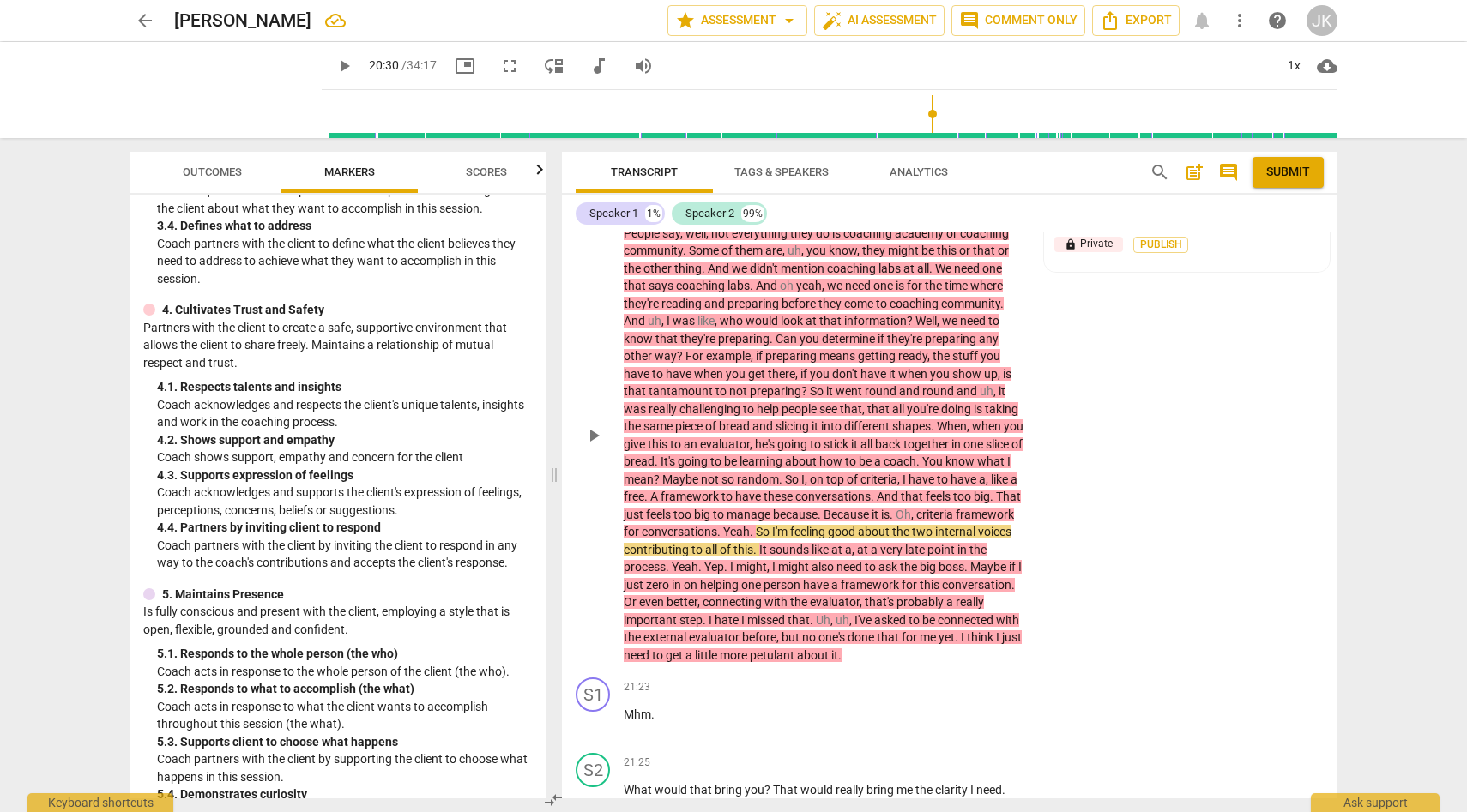
click at [908, 196] on div "4.Trust" at bounding box center [886, 187] width 78 height 15
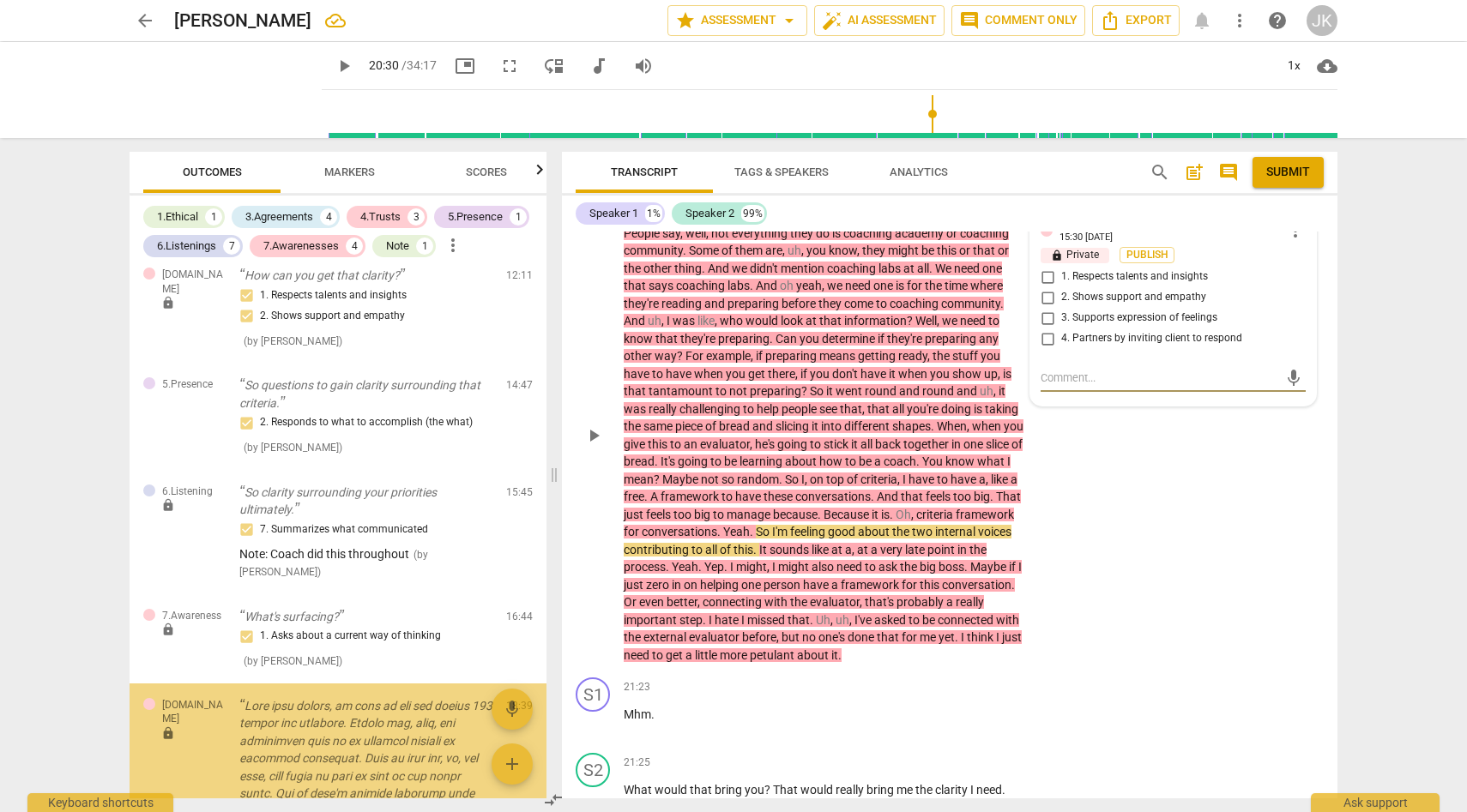
scroll to position [2463, 0]
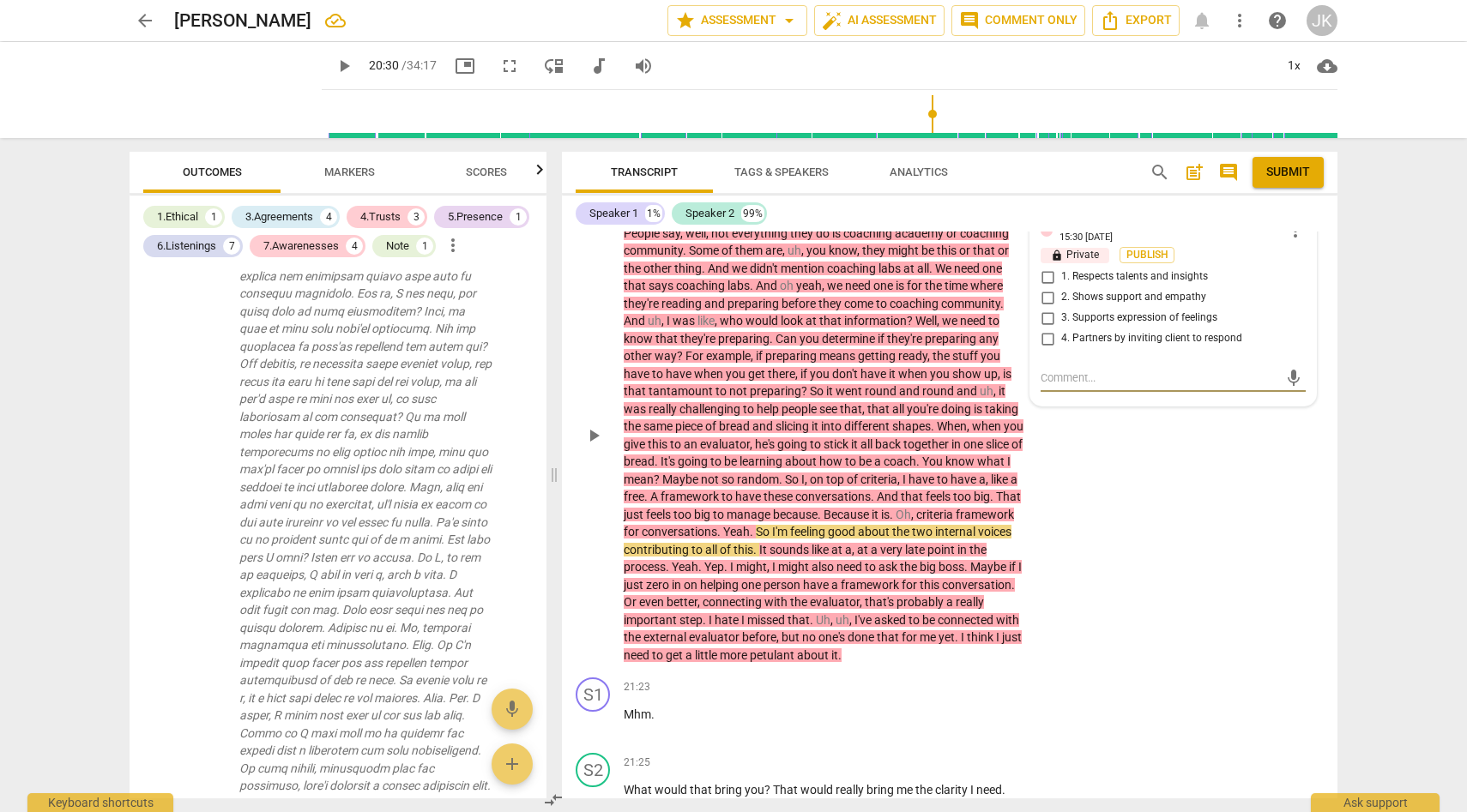
click at [1290, 241] on span "more_vert" at bounding box center [1295, 231] width 20 height 20
click at [1313, 327] on li "Delete" at bounding box center [1308, 329] width 59 height 33
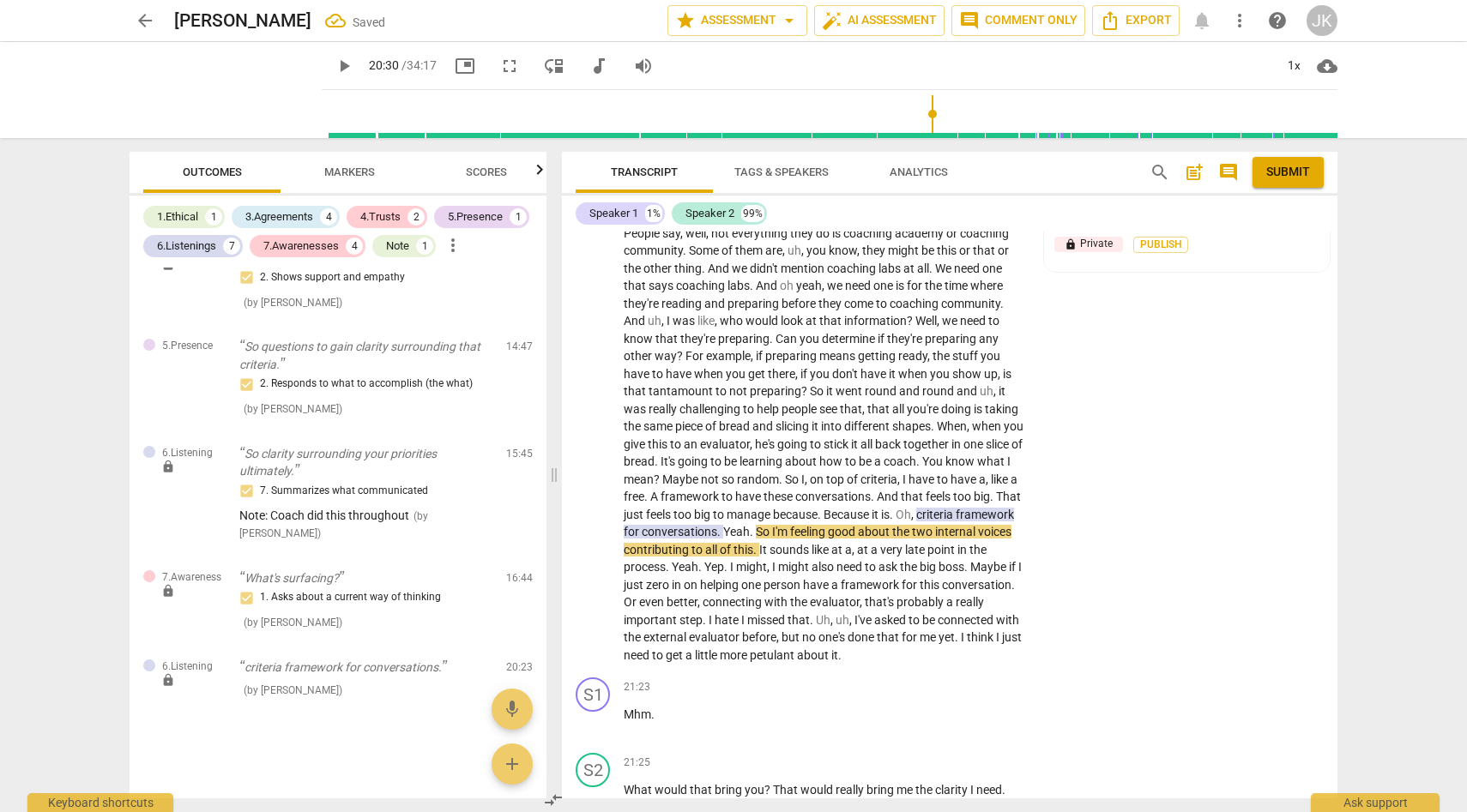
scroll to position [1948, 0]
click at [1058, 231] on div at bounding box center [1060, 224] width 12 height 12
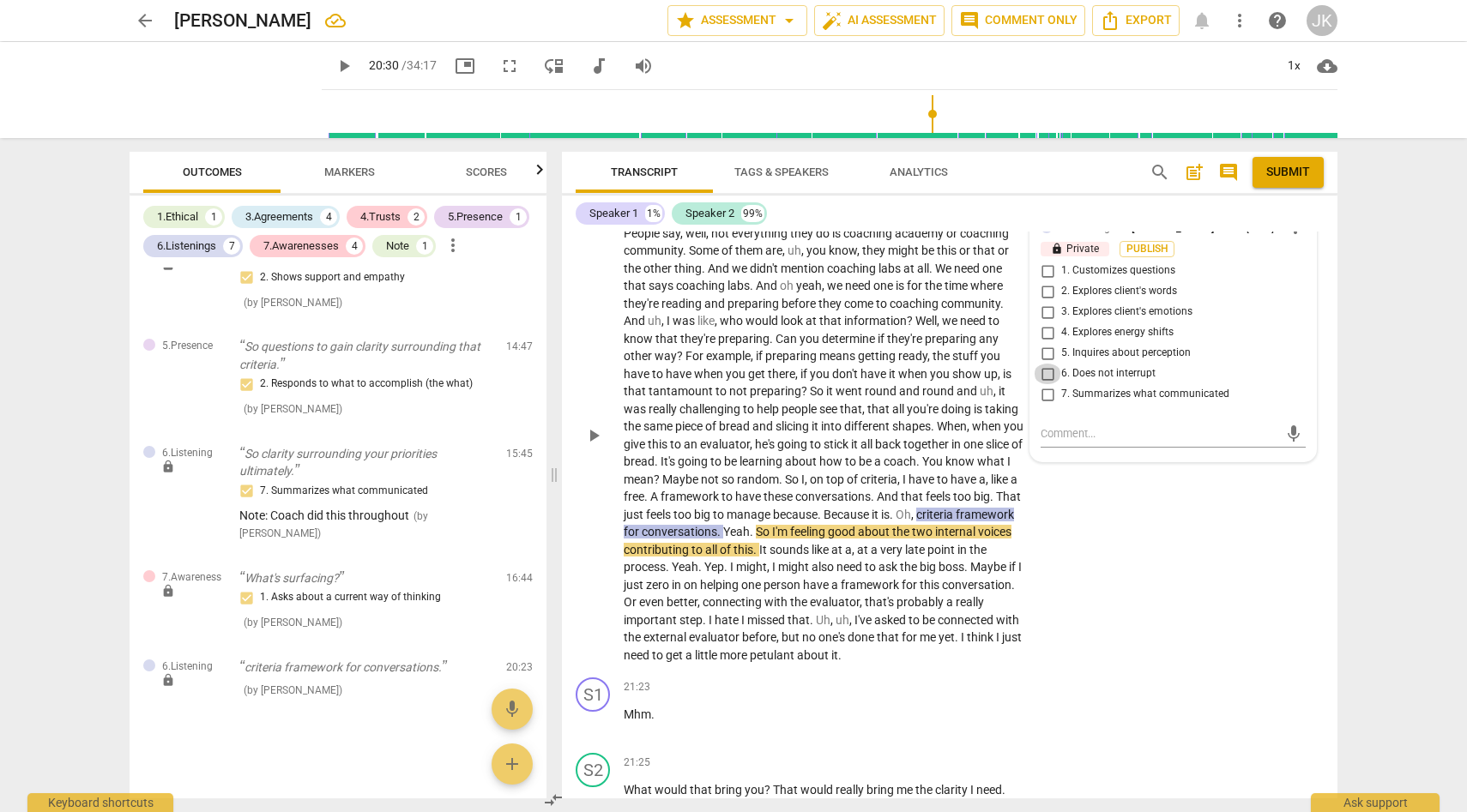
click at [1048, 385] on input "6. Does not interrupt" at bounding box center [1047, 373] width 28 height 20
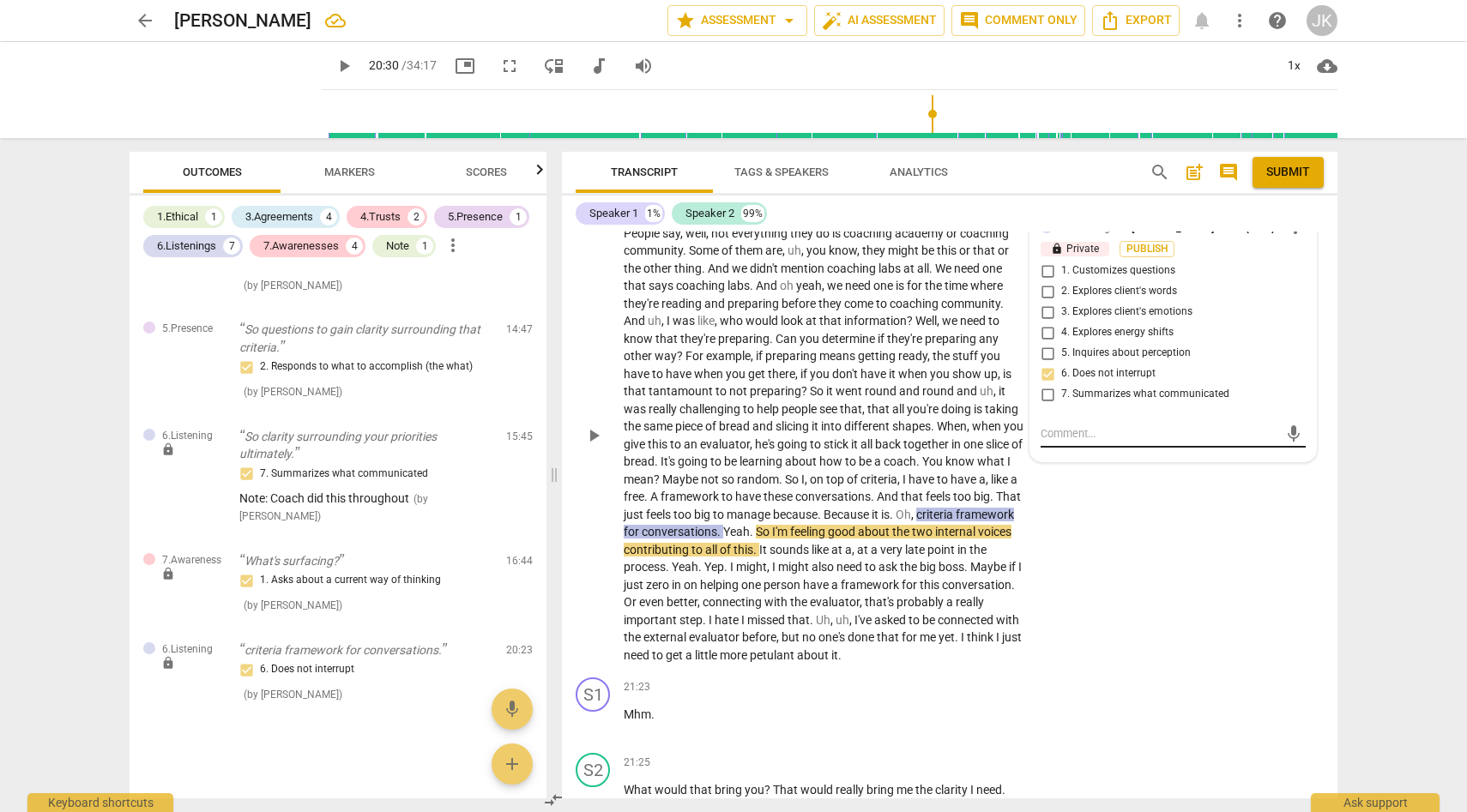
click at [1064, 442] on textarea at bounding box center [1159, 434] width 238 height 16
click at [1284, 443] on span "send" at bounding box center [1293, 434] width 19 height 19
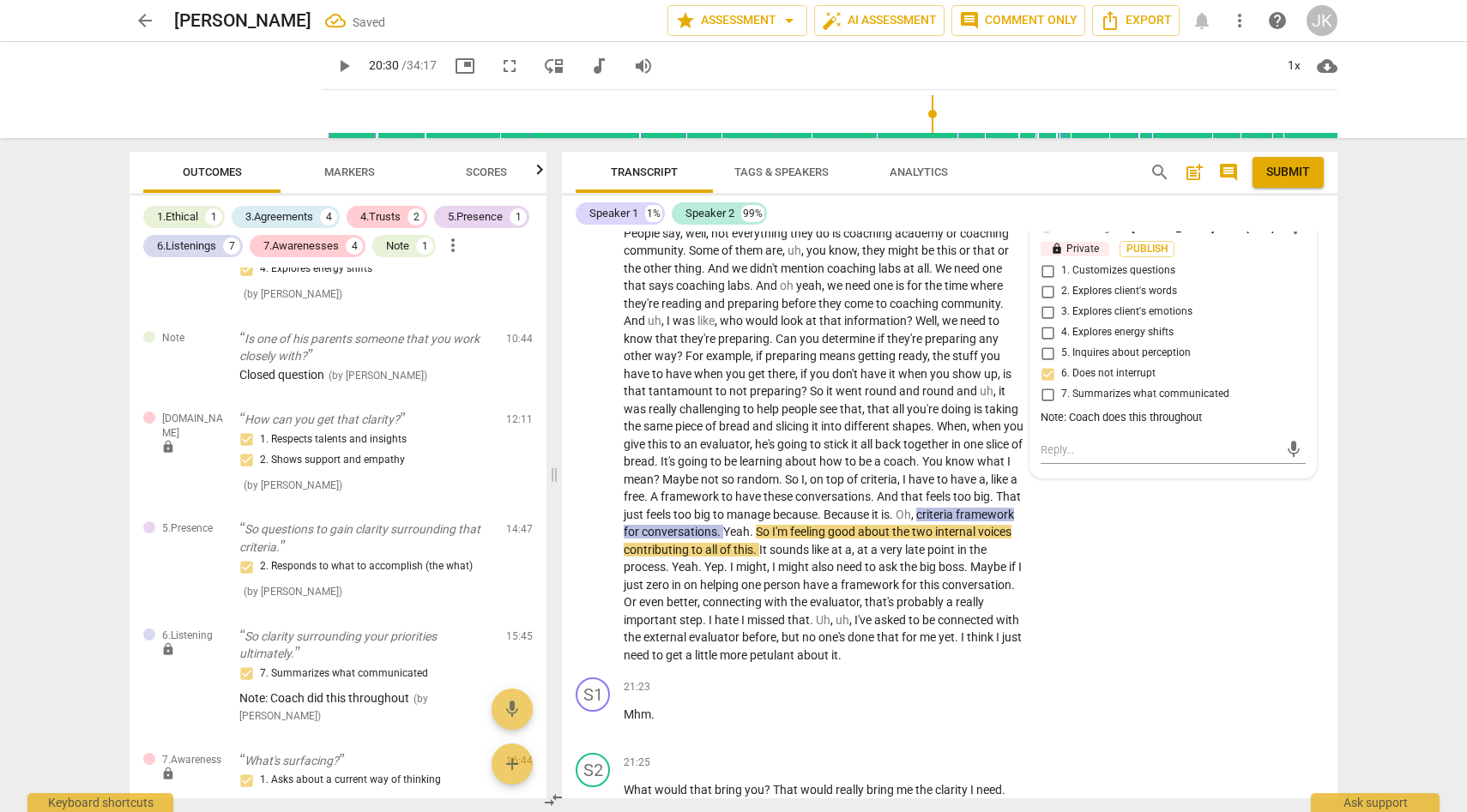
scroll to position [1726, 0]
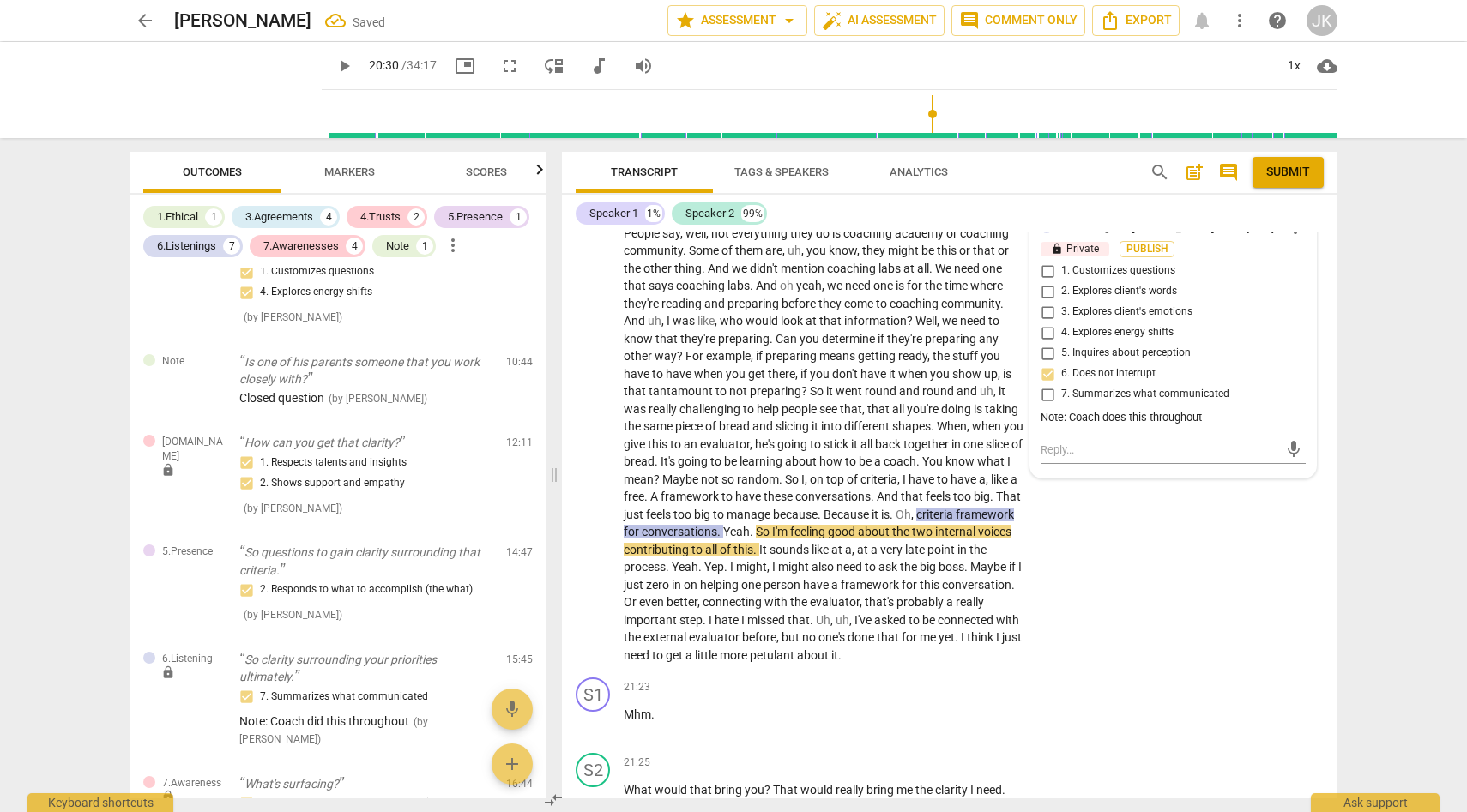
click at [363, 171] on span "Markers" at bounding box center [349, 172] width 51 height 12
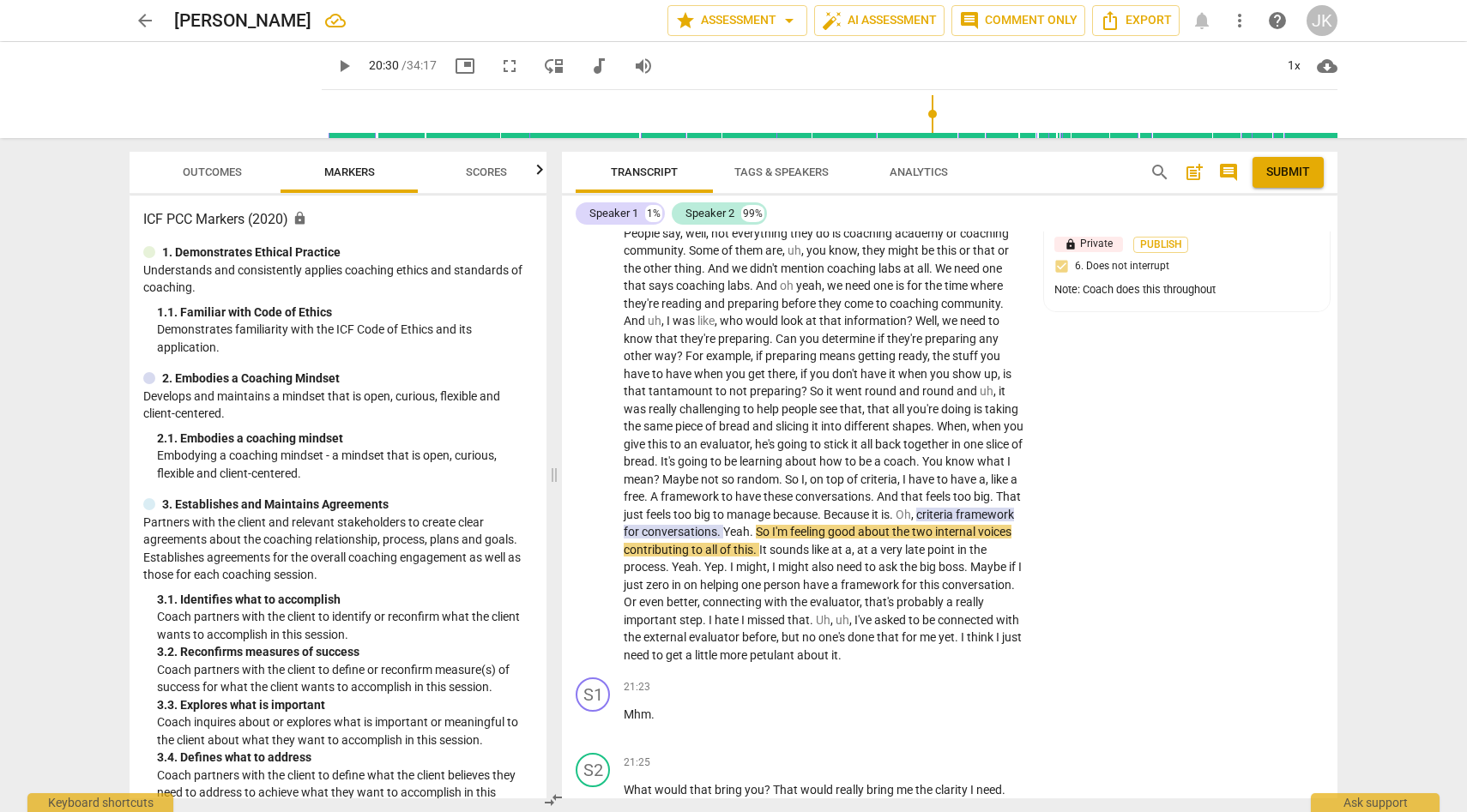
click at [381, 401] on p "Develops and maintains a mindset that is open, curious, flexible and client-cen…" at bounding box center [338, 404] width 389 height 35
click at [270, 383] on p "2. Embodies a Coaching Mindset" at bounding box center [250, 378] width 177 height 18
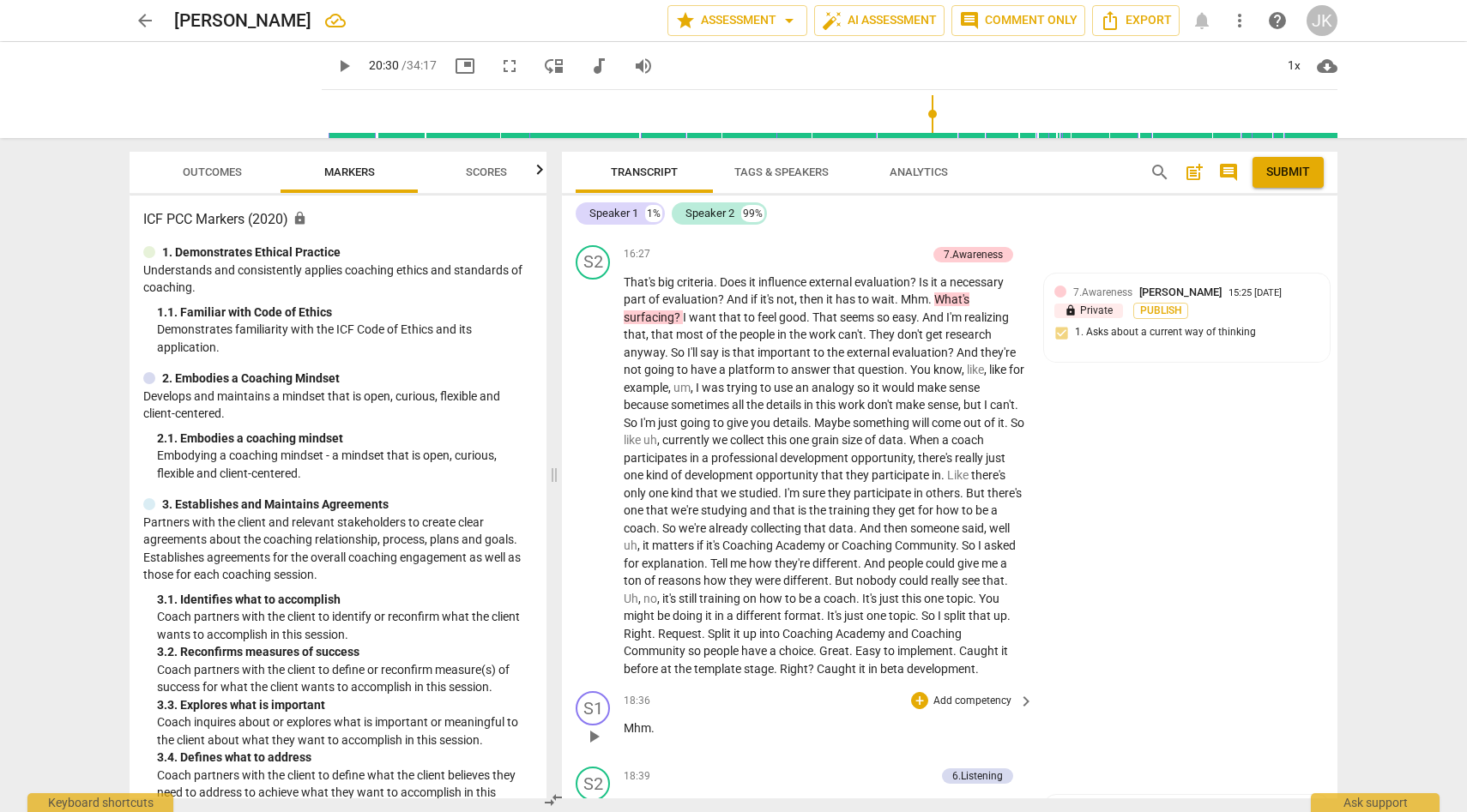
scroll to position [4478, 0]
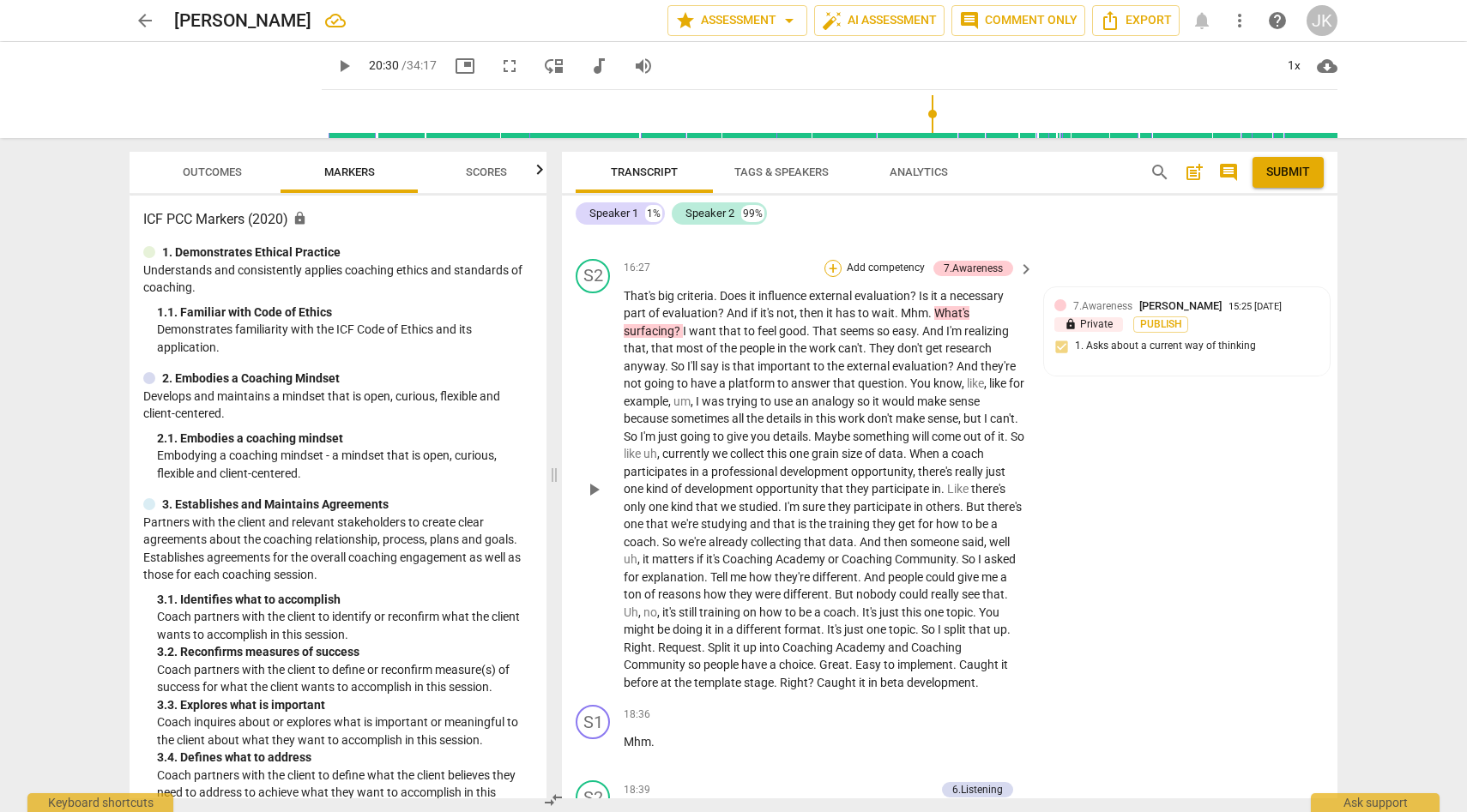
click at [832, 277] on div "+" at bounding box center [833, 268] width 17 height 17
click at [949, 238] on b "2.Mindset" at bounding box center [945, 236] width 46 height 20
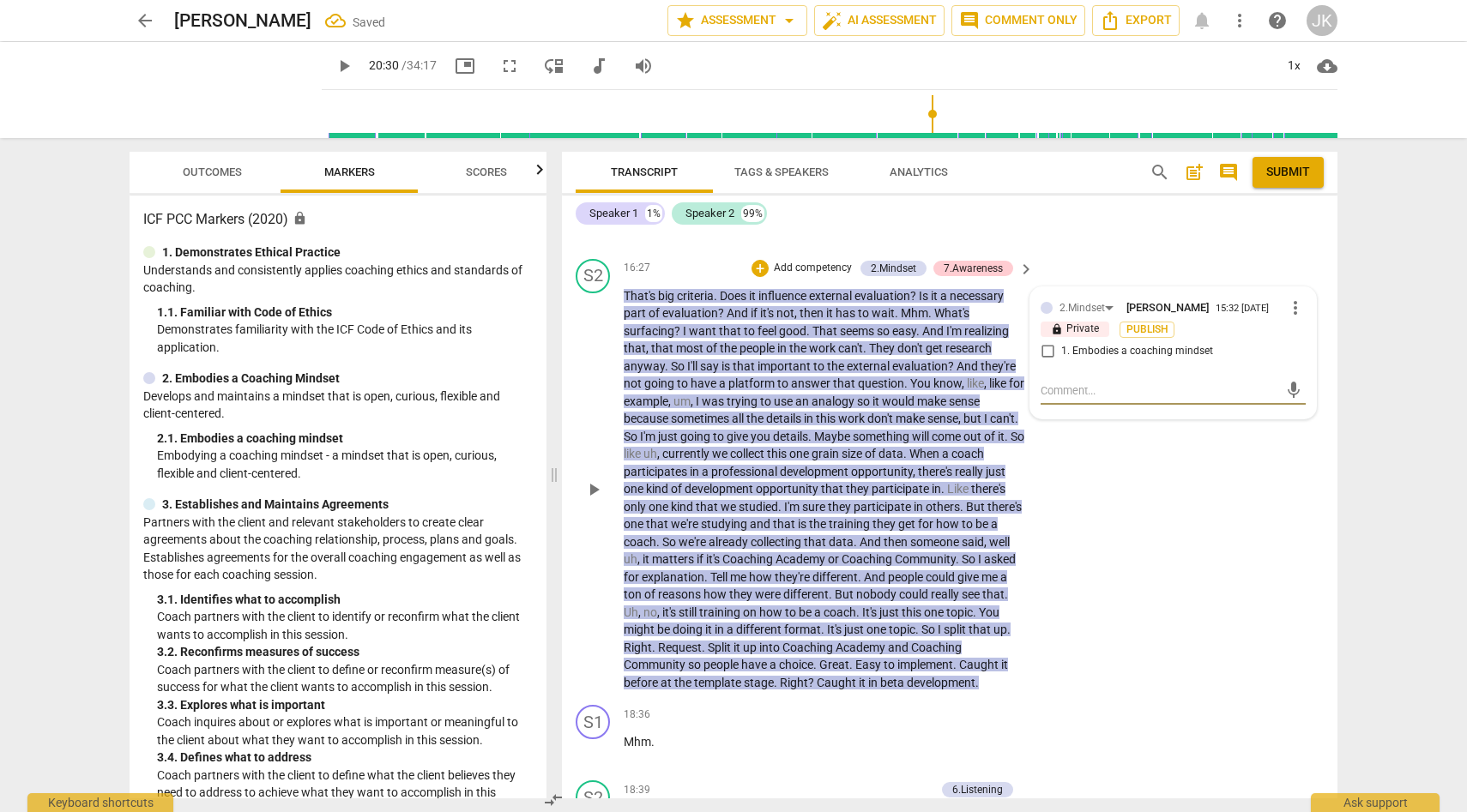
click at [1293, 318] on span "more_vert" at bounding box center [1295, 307] width 20 height 20
click at [1310, 390] on li "Delete" at bounding box center [1308, 392] width 59 height 33
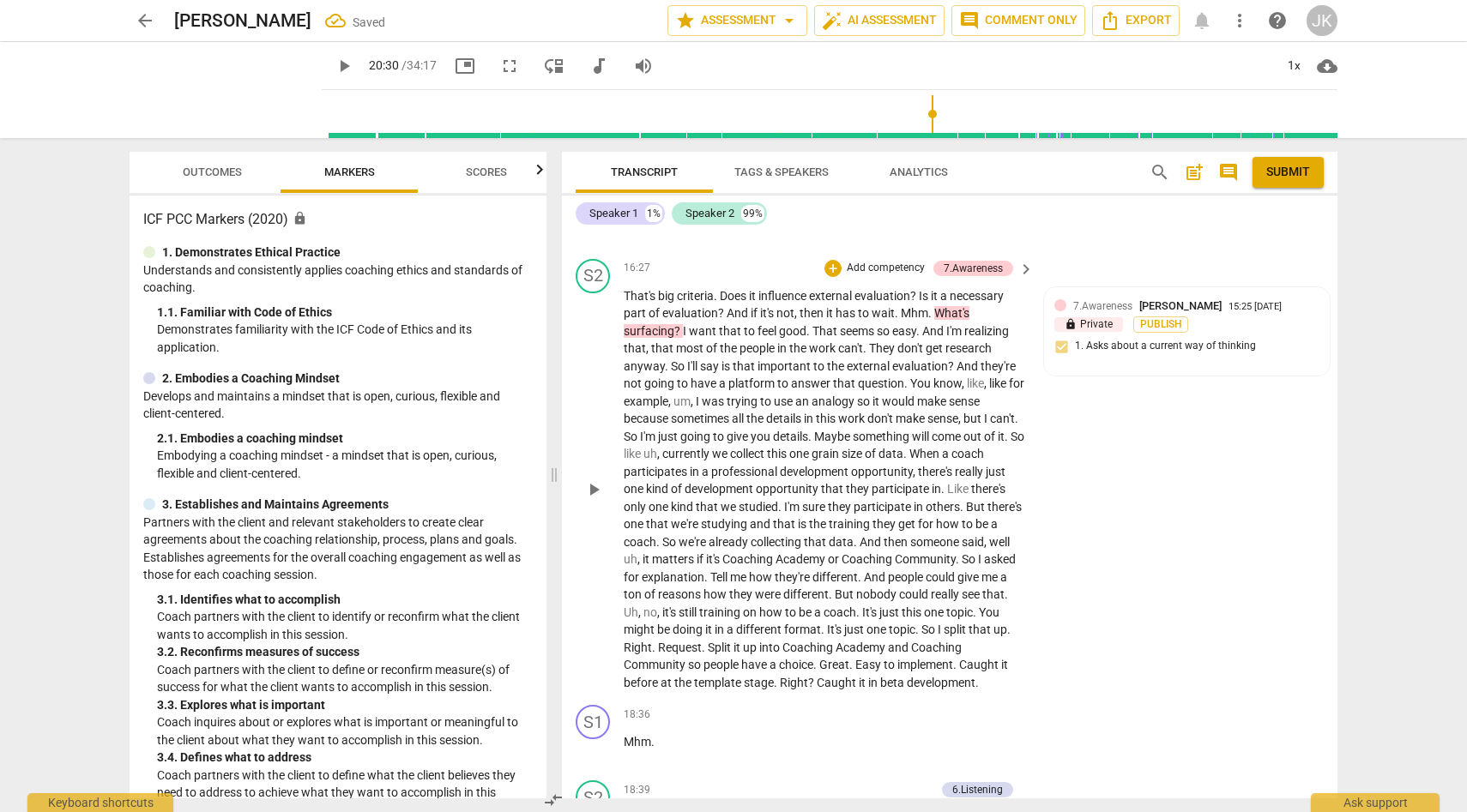
click at [936, 320] on span "What's" at bounding box center [951, 313] width 35 height 13
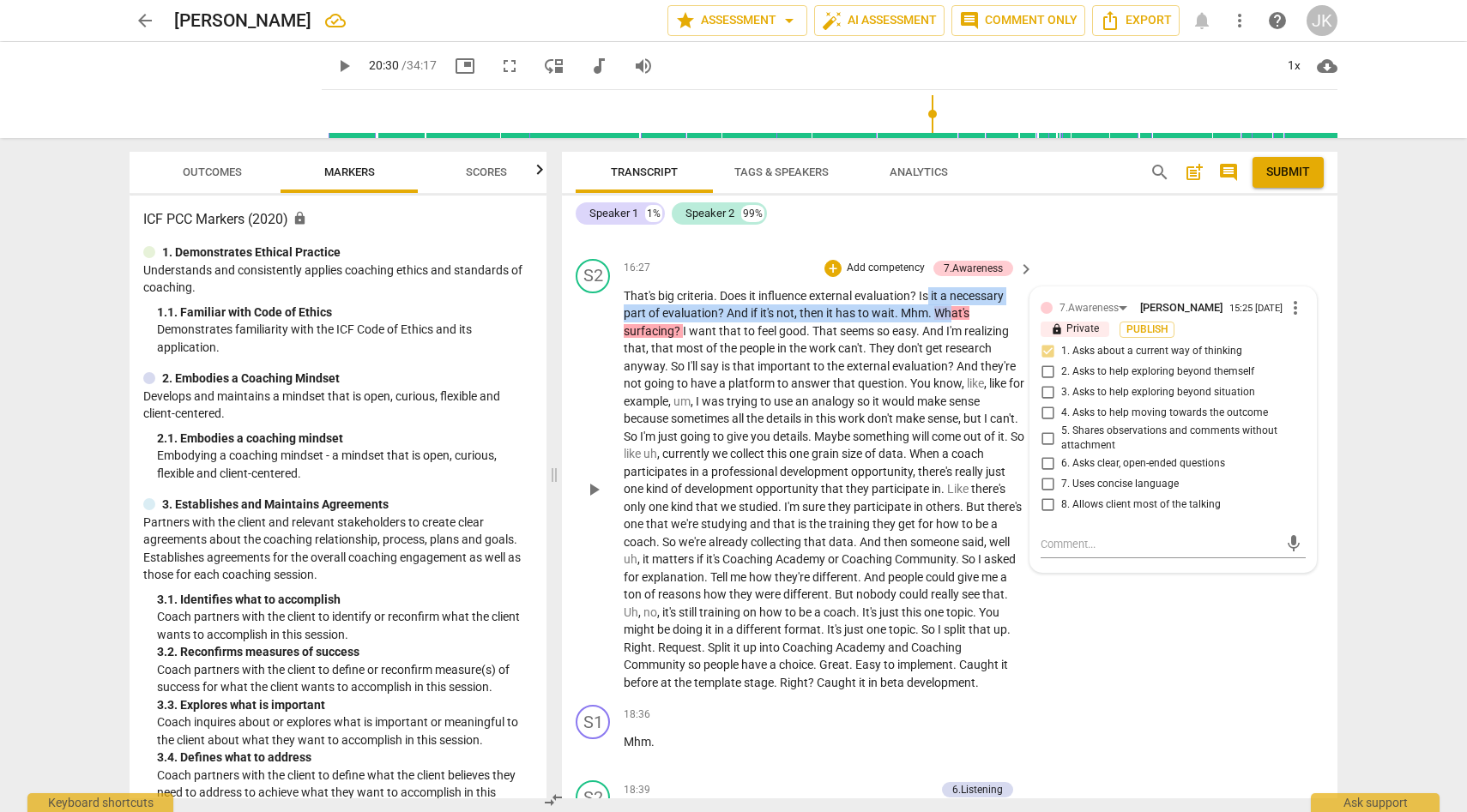
drag, startPoint x: 932, startPoint y: 353, endPoint x: 960, endPoint y: 358, distance: 28.4
click at [952, 361] on p "That's big criteria . Does it influence external evaluation ? Is it a necessary…" at bounding box center [824, 490] width 402 height 405
click at [966, 374] on p "That's big criteria . Does it influence external evaluation ? Is it a necessary…" at bounding box center [824, 490] width 402 height 405
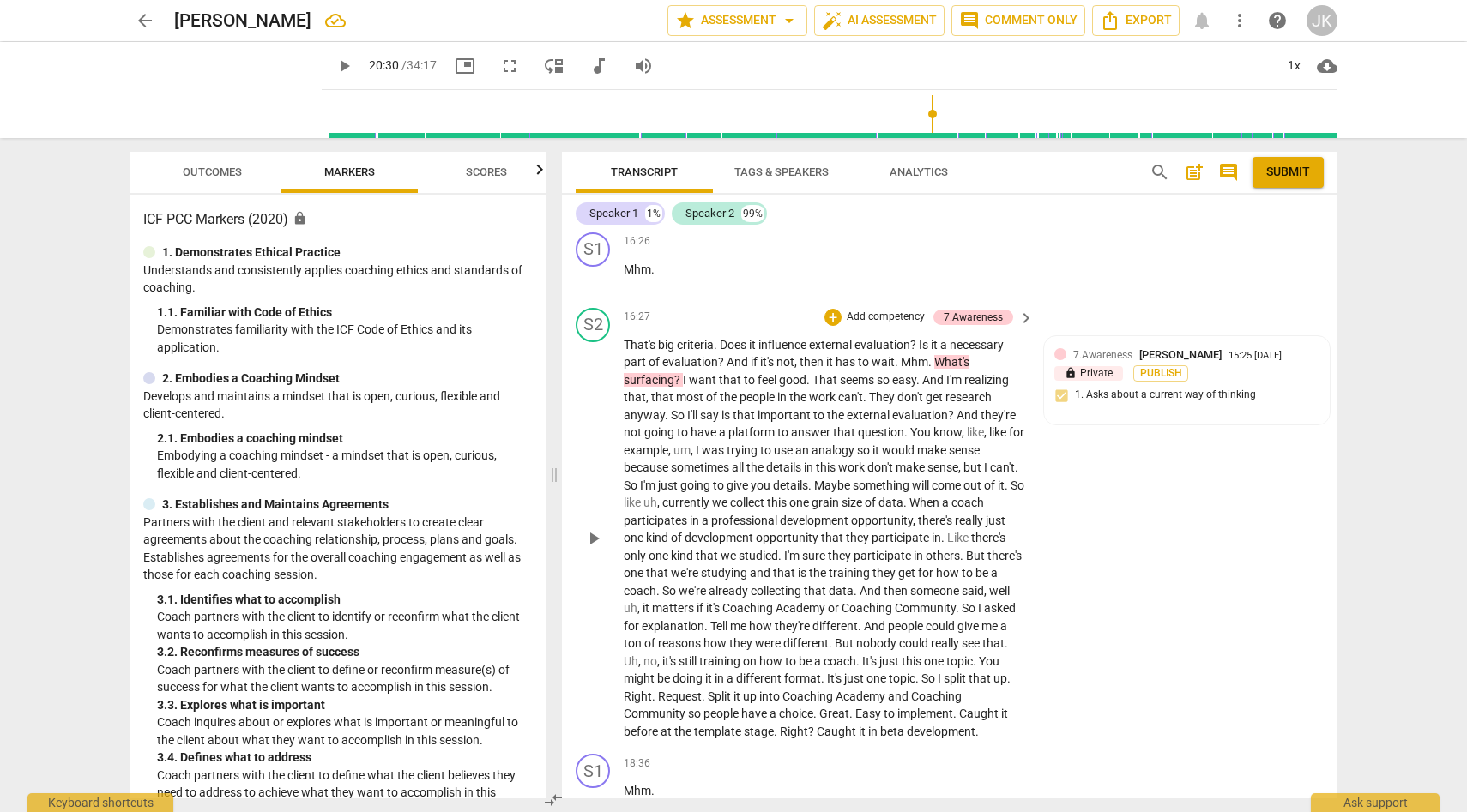
scroll to position [4438, 0]
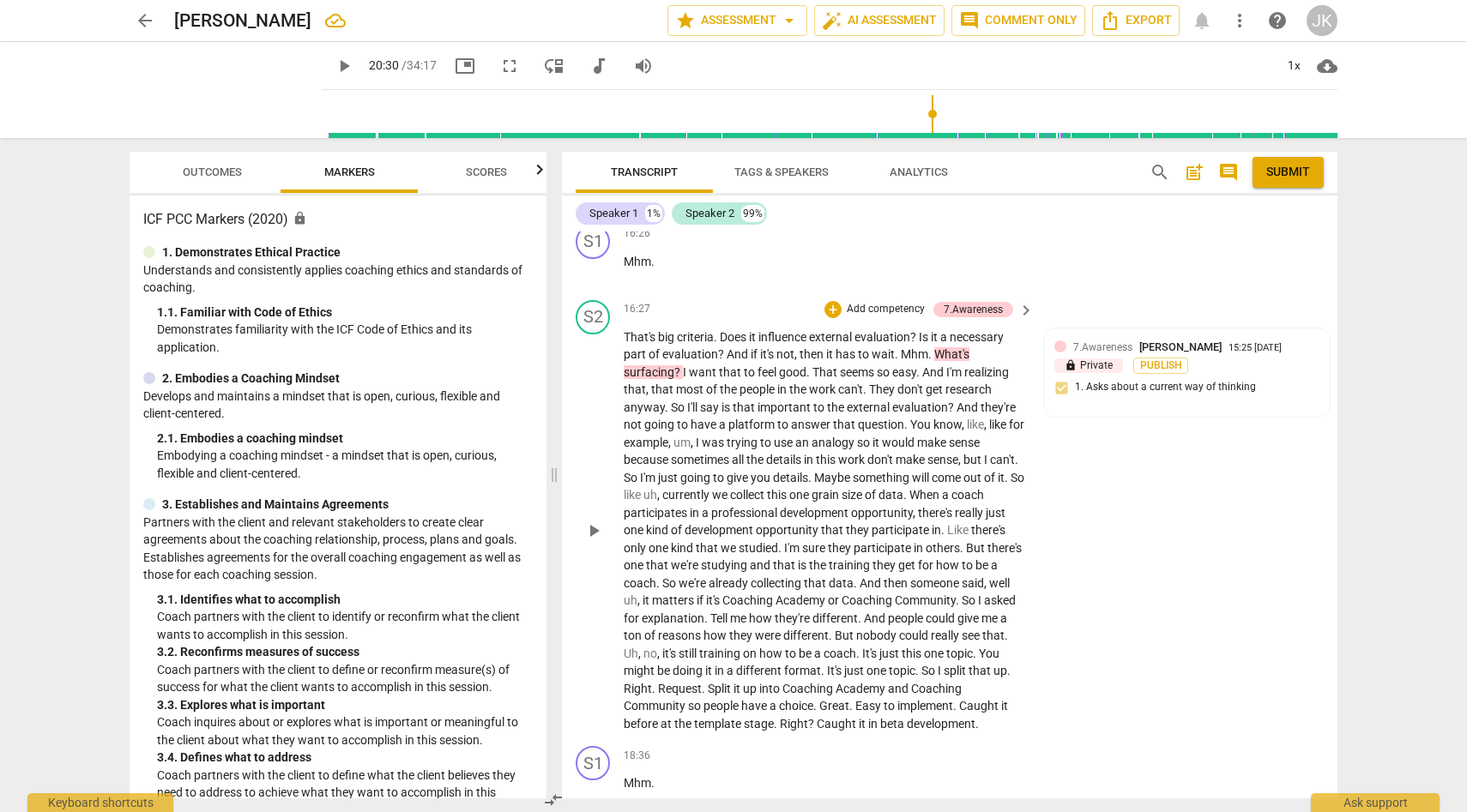
click at [950, 361] on span "What's" at bounding box center [951, 353] width 35 height 13
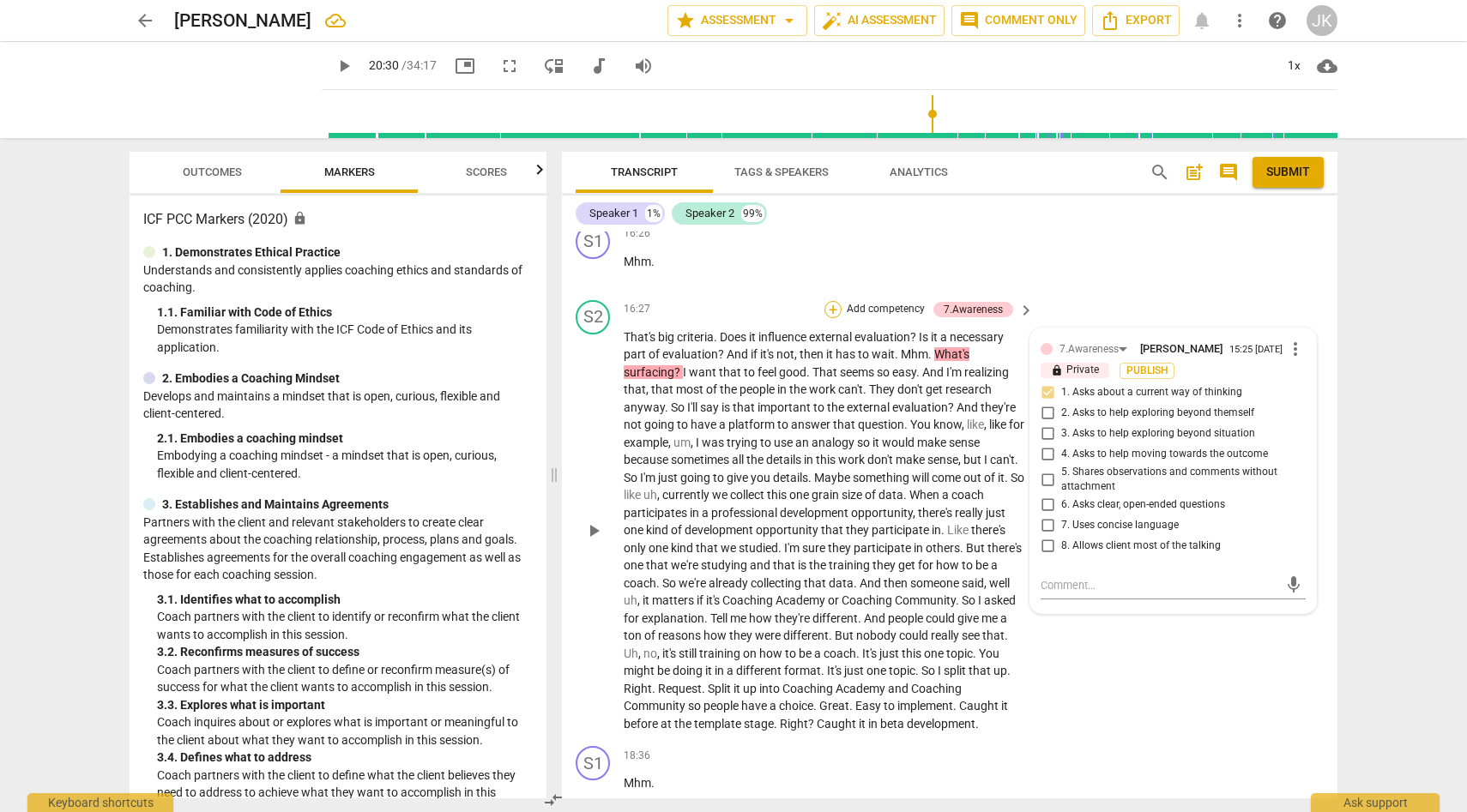
click at [835, 318] on div "+" at bounding box center [833, 309] width 17 height 17
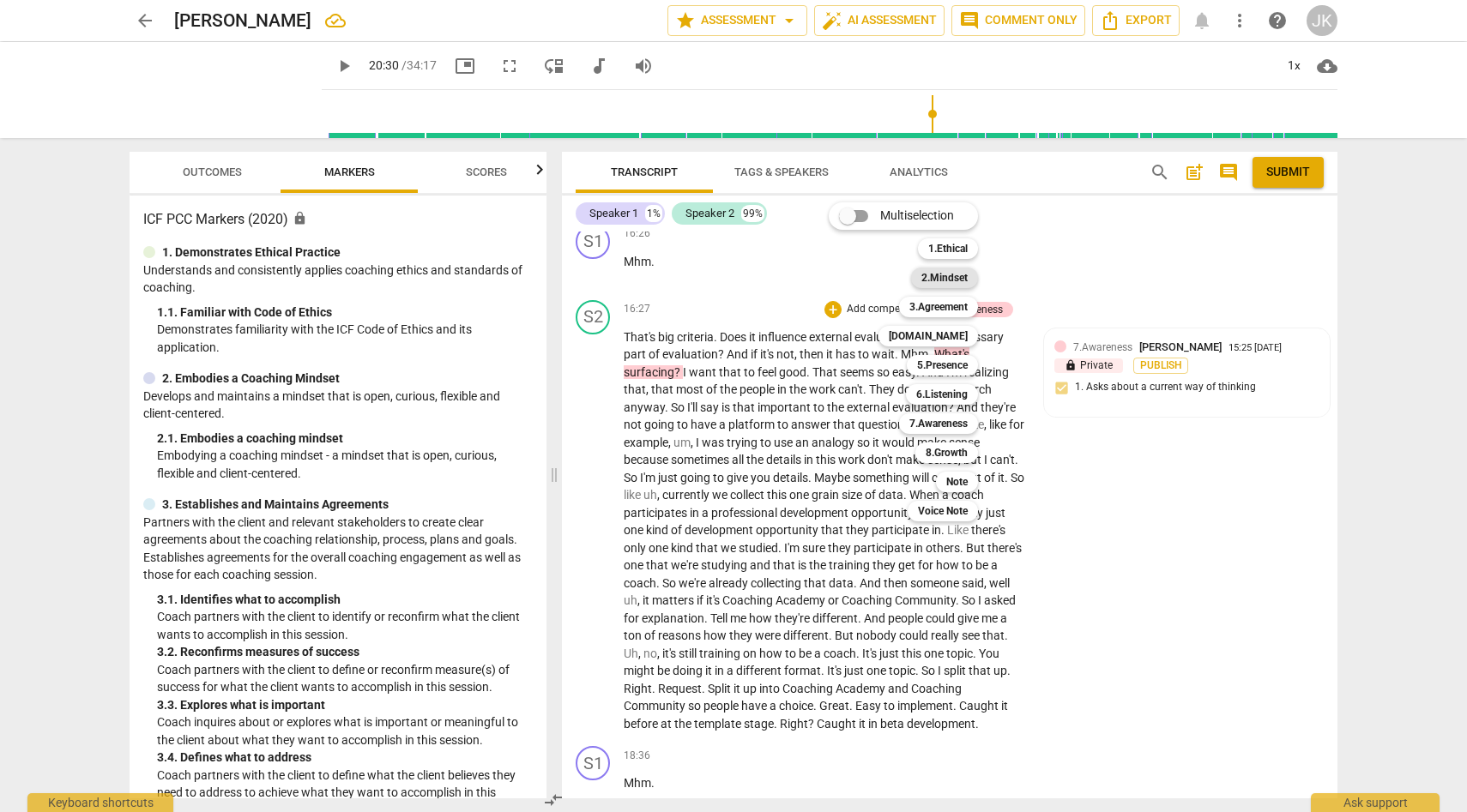
click at [949, 273] on b "2.Mindset" at bounding box center [945, 278] width 46 height 20
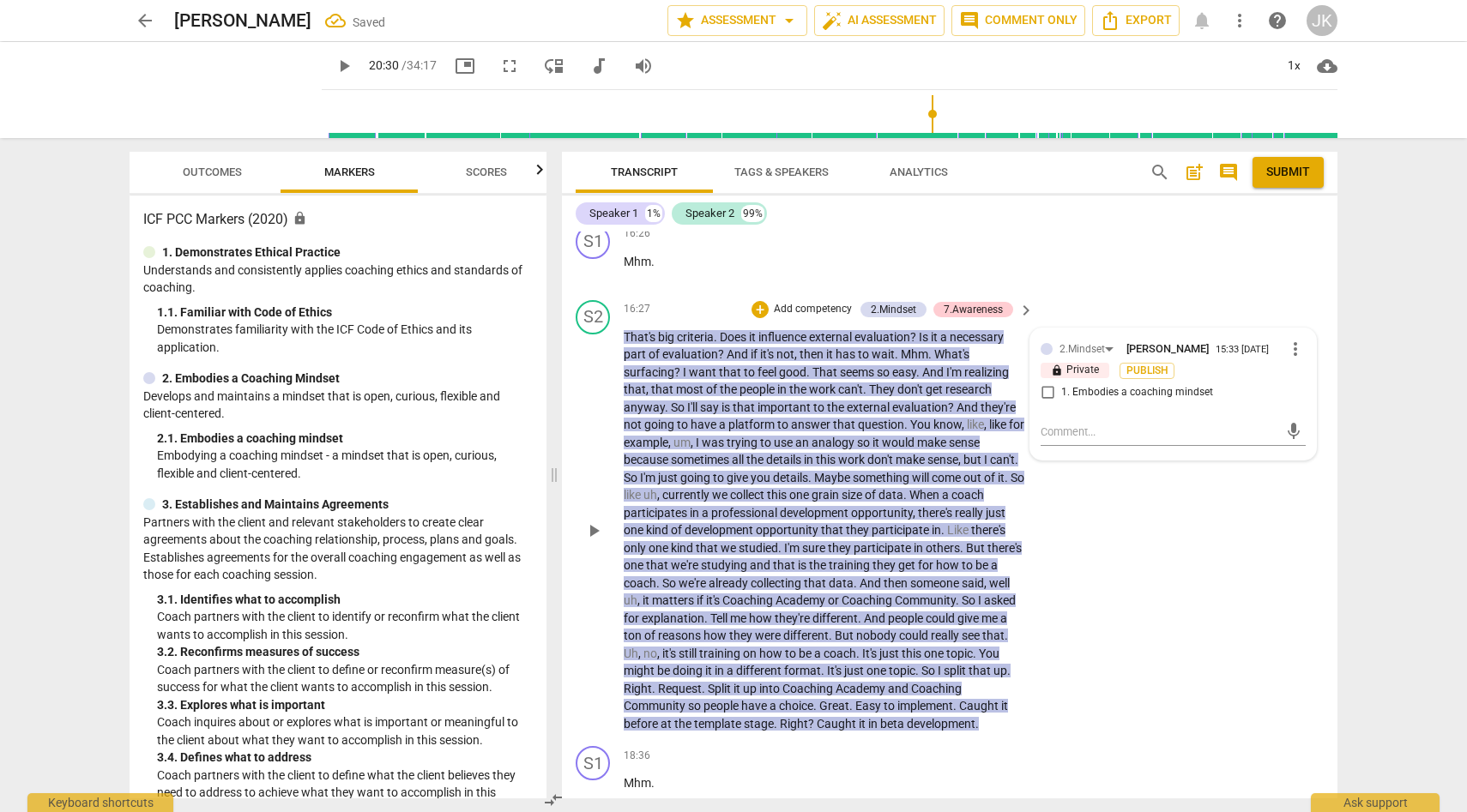
drag, startPoint x: 1147, startPoint y: 579, endPoint x: 1139, endPoint y: 566, distance: 15.3
click at [1147, 579] on div "S2 play_arrow pause 16:27 + Add competency 2.Mindset 7.Awareness keyboard_arrow…" at bounding box center [949, 516] width 776 height 447
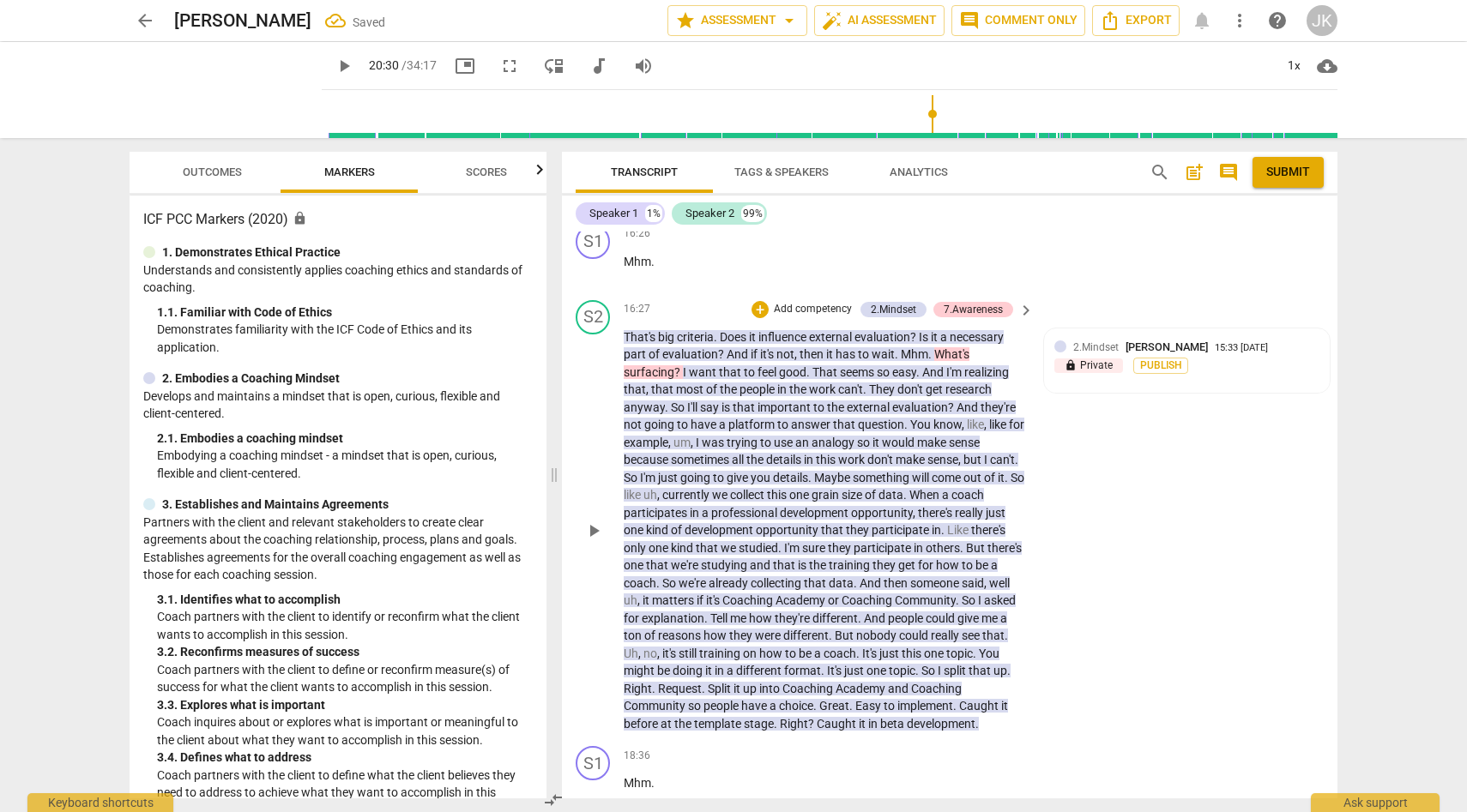
click at [1123, 502] on div "S2 play_arrow pause 16:27 + Add competency 2.Mindset 7.Awareness keyboard_arrow…" at bounding box center [949, 516] width 776 height 447
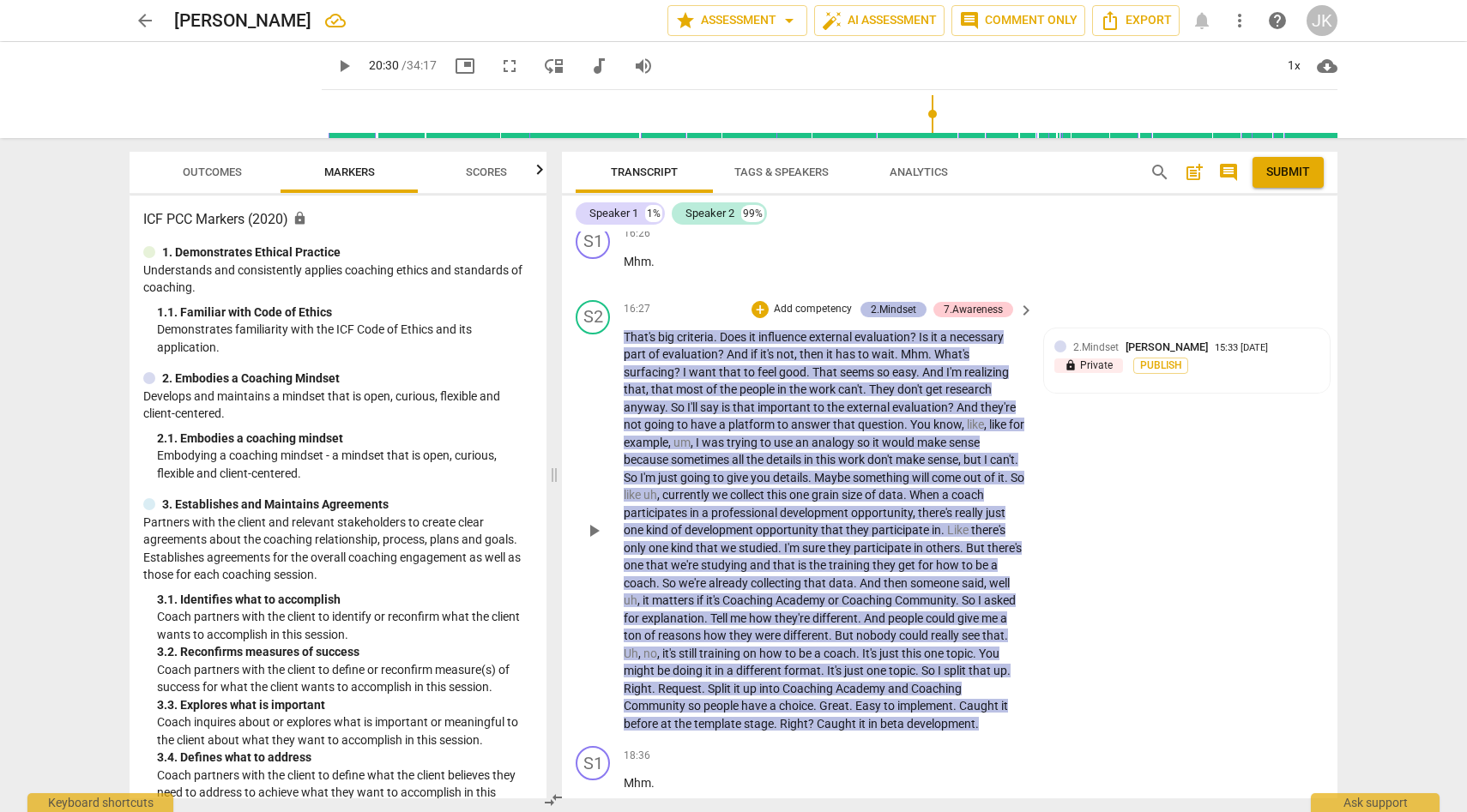
click at [884, 317] on div "2.Mindset" at bounding box center [893, 309] width 45 height 15
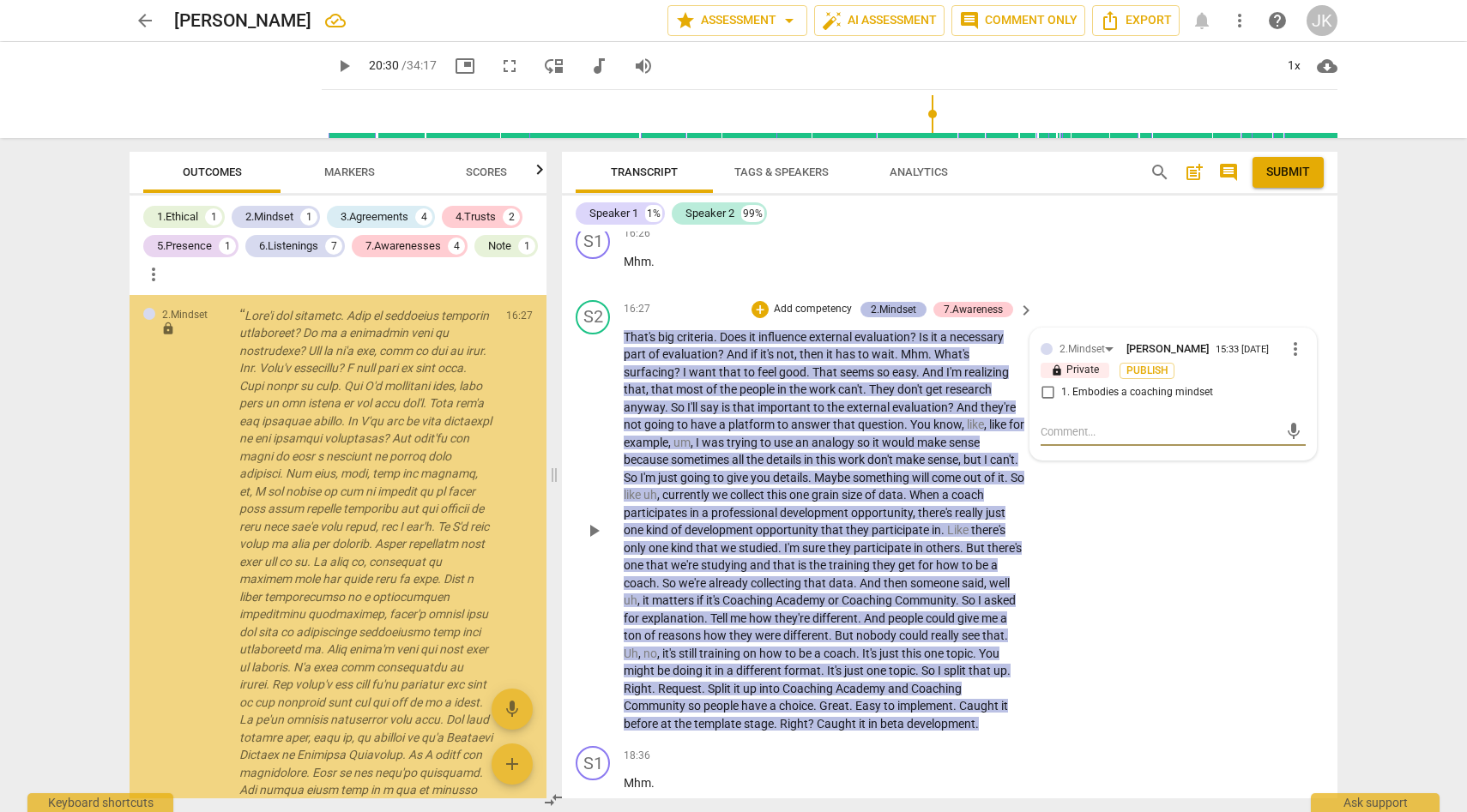
scroll to position [2353, 0]
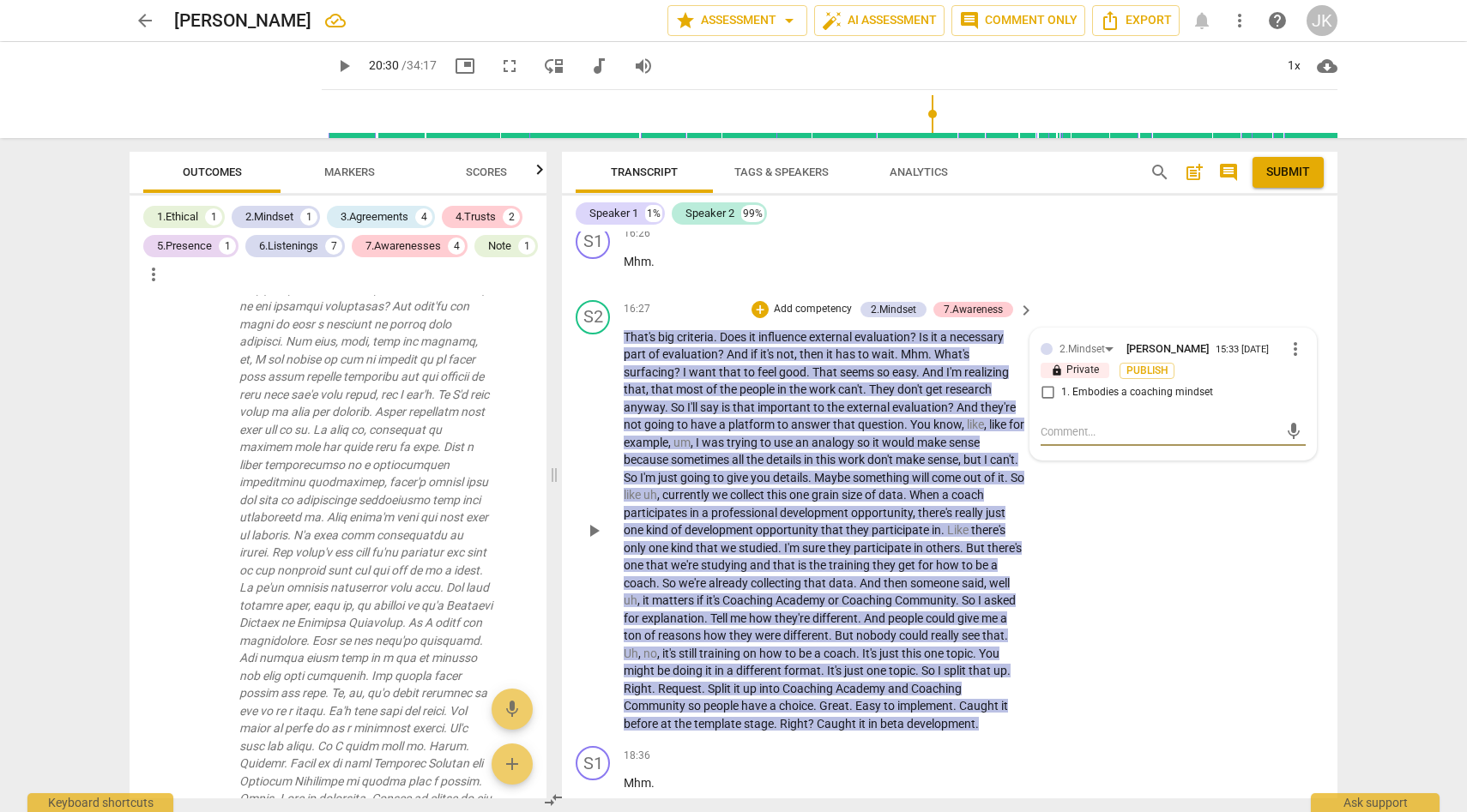
click at [1291, 360] on span "more_vert" at bounding box center [1295, 348] width 20 height 20
click at [1318, 431] on li "Delete" at bounding box center [1308, 433] width 59 height 33
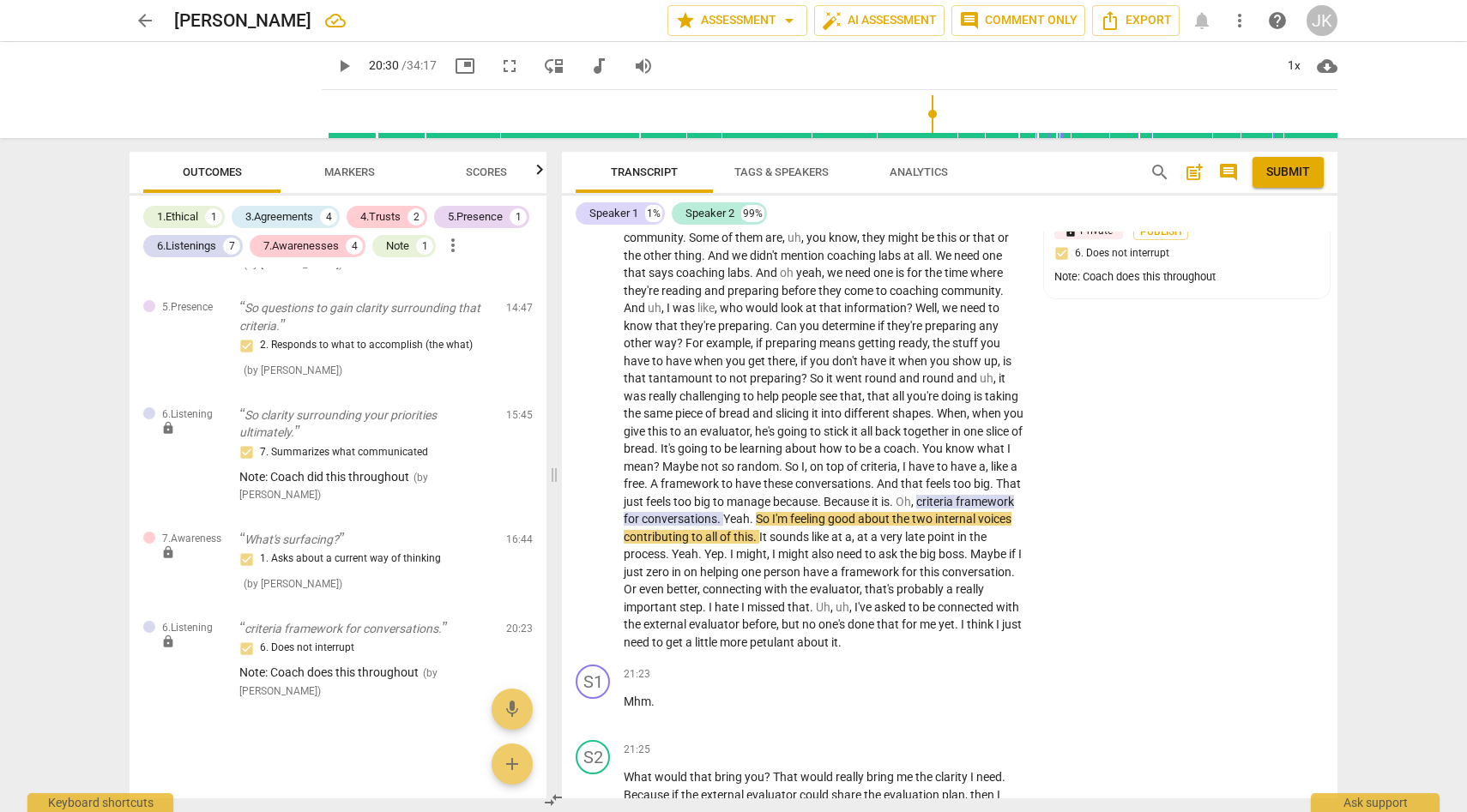
scroll to position [5091, 0]
click at [593, 435] on span "play_arrow" at bounding box center [593, 425] width 20 height 20
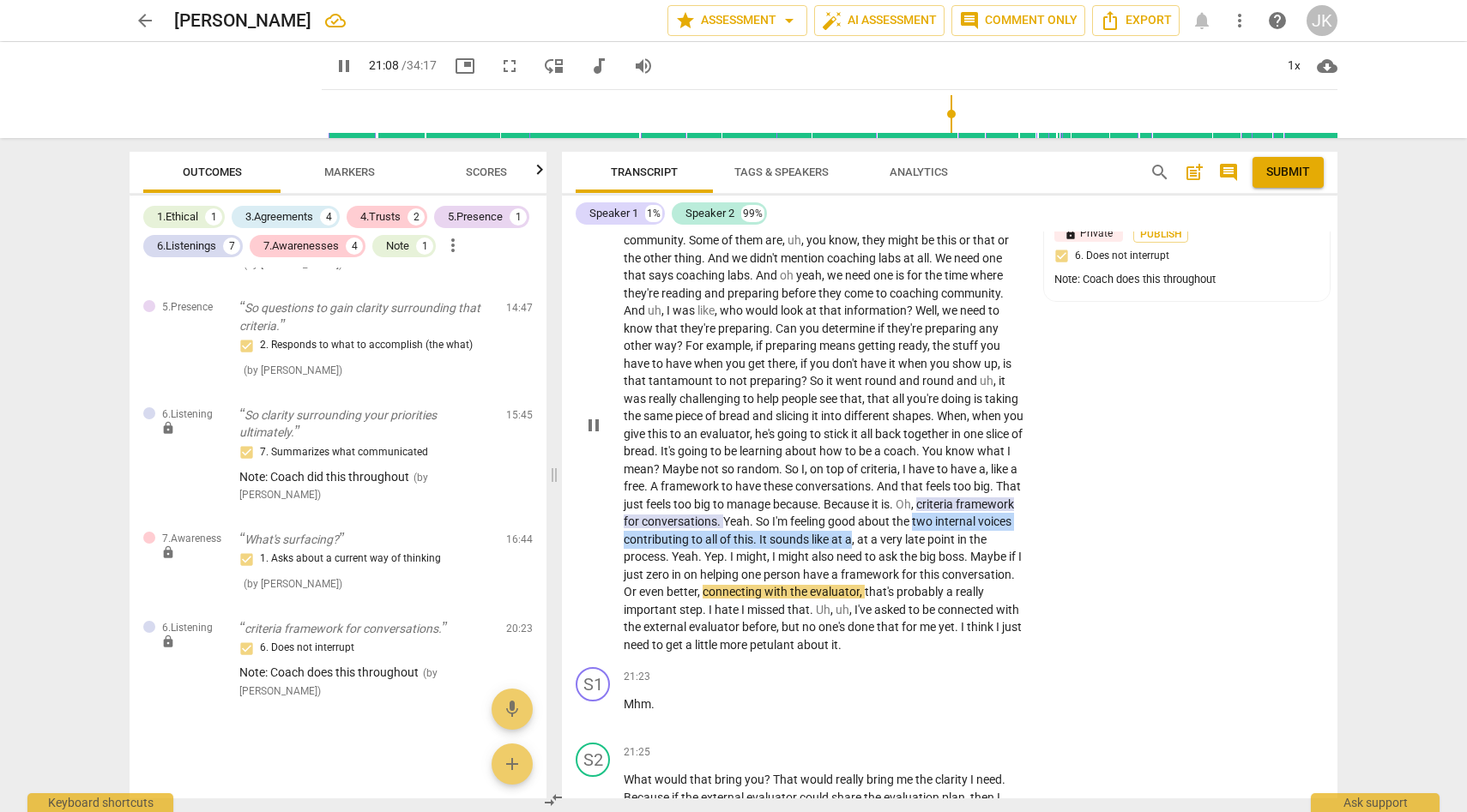
drag, startPoint x: 631, startPoint y: 609, endPoint x: 954, endPoint y: 604, distance: 323.0
click at [954, 604] on p "Next time around , as soon as all the almost 400 boards are launched . People s…" at bounding box center [824, 425] width 402 height 457
click at [846, 186] on div "+" at bounding box center [841, 177] width 17 height 17
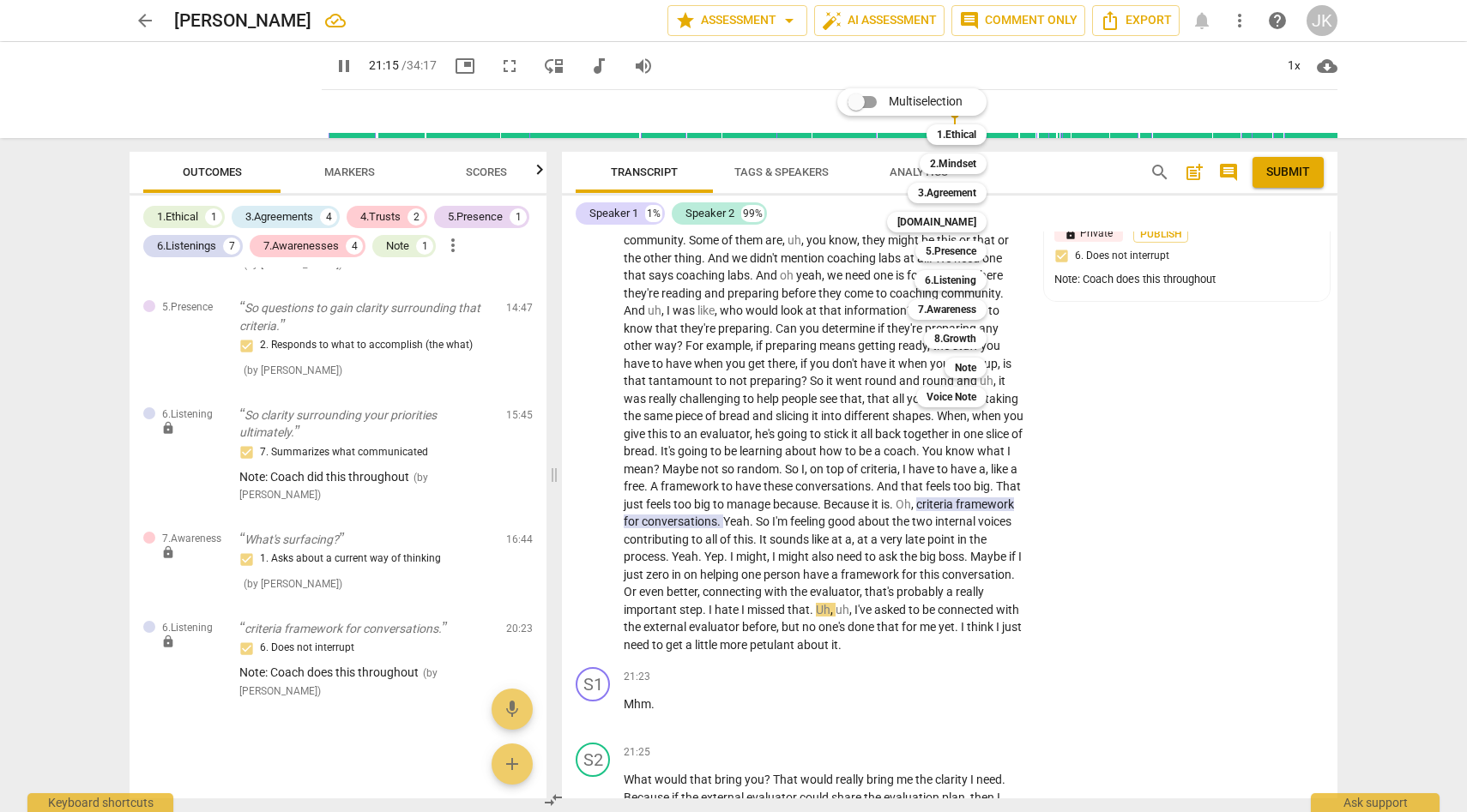
click at [562, 489] on div at bounding box center [733, 406] width 1467 height 812
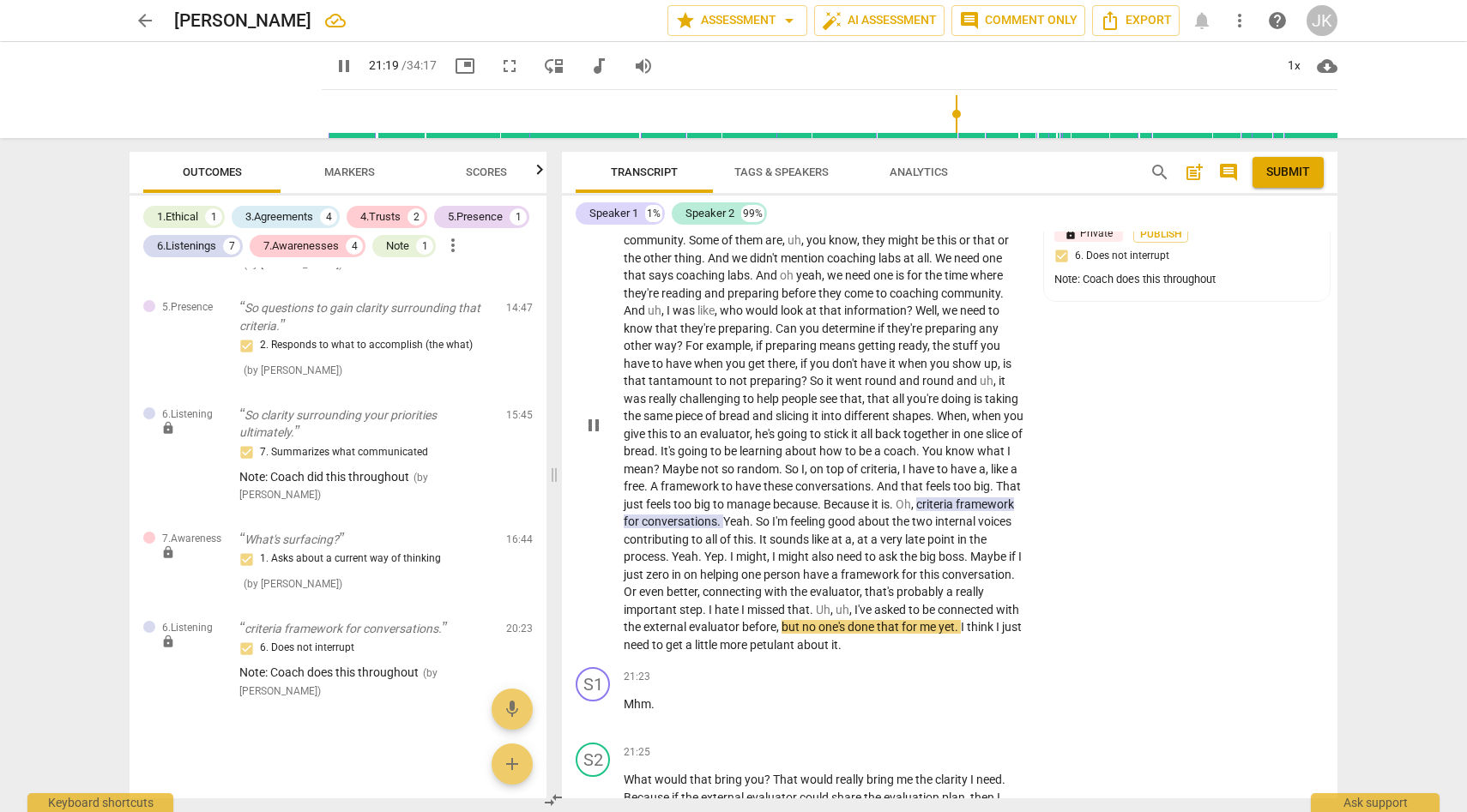
click at [595, 435] on span "pause" at bounding box center [593, 425] width 20 height 20
click at [350, 167] on span "Markers" at bounding box center [349, 172] width 51 height 12
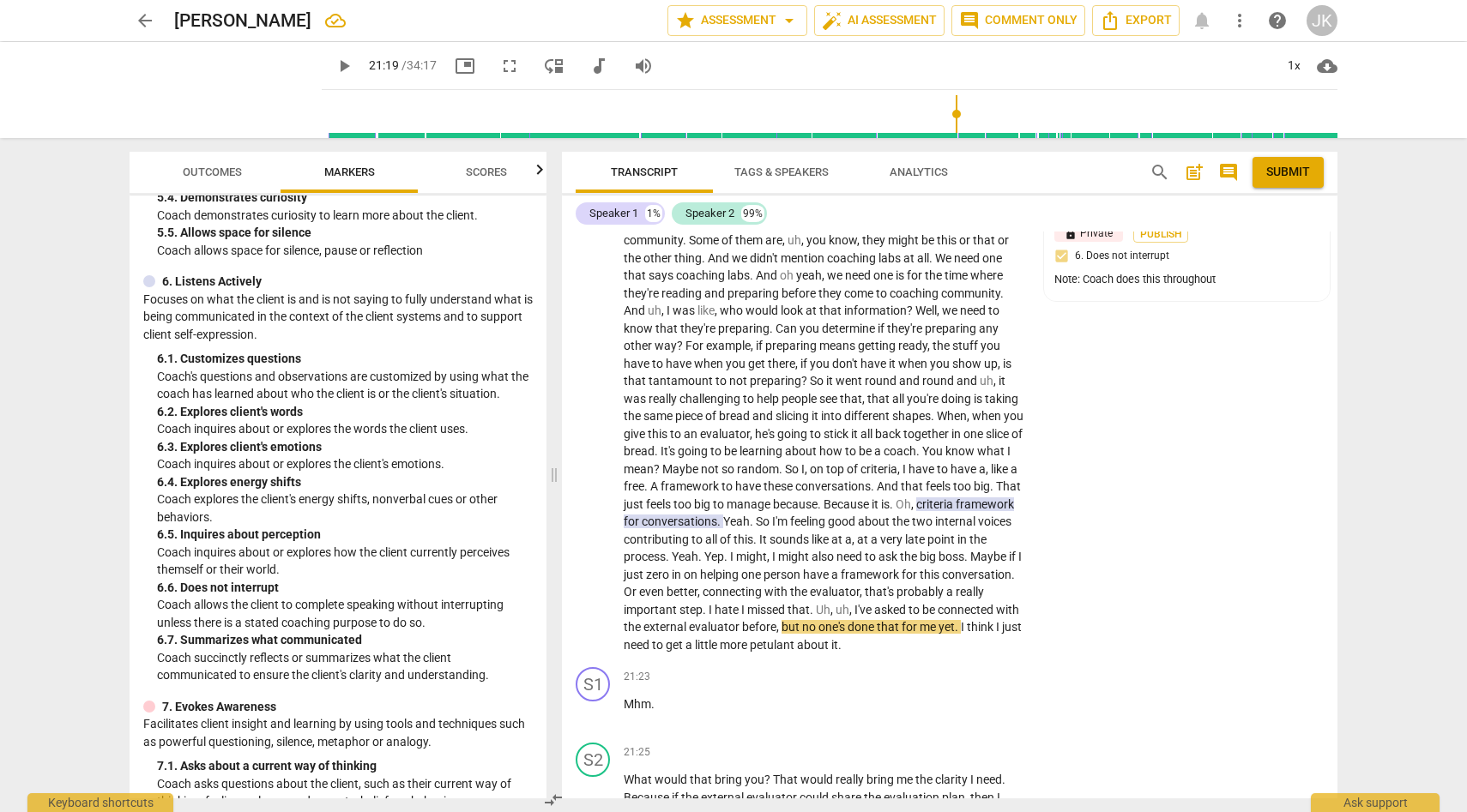
scroll to position [1132, 0]
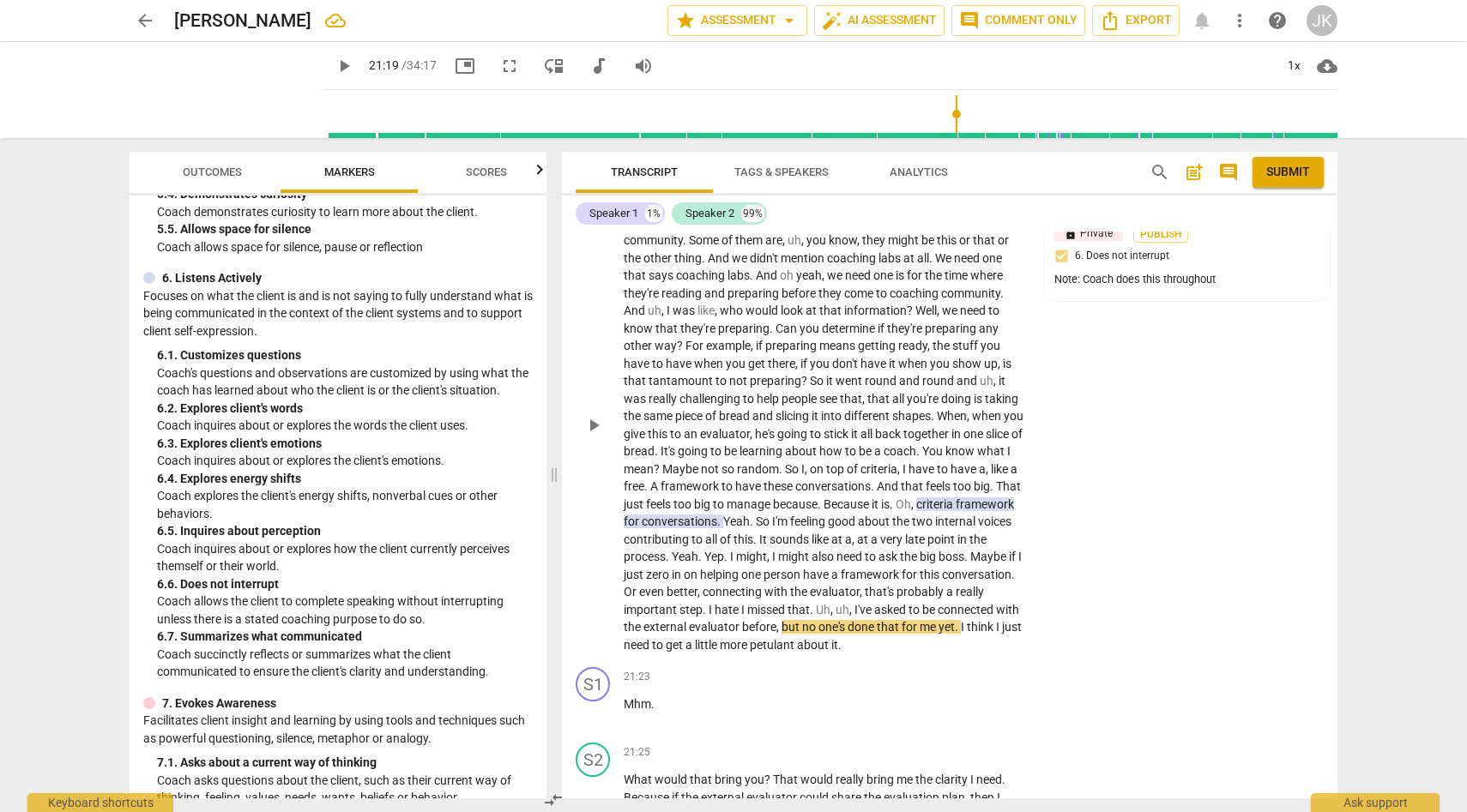
click at [843, 186] on div "+" at bounding box center [841, 177] width 17 height 17
click at [976, 275] on b "6.Listening" at bounding box center [950, 280] width 52 height 20
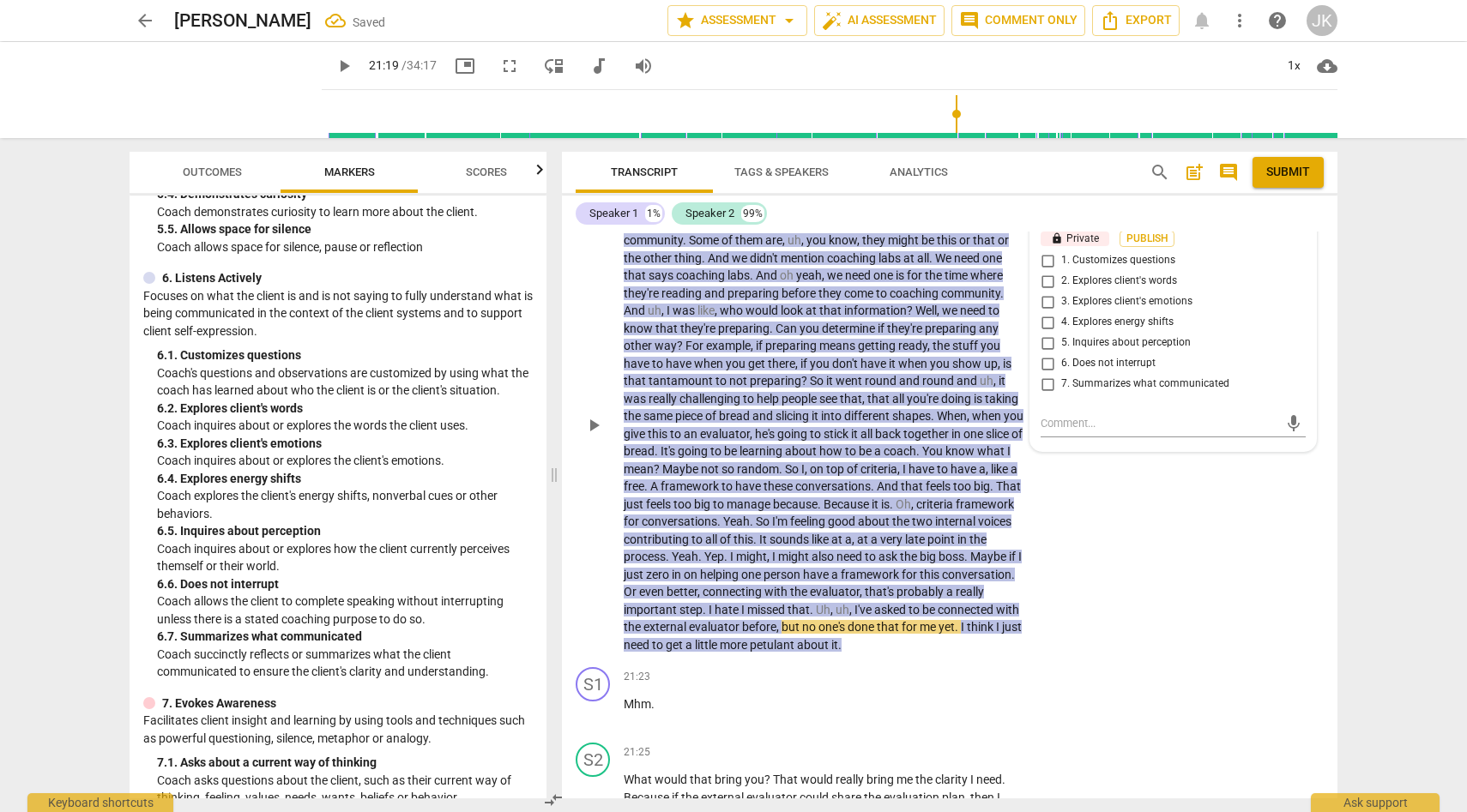
click at [1170, 589] on div "S2 play_arrow pause 18:39 + Add competency 6.Listenings keyboard_arrow_right Ne…" at bounding box center [949, 410] width 776 height 499
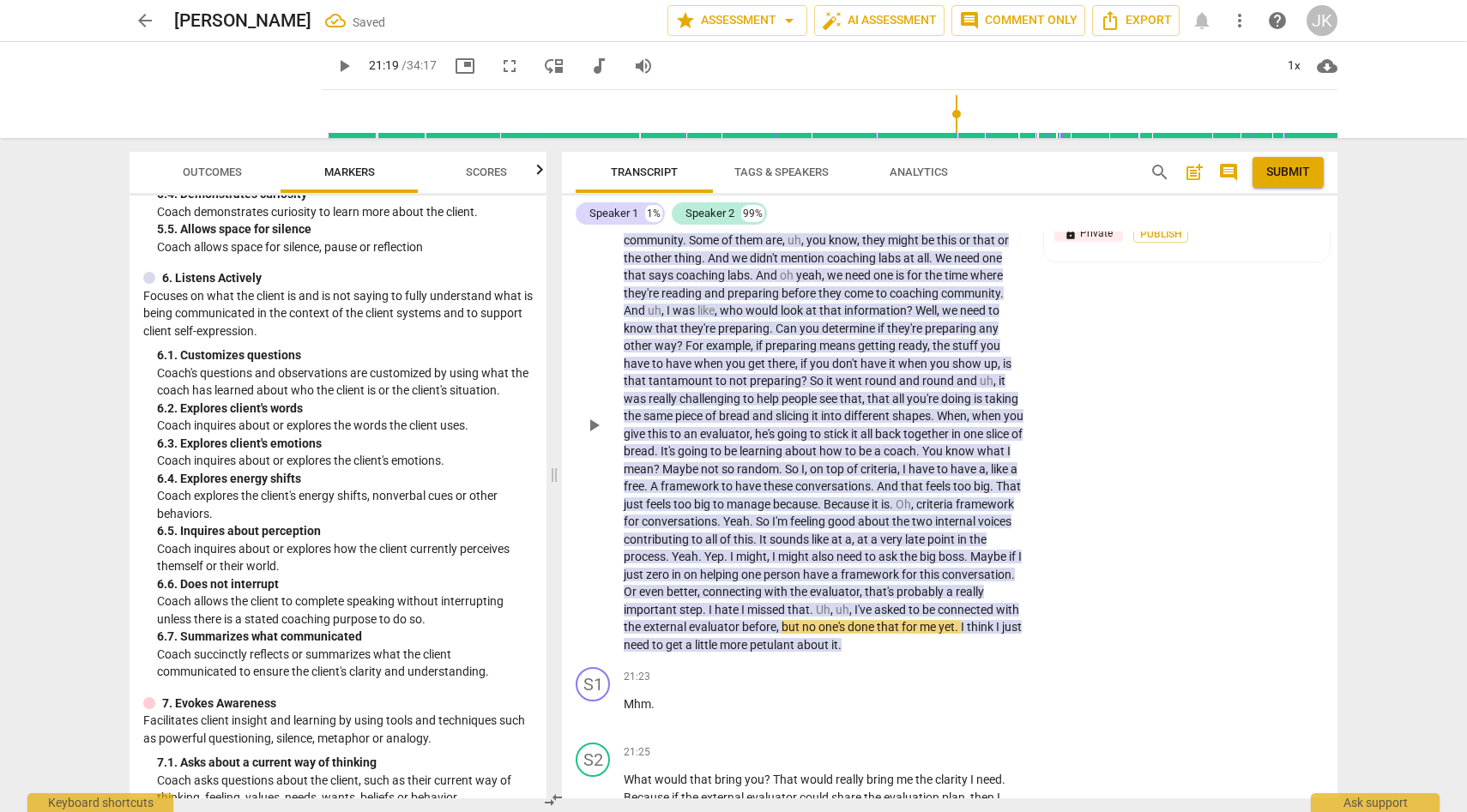
click at [1148, 581] on div "S2 play_arrow pause 18:39 + Add competency 6.Listenings keyboard_arrow_right Ne…" at bounding box center [949, 410] width 776 height 499
click at [1058, 221] on div at bounding box center [1060, 214] width 12 height 12
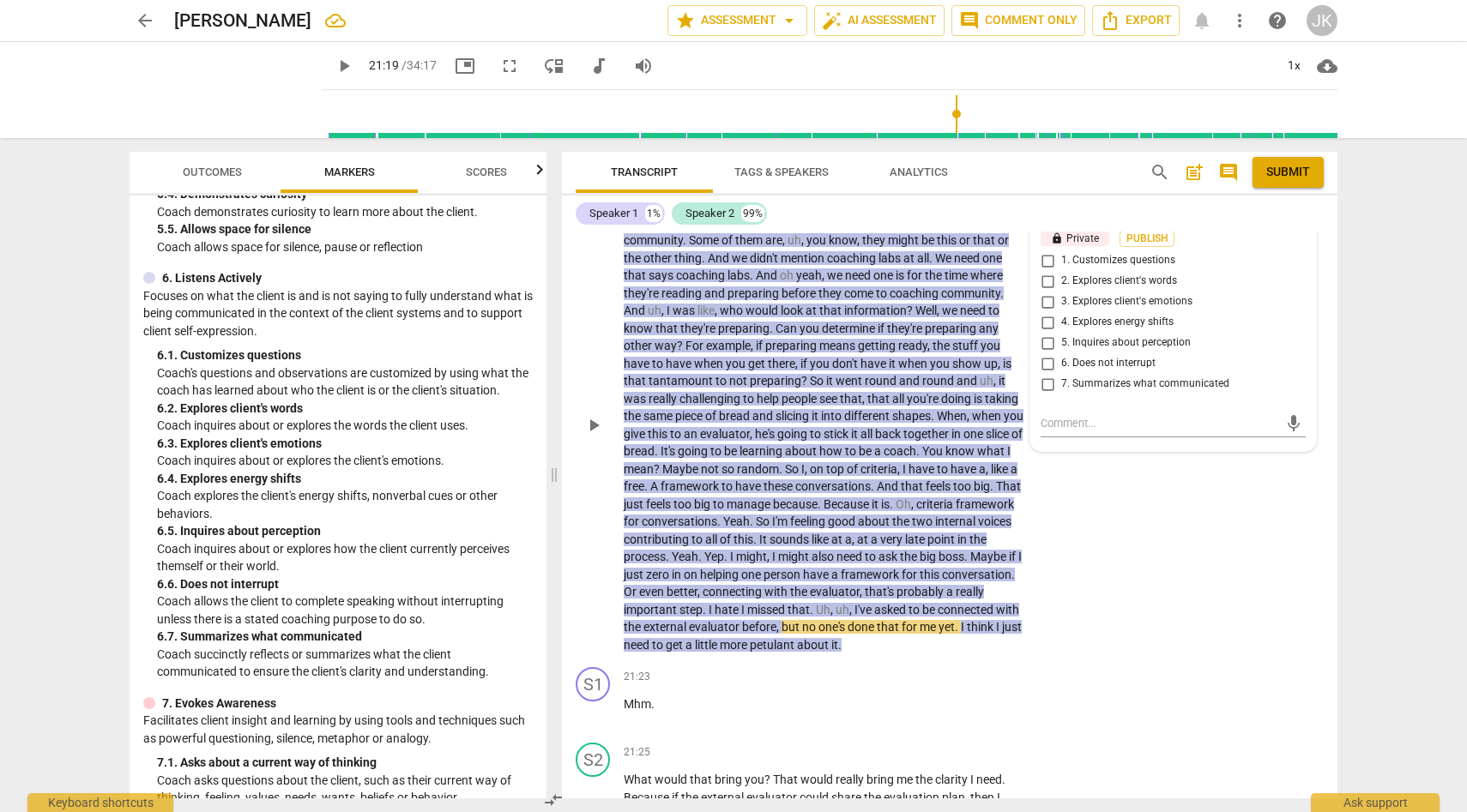
click at [1292, 227] on span "more_vert" at bounding box center [1295, 216] width 20 height 20
click at [1314, 315] on li "Delete" at bounding box center [1308, 319] width 59 height 33
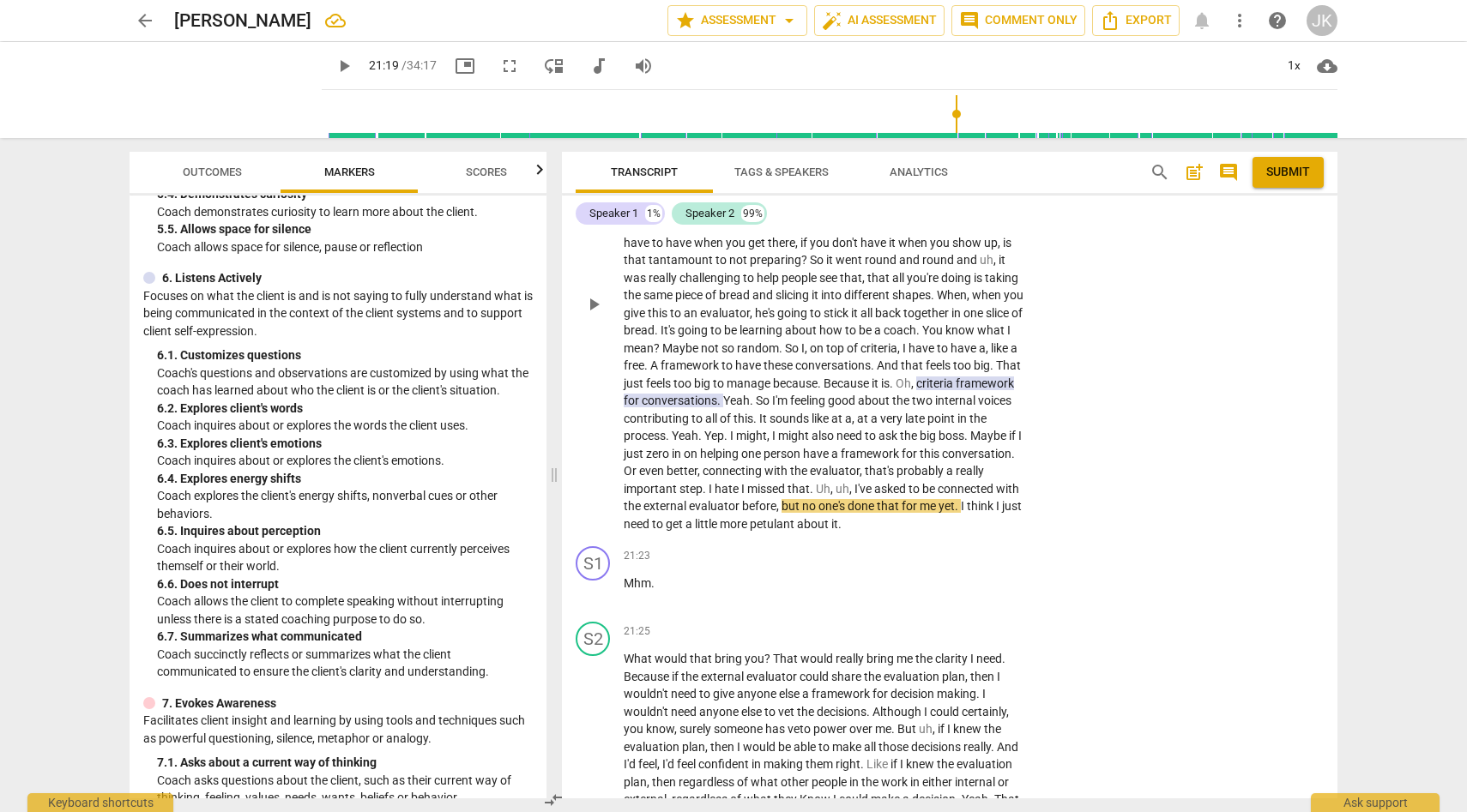
scroll to position [5211, 0]
click at [917, 391] on span "criteria" at bounding box center [936, 384] width 39 height 13
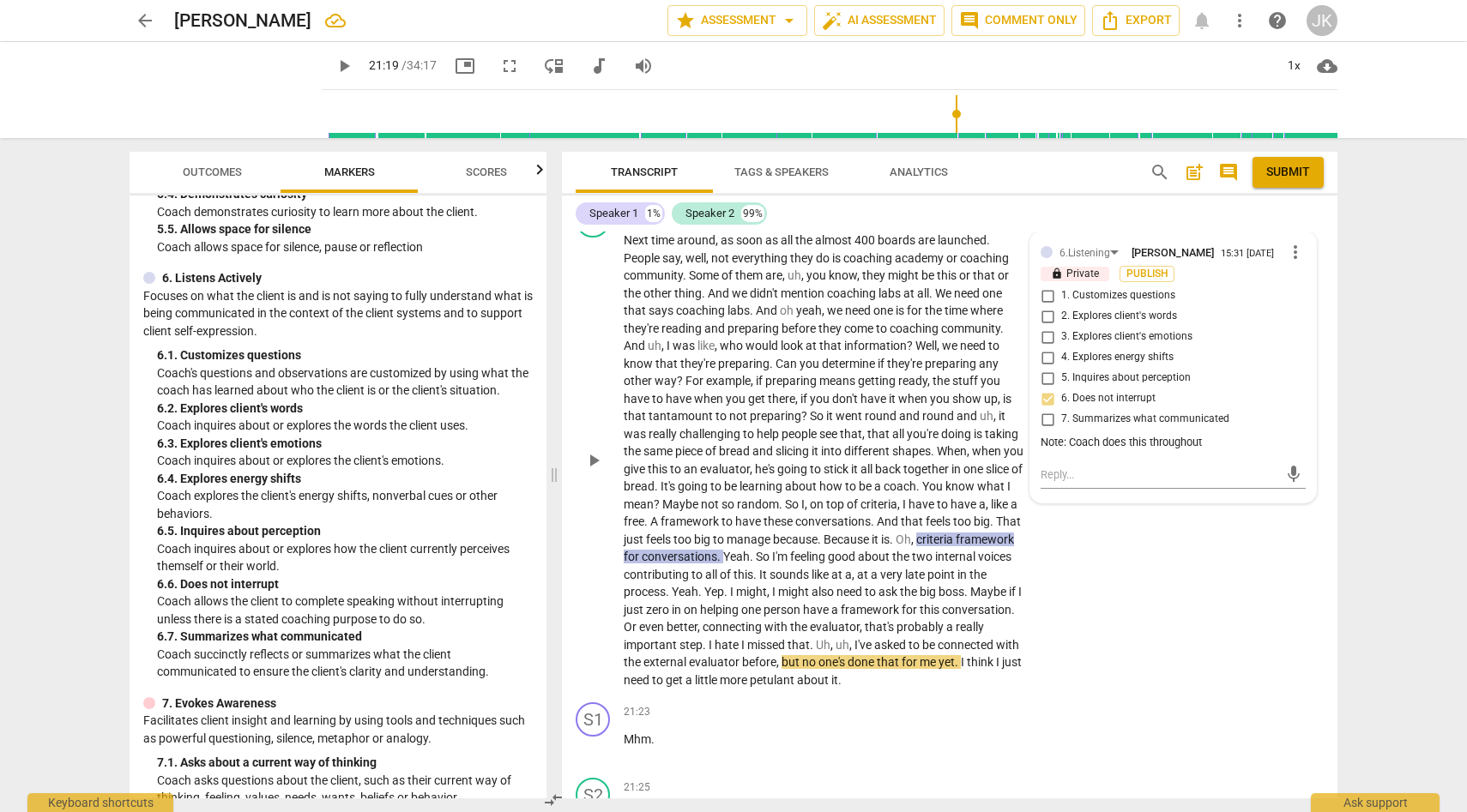
scroll to position [5047, 0]
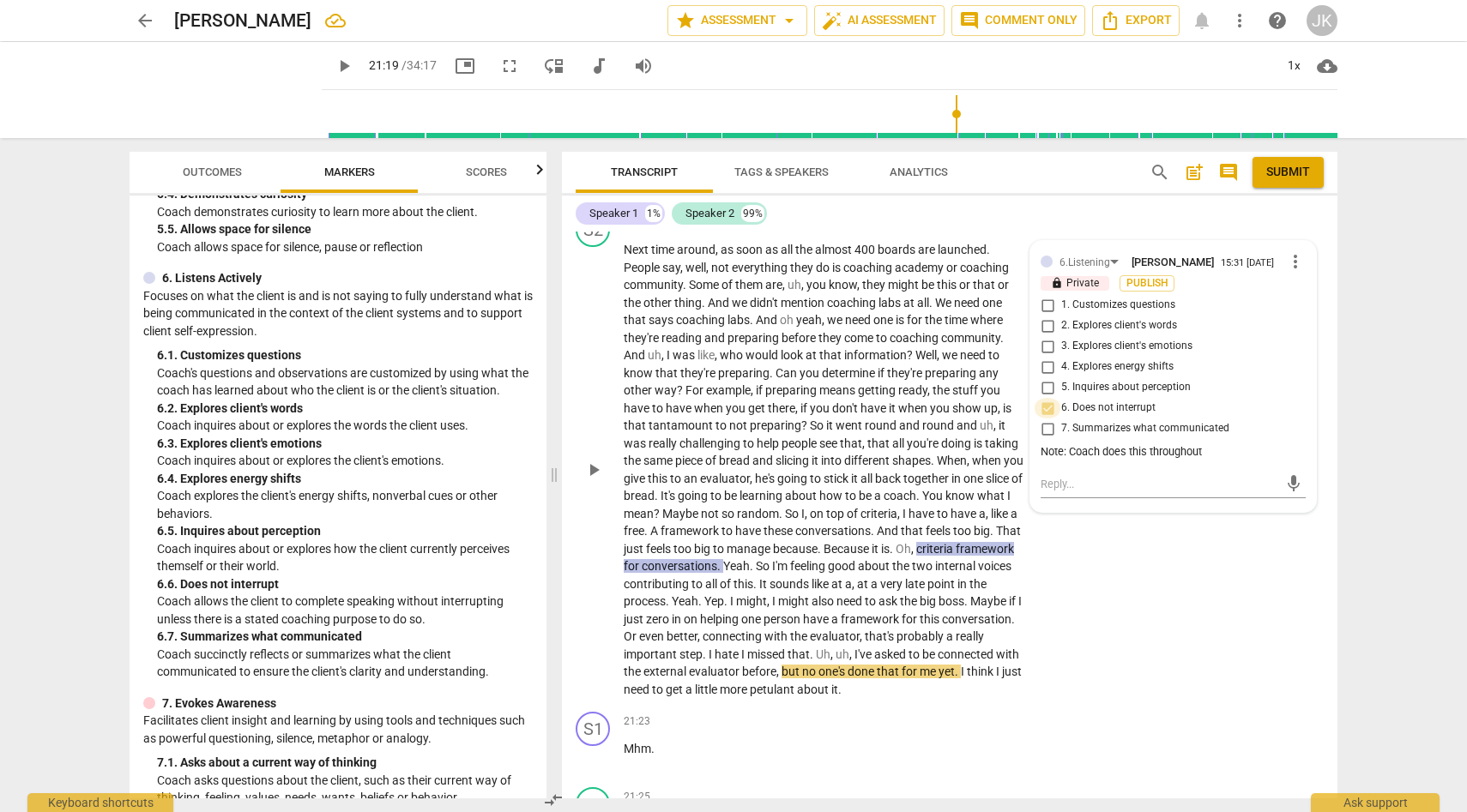
click at [1045, 418] on input "6. Does not interrupt" at bounding box center [1047, 408] width 28 height 20
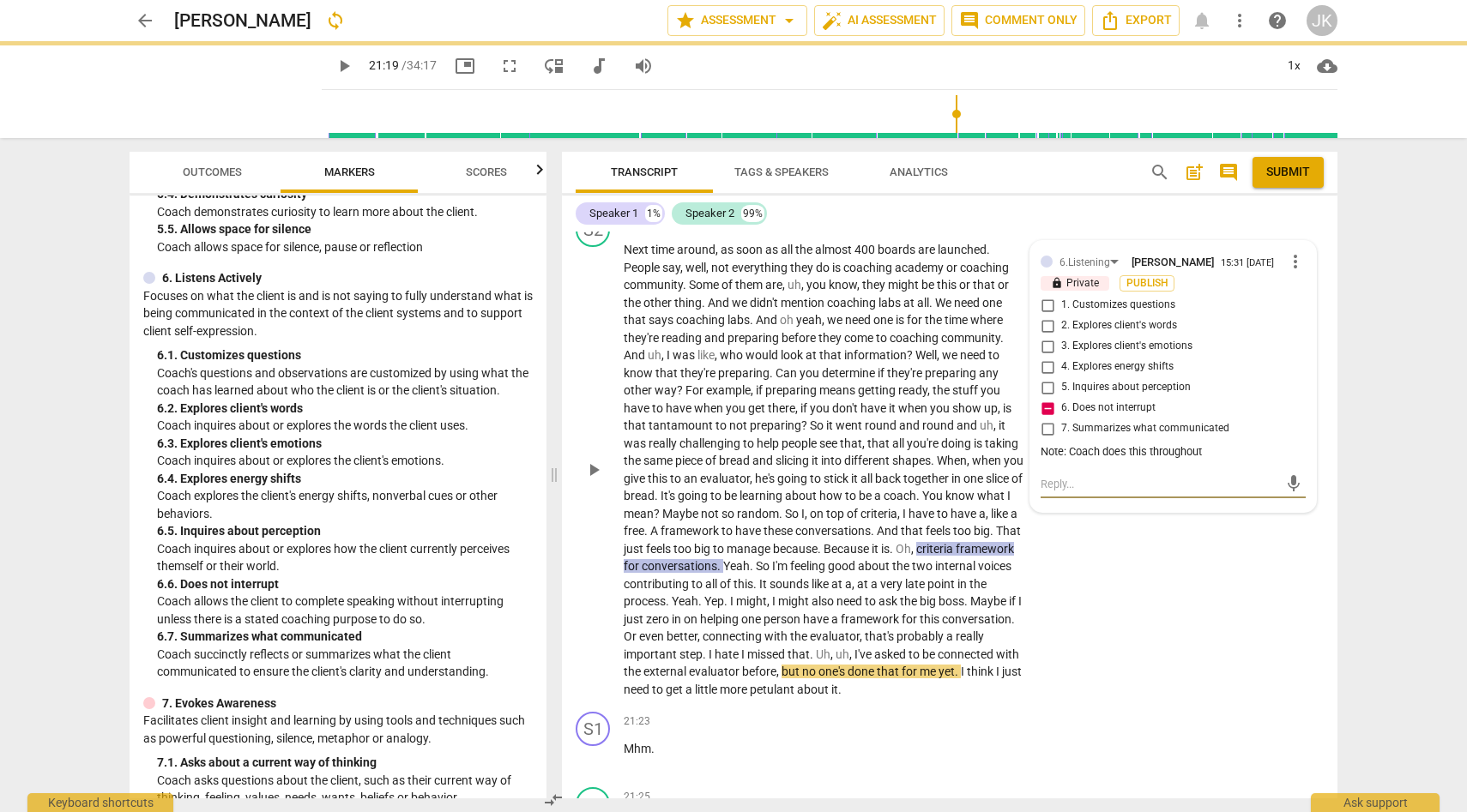
click at [1045, 492] on textarea at bounding box center [1159, 484] width 238 height 16
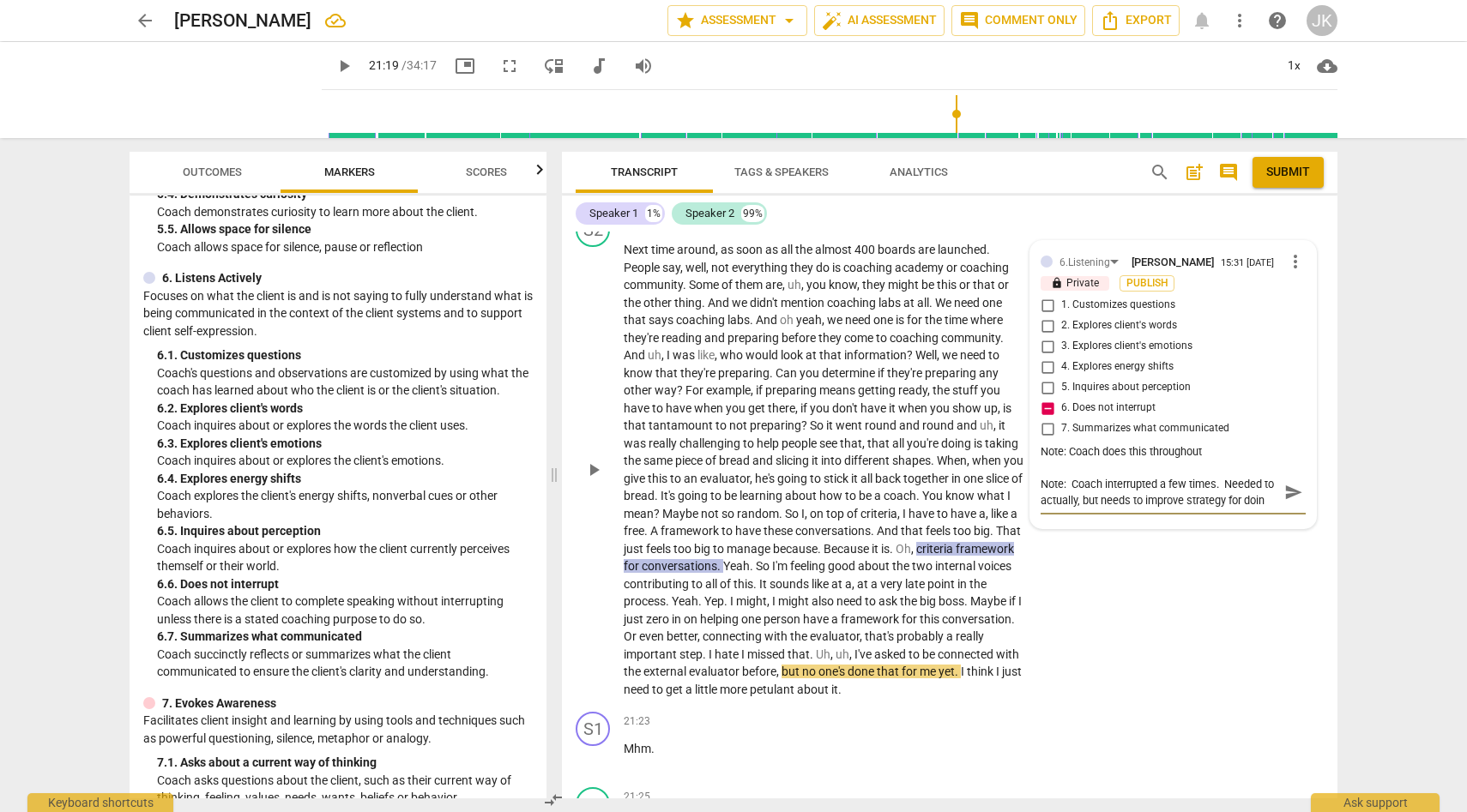
scroll to position [14, 0]
click at [1285, 501] on span "send" at bounding box center [1293, 491] width 19 height 19
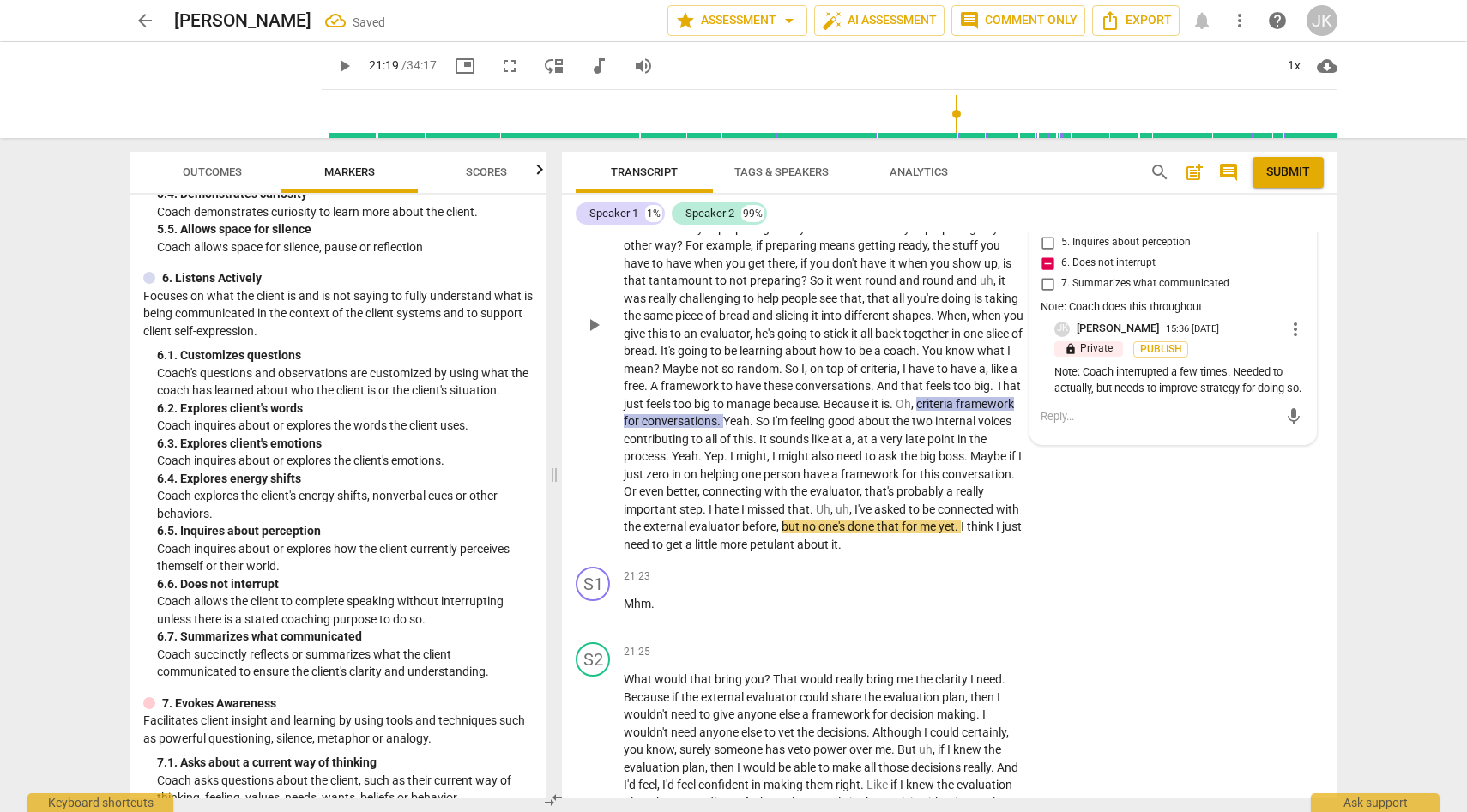
scroll to position [5199, 0]
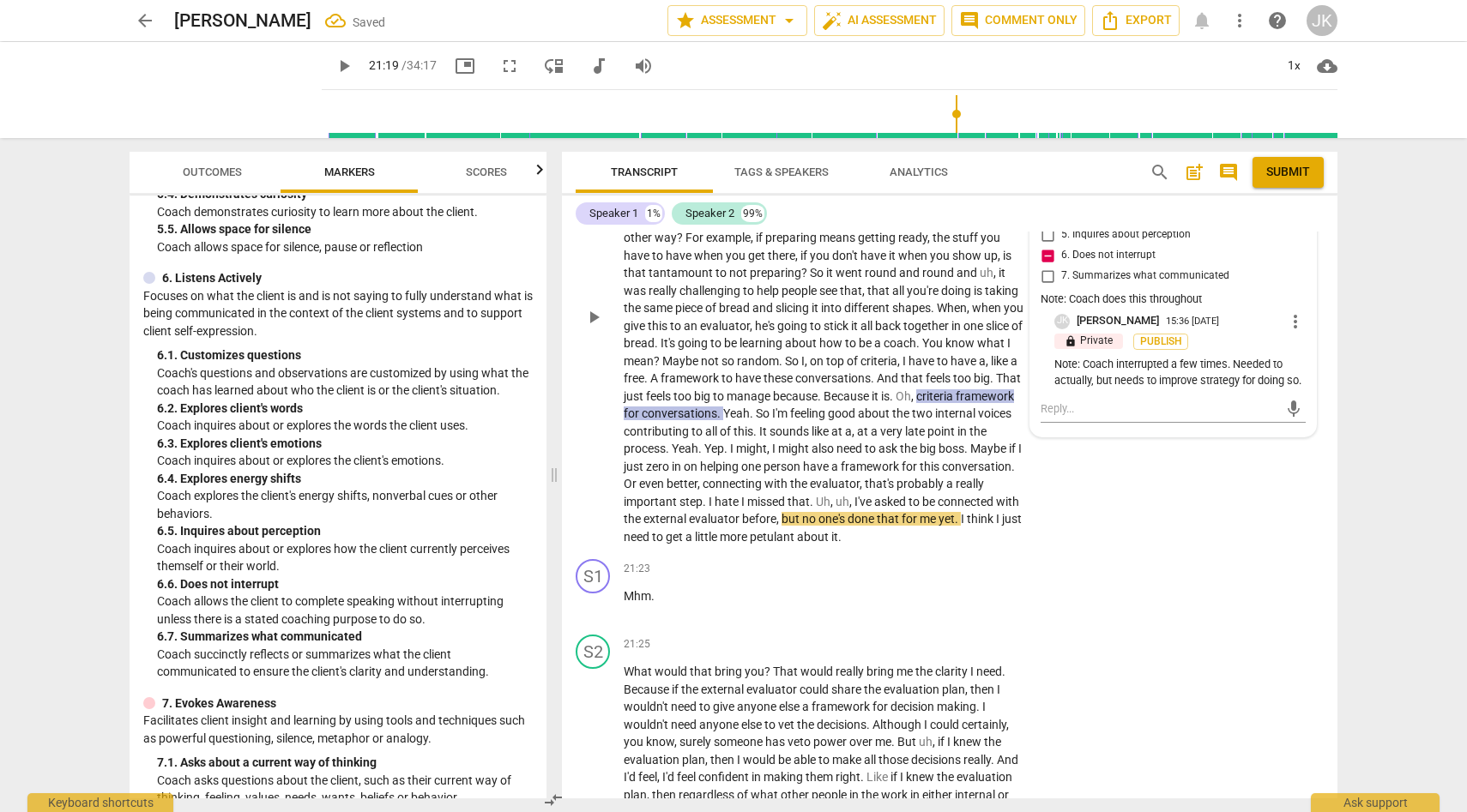
click at [595, 328] on span "play_arrow" at bounding box center [593, 317] width 20 height 20
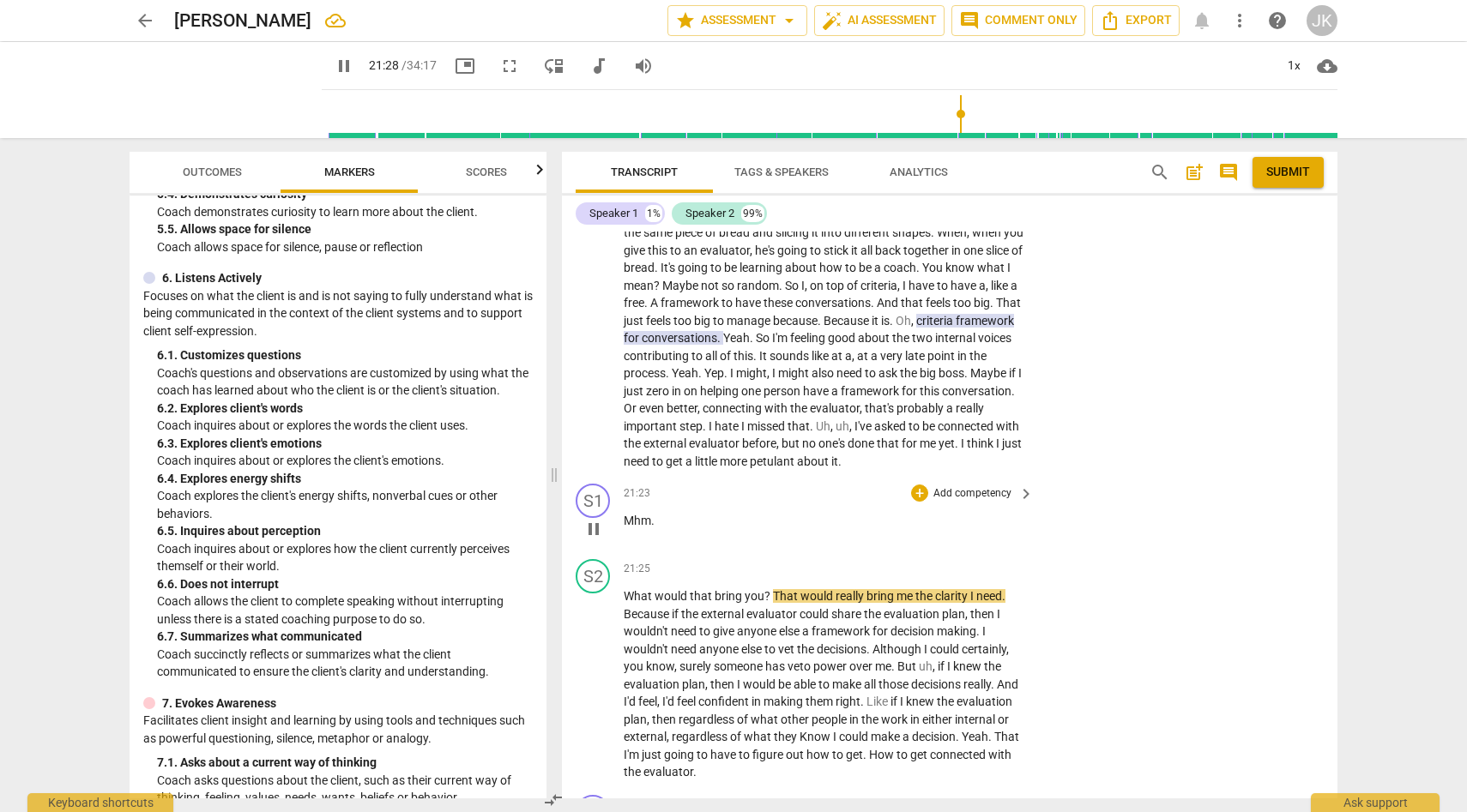
scroll to position [5276, 0]
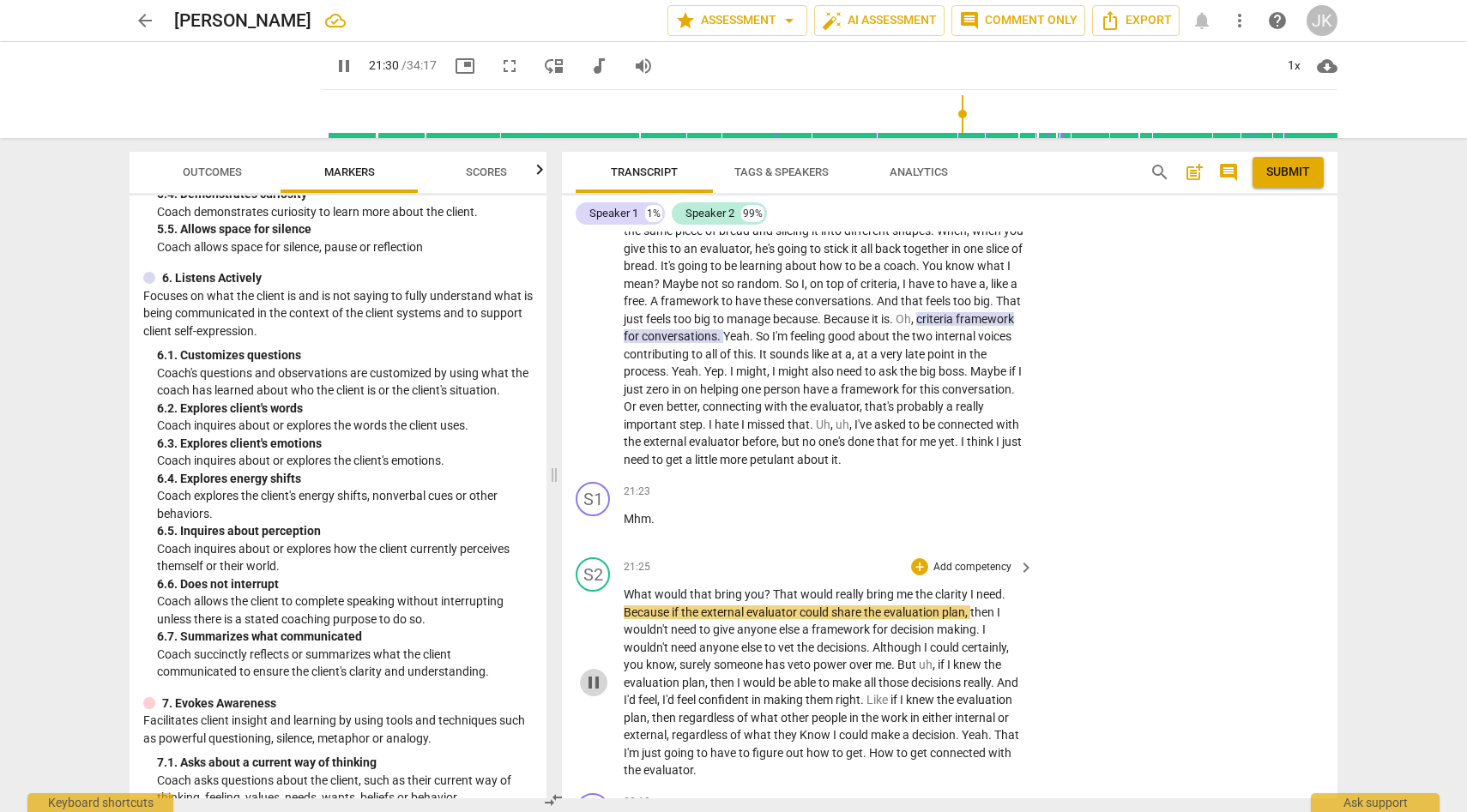
click at [595, 693] on span "pause" at bounding box center [593, 682] width 20 height 20
drag, startPoint x: 621, startPoint y: 653, endPoint x: 770, endPoint y: 657, distance: 149.1
click at [770, 657] on div "S2 play_arrow pause 21:25 + Add competency keyboard_arrow_right What would that…" at bounding box center [949, 668] width 776 height 236
click at [922, 575] on div "+" at bounding box center [919, 566] width 17 height 17
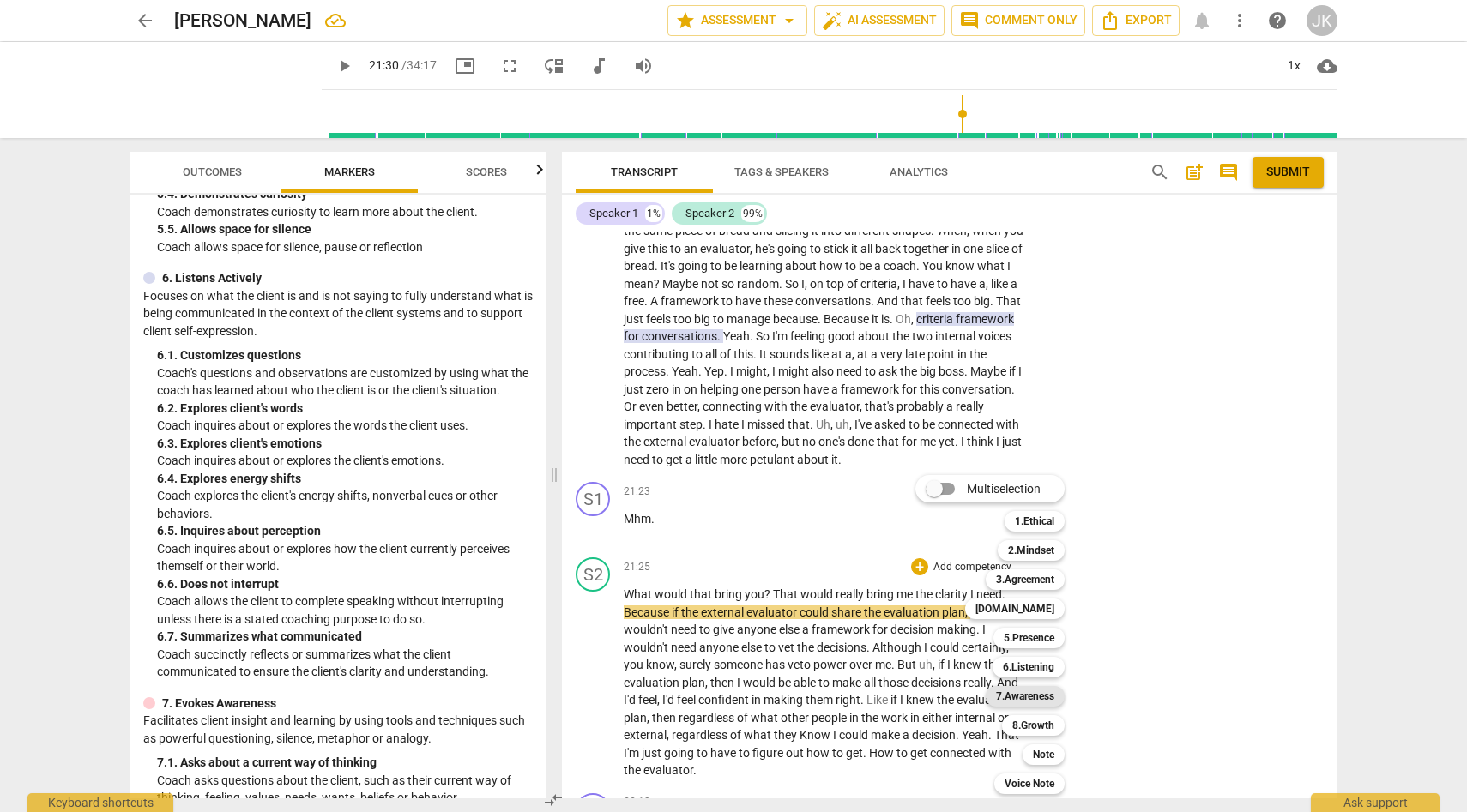
click at [1029, 695] on b "7.Awareness" at bounding box center [1024, 696] width 58 height 20
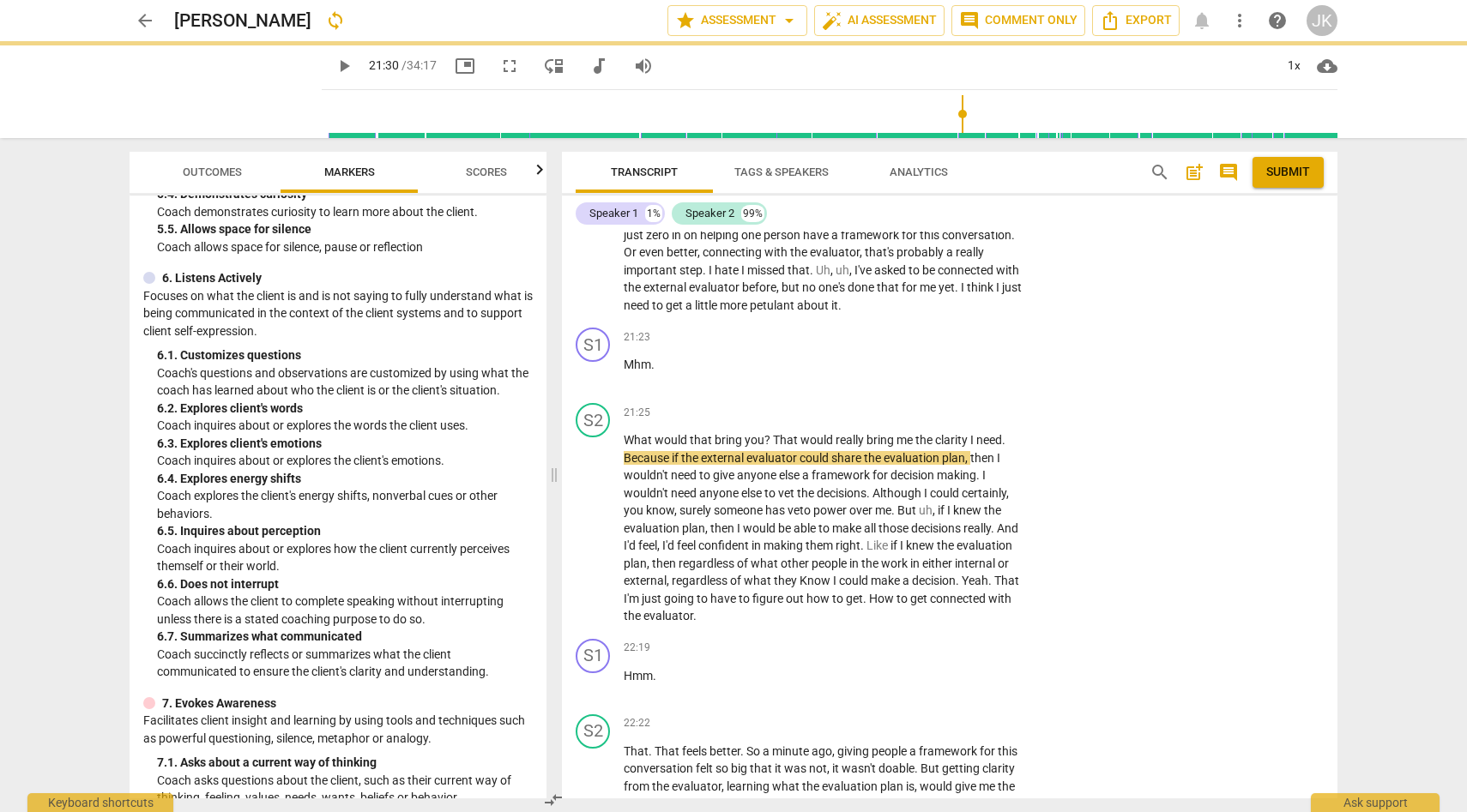
scroll to position [5500, 0]
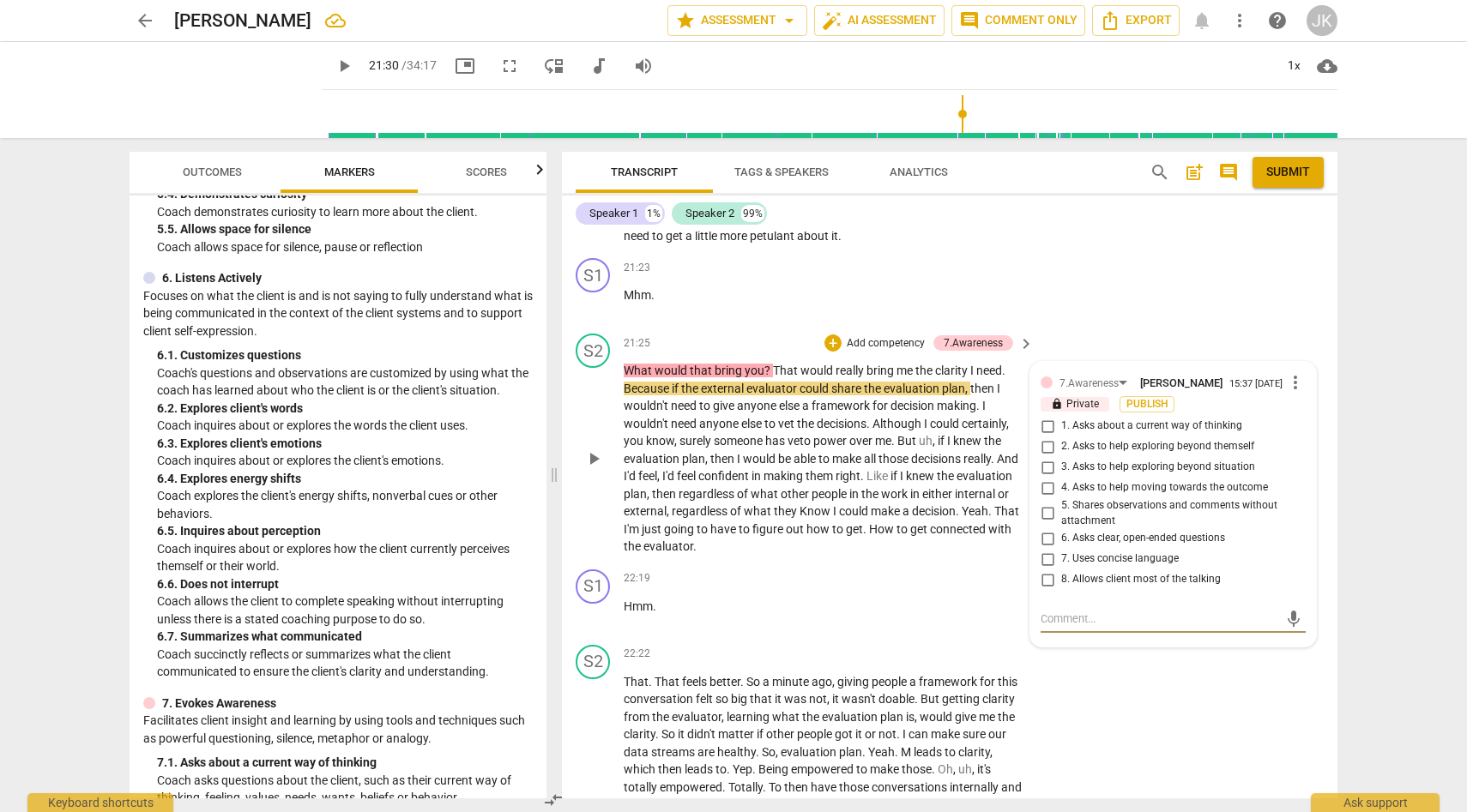
click at [1045, 478] on input "3. Asks to help exploring beyond situation" at bounding box center [1047, 467] width 28 height 20
click at [839, 631] on div "22:19 + Add competency keyboard_arrow_right Hmm ." at bounding box center [829, 600] width 412 height 61
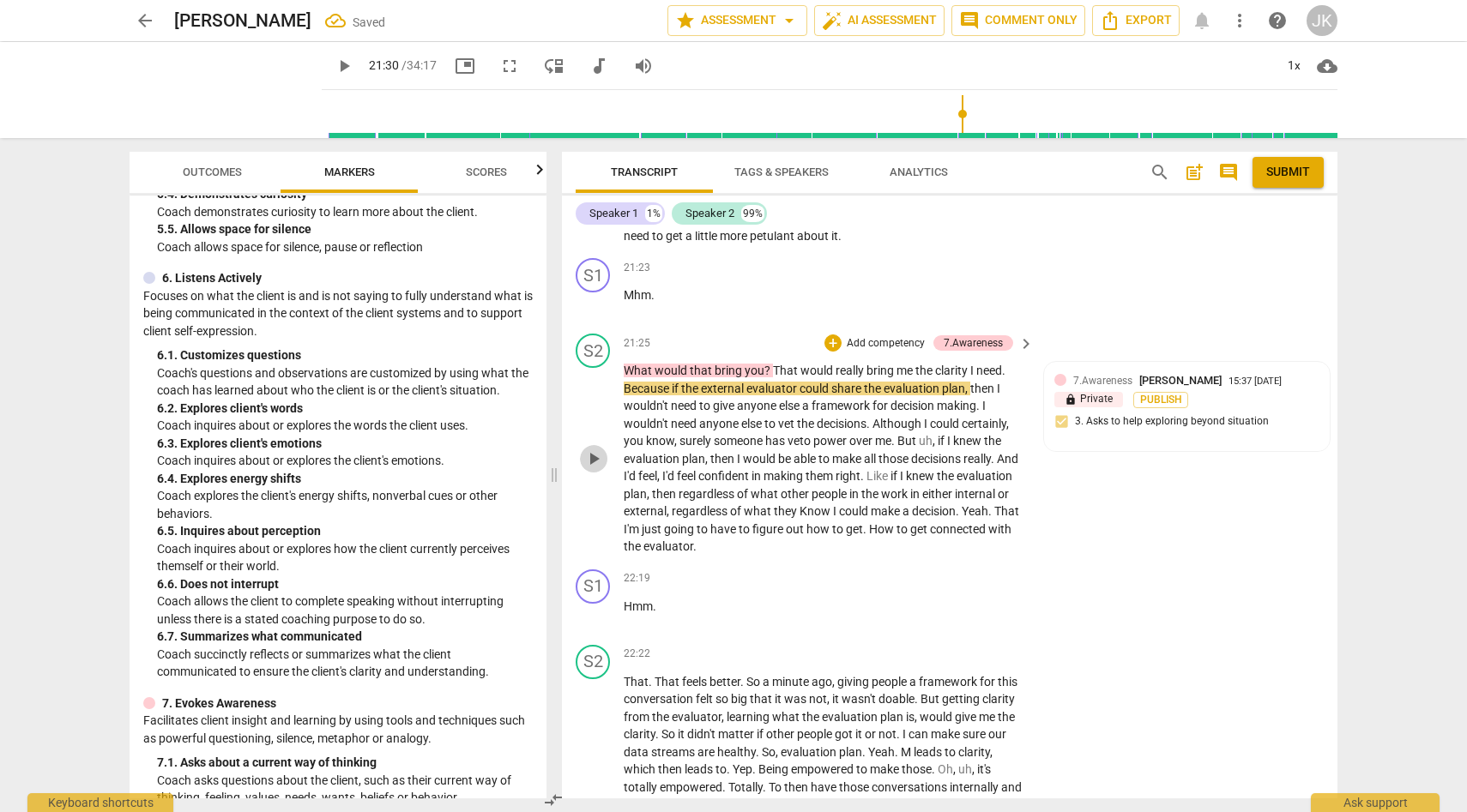
click at [599, 469] on span "play_arrow" at bounding box center [593, 459] width 20 height 20
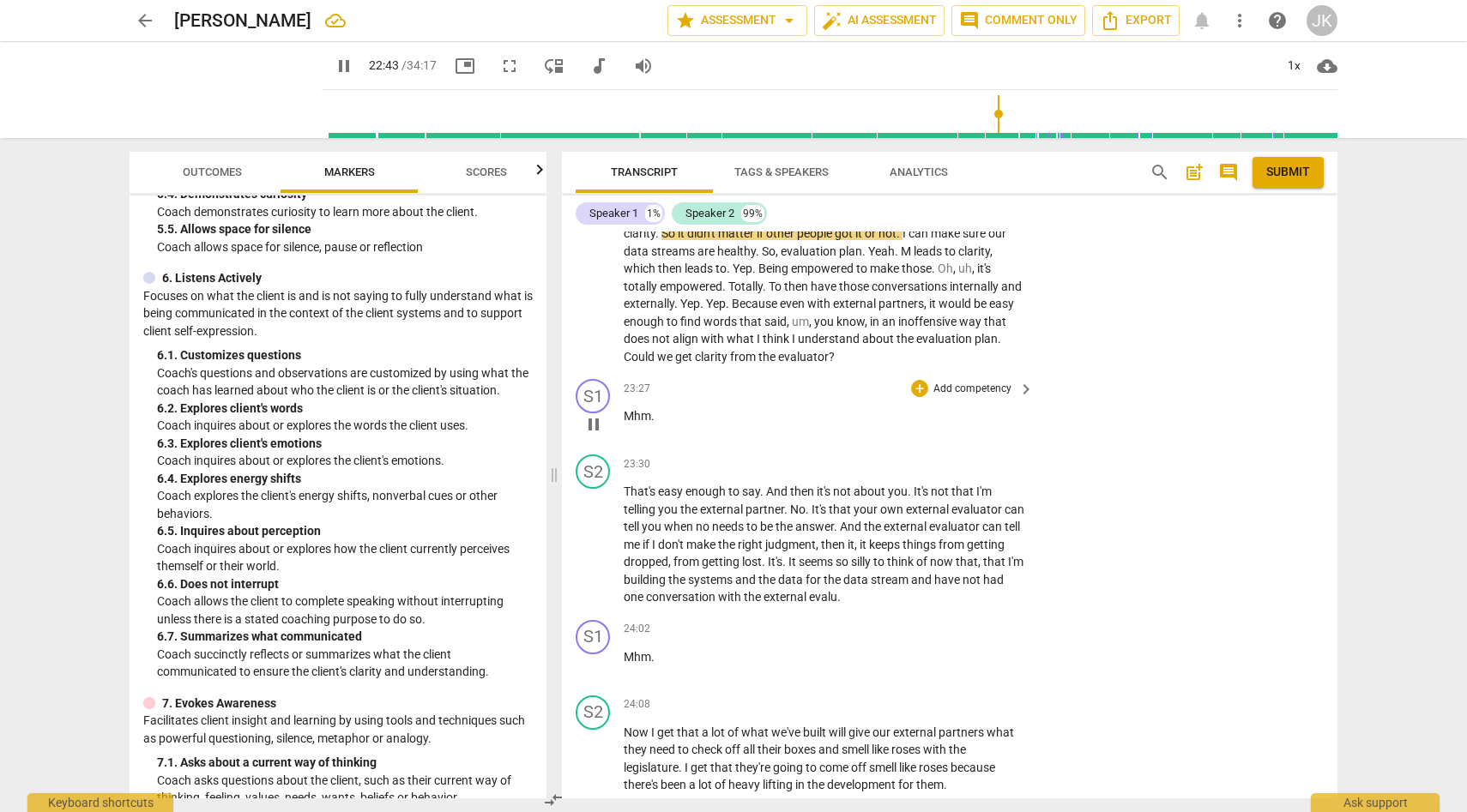
scroll to position [6005, 0]
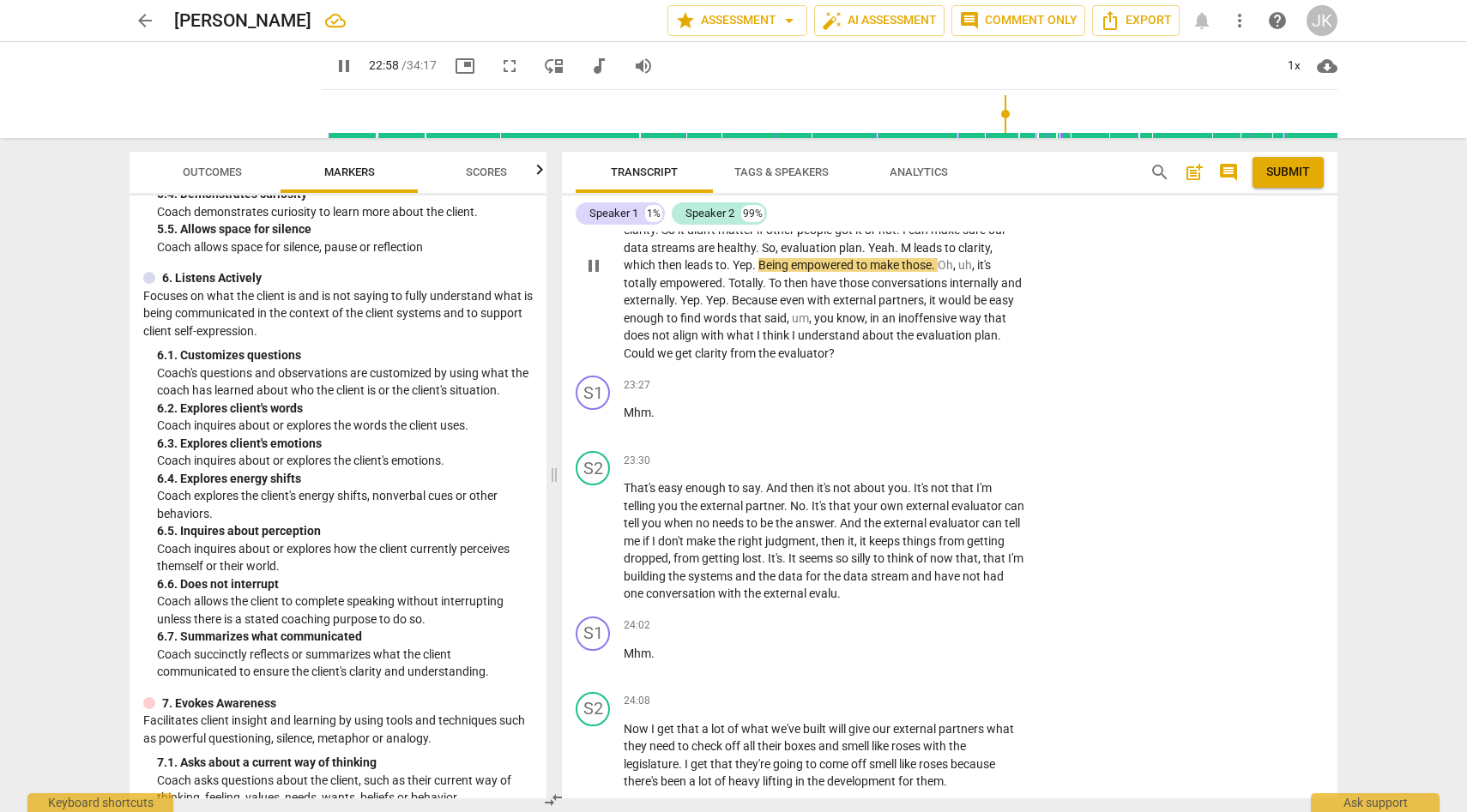
click at [590, 276] on span "pause" at bounding box center [593, 265] width 20 height 20
drag, startPoint x: 761, startPoint y: 312, endPoint x: 732, endPoint y: 338, distance: 38.9
click at [732, 338] on p "That . That feels better . So a minute ago , giving people a framework for this…" at bounding box center [824, 266] width 402 height 194
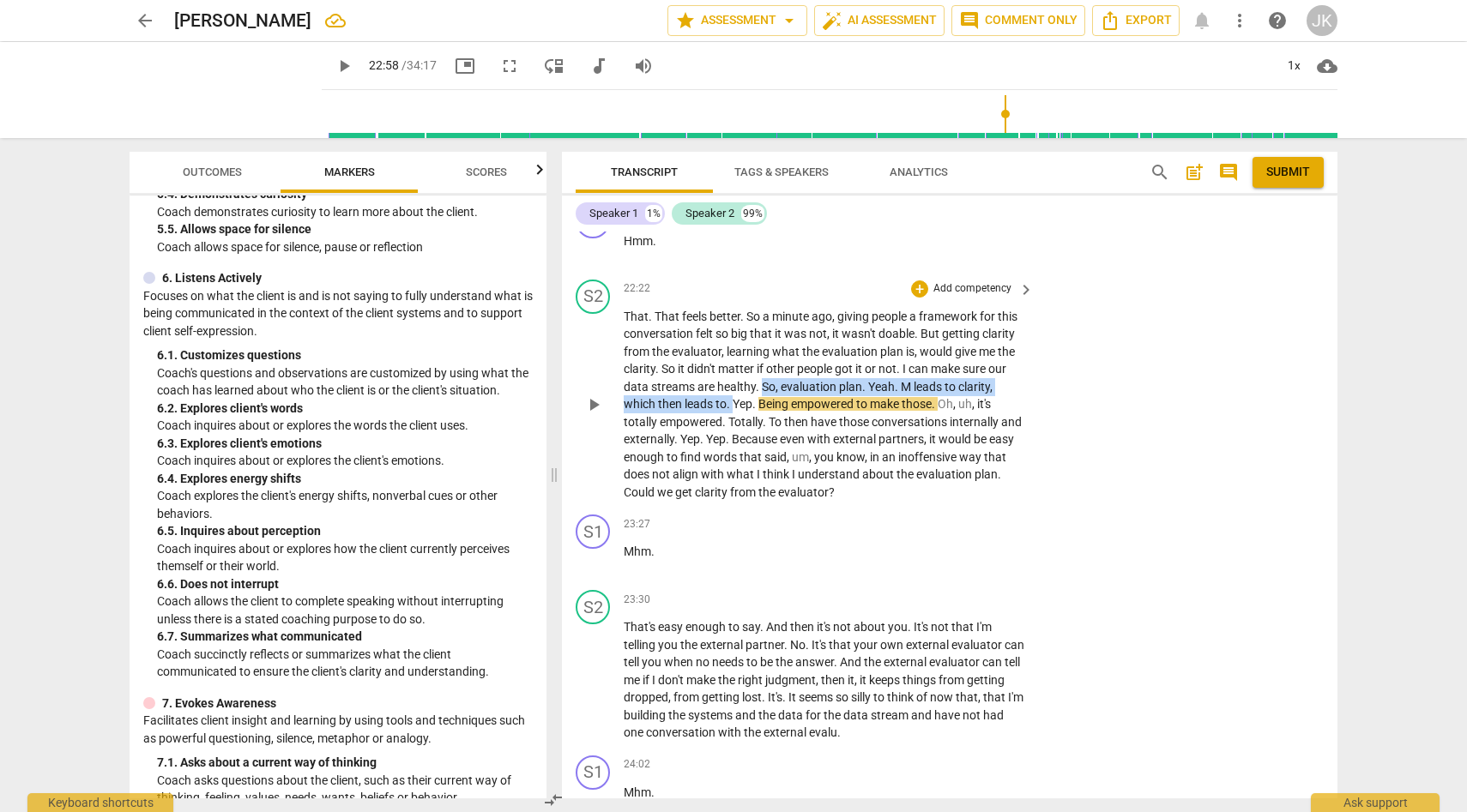
scroll to position [5861, 0]
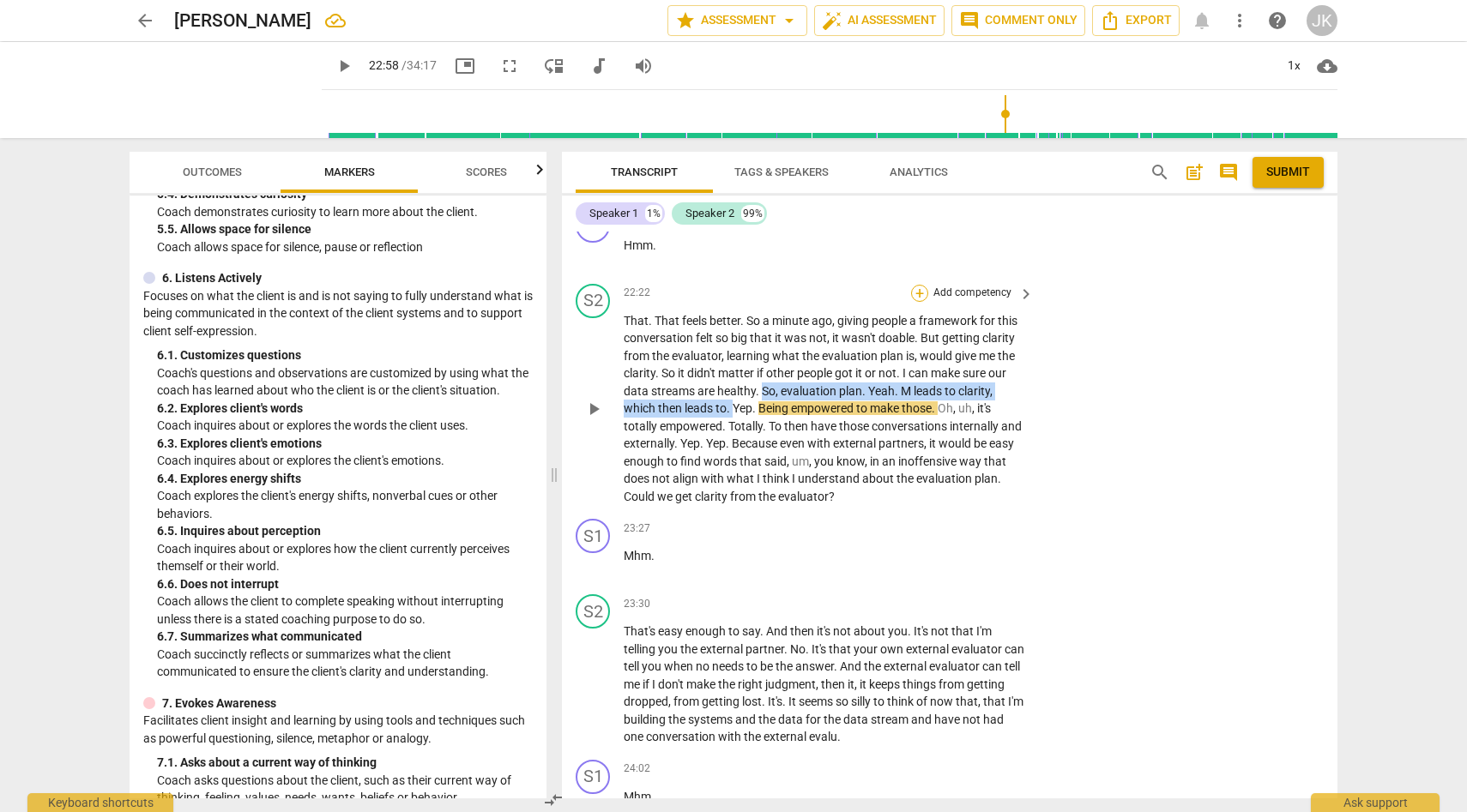
click at [919, 302] on div "+" at bounding box center [919, 293] width 17 height 17
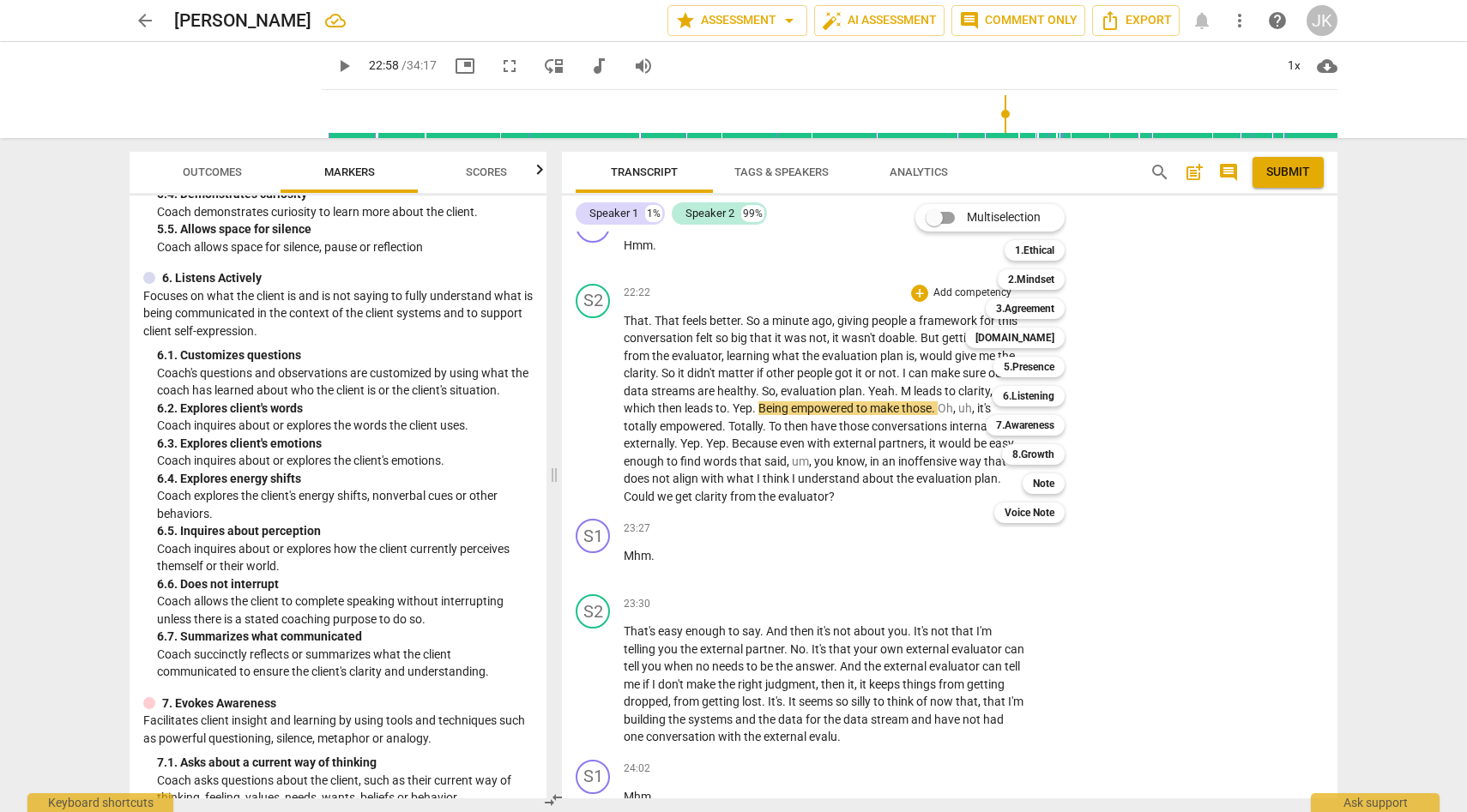
click at [353, 175] on div at bounding box center [733, 406] width 1467 height 812
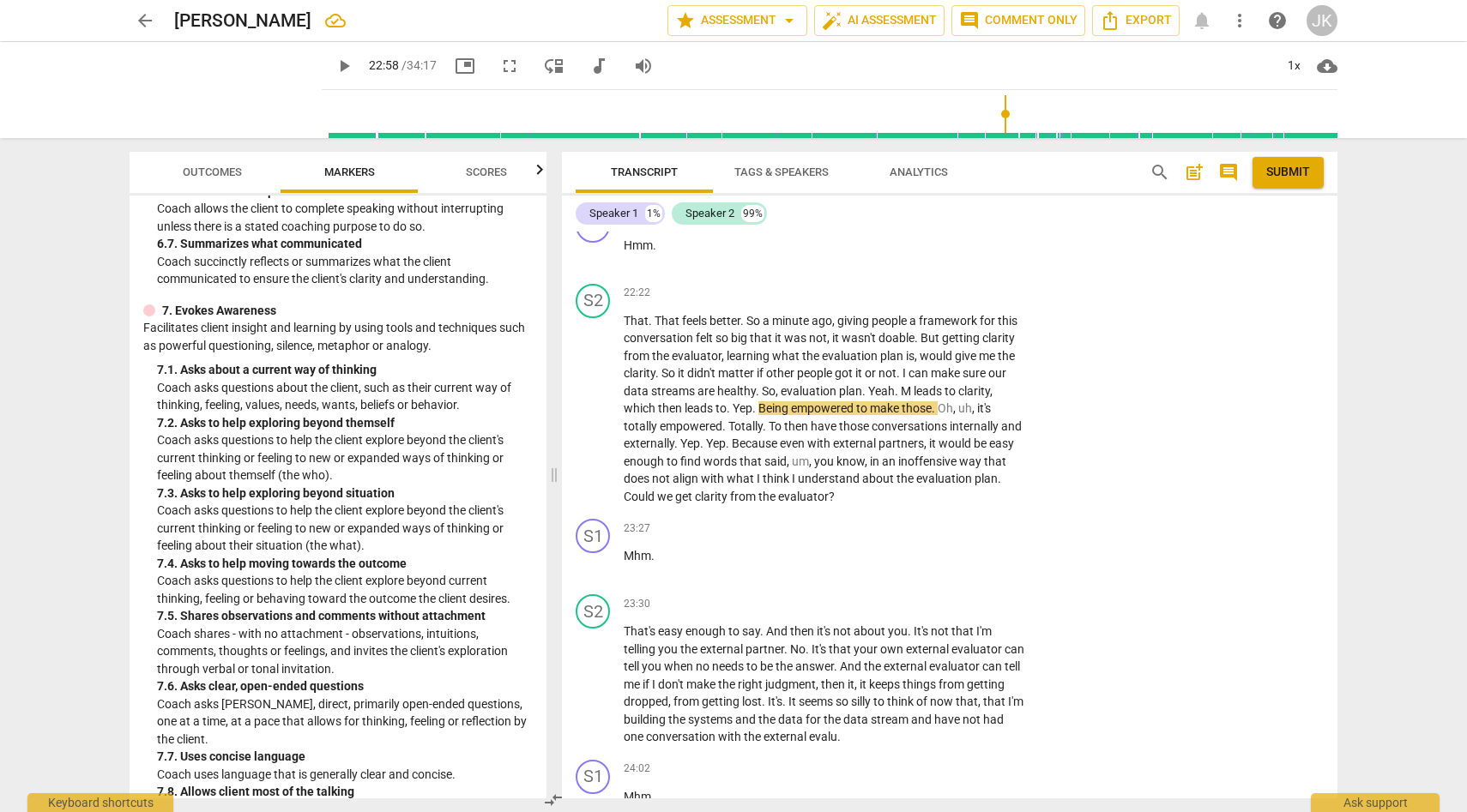
scroll to position [1531, 0]
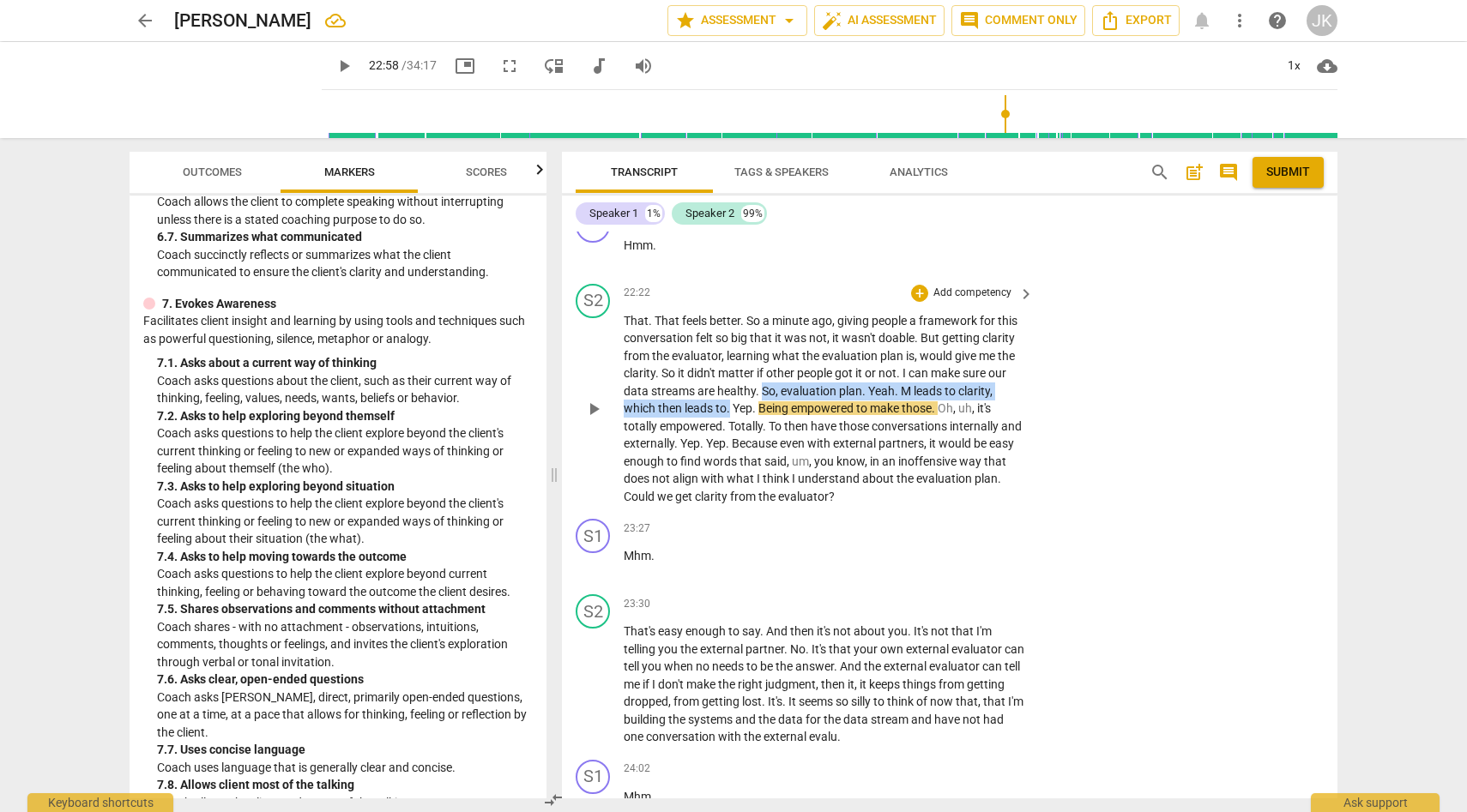
drag, startPoint x: 762, startPoint y: 459, endPoint x: 730, endPoint y: 479, distance: 37.7
click at [730, 479] on p "That . That feels better . So a minute ago , giving people a framework for this…" at bounding box center [824, 410] width 402 height 194
click at [920, 302] on div "+" at bounding box center [919, 293] width 17 height 17
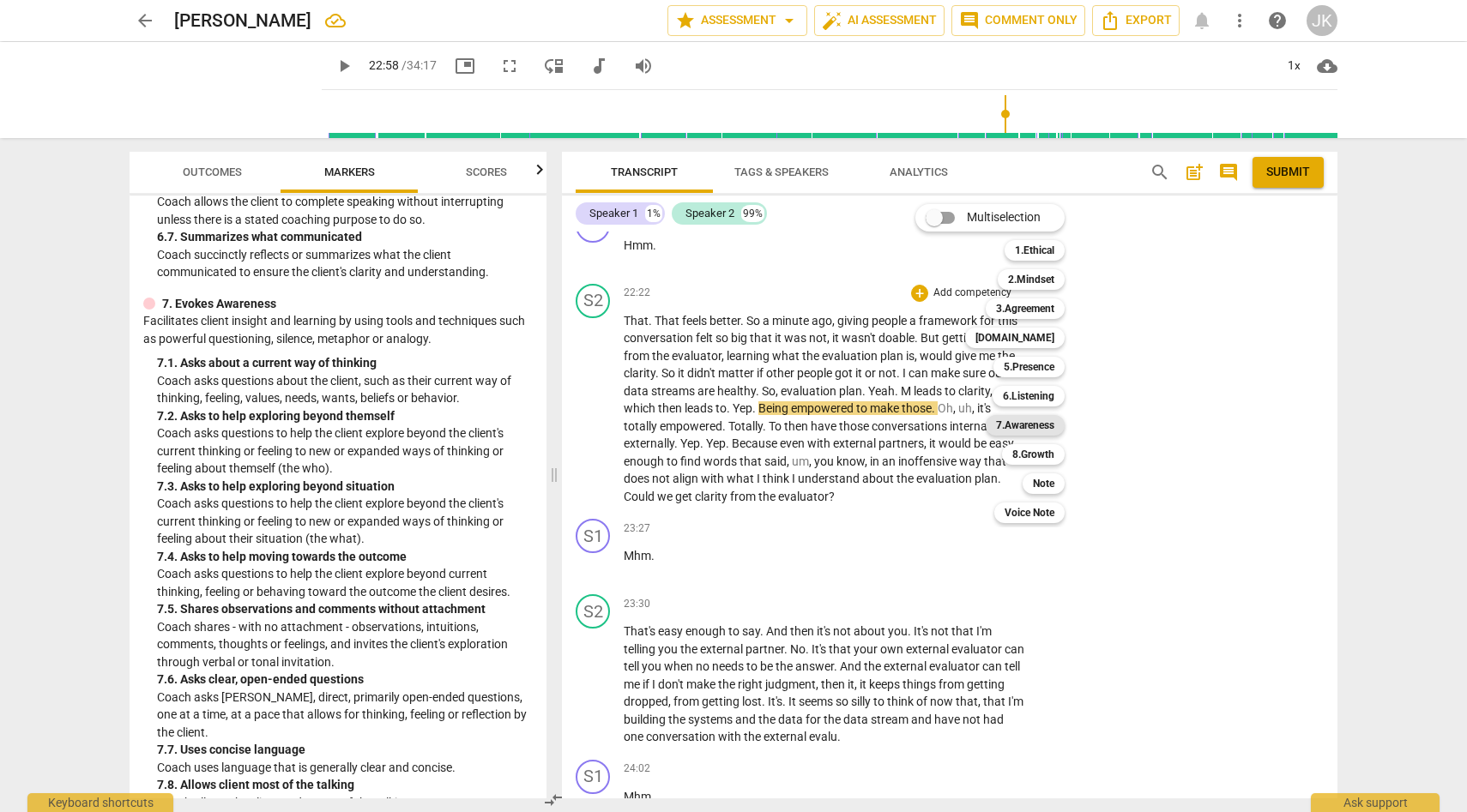
click at [1012, 421] on b "7.Awareness" at bounding box center [1024, 425] width 58 height 20
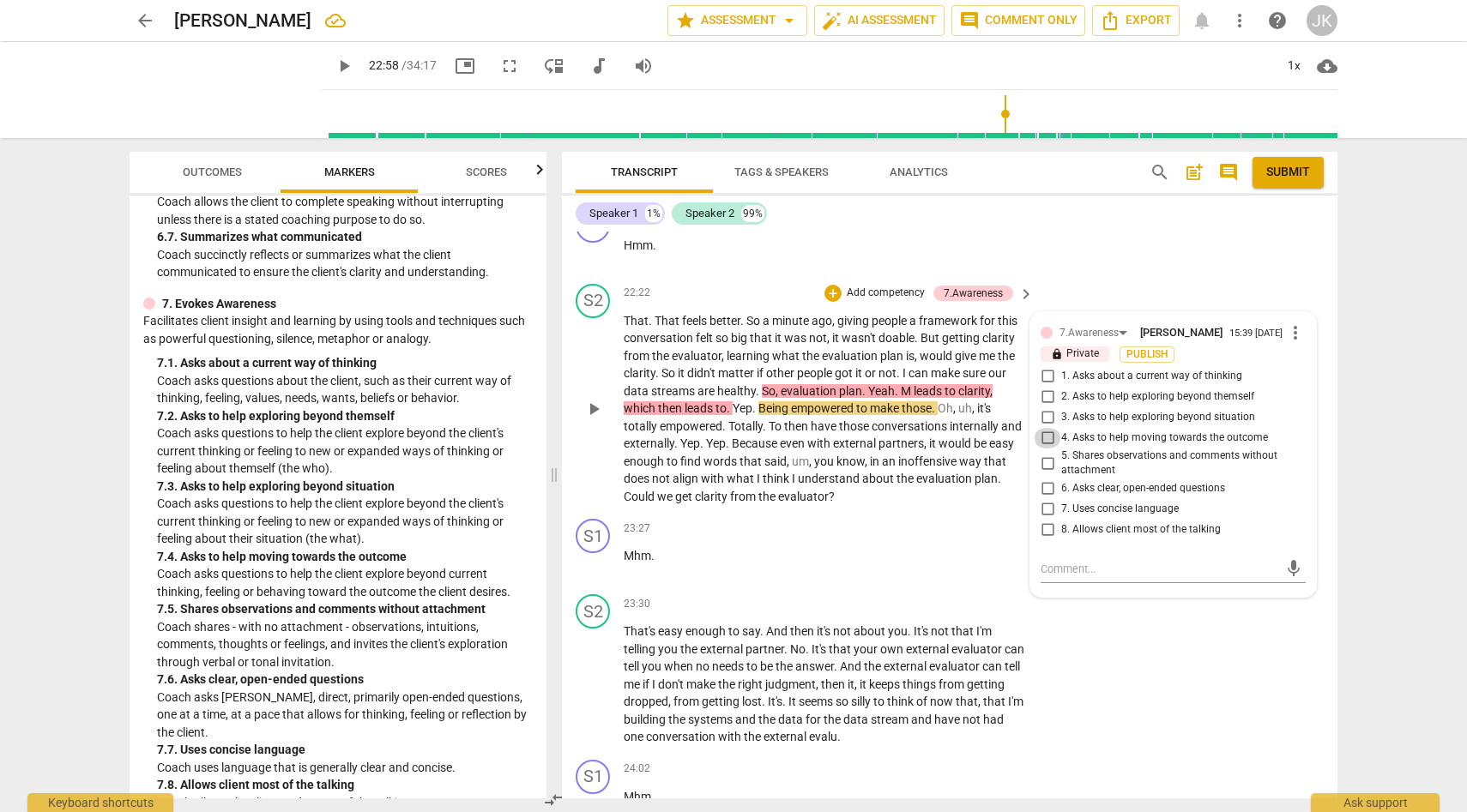
click at [1047, 449] on input "4. Asks to help moving towards the outcome" at bounding box center [1047, 438] width 28 height 20
click at [946, 537] on p "Add competency" at bounding box center [973, 529] width 82 height 15
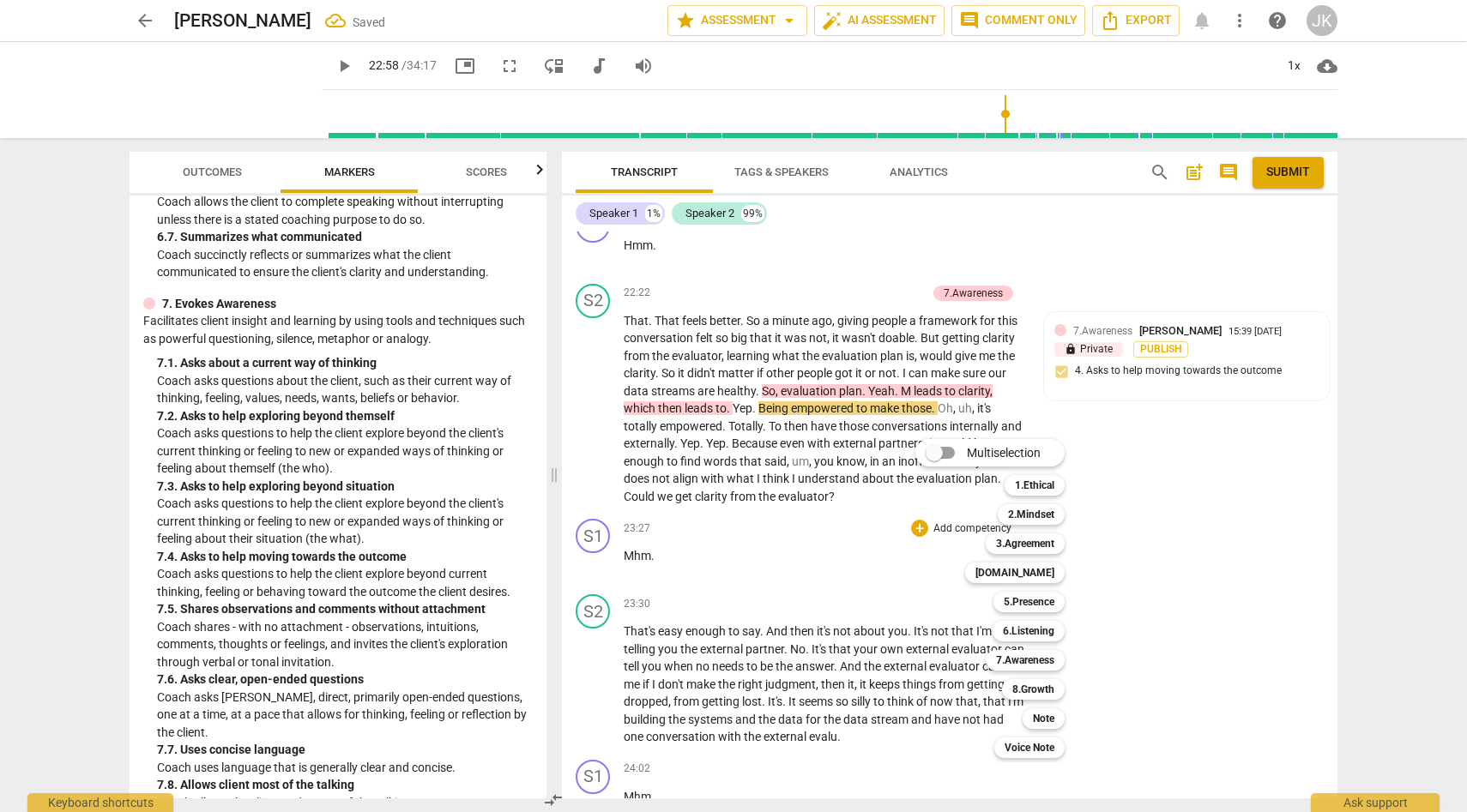
click at [598, 516] on div at bounding box center [733, 406] width 1467 height 812
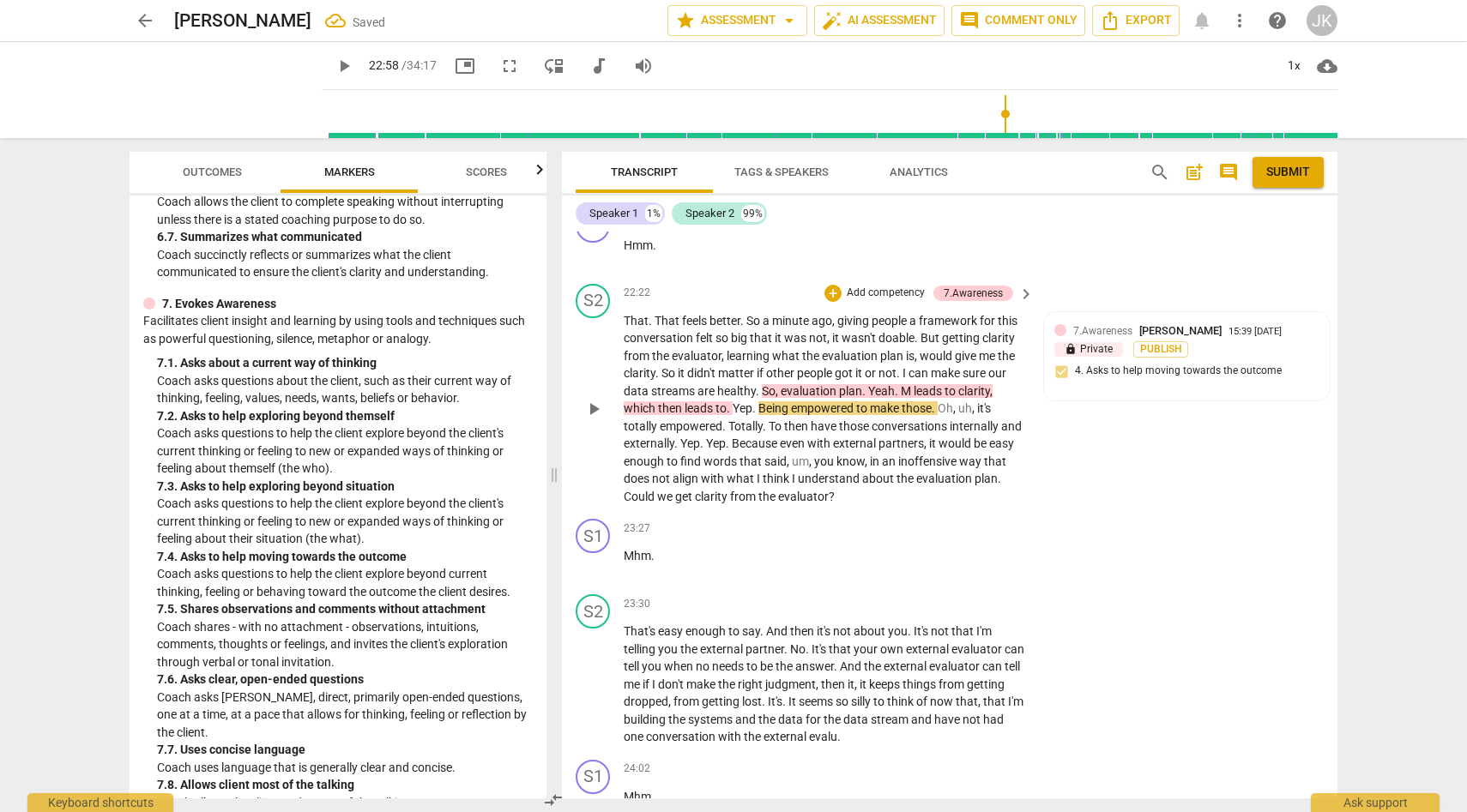
click at [597, 419] on span "play_arrow" at bounding box center [593, 409] width 20 height 20
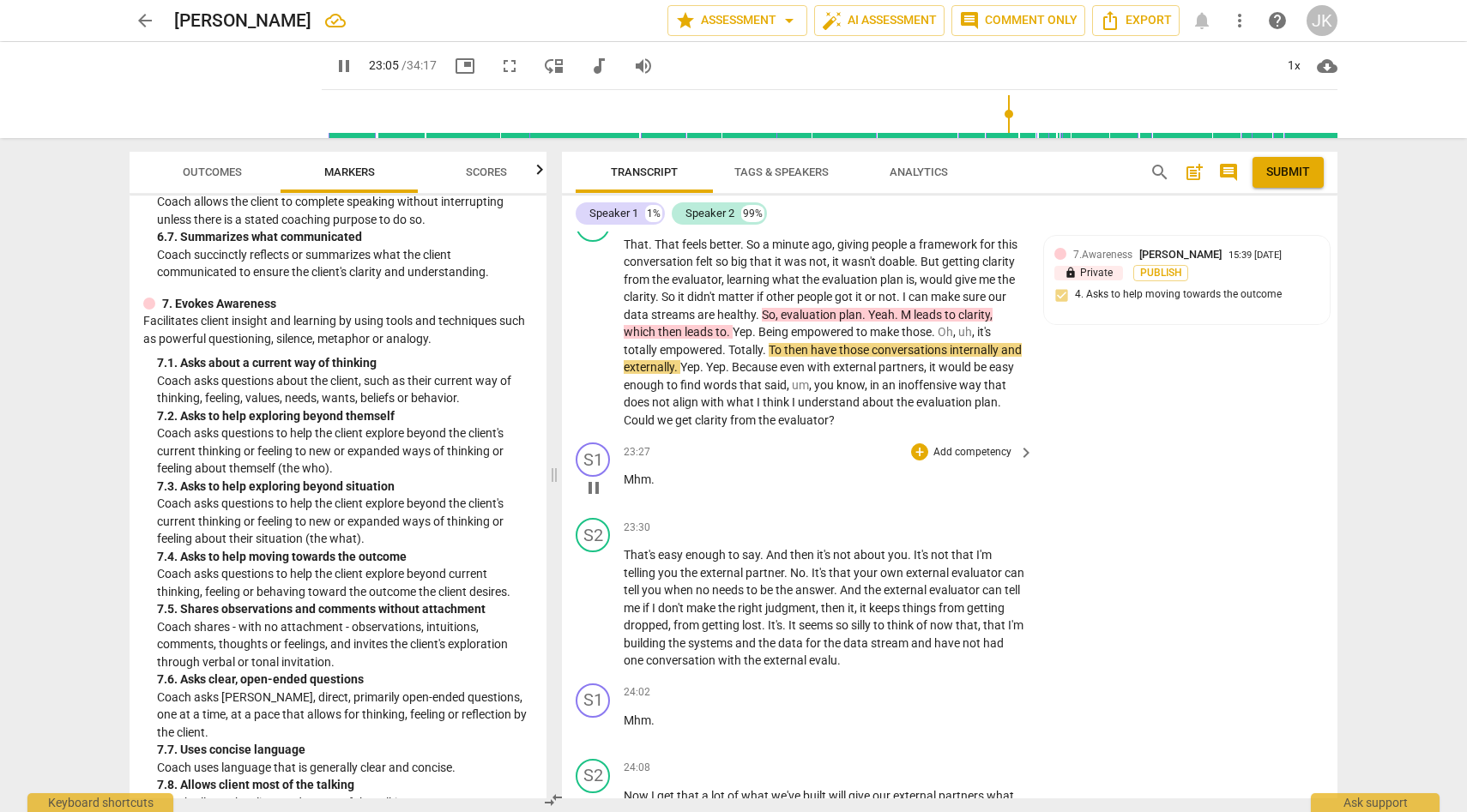
scroll to position [5942, 0]
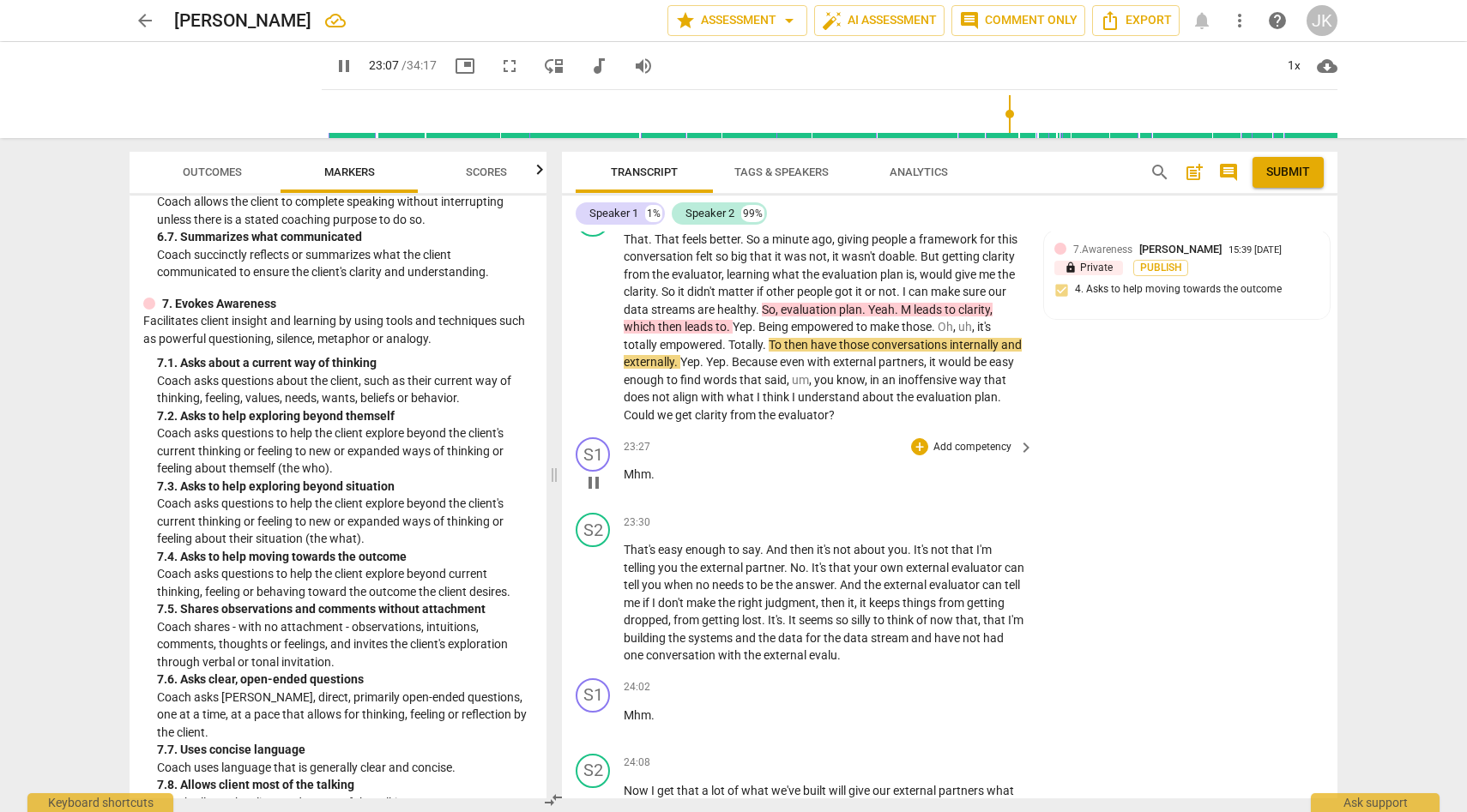
click at [775, 483] on p "Mhm ." at bounding box center [824, 475] width 402 height 18
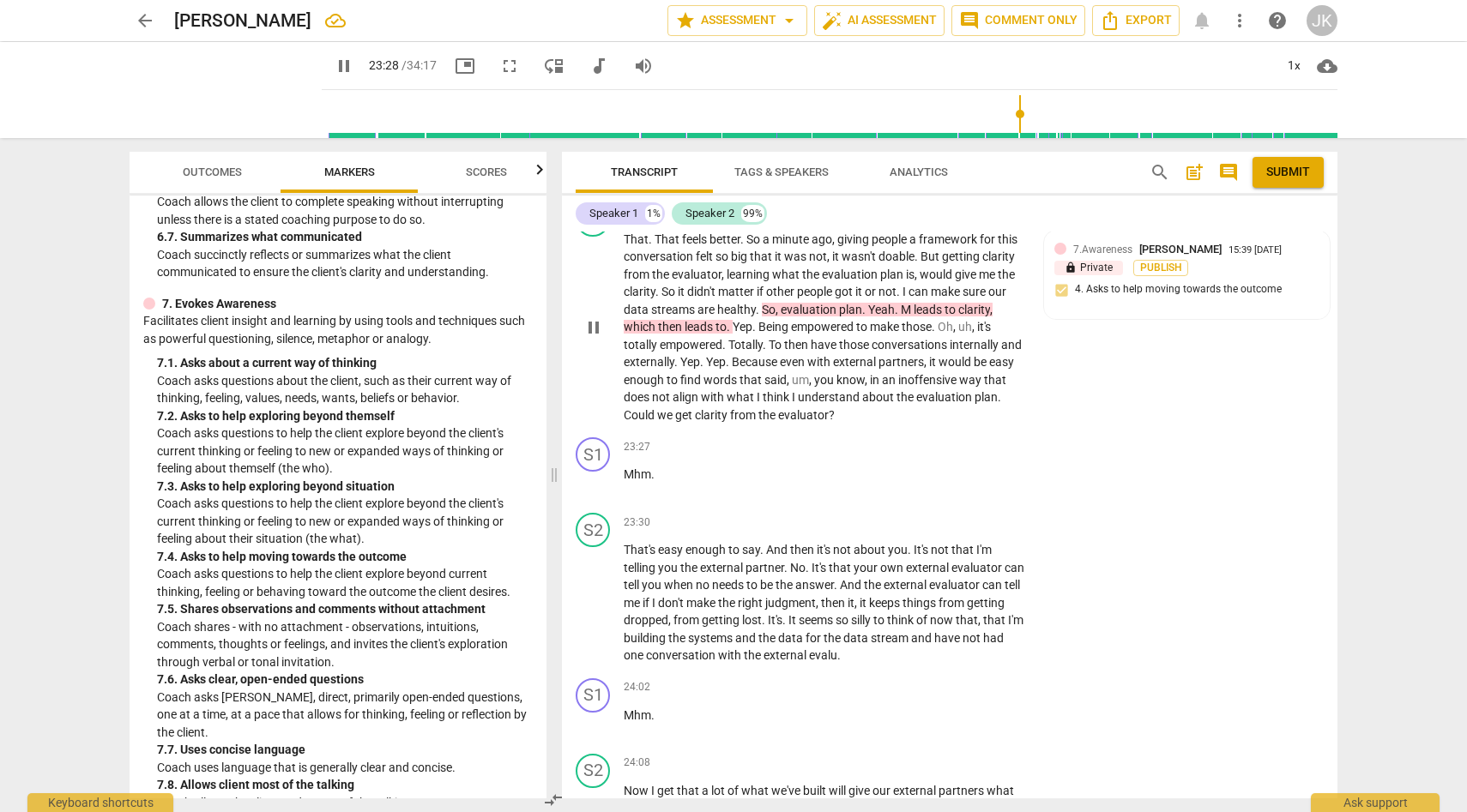
click at [596, 338] on span "pause" at bounding box center [593, 327] width 20 height 20
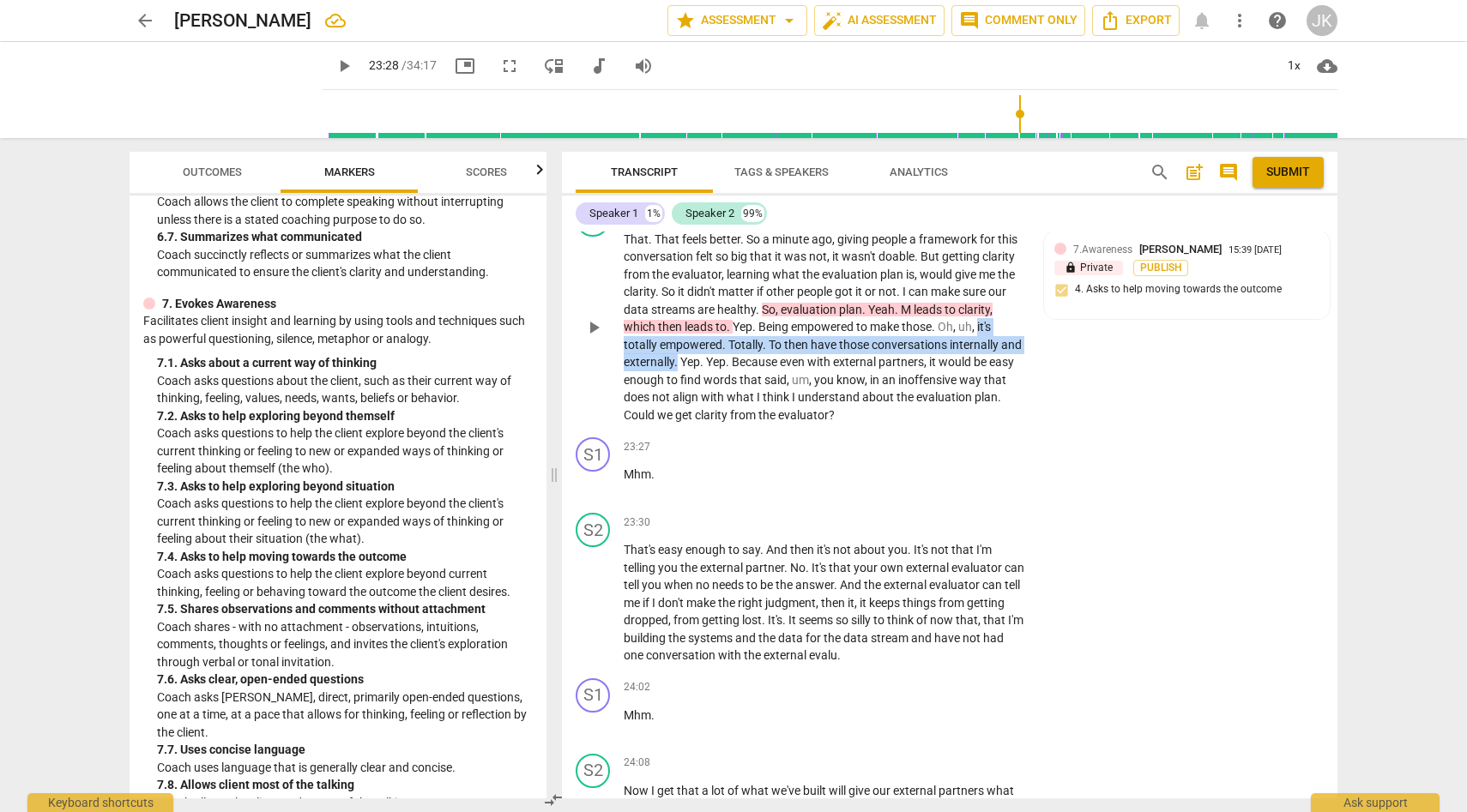
drag, startPoint x: 978, startPoint y: 399, endPoint x: 702, endPoint y: 431, distance: 277.8
click at [702, 425] on p "That . That feels better . So a minute ago , giving people a framework for this…" at bounding box center [824, 328] width 402 height 194
click at [835, 221] on div "+" at bounding box center [833, 211] width 17 height 17
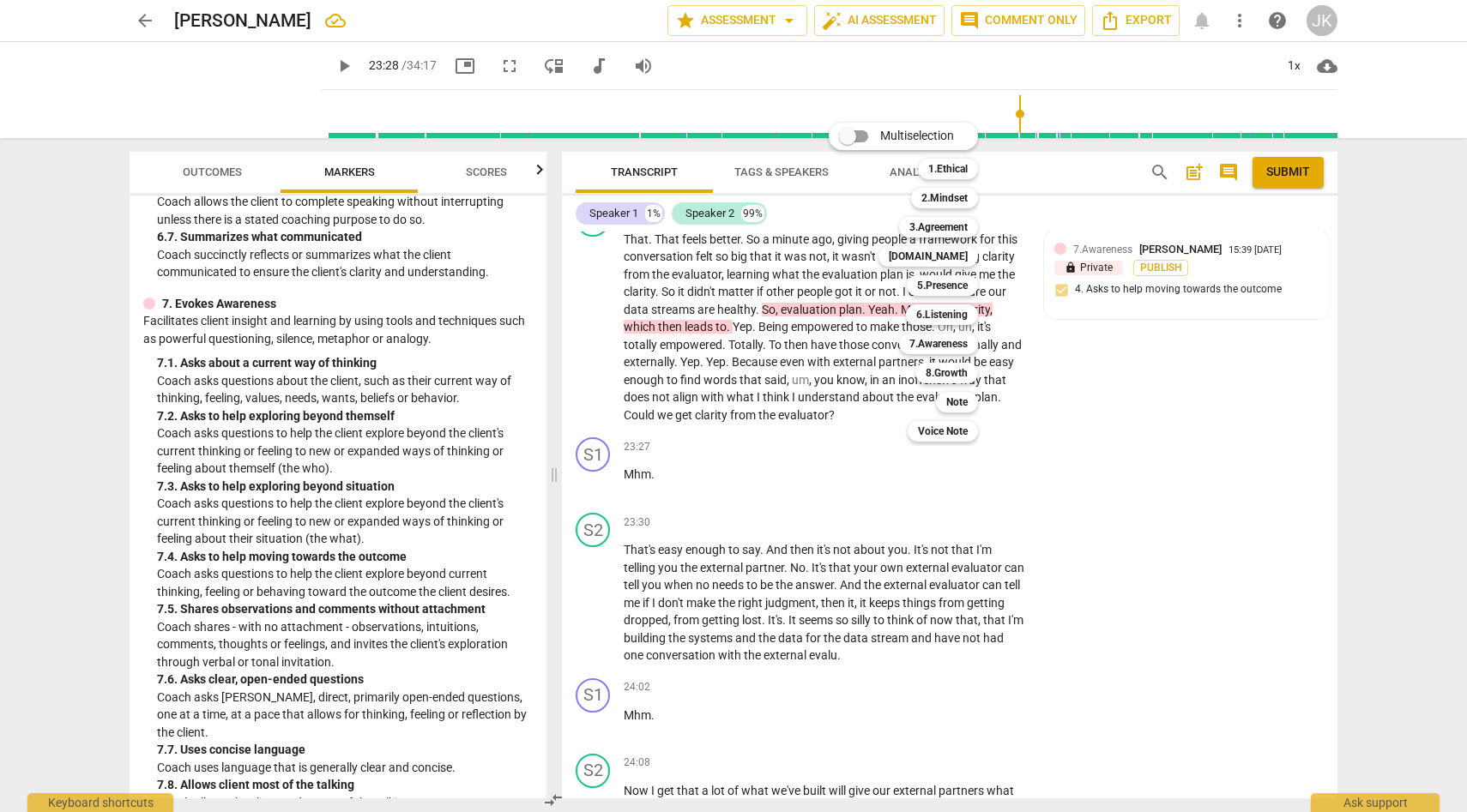
click at [361, 166] on div at bounding box center [733, 406] width 1467 height 812
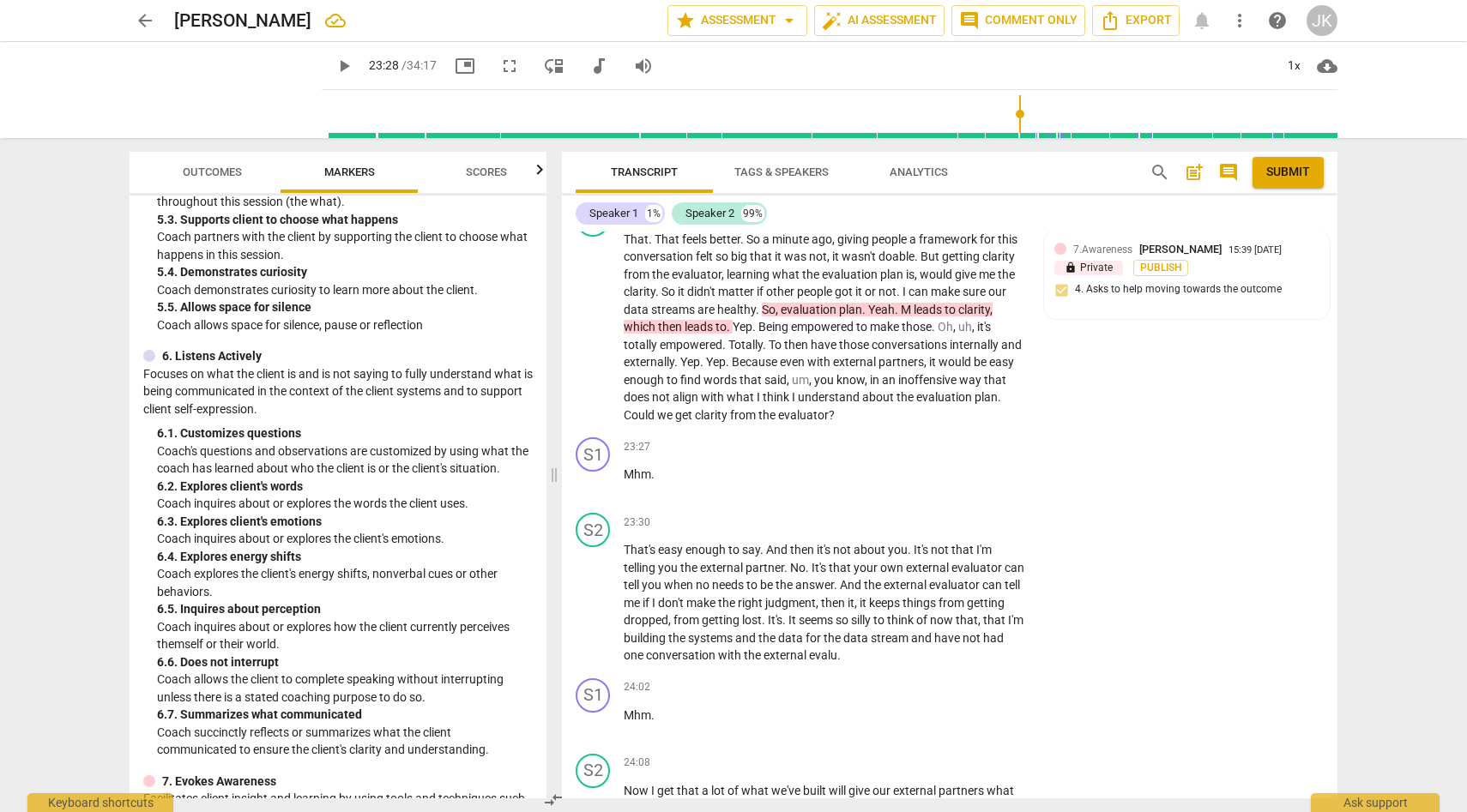
scroll to position [1056, 0]
click at [623, 414] on div "play_arrow pause" at bounding box center [601, 328] width 44 height 183
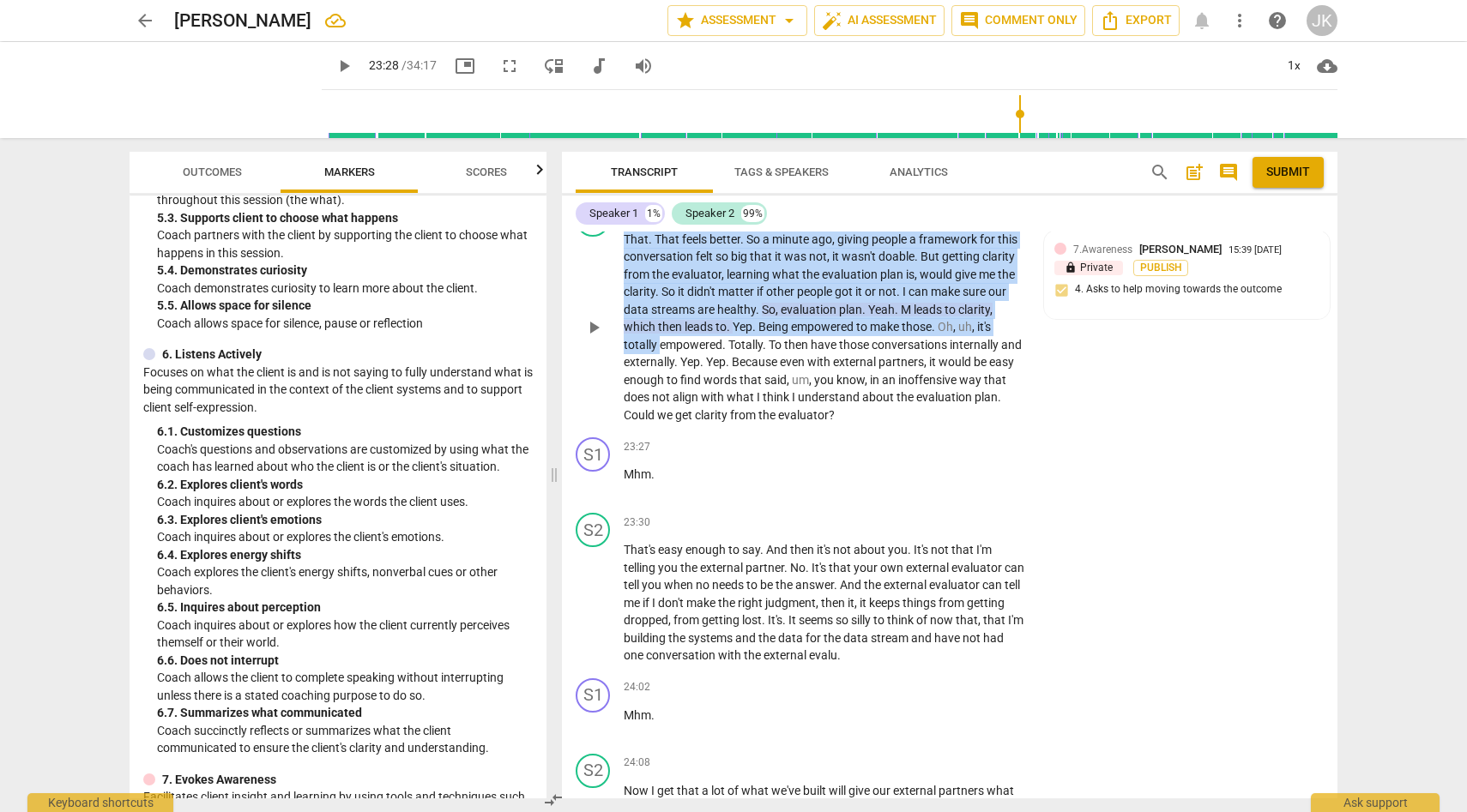
drag, startPoint x: 618, startPoint y: 410, endPoint x: 640, endPoint y: 463, distance: 57.4
click at [651, 423] on div "S2 play_arrow pause 22:22 + Add competency 7.Awareness keyboard_arrow_right Tha…" at bounding box center [949, 313] width 776 height 236
drag, startPoint x: 591, startPoint y: 565, endPoint x: 591, endPoint y: 555, distance: 10.0
click at [591, 497] on button "play_arrow" at bounding box center [593, 483] width 28 height 28
click at [684, 456] on div "23:27 + Add competency keyboard_arrow_right" at bounding box center [829, 446] width 412 height 19
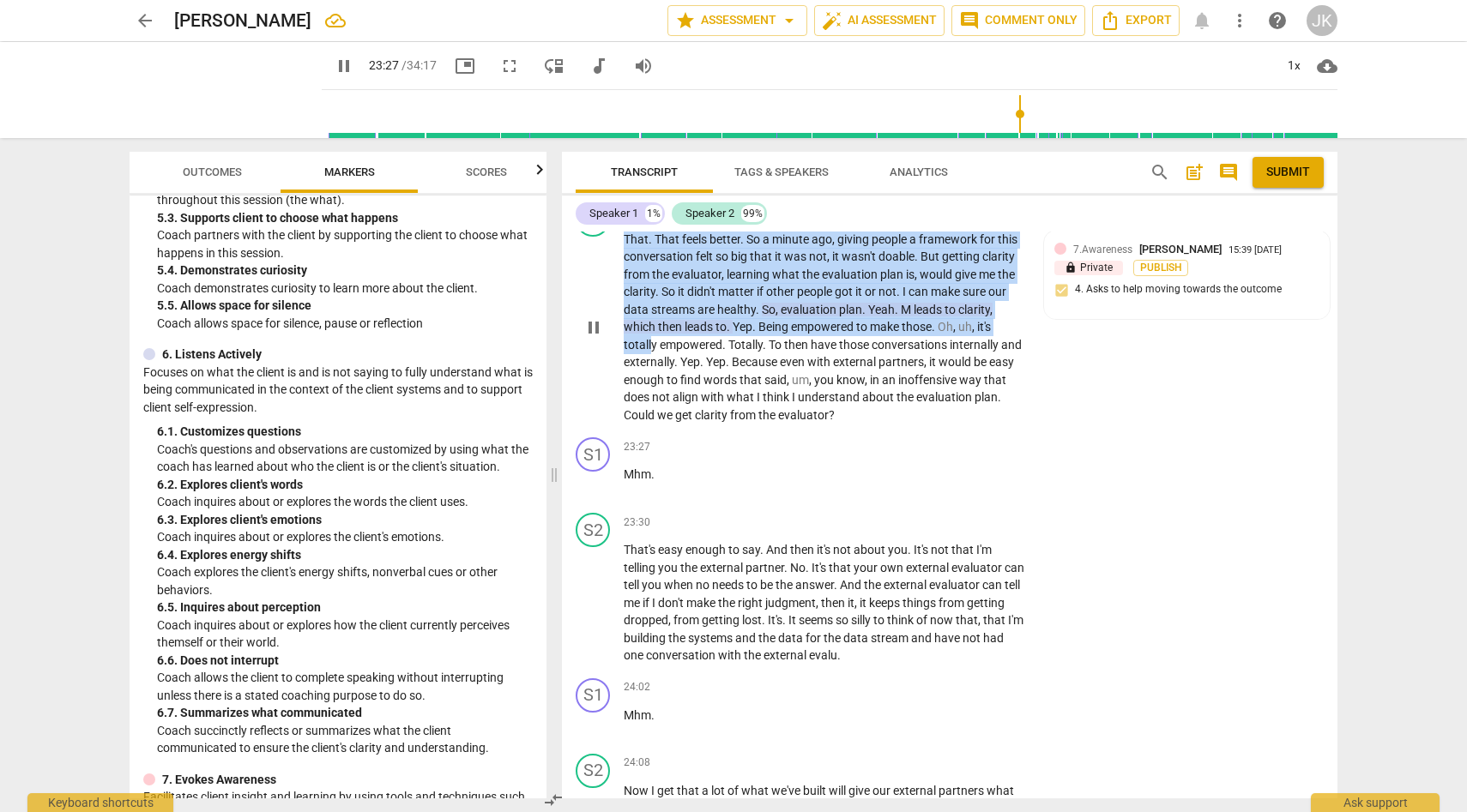
click at [605, 338] on span "pause" at bounding box center [593, 327] width 28 height 20
click at [595, 338] on span "play_arrow" at bounding box center [593, 327] width 20 height 20
click at [828, 456] on div "23:27 + Add competency keyboard_arrow_right" at bounding box center [829, 446] width 412 height 19
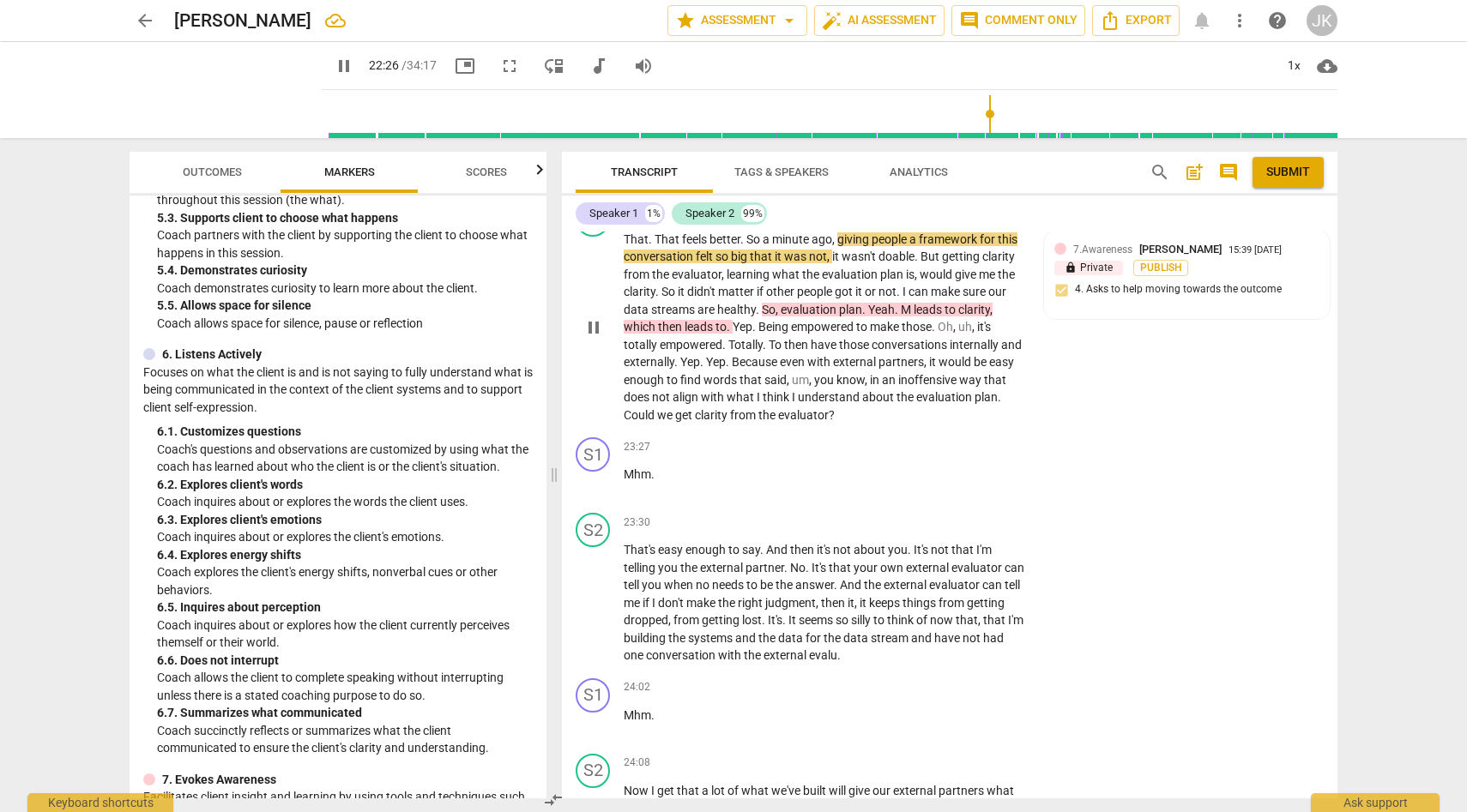
click at [655, 352] on span "totally" at bounding box center [641, 345] width 36 height 13
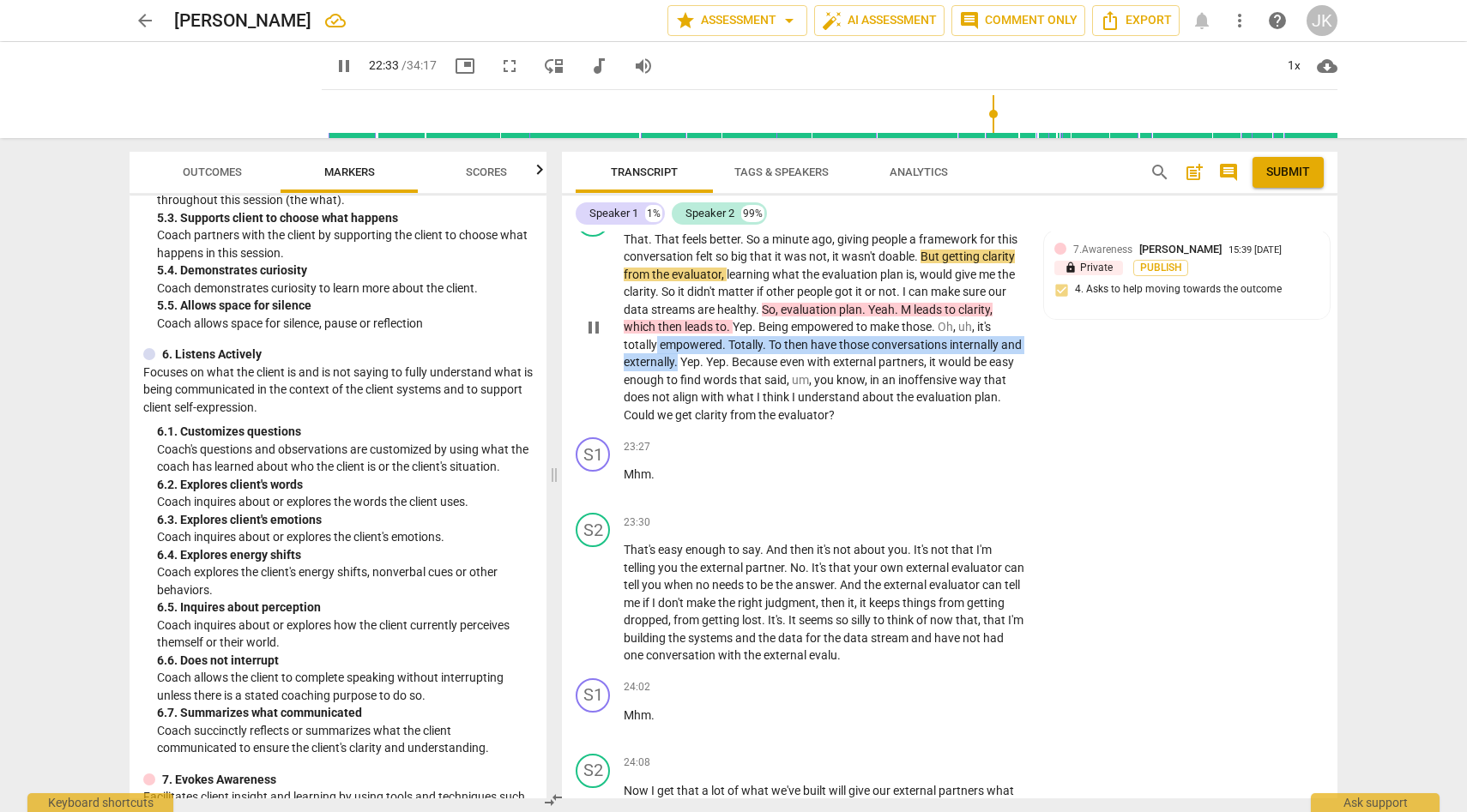
drag, startPoint x: 655, startPoint y: 413, endPoint x: 701, endPoint y: 432, distance: 49.8
click at [701, 425] on p "That . That feels better . So a minute ago , giving people a framework for this…" at bounding box center [824, 328] width 402 height 194
click at [832, 221] on div "+" at bounding box center [833, 211] width 17 height 17
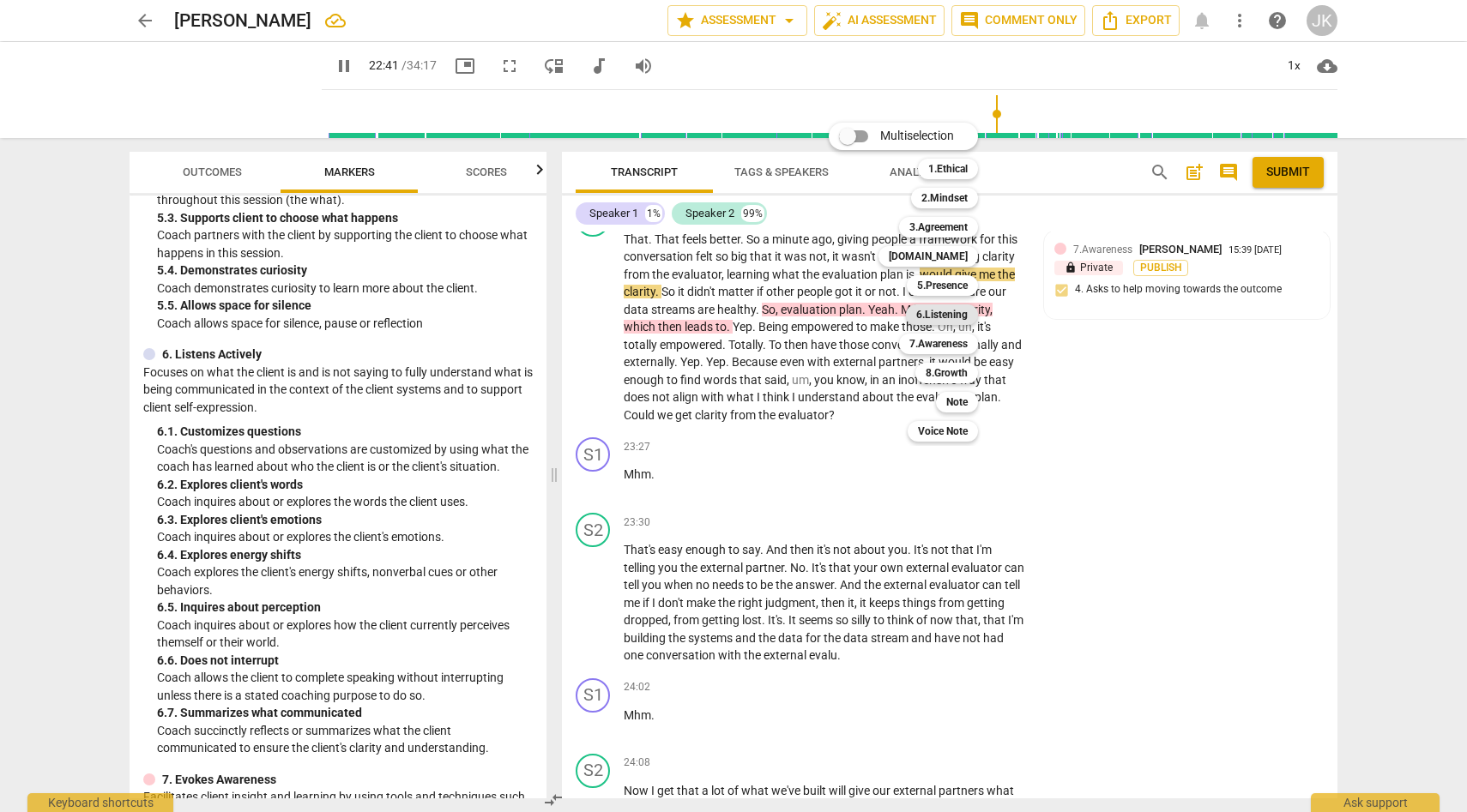
click at [958, 311] on b "6.Listening" at bounding box center [942, 314] width 52 height 20
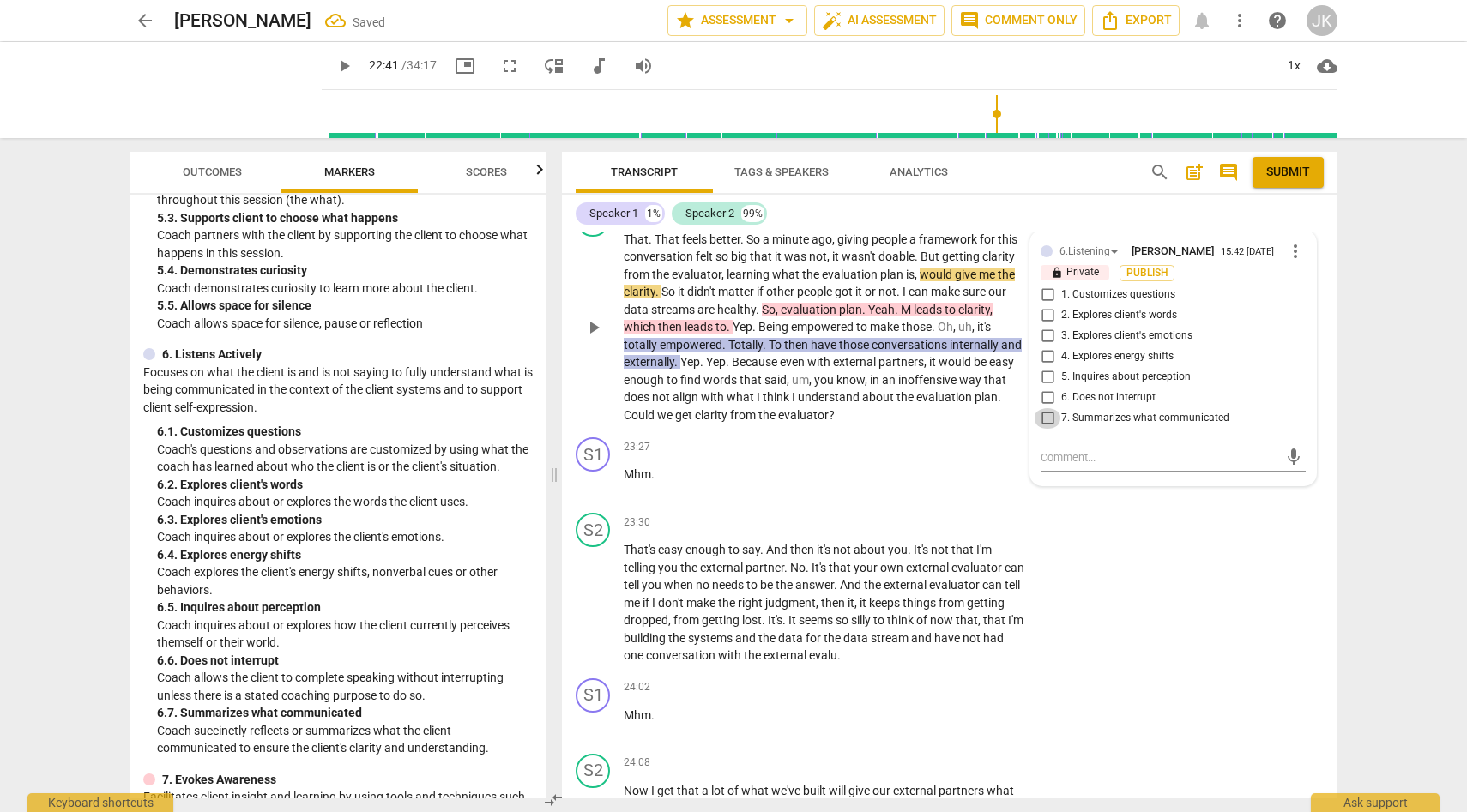
click at [1047, 429] on input "7. Summarizes what communicated" at bounding box center [1047, 418] width 28 height 20
click at [1158, 280] on span "Publish" at bounding box center [1146, 273] width 26 height 14
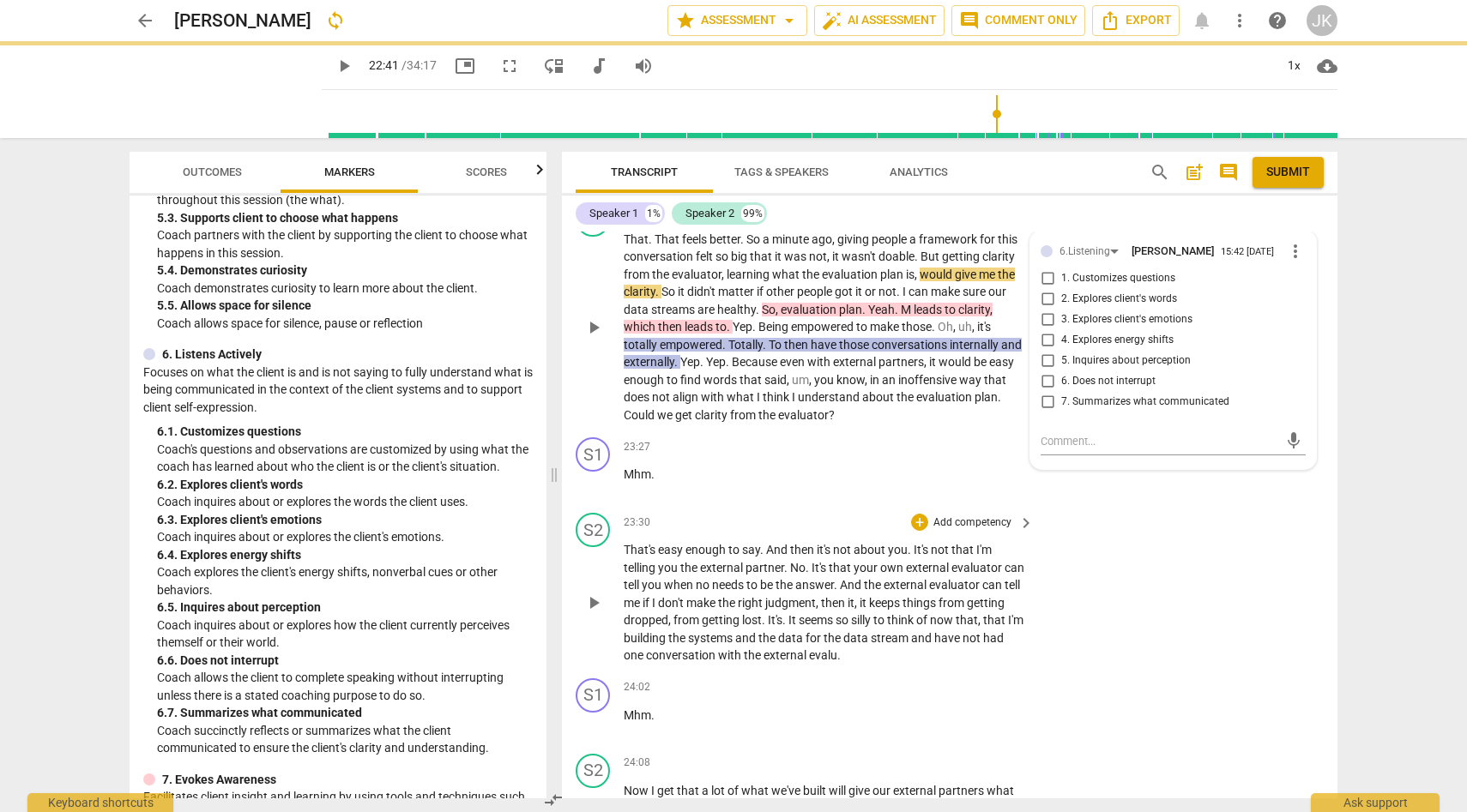
click at [1193, 671] on div "S2 play_arrow pause 23:30 + Add competency keyboard_arrow_right That's easy eno…" at bounding box center [949, 589] width 776 height 166
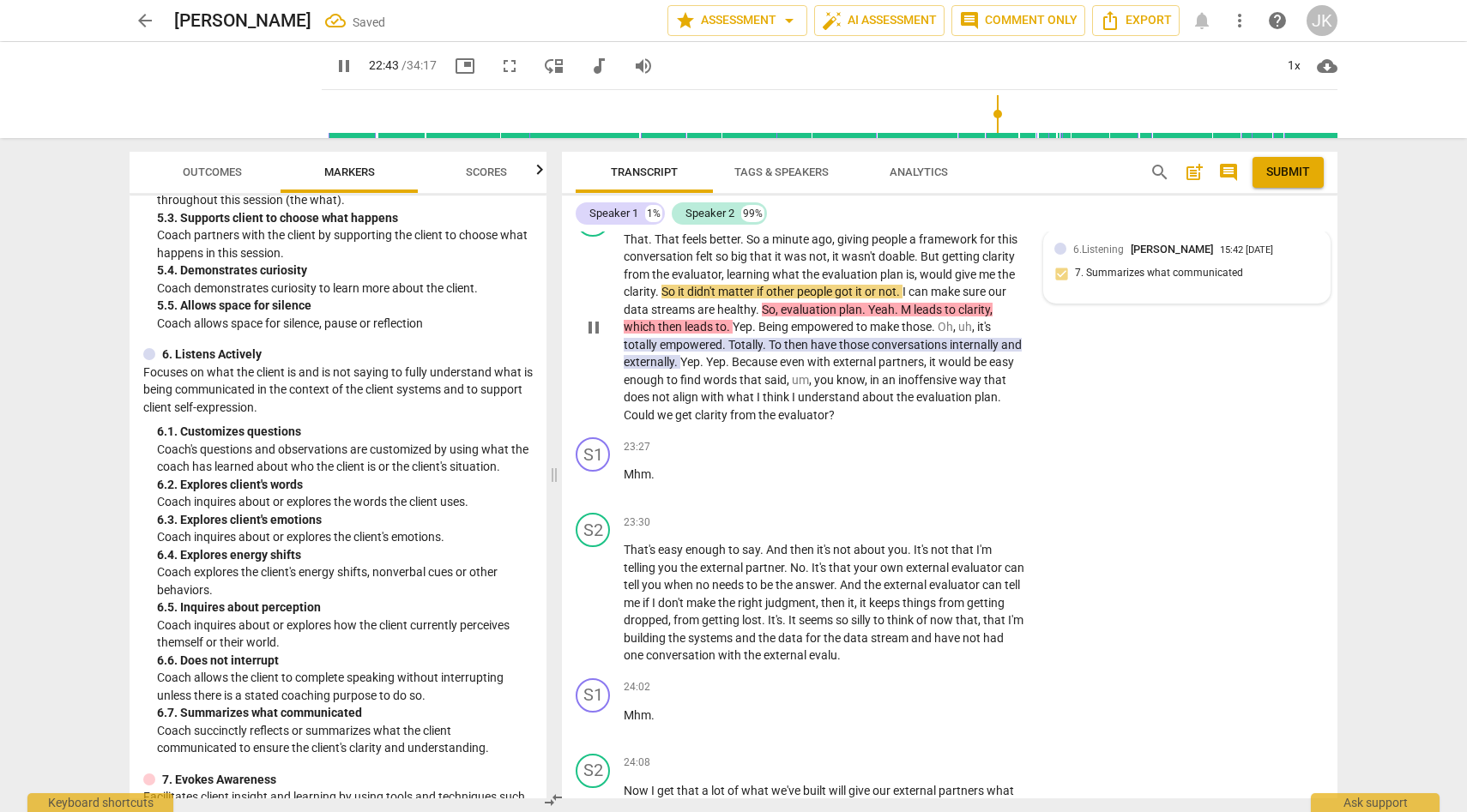
click at [974, 220] on div "7.Awareness" at bounding box center [974, 211] width 59 height 15
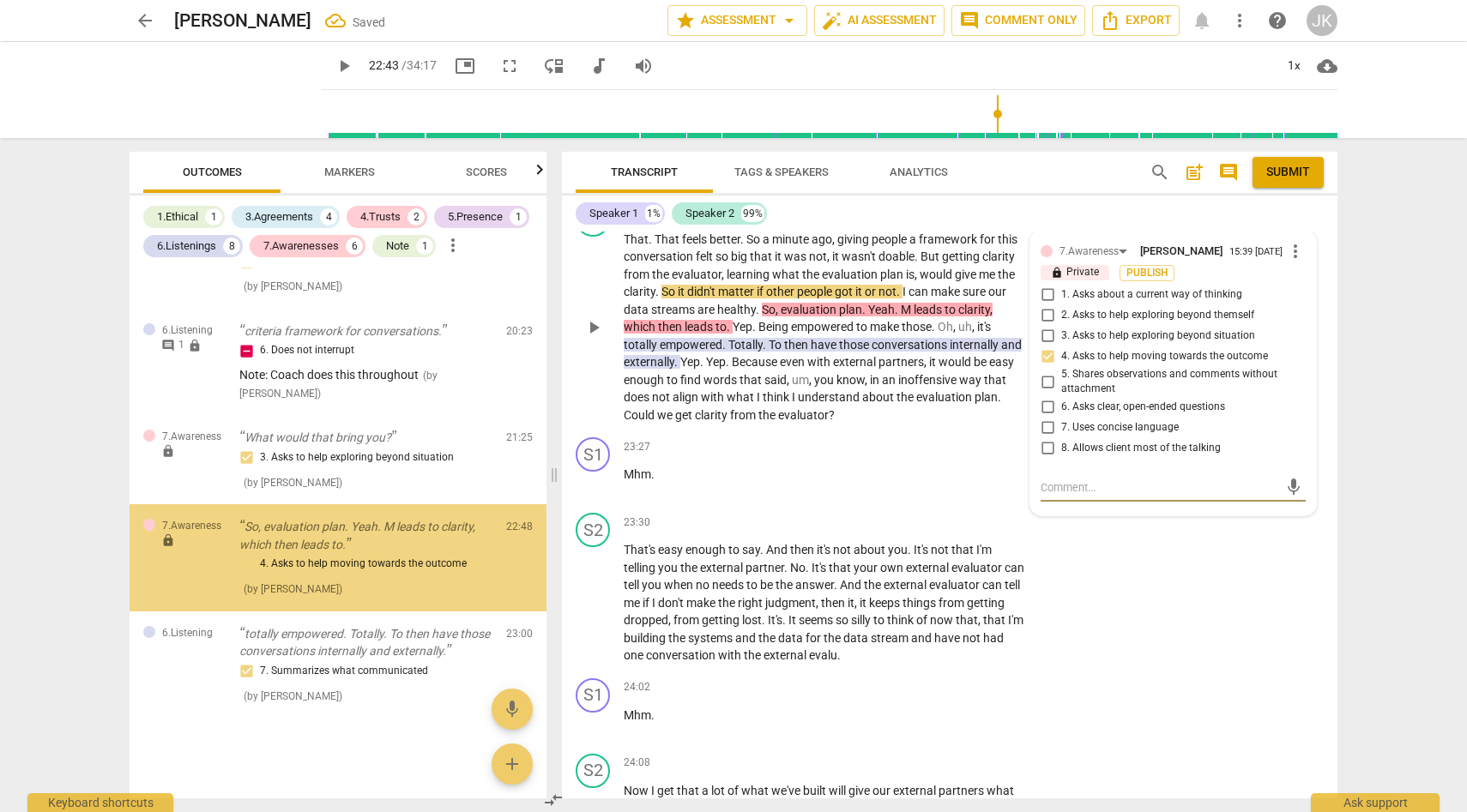
scroll to position [2290, 0]
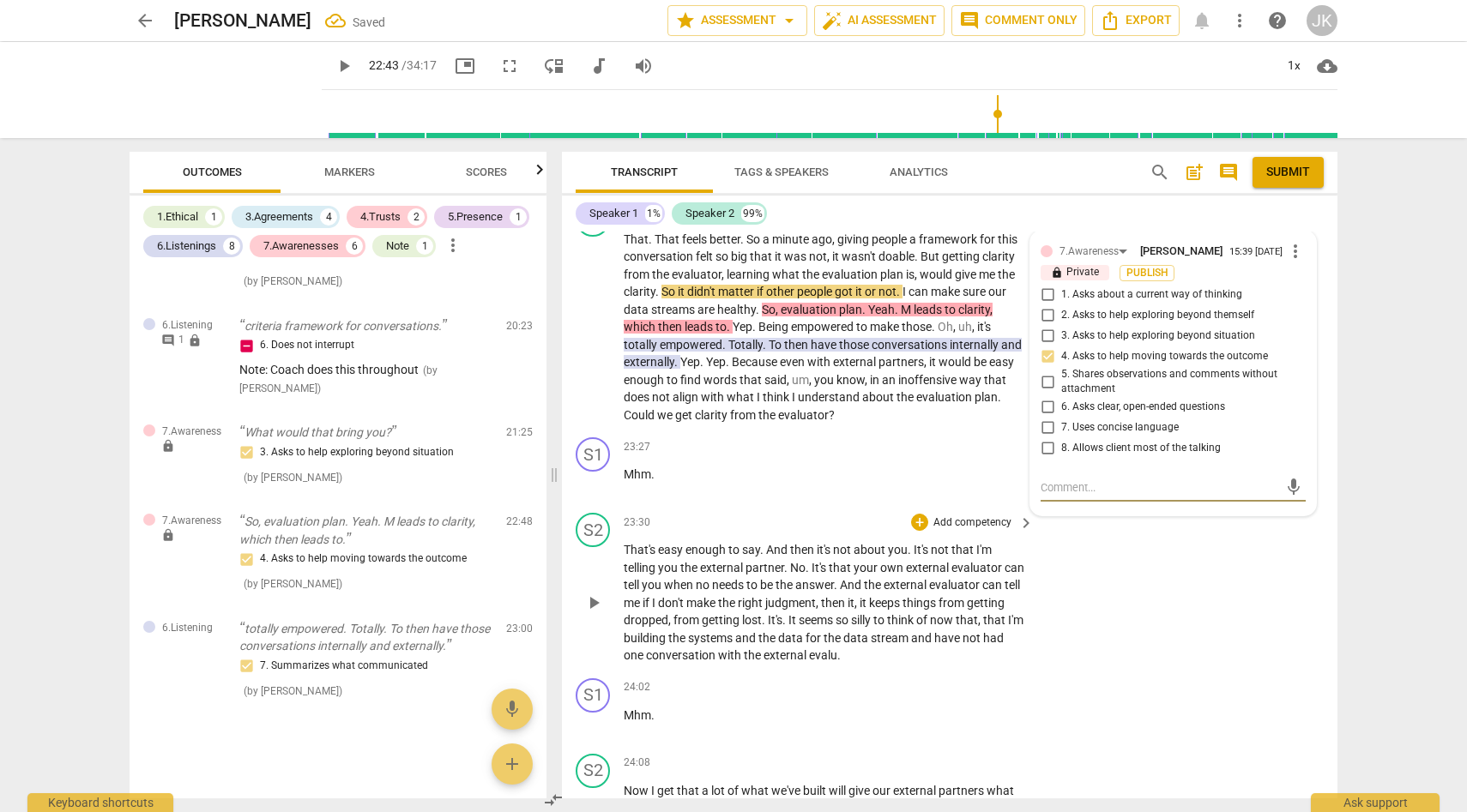
click at [1111, 628] on div "S2 play_arrow pause 23:30 + Add competency keyboard_arrow_right That's easy eno…" at bounding box center [949, 589] width 776 height 166
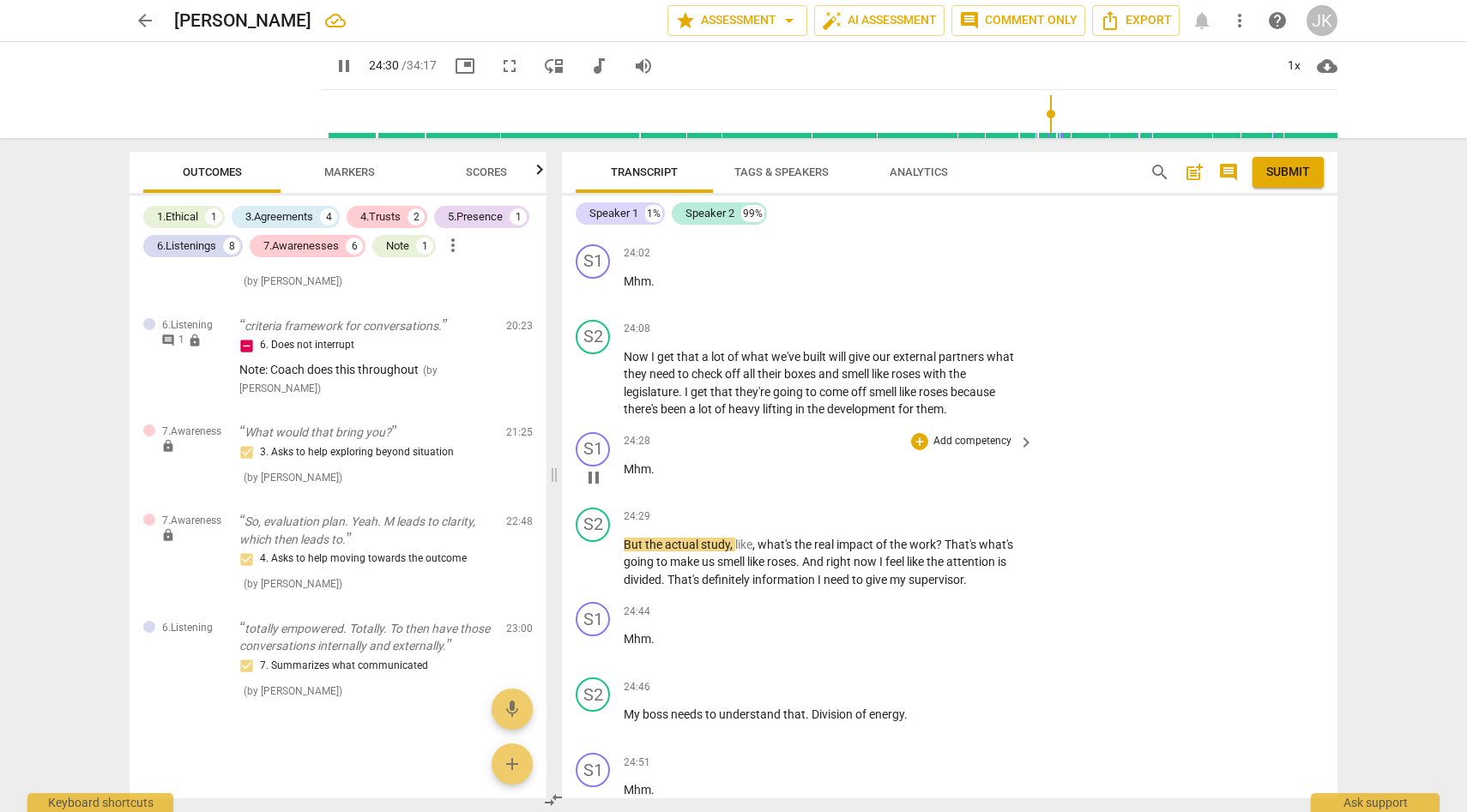
scroll to position [6373, 0]
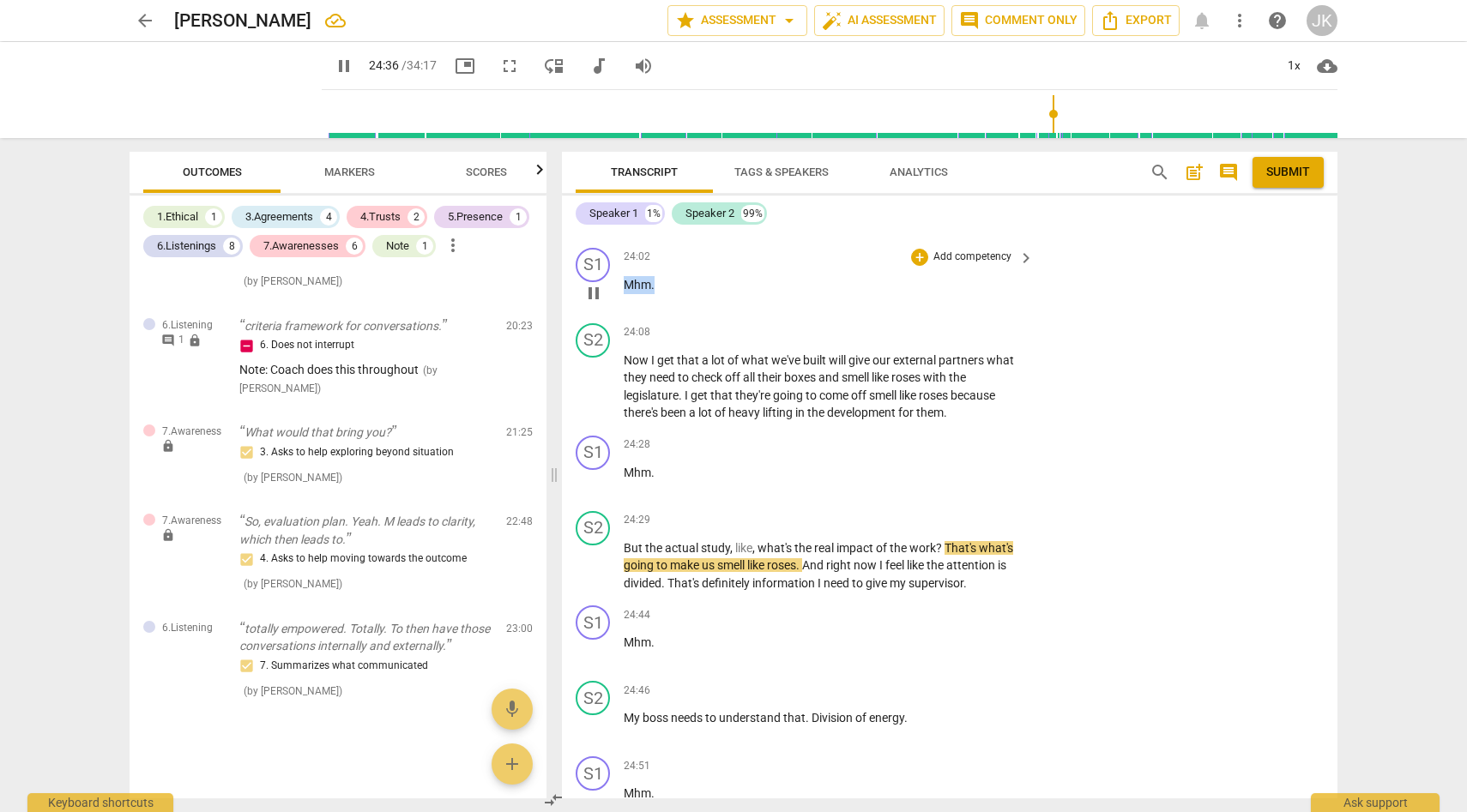
drag, startPoint x: 623, startPoint y: 353, endPoint x: 672, endPoint y: 347, distance: 49.4
click at [672, 294] on p "Mhm ." at bounding box center [824, 285] width 402 height 18
click at [919, 266] on div "+" at bounding box center [919, 256] width 17 height 17
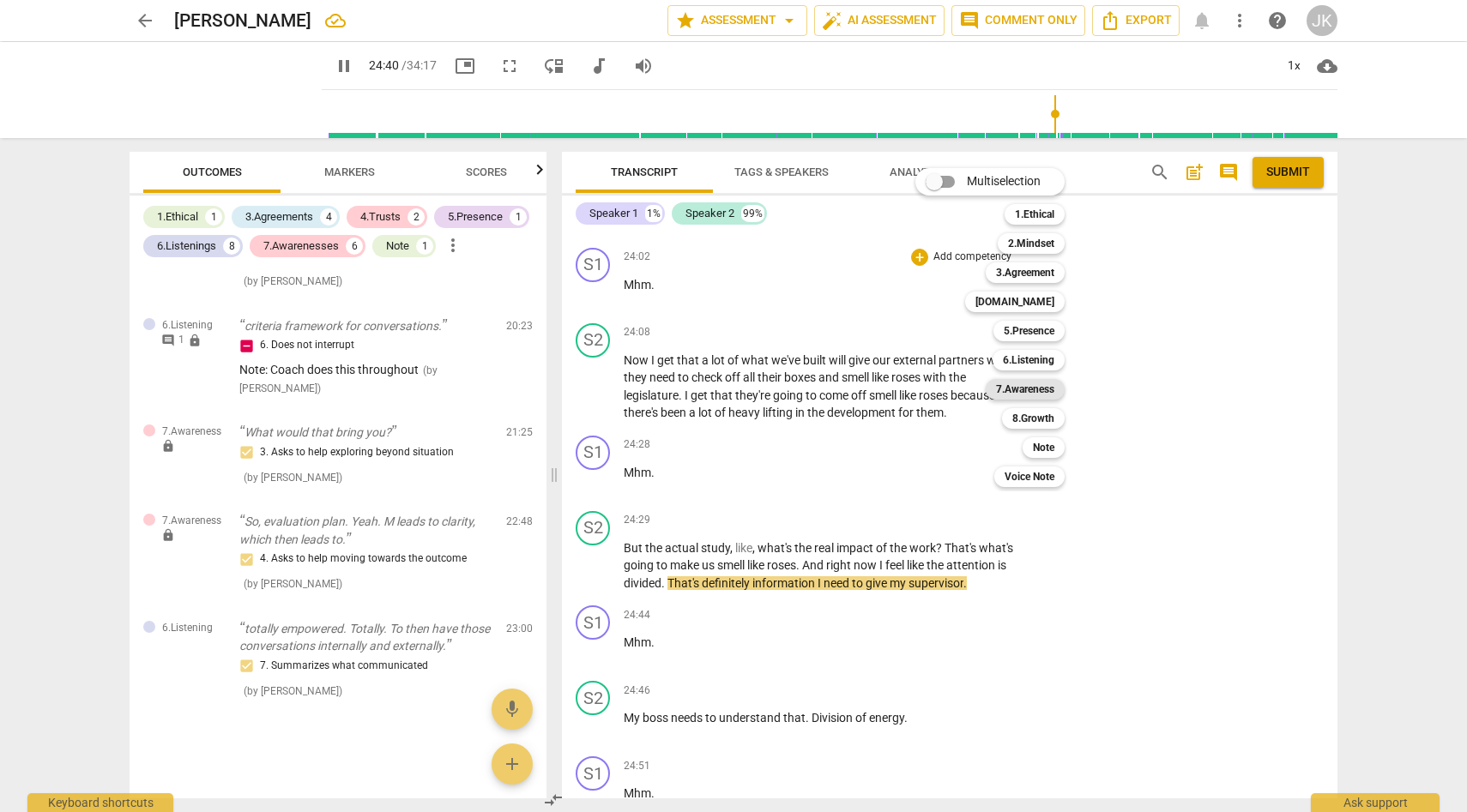
click at [1039, 389] on b "7.Awareness" at bounding box center [1024, 389] width 58 height 20
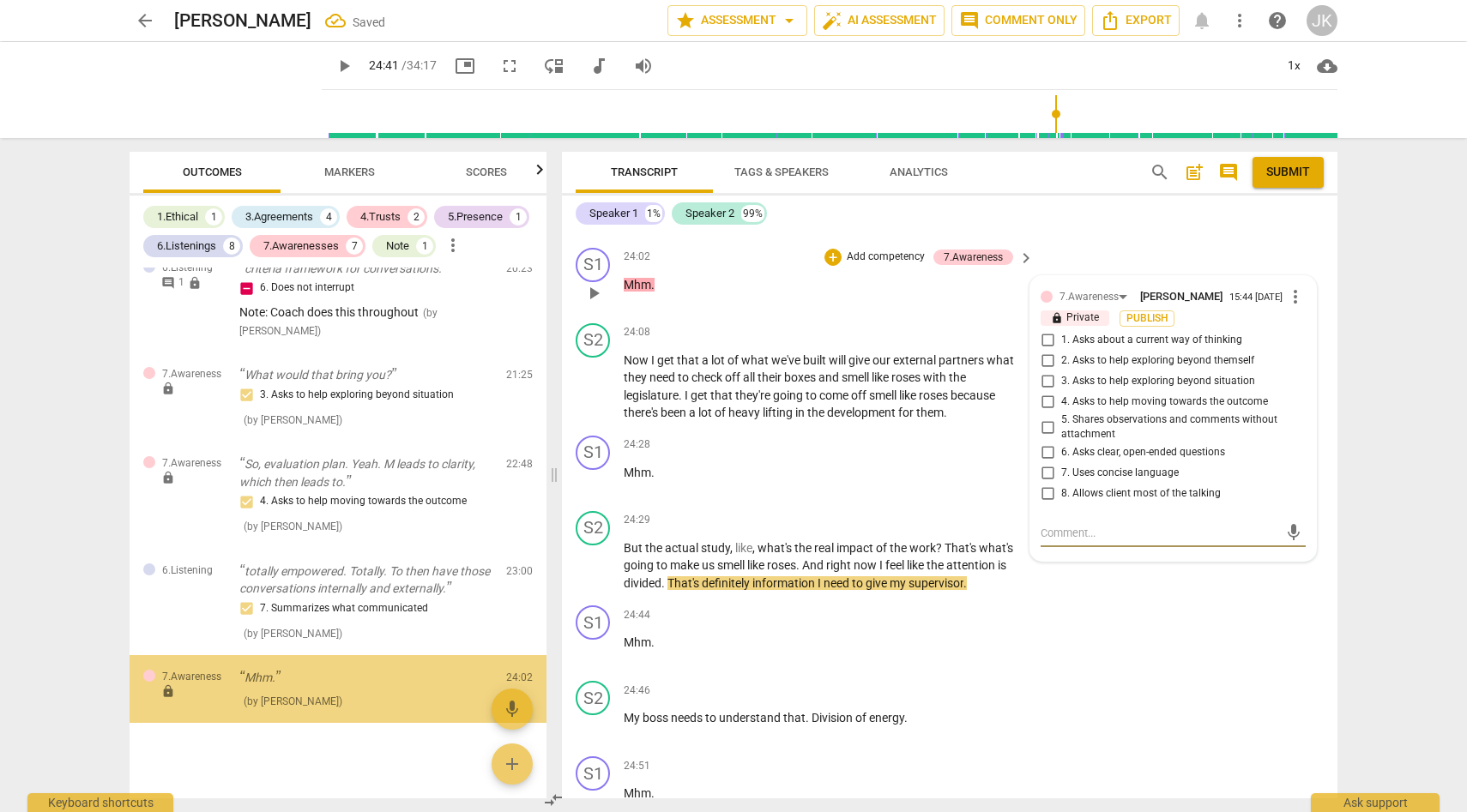
scroll to position [2358, 0]
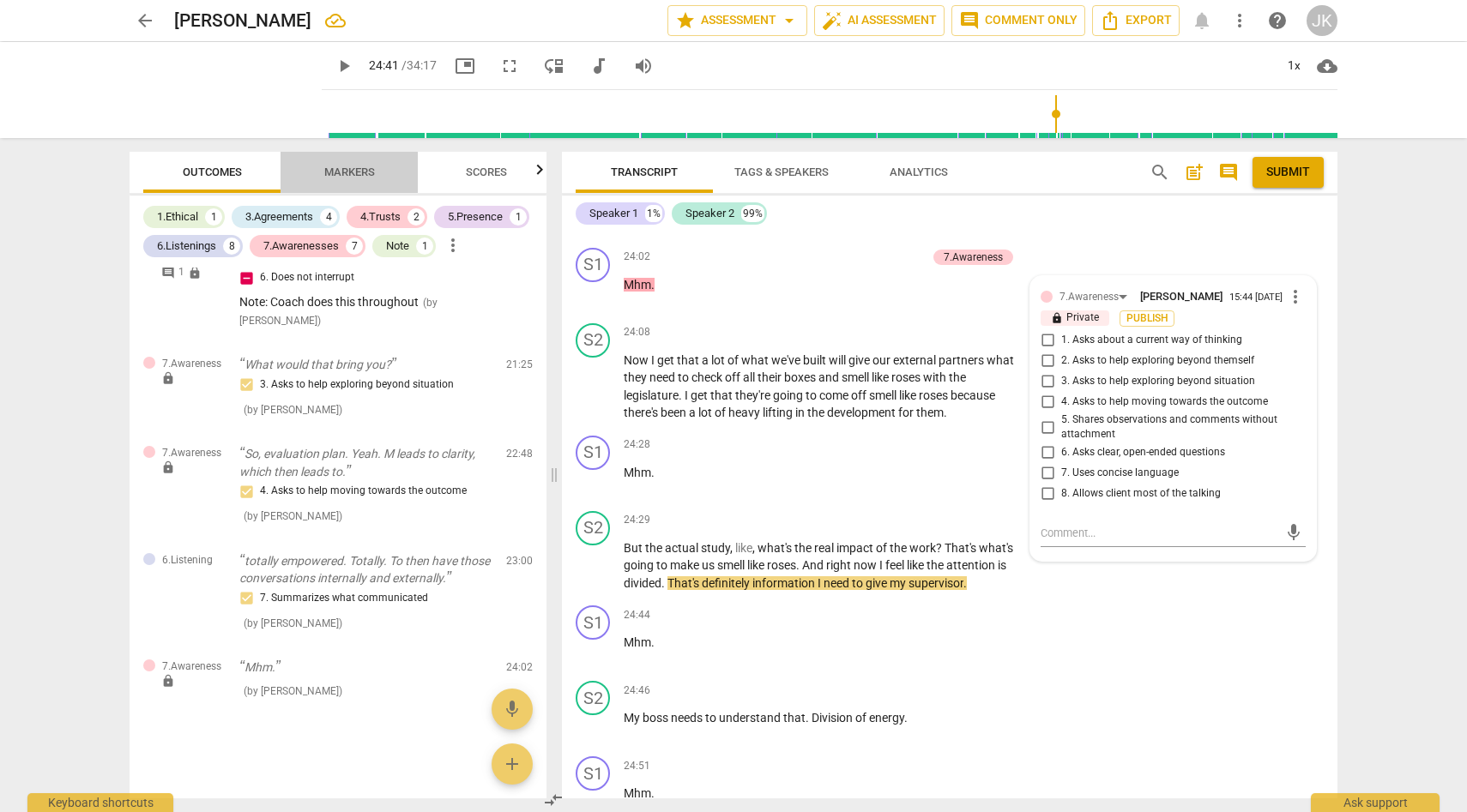
click at [342, 174] on span "Markers" at bounding box center [349, 172] width 51 height 12
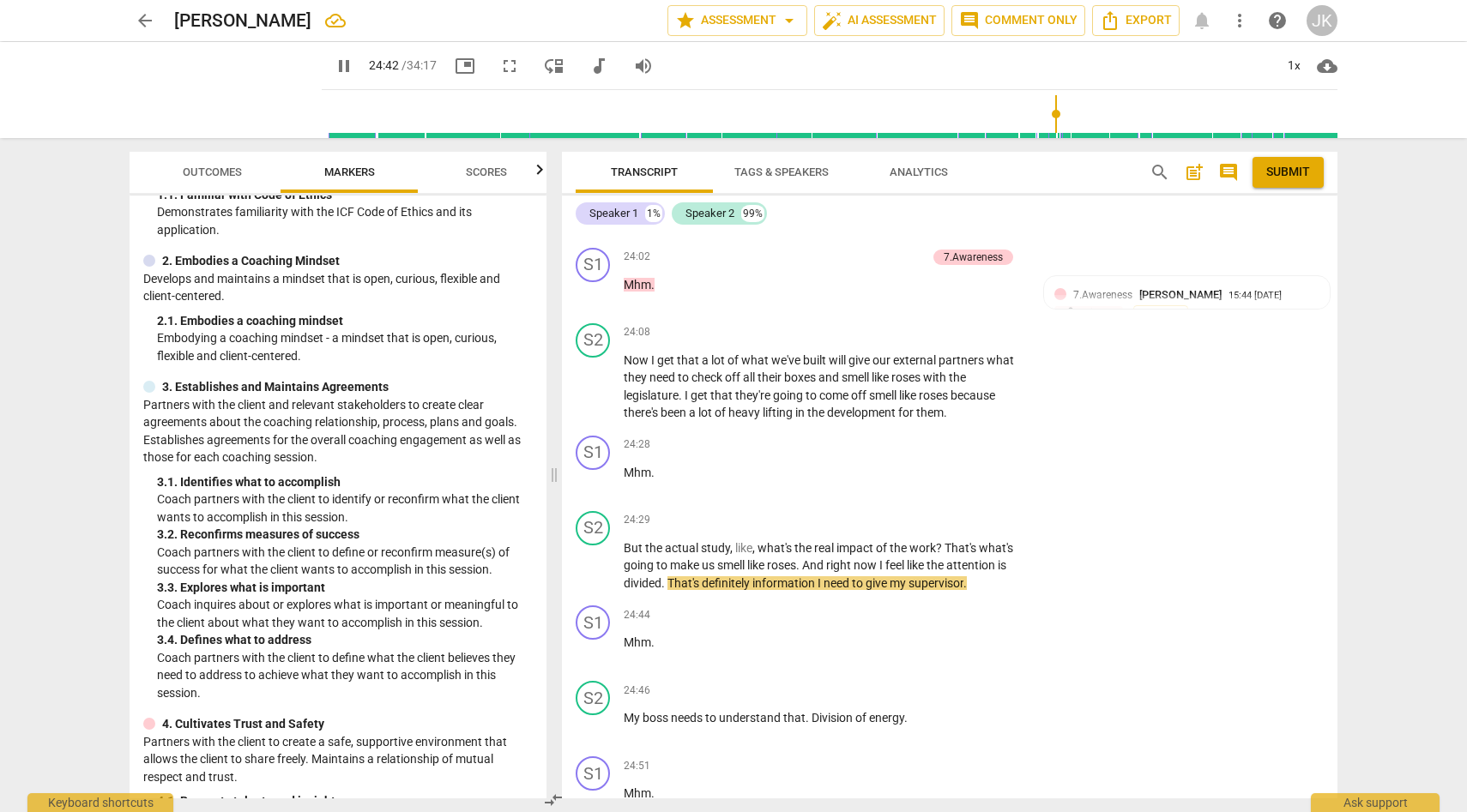
scroll to position [119, 0]
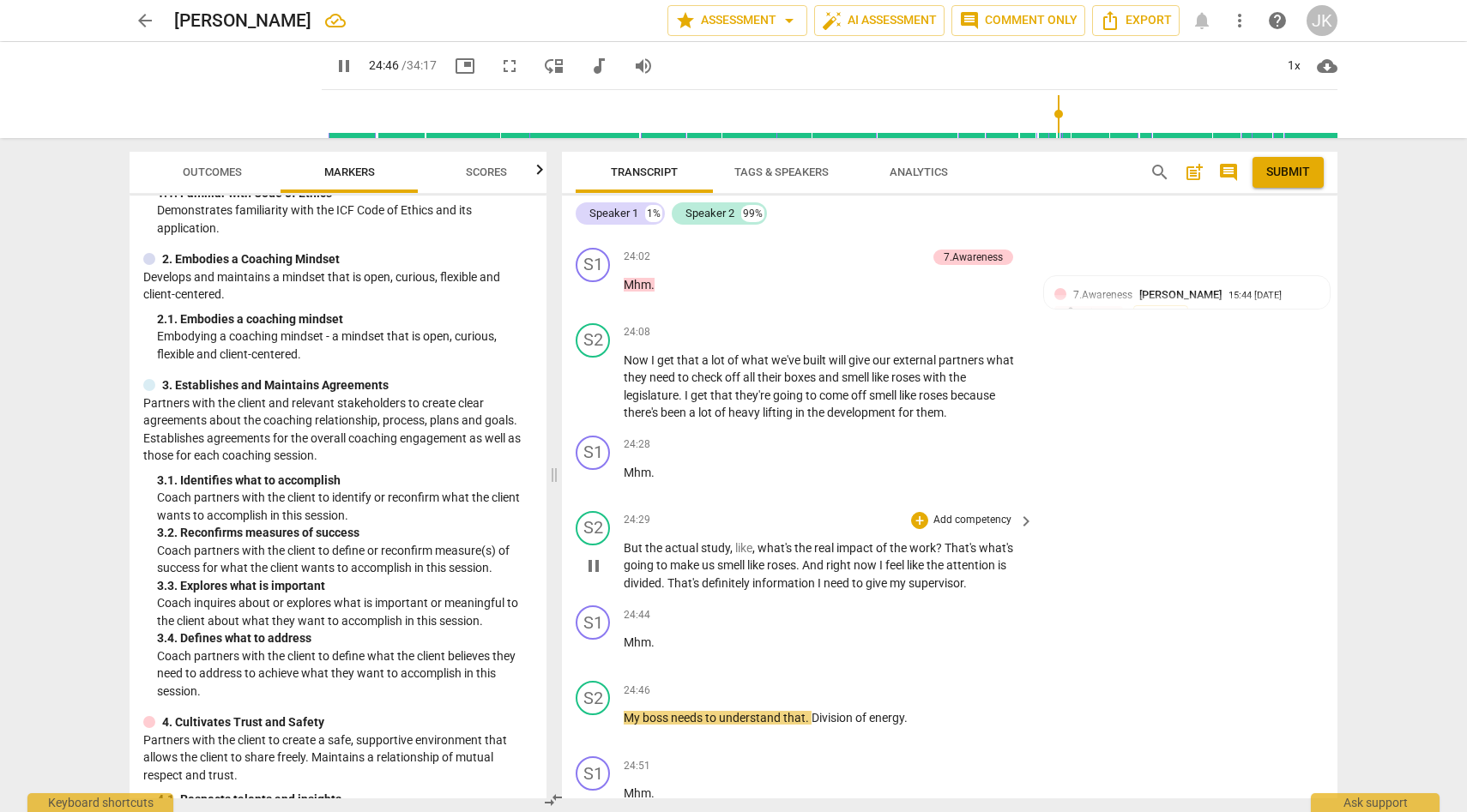
click at [595, 576] on span "pause" at bounding box center [593, 565] width 20 height 20
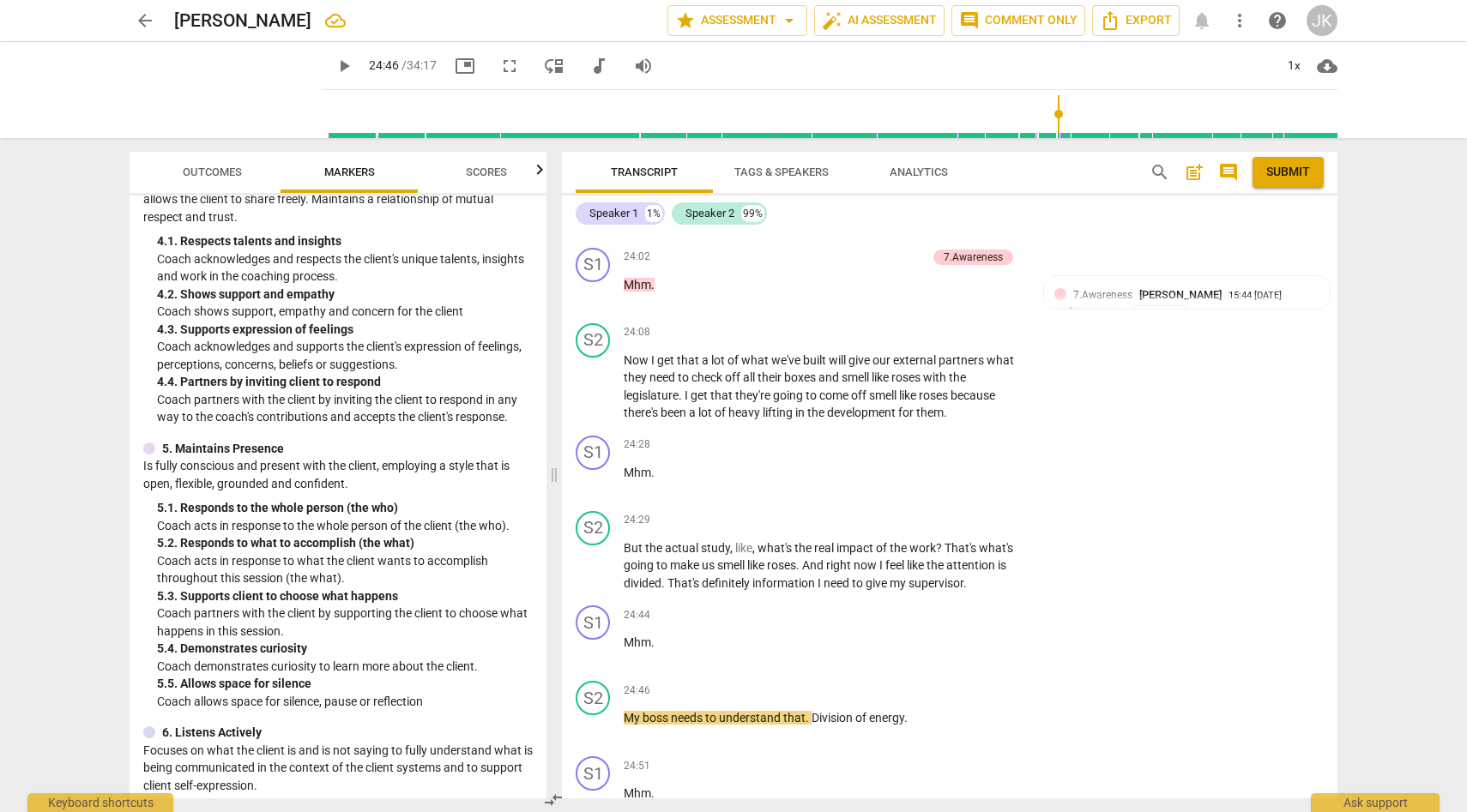
scroll to position [690, 0]
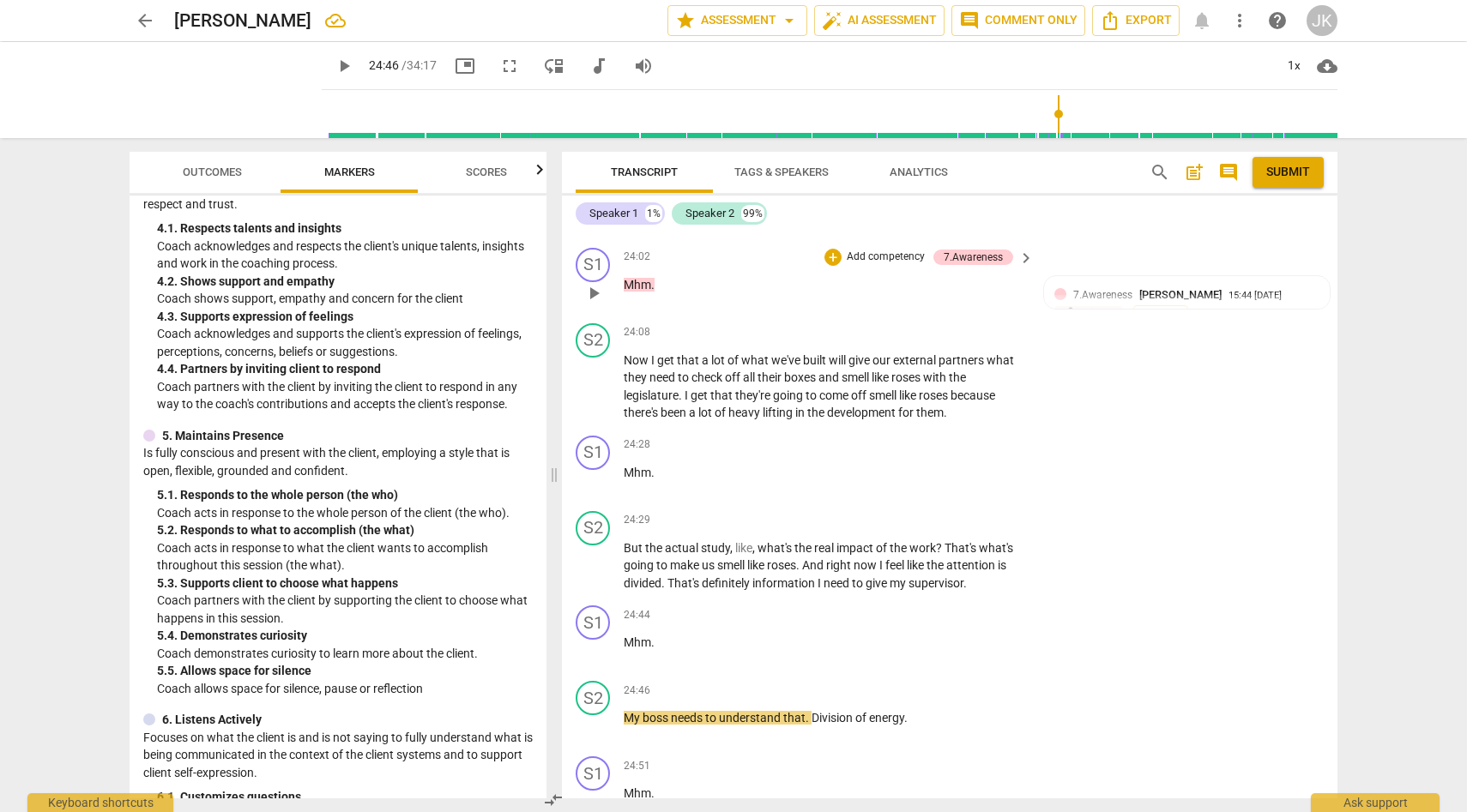
click at [677, 294] on p "Mhm ." at bounding box center [824, 285] width 402 height 18
click at [1062, 300] on div at bounding box center [1060, 294] width 12 height 12
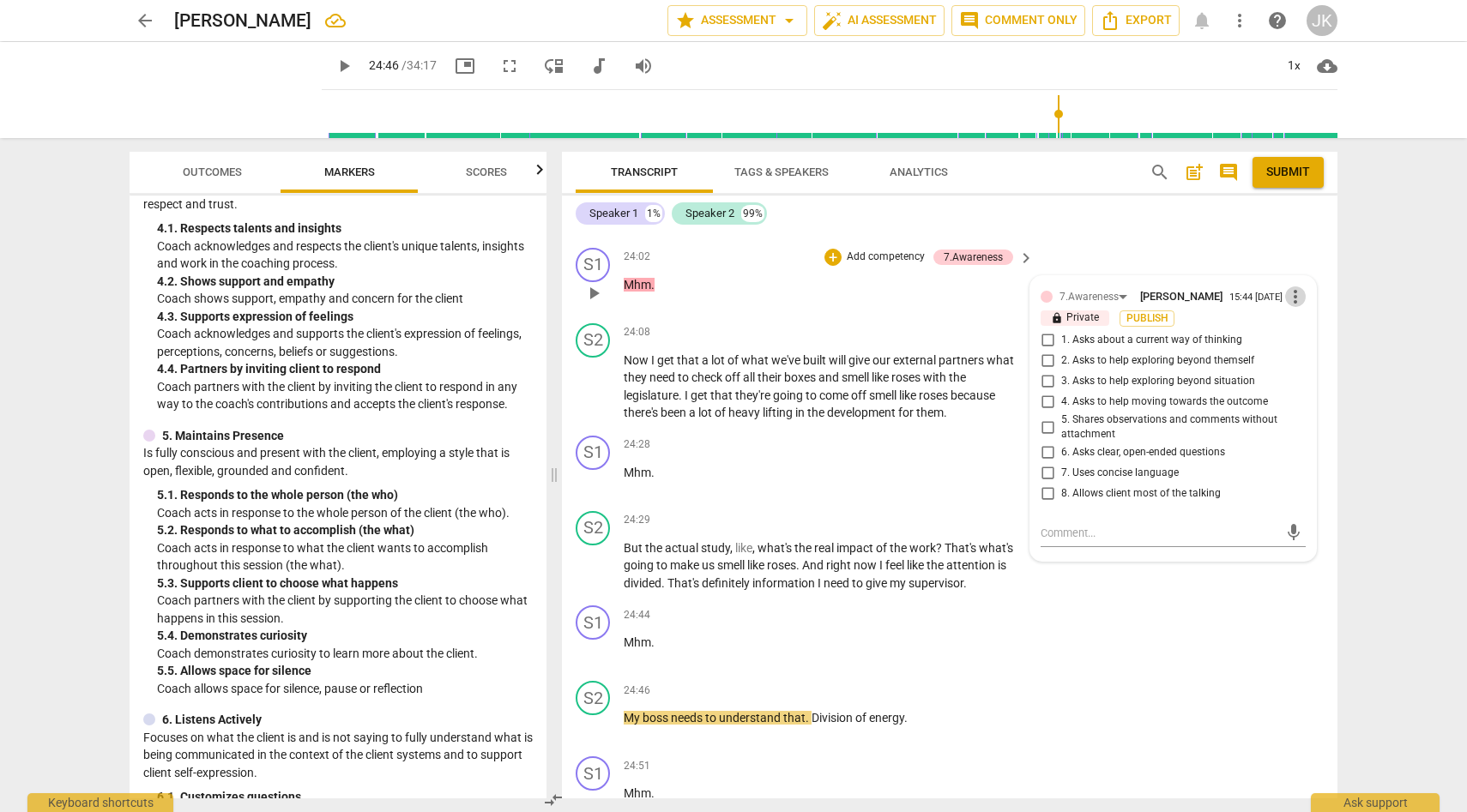
click at [1292, 307] on span "more_vert" at bounding box center [1295, 296] width 20 height 20
click at [1307, 395] on li "Delete" at bounding box center [1308, 399] width 59 height 33
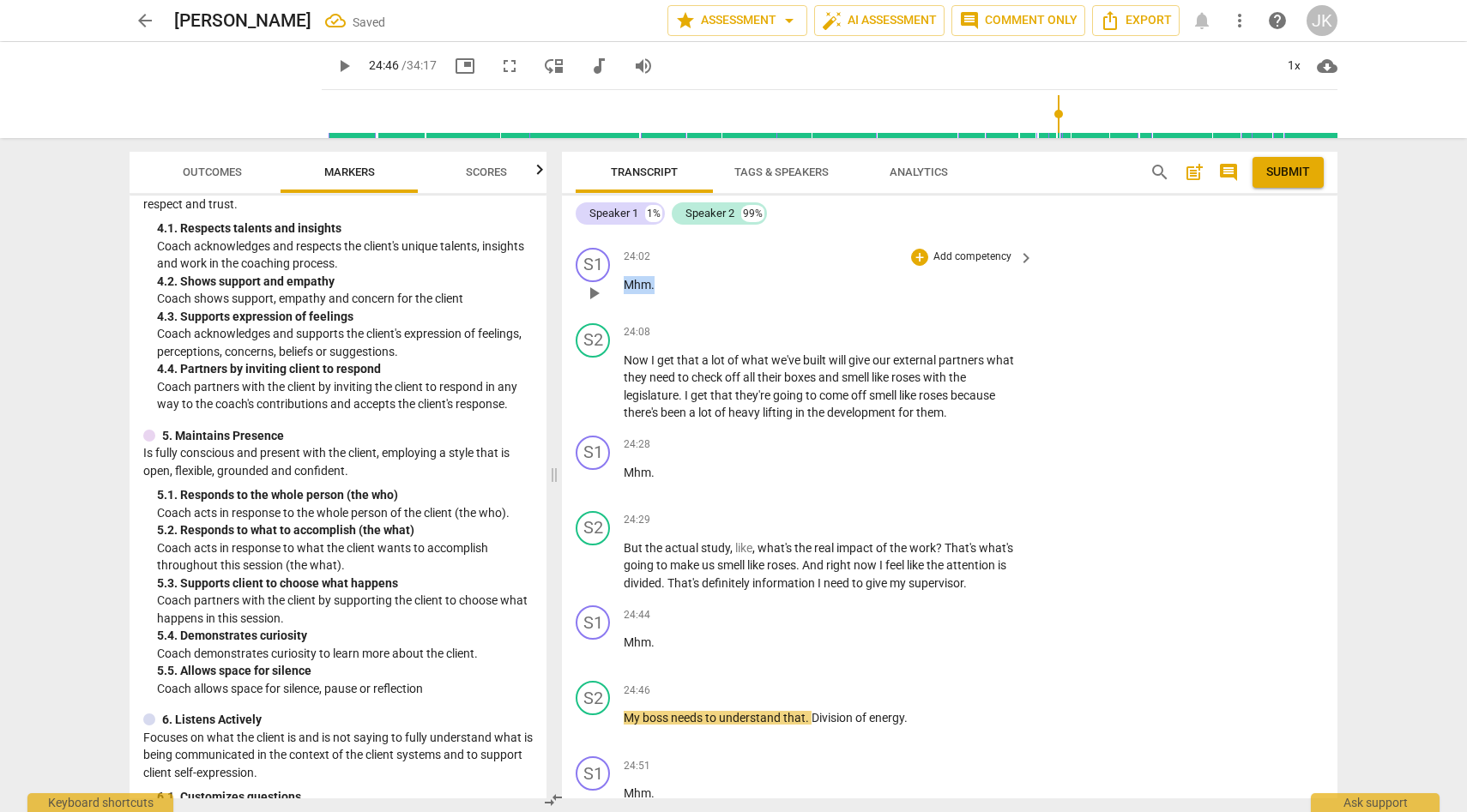
drag, startPoint x: 624, startPoint y: 350, endPoint x: 669, endPoint y: 346, distance: 45.2
click at [669, 294] on p "Mhm ." at bounding box center [824, 285] width 402 height 18
click at [917, 266] on div "+" at bounding box center [919, 256] width 17 height 17
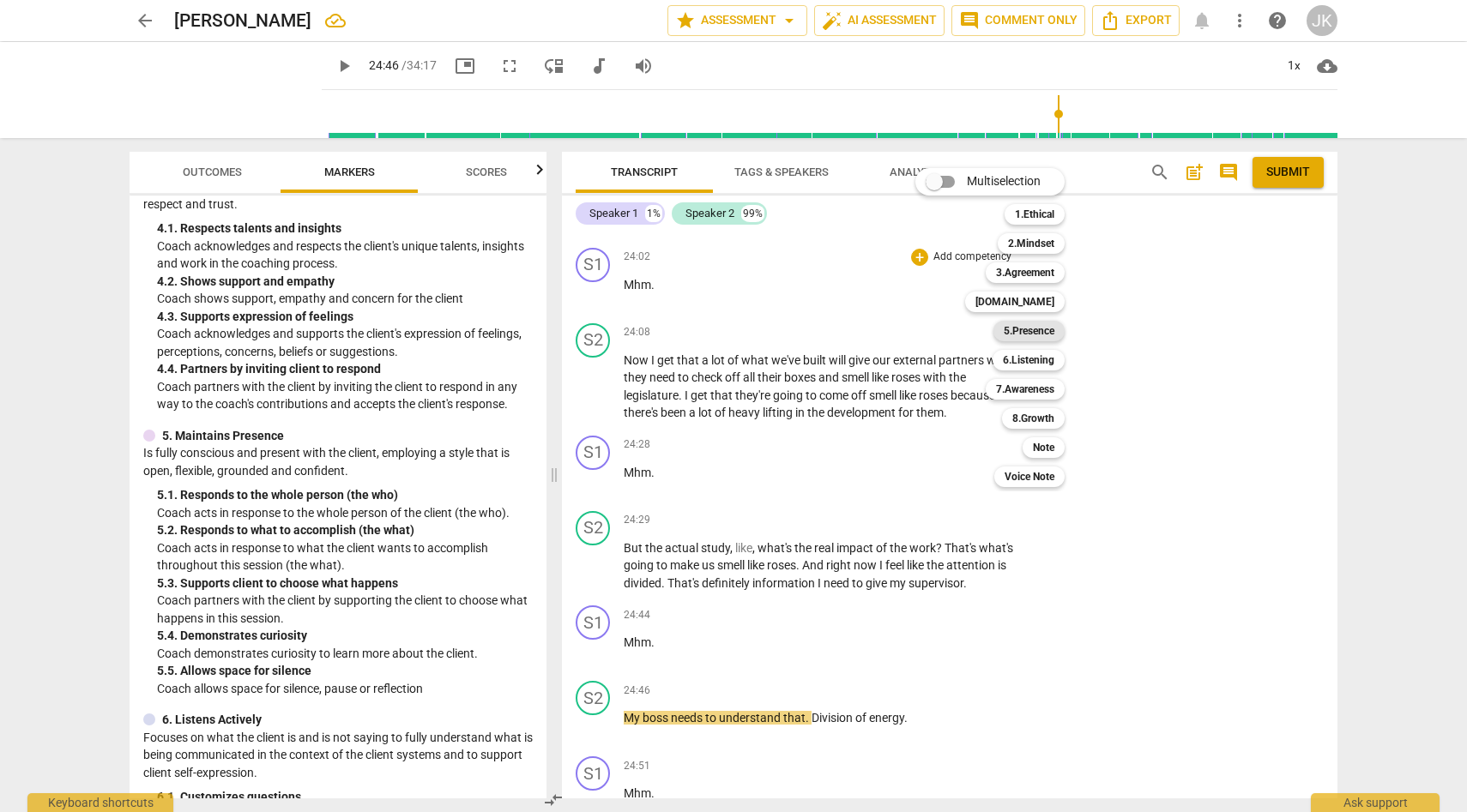
click at [1039, 329] on b "5.Presence" at bounding box center [1029, 330] width 51 height 20
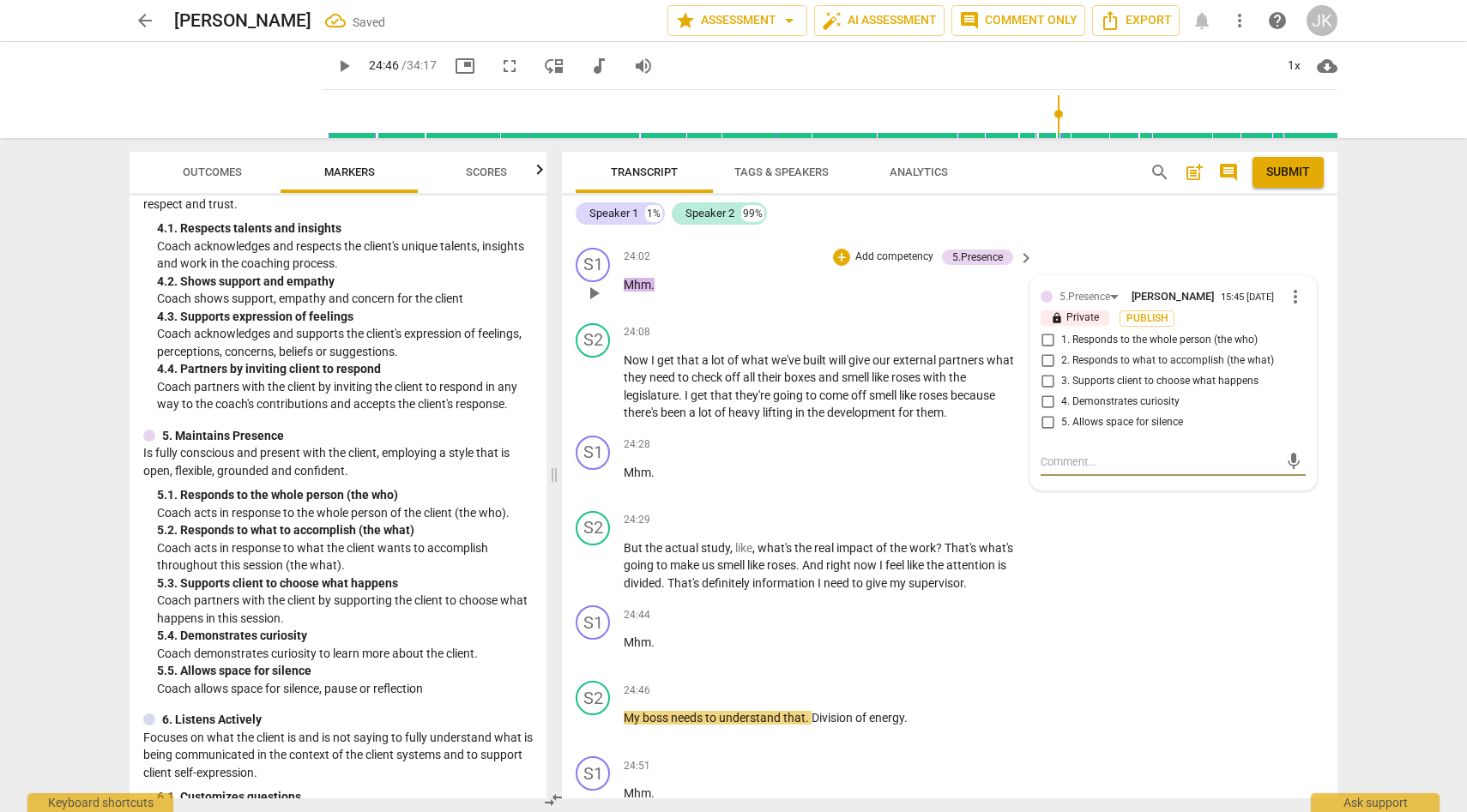
click at [1046, 433] on input "5. Allows space for silence" at bounding box center [1047, 422] width 28 height 20
click at [1076, 599] on div "S2 play_arrow pause 24:29 + Add competency keyboard_arrow_right But the actual …" at bounding box center [949, 551] width 776 height 95
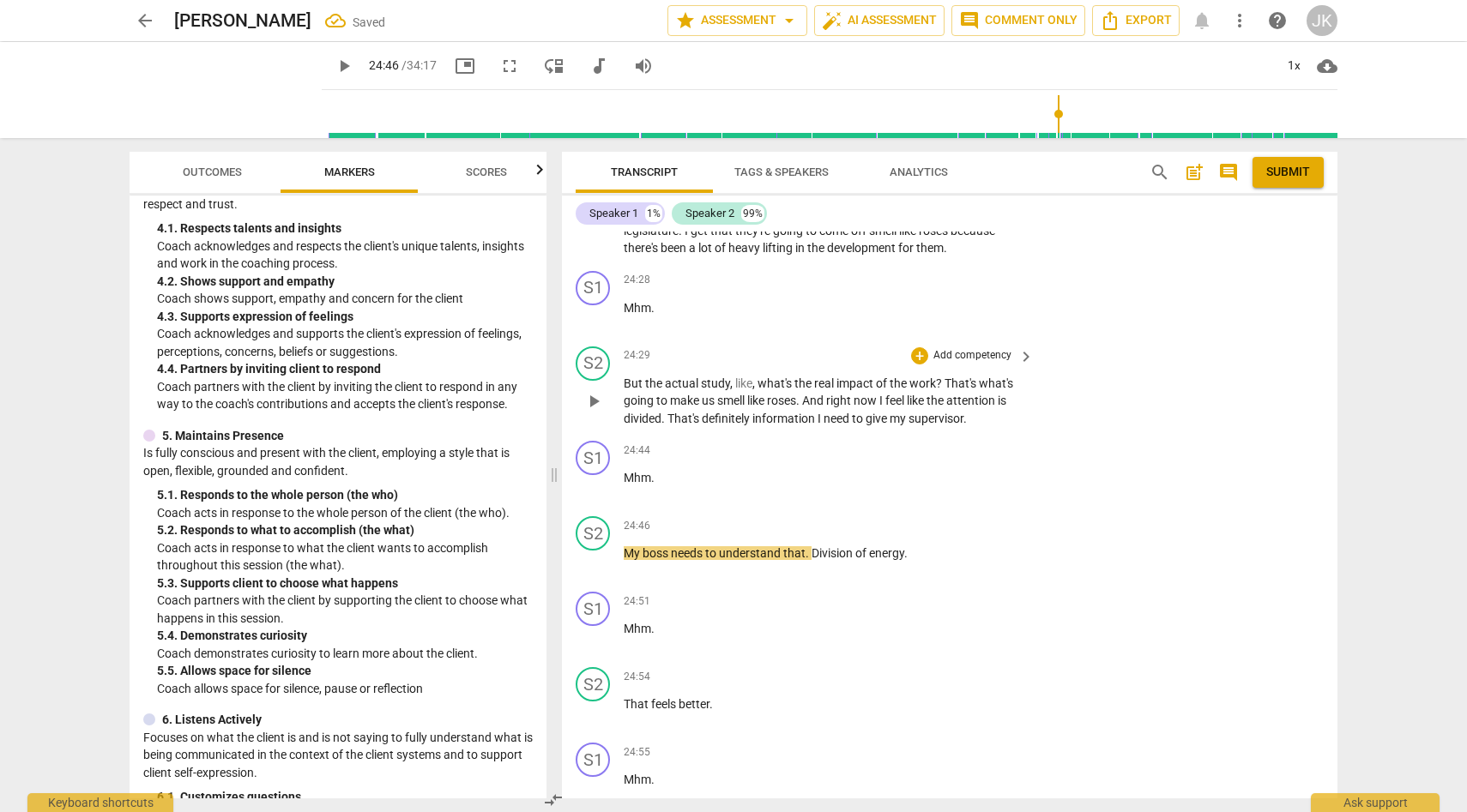
scroll to position [6553, 0]
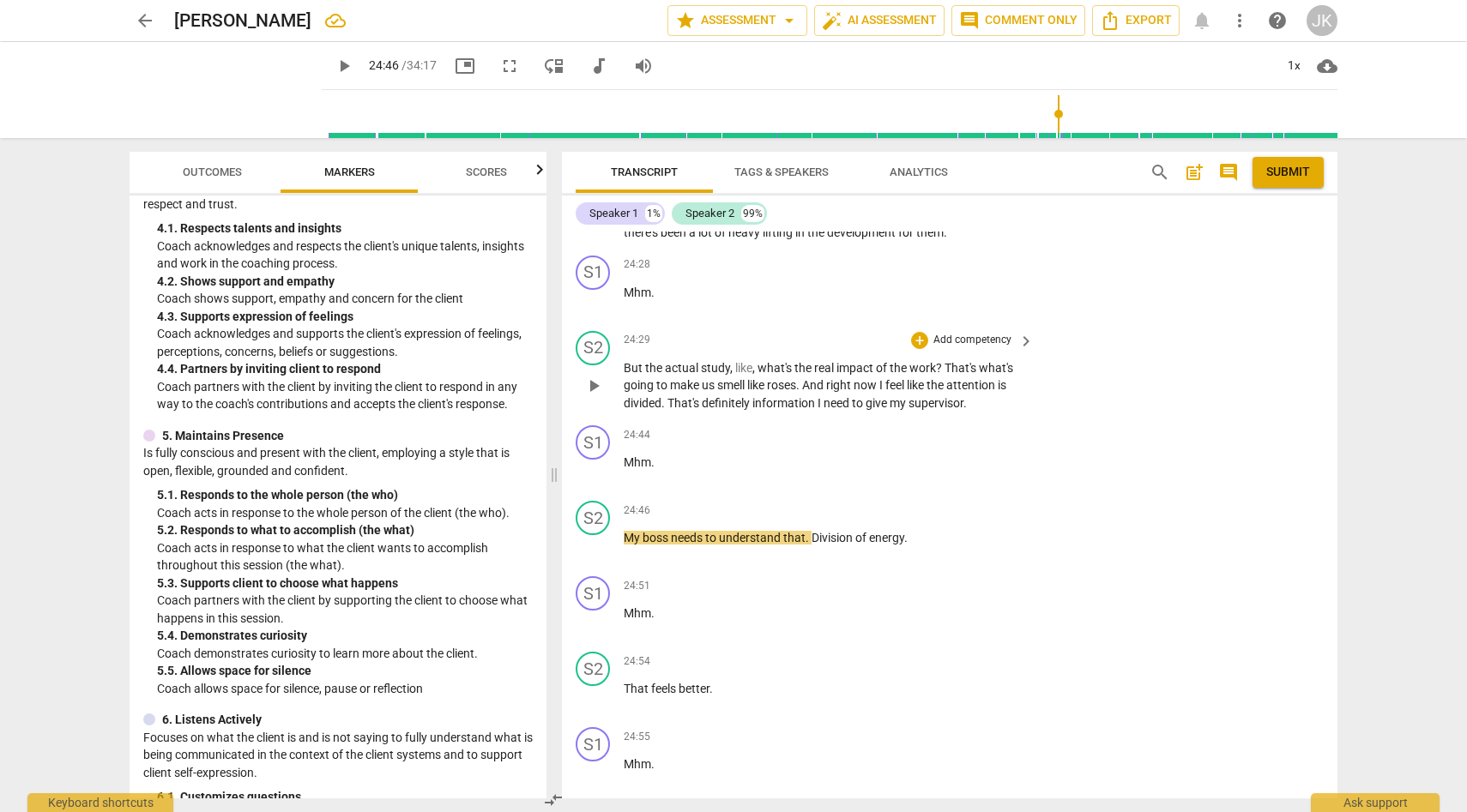
click at [599, 396] on span "play_arrow" at bounding box center [593, 386] width 20 height 20
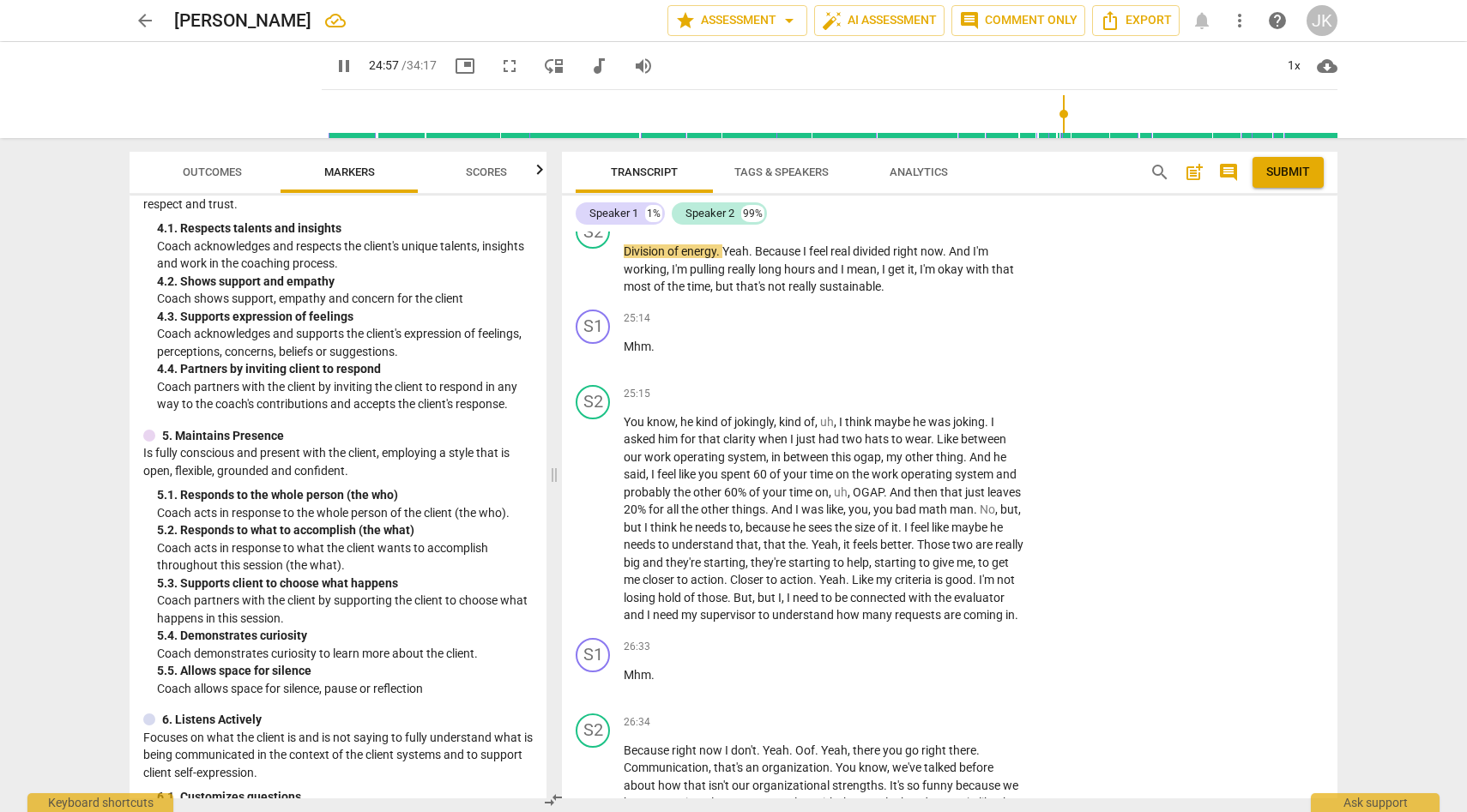
scroll to position [7150, 0]
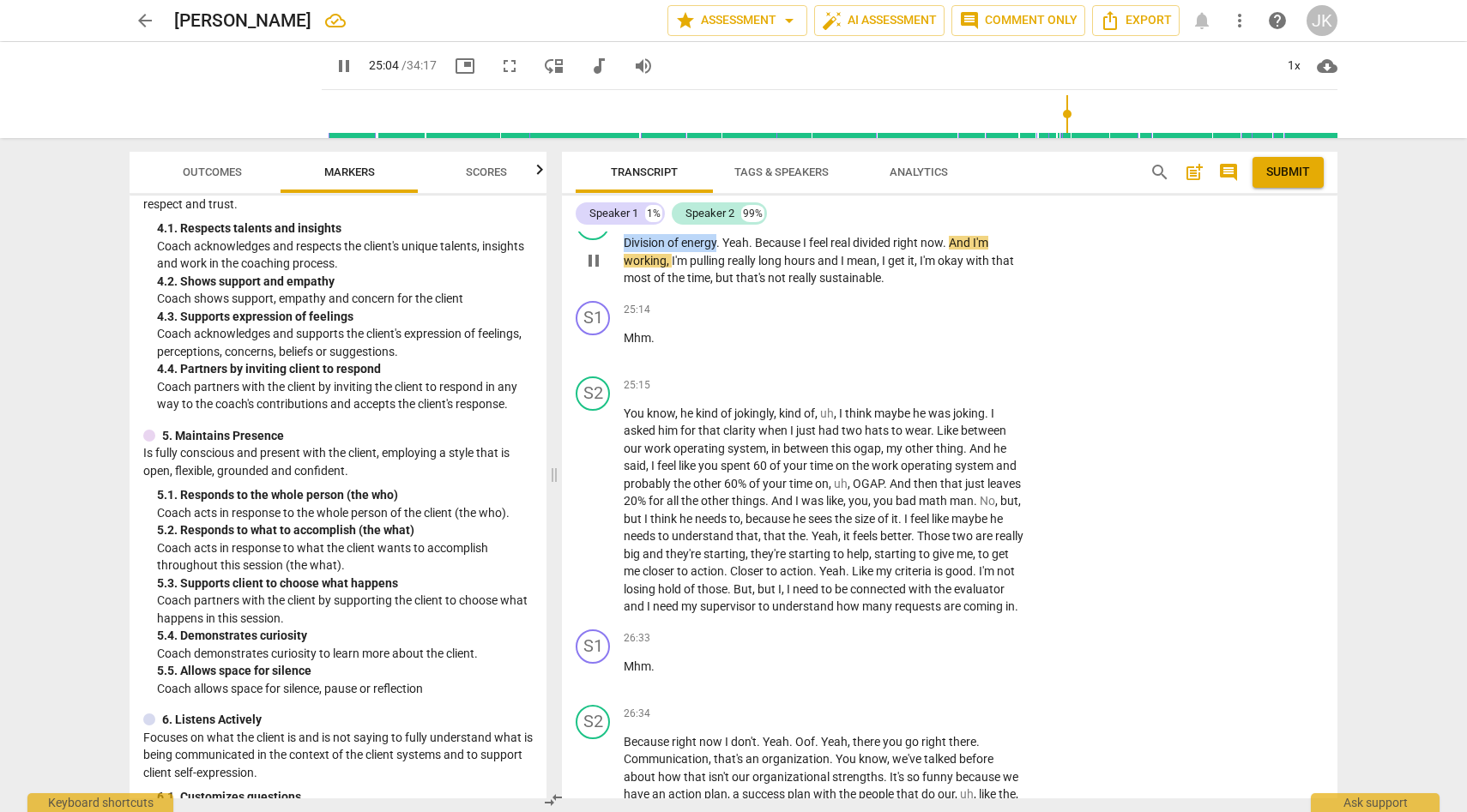
drag, startPoint x: 625, startPoint y: 310, endPoint x: 718, endPoint y: 313, distance: 93.0
click at [718, 288] on p "Division of energy . Yeah . Because I feel real divided right now . And I'm wor…" at bounding box center [824, 261] width 402 height 53
click at [917, 223] on div "+" at bounding box center [919, 215] width 17 height 17
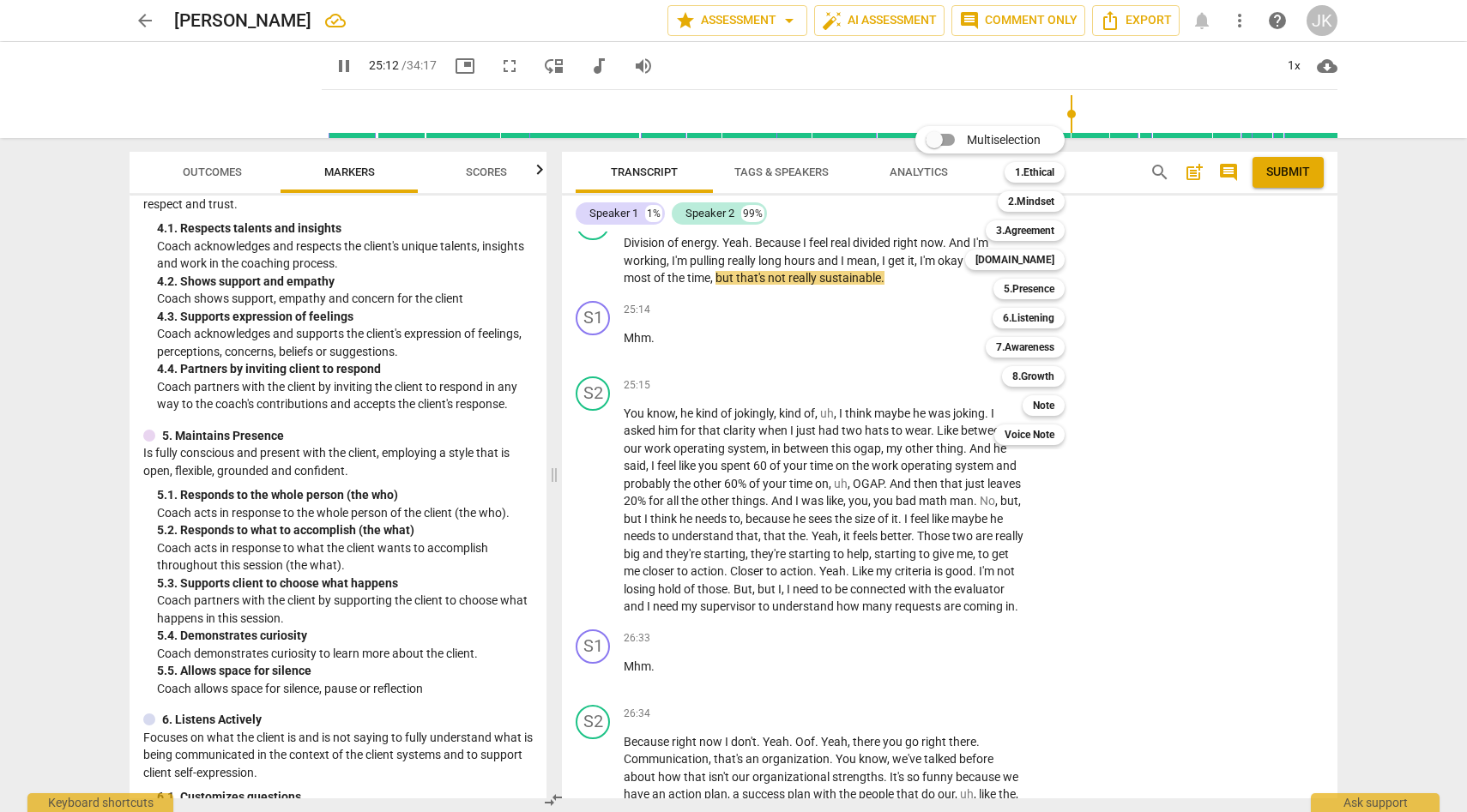
click at [735, 405] on div at bounding box center [733, 406] width 1467 height 812
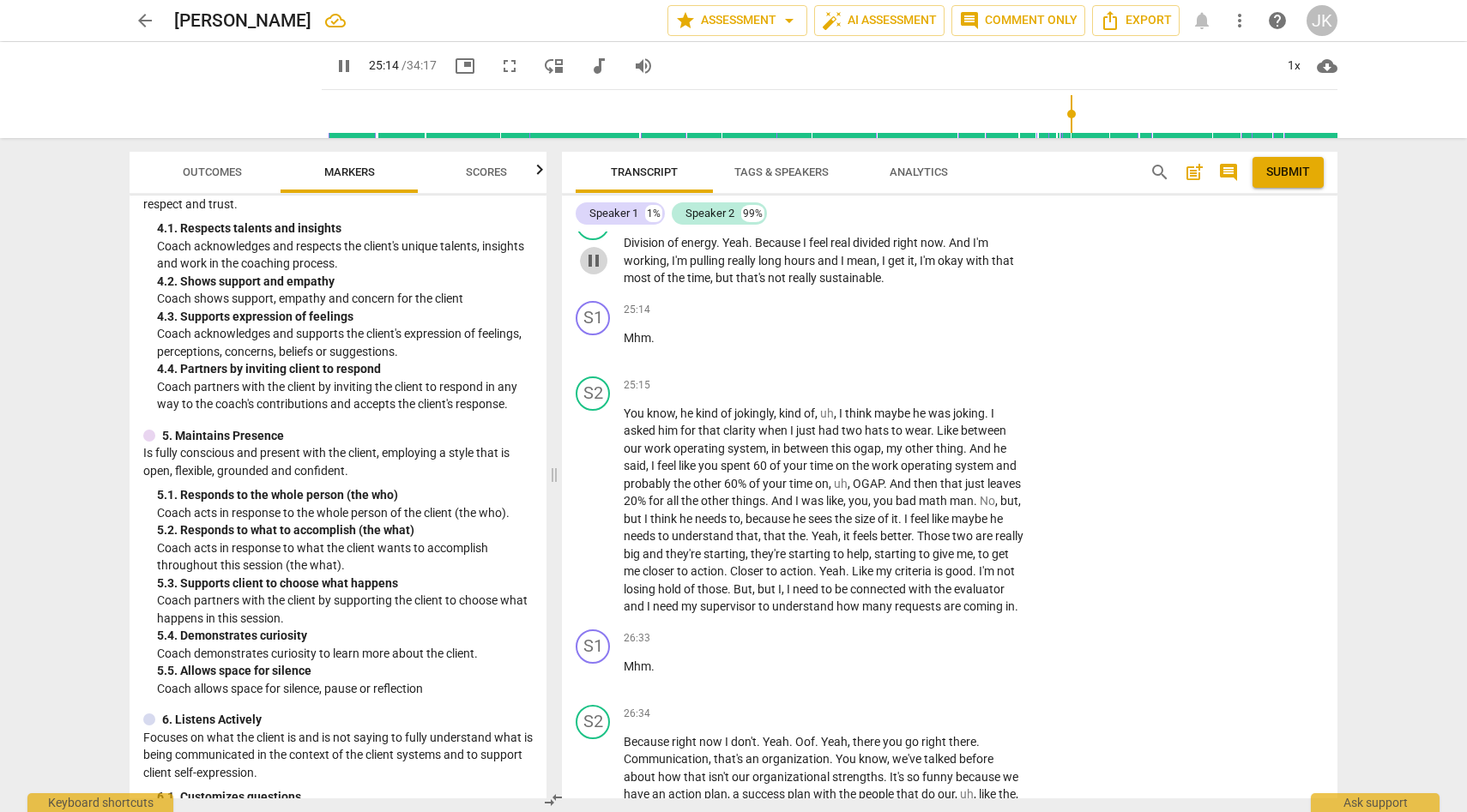
click at [599, 271] on span "pause" at bounding box center [593, 260] width 20 height 20
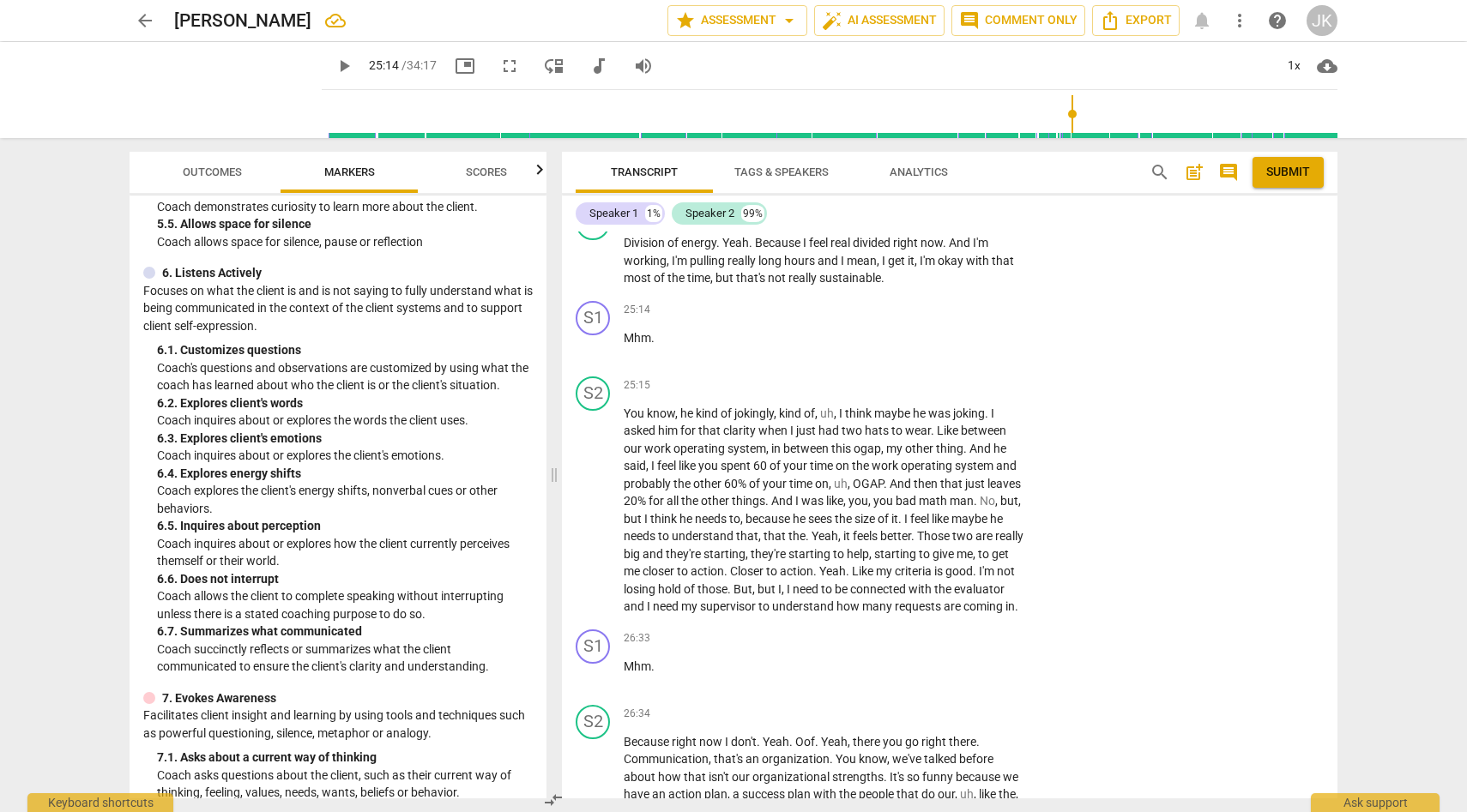
scroll to position [1155, 0]
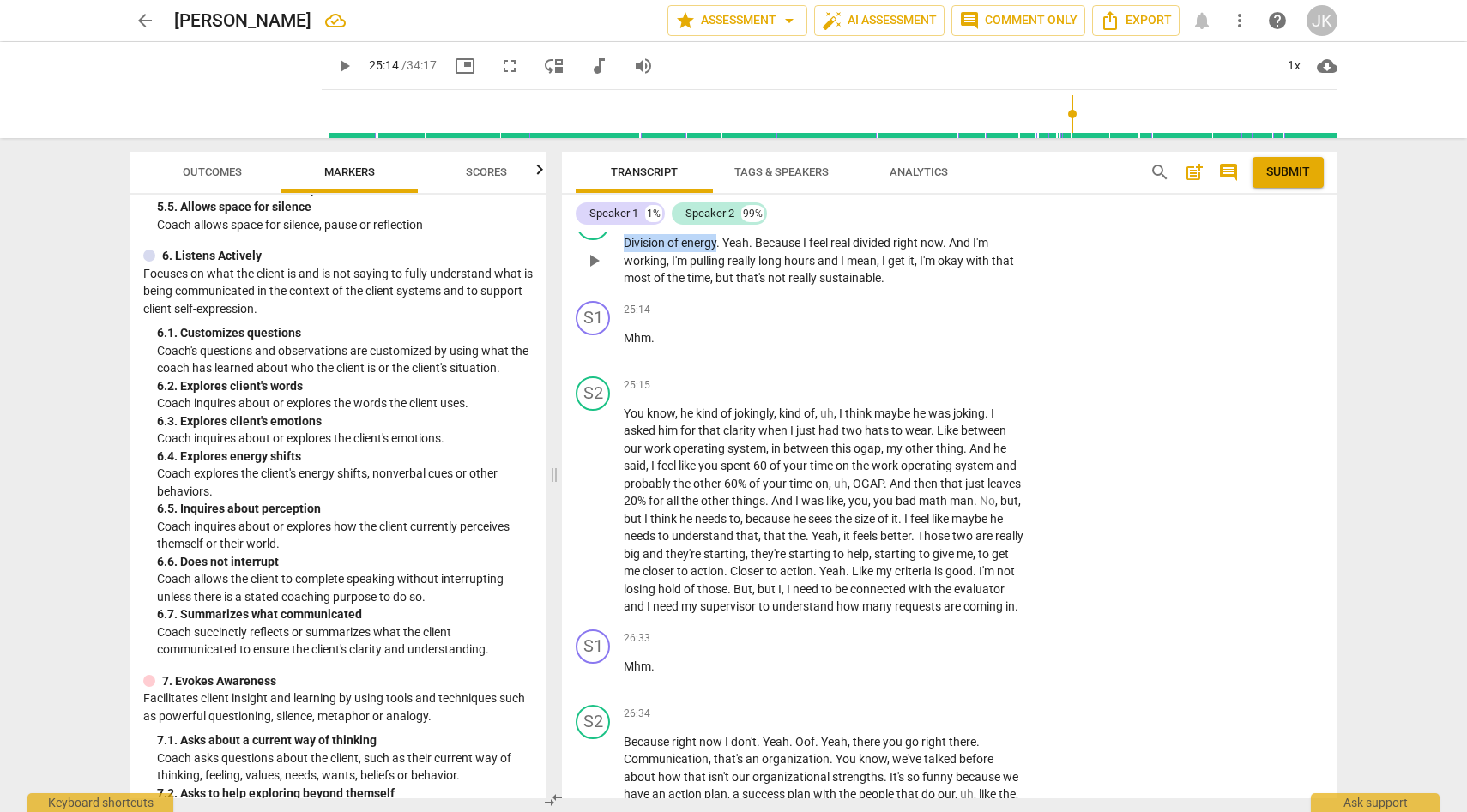
drag, startPoint x: 625, startPoint y: 308, endPoint x: 718, endPoint y: 314, distance: 93.2
click at [718, 288] on p "Division of energy . Yeah . Because I feel real divided right now . And I'm wor…" at bounding box center [824, 261] width 402 height 53
click at [919, 223] on div "+" at bounding box center [919, 215] width 17 height 17
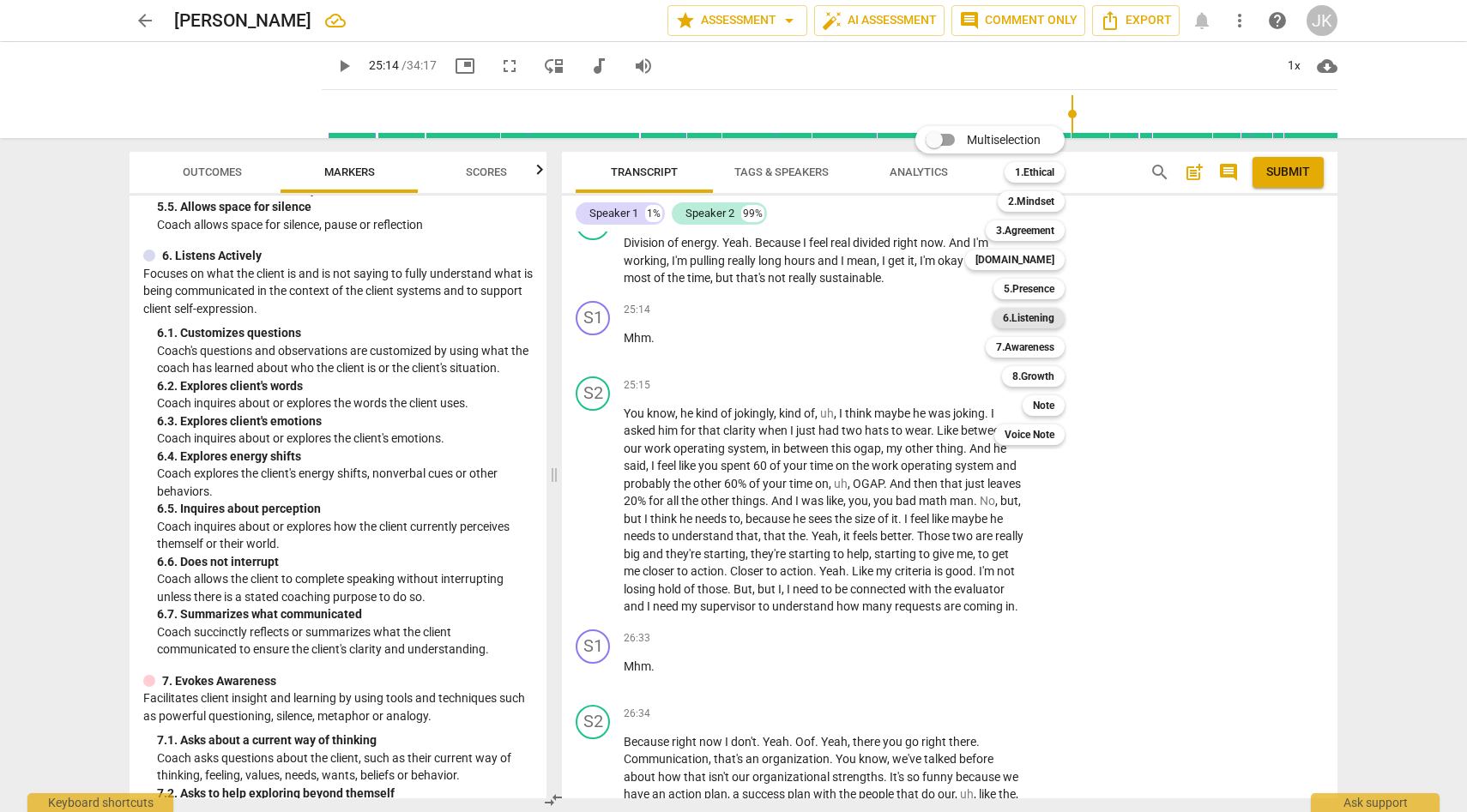
click at [1037, 320] on b "6.Listening" at bounding box center [1029, 318] width 52 height 20
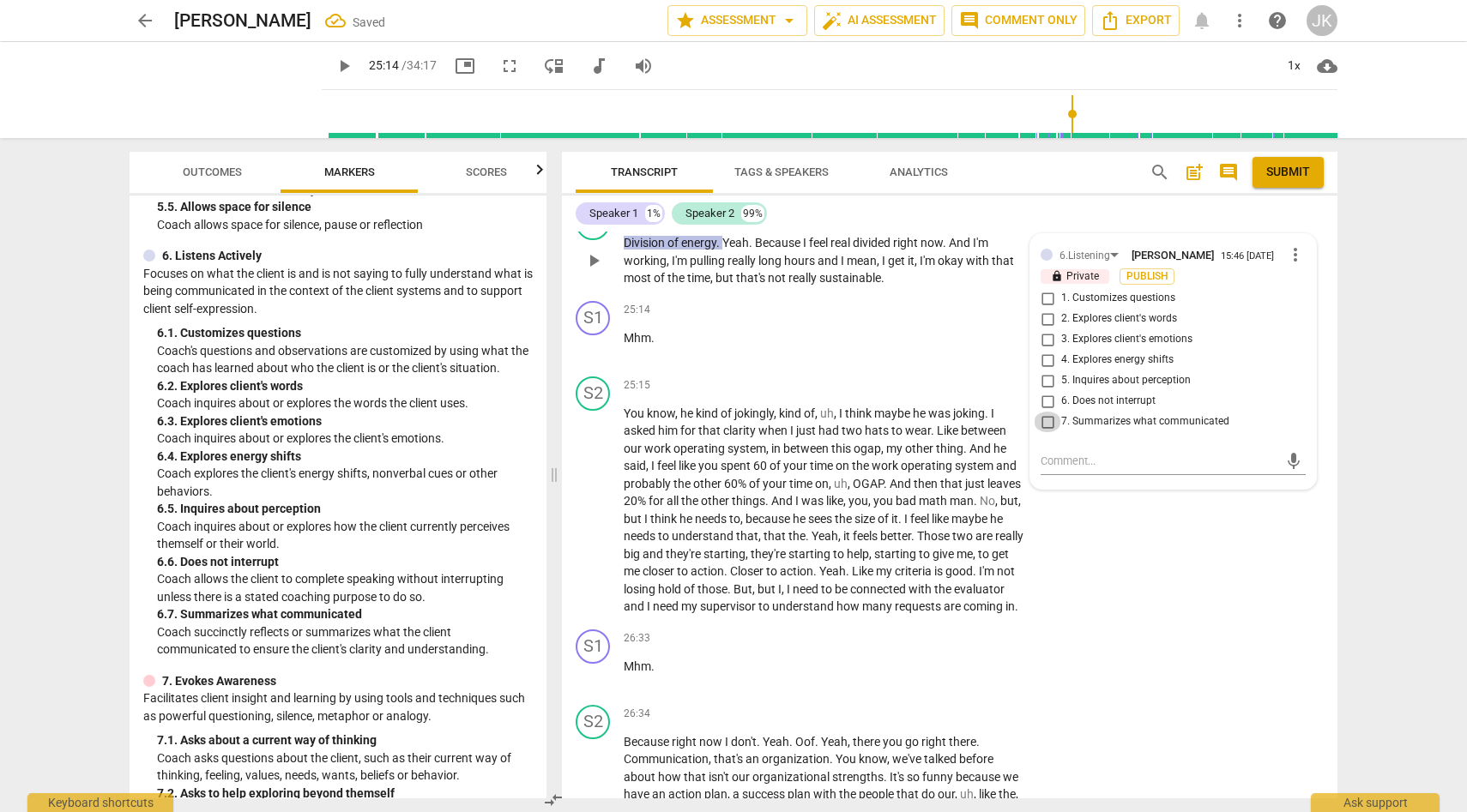
click at [1048, 432] on input "7. Summarizes what communicated" at bounding box center [1047, 421] width 28 height 20
click at [1083, 622] on div "S2 play_arrow pause 25:15 + Add competency keyboard_arrow_right You know , he k…" at bounding box center [949, 496] width 776 height 253
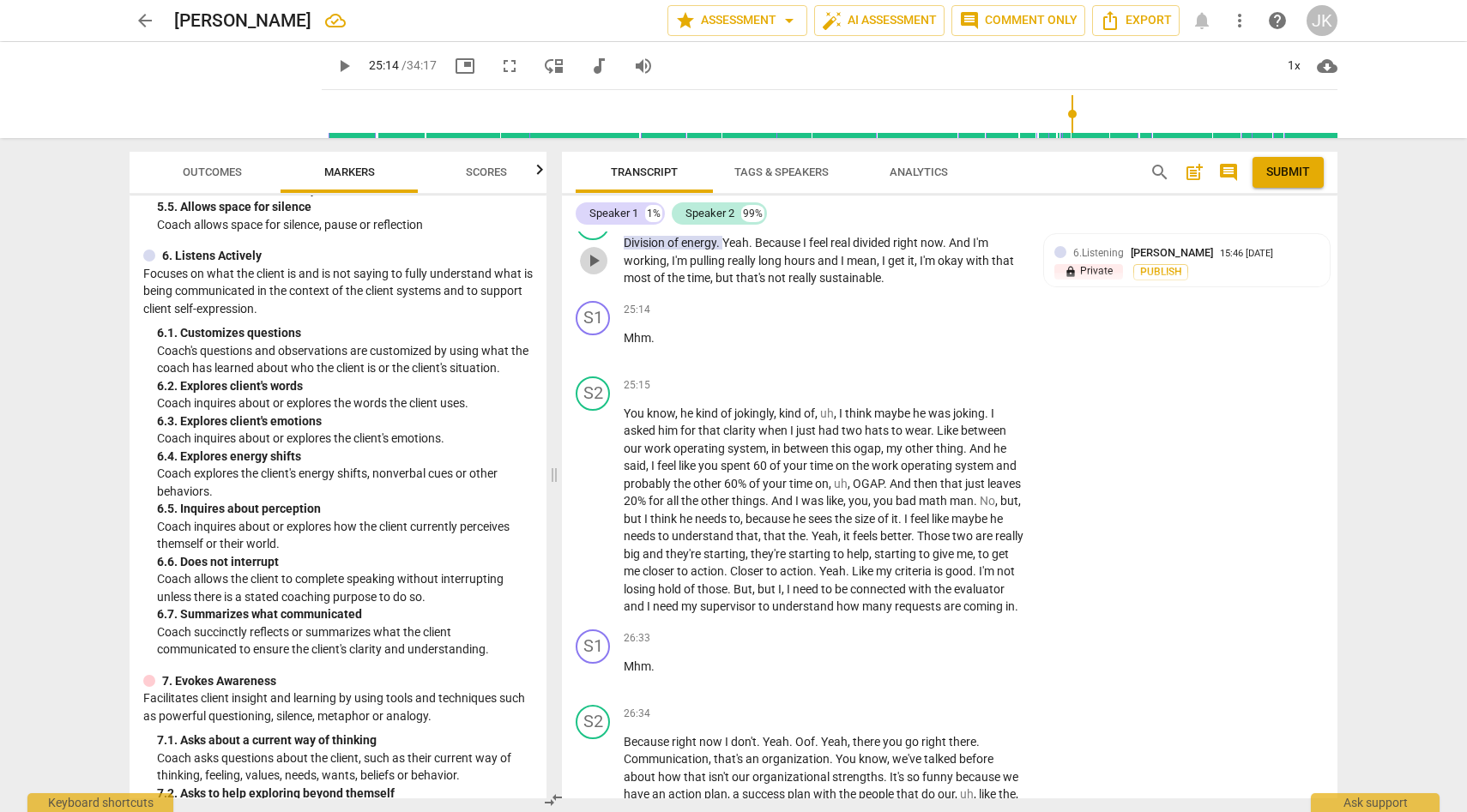
click at [595, 271] on span "play_arrow" at bounding box center [593, 260] width 20 height 20
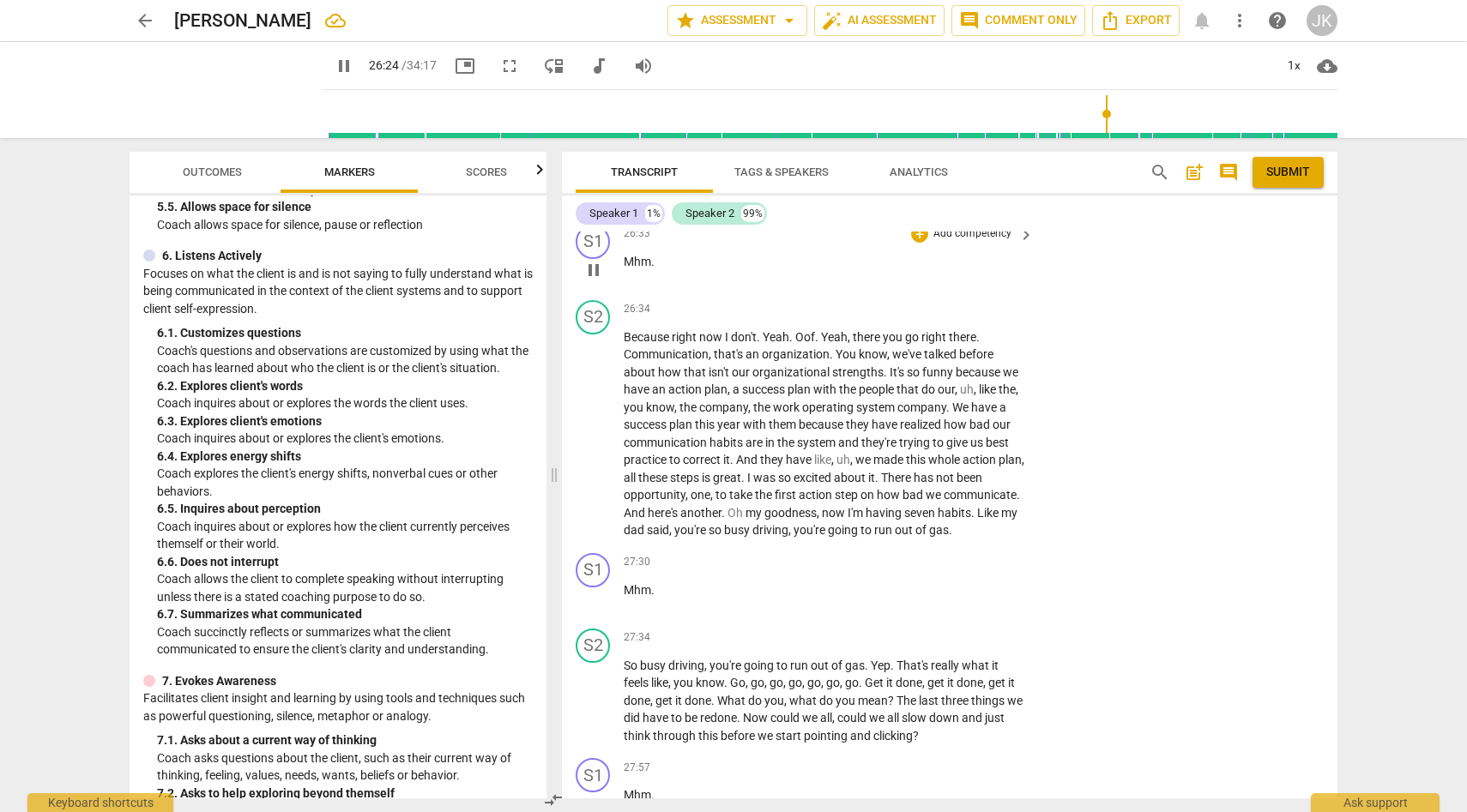
scroll to position [7559, 0]
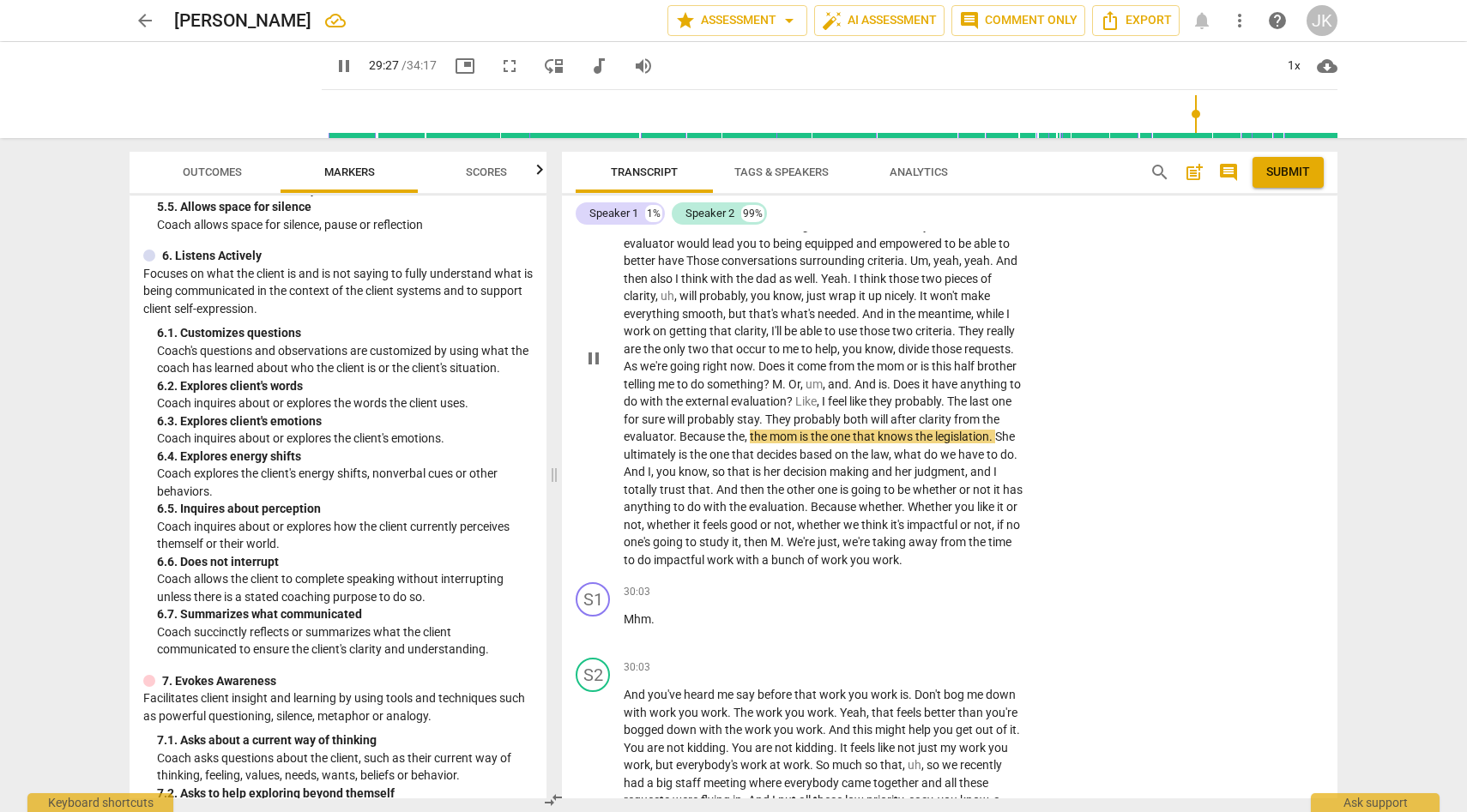
scroll to position [8270, 0]
click at [593, 368] on span "pause" at bounding box center [593, 357] width 20 height 20
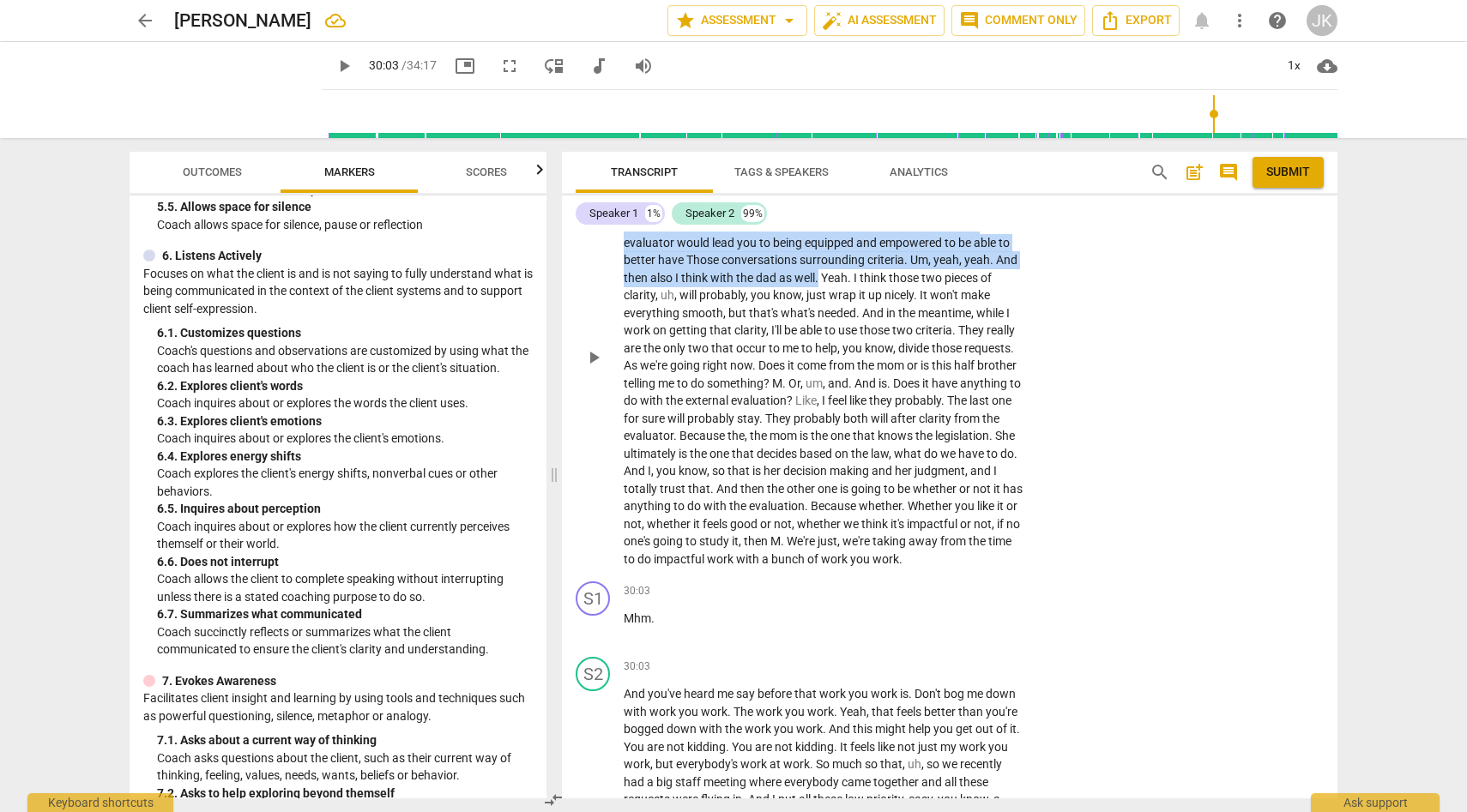
drag, startPoint x: 625, startPoint y: 243, endPoint x: 795, endPoint y: 368, distance: 211.0
click at [795, 368] on p "So Rachel , at the beginning of our call , you talked about , you know , um , w…" at bounding box center [824, 357] width 402 height 422
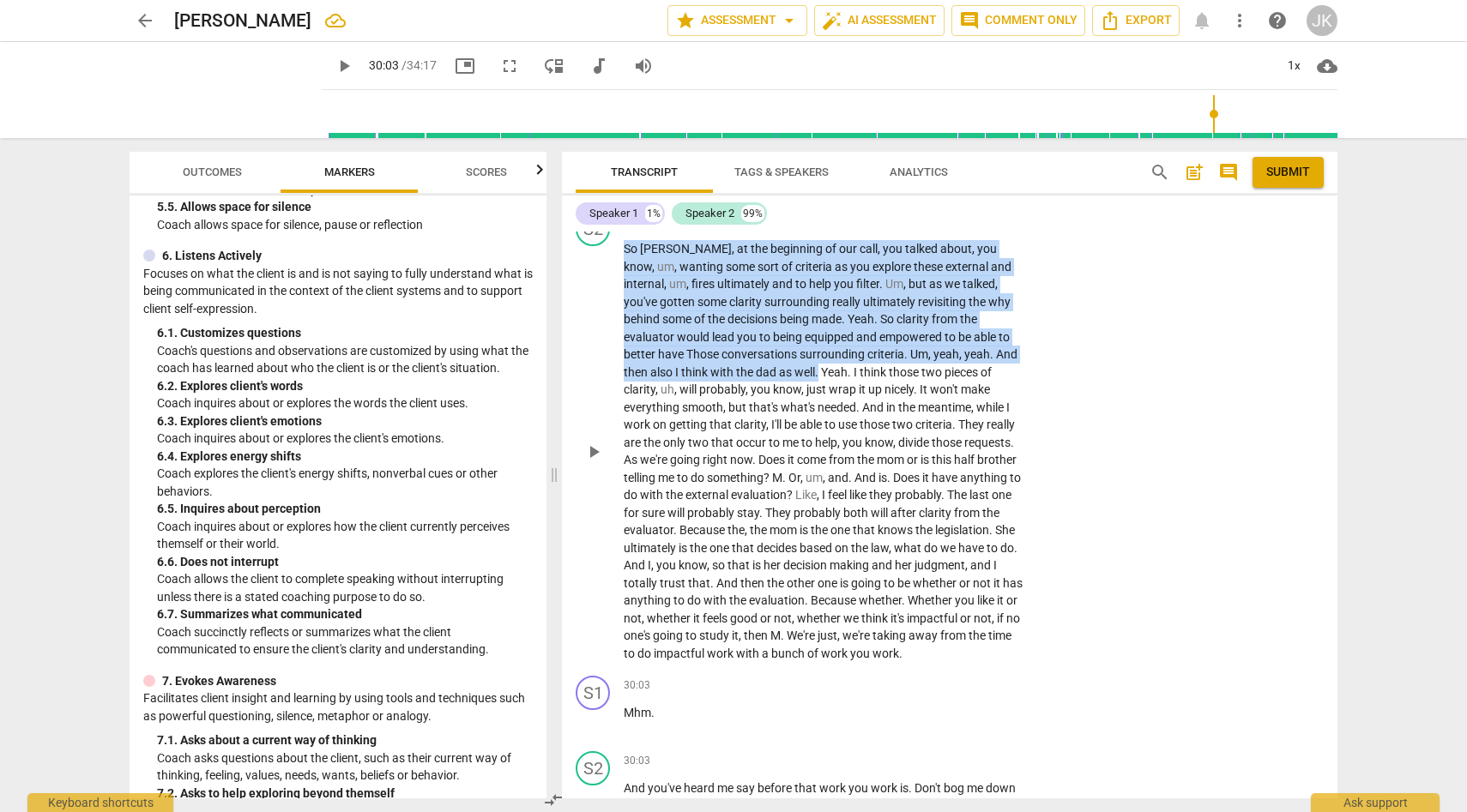
scroll to position [8169, 0]
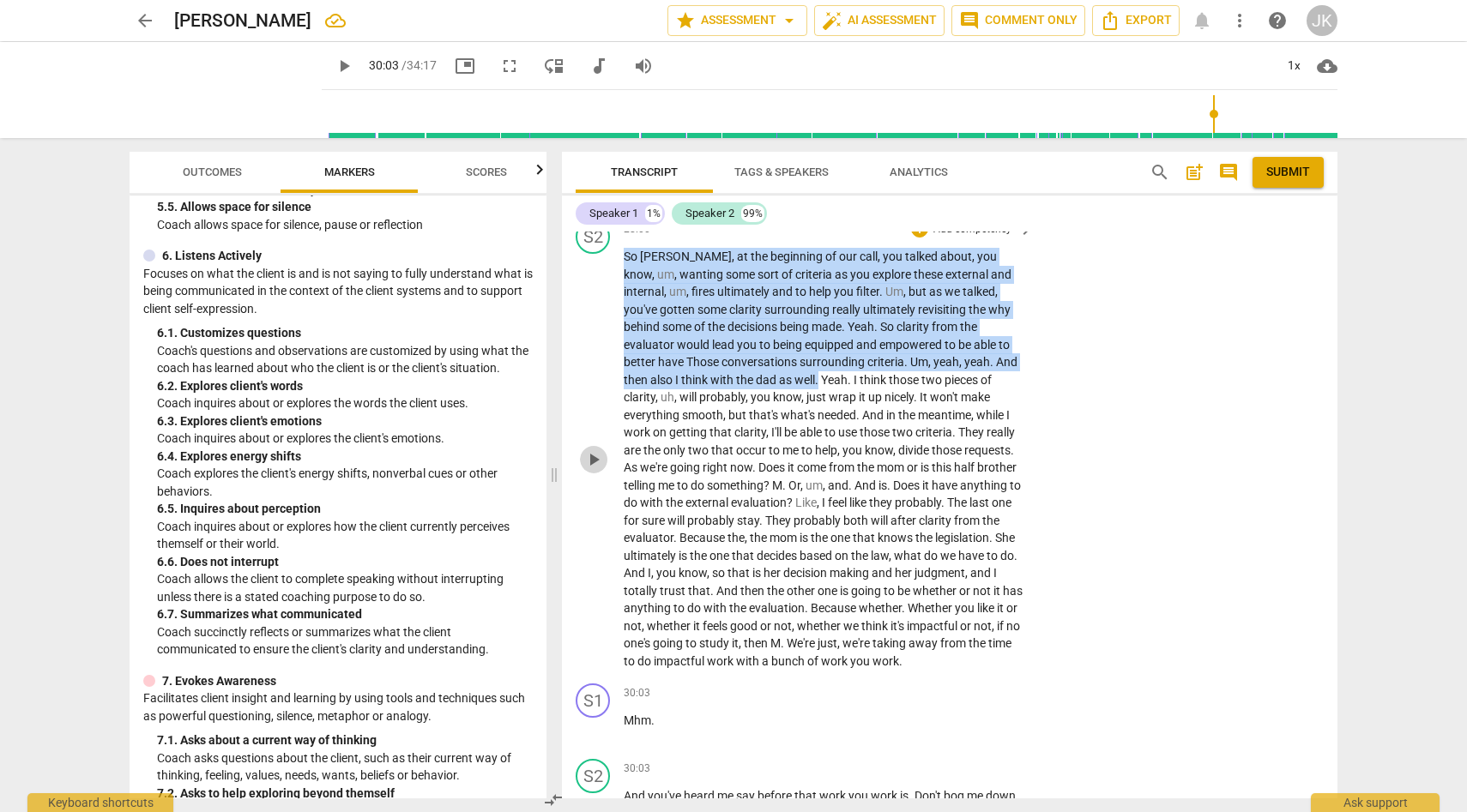
click at [599, 470] on span "play_arrow" at bounding box center [593, 459] width 20 height 20
click at [922, 238] on div "+" at bounding box center [919, 229] width 17 height 17
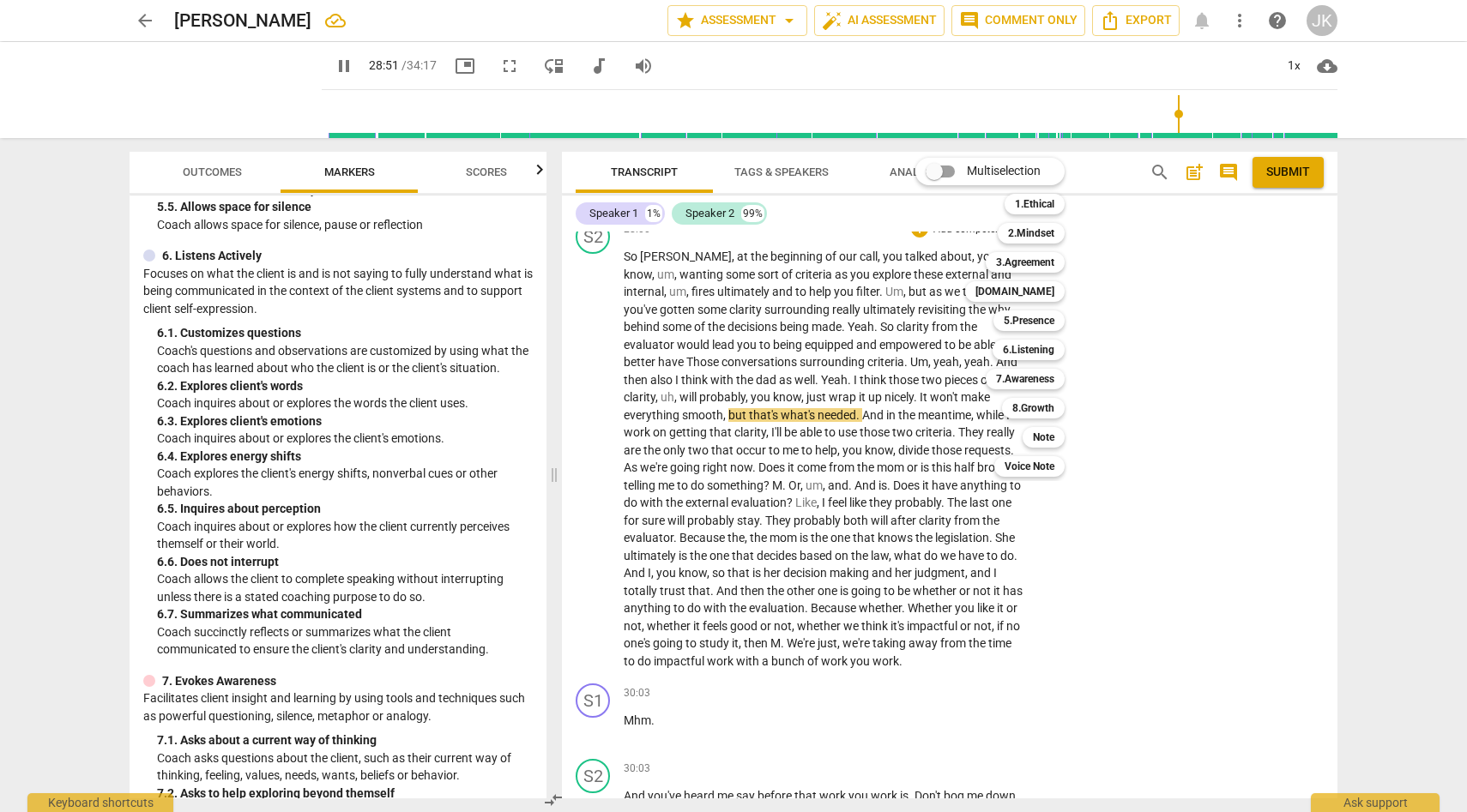
click at [592, 535] on div at bounding box center [733, 406] width 1467 height 812
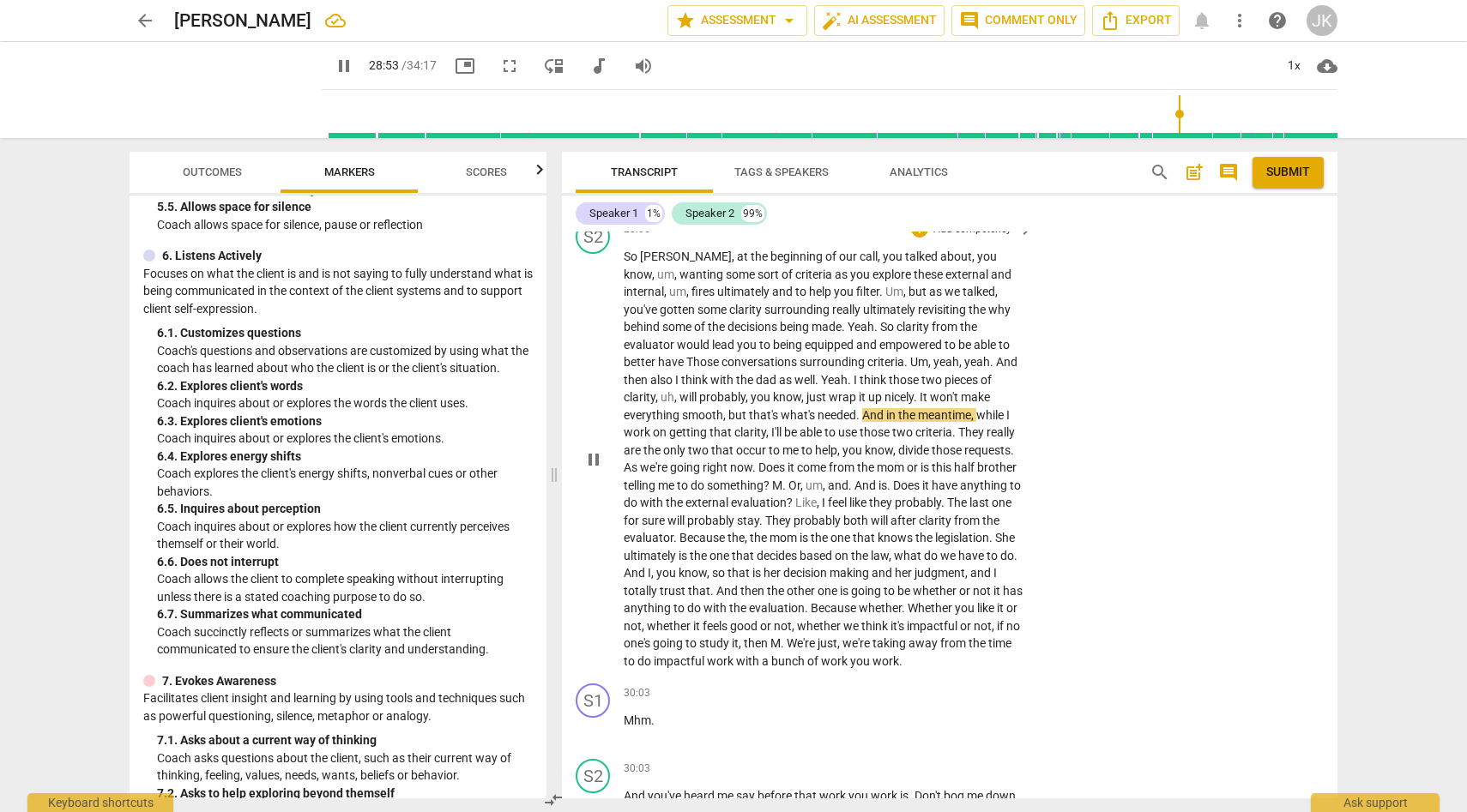
click at [594, 470] on span "pause" at bounding box center [593, 459] width 20 height 20
type input "1734"
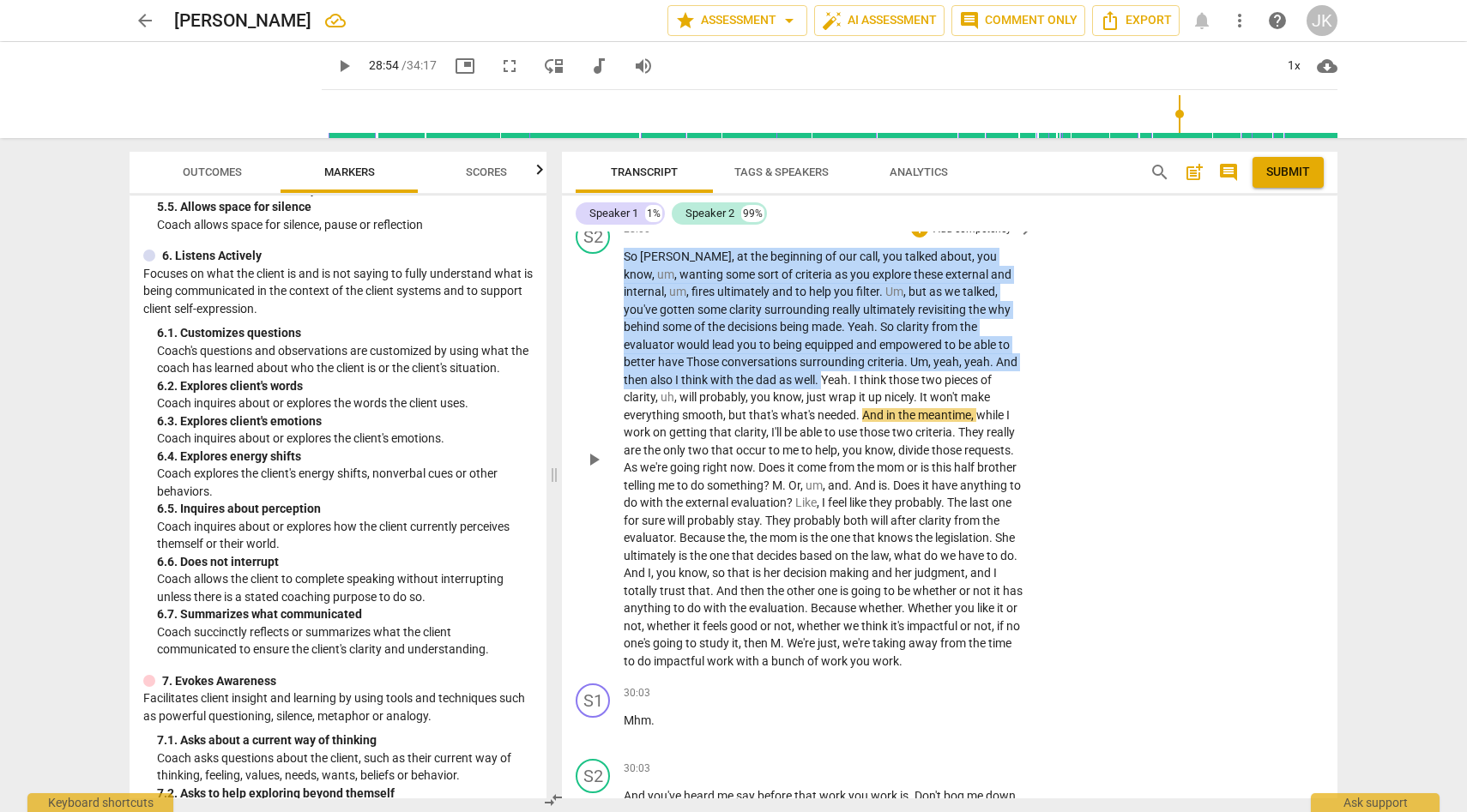
drag, startPoint x: 624, startPoint y: 341, endPoint x: 795, endPoint y: 461, distance: 208.9
click at [795, 461] on p "So Rachel , at the beginning of our call , you talked about , you know , um , w…" at bounding box center [824, 459] width 402 height 422
click at [919, 238] on div "+" at bounding box center [919, 229] width 17 height 17
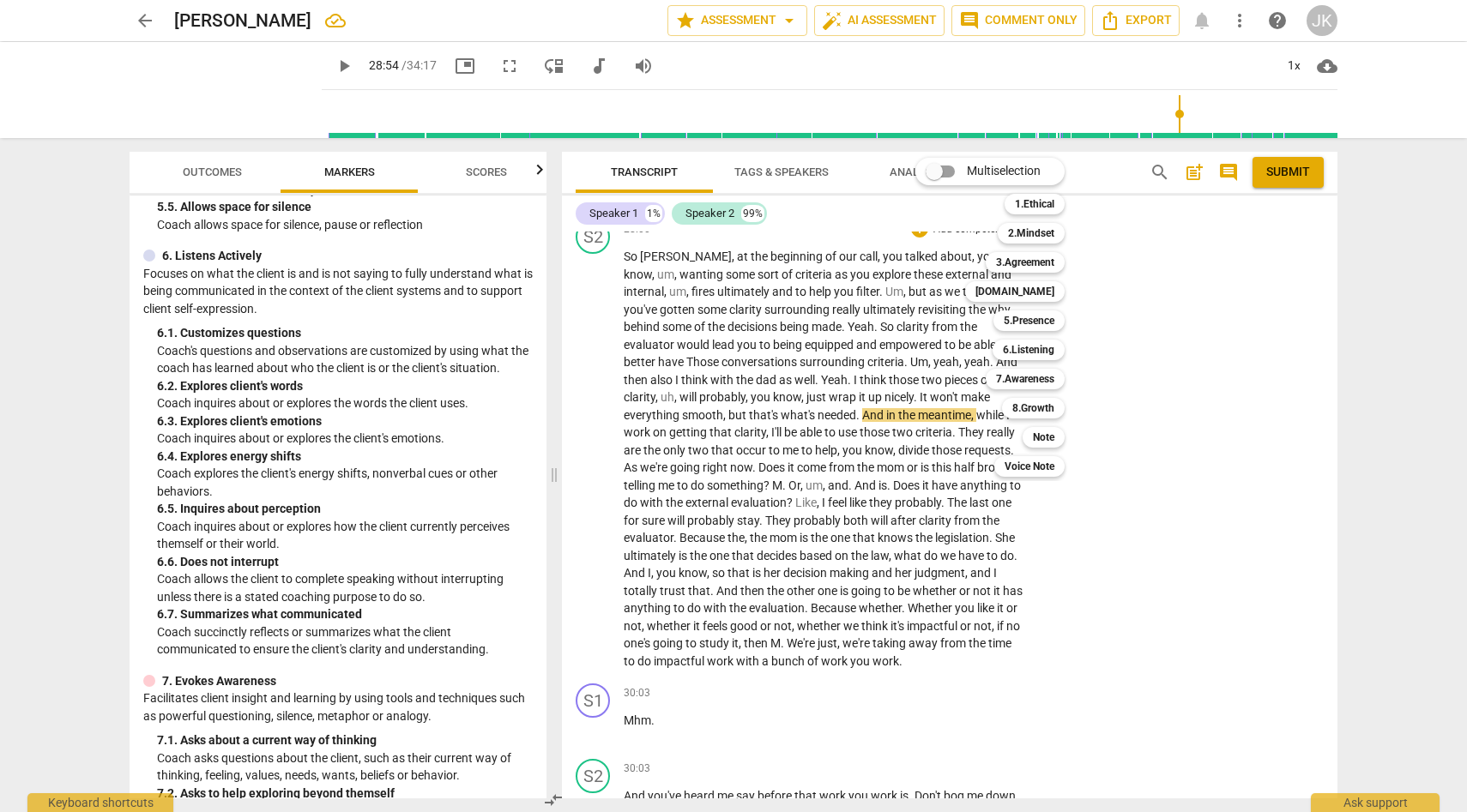
click at [329, 173] on div at bounding box center [733, 406] width 1467 height 812
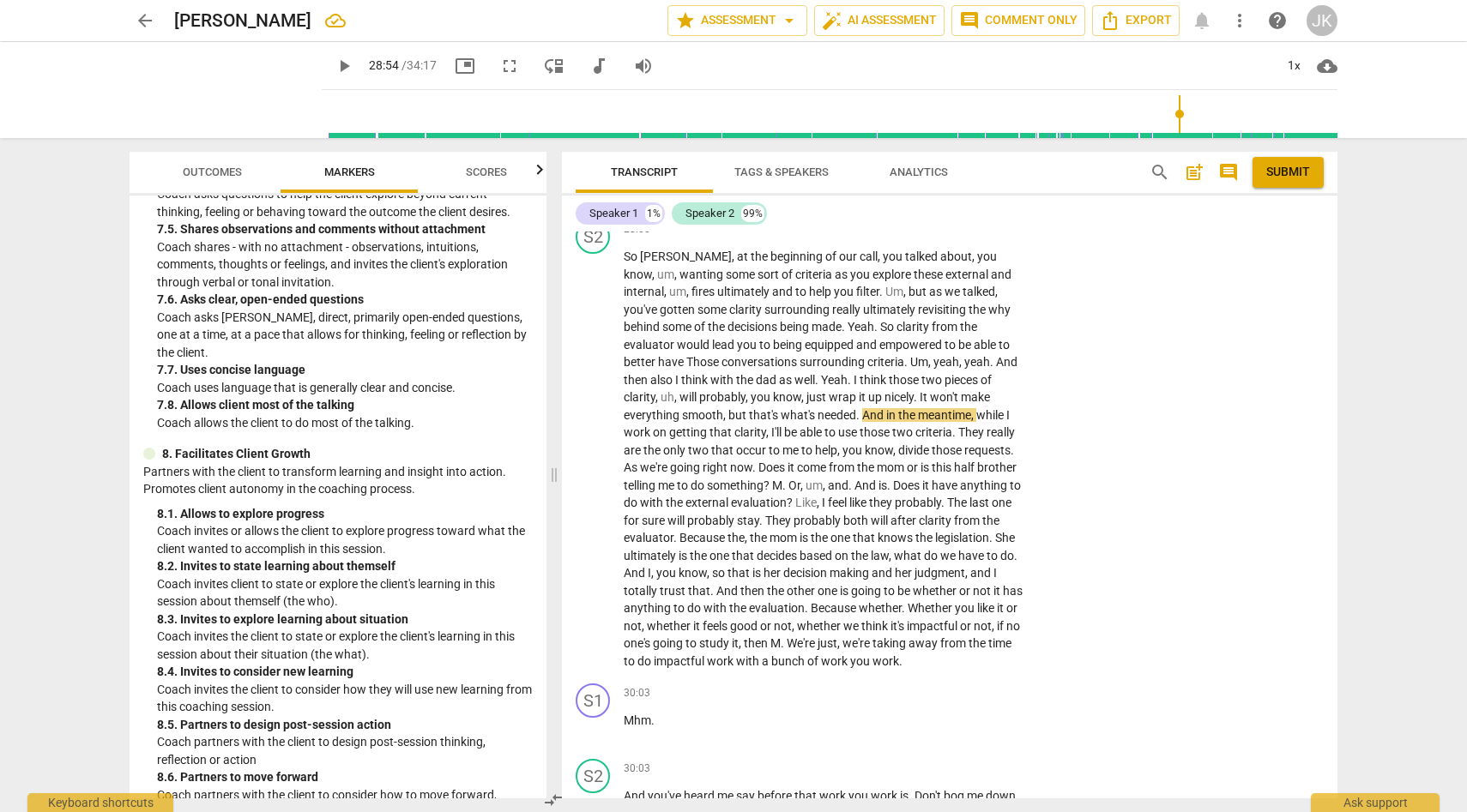
scroll to position [1920, 0]
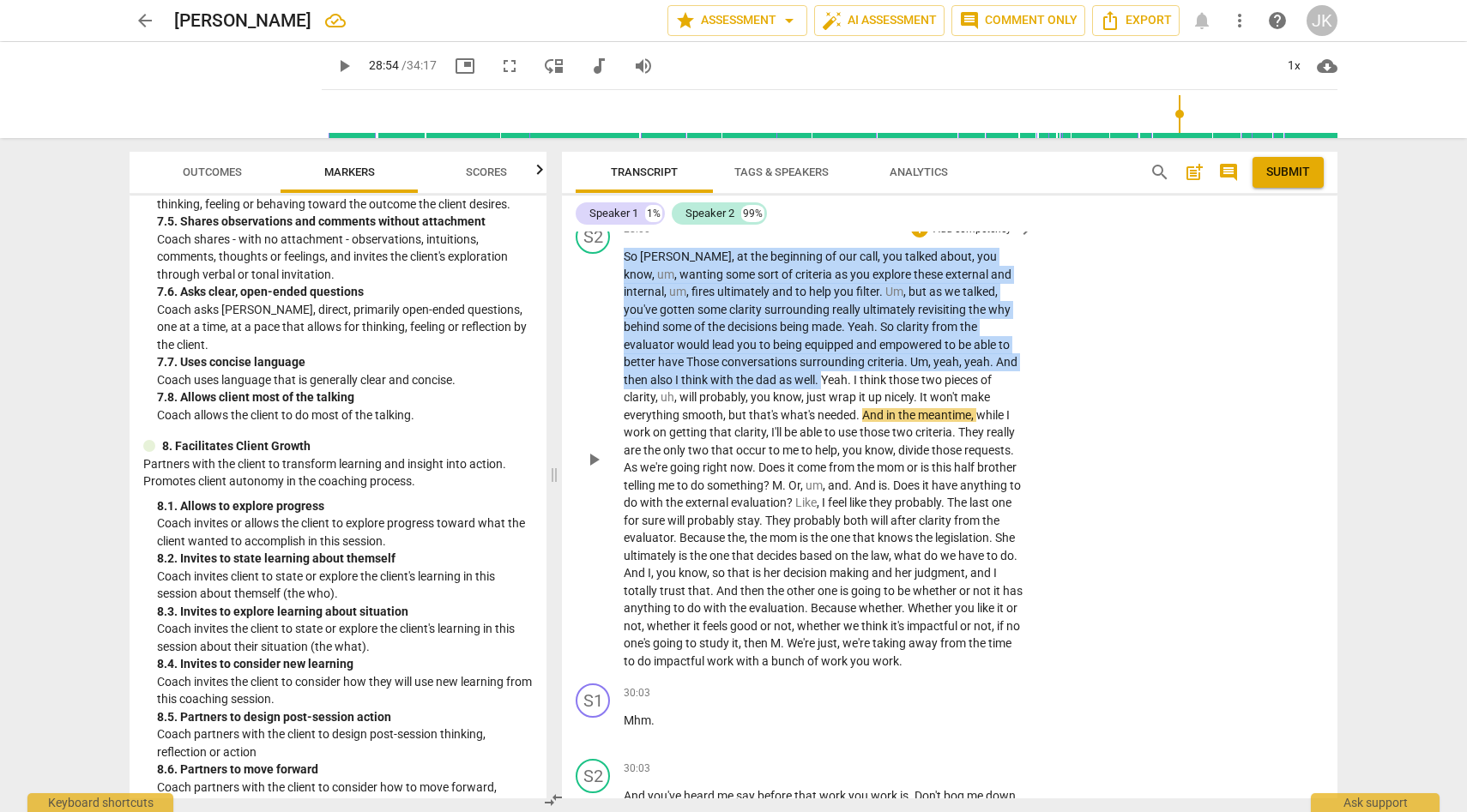
drag, startPoint x: 624, startPoint y: 342, endPoint x: 798, endPoint y: 463, distance: 211.9
click at [798, 463] on p "So Rachel , at the beginning of our call , you talked about , you know , um , w…" at bounding box center [824, 459] width 402 height 422
click at [915, 238] on div "+" at bounding box center [919, 229] width 17 height 17
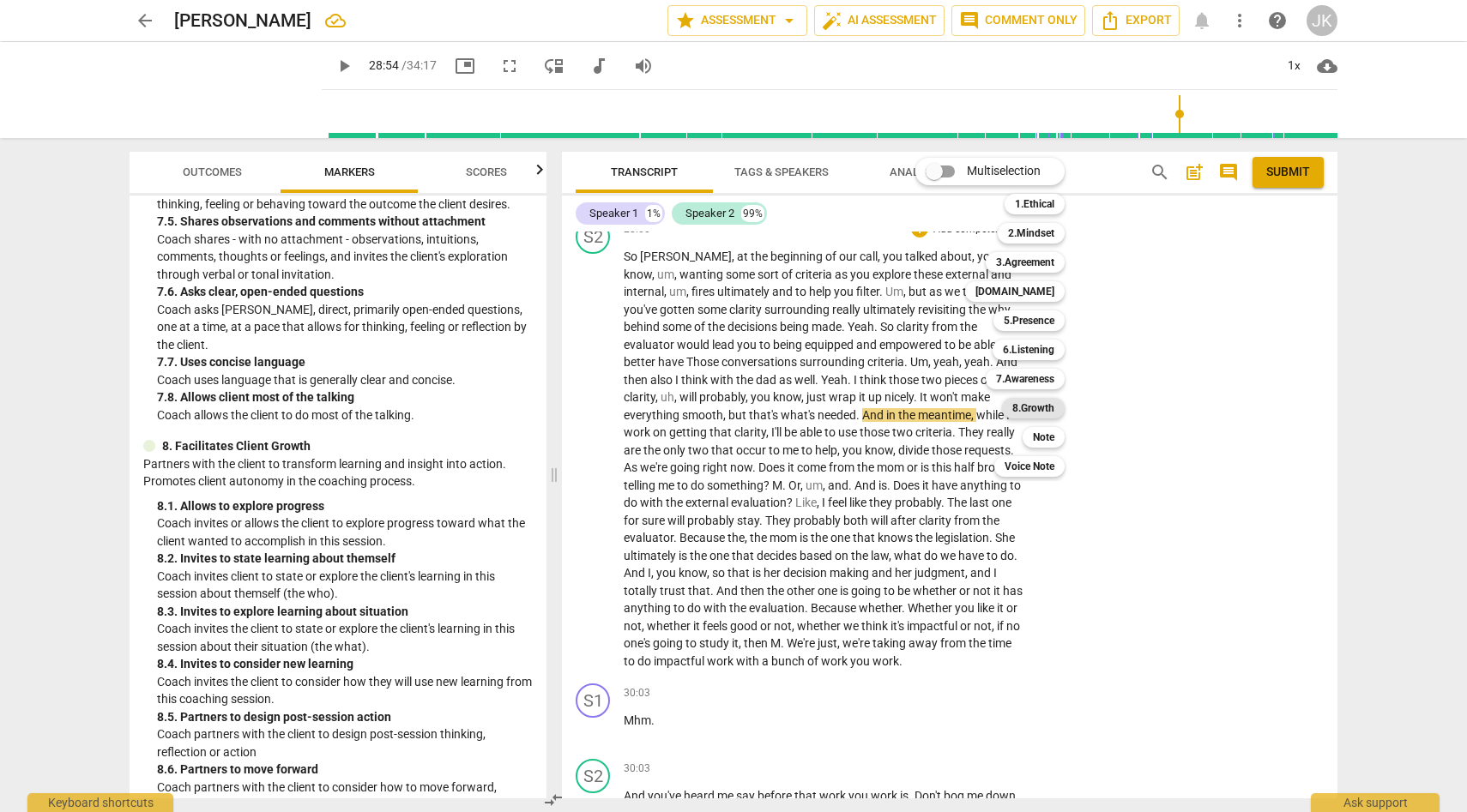
click at [1050, 404] on b "8.Growth" at bounding box center [1033, 408] width 42 height 20
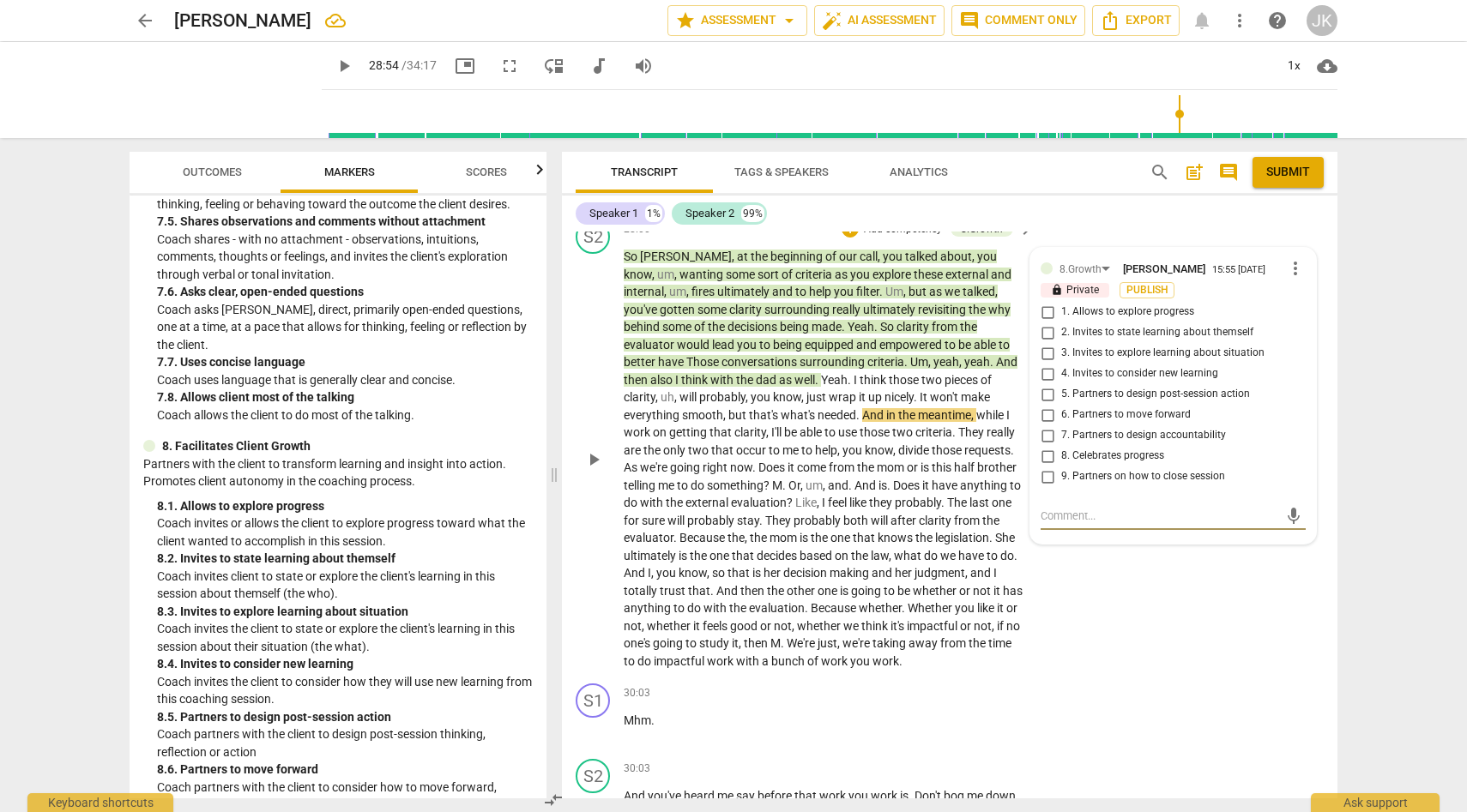
click at [1049, 322] on input "1. Allows to explore progress" at bounding box center [1047, 312] width 28 height 20
checkbox input "true"
click at [1047, 343] on input "2. Invites to state learning about themself" at bounding box center [1047, 332] width 28 height 20
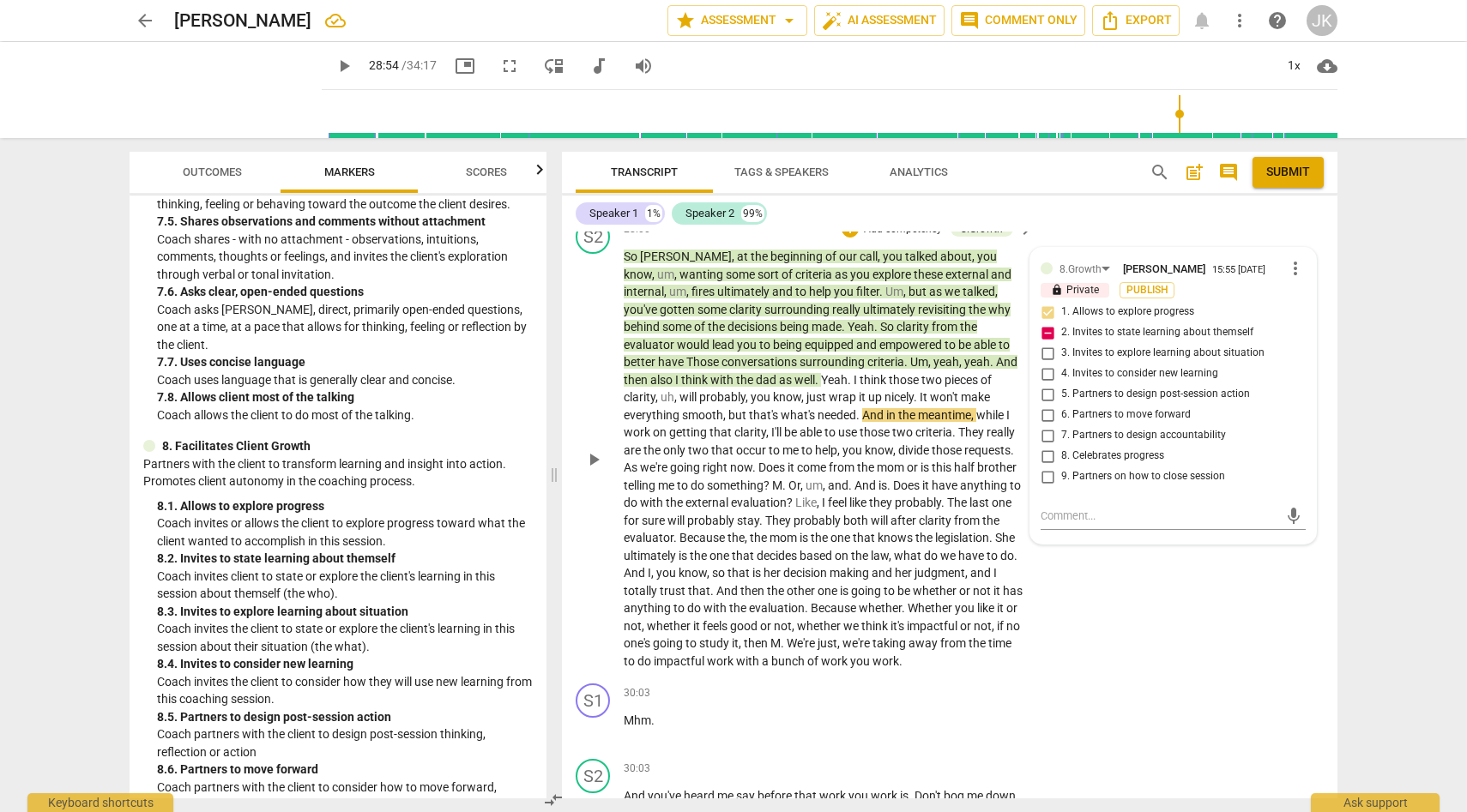
checkbox input "false"
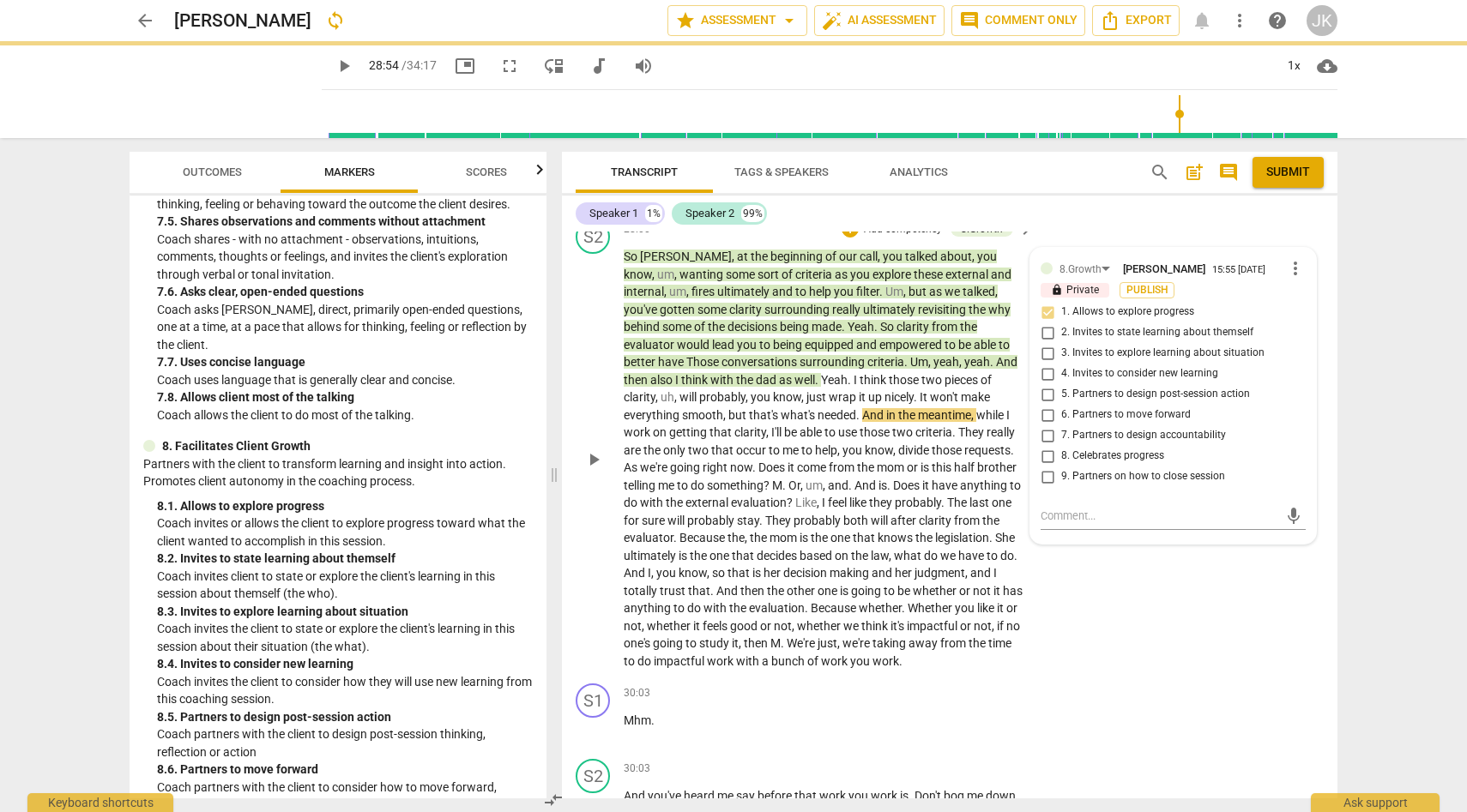
click at [1048, 363] on input "3. Invites to explore learning about situation" at bounding box center [1047, 353] width 28 height 20
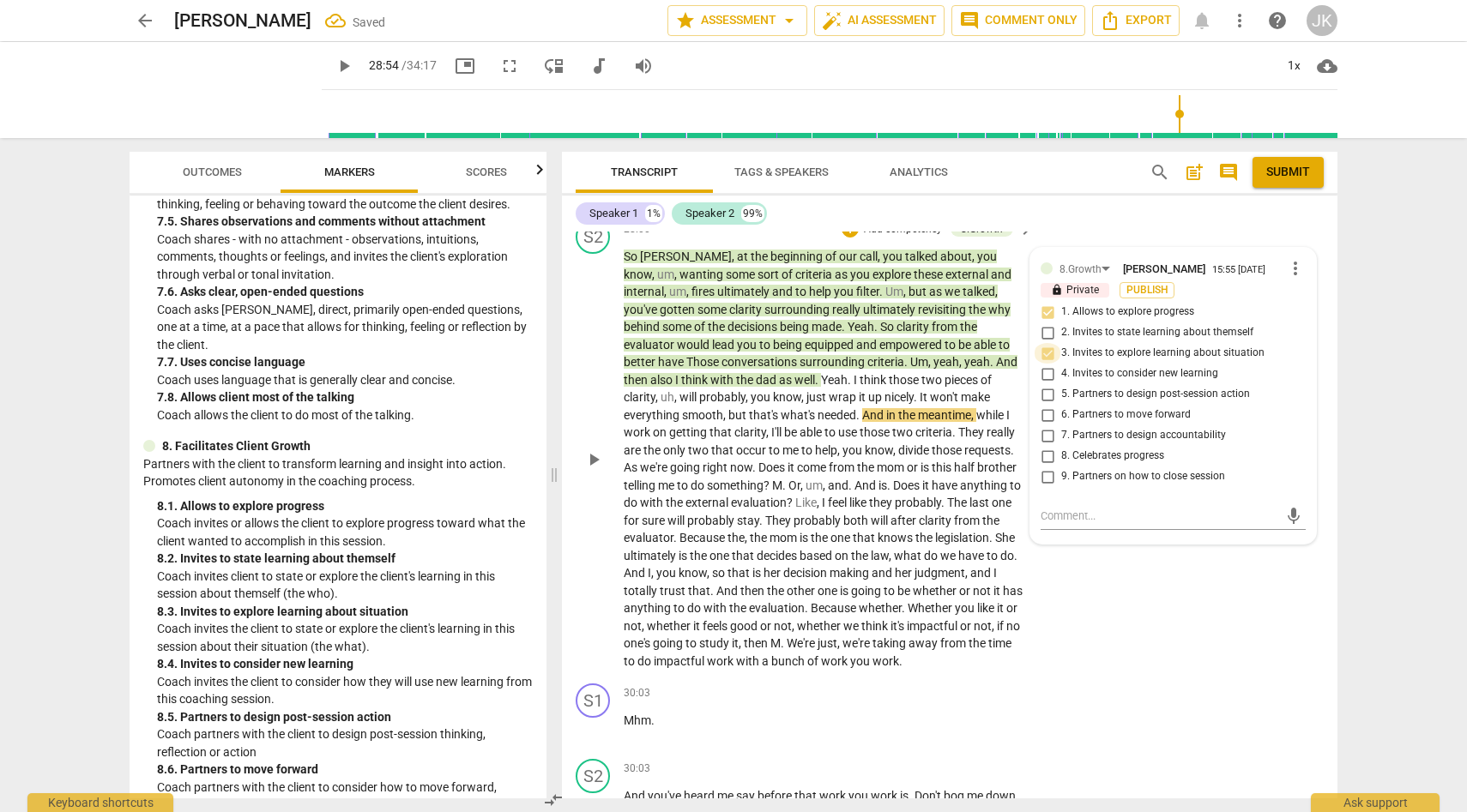
click at [1048, 363] on input "3. Invites to explore learning about situation" at bounding box center [1047, 353] width 28 height 20
checkbox input "true"
click at [589, 665] on div "play_arrow pause" at bounding box center [601, 459] width 44 height 410
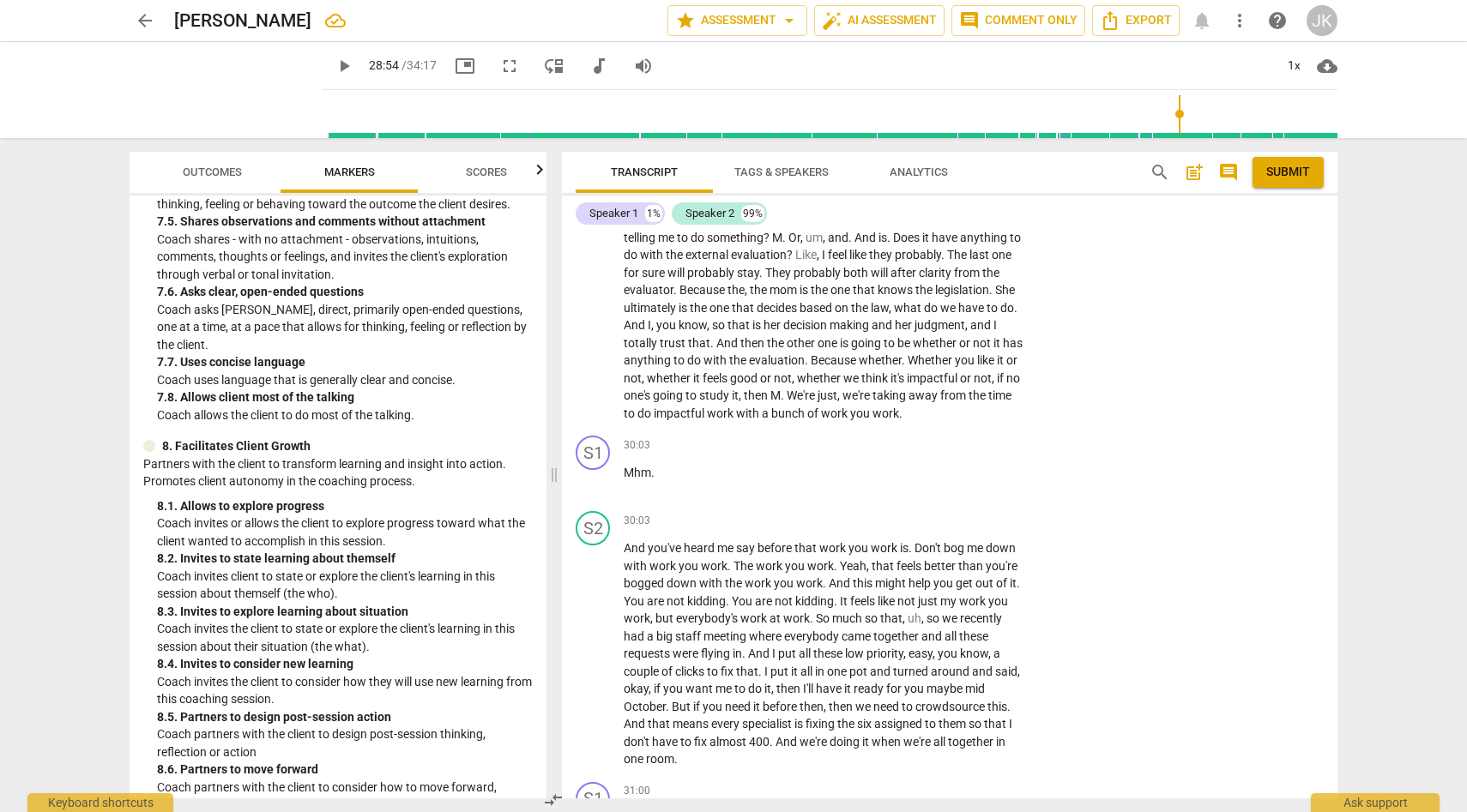
scroll to position [8429, 0]
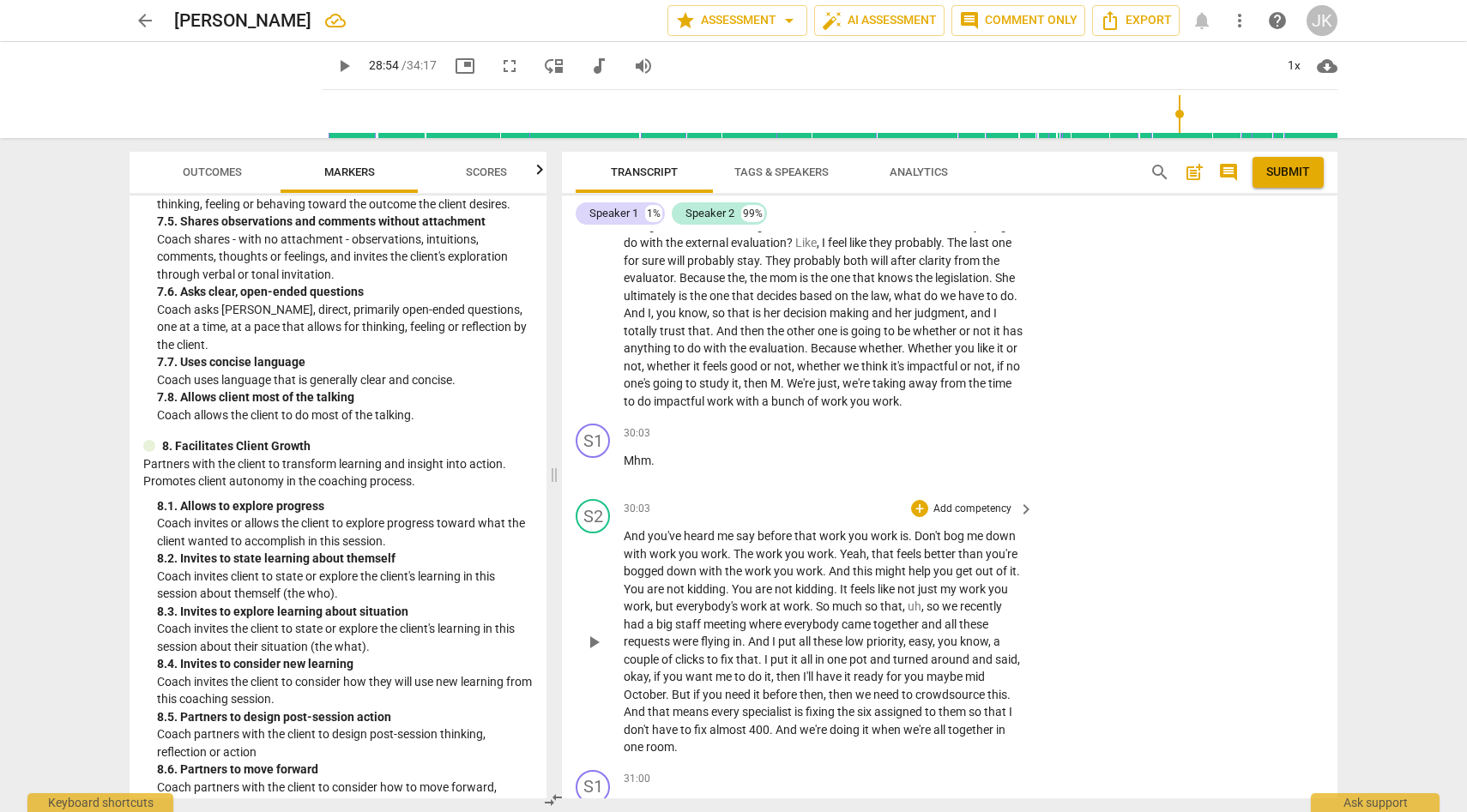
click at [598, 653] on span "play_arrow" at bounding box center [593, 642] width 20 height 20
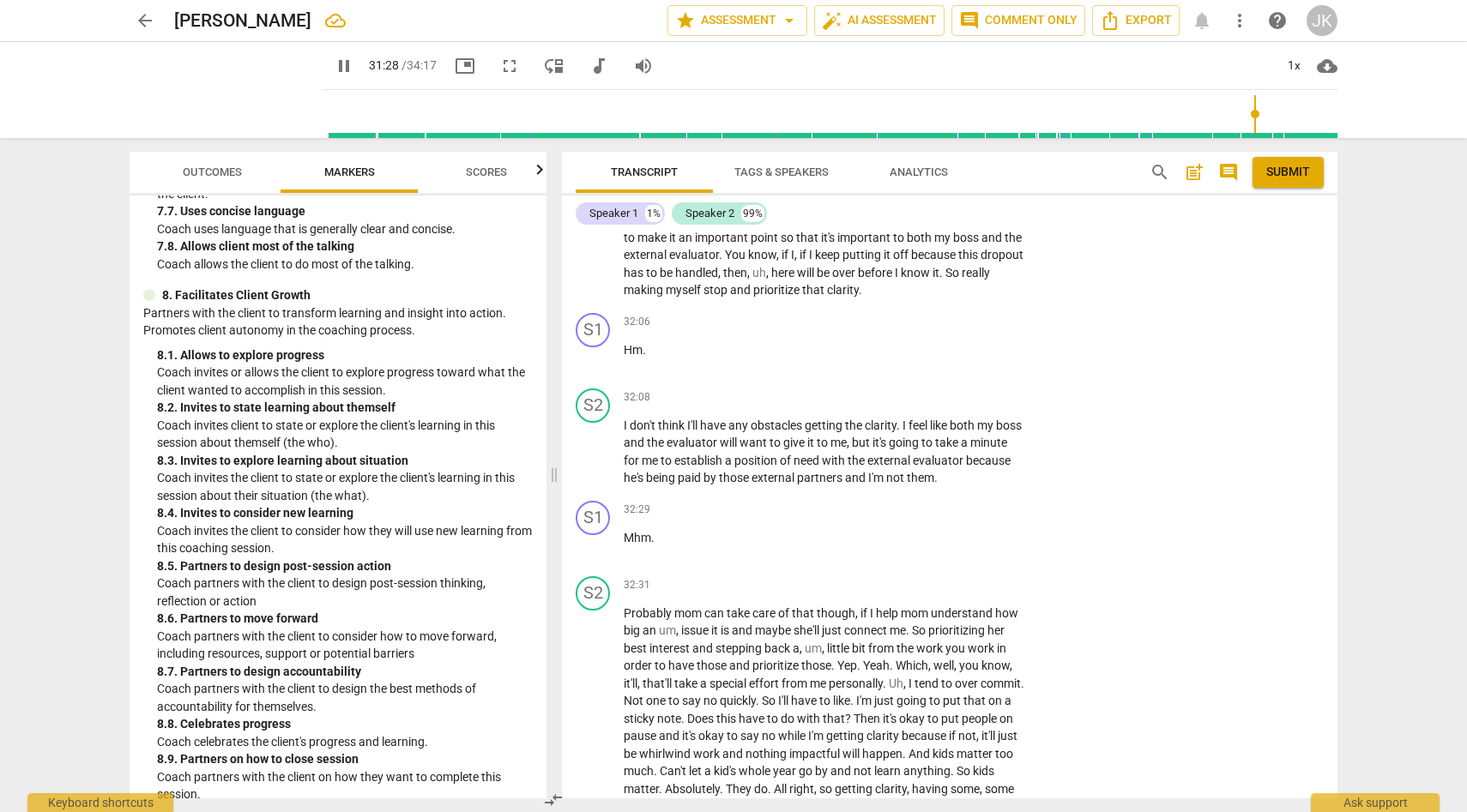
scroll to position [2088, 0]
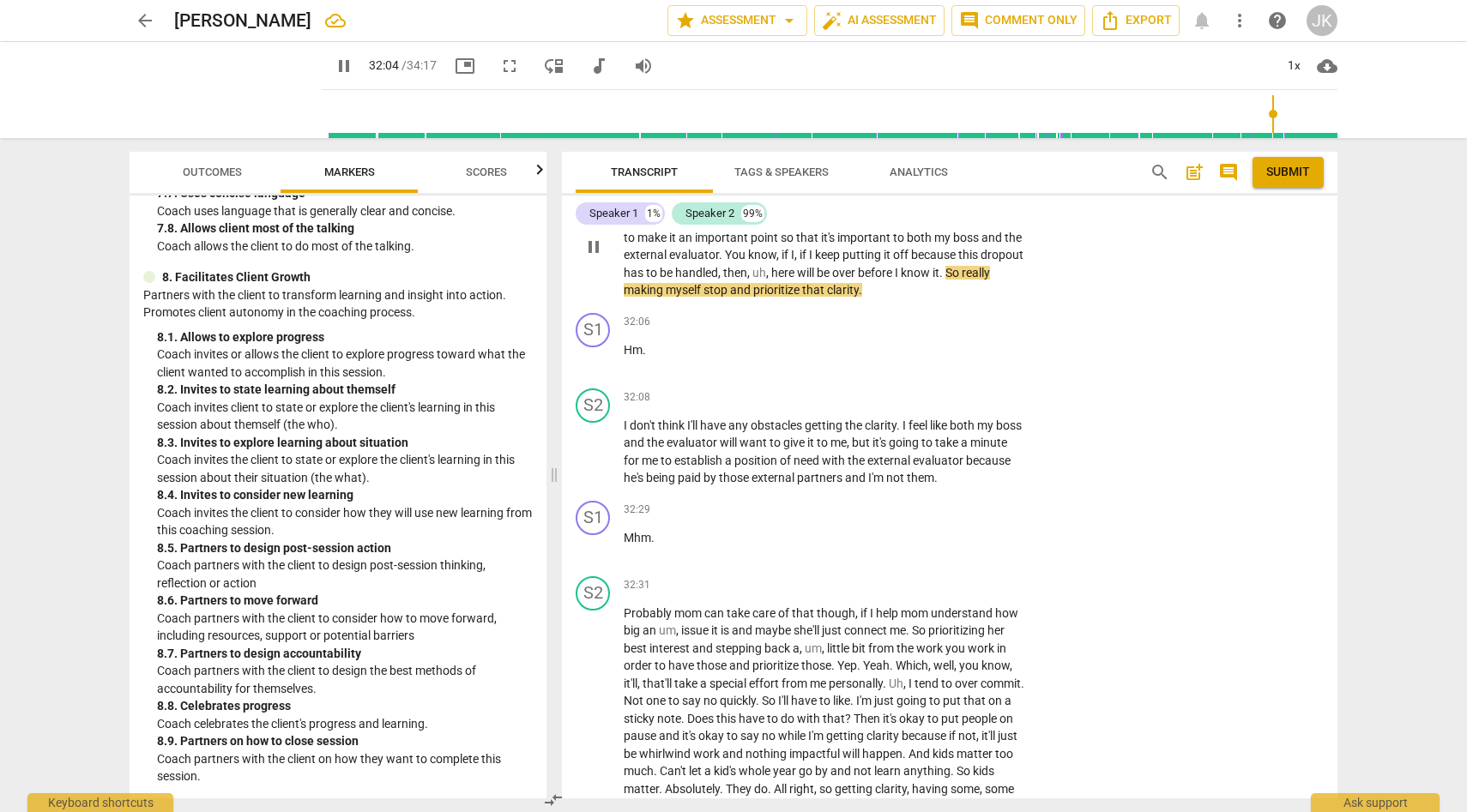
click at [598, 257] on span "pause" at bounding box center [593, 247] width 20 height 20
type input "1925"
drag, startPoint x: 624, startPoint y: 288, endPoint x: 672, endPoint y: 304, distance: 50.6
click at [672, 299] on p "So as you embark on gaining clarity , what obstacles might you face in the proc…" at bounding box center [824, 247] width 402 height 105
click at [916, 183] on div "+" at bounding box center [919, 175] width 17 height 17
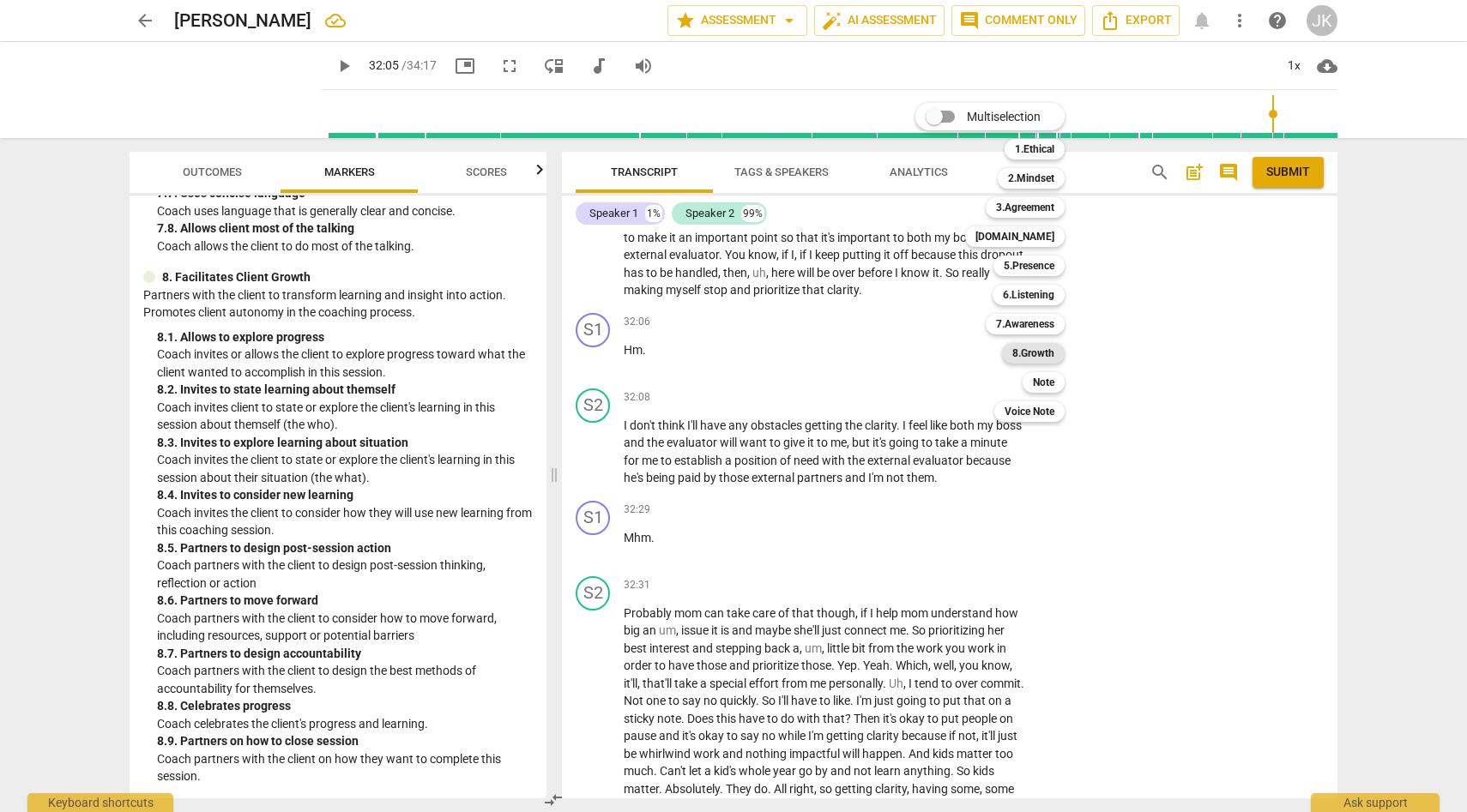
click at [1035, 354] on b "8.Growth" at bounding box center [1033, 353] width 42 height 20
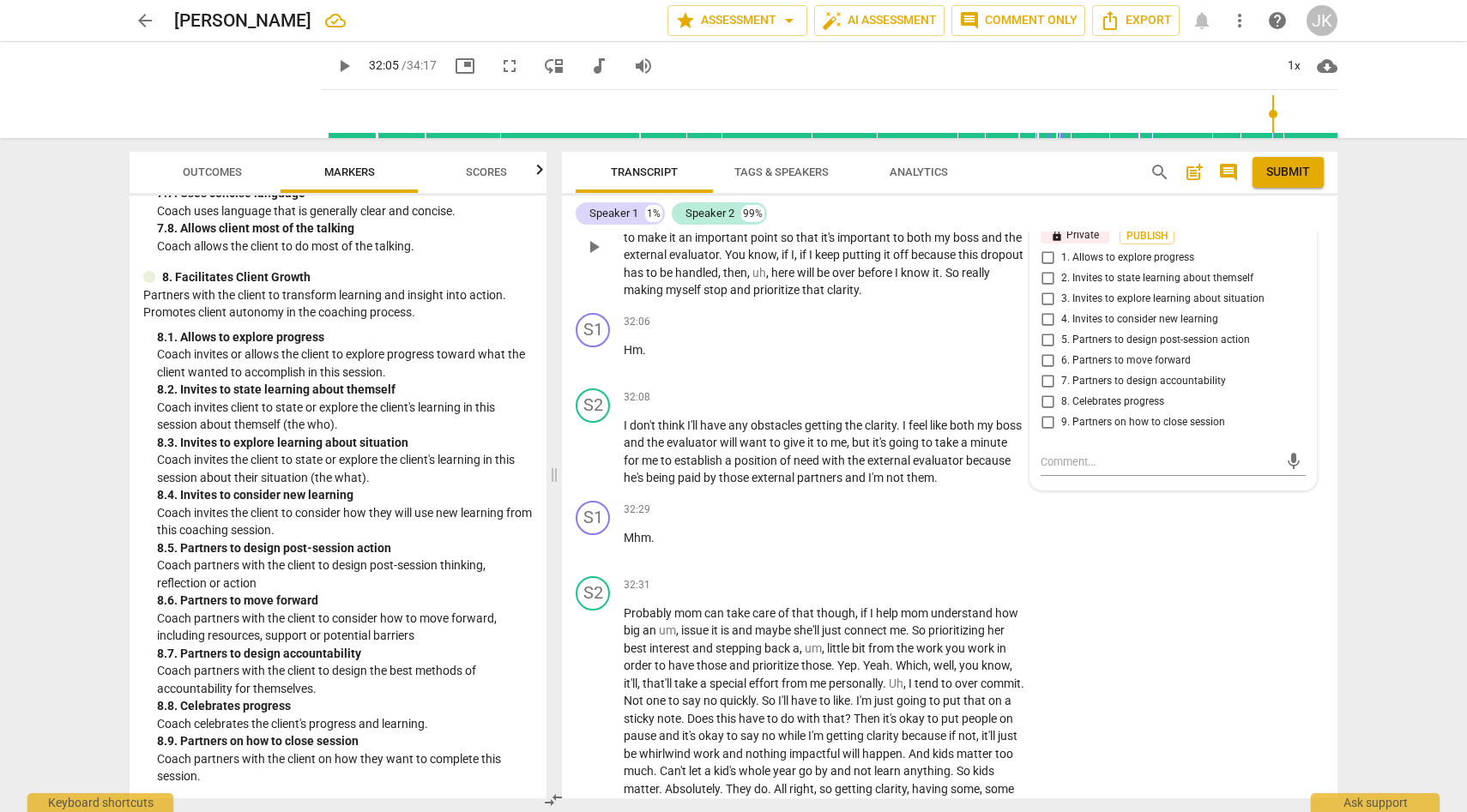
click at [1177, 369] on span "6. Partners to move forward" at bounding box center [1126, 361] width 129 height 15
click at [1062, 371] on input "6. Partners to move forward" at bounding box center [1047, 361] width 28 height 20
checkbox input "true"
click at [933, 360] on p "Hm ." at bounding box center [824, 350] width 402 height 18
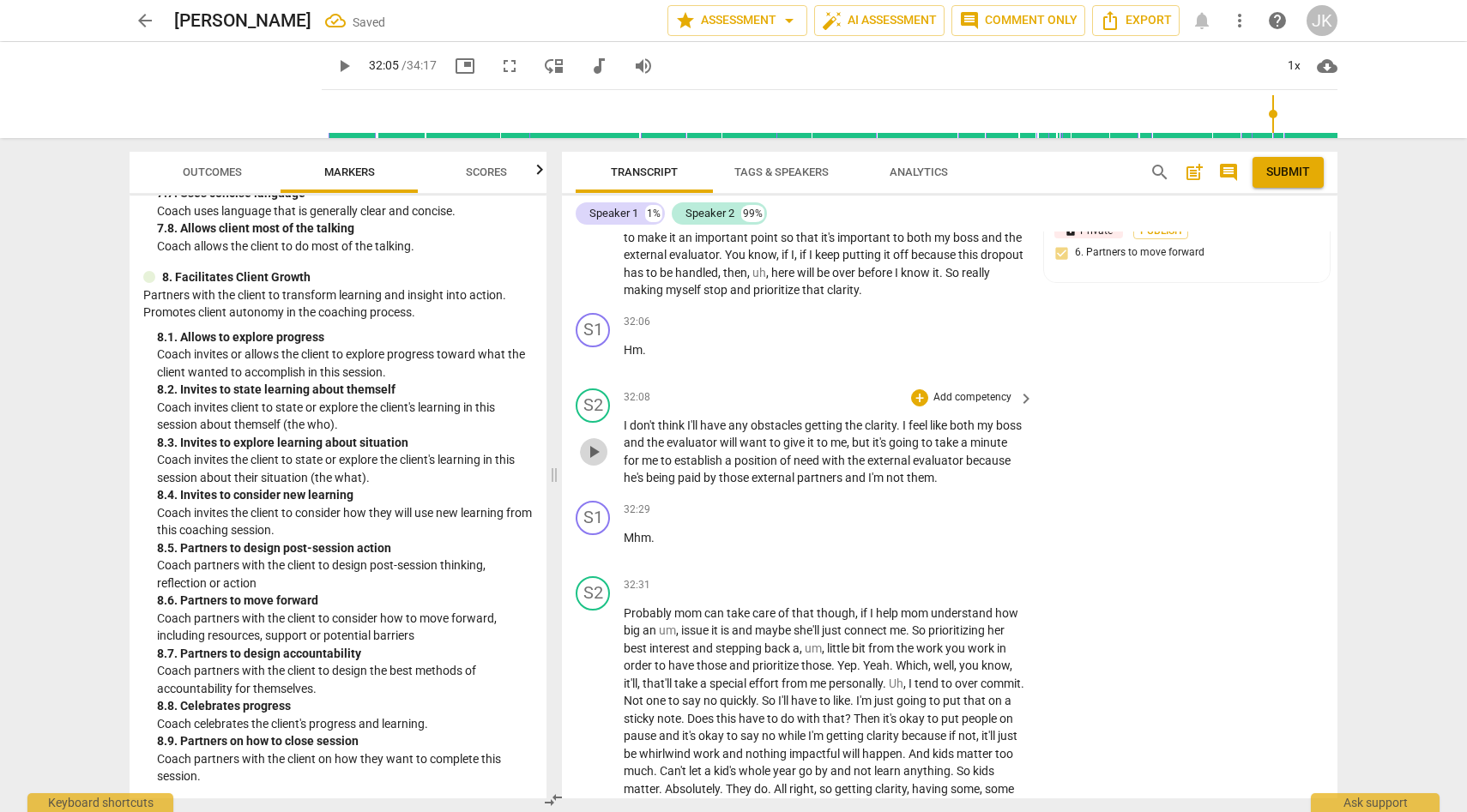
click at [595, 462] on span "play_arrow" at bounding box center [593, 451] width 20 height 20
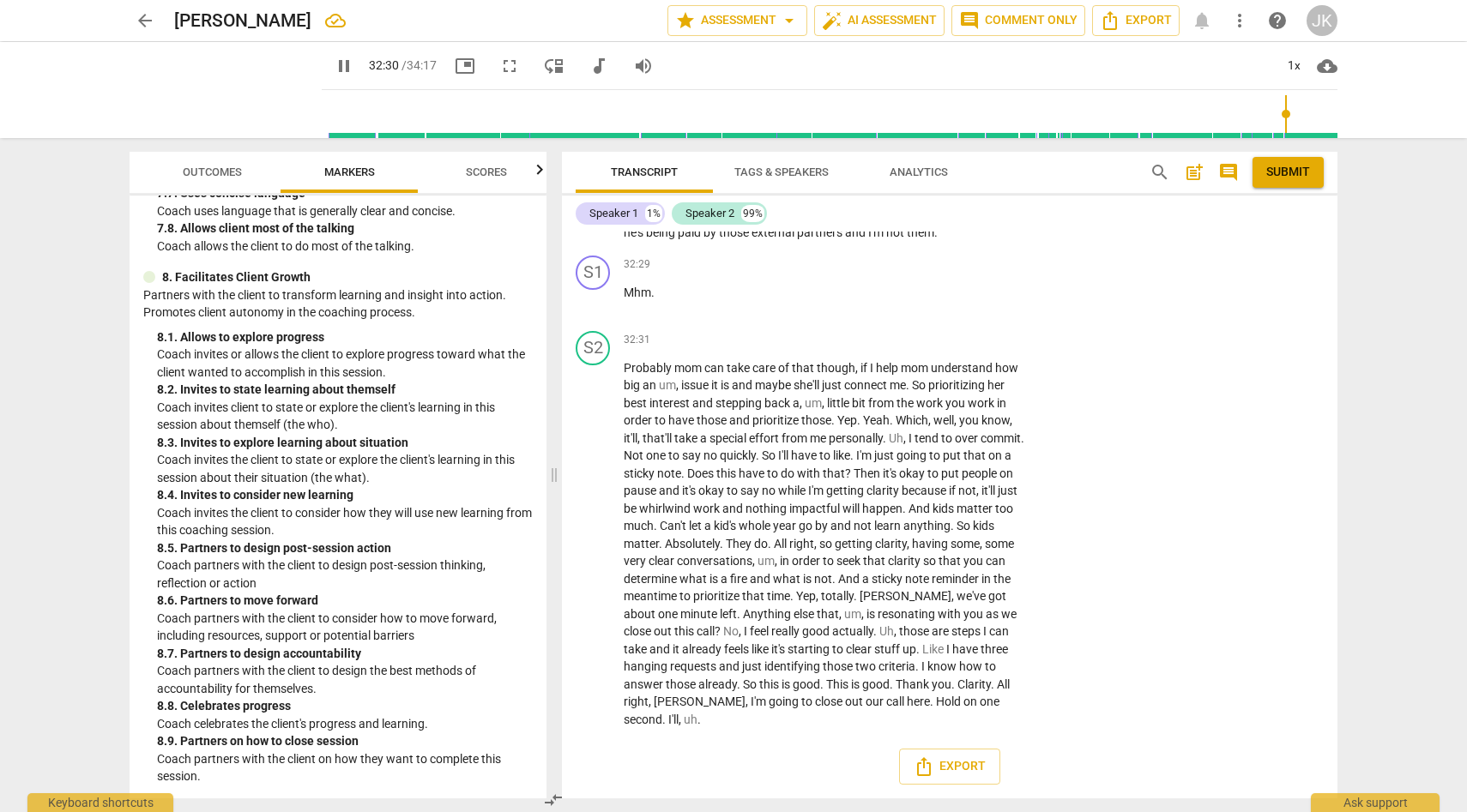
scroll to position [9629, 0]
type input "2057"
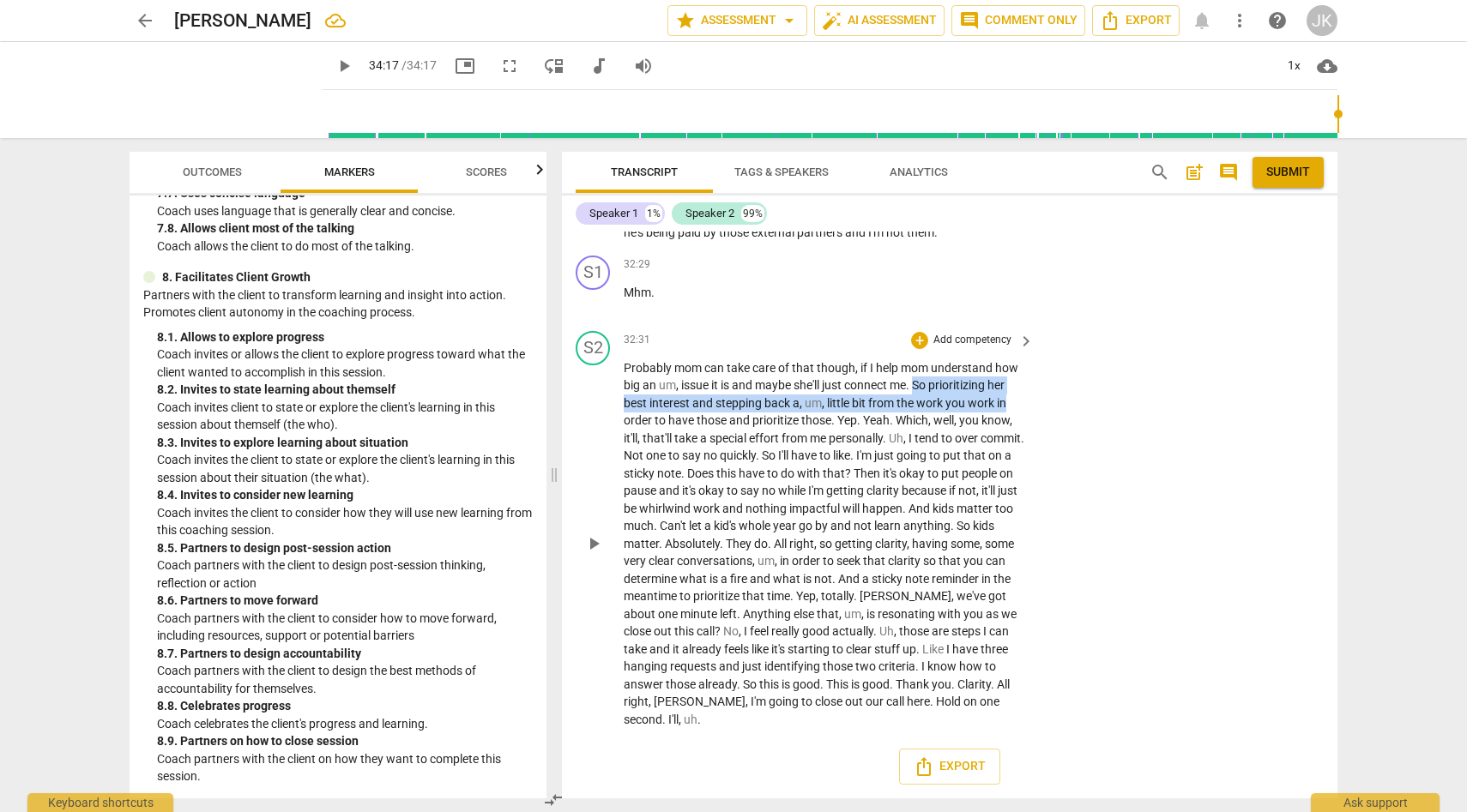
drag, startPoint x: 919, startPoint y: 383, endPoint x: 1031, endPoint y: 409, distance: 115.0
click at [1028, 400] on div "Probably mom can take care of that though , if I help mom understand how big an…" at bounding box center [829, 544] width 412 height 369
click at [610, 495] on div "play_arrow pause" at bounding box center [601, 544] width 44 height 359
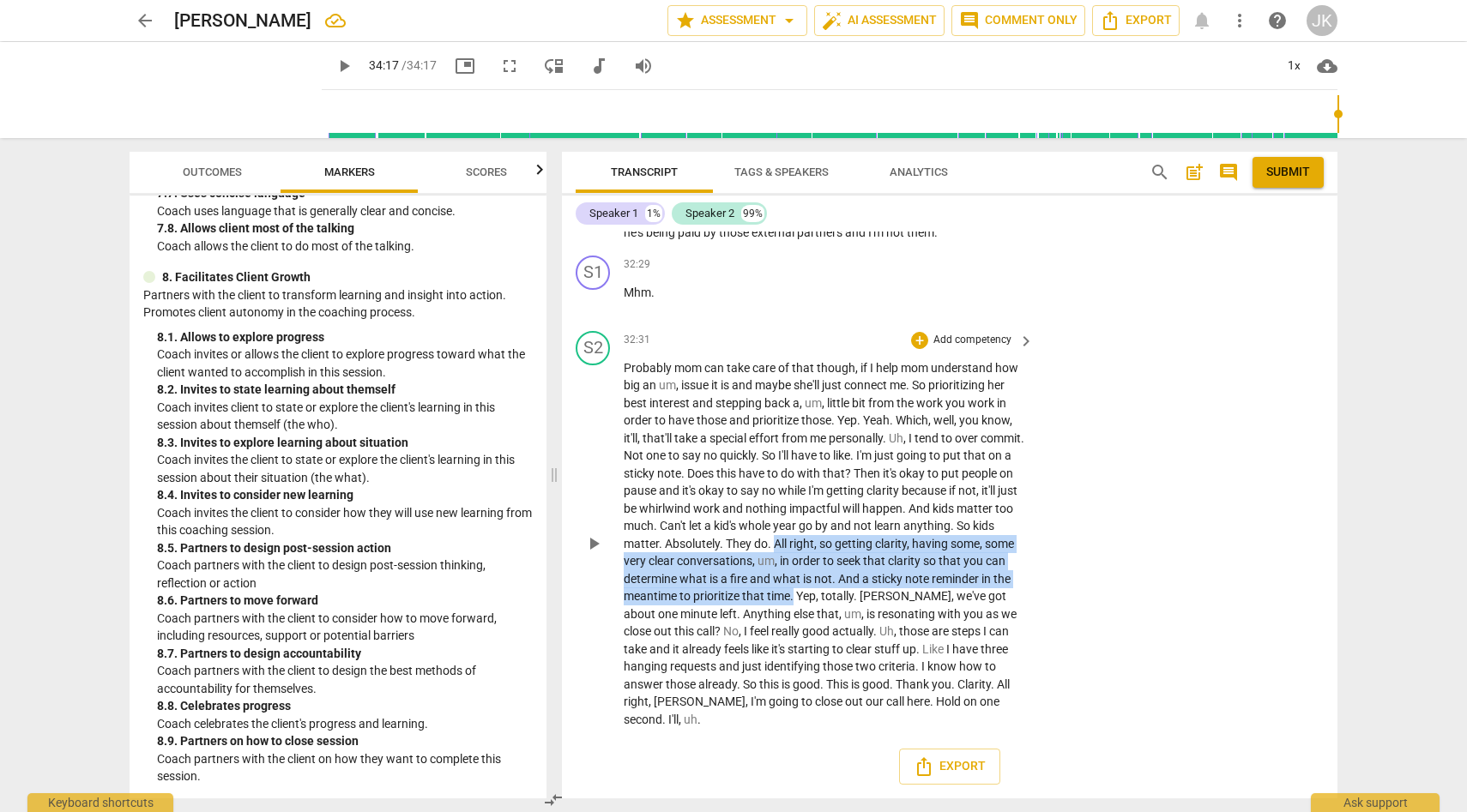
drag, startPoint x: 818, startPoint y: 537, endPoint x: 877, endPoint y: 597, distance: 84.1
click at [877, 597] on p "Probably mom can take care of that though , if I help mom understand how big an…" at bounding box center [824, 544] width 402 height 369
click at [917, 340] on div "+" at bounding box center [919, 340] width 17 height 17
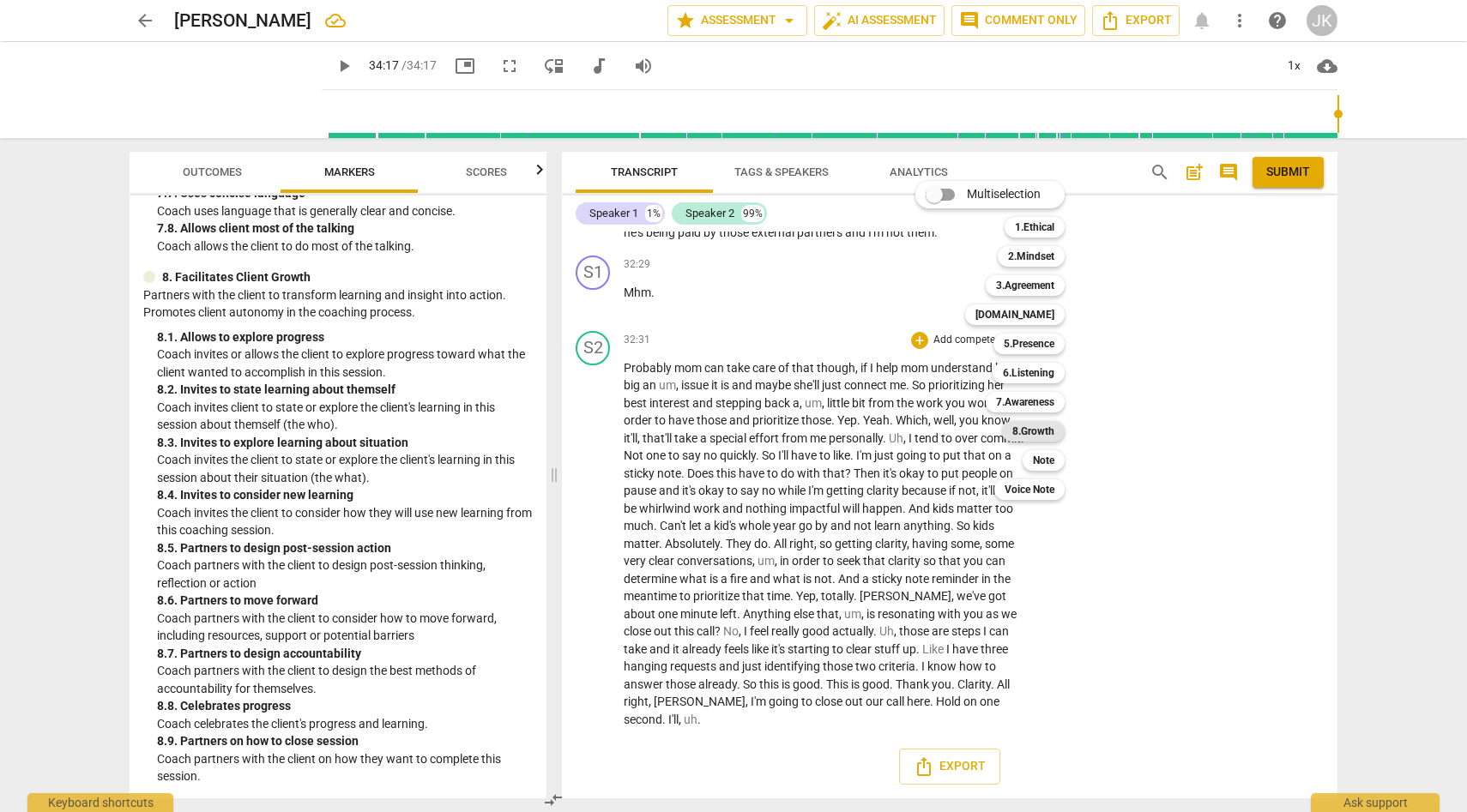
click at [1042, 427] on b "8.Growth" at bounding box center [1033, 431] width 42 height 20
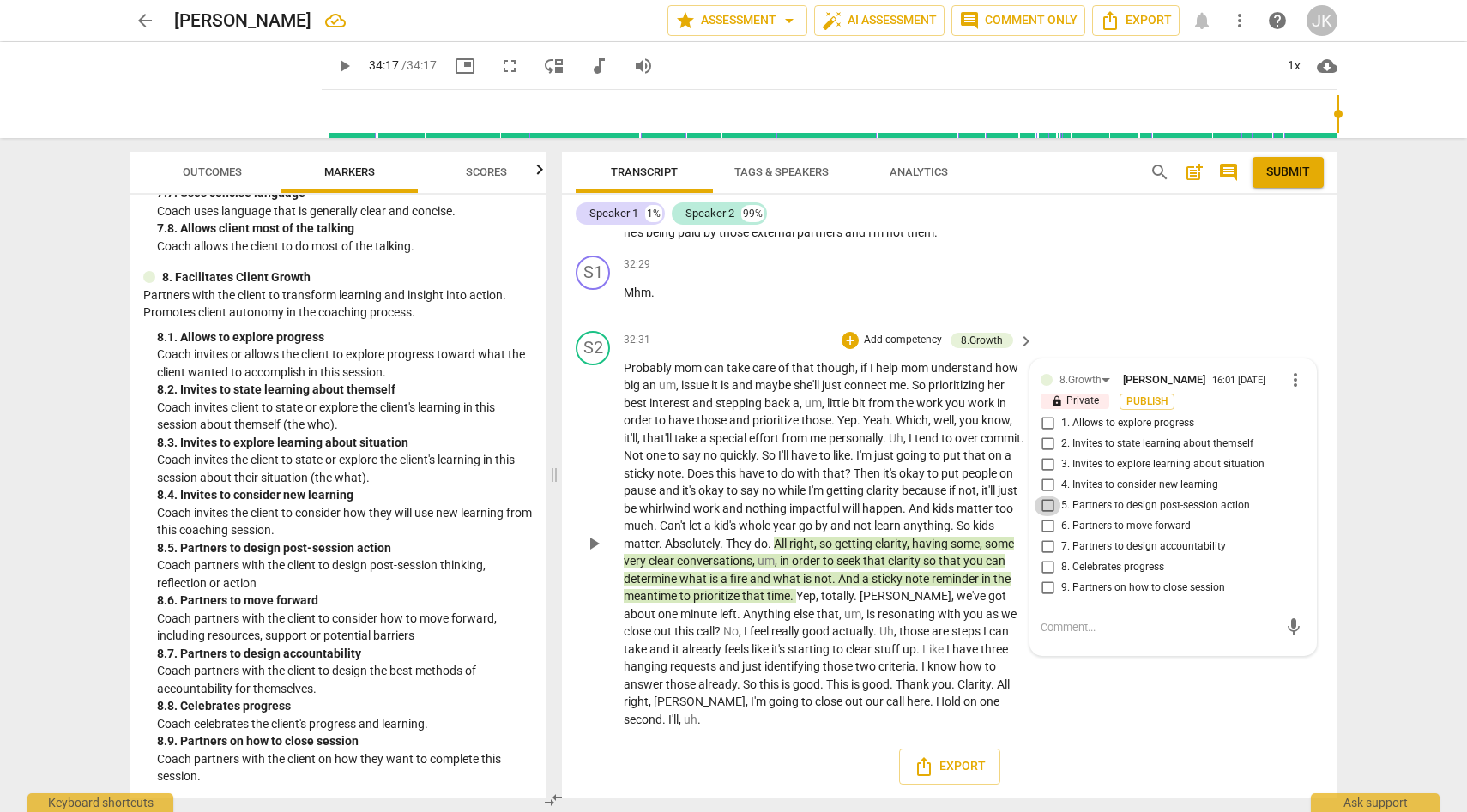
click at [1042, 505] on input "5. Partners to design post-session action" at bounding box center [1047, 506] width 28 height 20
checkbox input "true"
click at [1045, 565] on input "8. Celebrates progress" at bounding box center [1047, 567] width 28 height 20
checkbox input "true"
click at [1048, 525] on input "6. Partners to move forward" at bounding box center [1047, 526] width 28 height 20
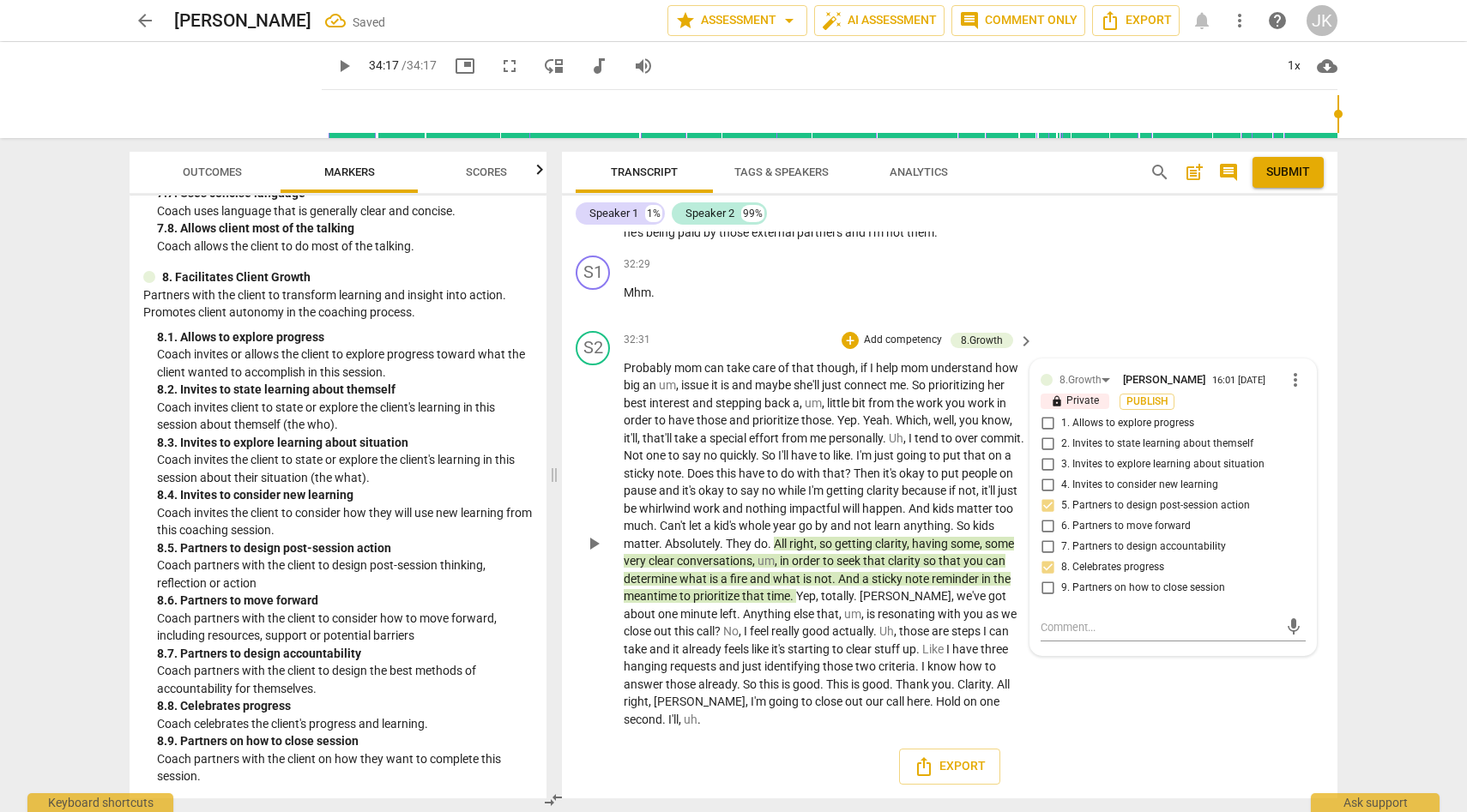
checkbox input "true"
click at [1082, 715] on div "S2 play_arrow pause 32:31 + Add competency 8.Growth keyboard_arrow_right Probab…" at bounding box center [949, 530] width 776 height 411
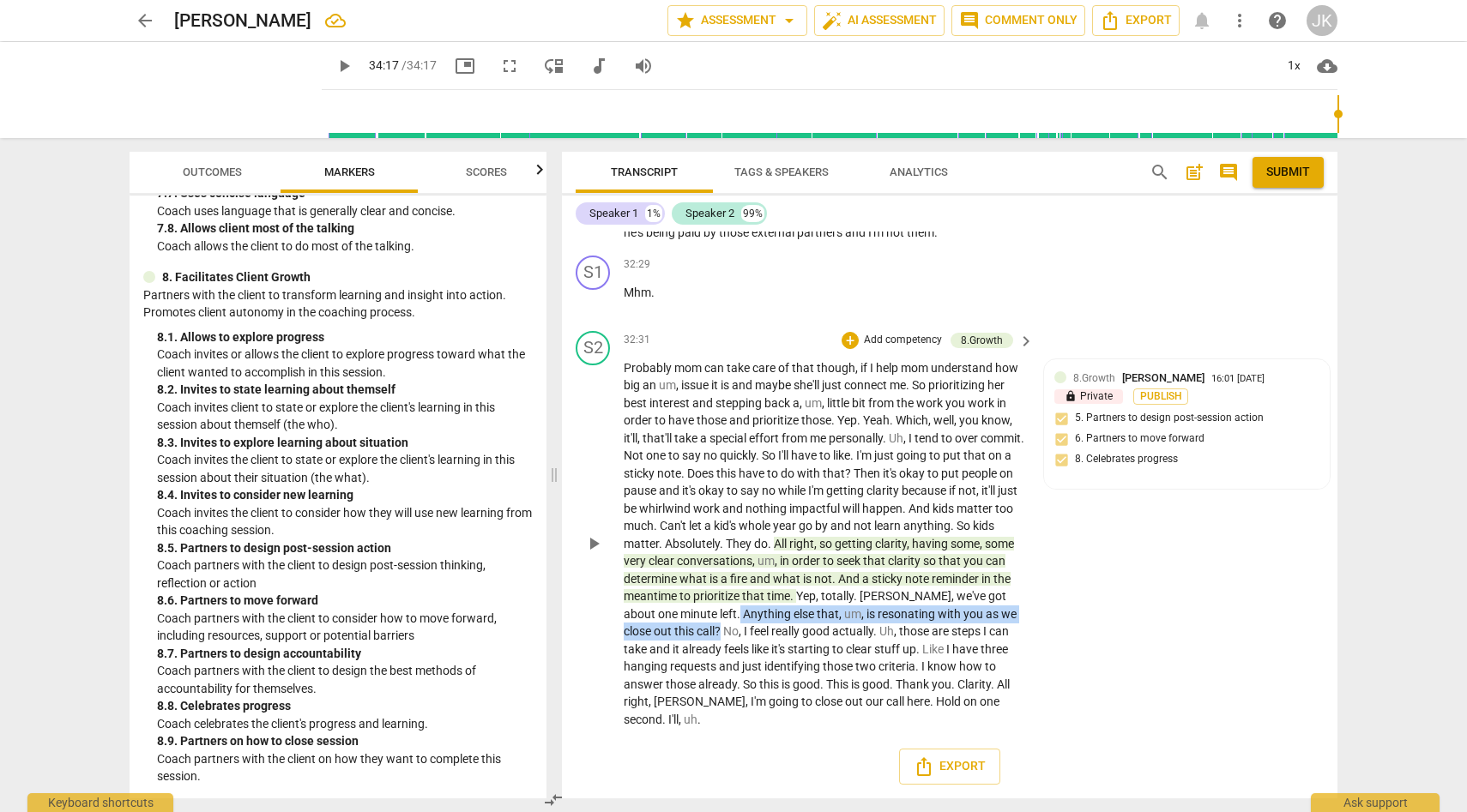
drag, startPoint x: 762, startPoint y: 609, endPoint x: 741, endPoint y: 631, distance: 30.4
click at [741, 631] on p "Probably mom can take care of that though , if I help mom understand how big an…" at bounding box center [824, 544] width 402 height 369
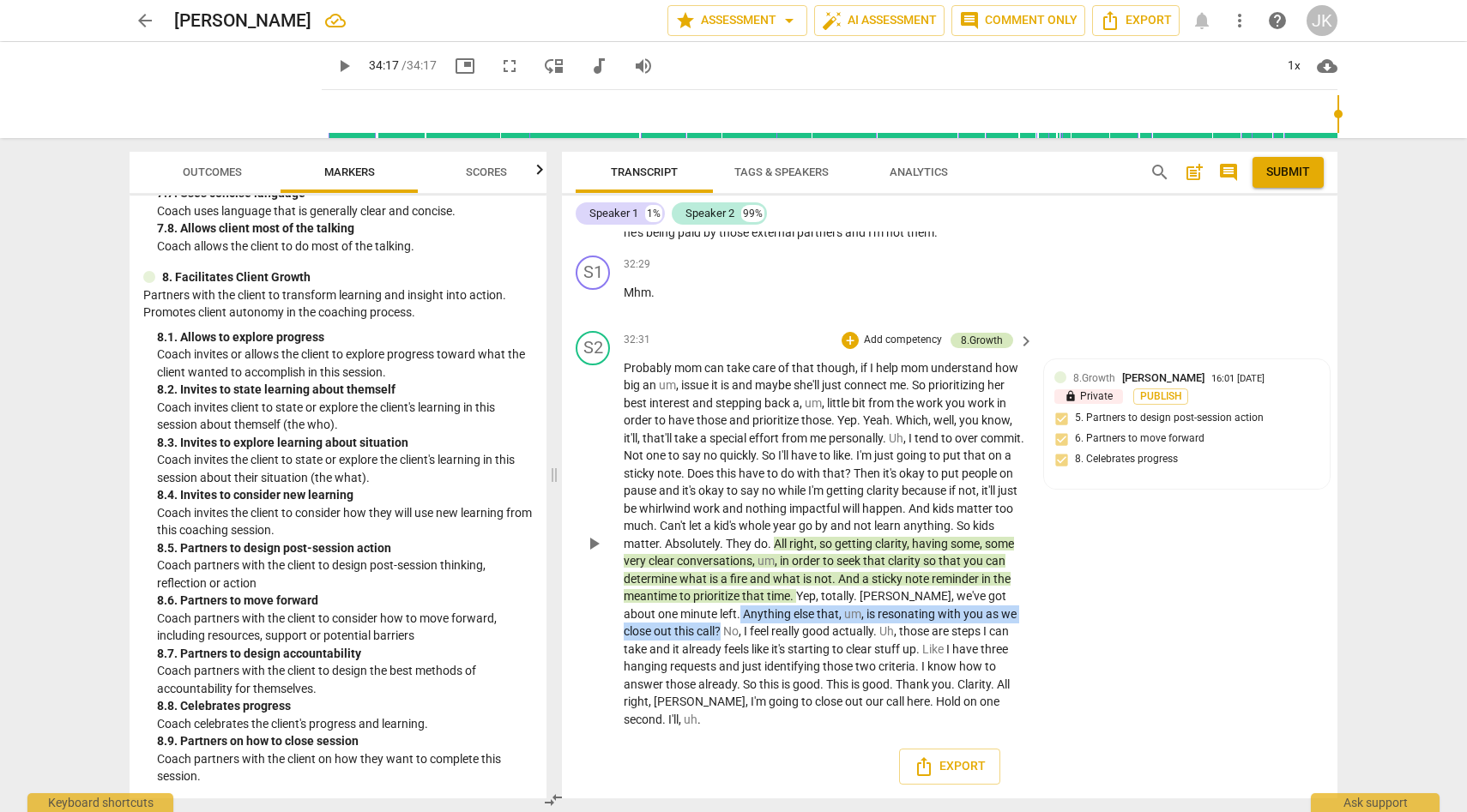
click at [987, 338] on div "8.Growth" at bounding box center [982, 340] width 42 height 15
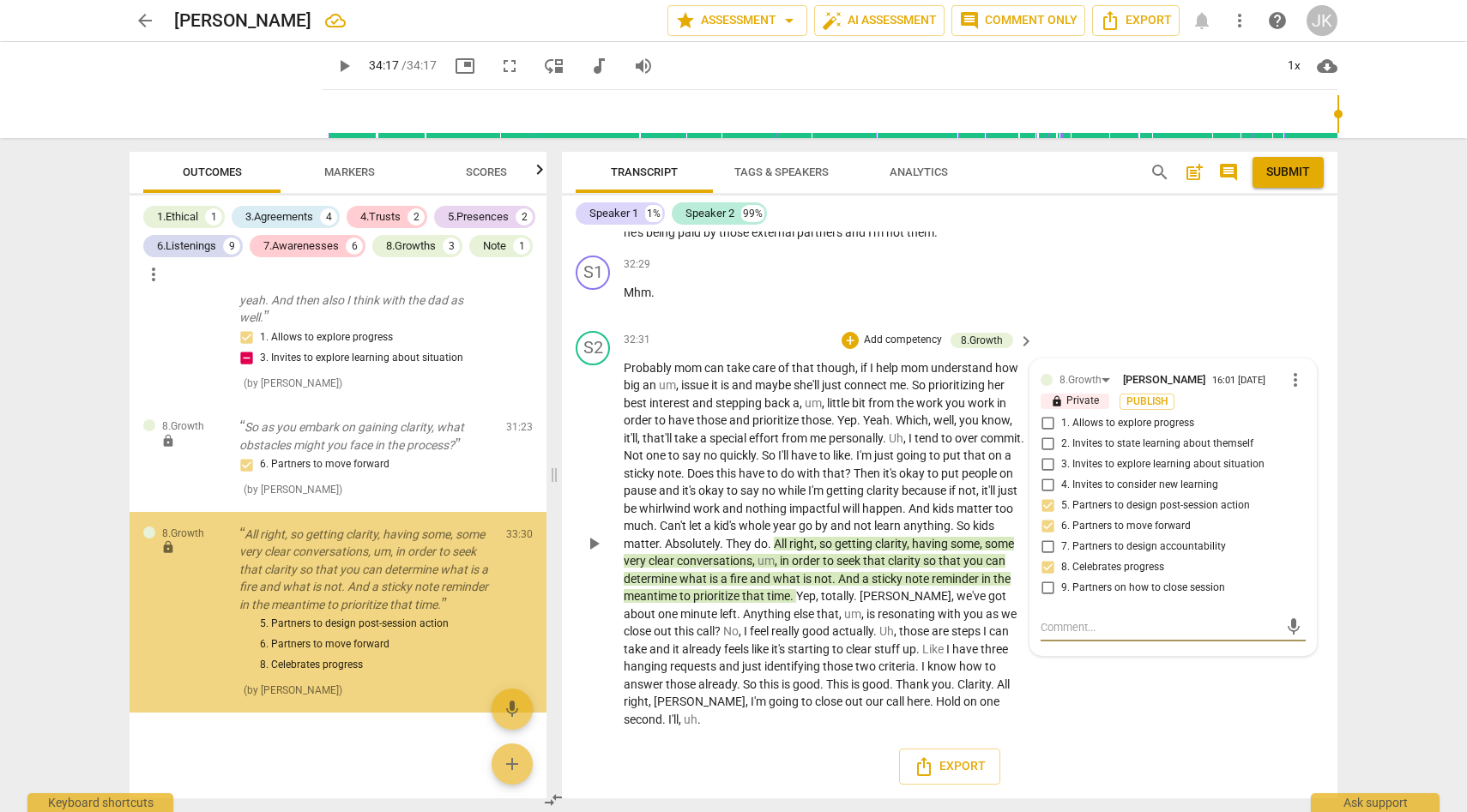
scroll to position [3141, 0]
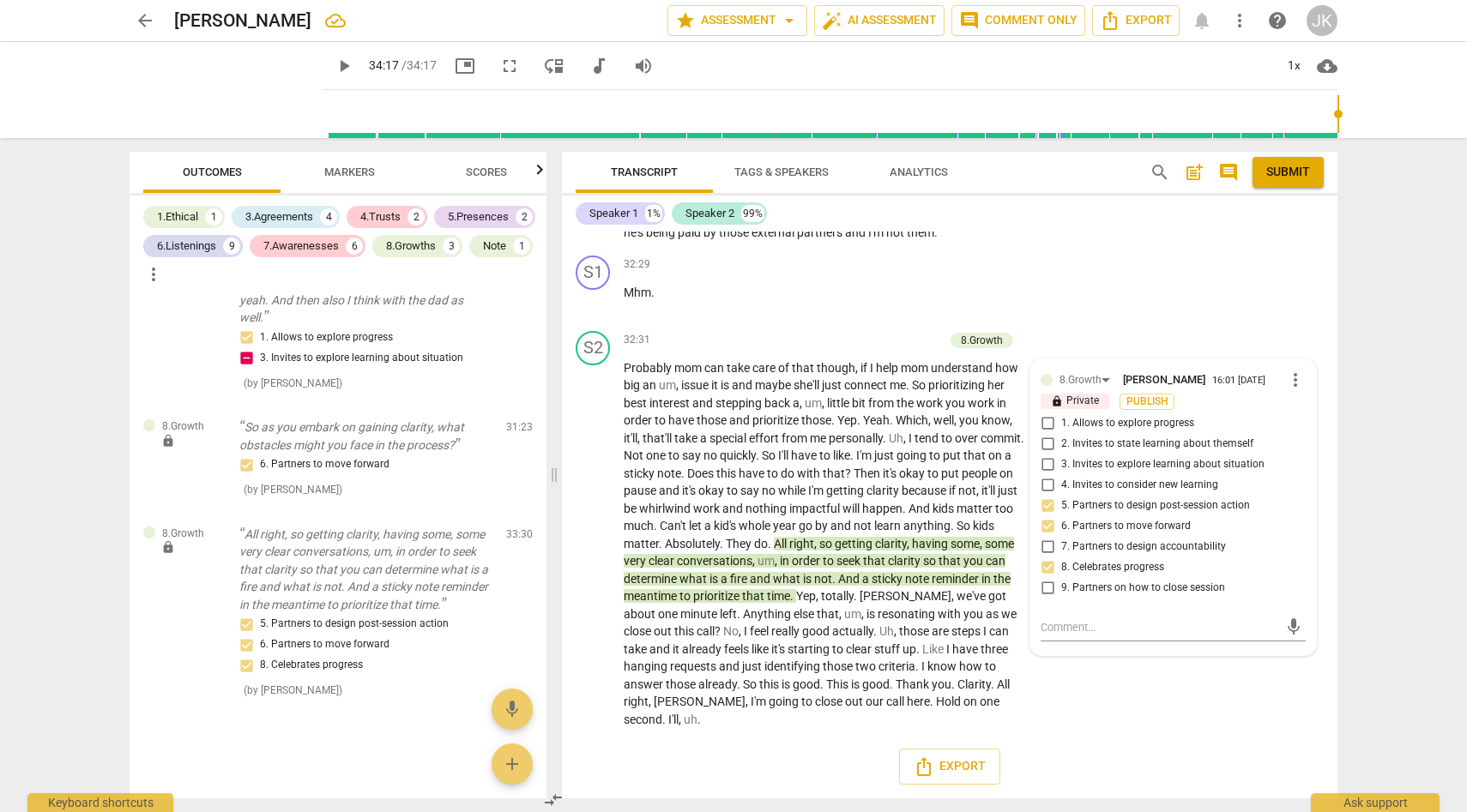
click at [1154, 742] on div "Export" at bounding box center [949, 766] width 776 height 63
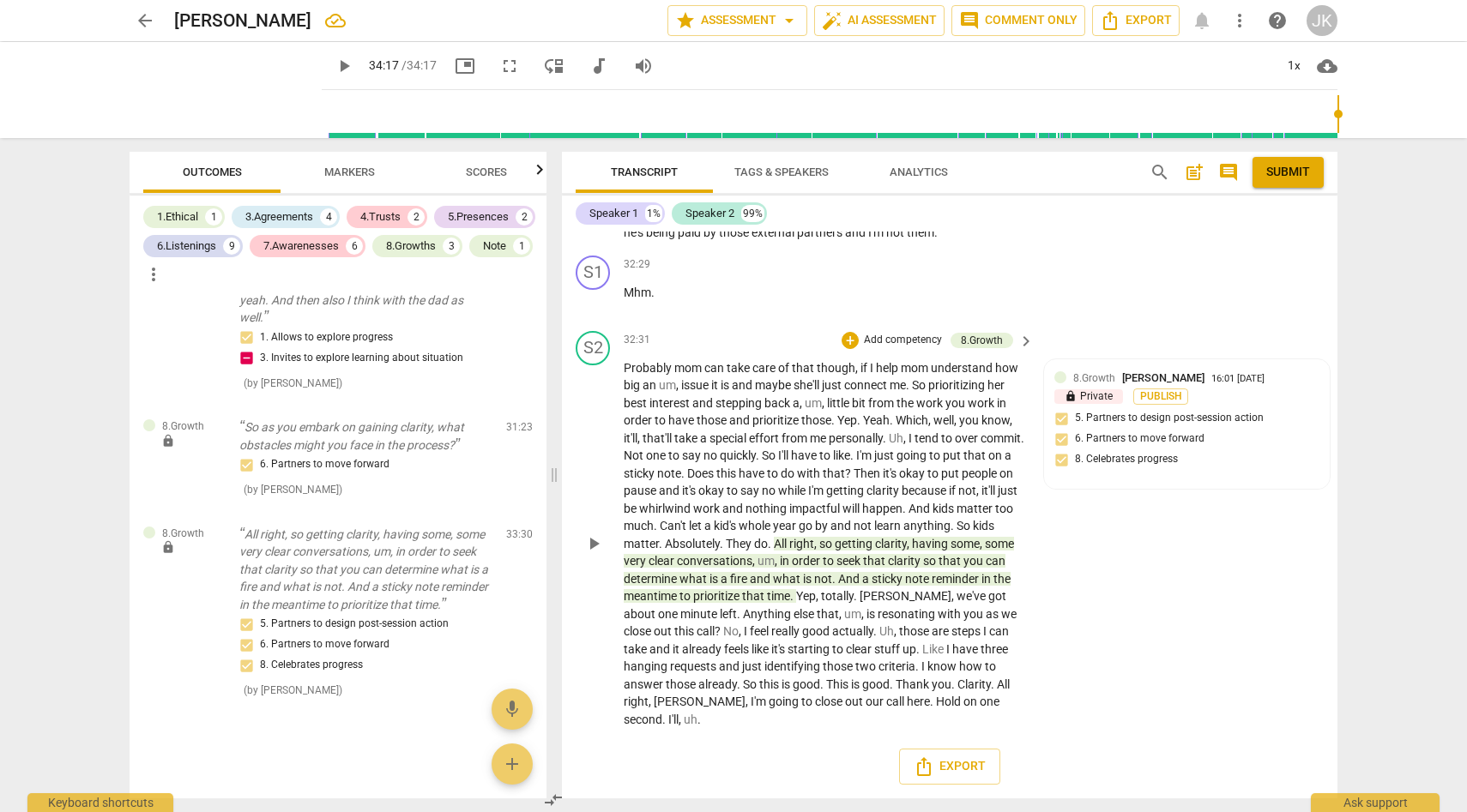
drag, startPoint x: 762, startPoint y: 613, endPoint x: 748, endPoint y: 611, distance: 14.1
click at [895, 625] on p "Probably mom can take care of that though , if I help mom understand how big an…" at bounding box center [824, 544] width 402 height 369
click at [743, 615] on span "." at bounding box center [739, 613] width 6 height 13
drag, startPoint x: 762, startPoint y: 615, endPoint x: 741, endPoint y: 631, distance: 26.4
click at [741, 631] on p "Probably mom can take care of that though , if I help mom understand how big an…" at bounding box center [824, 544] width 402 height 369
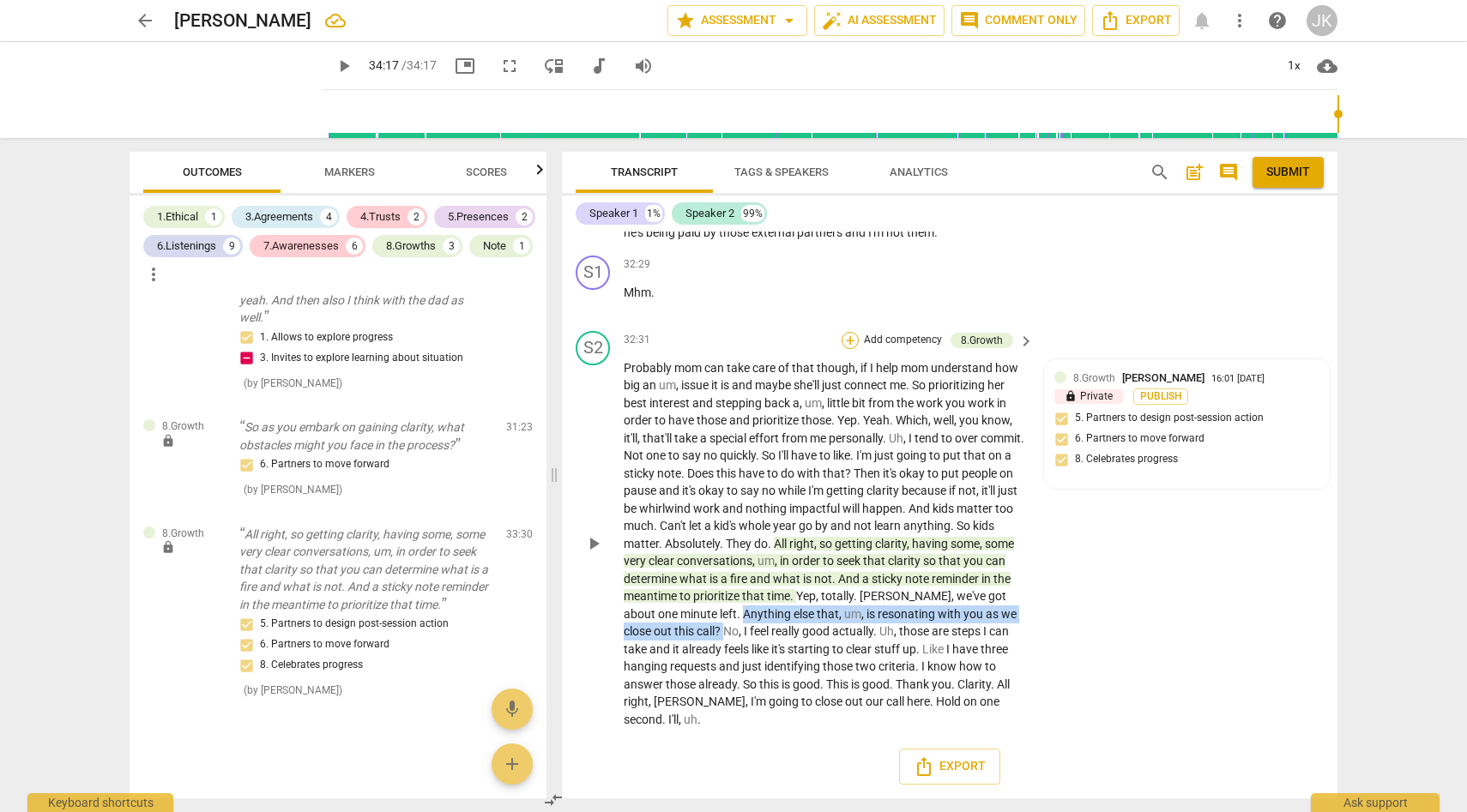
click at [848, 337] on div "+" at bounding box center [850, 340] width 17 height 17
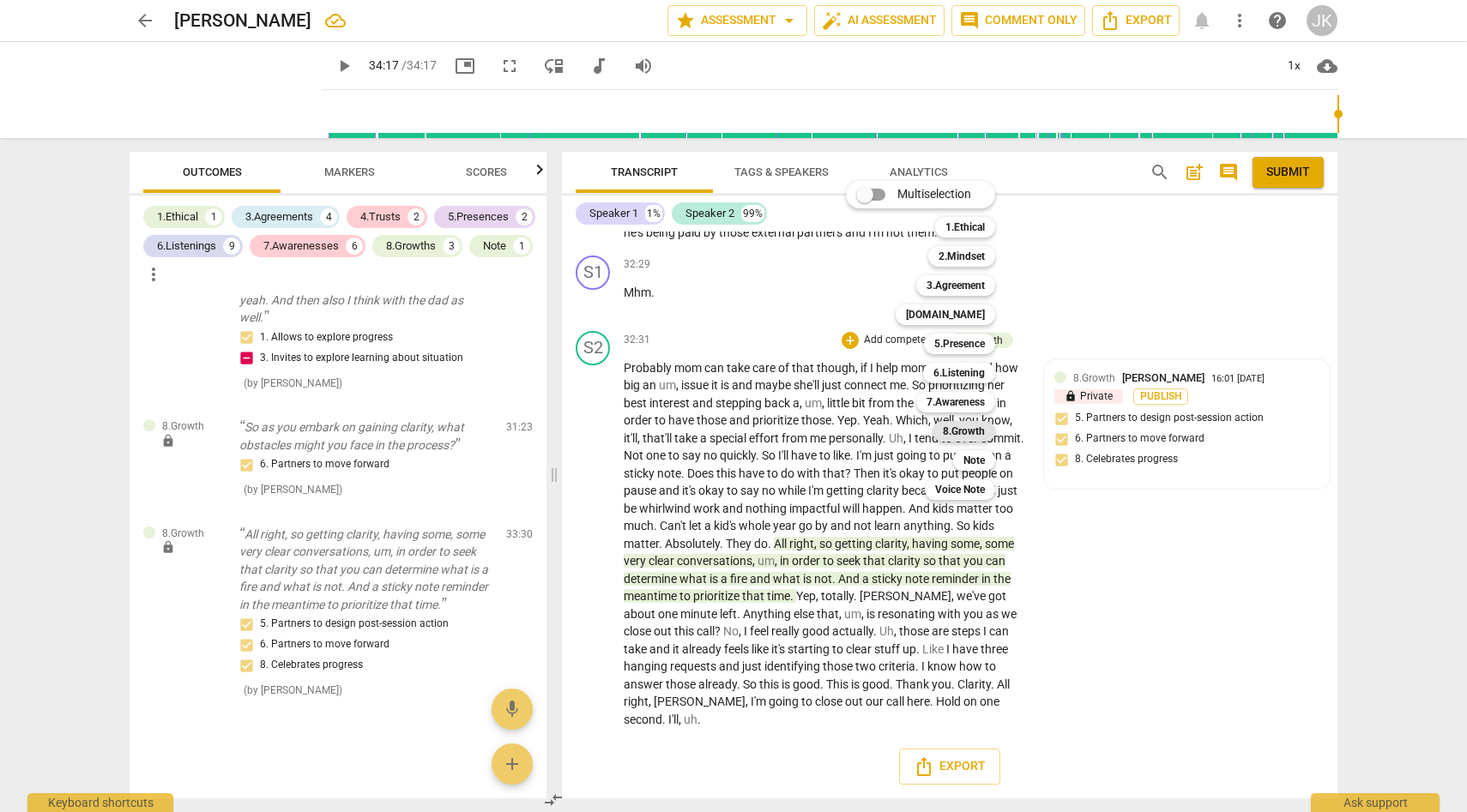
click at [959, 427] on b "8.Growth" at bounding box center [964, 431] width 42 height 20
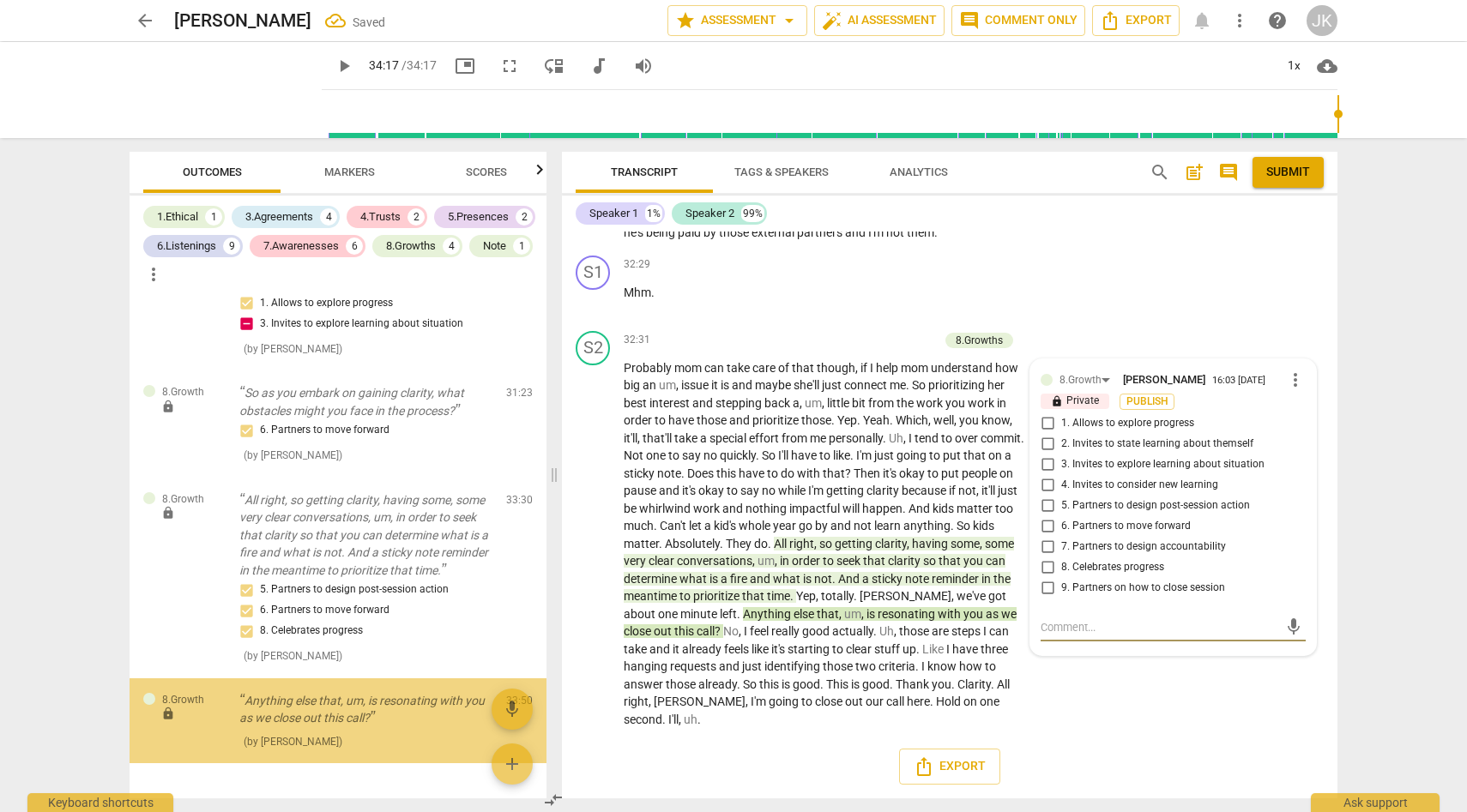
scroll to position [3228, 0]
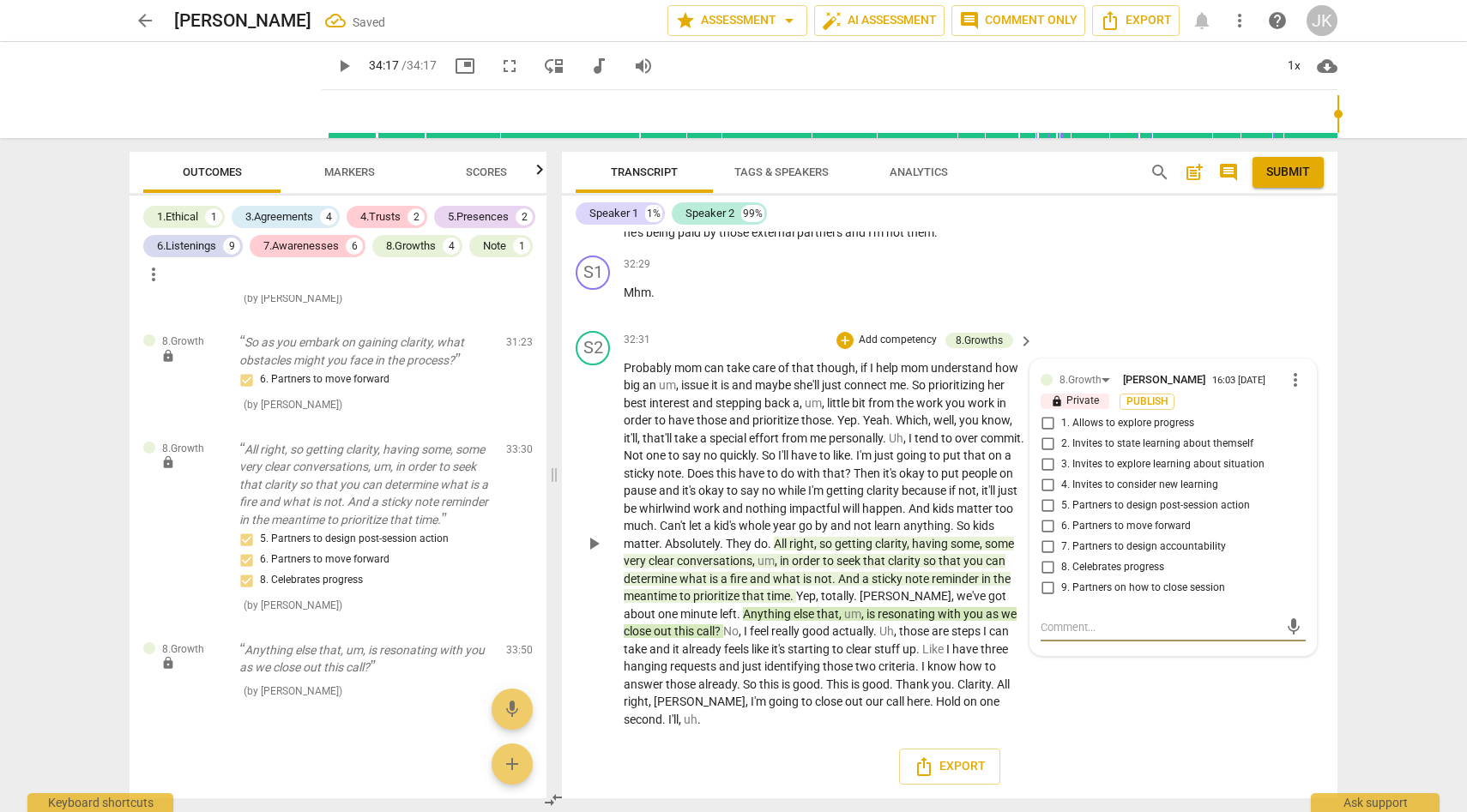
click at [1047, 588] on input "9. Partners on how to close session" at bounding box center [1047, 588] width 28 height 20
checkbox input "true"
click at [1112, 724] on div "S2 play_arrow pause 32:31 + Add competency 8.Growths keyboard_arrow_right Proba…" at bounding box center [949, 530] width 776 height 411
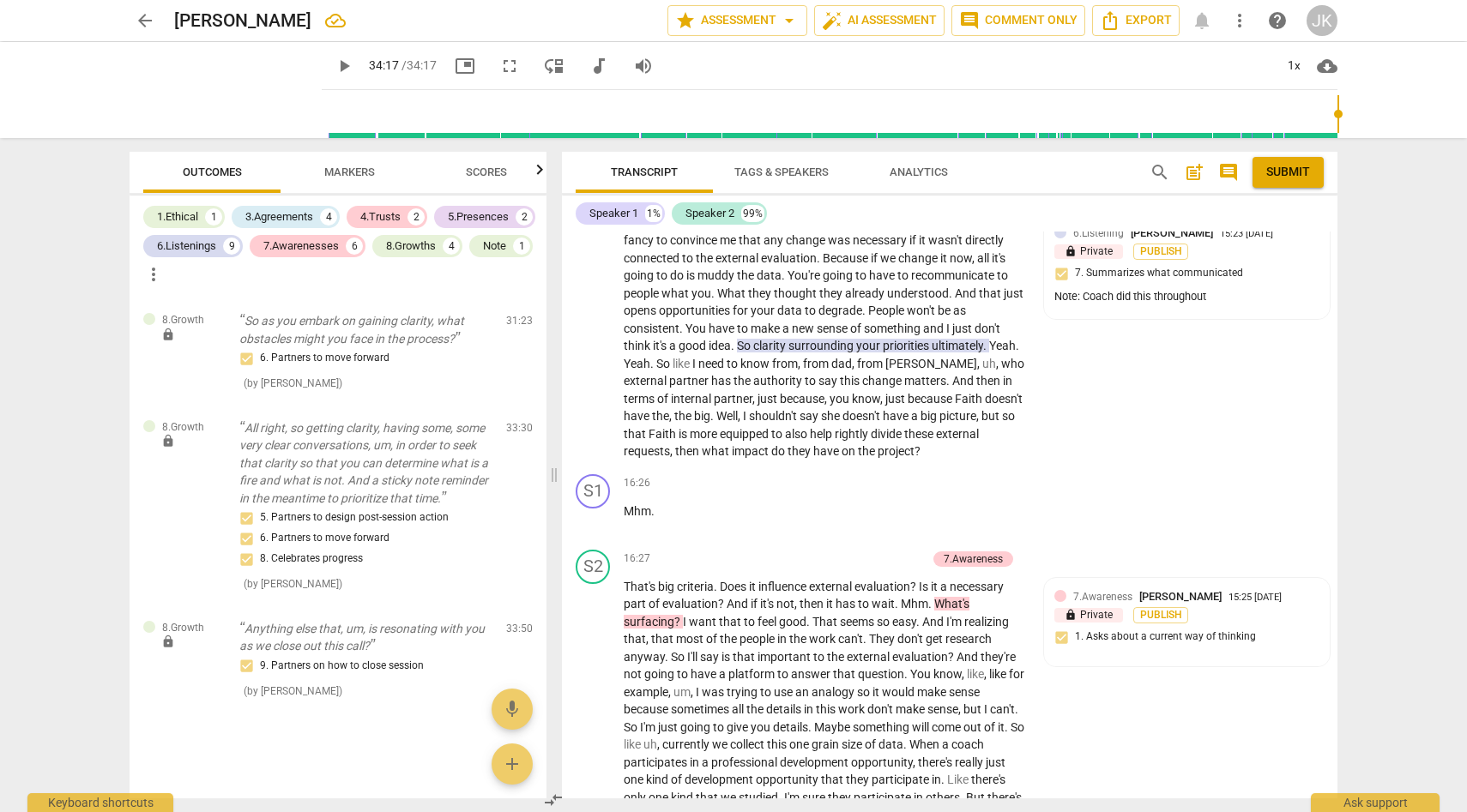
scroll to position [4064, 0]
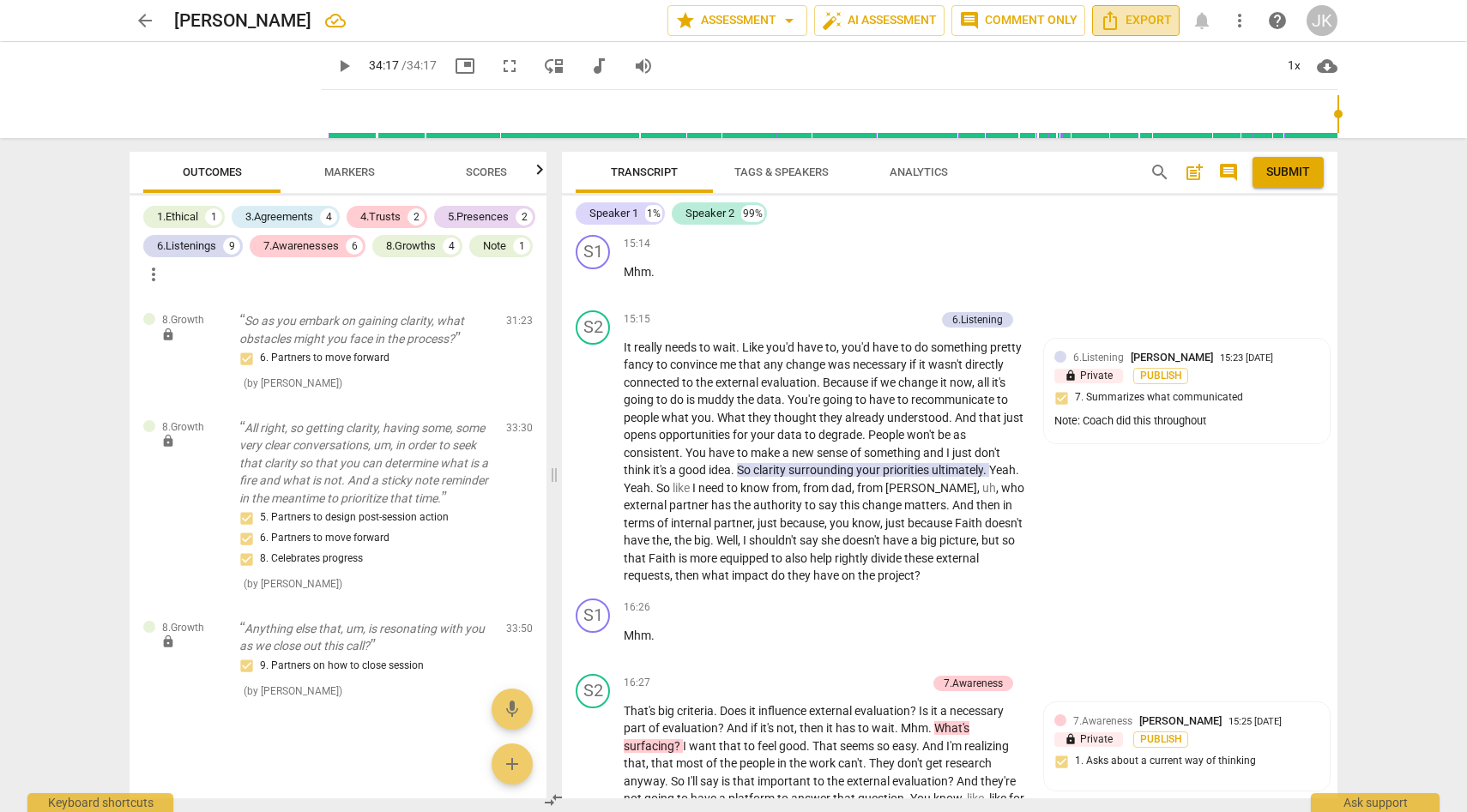
click at [1112, 21] on icon "Export" at bounding box center [1110, 20] width 20 height 20
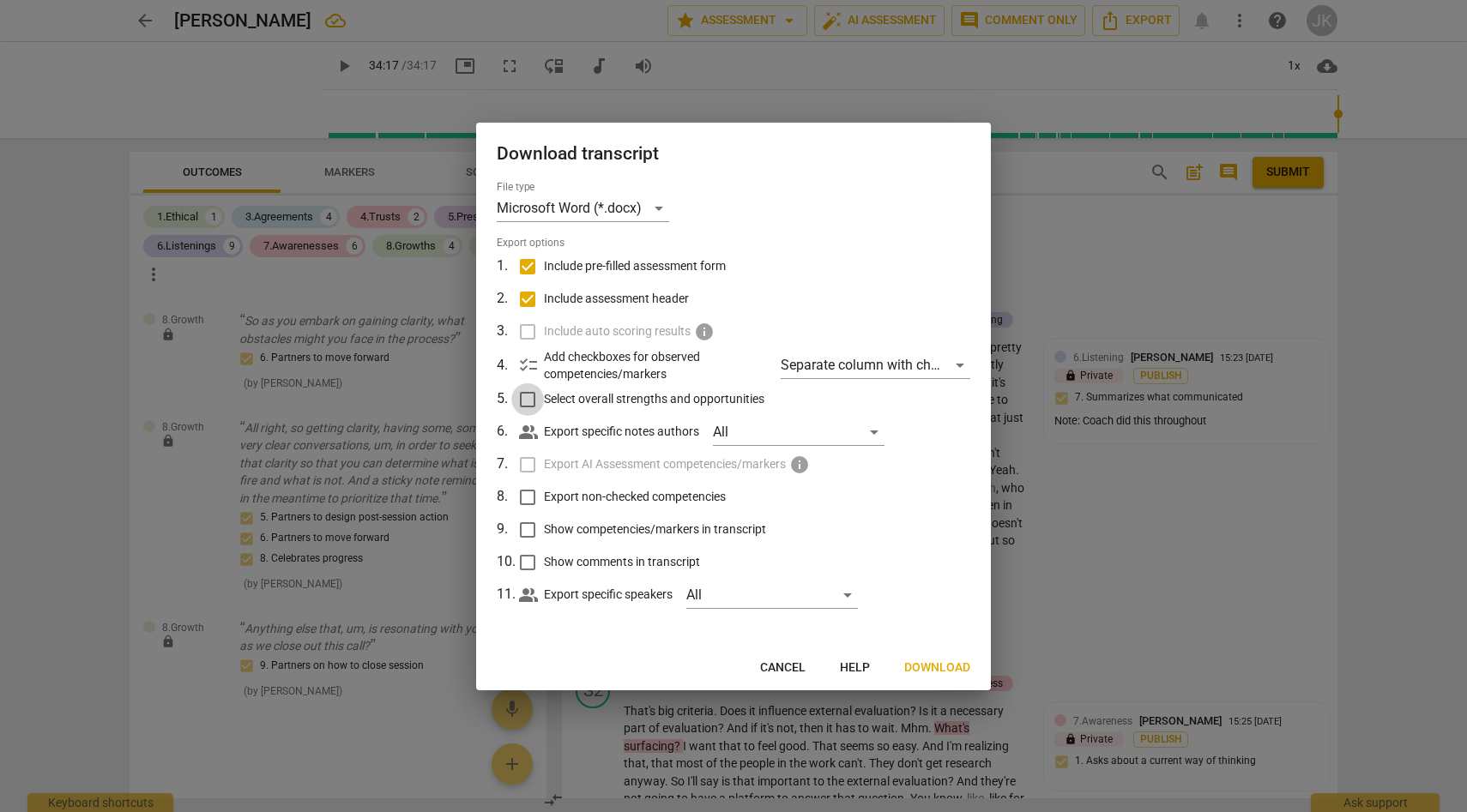
click at [530, 398] on input "Select overall strengths and opportunities" at bounding box center [527, 400] width 33 height 33
checkbox input "true"
click at [527, 562] on input "Show comments in transcript" at bounding box center [527, 563] width 33 height 33
checkbox input "true"
click at [532, 495] on input "Export non-checked competencies" at bounding box center [527, 497] width 33 height 33
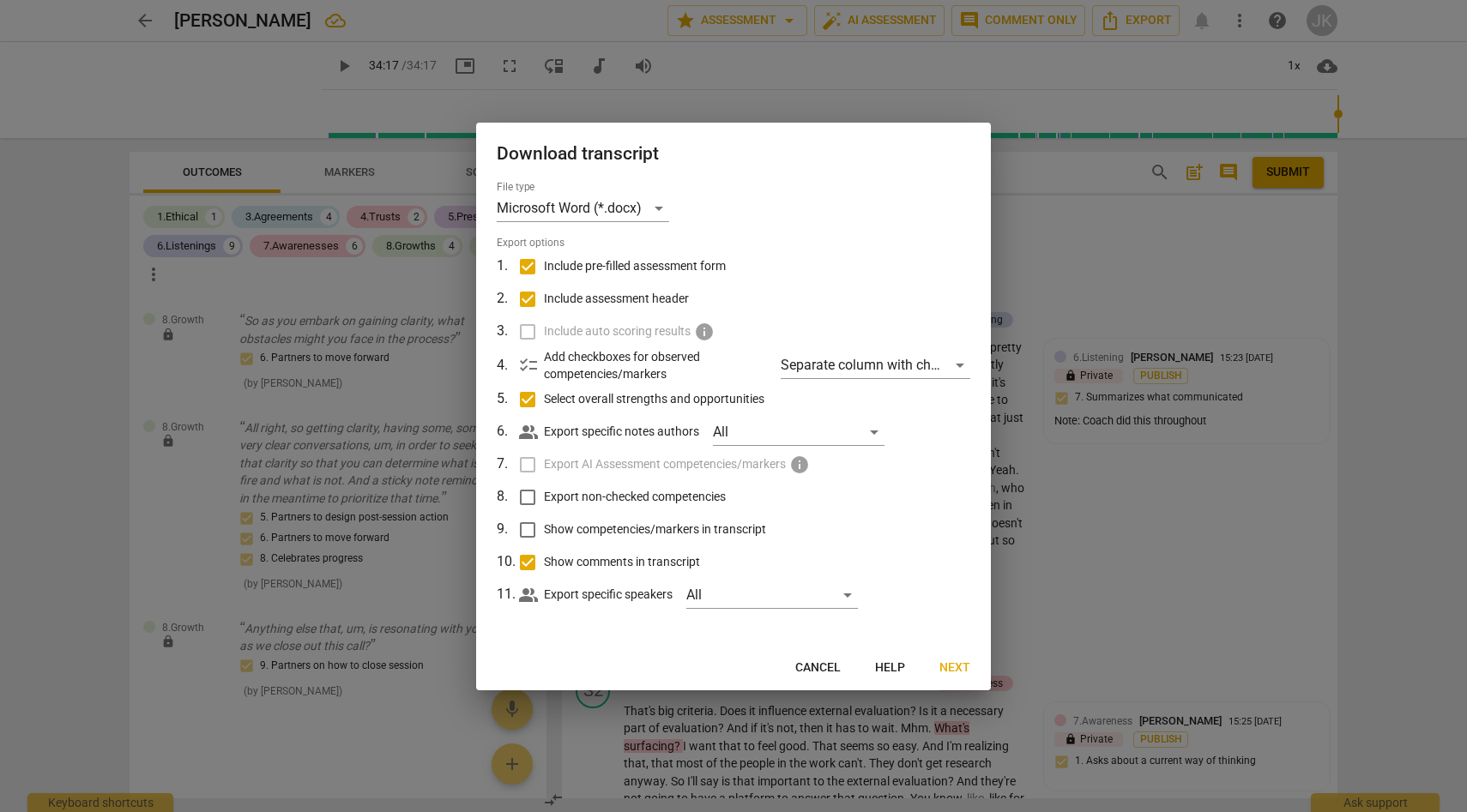
checkbox input "true"
click at [960, 668] on span "Next" at bounding box center [955, 668] width 31 height 17
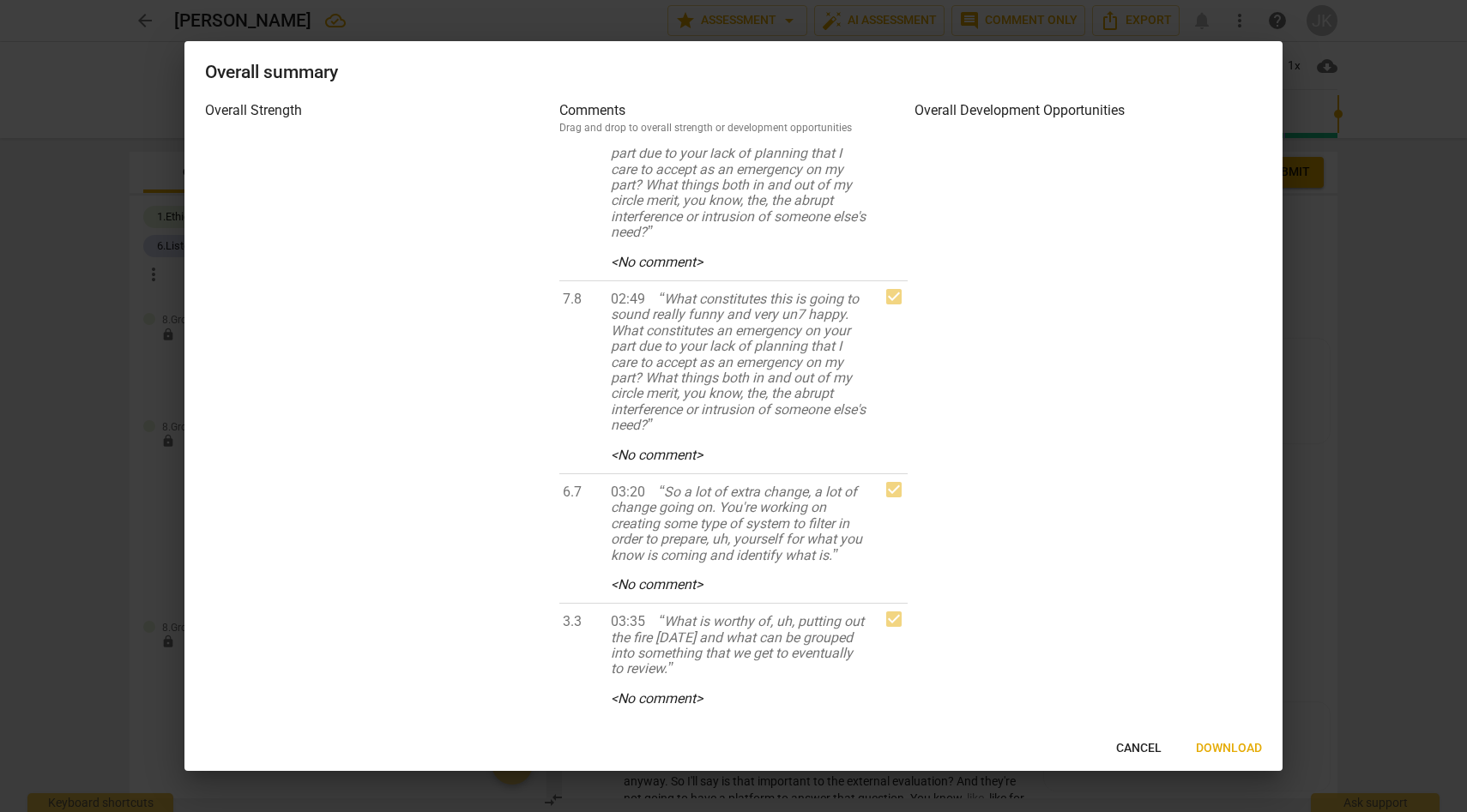
scroll to position [1075, 0]
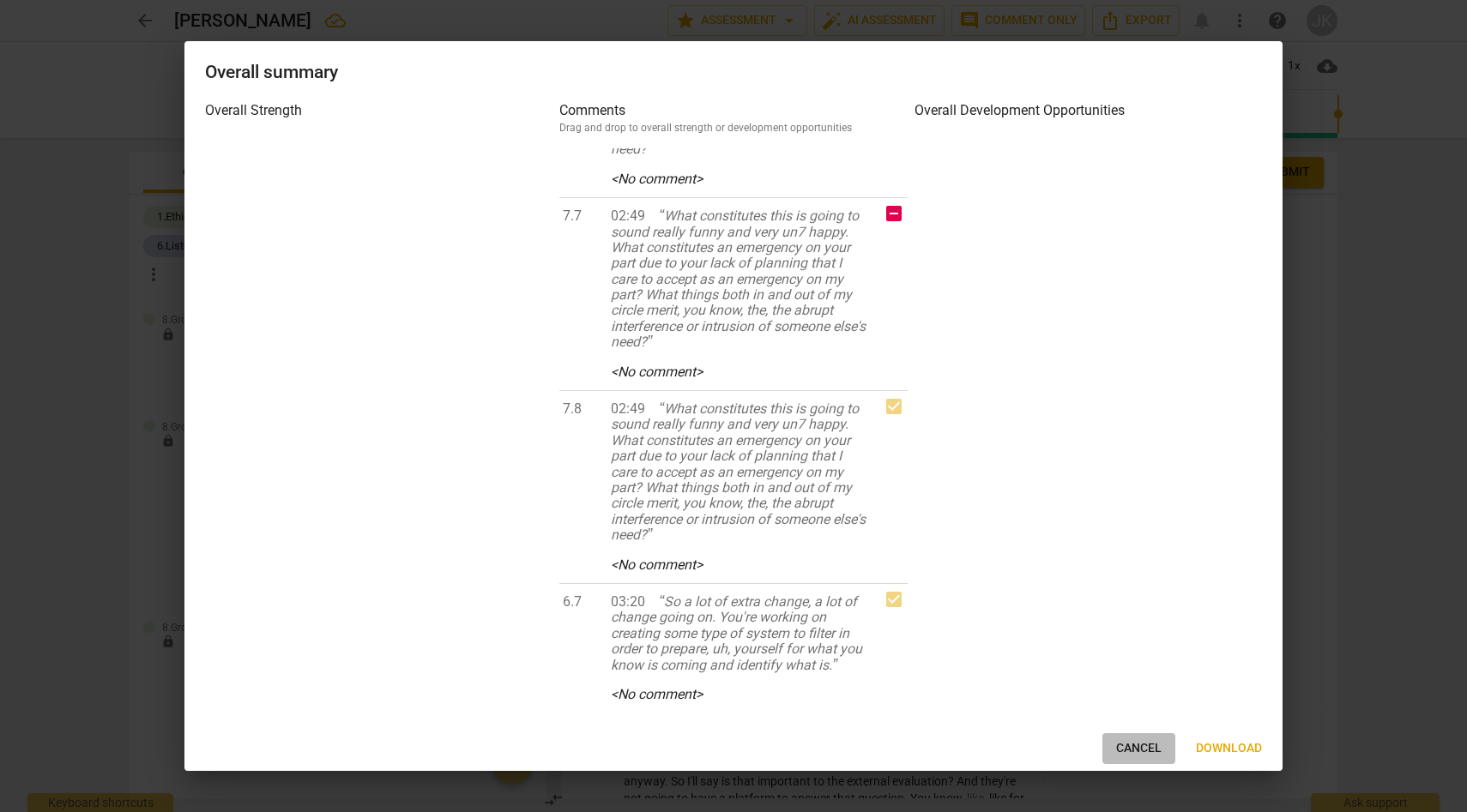
click at [1139, 749] on span "Cancel" at bounding box center [1138, 748] width 45 height 17
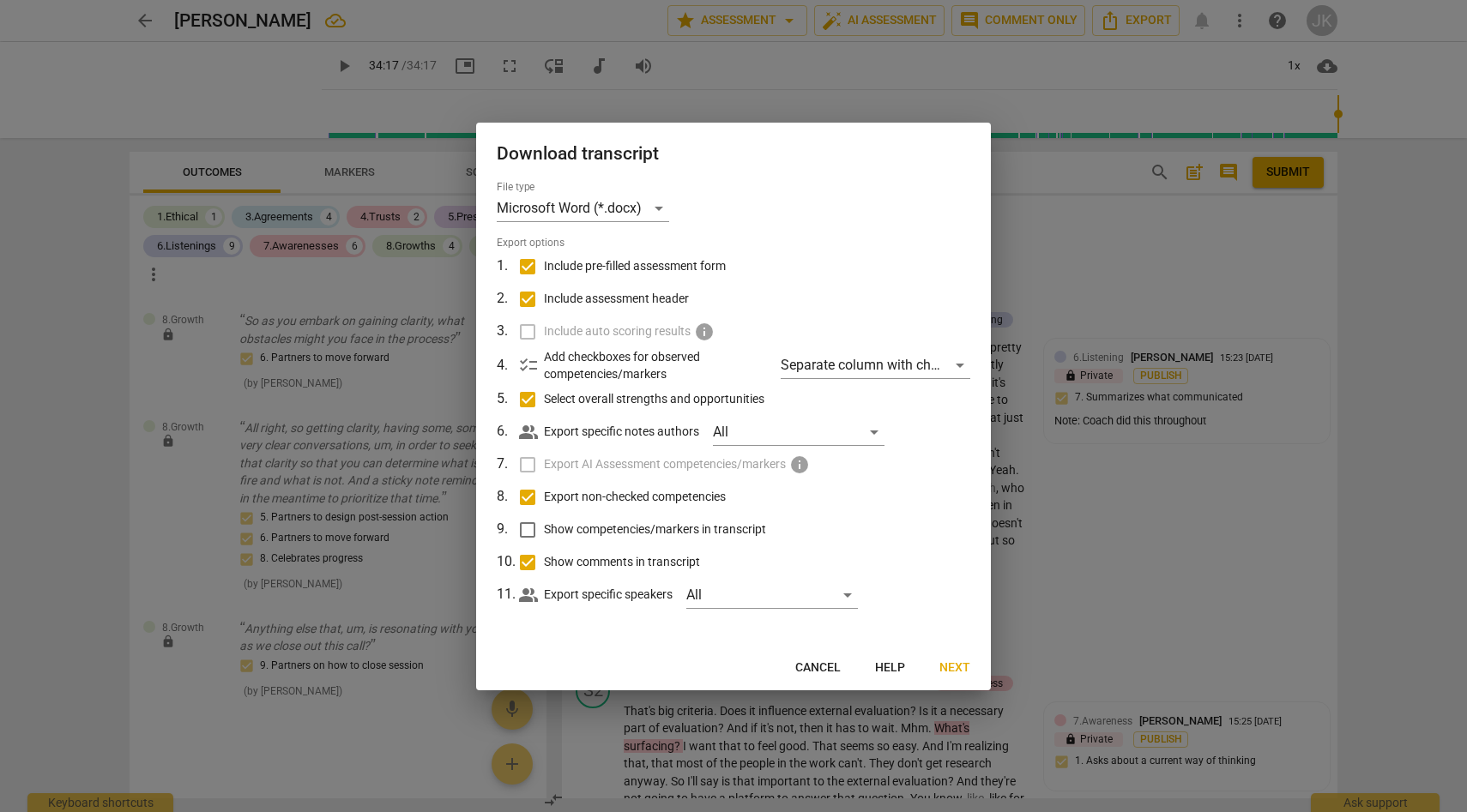
click at [526, 397] on input "Select overall strengths and opportunities" at bounding box center [527, 400] width 33 height 33
checkbox input "false"
click at [935, 670] on span "Download" at bounding box center [937, 668] width 66 height 17
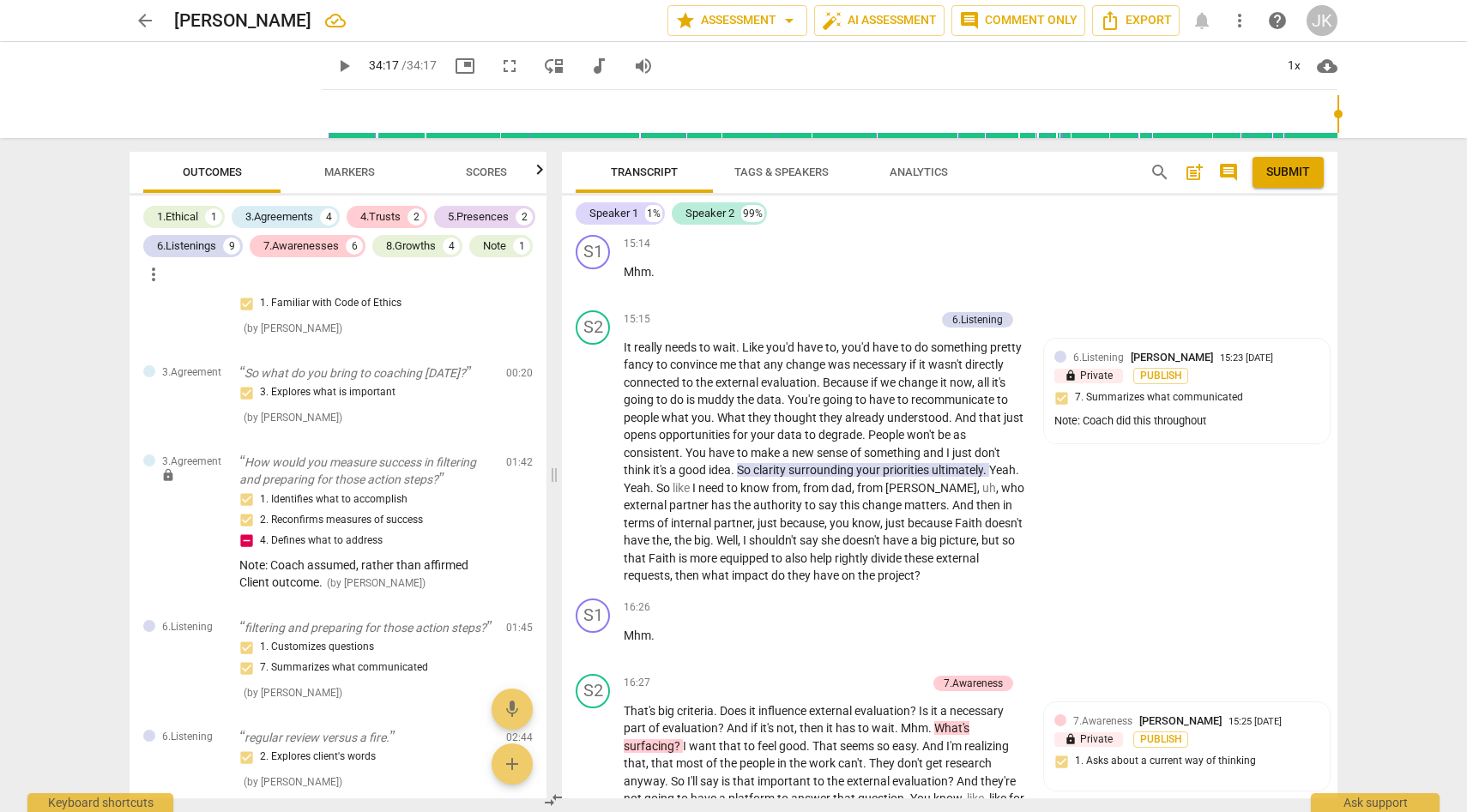
scroll to position [0, 0]
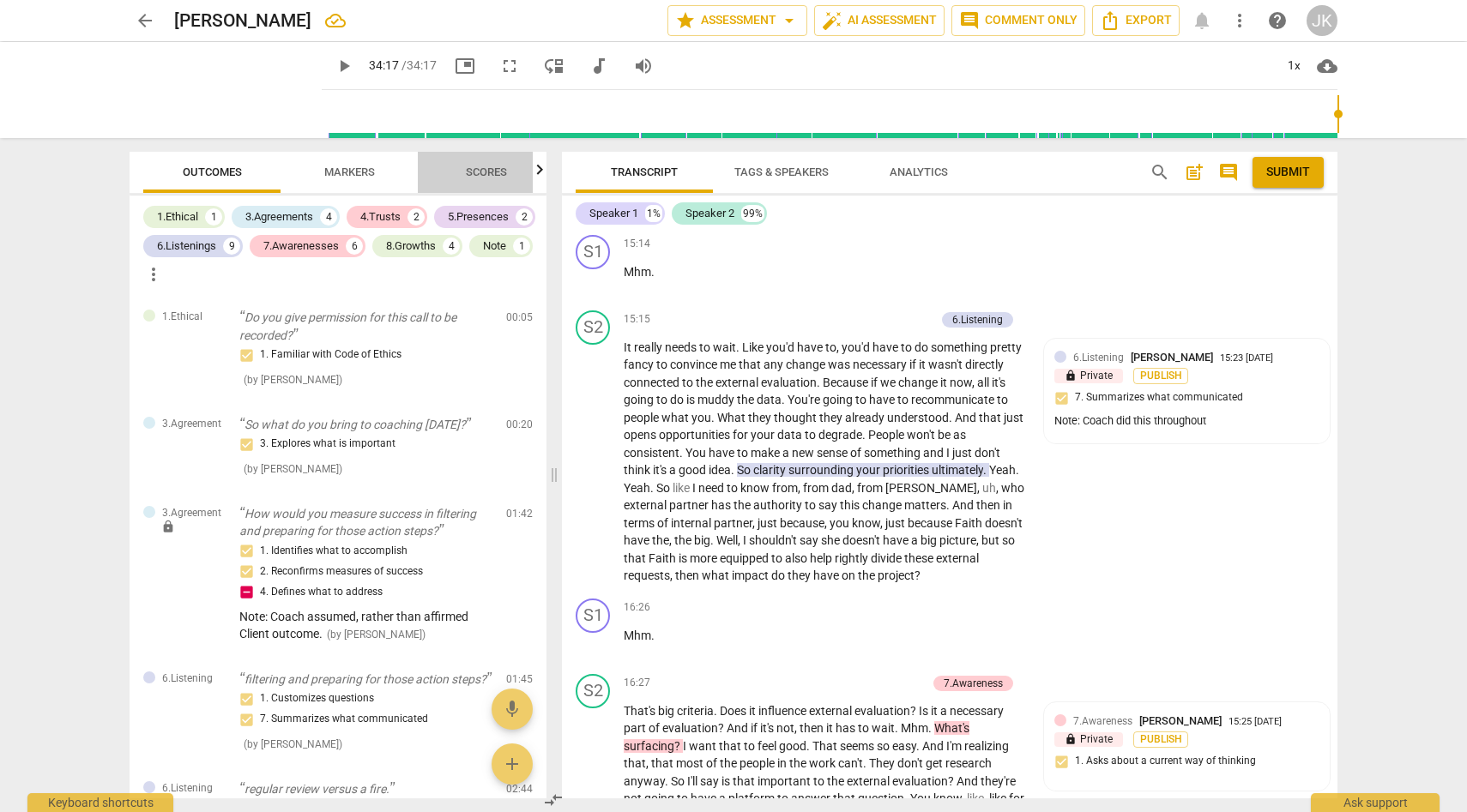
click at [501, 170] on span "Scores" at bounding box center [486, 172] width 41 height 12
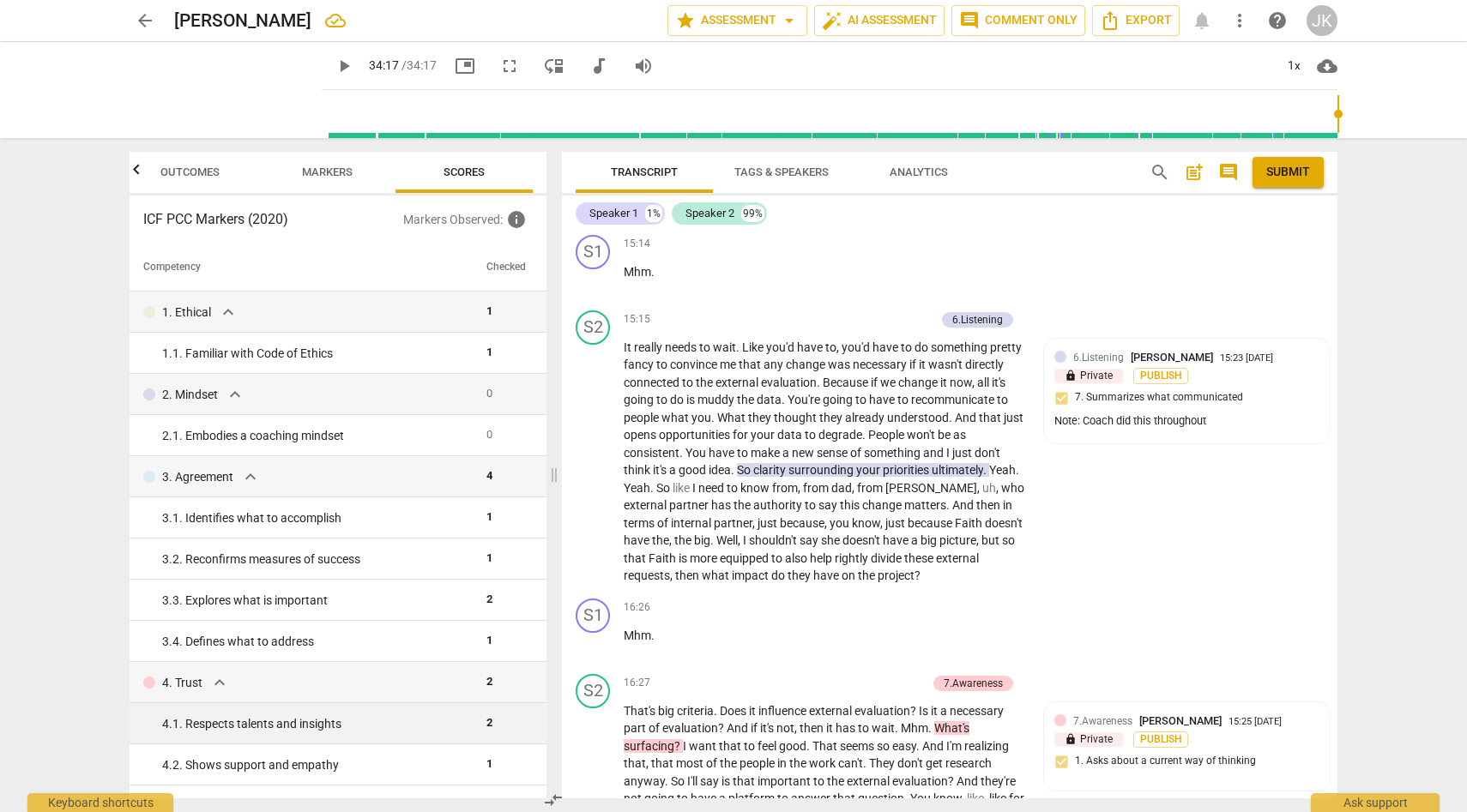
scroll to position [2, 0]
type input "2057"
